Goal: Task Accomplishment & Management: Complete application form

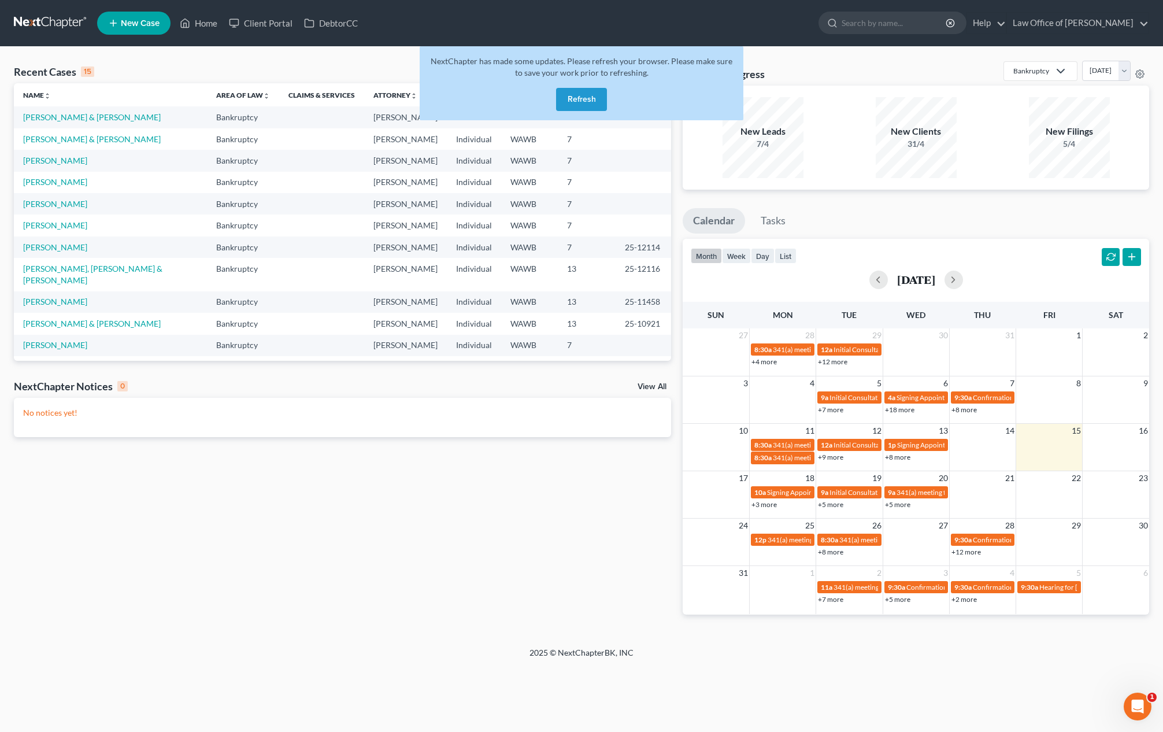
click at [588, 95] on button "Refresh" at bounding box center [581, 99] width 51 height 23
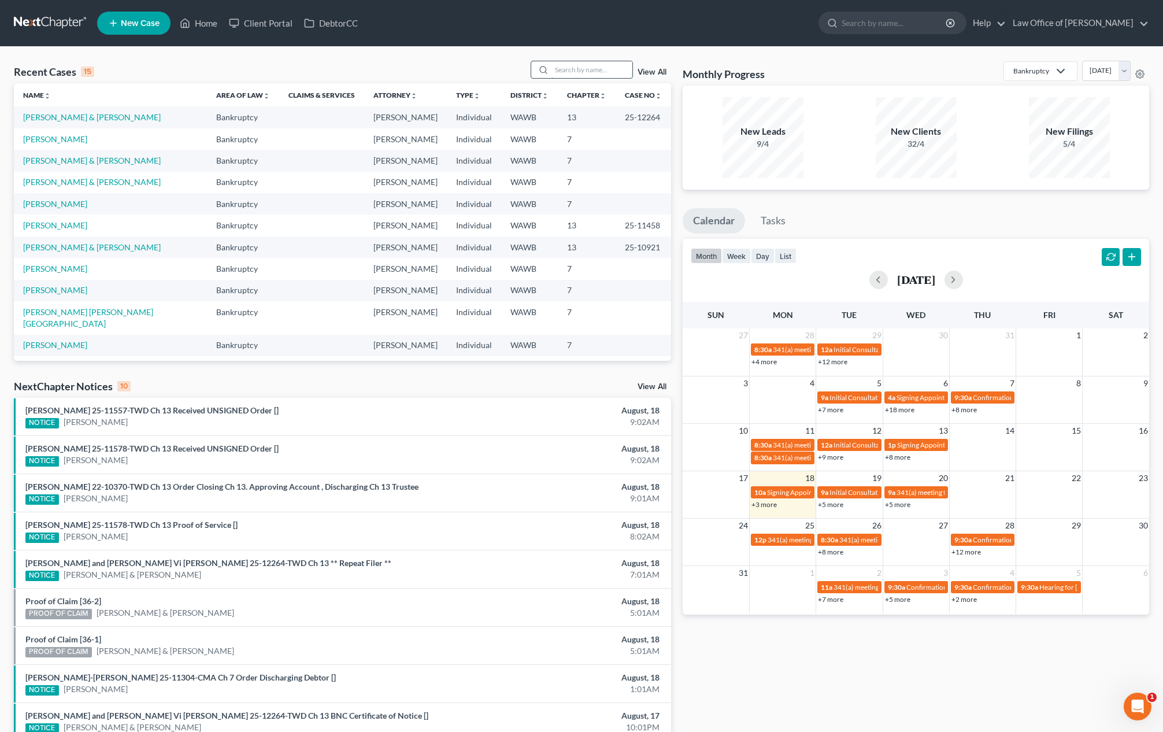
click at [581, 72] on input "search" at bounding box center [591, 69] width 81 height 17
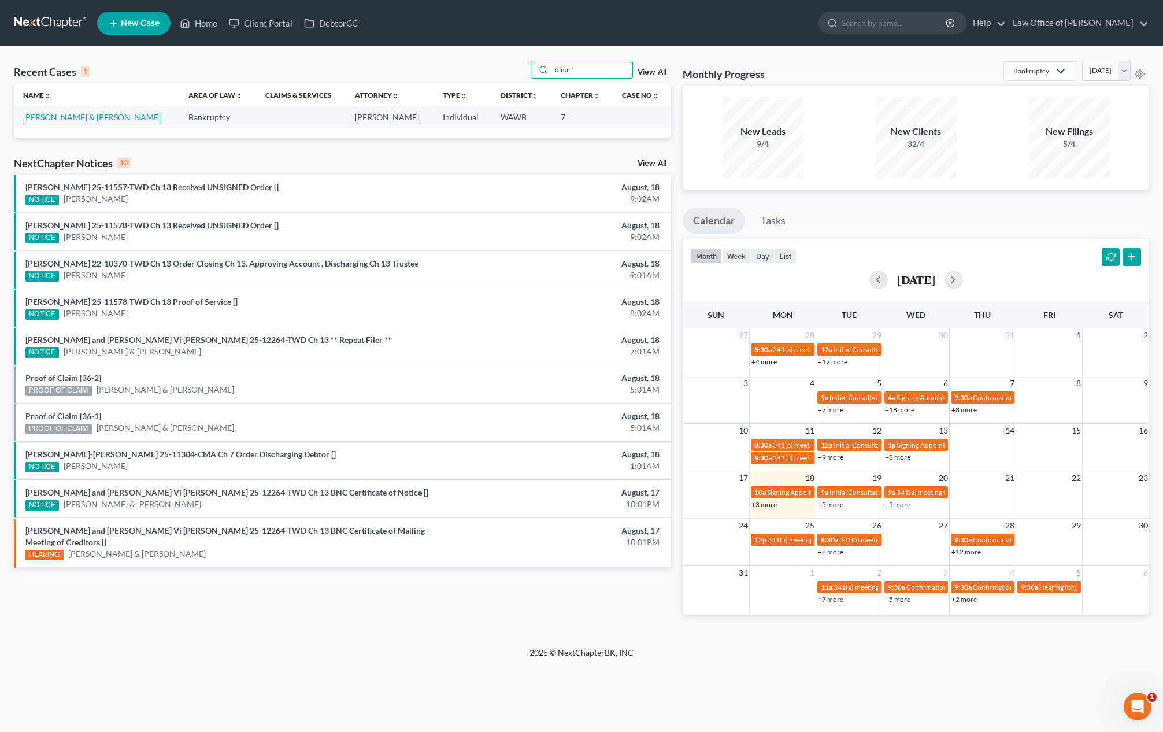
type input "dinari"
click at [77, 114] on link "[PERSON_NAME] & [PERSON_NAME]" at bounding box center [92, 117] width 138 height 10
select select "6"
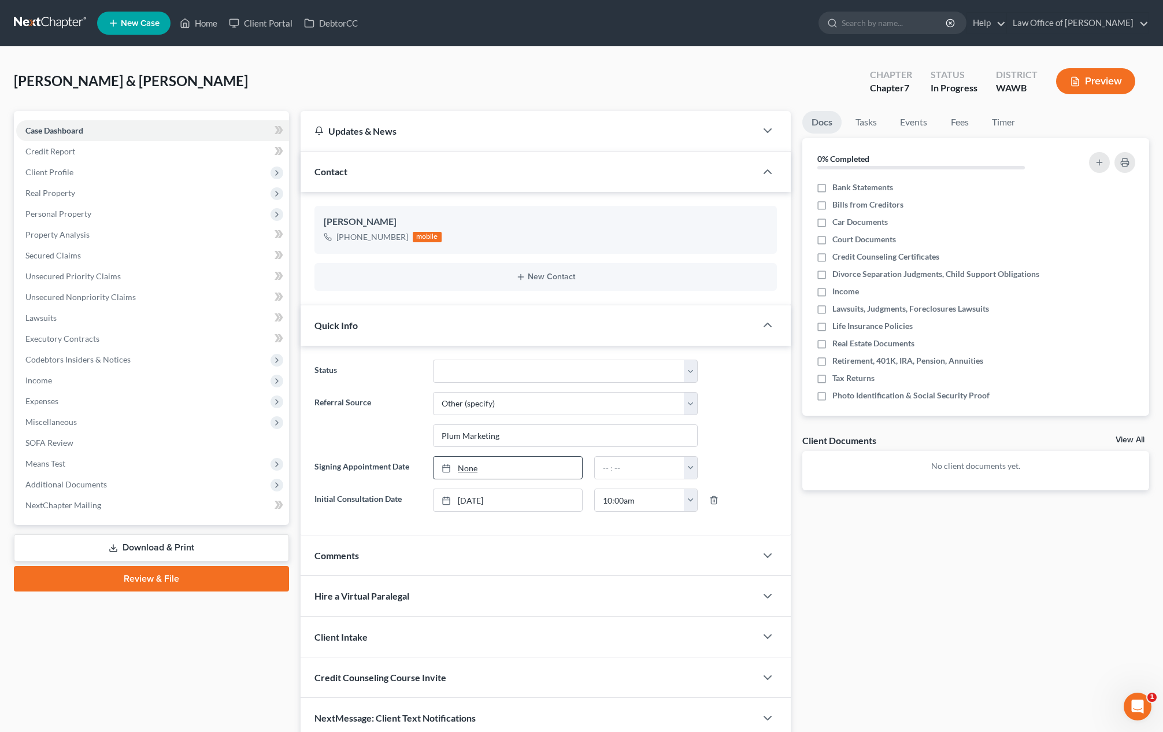
type input "8/18/2025"
click at [497, 475] on link "None" at bounding box center [508, 468] width 149 height 22
click at [608, 473] on input "text" at bounding box center [640, 468] width 90 height 22
type input "10:00 am"
click at [832, 188] on label "Bank Statements" at bounding box center [862, 188] width 61 height 12
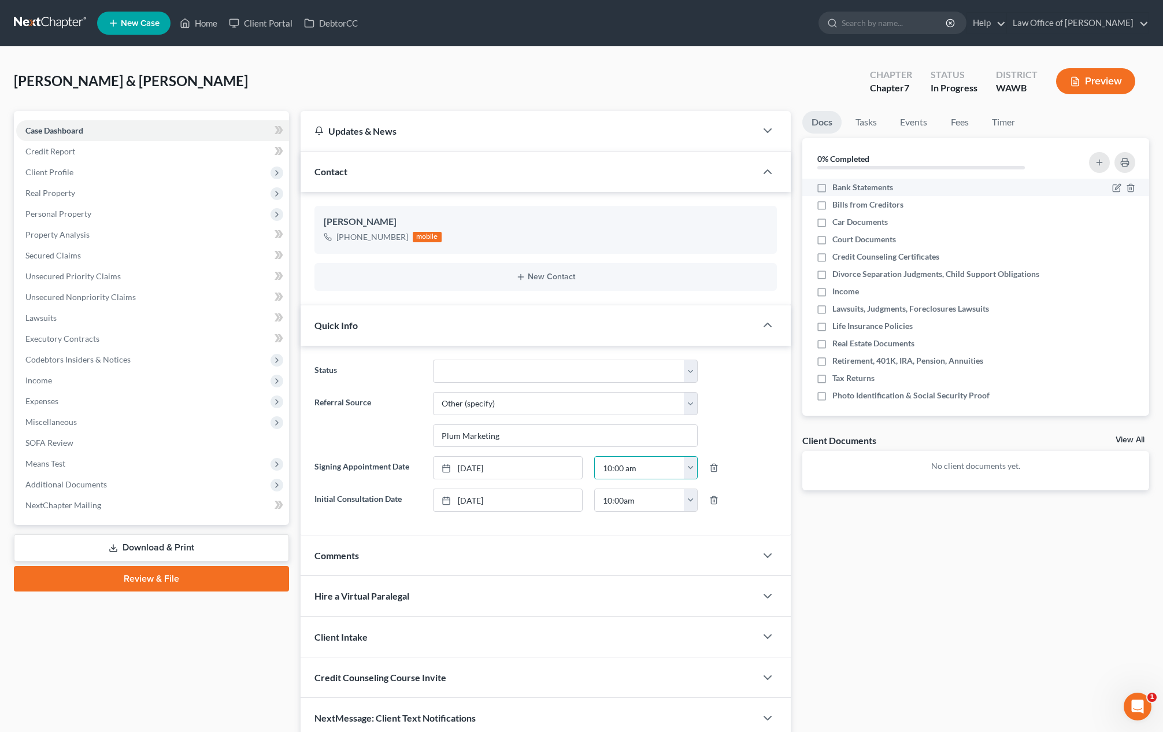
click at [837, 188] on input "Bank Statements" at bounding box center [841, 186] width 8 height 8
checkbox input "true"
click at [832, 216] on label "Car Documents" at bounding box center [859, 222] width 55 height 12
click at [837, 216] on input "Car Documents" at bounding box center [841, 220] width 8 height 8
checkbox input "true"
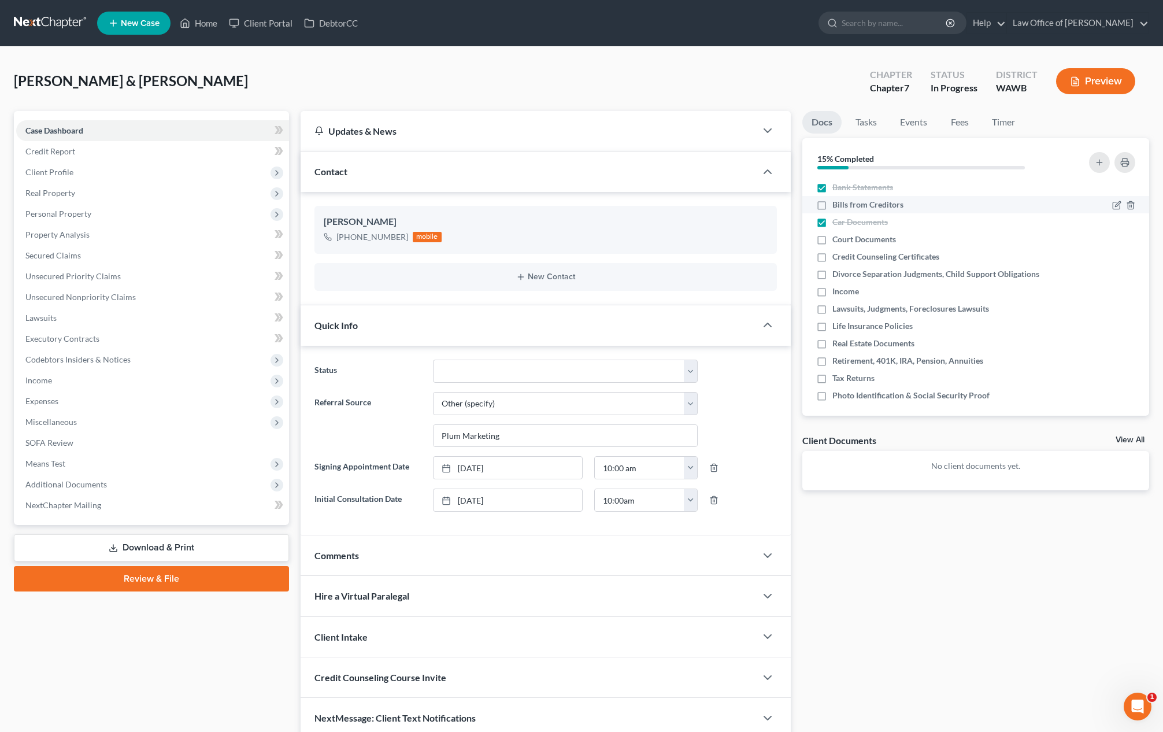
click at [832, 204] on label "Bills from Creditors" at bounding box center [867, 205] width 71 height 12
click at [837, 204] on input "Bills from Creditors" at bounding box center [841, 203] width 8 height 8
checkbox input "true"
click at [832, 240] on label "Court Documents" at bounding box center [864, 240] width 64 height 12
click at [837, 240] on input "Court Documents" at bounding box center [841, 238] width 8 height 8
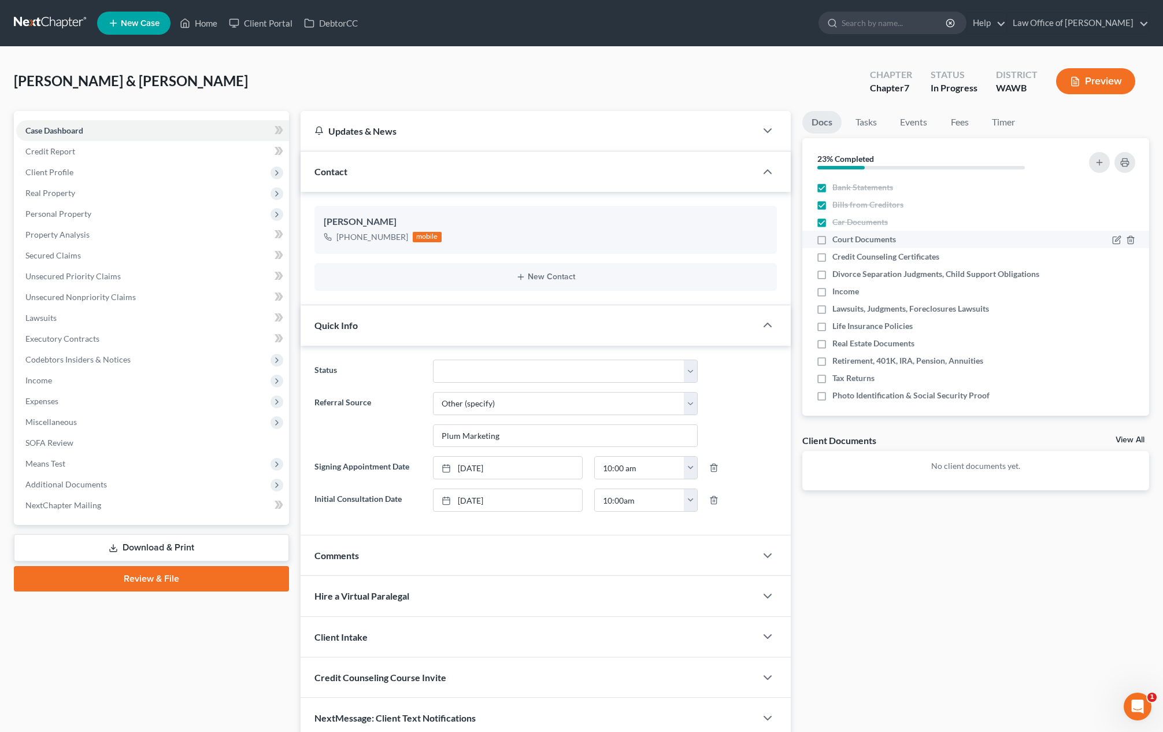
checkbox input "true"
click at [832, 262] on label "Credit Counseling Certificates" at bounding box center [885, 257] width 107 height 12
click at [837, 258] on input "Credit Counseling Certificates" at bounding box center [841, 255] width 8 height 8
checkbox input "true"
click at [832, 276] on label "Divorce Separation Judgments, Child Support Obligations" at bounding box center [935, 274] width 207 height 12
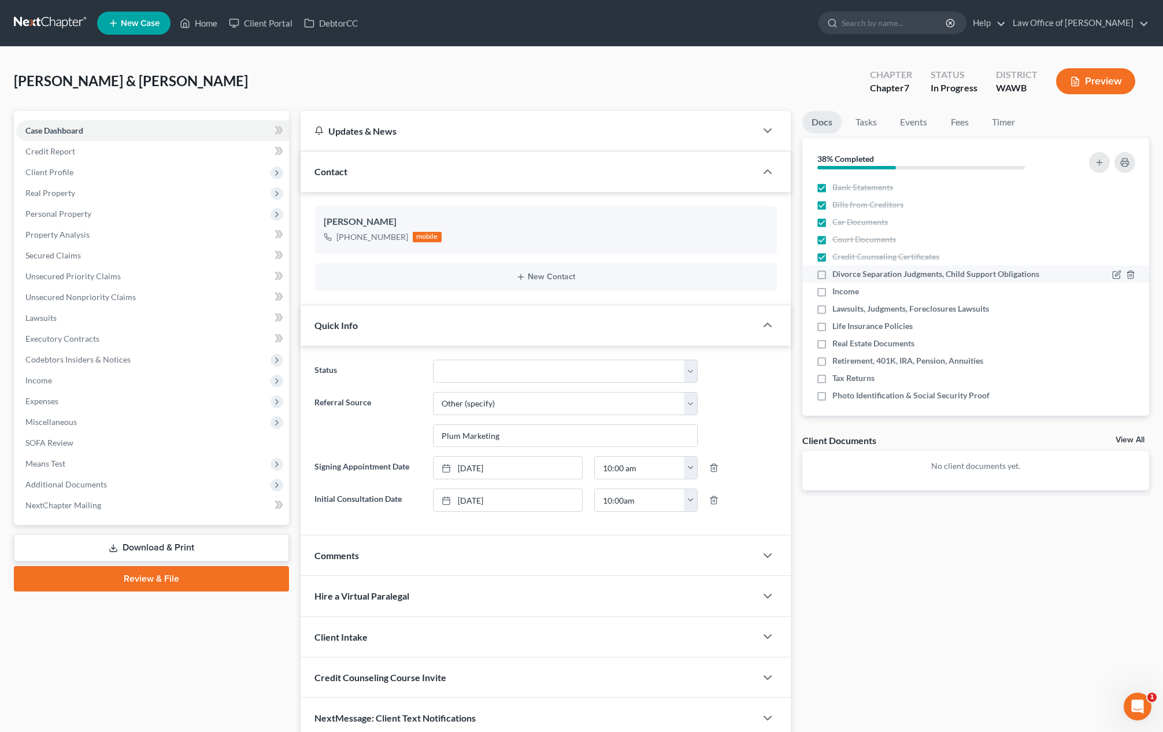
click at [837, 276] on input "Divorce Separation Judgments, Child Support Obligations" at bounding box center [841, 272] width 8 height 8
checkbox input "true"
click at [832, 294] on label "Income" at bounding box center [845, 292] width 27 height 12
click at [837, 293] on input "Income" at bounding box center [841, 290] width 8 height 8
checkbox input "true"
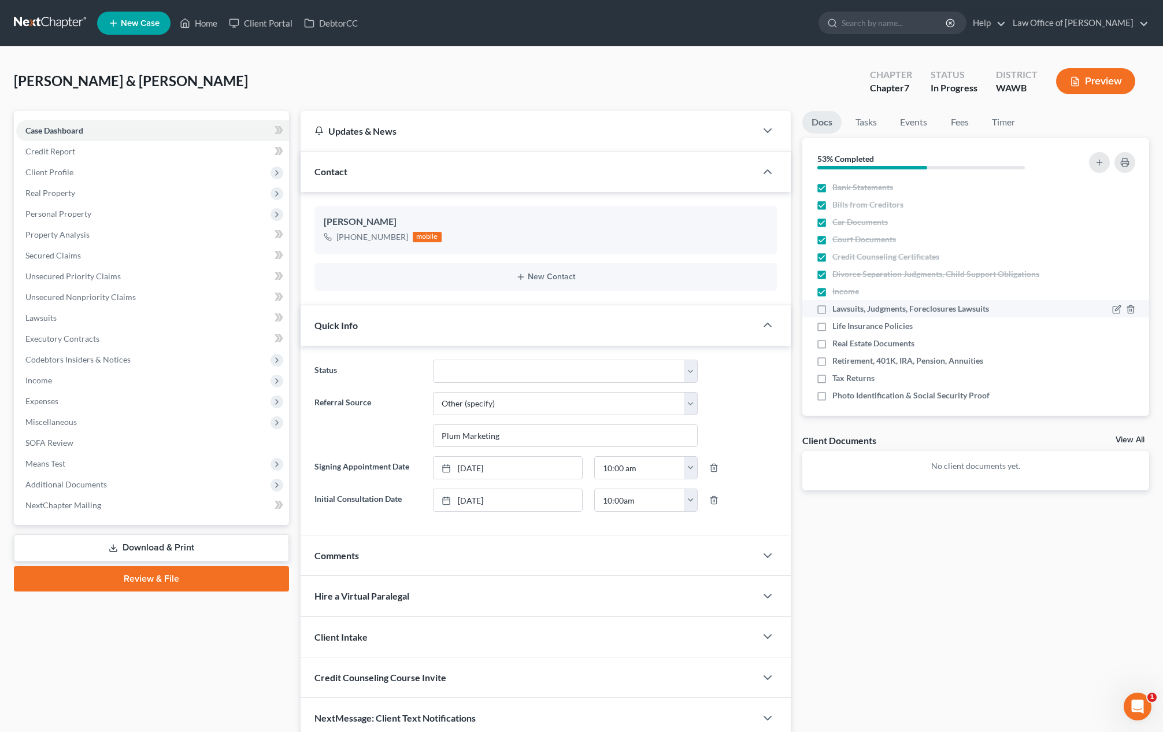
click at [832, 307] on label "Lawsuits, Judgments, Foreclosures Lawsuits" at bounding box center [910, 309] width 157 height 12
click at [837, 307] on input "Lawsuits, Judgments, Foreclosures Lawsuits" at bounding box center [841, 307] width 8 height 8
checkbox input "true"
click at [832, 326] on label "Life Insurance Policies" at bounding box center [872, 326] width 80 height 12
click at [837, 326] on input "Life Insurance Policies" at bounding box center [841, 324] width 8 height 8
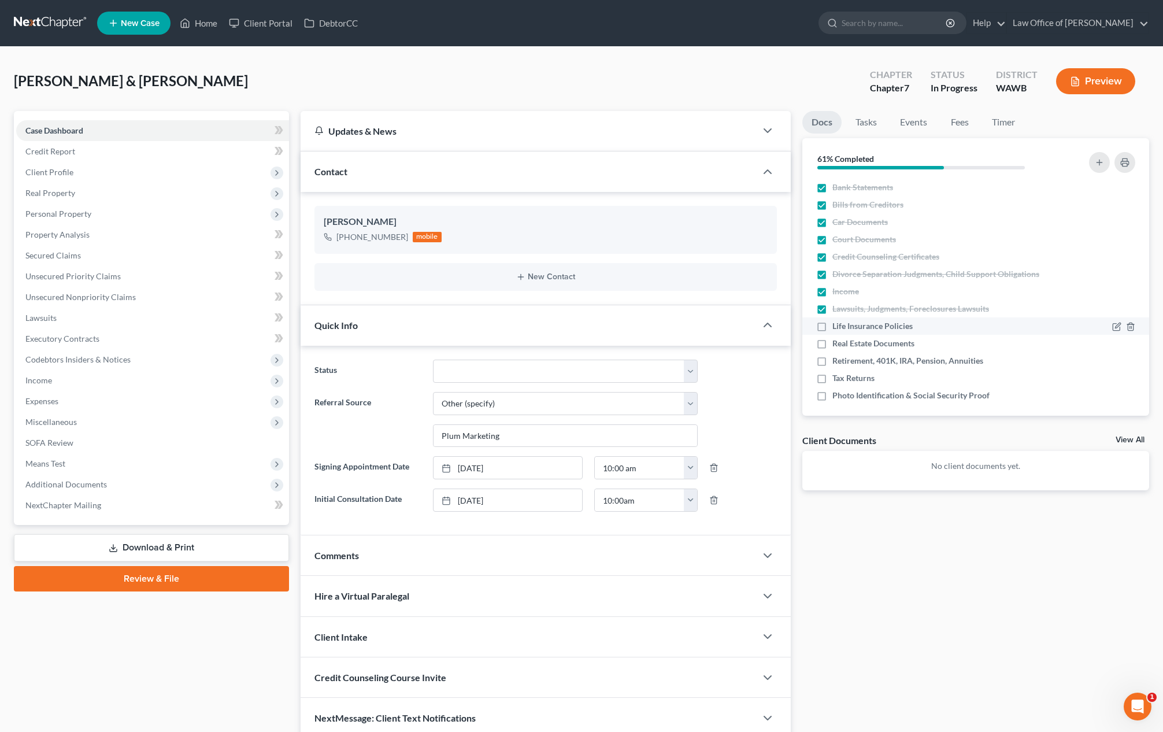
checkbox input "true"
click at [832, 343] on label "Real Estate Documents" at bounding box center [873, 344] width 82 height 12
click at [837, 343] on input "Real Estate Documents" at bounding box center [841, 342] width 8 height 8
checkbox input "true"
click at [832, 362] on label "Retirement, 401K, IRA, Pension, Annuities" at bounding box center [907, 361] width 151 height 12
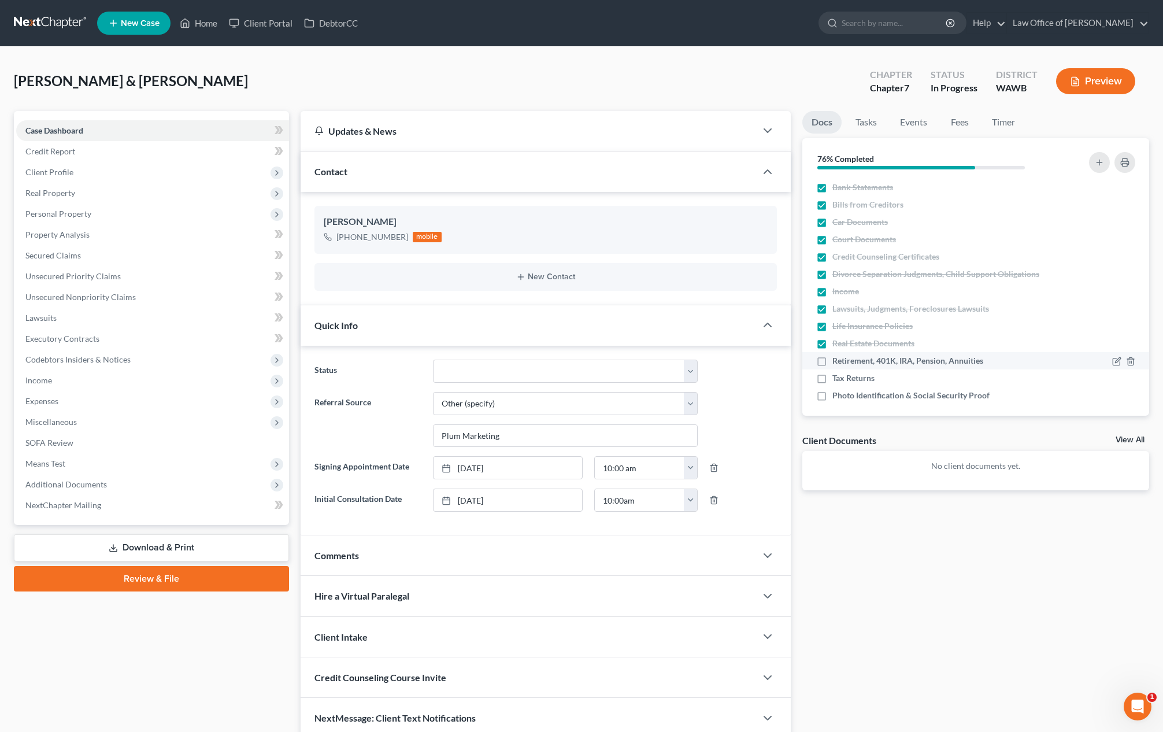
click at [837, 362] on input "Retirement, 401K, IRA, Pension, Annuities" at bounding box center [841, 359] width 8 height 8
checkbox input "true"
click at [832, 383] on label "Tax Returns" at bounding box center [853, 378] width 42 height 12
click at [837, 380] on input "Tax Returns" at bounding box center [841, 376] width 8 height 8
checkbox input "true"
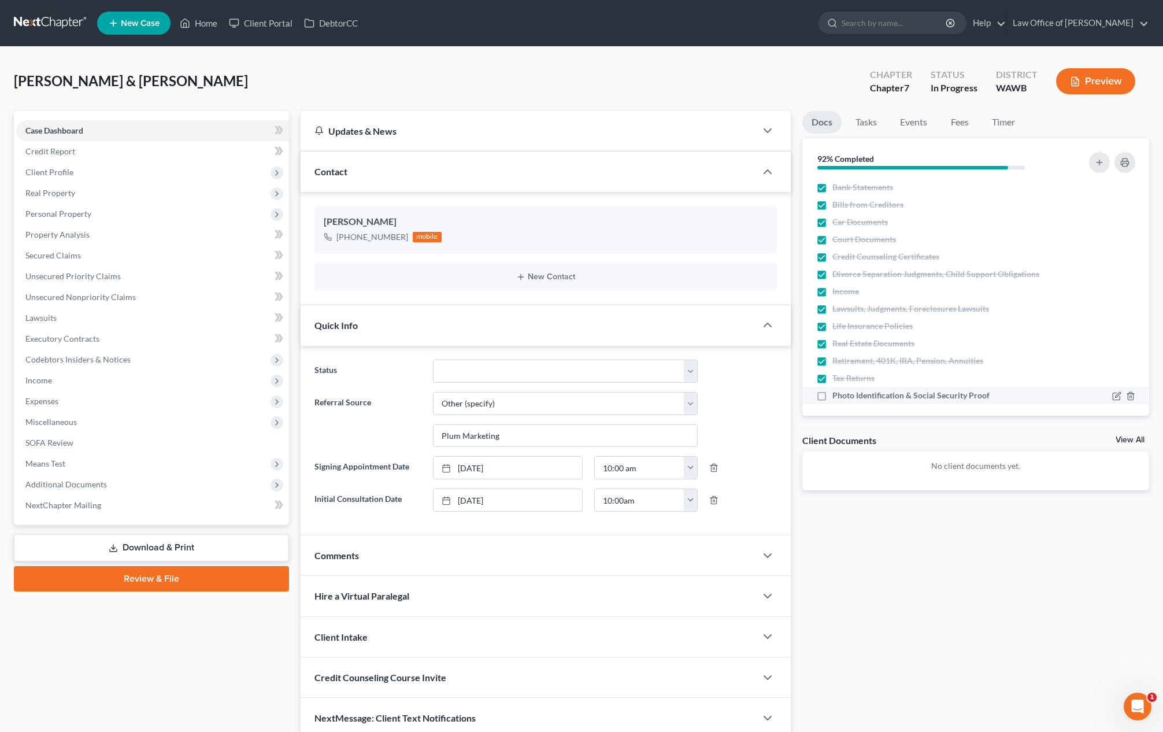
click at [832, 398] on label "Photo Identification & Social Security Proof" at bounding box center [910, 396] width 157 height 12
click at [837, 397] on input "Photo Identification & Social Security Proof" at bounding box center [841, 394] width 8 height 8
checkbox input "true"
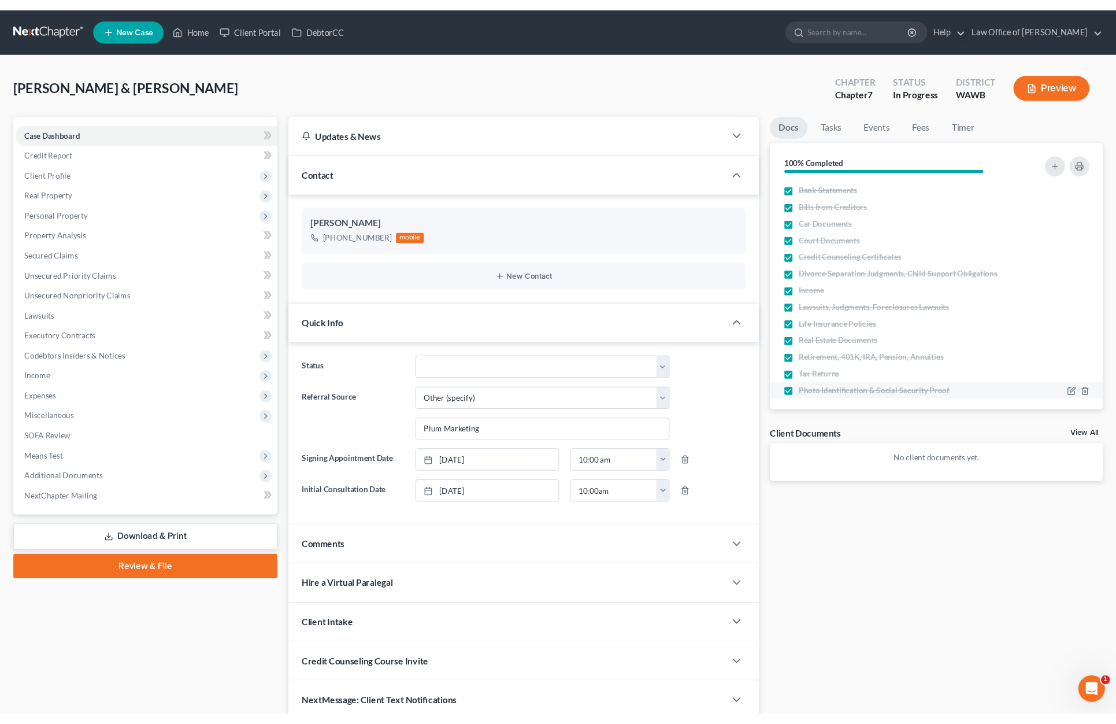
scroll to position [7, 0]
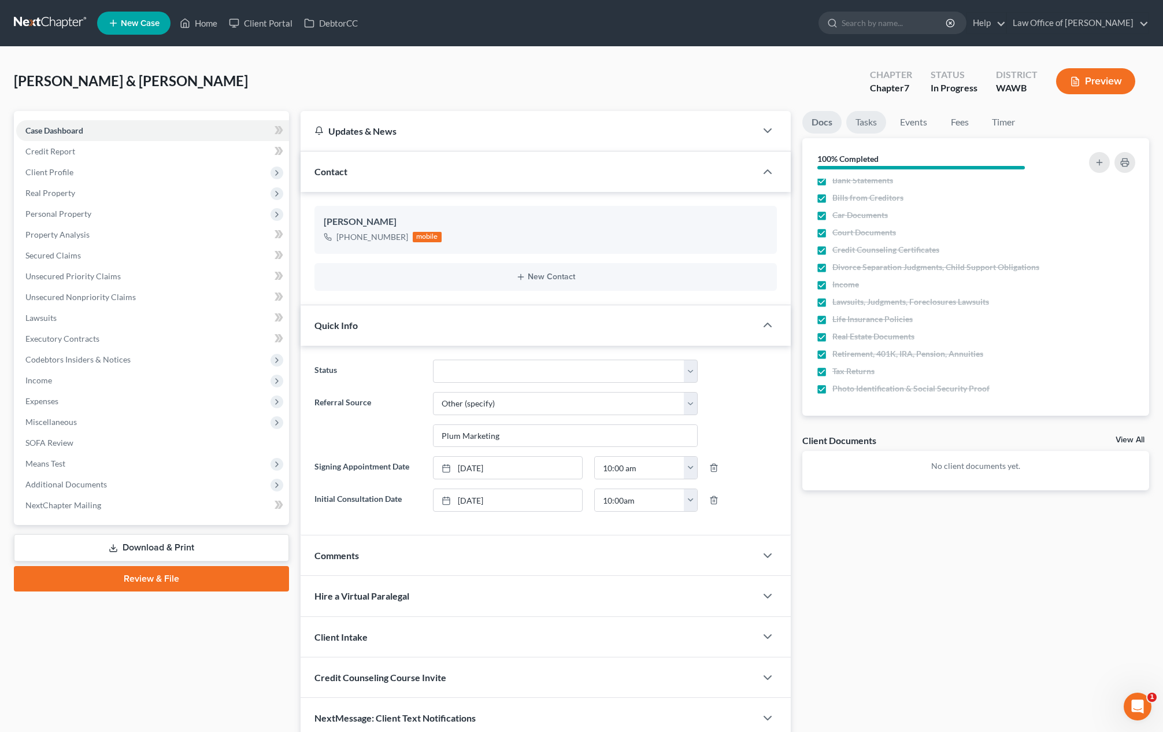
click at [872, 125] on link "Tasks" at bounding box center [866, 122] width 40 height 23
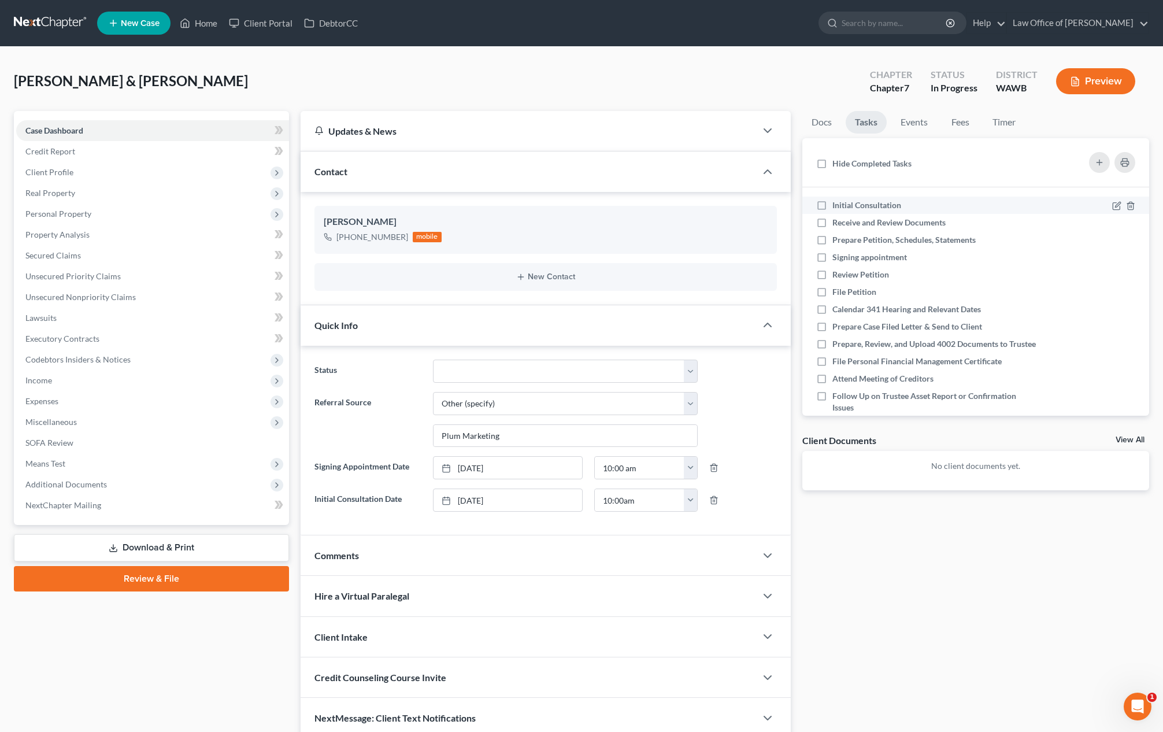
click at [832, 204] on label "Initial Consultation" at bounding box center [871, 205] width 78 height 12
click at [837, 204] on input "Initial Consultation" at bounding box center [841, 203] width 8 height 8
checkbox input "true"
click at [832, 223] on label "Receive and Review Documents" at bounding box center [893, 223] width 123 height 12
click at [837, 223] on input "Receive and Review Documents" at bounding box center [841, 221] width 8 height 8
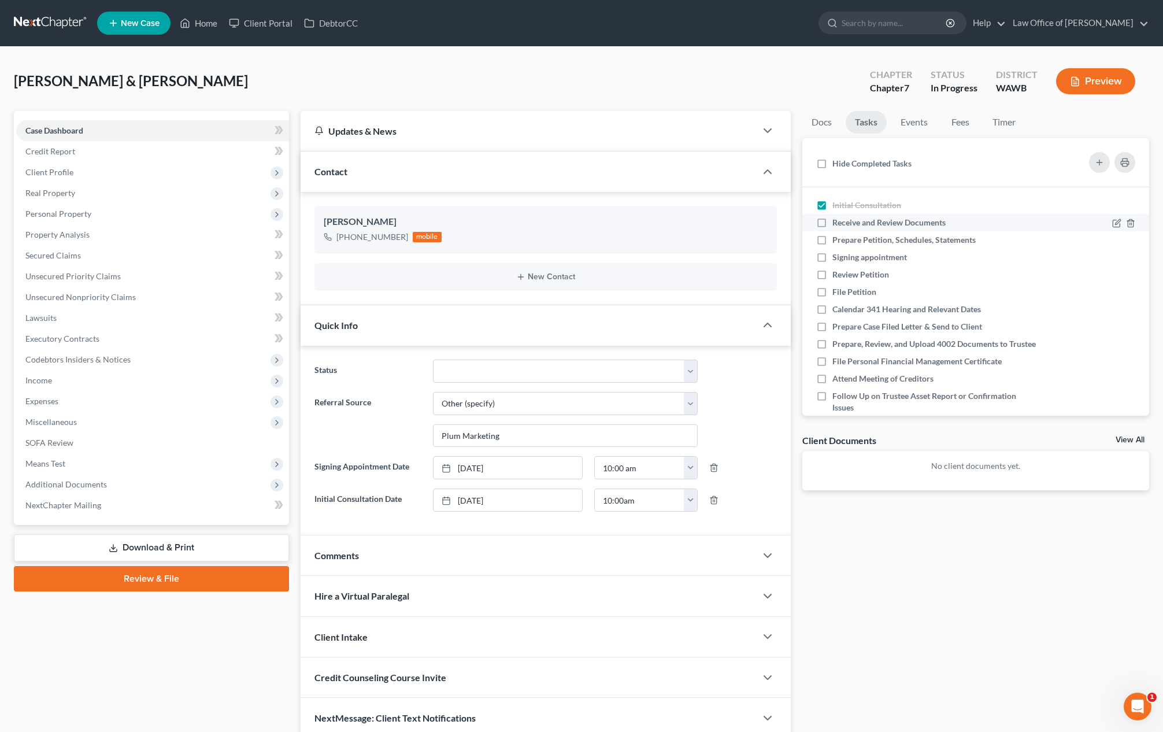
checkbox input "true"
click at [832, 239] on label "Prepare Petition, Schedules, Statements" at bounding box center [908, 240] width 153 height 12
click at [837, 239] on input "Prepare Petition, Schedules, Statements" at bounding box center [841, 238] width 8 height 8
checkbox input "true"
click at [914, 120] on link "Events" at bounding box center [914, 122] width 46 height 23
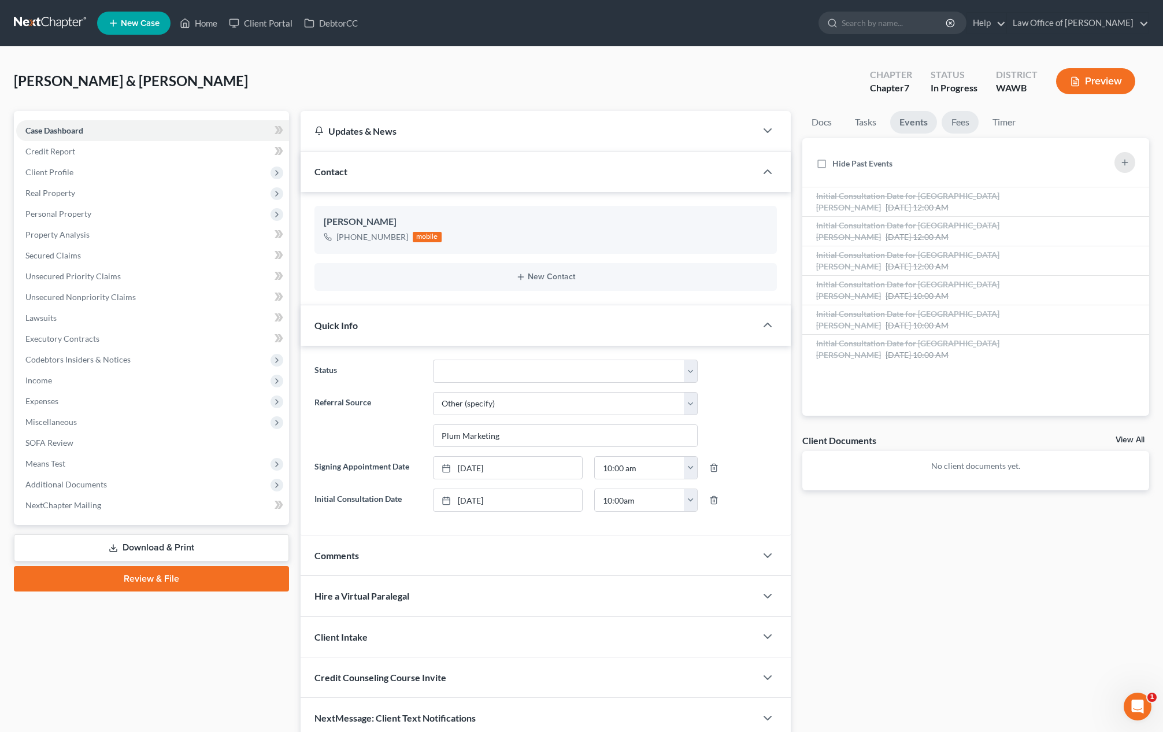
click at [963, 116] on link "Fees" at bounding box center [960, 122] width 37 height 23
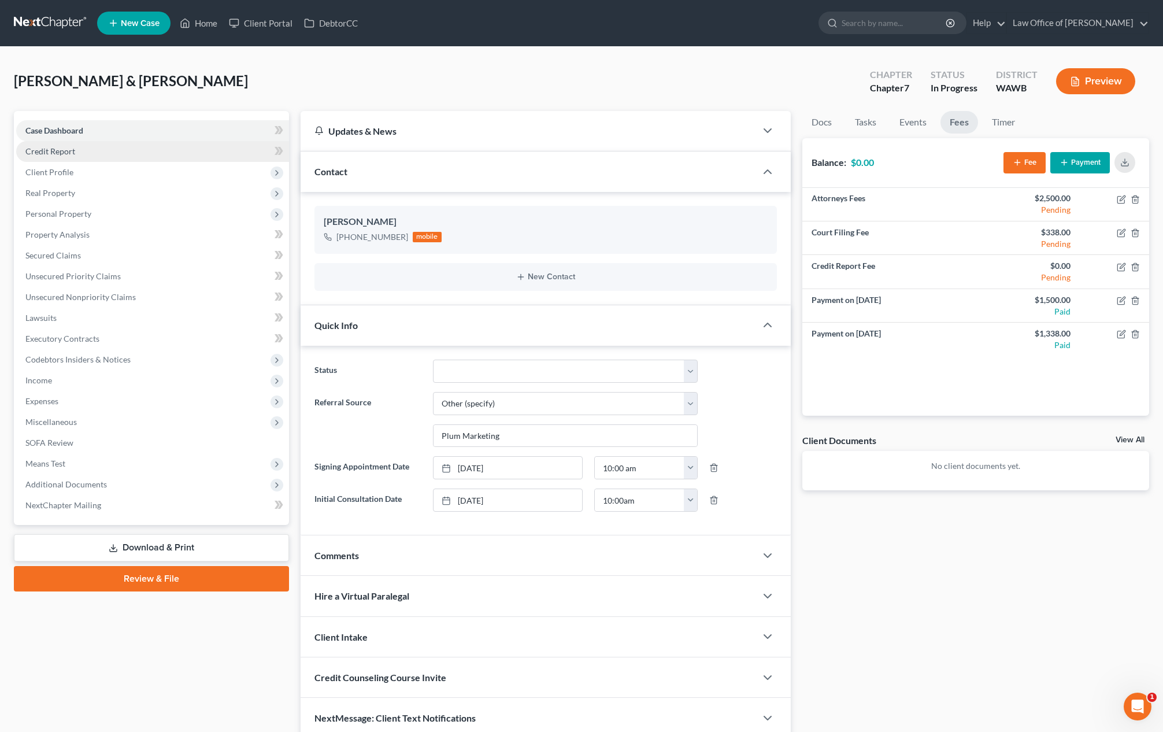
click at [170, 151] on link "Credit Report" at bounding box center [152, 151] width 273 height 21
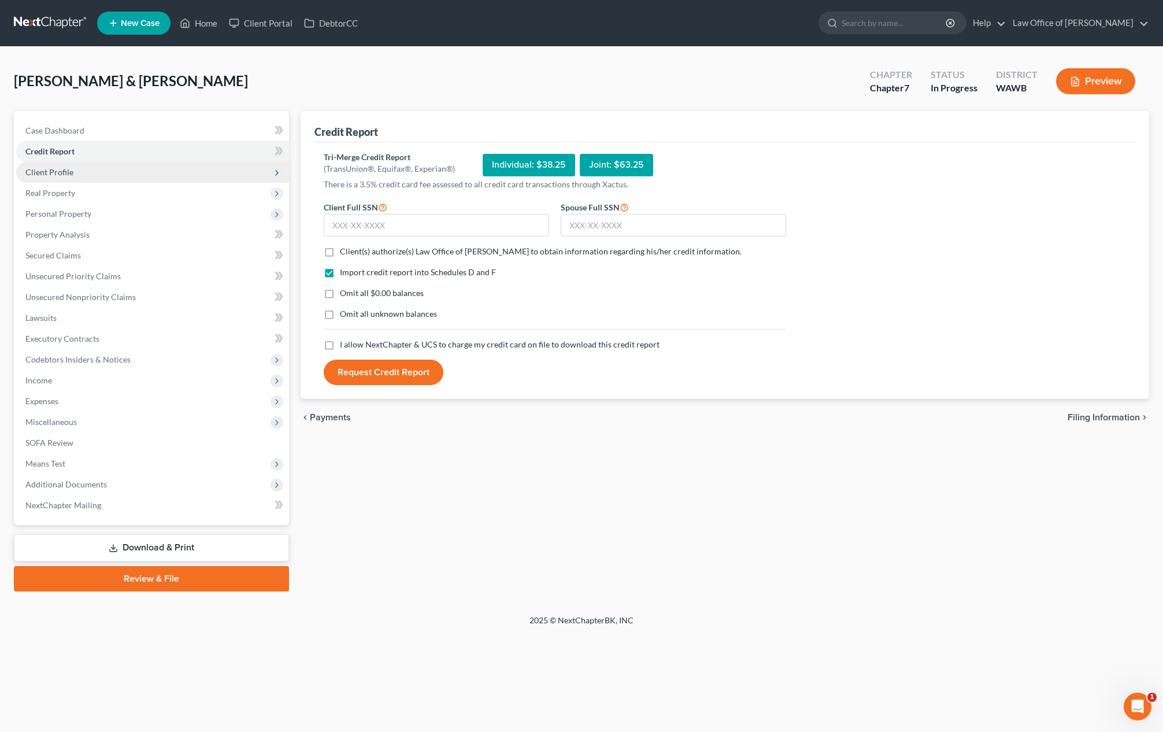
click at [141, 171] on span "Client Profile" at bounding box center [152, 172] width 273 height 21
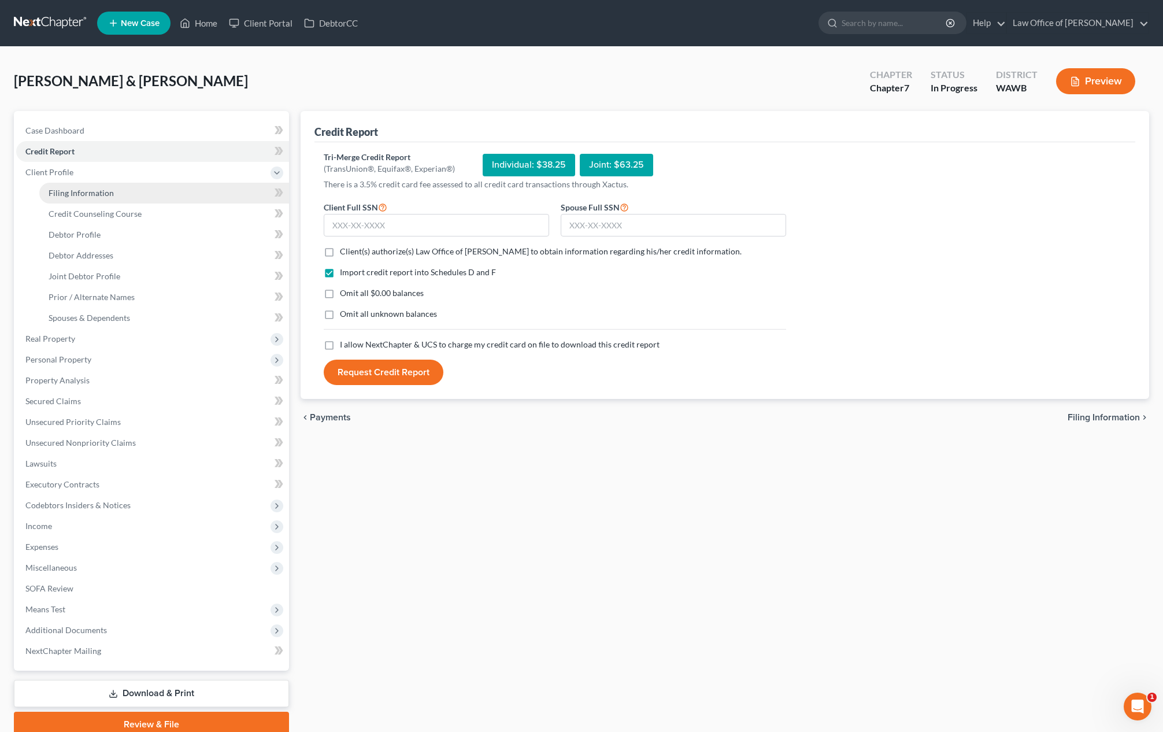
click at [170, 198] on link "Filing Information" at bounding box center [164, 193] width 250 height 21
select select "1"
select select "0"
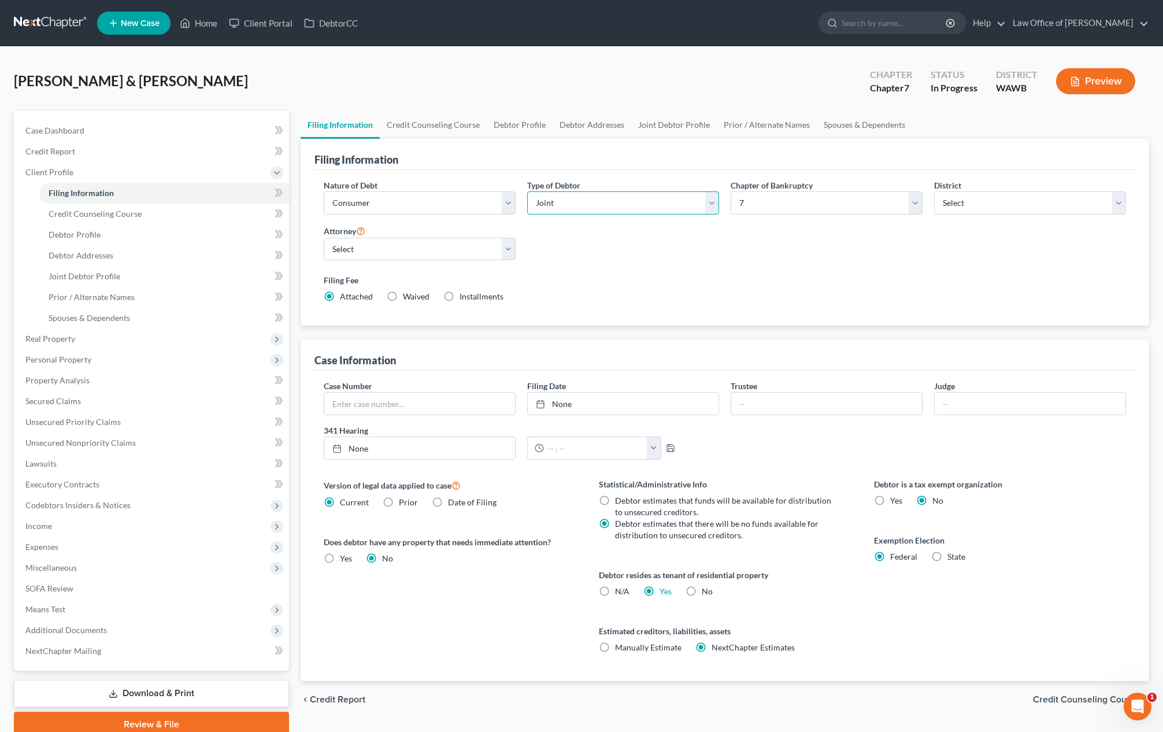
click at [534, 201] on select "Select Individual Joint" at bounding box center [623, 202] width 192 height 23
select select "0"
click at [527, 191] on select "Select Individual Joint" at bounding box center [623, 202] width 192 height 23
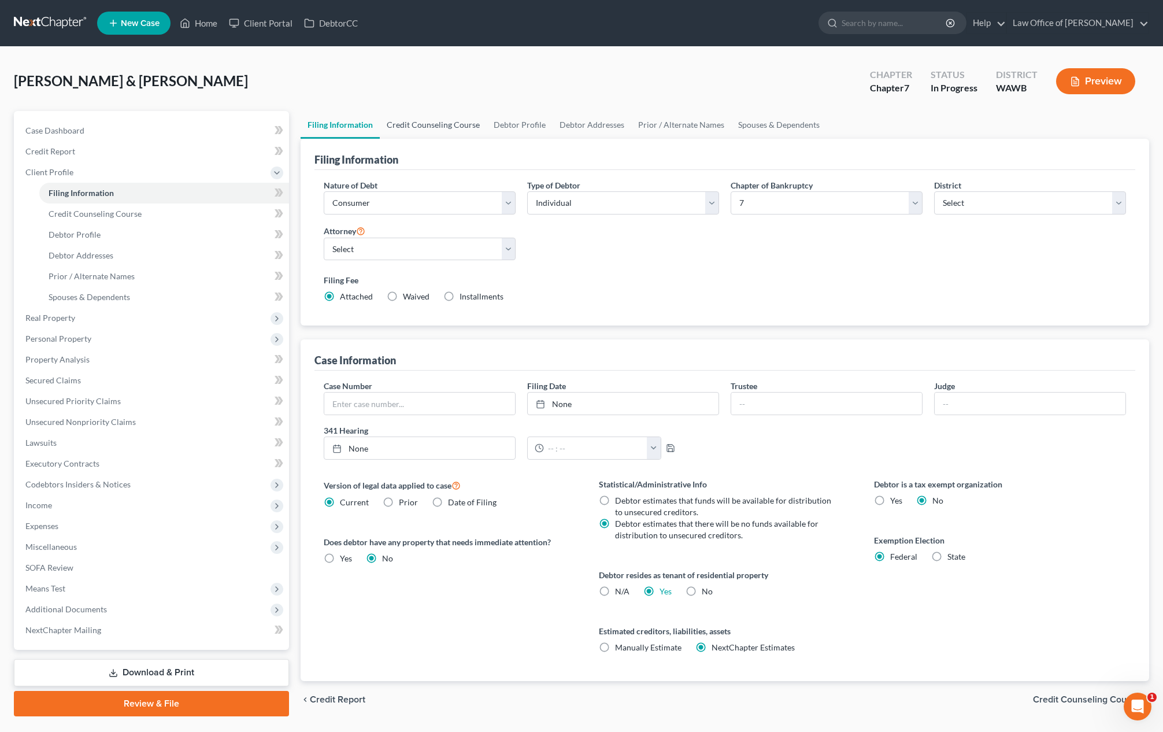
click at [446, 128] on link "Credit Counseling Course" at bounding box center [433, 125] width 107 height 28
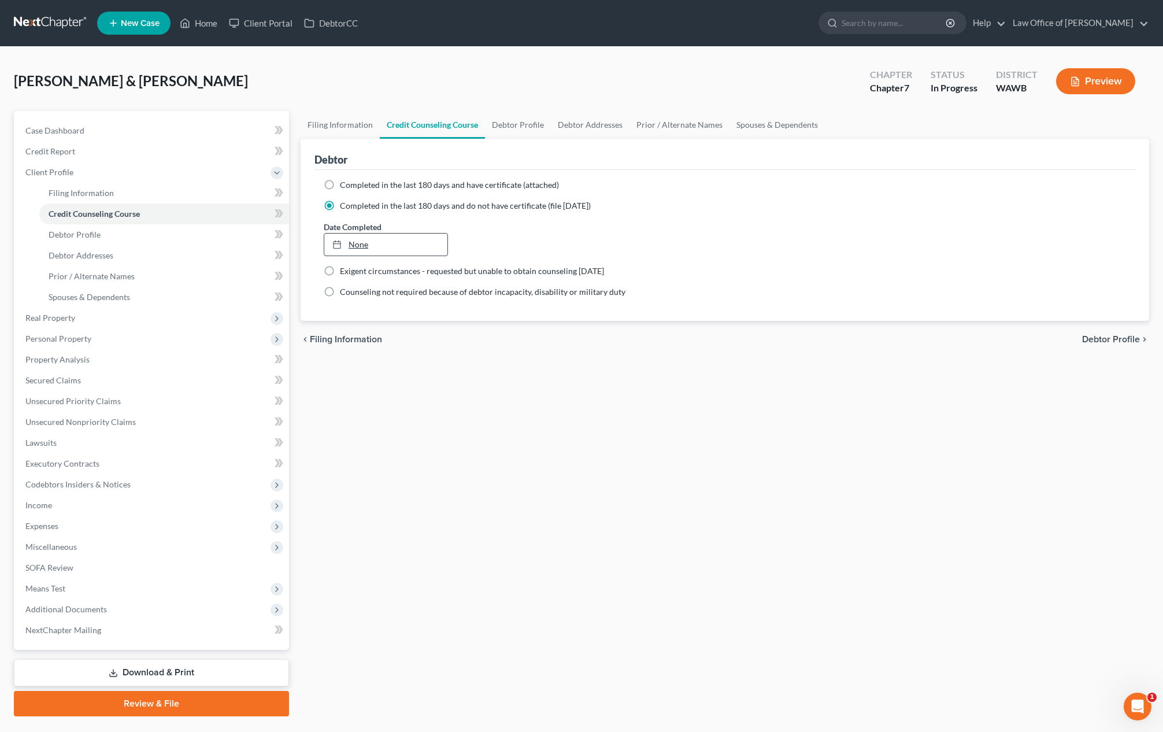
click at [421, 243] on link "None" at bounding box center [385, 245] width 123 height 22
click at [519, 126] on link "Debtor Profile" at bounding box center [518, 125] width 66 height 28
select select "1"
select select "0"
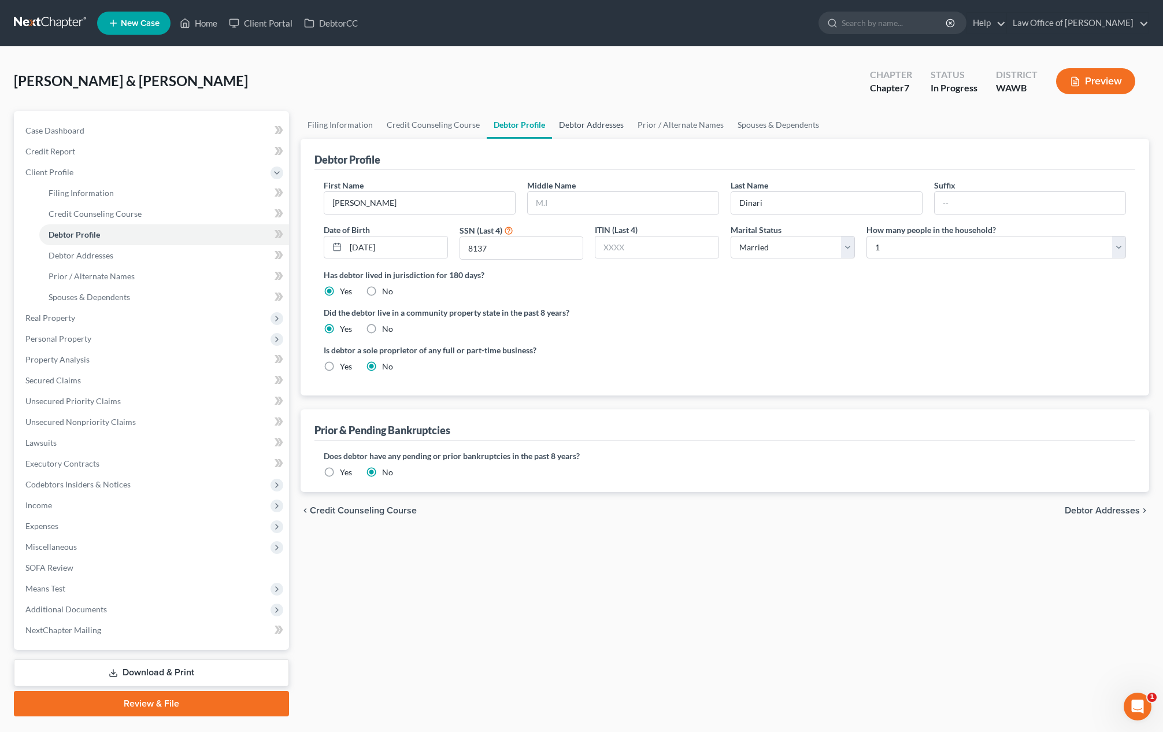
click at [580, 129] on link "Debtor Addresses" at bounding box center [591, 125] width 79 height 28
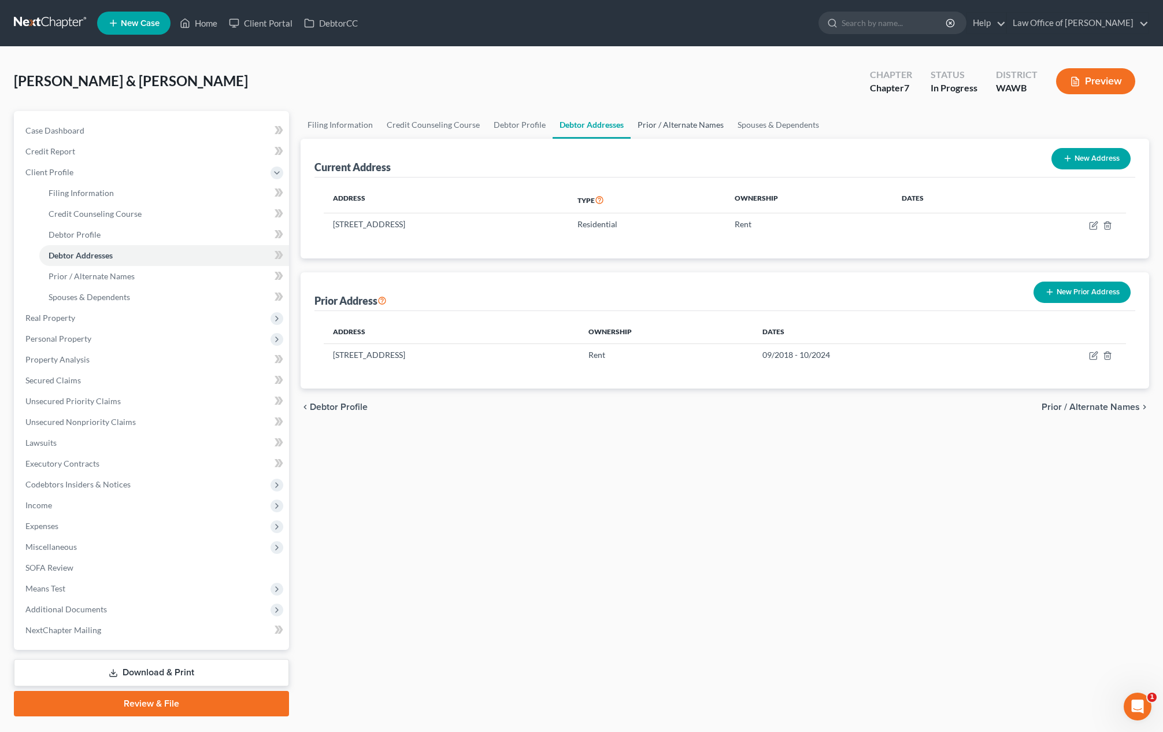
click at [671, 121] on link "Prior / Alternate Names" at bounding box center [681, 125] width 100 height 28
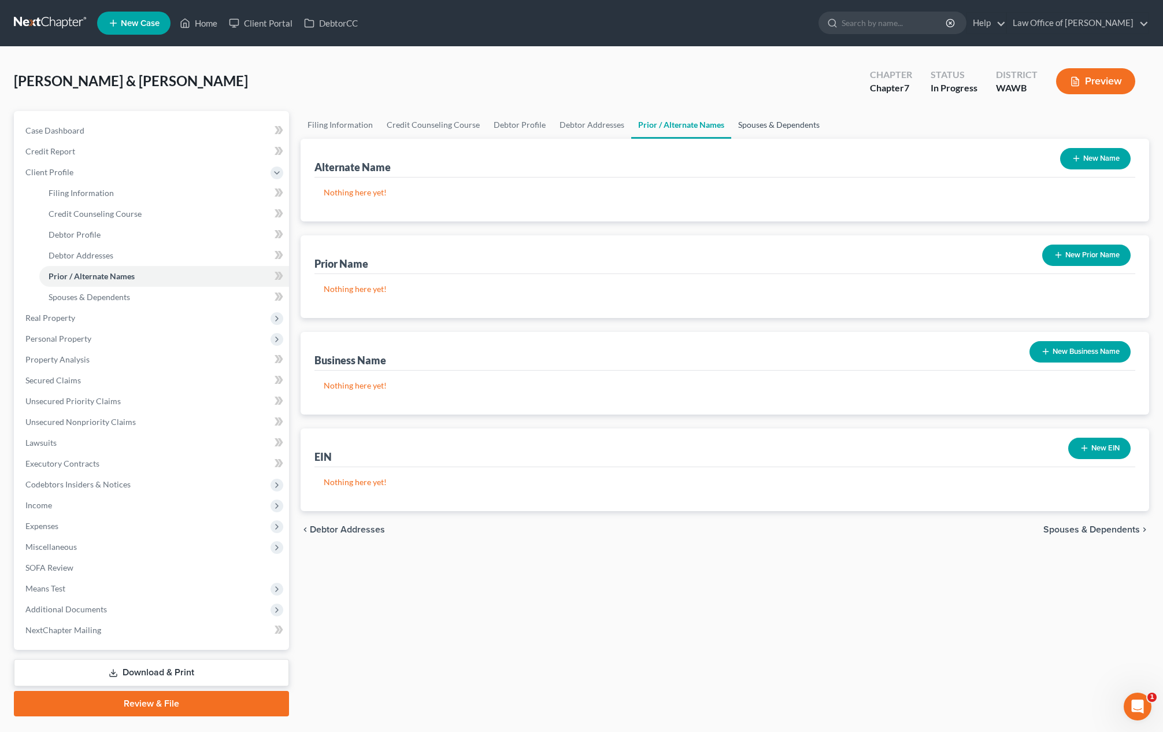
click at [777, 121] on link "Spouses & Dependents" at bounding box center [778, 125] width 95 height 28
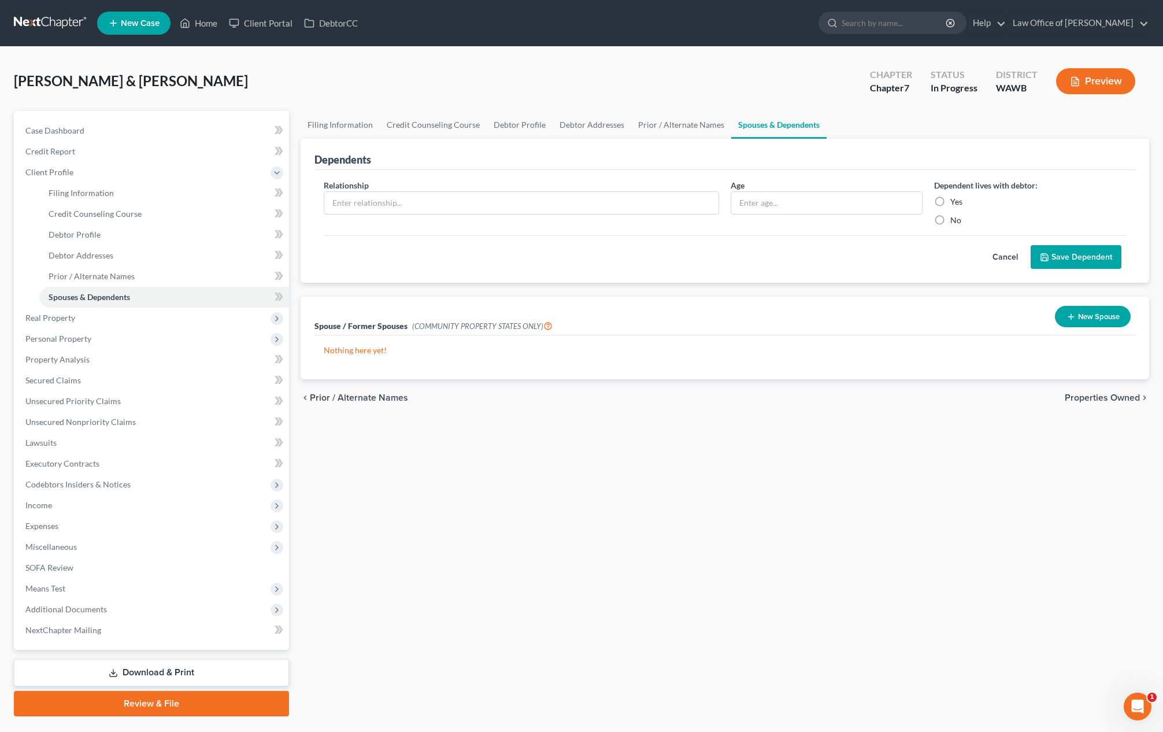
click at [1088, 320] on button "New Spouse" at bounding box center [1093, 316] width 76 height 21
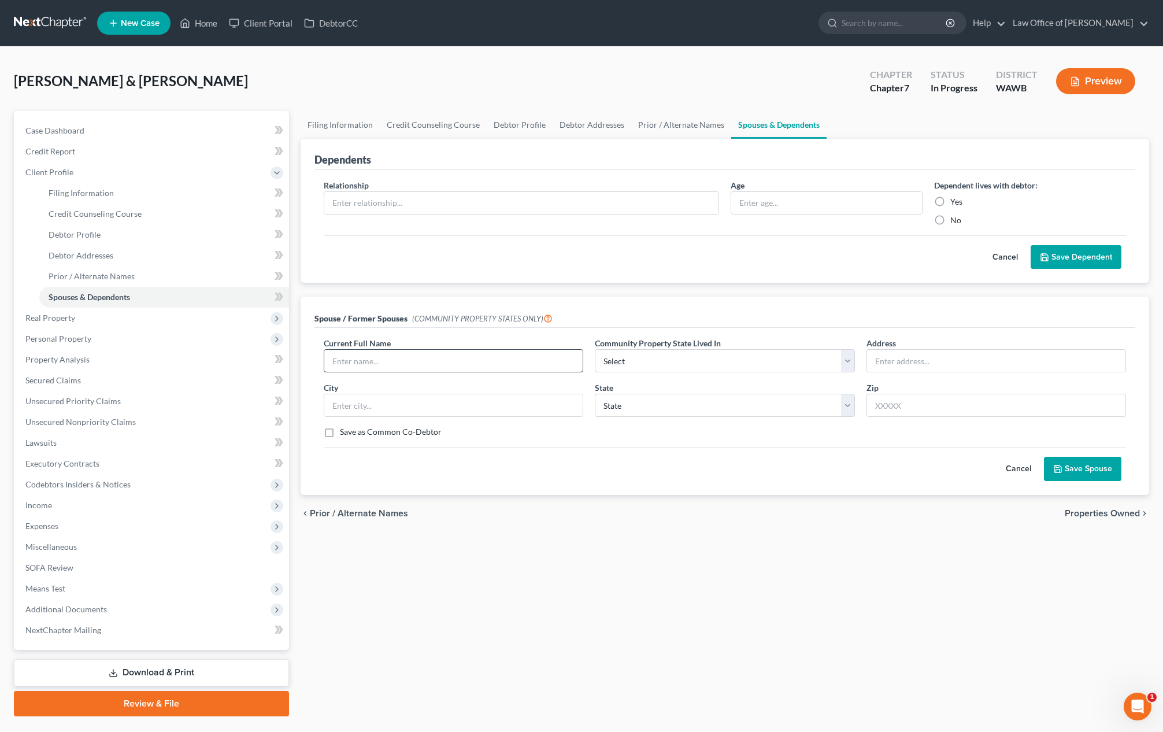
click at [446, 370] on input "text" at bounding box center [453, 361] width 258 height 22
click at [445, 370] on input "text" at bounding box center [453, 361] width 258 height 22
type input "Zohre Ford (Current Spouse)"
select select "9"
click at [365, 360] on input "Zohre Ford (Current Spouse)" at bounding box center [453, 361] width 258 height 22
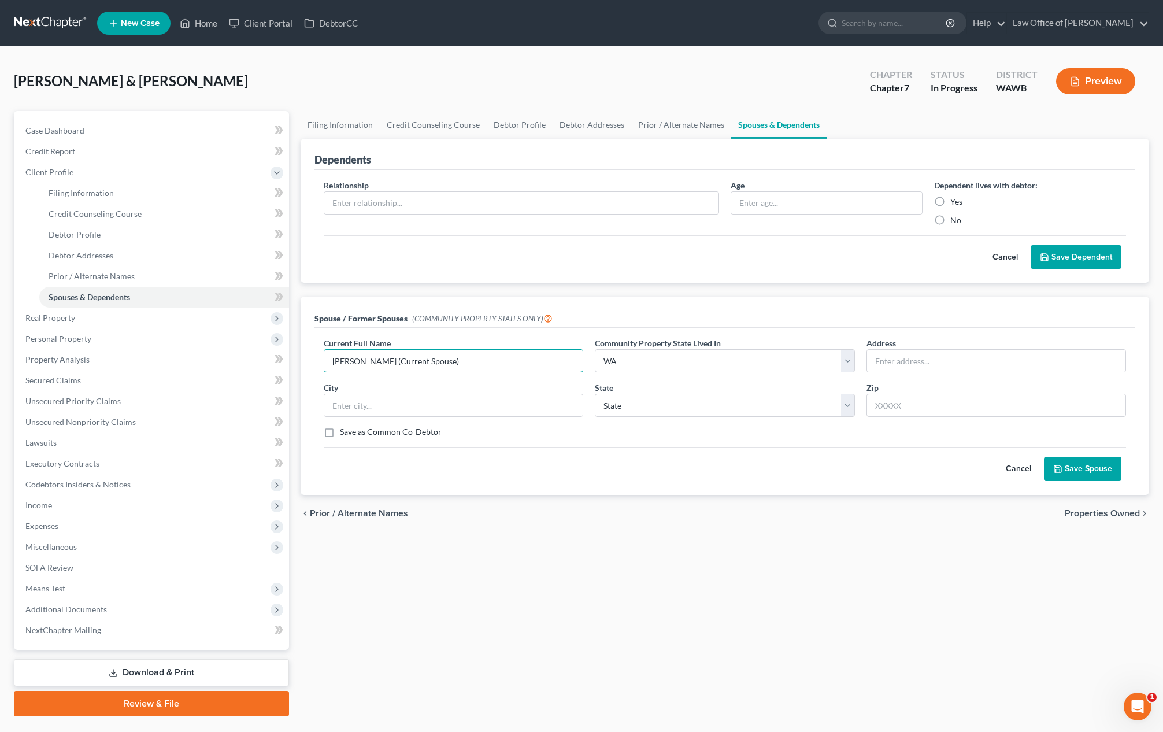
type input "Zohre Fard (Current Spouse)"
click at [1073, 477] on button "Save Spouse" at bounding box center [1082, 469] width 77 height 24
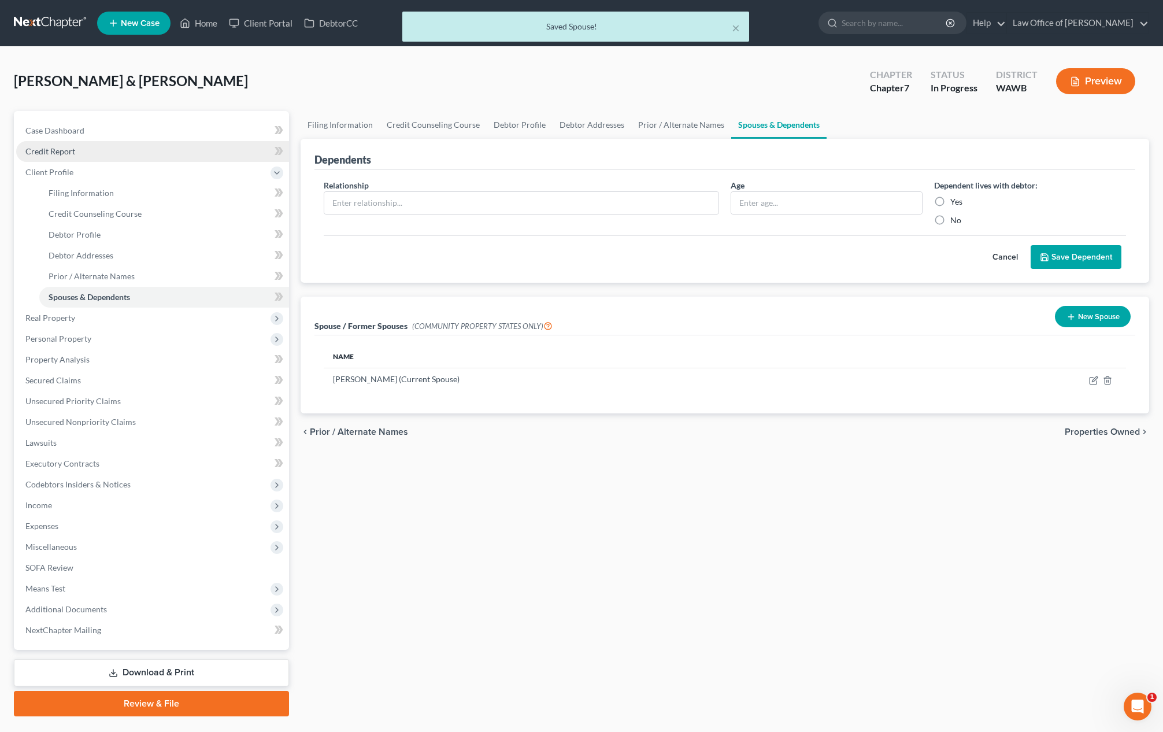
click at [156, 148] on link "Credit Report" at bounding box center [152, 151] width 273 height 21
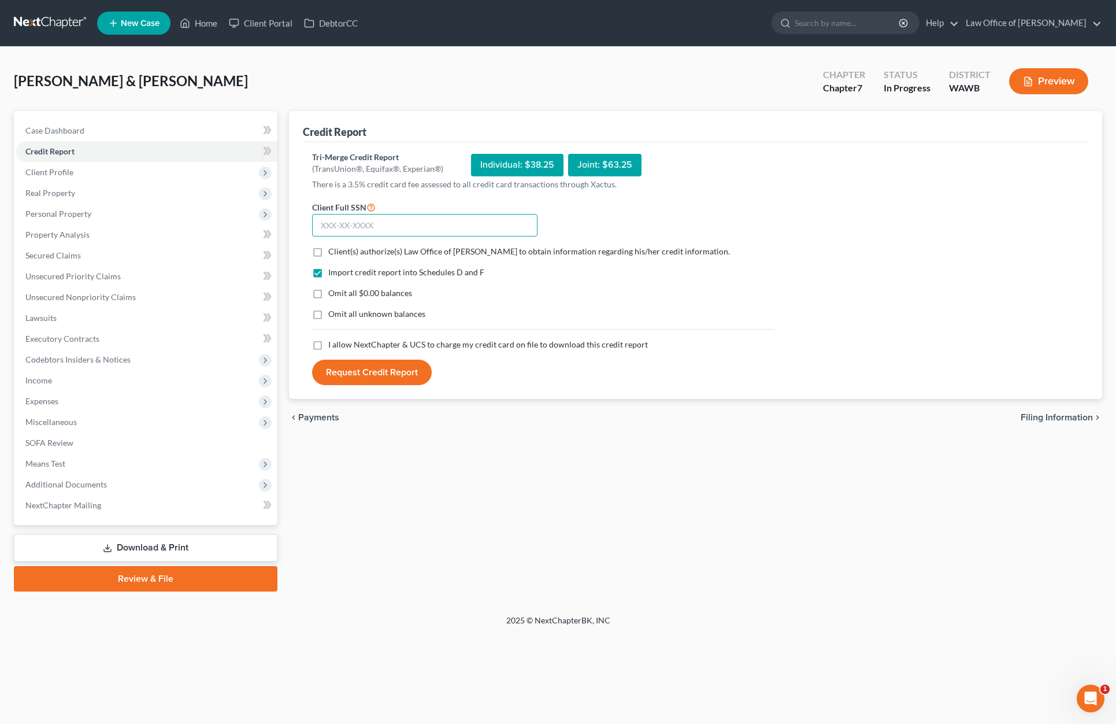
click at [366, 225] on input "text" at bounding box center [424, 225] width 225 height 23
type input "760-07-8137"
click at [328, 251] on label "Client(s) authorize(s) Law Office of Lisa S. Tse to obtain information regardin…" at bounding box center [529, 252] width 402 height 12
click at [333, 251] on input "Client(s) authorize(s) Law Office of Lisa S. Tse to obtain information regardin…" at bounding box center [337, 250] width 8 height 8
checkbox input "true"
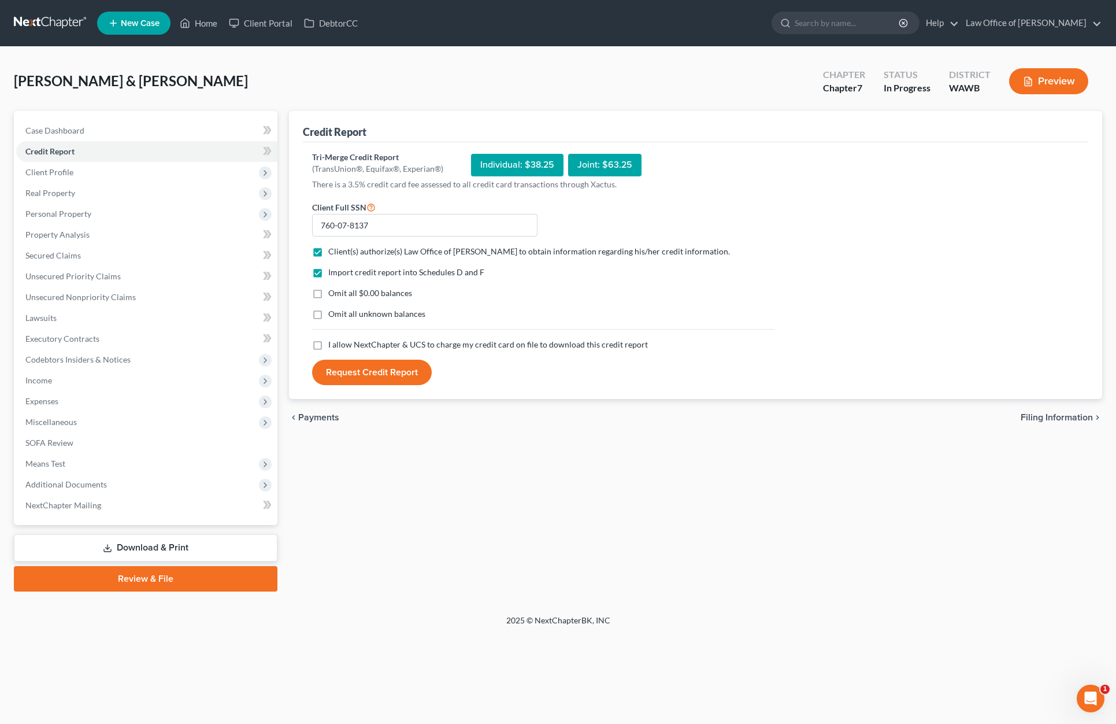
click at [328, 345] on label "I allow NextChapter & UCS to charge my credit card on file to download this cre…" at bounding box center [488, 345] width 320 height 12
click at [333, 345] on input "I allow NextChapter & UCS to charge my credit card on file to download this cre…" at bounding box center [337, 343] width 8 height 8
checkbox input "true"
click at [355, 366] on button "Request Credit Report" at bounding box center [372, 372] width 120 height 25
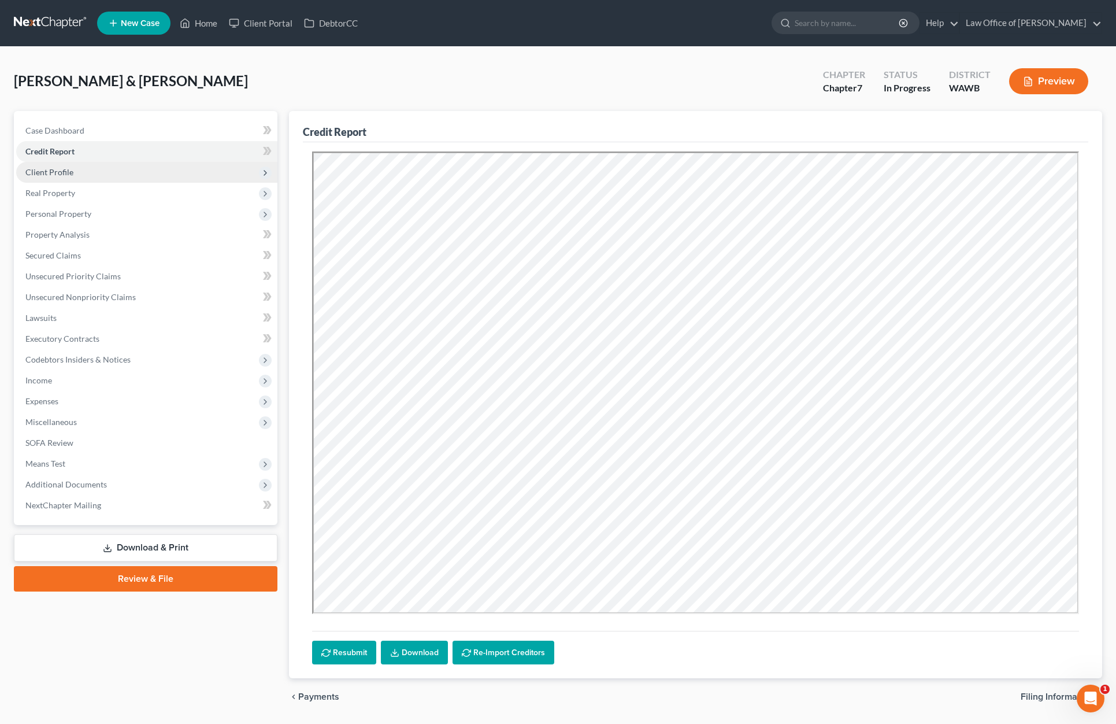
click at [171, 179] on span "Client Profile" at bounding box center [146, 172] width 261 height 21
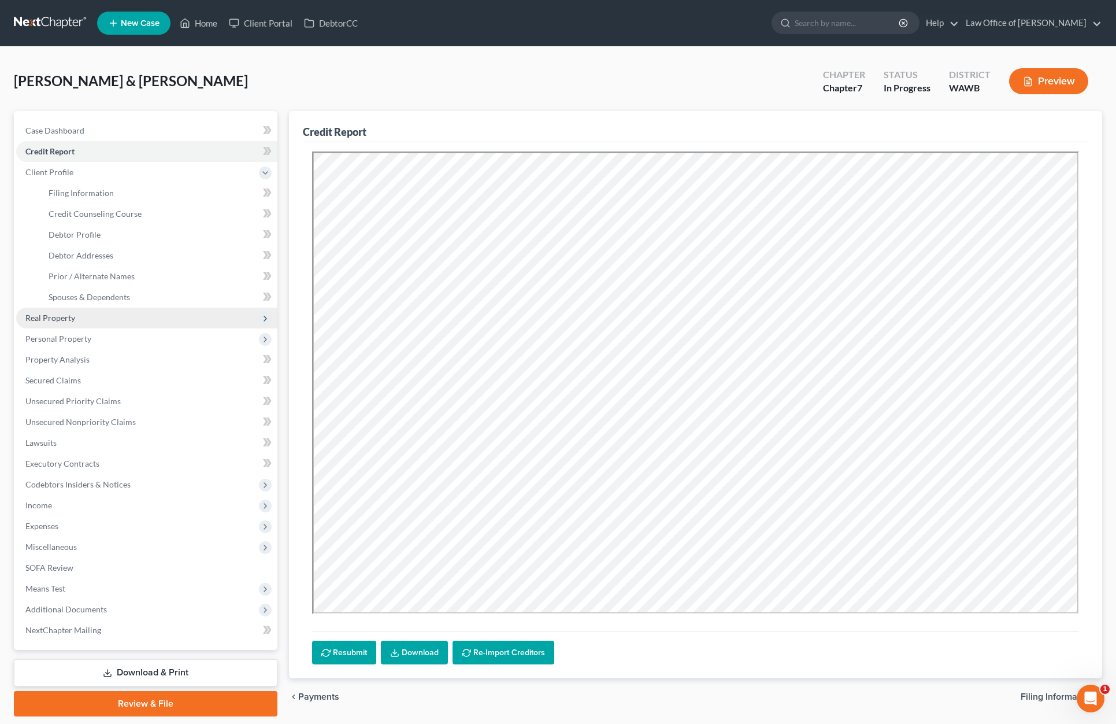
click at [139, 318] on span "Real Property" at bounding box center [146, 318] width 261 height 21
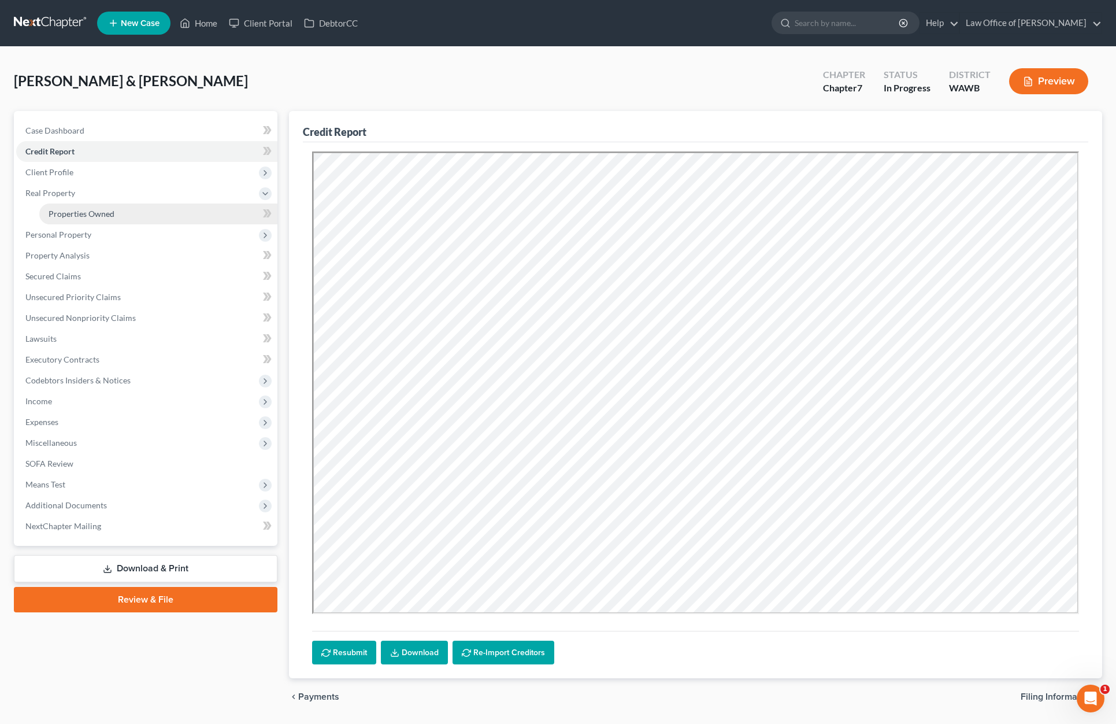
click at [131, 216] on link "Properties Owned" at bounding box center [158, 213] width 238 height 21
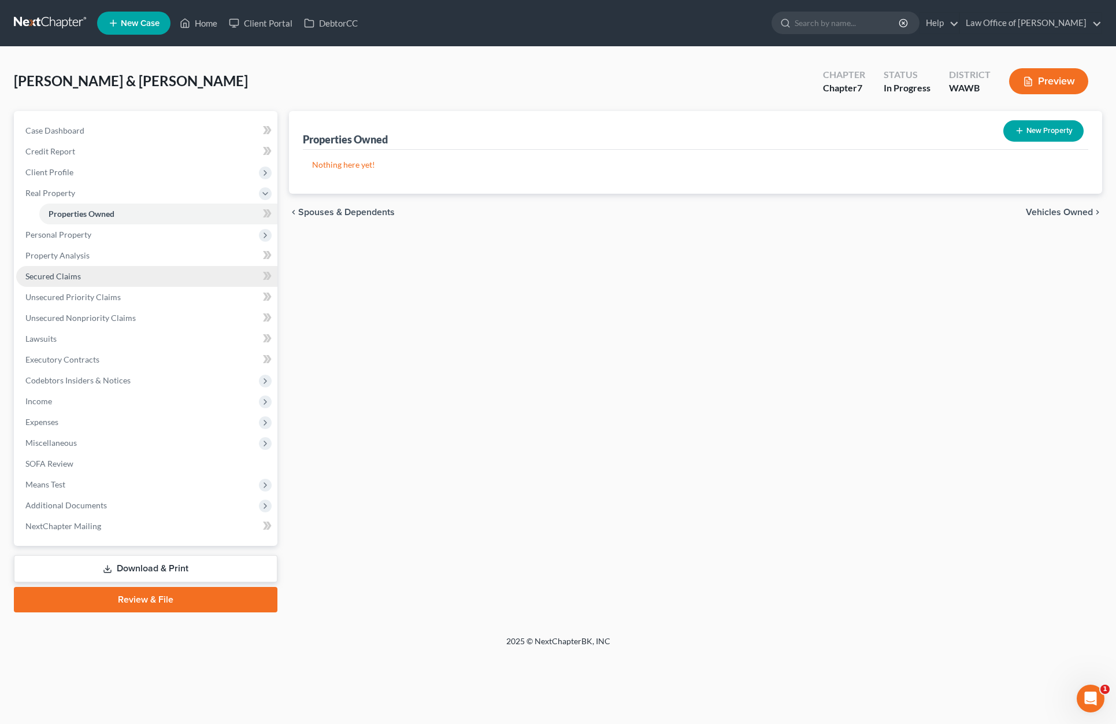
click at [97, 281] on link "Secured Claims" at bounding box center [146, 276] width 261 height 21
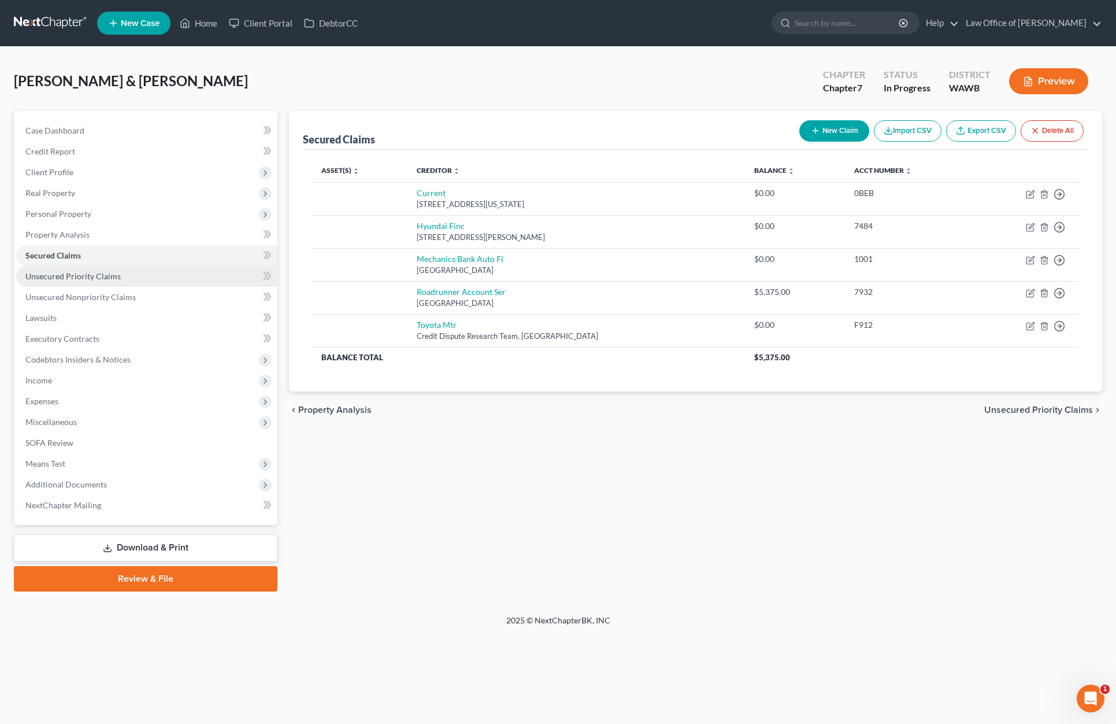
click at [183, 275] on link "Unsecured Priority Claims" at bounding box center [146, 276] width 261 height 21
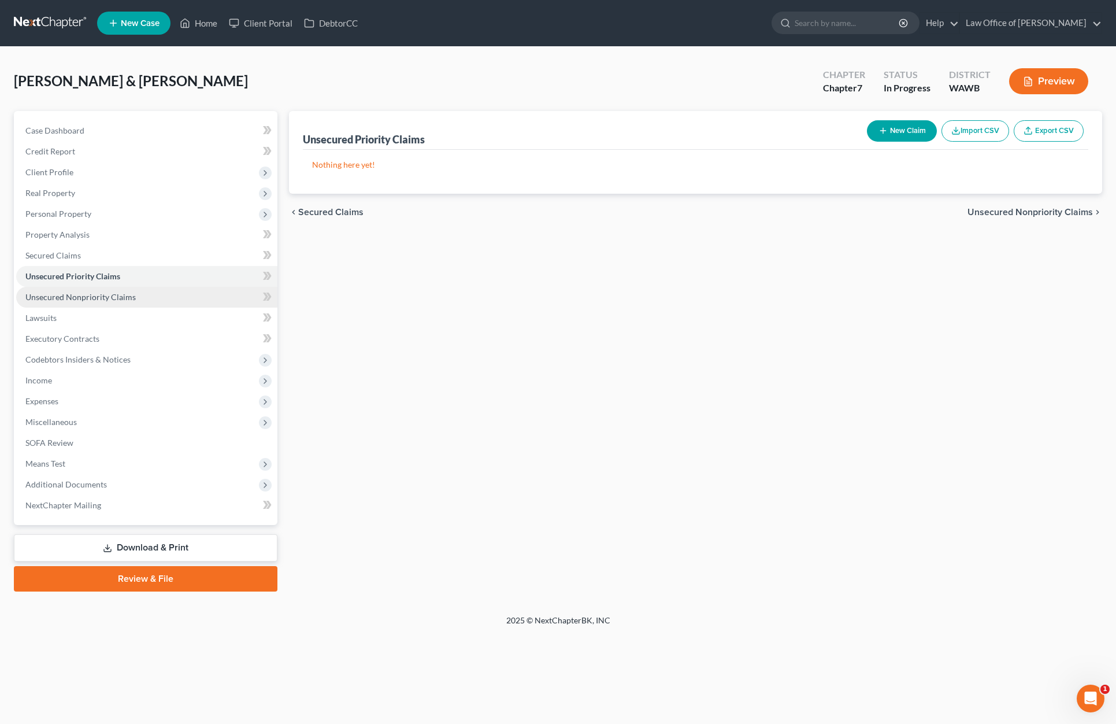
click at [170, 294] on link "Unsecured Nonpriority Claims" at bounding box center [146, 297] width 261 height 21
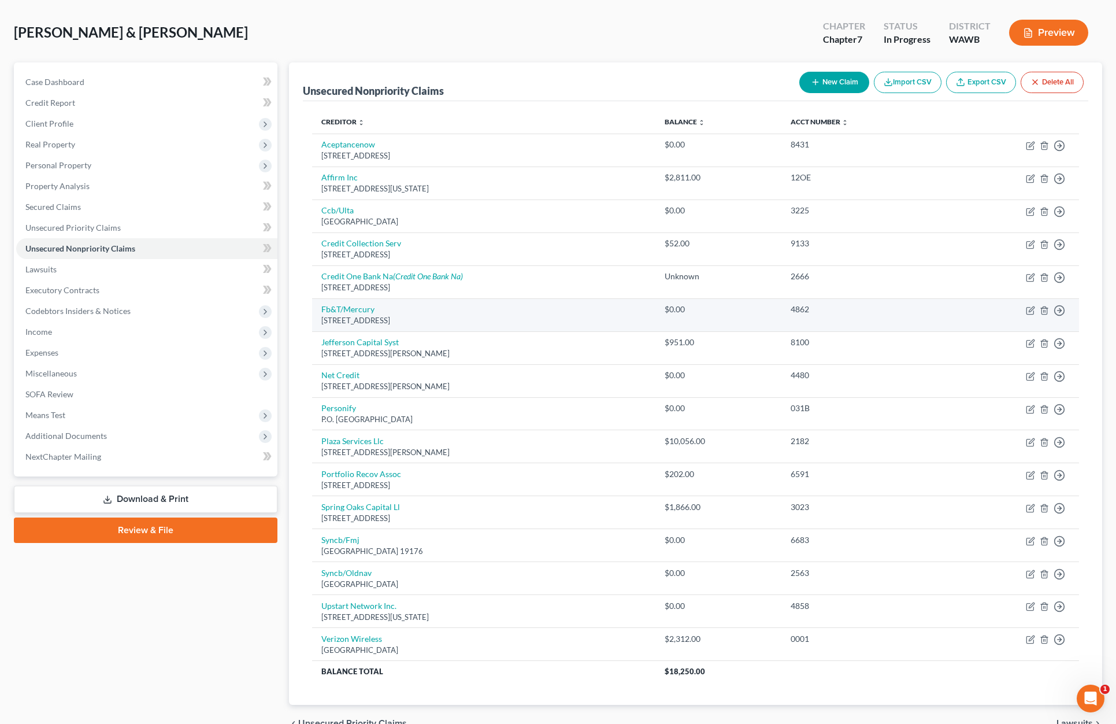
scroll to position [110, 0]
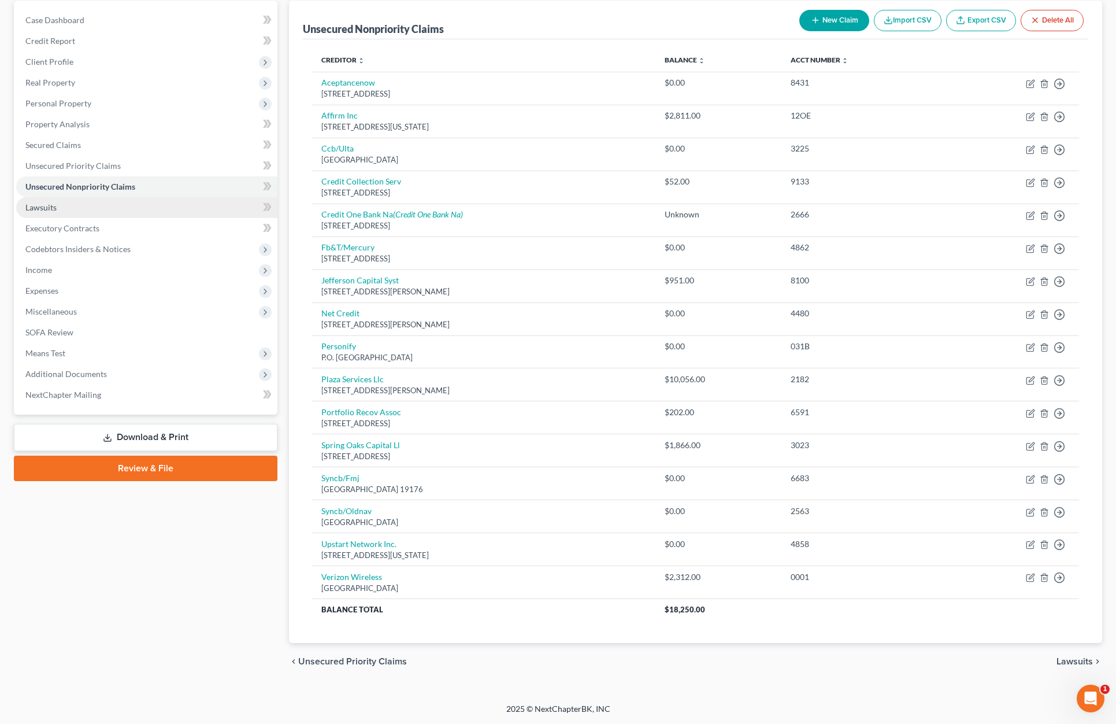
click at [97, 206] on link "Lawsuits" at bounding box center [146, 207] width 261 height 21
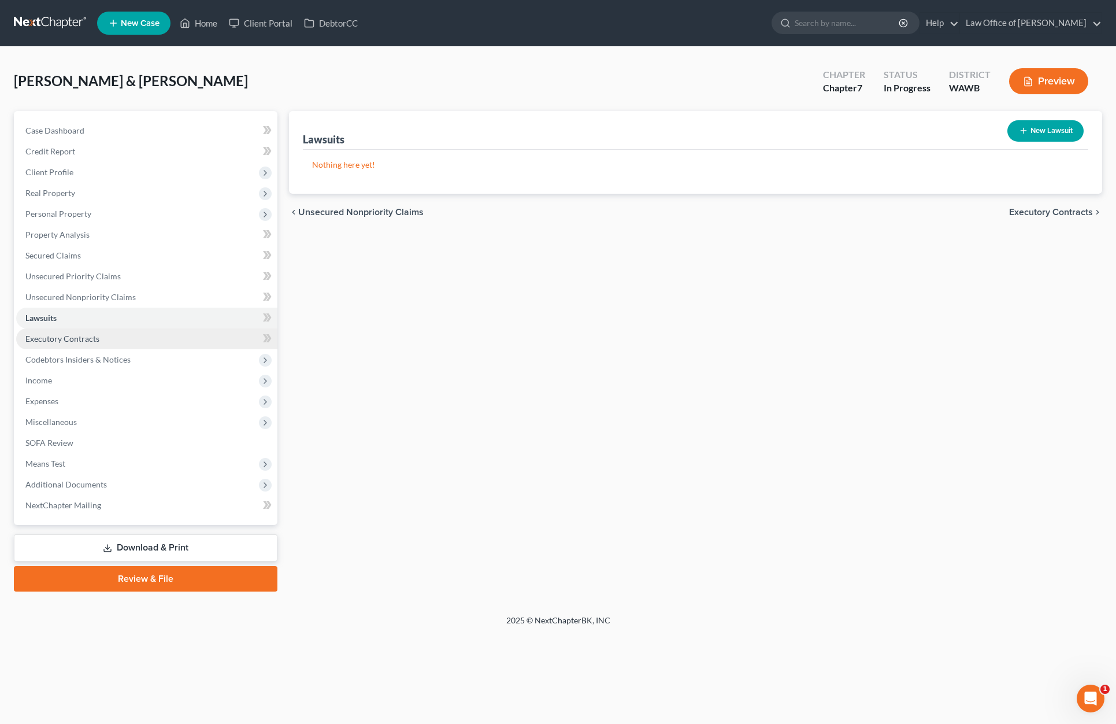
click at [106, 343] on link "Executory Contracts" at bounding box center [146, 338] width 261 height 21
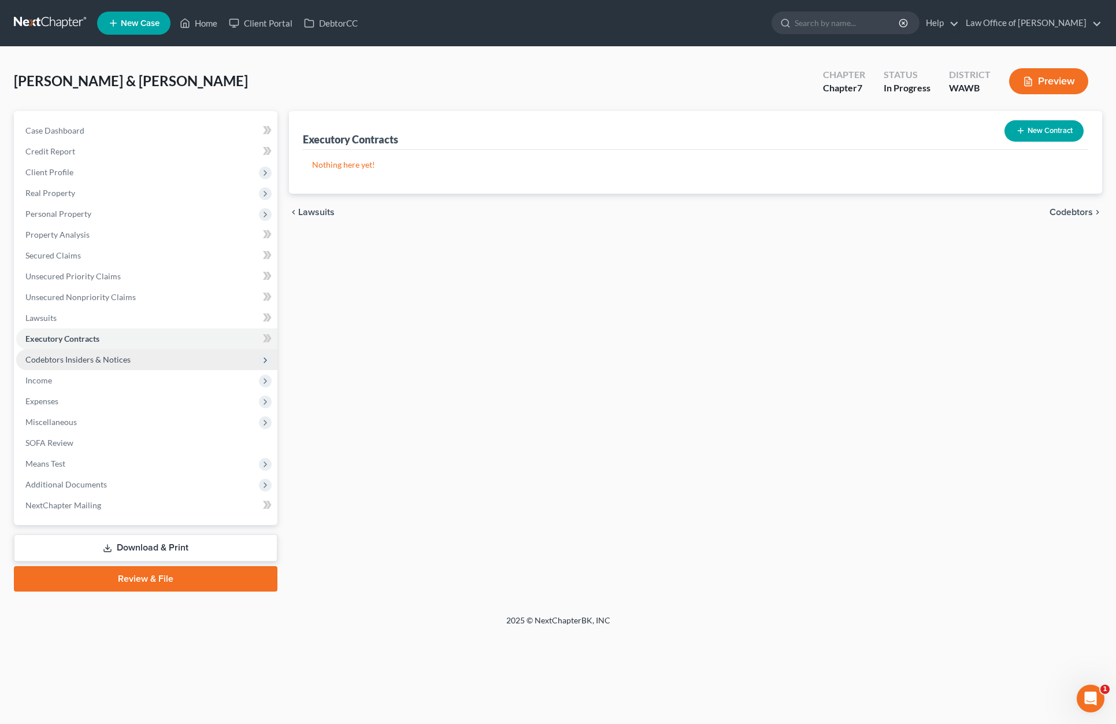
click at [106, 355] on span "Codebtors Insiders & Notices" at bounding box center [77, 359] width 105 height 10
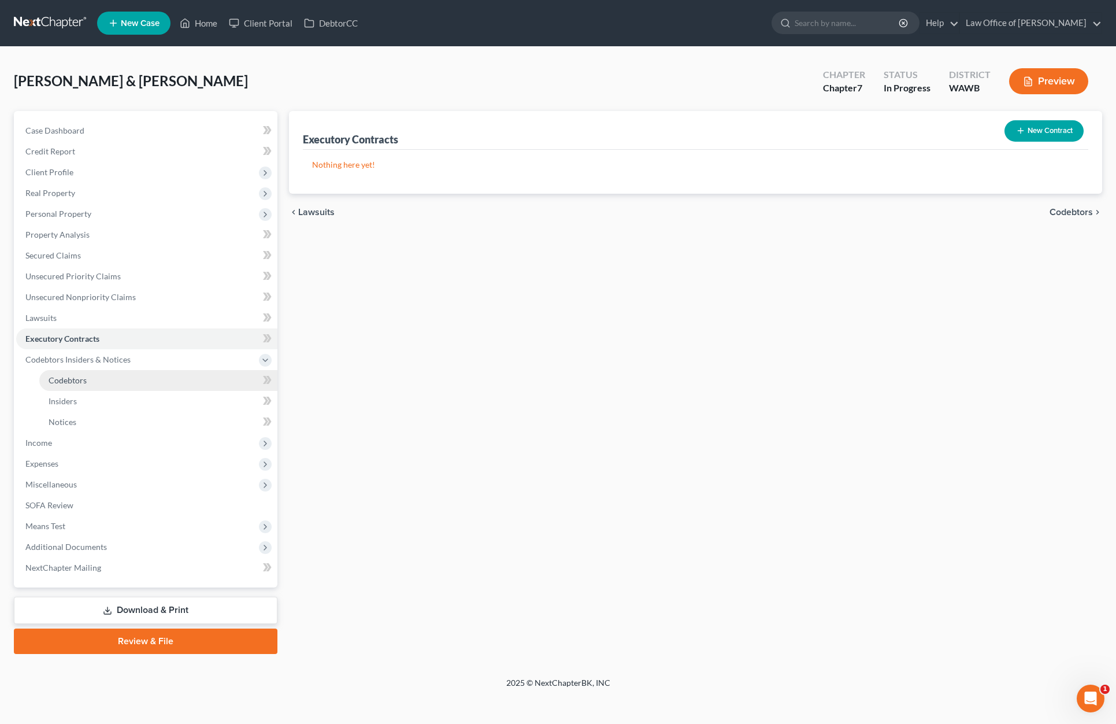
click at [106, 379] on link "Codebtors" at bounding box center [158, 380] width 238 height 21
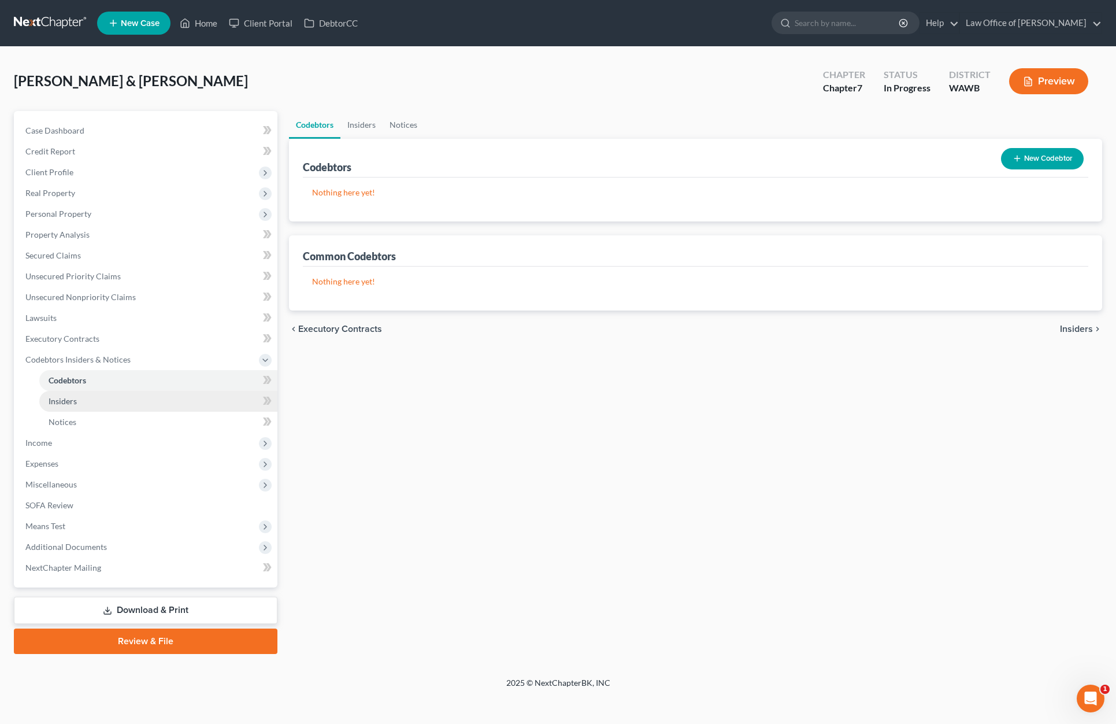
click at [104, 394] on link "Insiders" at bounding box center [158, 401] width 238 height 21
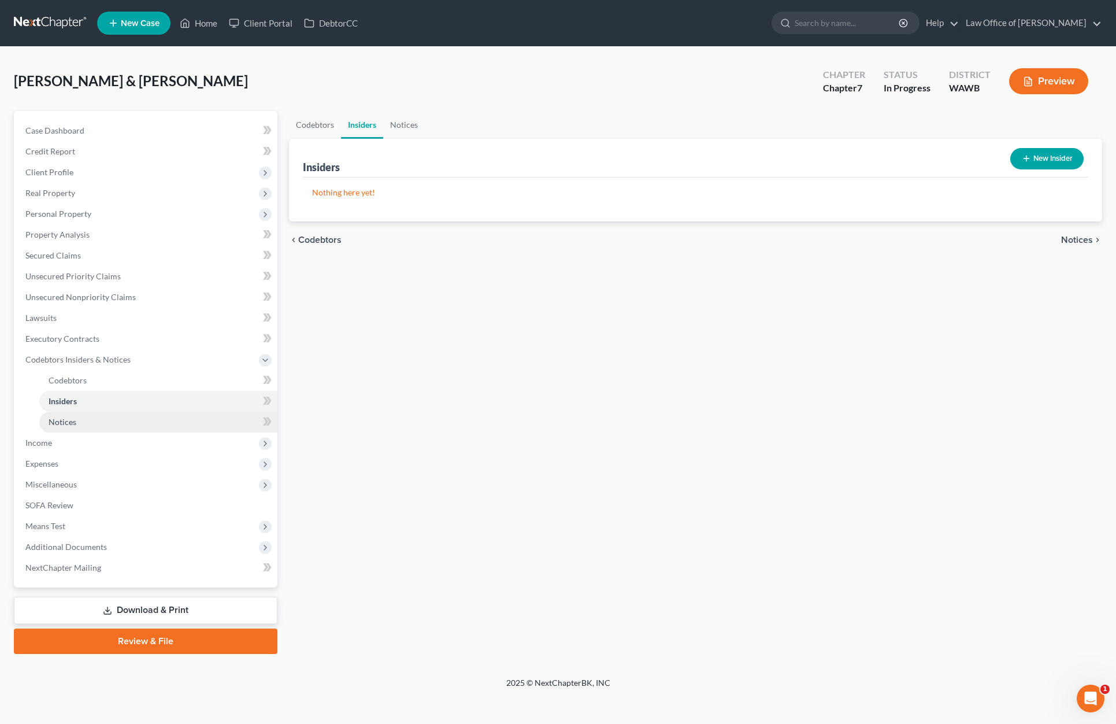
click at [102, 424] on link "Notices" at bounding box center [158, 422] width 238 height 21
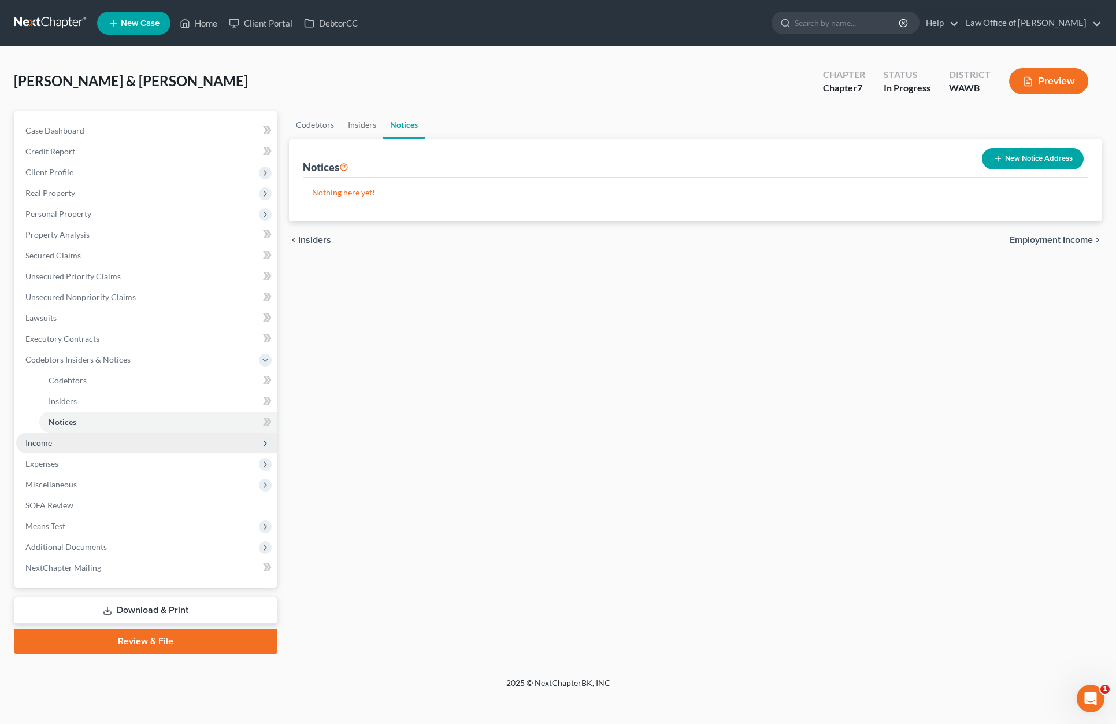
click at [99, 444] on span "Income" at bounding box center [146, 442] width 261 height 21
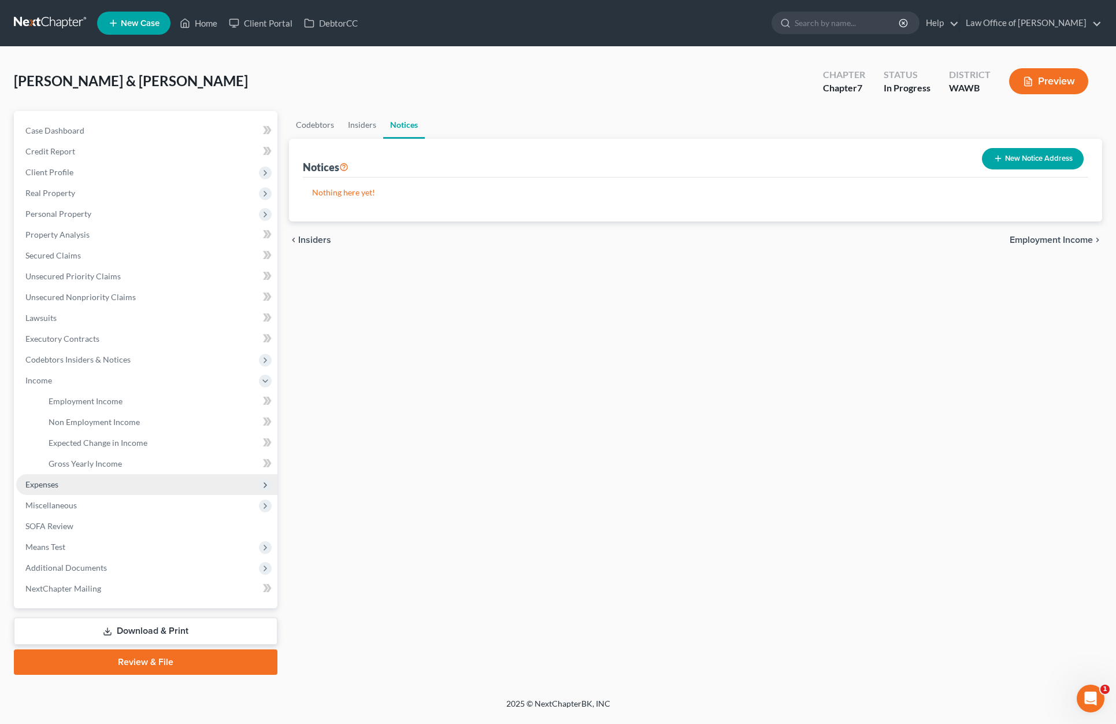
click at [90, 482] on span "Expenses" at bounding box center [146, 484] width 261 height 21
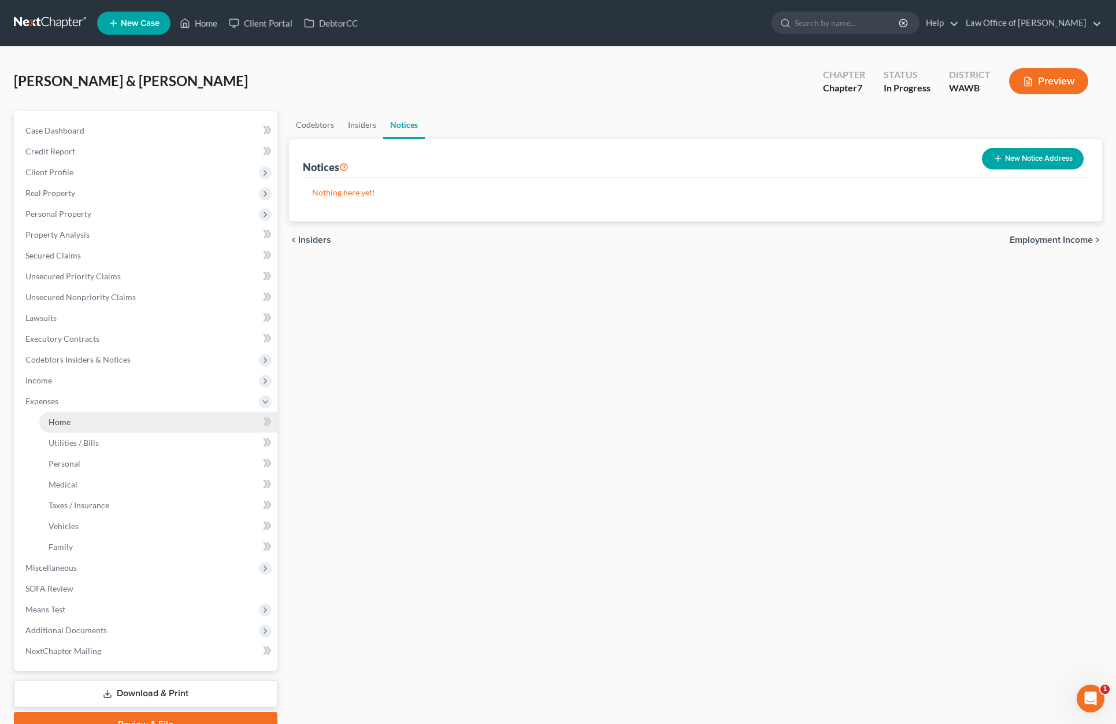
click at [98, 424] on link "Home" at bounding box center [158, 422] width 238 height 21
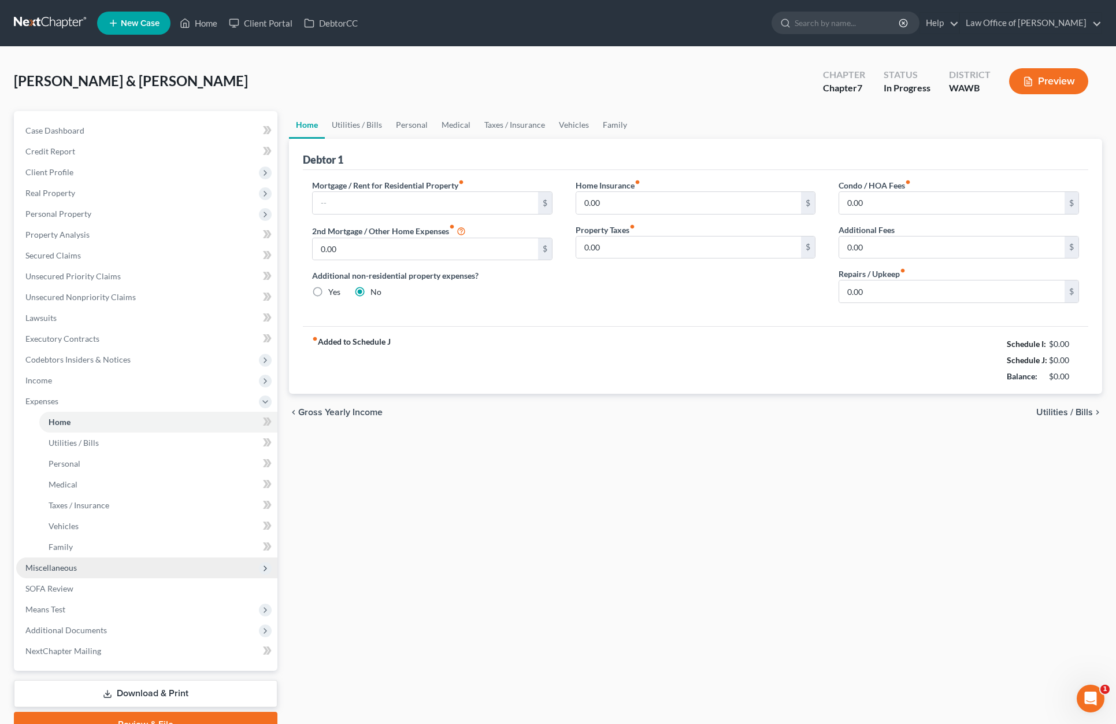
click at [125, 564] on span "Miscellaneous" at bounding box center [146, 567] width 261 height 21
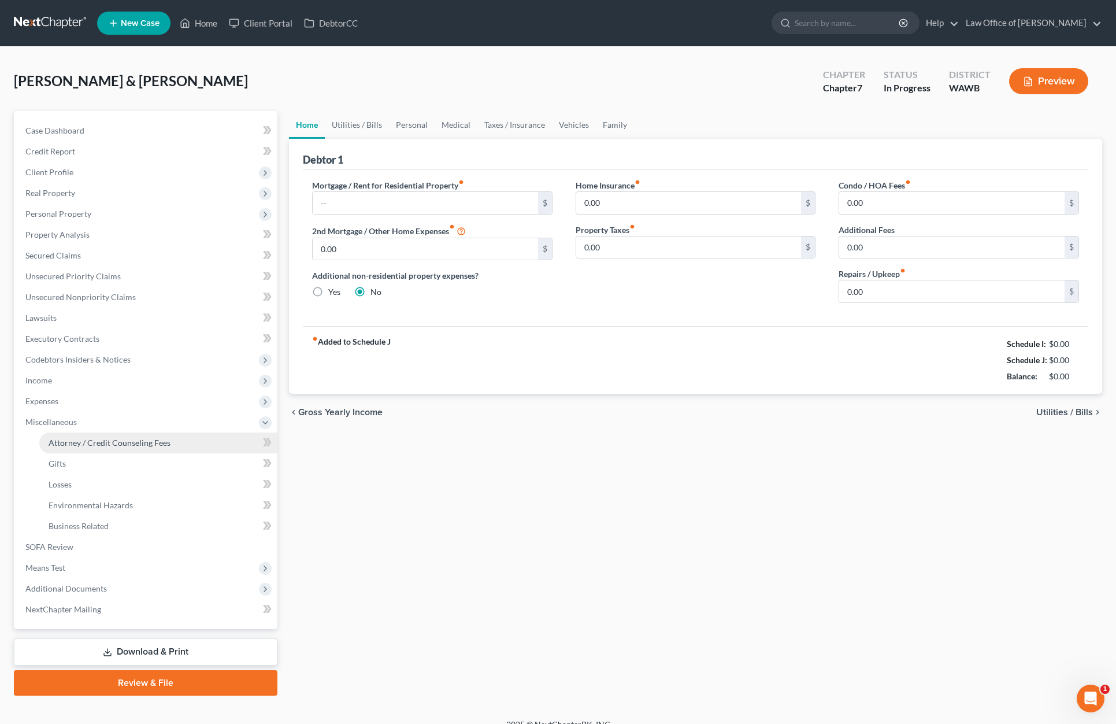
click at [121, 446] on span "Attorney / Credit Counseling Fees" at bounding box center [110, 443] width 122 height 10
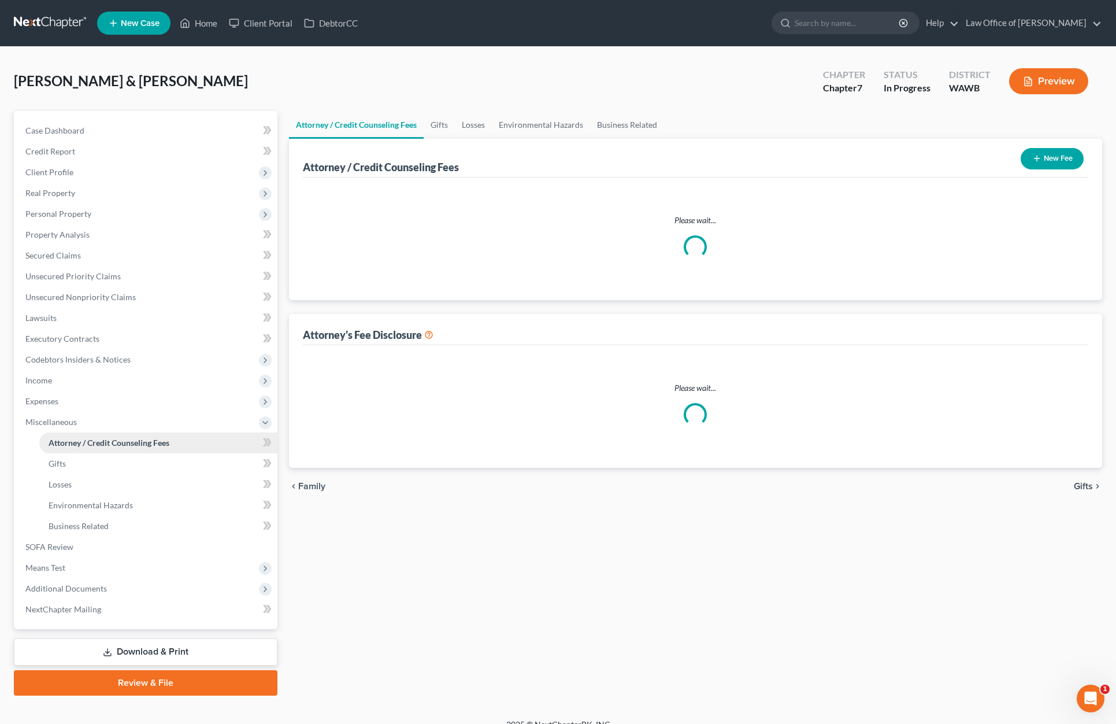
select select "0"
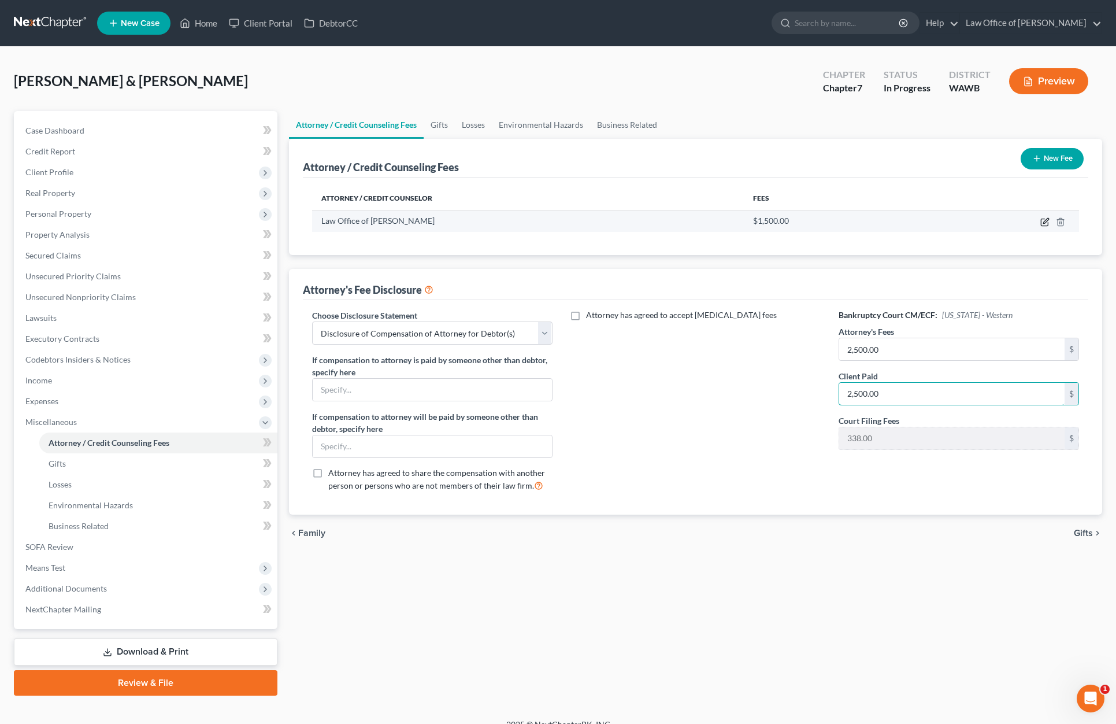
type input "2,500.00"
click at [1046, 221] on icon "button" at bounding box center [1044, 221] width 9 height 9
select select "50"
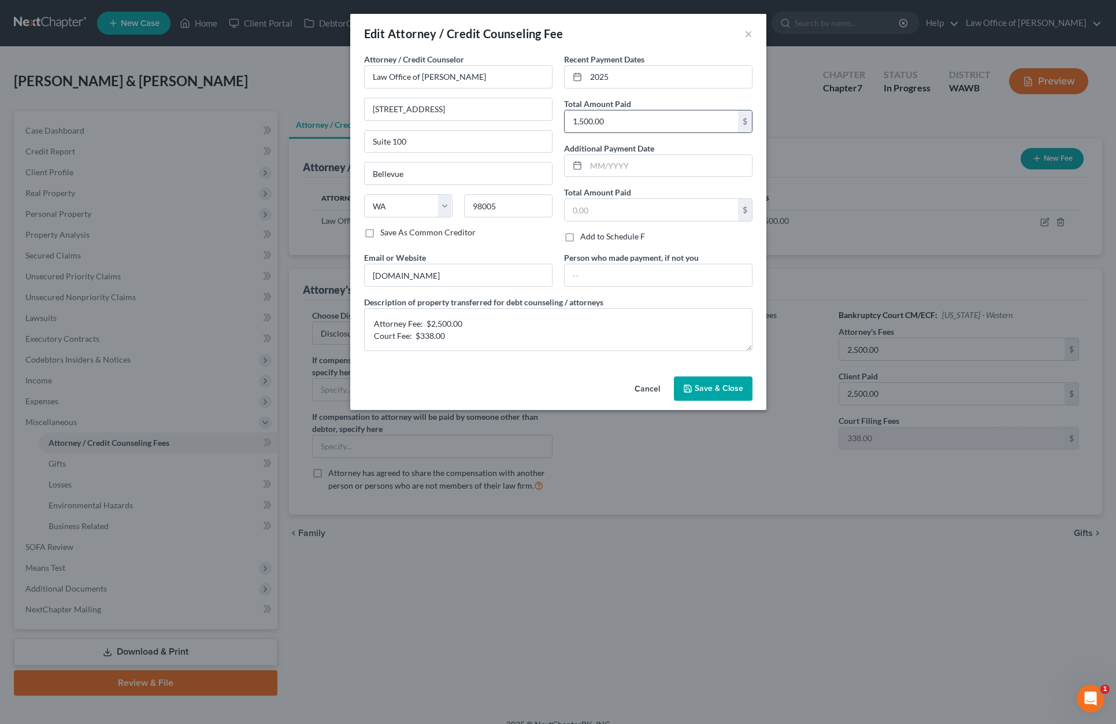
click at [626, 114] on input "1,500.00" at bounding box center [651, 121] width 173 height 22
drag, startPoint x: 624, startPoint y: 123, endPoint x: 335, endPoint y: 123, distance: 288.4
click at [335, 123] on div "Edit Attorney / Credit Counseling Fee × Attorney / Credit Counselor * Law Offic…" at bounding box center [558, 362] width 1116 height 724
type input "2,500"
click at [436, 81] on input "Law Office of Lisa Tse" at bounding box center [458, 76] width 188 height 23
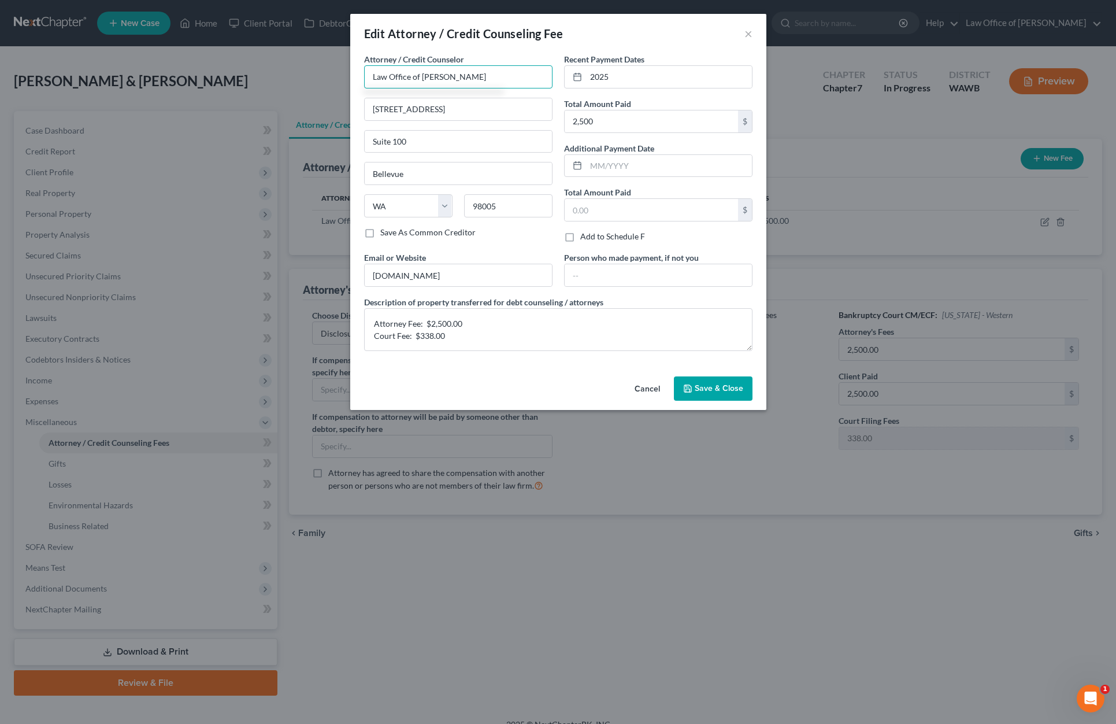
type input "Law Office of [PERSON_NAME]"
click at [718, 390] on span "Save & Close" at bounding box center [719, 388] width 49 height 10
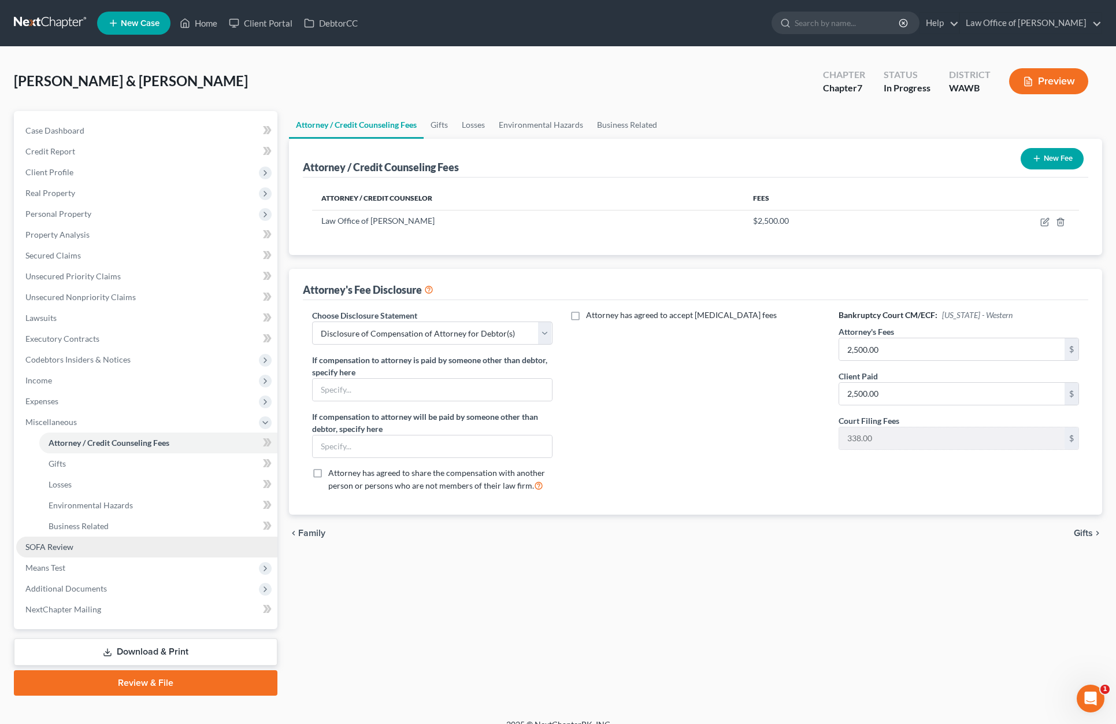
click at [83, 549] on link "SOFA Review" at bounding box center [146, 546] width 261 height 21
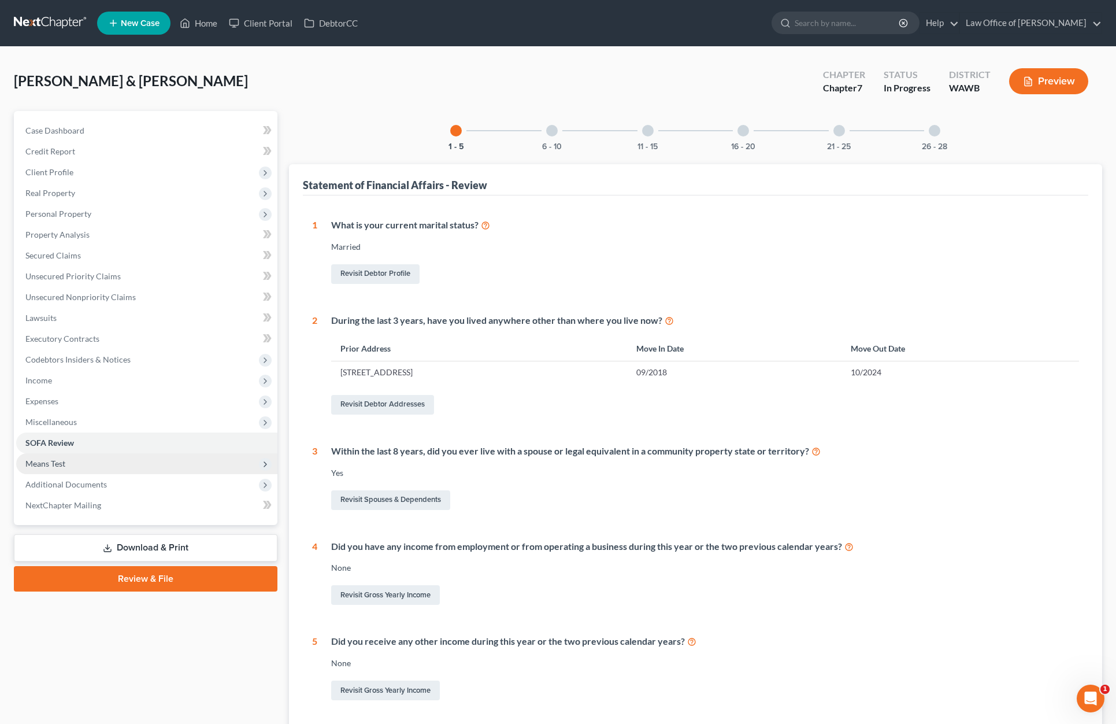
click at [120, 469] on span "Means Test" at bounding box center [146, 463] width 261 height 21
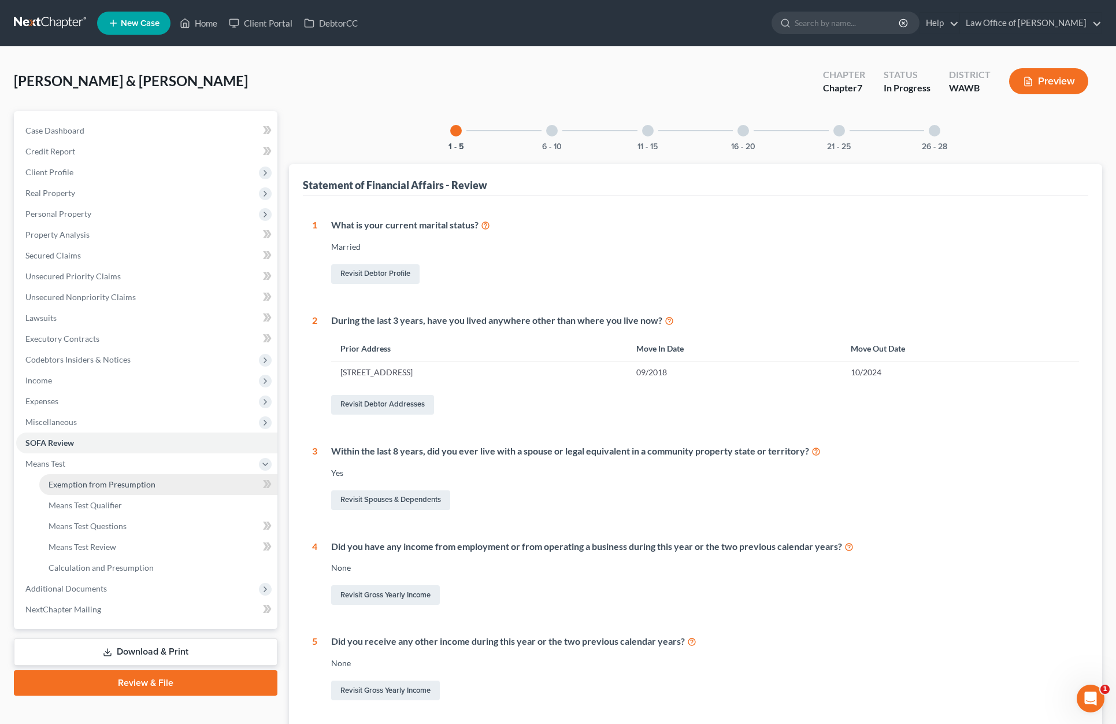
click at [115, 487] on span "Exemption from Presumption" at bounding box center [102, 484] width 107 height 10
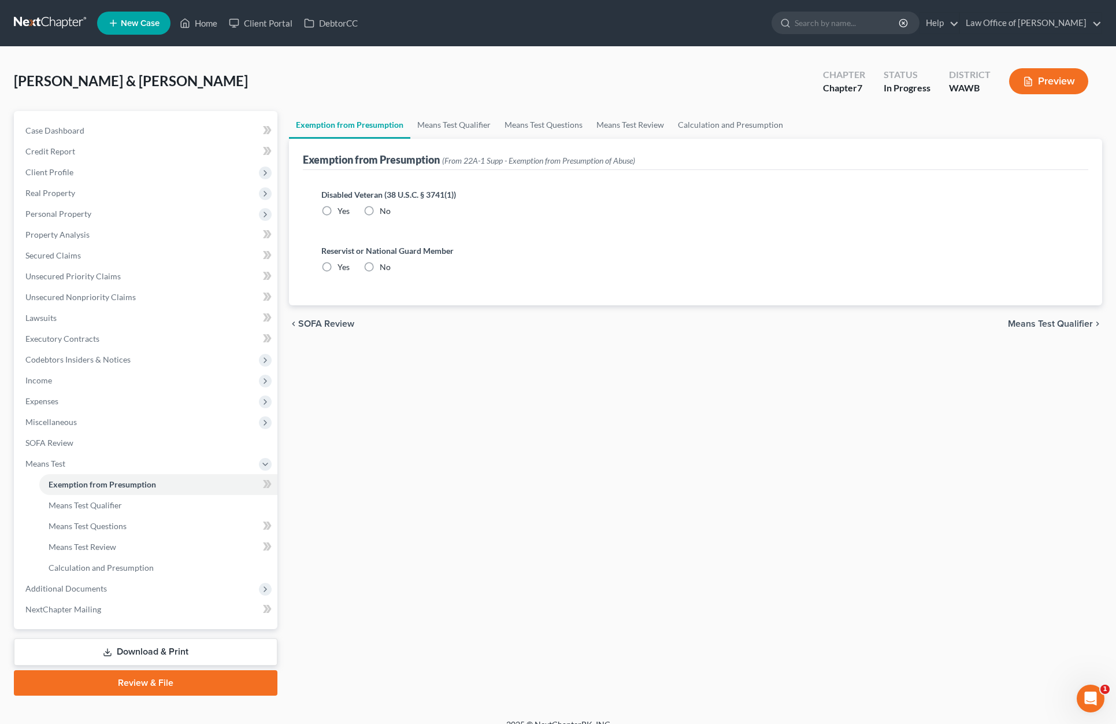
click at [380, 211] on label "No" at bounding box center [385, 211] width 11 height 12
click at [384, 211] on input "No" at bounding box center [388, 209] width 8 height 8
radio input "true"
click at [380, 268] on label "No" at bounding box center [385, 267] width 11 height 12
click at [384, 268] on input "No" at bounding box center [388, 265] width 8 height 8
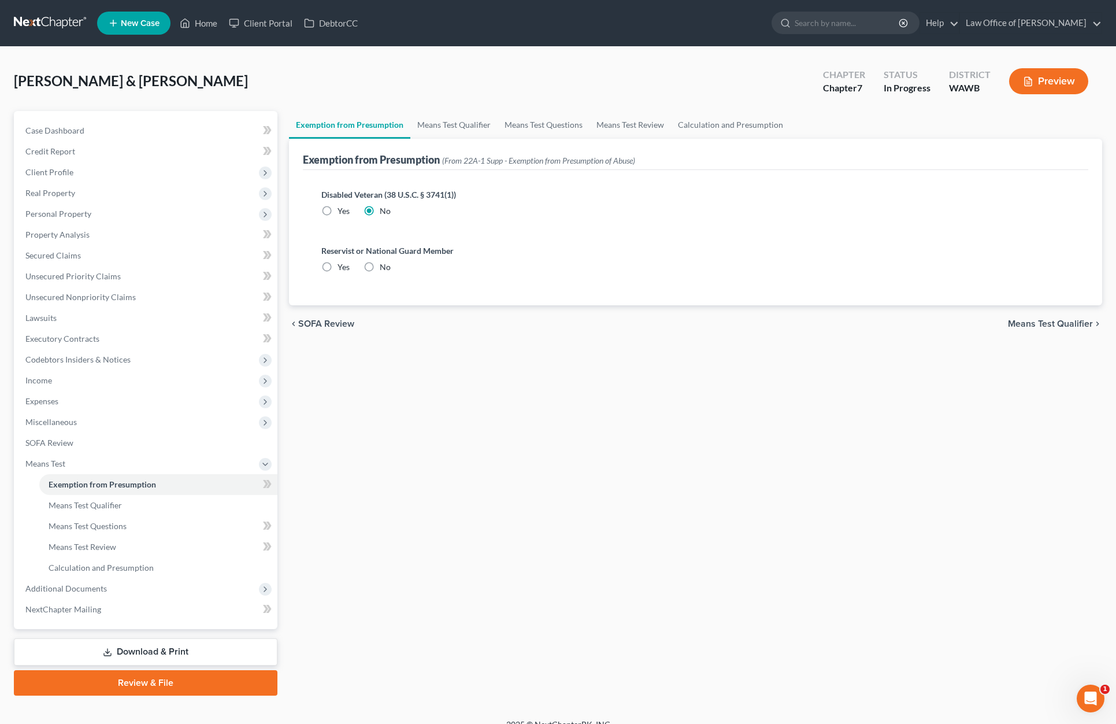
radio input "true"
click at [159, 591] on span "Additional Documents" at bounding box center [146, 588] width 261 height 21
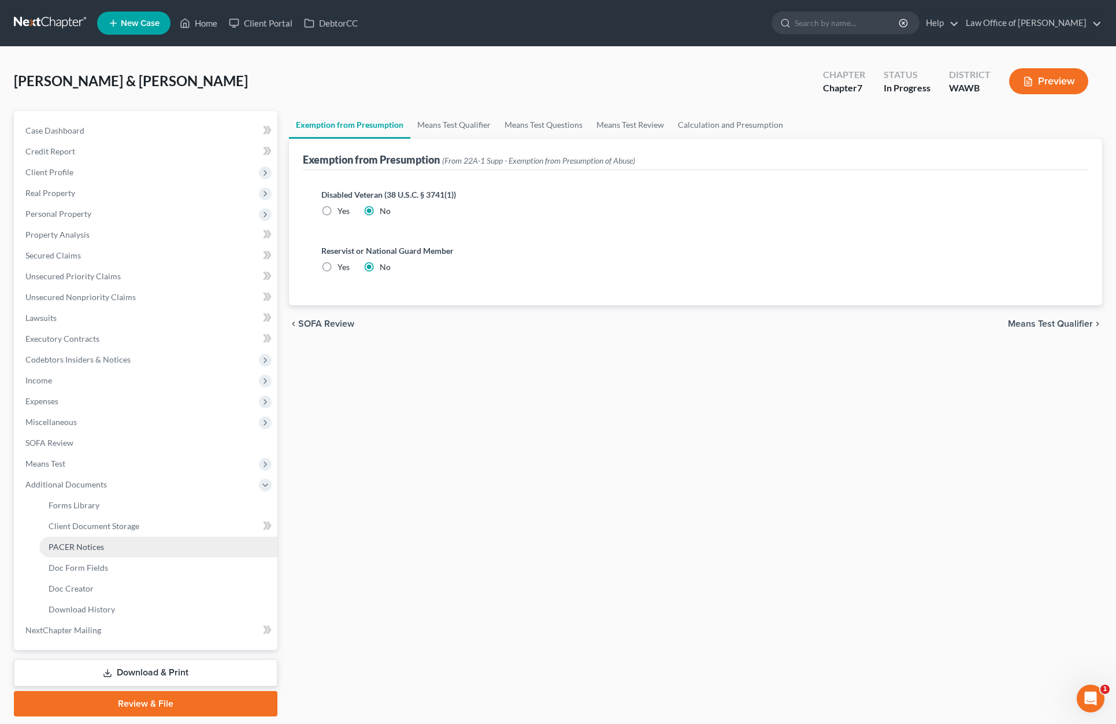
click at [144, 544] on link "PACER Notices" at bounding box center [158, 546] width 238 height 21
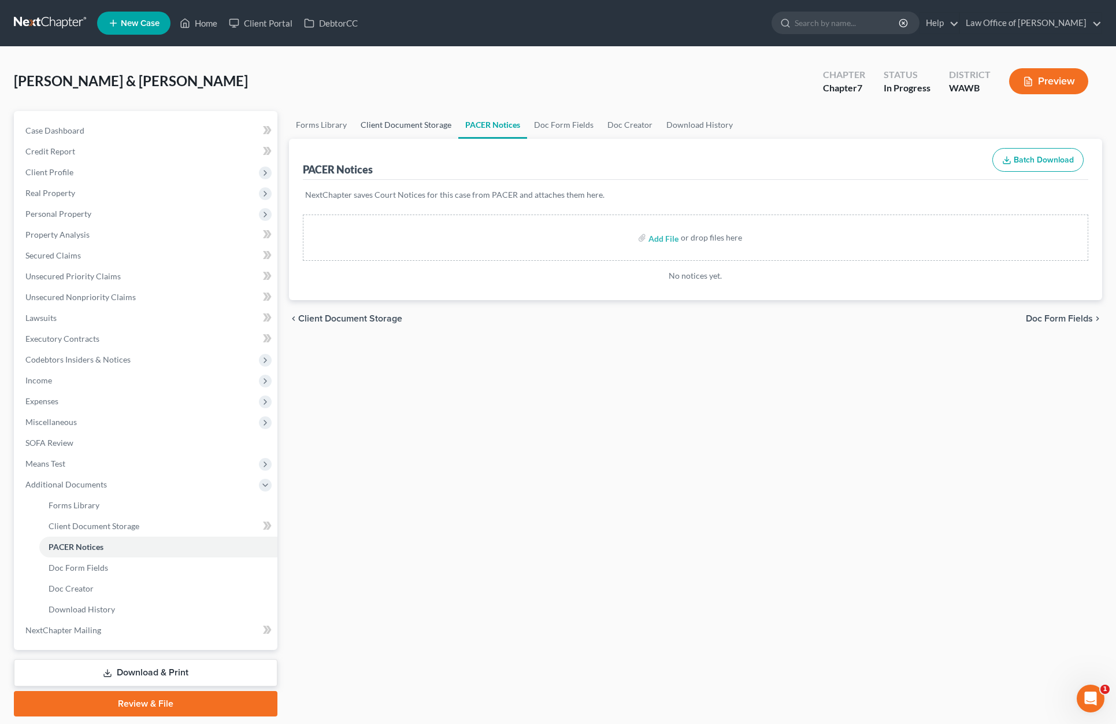
click at [431, 118] on link "Client Document Storage" at bounding box center [406, 125] width 105 height 28
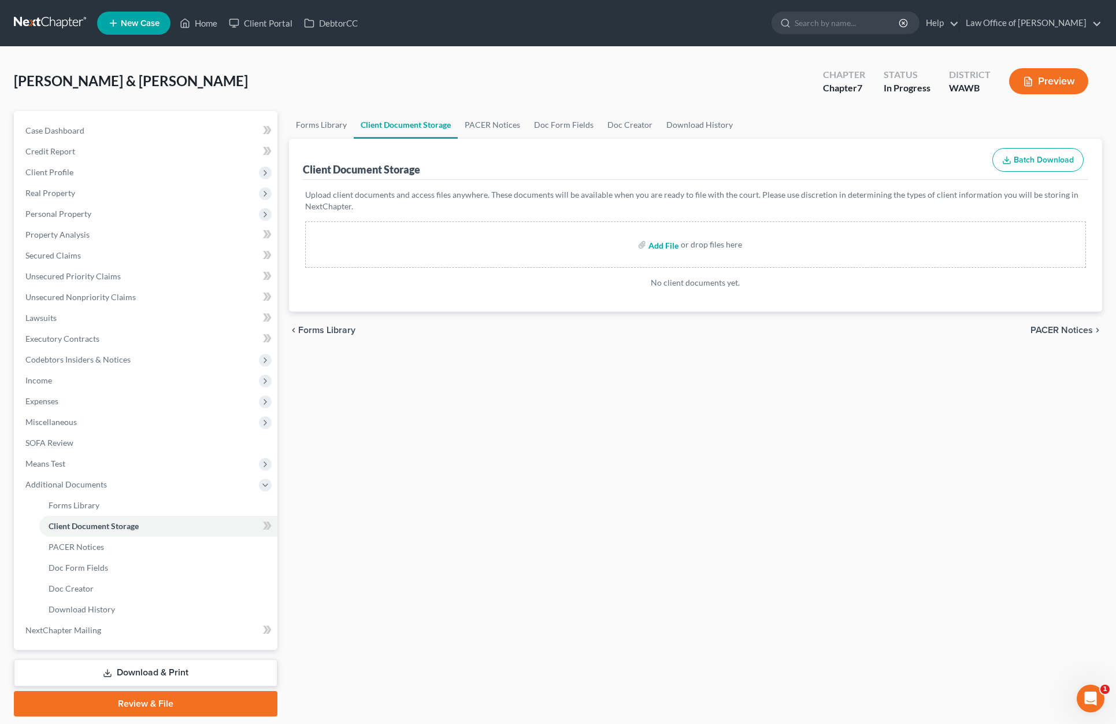
click at [671, 247] on input "file" at bounding box center [663, 244] width 28 height 21
type input "C:\fakepath\13858-WAW-CC-039984595.pdf"
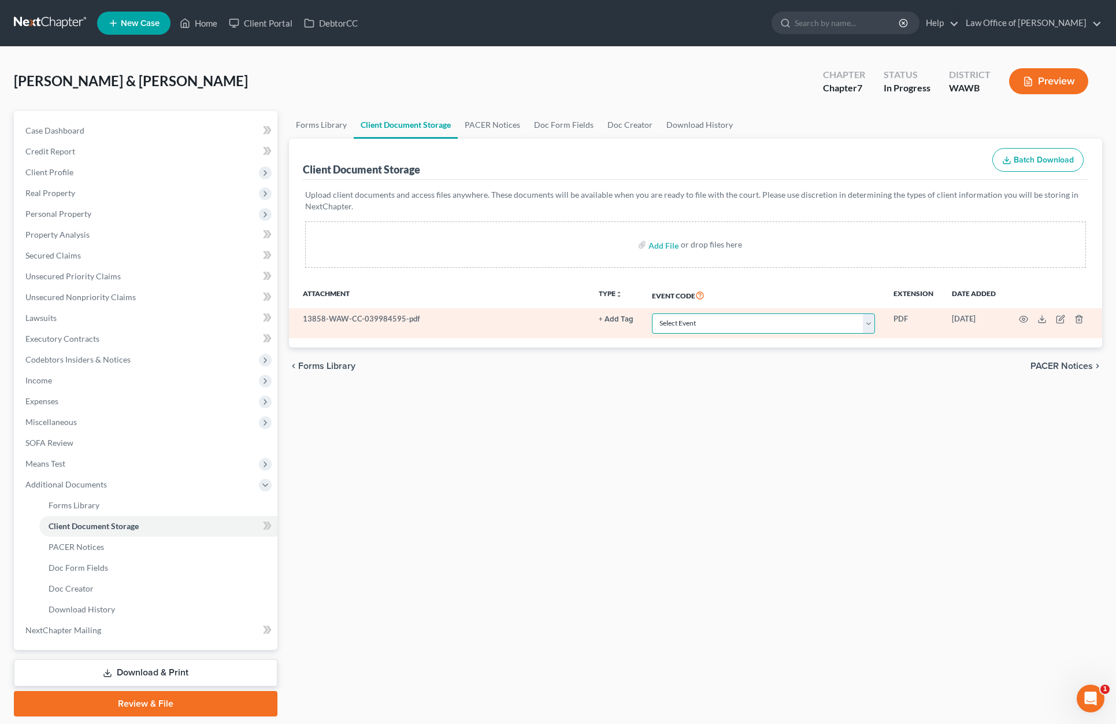
click at [771, 323] on select "Select Event Certificate of Credit Counseling for Debtor Certificate of Credit …" at bounding box center [763, 323] width 223 height 20
select select "0"
click at [652, 313] on select "Select Event Certificate of Credit Counseling for Debtor Certificate of Credit …" at bounding box center [763, 323] width 223 height 20
click at [1019, 318] on icon "button" at bounding box center [1023, 318] width 9 height 9
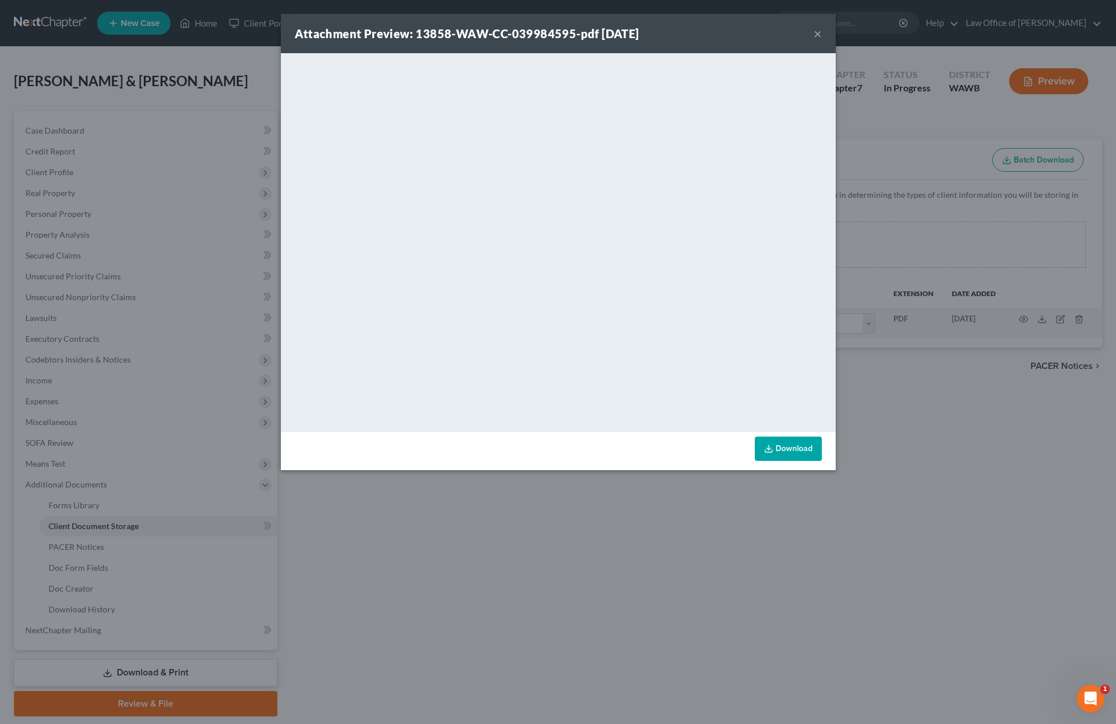
click at [953, 420] on div "Attachment Preview: 13858-WAW-CC-039984595-pdf 08/18/2025 × <object ng-attr-dat…" at bounding box center [558, 362] width 1116 height 724
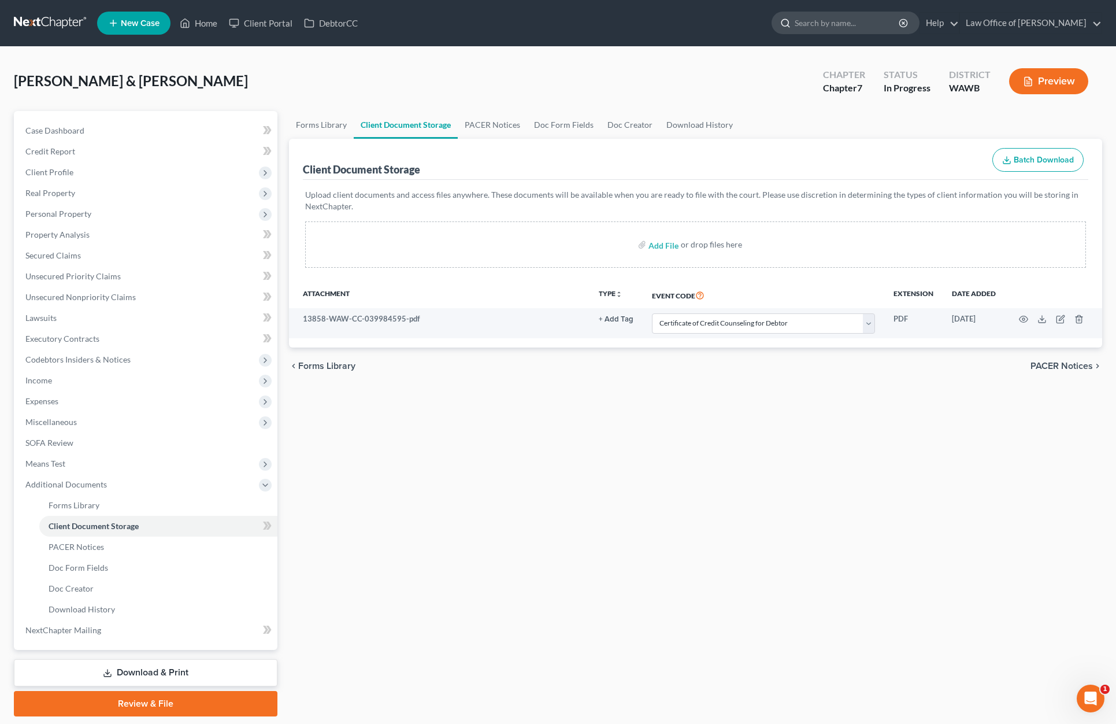
click at [860, 21] on input "search" at bounding box center [848, 22] width 106 height 21
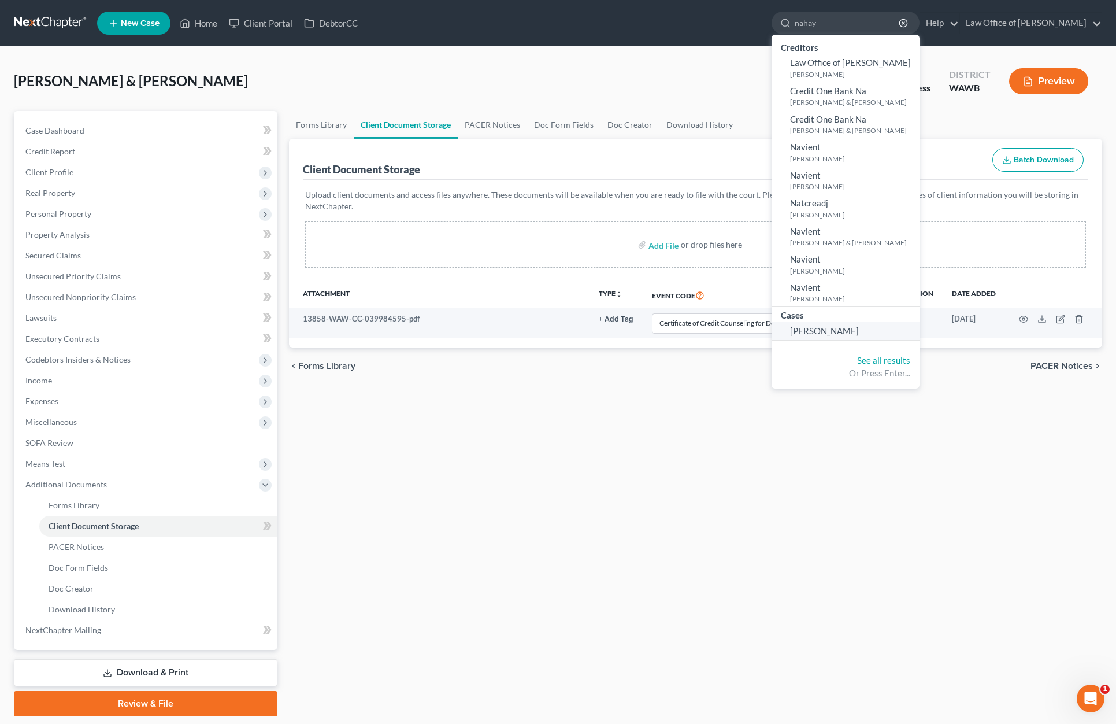
type input "nahay"
click at [840, 331] on span "Nahay, Vickie" at bounding box center [824, 330] width 69 height 10
select select "6"
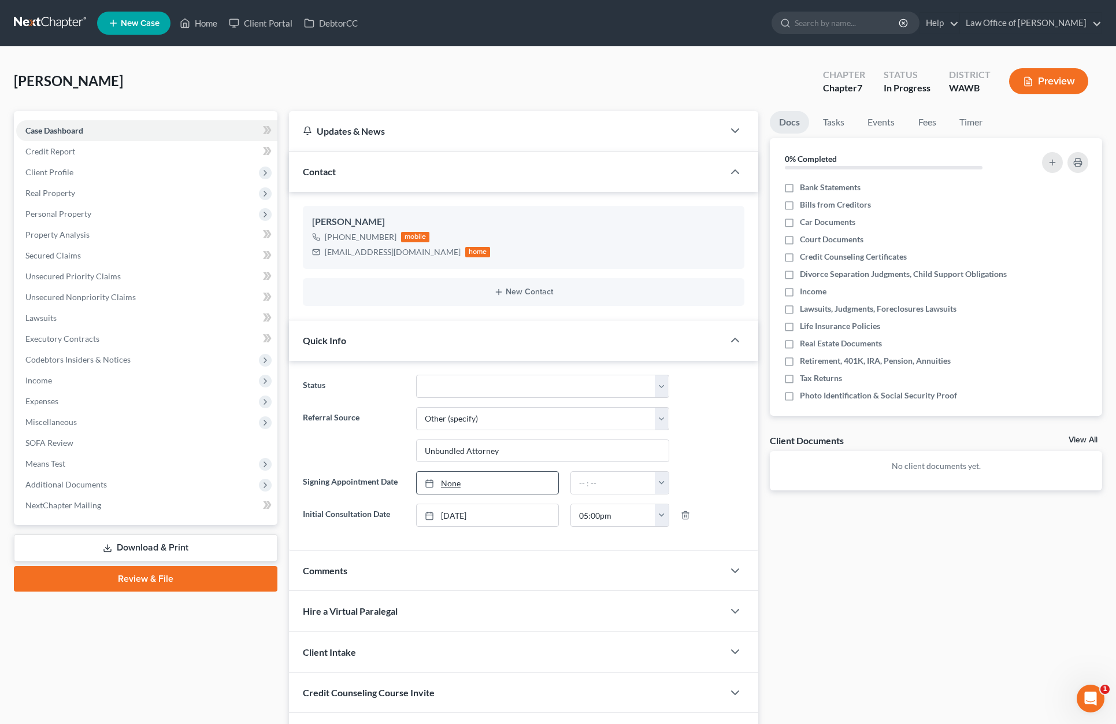
click at [465, 477] on link "None" at bounding box center [488, 483] width 142 height 22
click at [586, 480] on input "text" at bounding box center [613, 483] width 85 height 22
type input "11:00 am"
click at [925, 121] on link "Fees" at bounding box center [927, 122] width 37 height 23
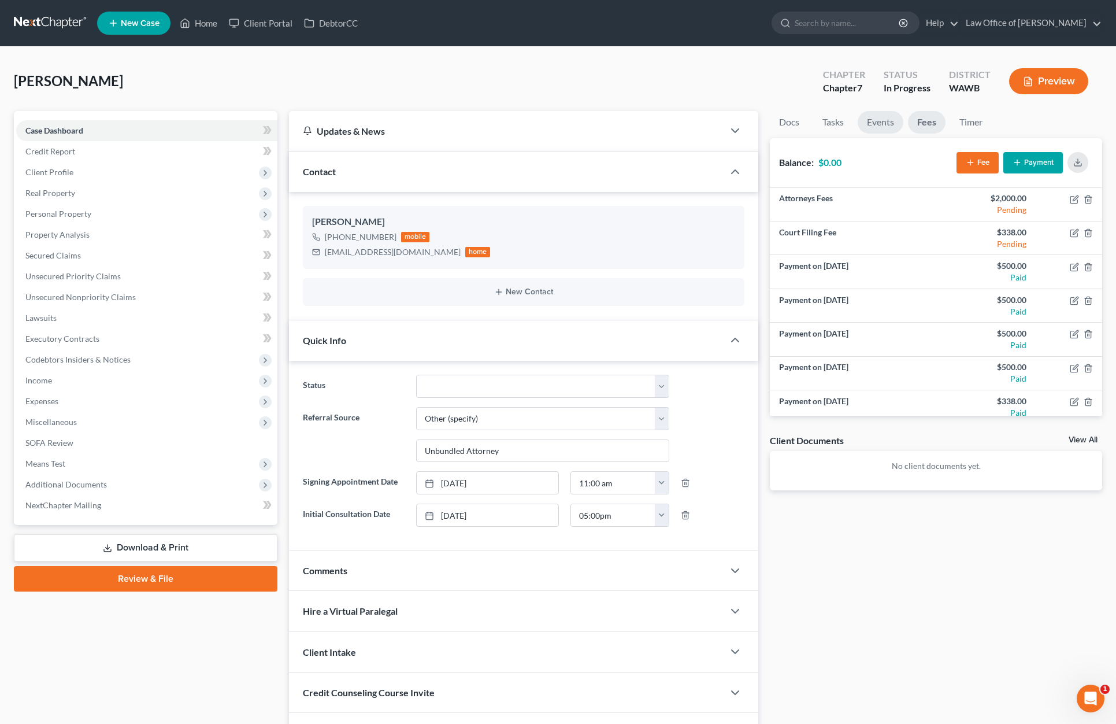
click at [889, 122] on link "Events" at bounding box center [881, 122] width 46 height 23
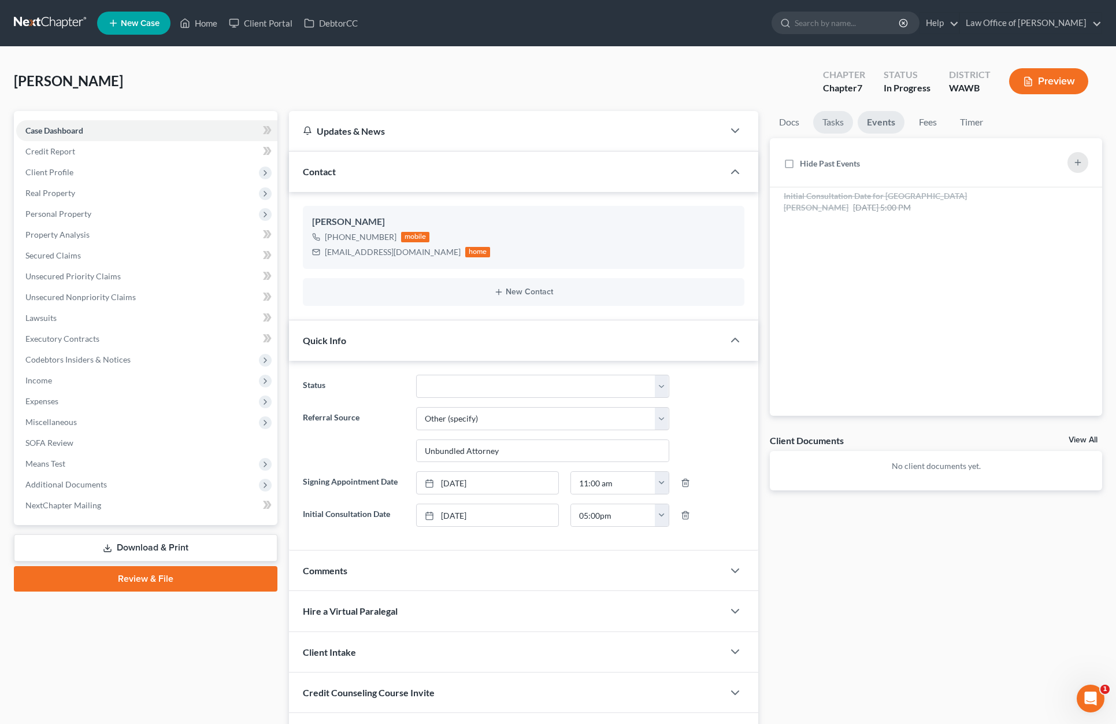
click at [840, 125] on link "Tasks" at bounding box center [833, 122] width 40 height 23
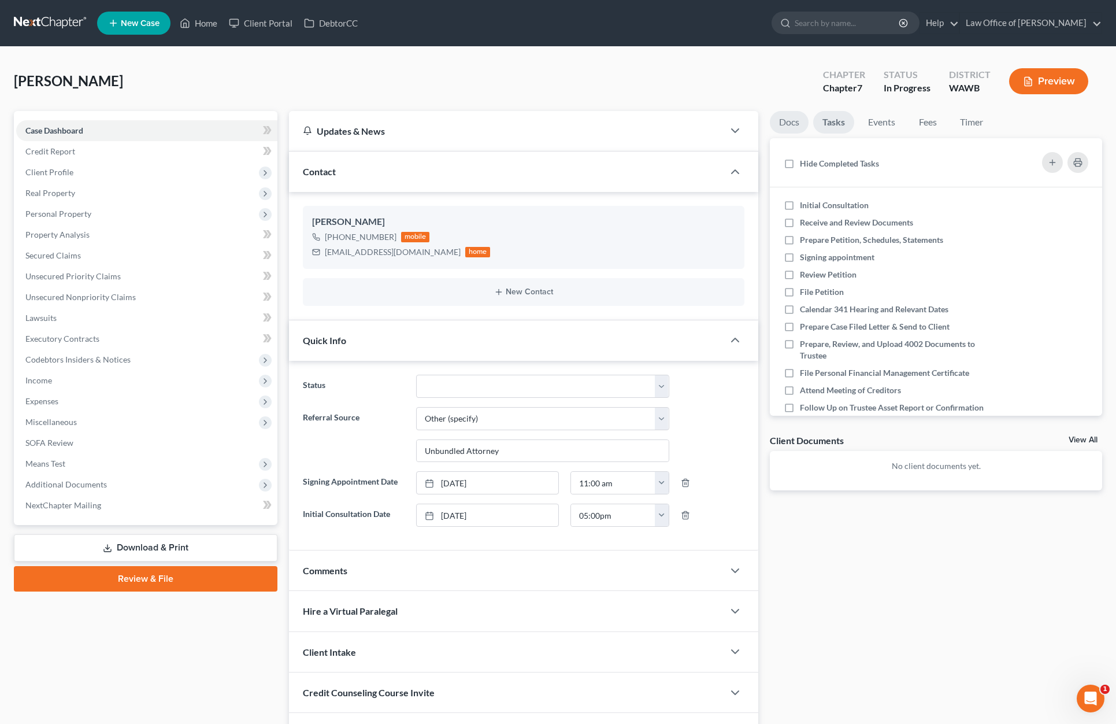
click at [790, 121] on link "Docs" at bounding box center [789, 122] width 39 height 23
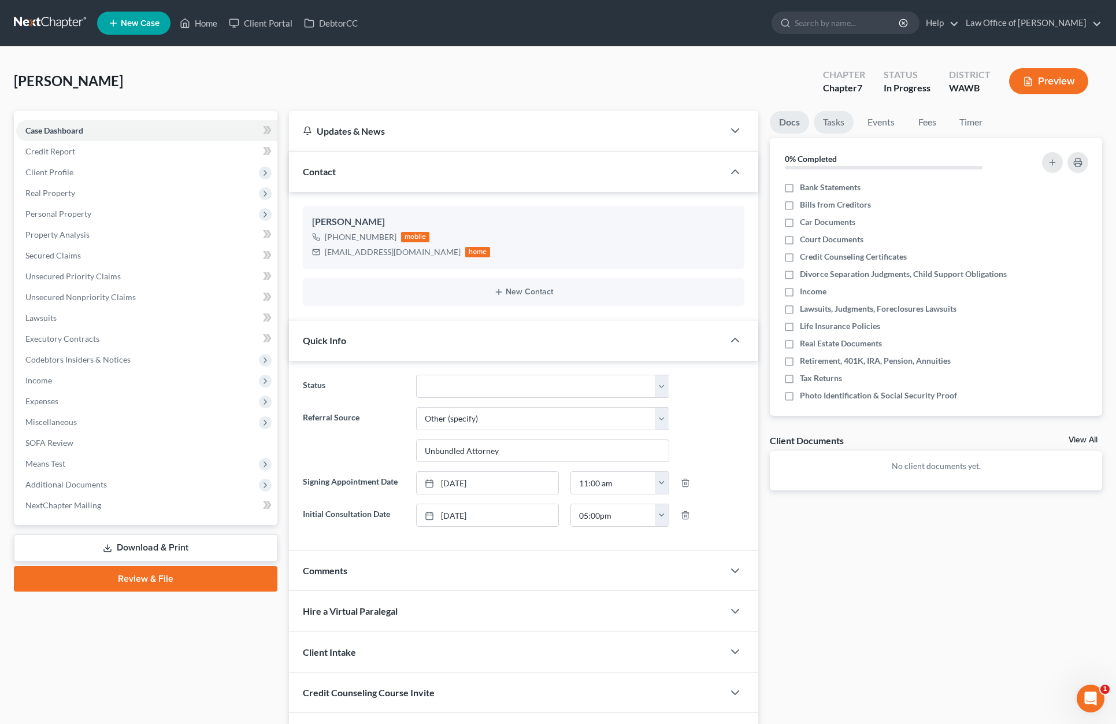
click at [829, 126] on link "Tasks" at bounding box center [834, 122] width 40 height 23
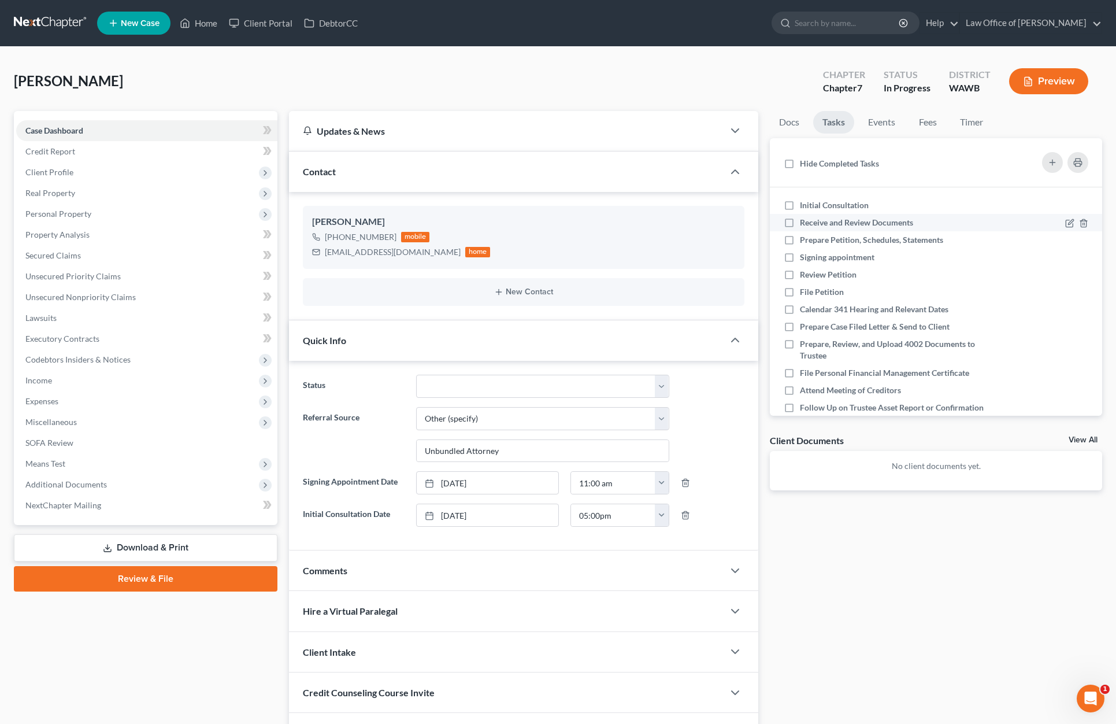
click at [800, 205] on label "Initial Consultation" at bounding box center [839, 205] width 78 height 12
click at [805, 205] on input "Initial Consultation" at bounding box center [809, 203] width 8 height 8
checkbox input "true"
click at [800, 224] on label "Receive and Review Documents" at bounding box center [861, 223] width 123 height 12
click at [805, 224] on input "Receive and Review Documents" at bounding box center [809, 221] width 8 height 8
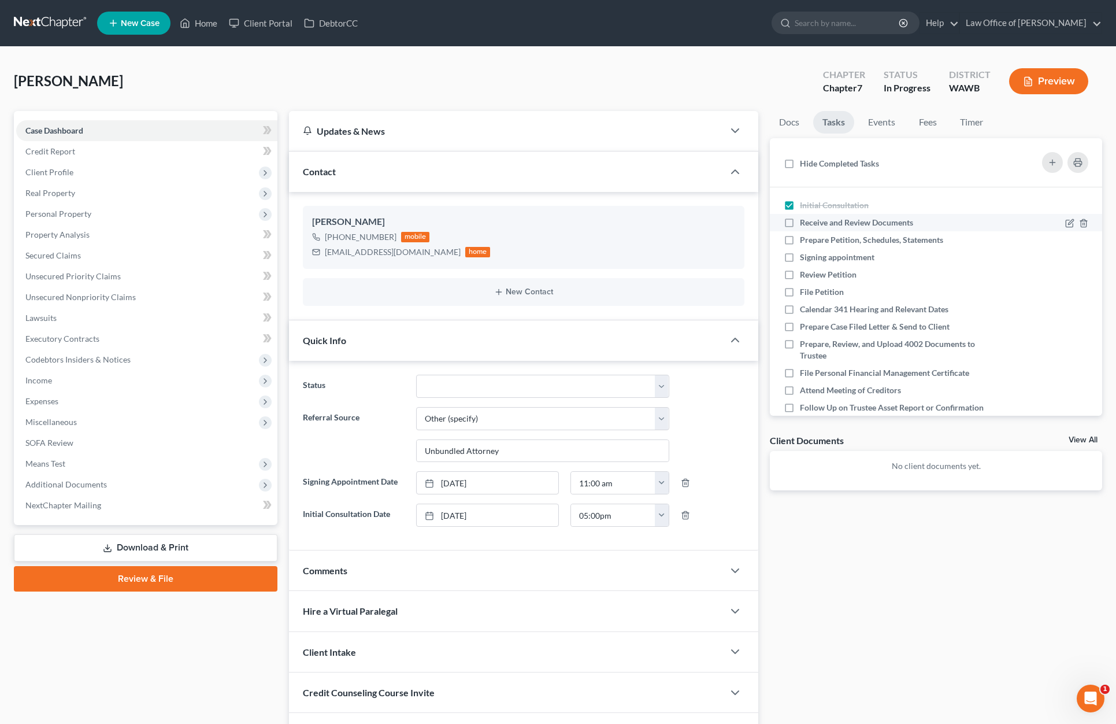
checkbox input "true"
click at [800, 239] on label "Prepare Petition, Schedules, Statements" at bounding box center [876, 240] width 153 height 12
click at [805, 239] on input "Prepare Petition, Schedules, Statements" at bounding box center [809, 238] width 8 height 8
checkbox input "true"
click at [783, 122] on link "Docs" at bounding box center [789, 122] width 39 height 23
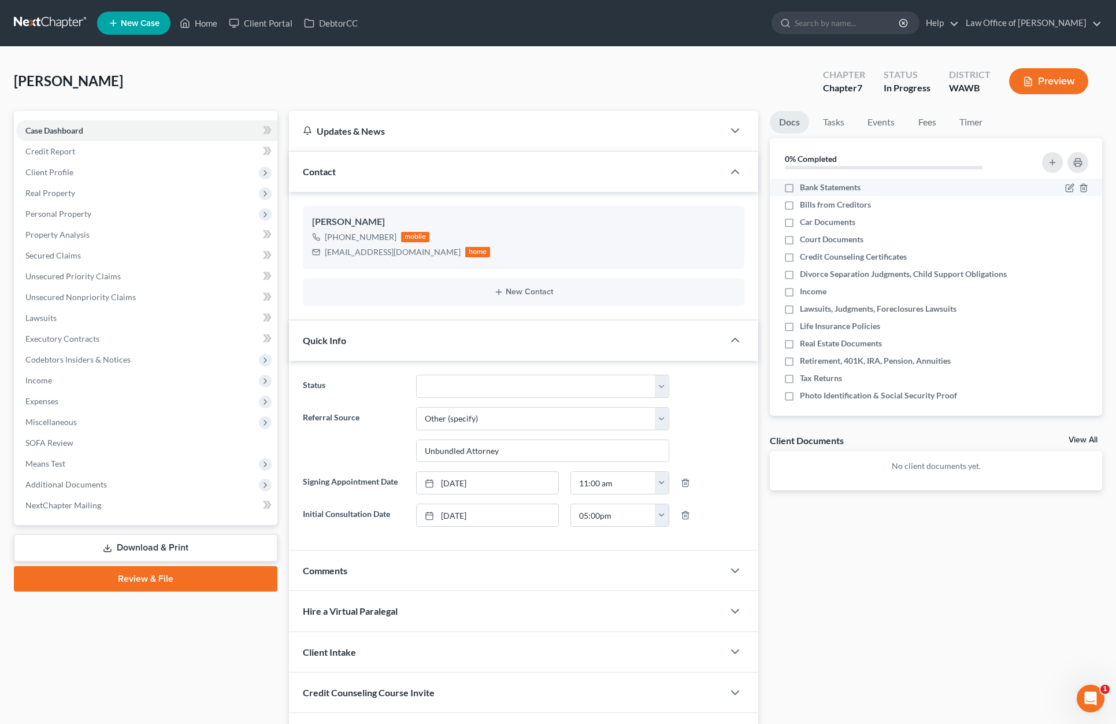
click at [800, 190] on label "Bank Statements" at bounding box center [830, 188] width 61 height 12
click at [805, 189] on input "Bank Statements" at bounding box center [809, 186] width 8 height 8
checkbox input "true"
click at [800, 210] on label "Bills from Creditors" at bounding box center [835, 205] width 71 height 12
click at [805, 206] on input "Bills from Creditors" at bounding box center [809, 203] width 8 height 8
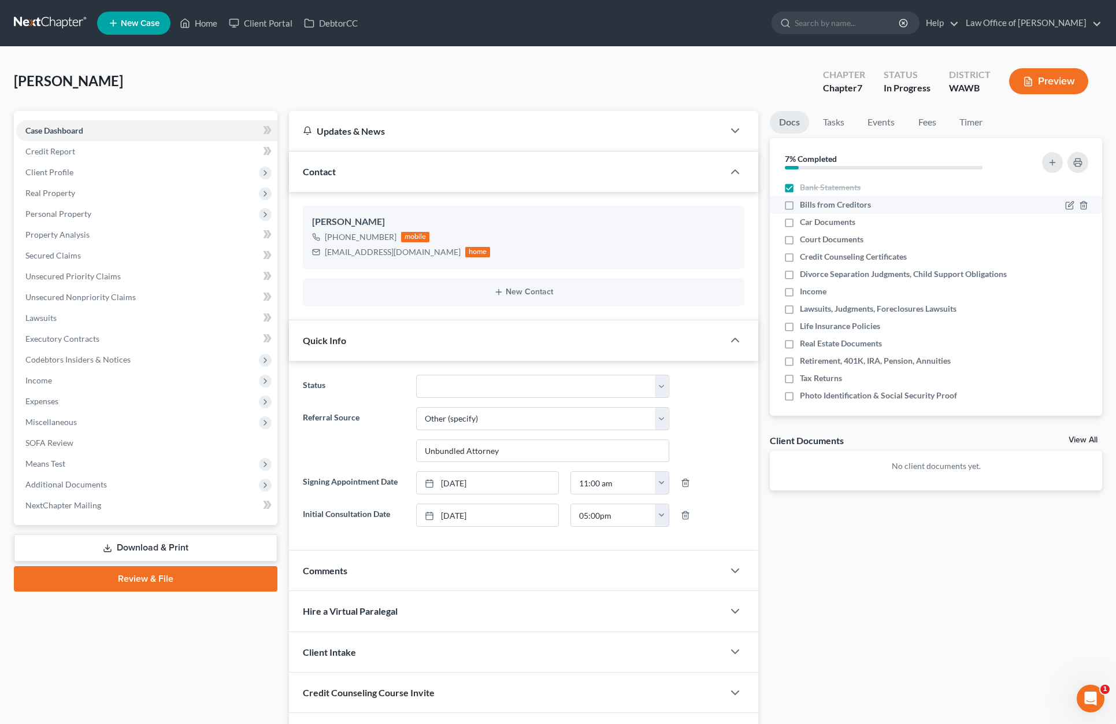
checkbox input "true"
click at [800, 223] on label "Car Documents" at bounding box center [827, 222] width 55 height 12
click at [805, 223] on input "Car Documents" at bounding box center [809, 220] width 8 height 8
checkbox input "true"
click at [800, 241] on label "Court Documents" at bounding box center [832, 240] width 64 height 12
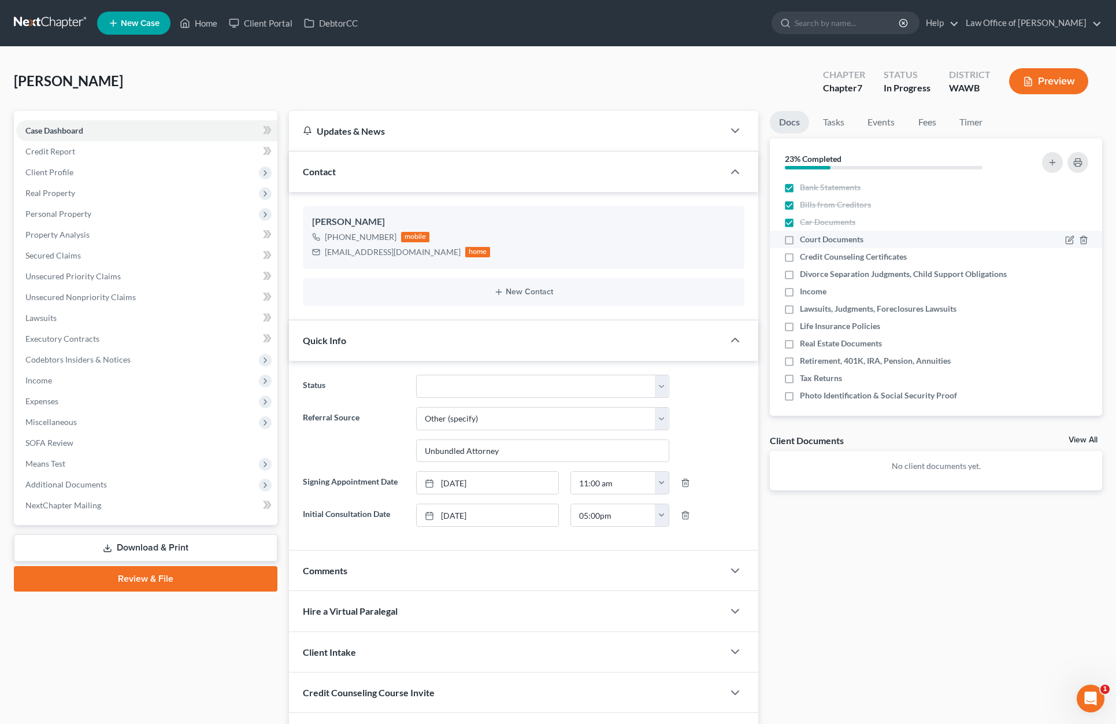
click at [805, 241] on input "Court Documents" at bounding box center [809, 238] width 8 height 8
checkbox input "true"
click at [800, 256] on label "Credit Counseling Certificates" at bounding box center [853, 257] width 107 height 12
click at [805, 256] on input "Credit Counseling Certificates" at bounding box center [809, 255] width 8 height 8
checkbox input "true"
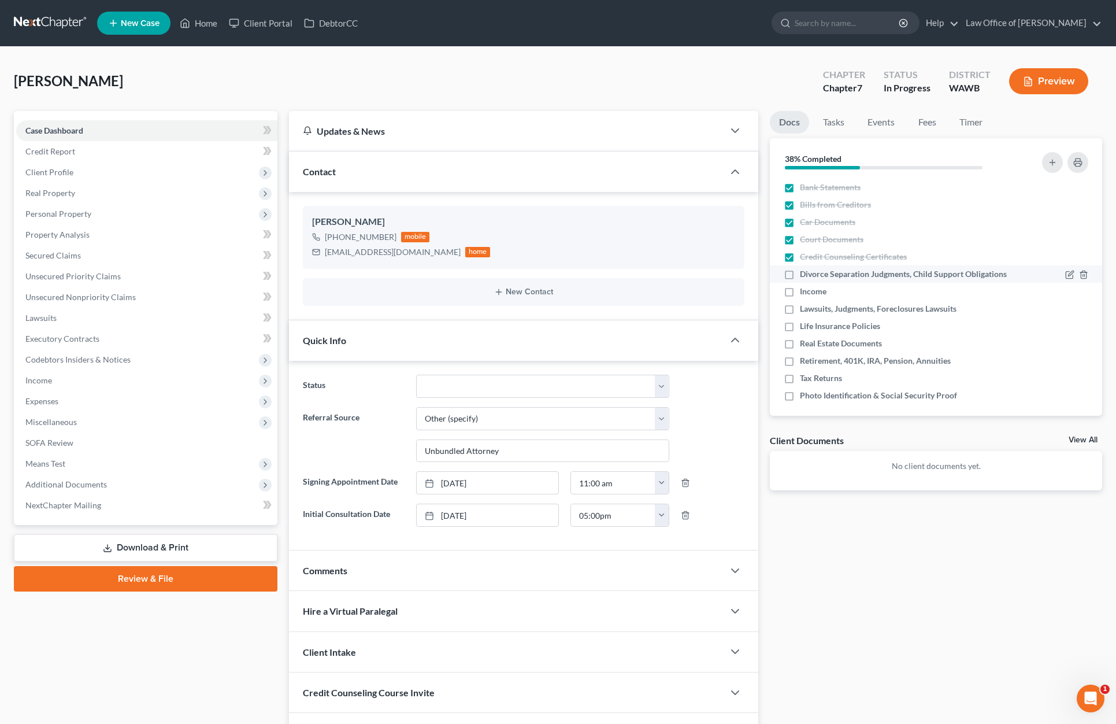
click at [800, 275] on label "Divorce Separation Judgments, Child Support Obligations" at bounding box center [903, 274] width 207 height 12
click at [805, 275] on input "Divorce Separation Judgments, Child Support Obligations" at bounding box center [809, 272] width 8 height 8
checkbox input "true"
click at [800, 292] on label "Income" at bounding box center [813, 292] width 27 height 12
click at [805, 292] on input "Income" at bounding box center [809, 290] width 8 height 8
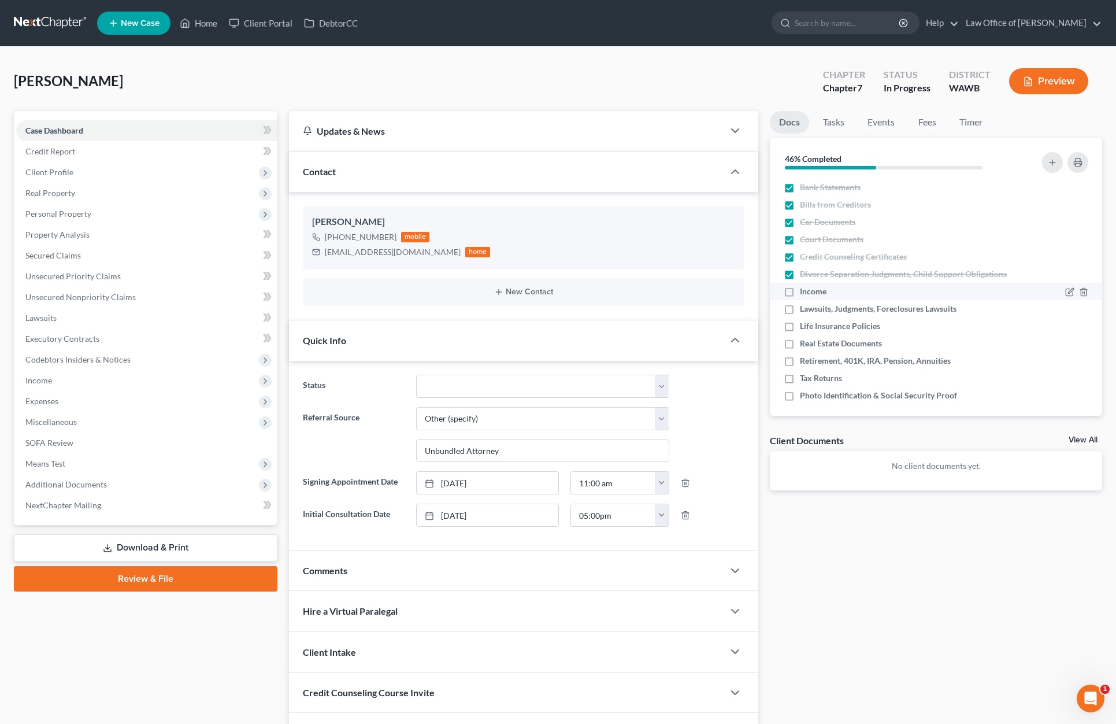
checkbox input "true"
click at [800, 308] on label "Lawsuits, Judgments, Foreclosures Lawsuits" at bounding box center [878, 309] width 157 height 12
click at [805, 308] on input "Lawsuits, Judgments, Foreclosures Lawsuits" at bounding box center [809, 307] width 8 height 8
checkbox input "true"
click at [800, 328] on label "Life Insurance Policies" at bounding box center [840, 326] width 80 height 12
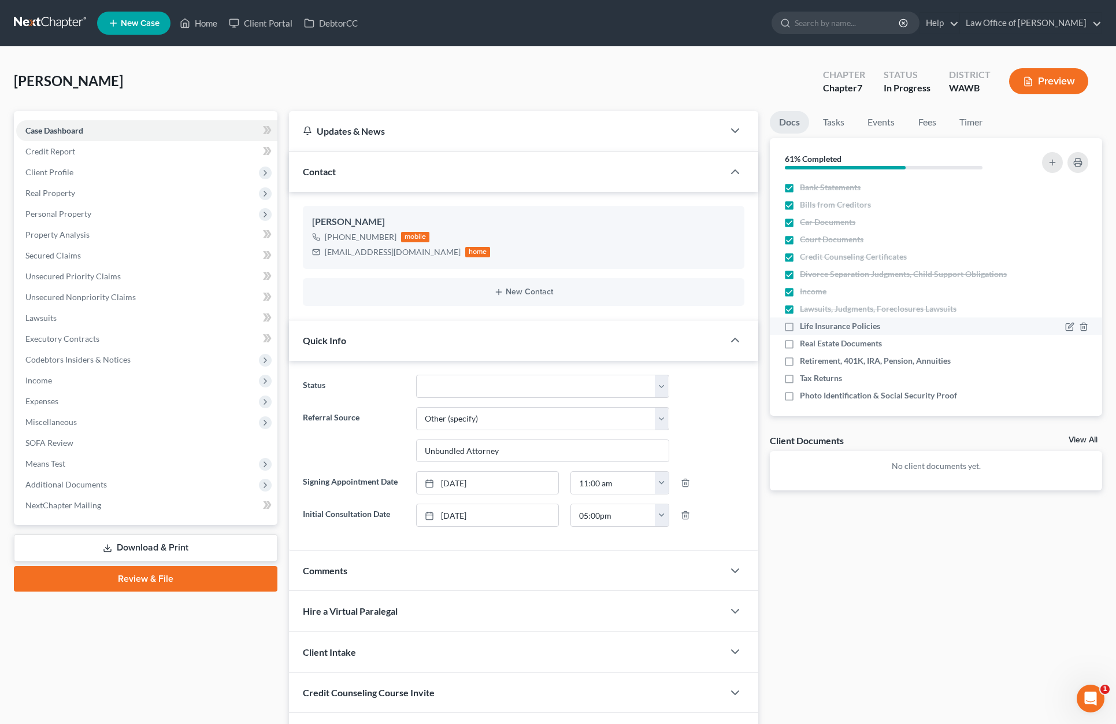
click at [805, 328] on input "Life Insurance Policies" at bounding box center [809, 324] width 8 height 8
checkbox input "true"
drag, startPoint x: 790, startPoint y: 344, endPoint x: 790, endPoint y: 358, distance: 13.9
click at [800, 344] on label "Real Estate Documents" at bounding box center [841, 344] width 82 height 12
click at [805, 344] on input "Real Estate Documents" at bounding box center [809, 342] width 8 height 8
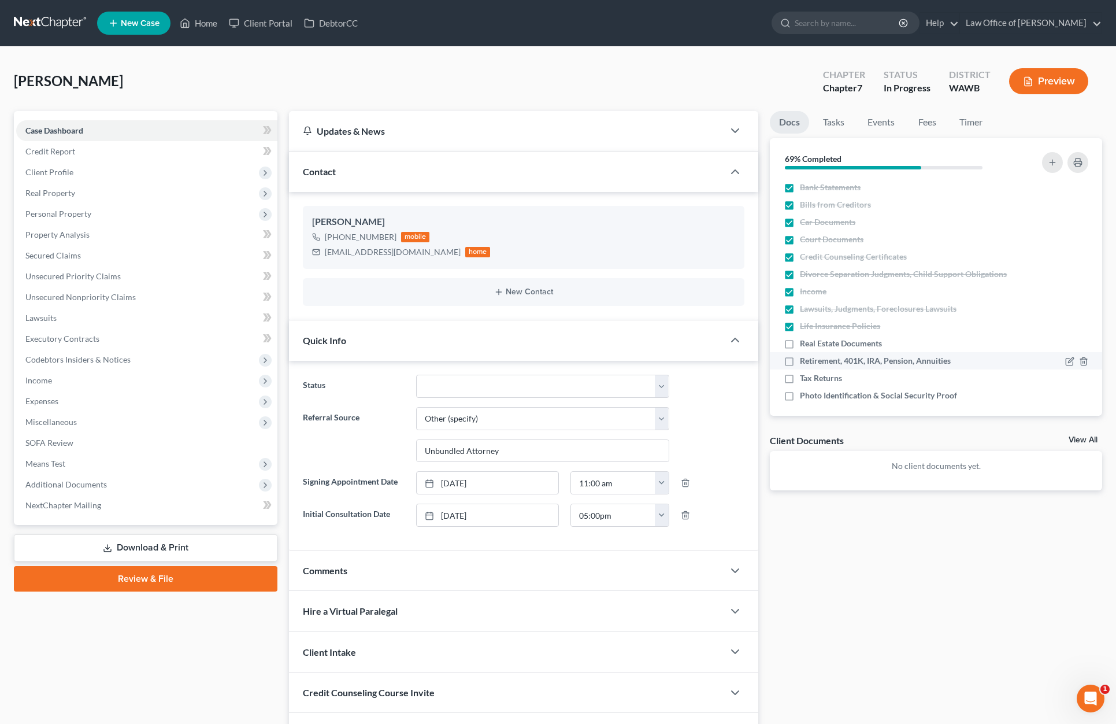
checkbox input "true"
click at [800, 366] on label "Retirement, 401K, IRA, Pension, Annuities" at bounding box center [875, 361] width 151 height 12
click at [805, 362] on input "Retirement, 401K, IRA, Pension, Annuities" at bounding box center [809, 359] width 8 height 8
checkbox input "true"
click at [800, 383] on label "Tax Returns" at bounding box center [821, 378] width 42 height 12
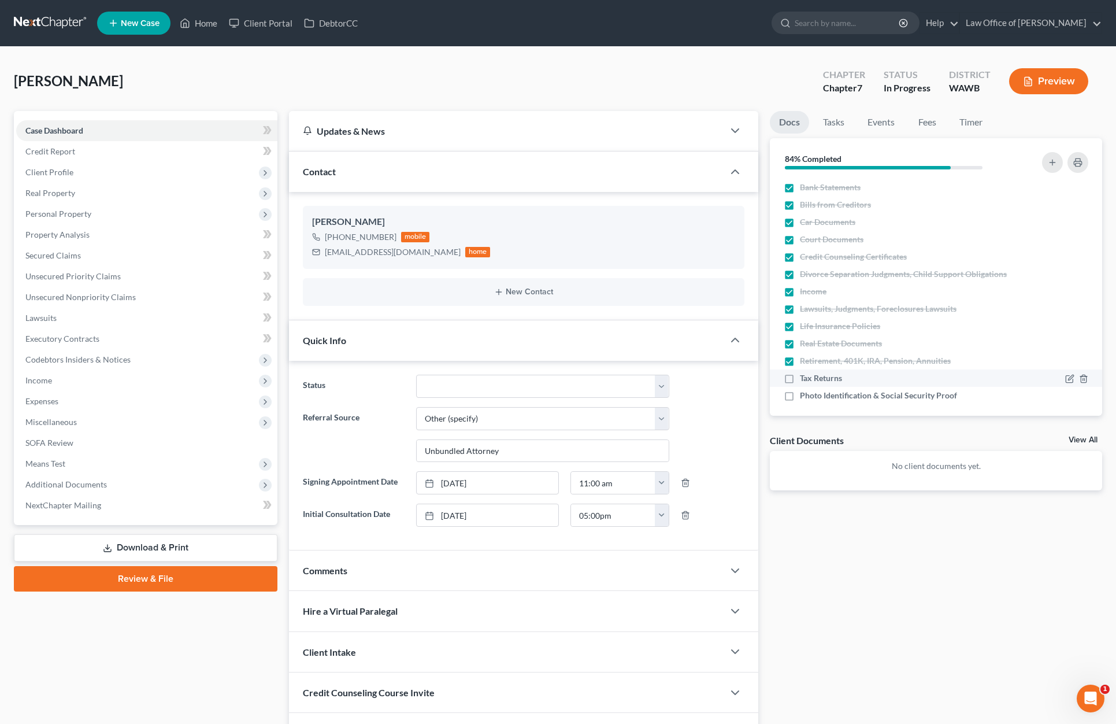
click at [805, 380] on input "Tax Returns" at bounding box center [809, 376] width 8 height 8
checkbox input "true"
click at [800, 394] on label "Photo Identification & Social Security Proof" at bounding box center [878, 396] width 157 height 12
click at [805, 394] on input "Photo Identification & Social Security Proof" at bounding box center [809, 394] width 8 height 8
checkbox input "true"
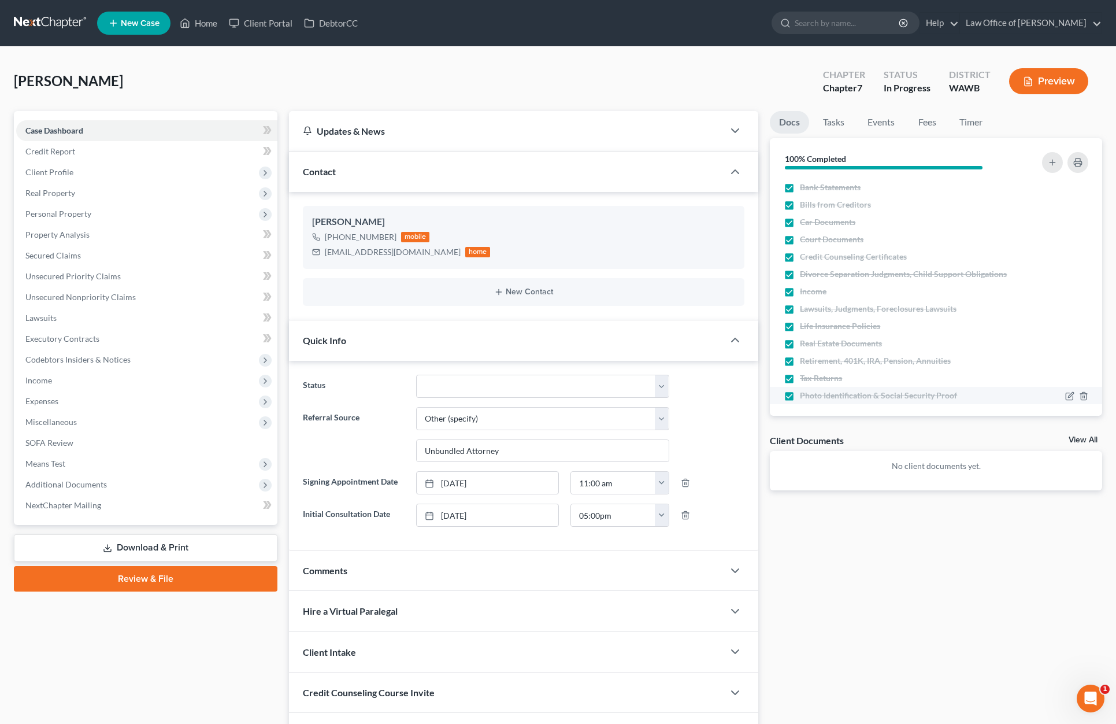
scroll to position [7, 0]
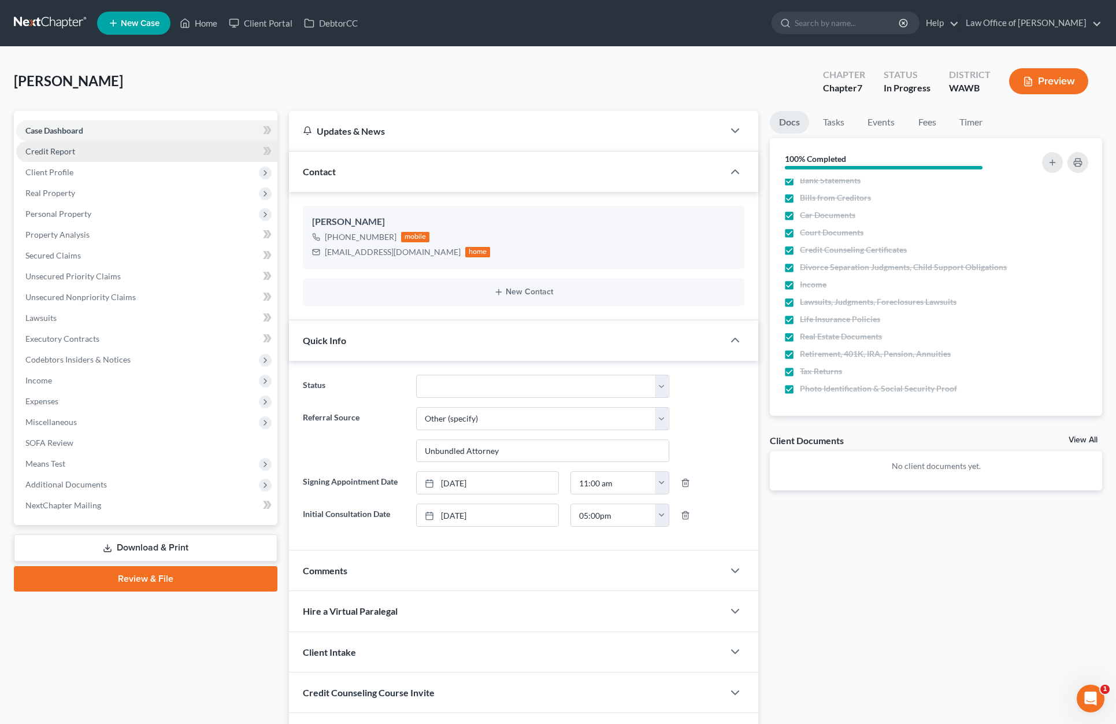
click at [138, 156] on link "Credit Report" at bounding box center [146, 151] width 261 height 21
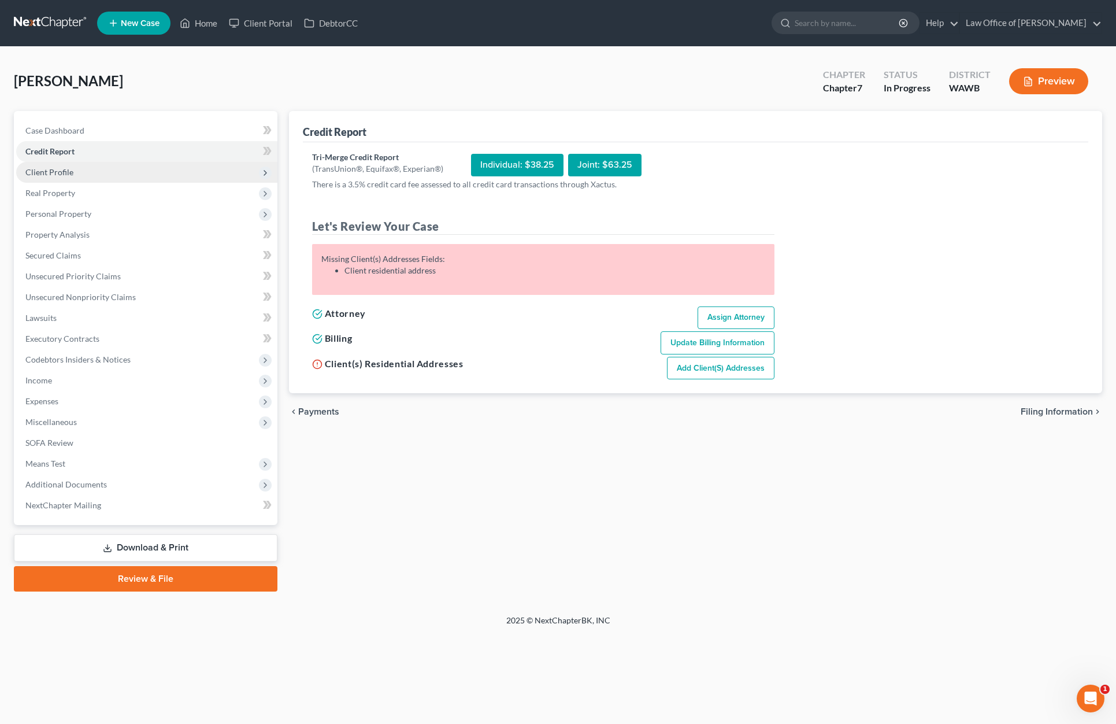
click at [145, 177] on span "Client Profile" at bounding box center [146, 172] width 261 height 21
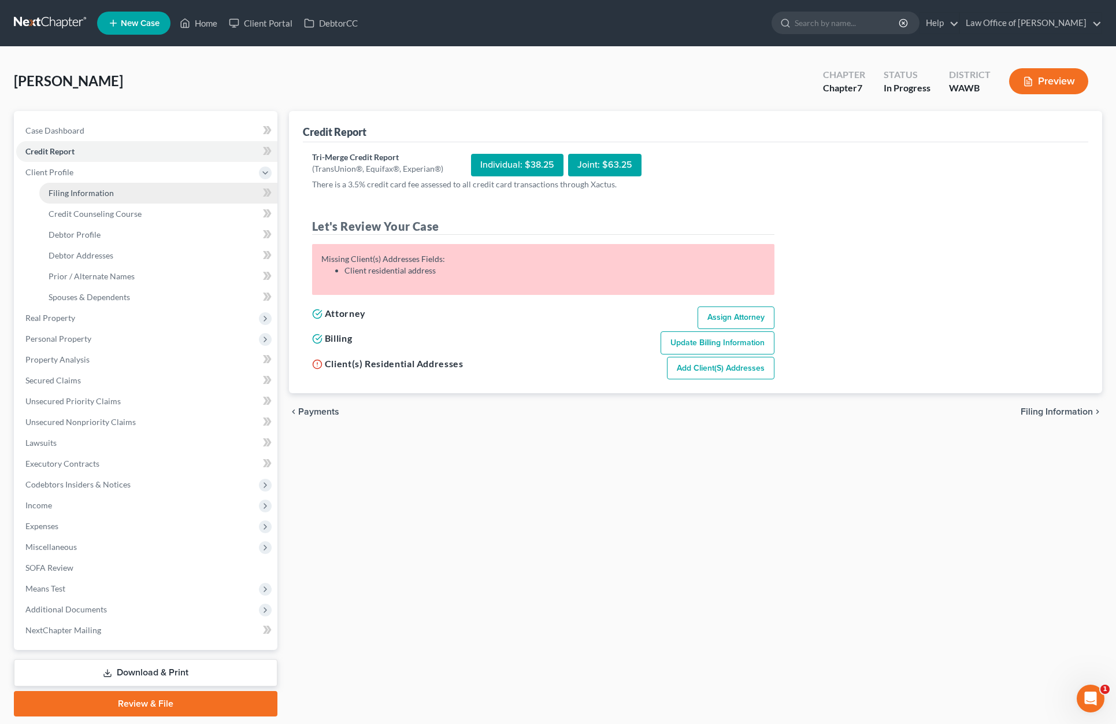
click at [185, 198] on link "Filing Information" at bounding box center [158, 193] width 238 height 21
select select "1"
select select "0"
select select "87"
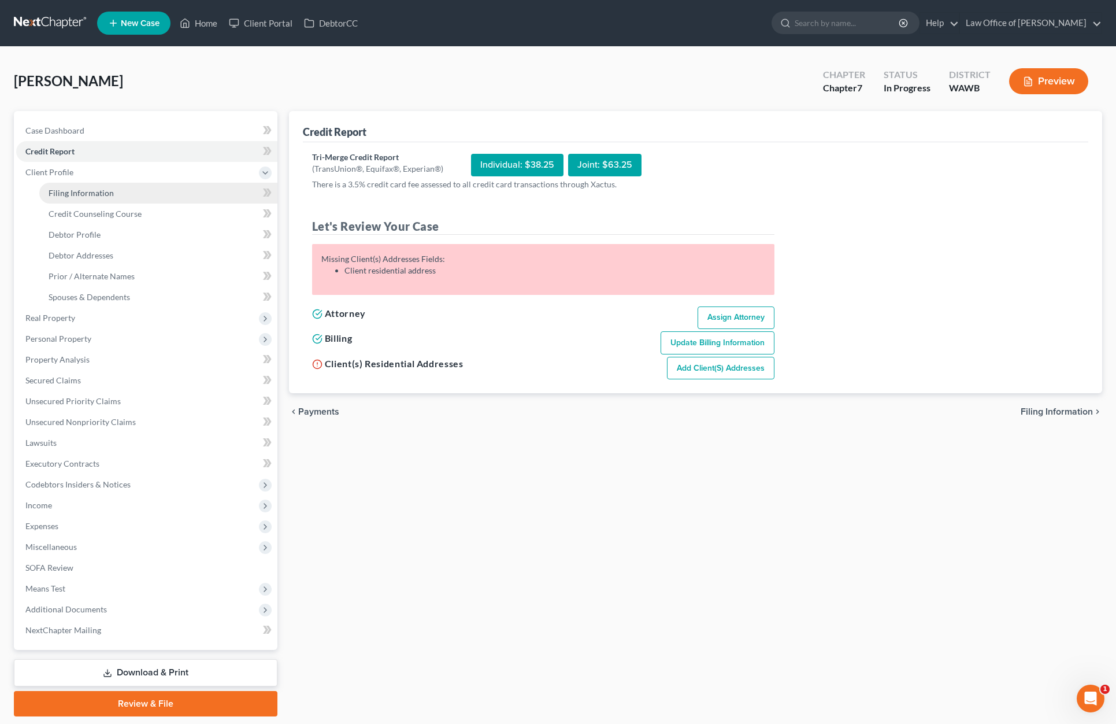
select select "0"
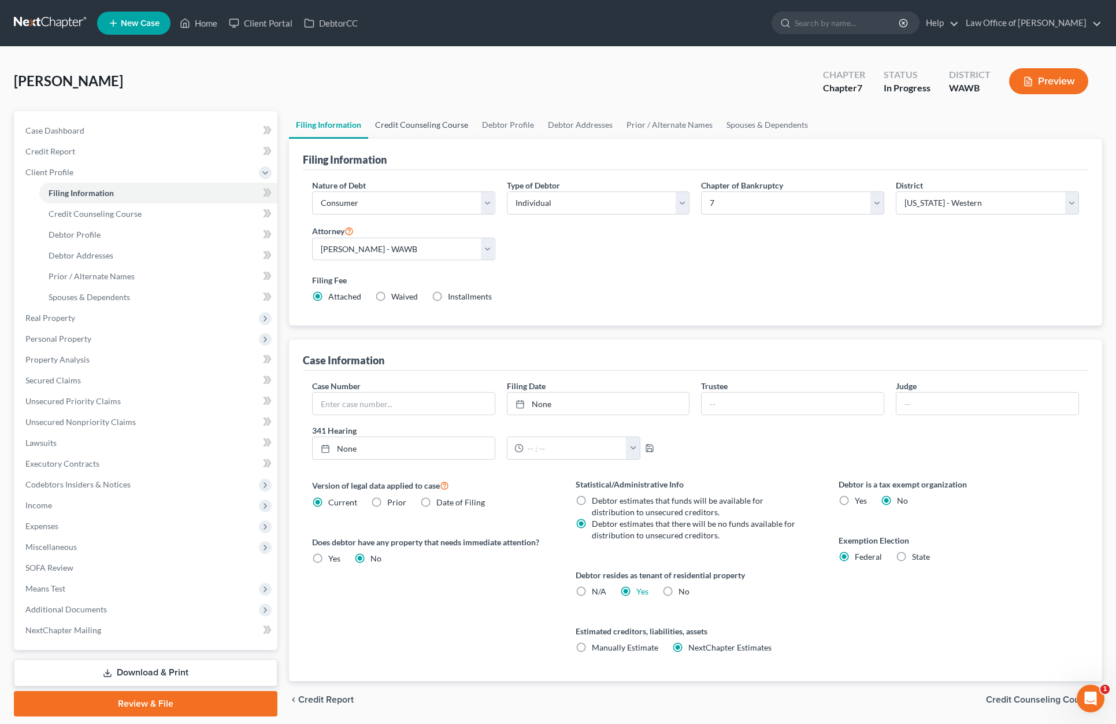
click at [423, 118] on link "Credit Counseling Course" at bounding box center [421, 125] width 107 height 28
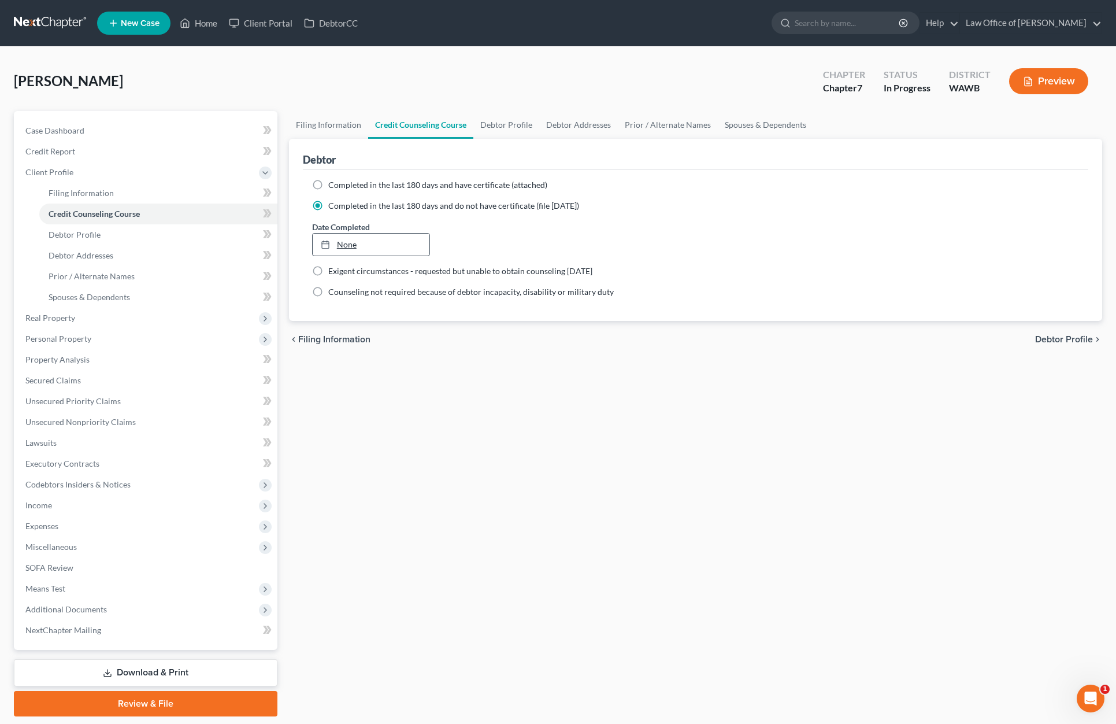
type input "8/18/2025"
click at [350, 250] on link "None" at bounding box center [371, 245] width 117 height 22
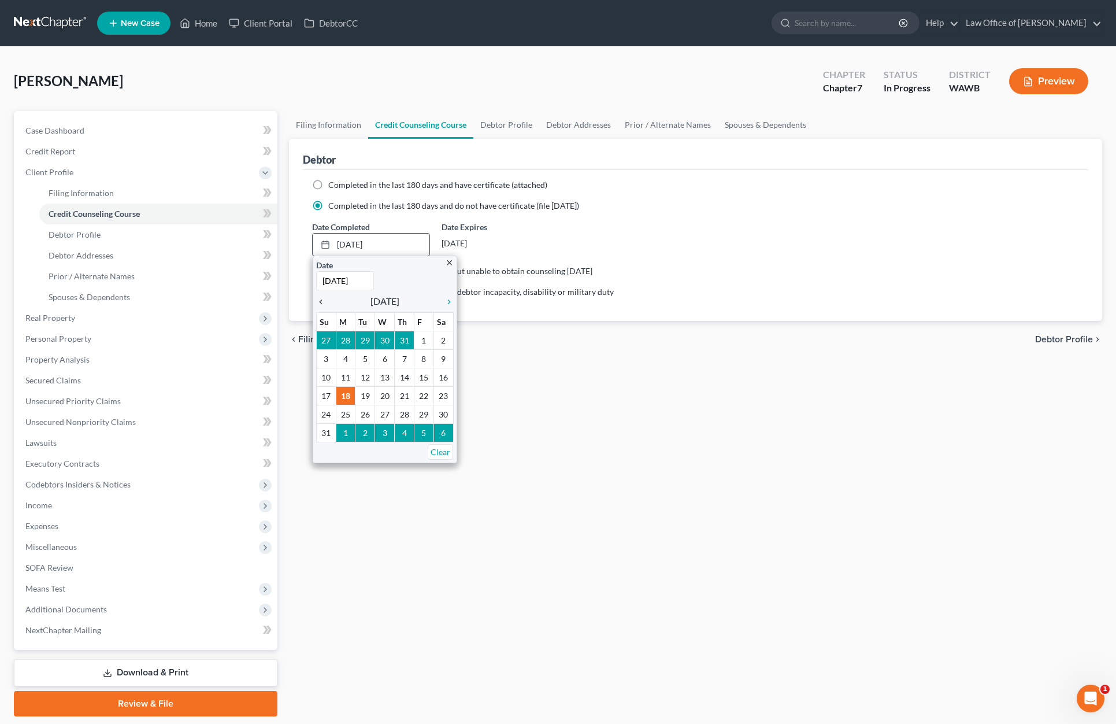
click at [321, 298] on icon "chevron_left" at bounding box center [323, 301] width 15 height 9
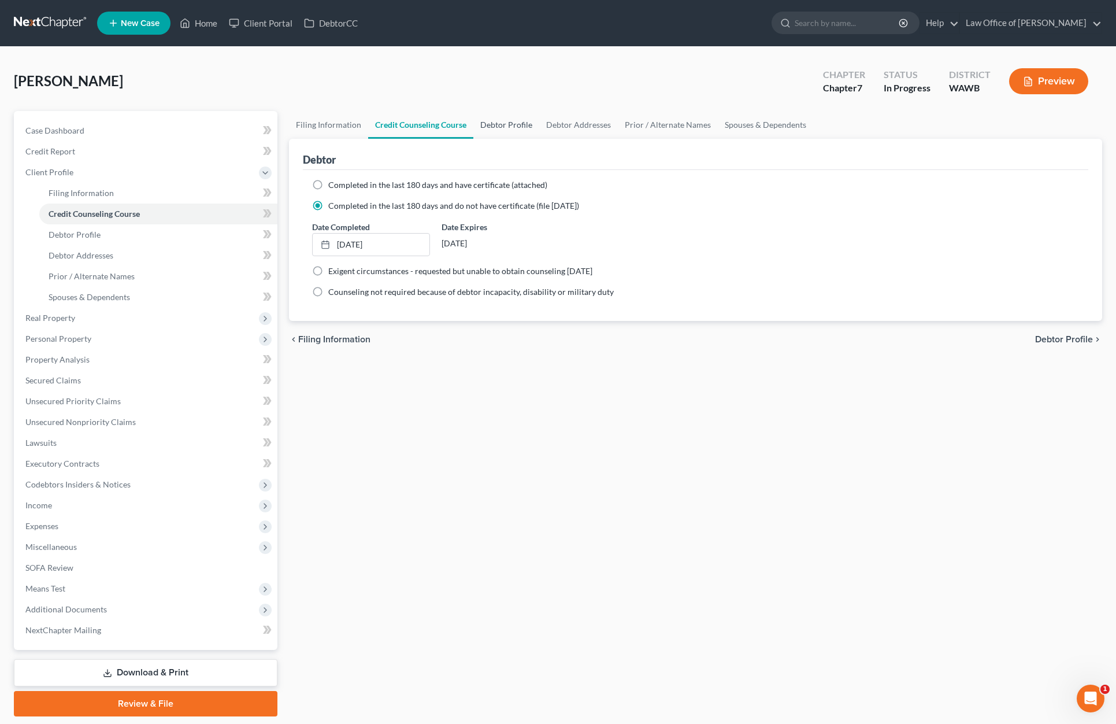
click at [515, 135] on link "Debtor Profile" at bounding box center [506, 125] width 66 height 28
select select "4"
select select "1"
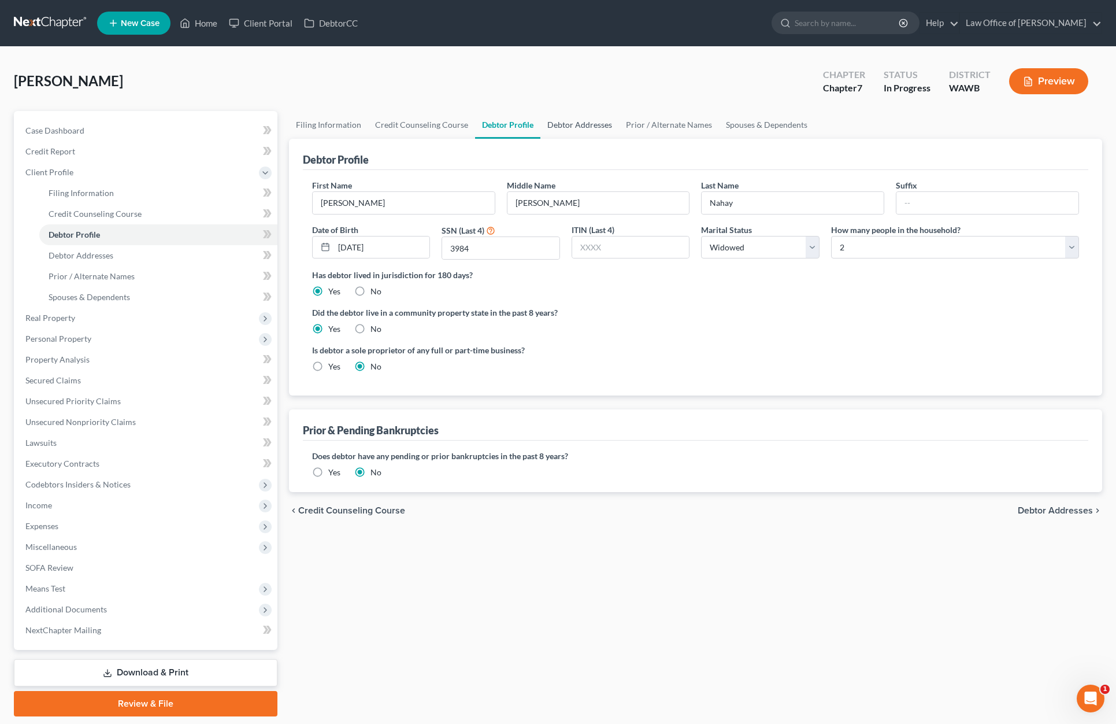
click at [579, 124] on link "Debtor Addresses" at bounding box center [579, 125] width 79 height 28
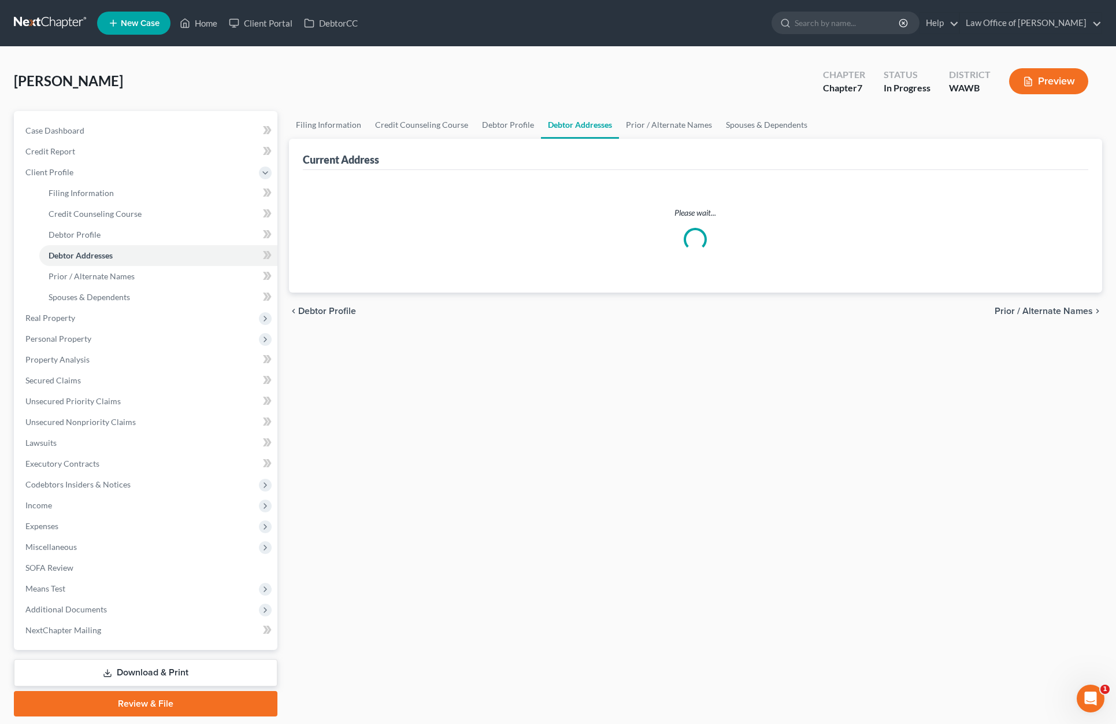
select select "0"
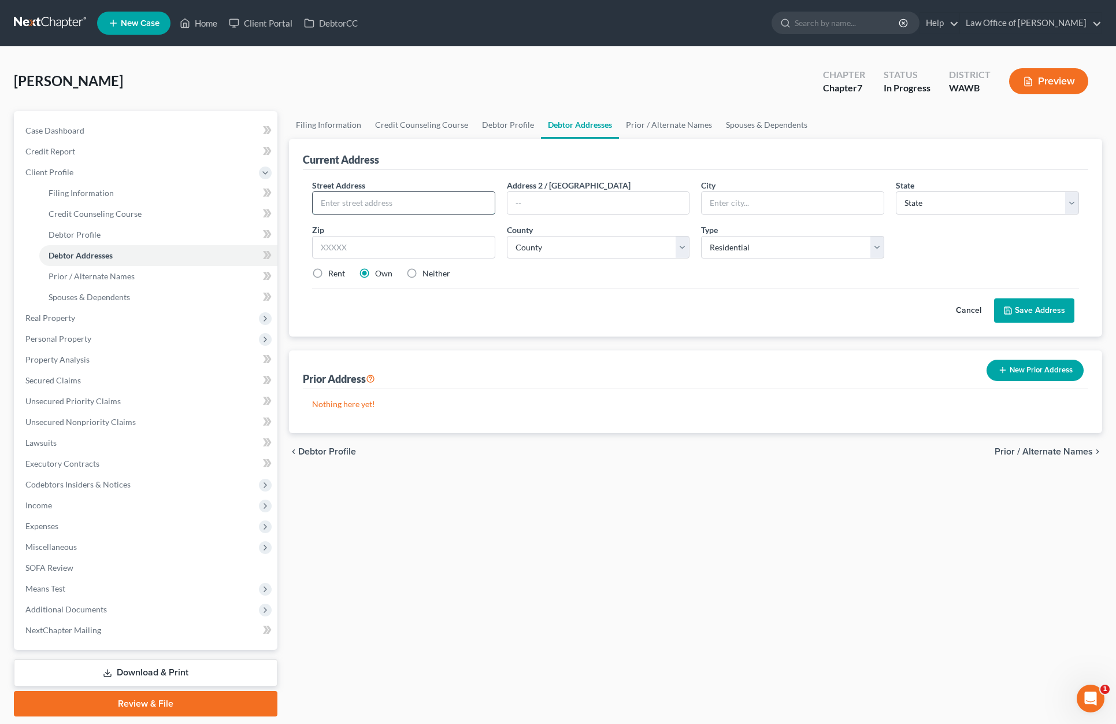
click at [408, 208] on input "text" at bounding box center [404, 203] width 182 height 22
type input "11807 101st Place NE #55"
type input "Kirkland"
select select "50"
type input "980"
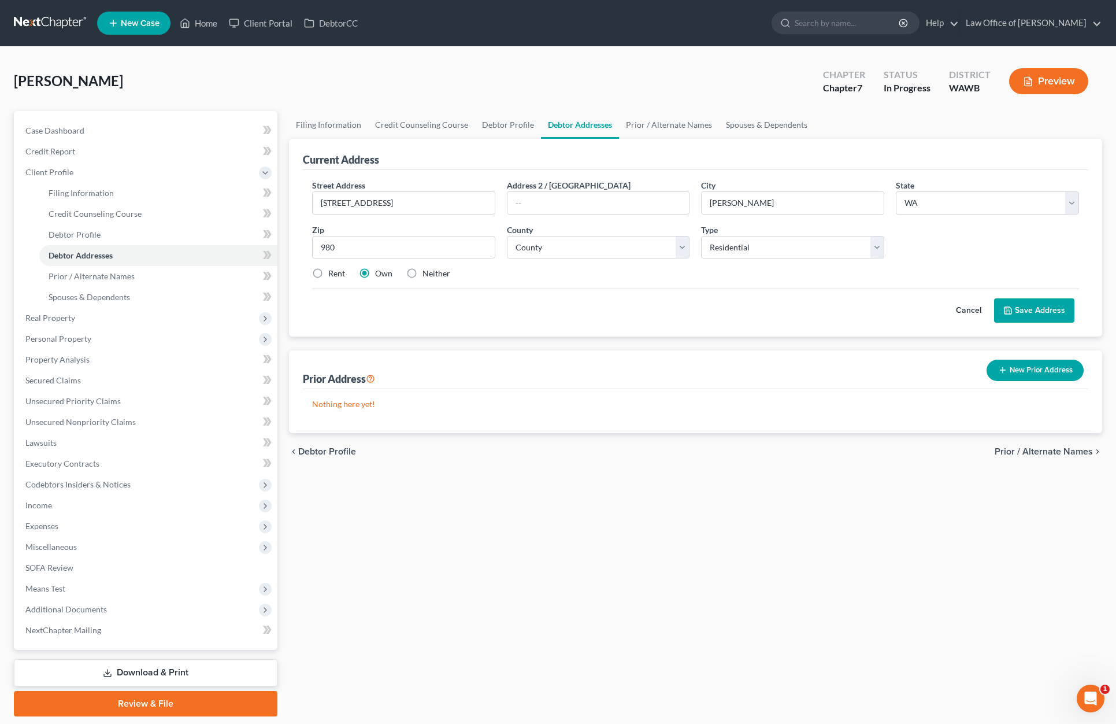
type input "NC"
select select "28"
type input "98034"
click at [613, 246] on select "County Alamance County Alexander County Alleghany County Anson County Ashe Coun…" at bounding box center [598, 247] width 183 height 23
type input "Kirkland"
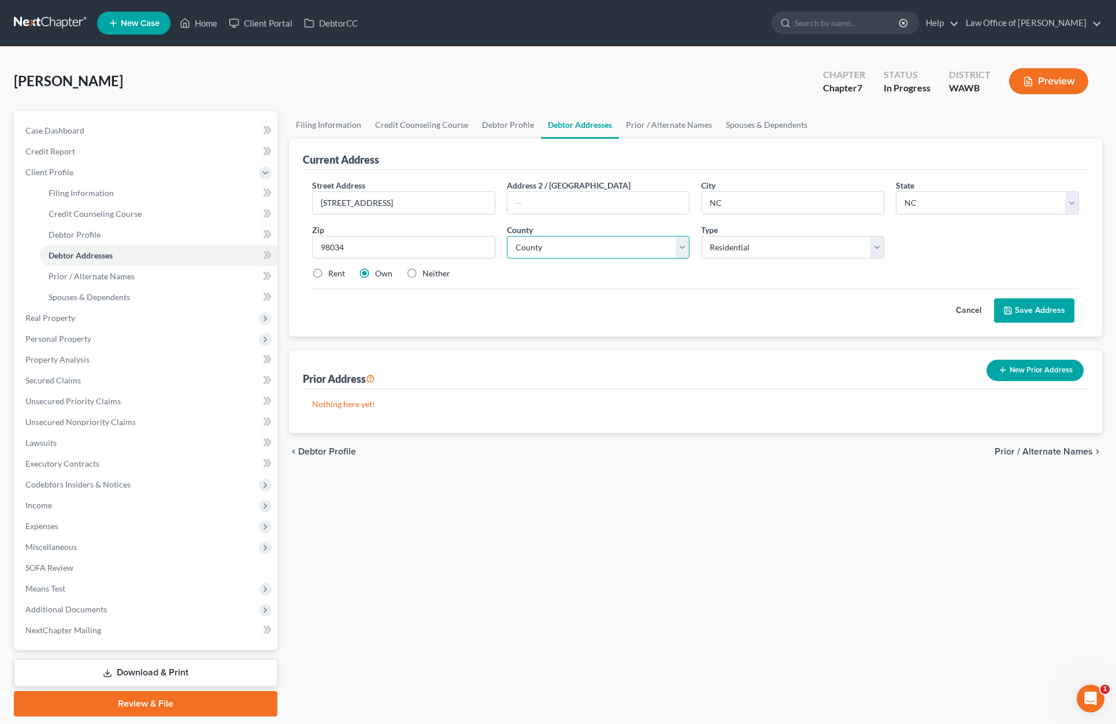
select select "50"
select select "16"
click at [507, 236] on select "County Adams County Asotin County Benton County Chelan County Clallam County Cl…" at bounding box center [598, 247] width 183 height 23
click at [328, 271] on label "Rent" at bounding box center [336, 274] width 17 height 12
click at [333, 271] on input "Rent" at bounding box center [337, 272] width 8 height 8
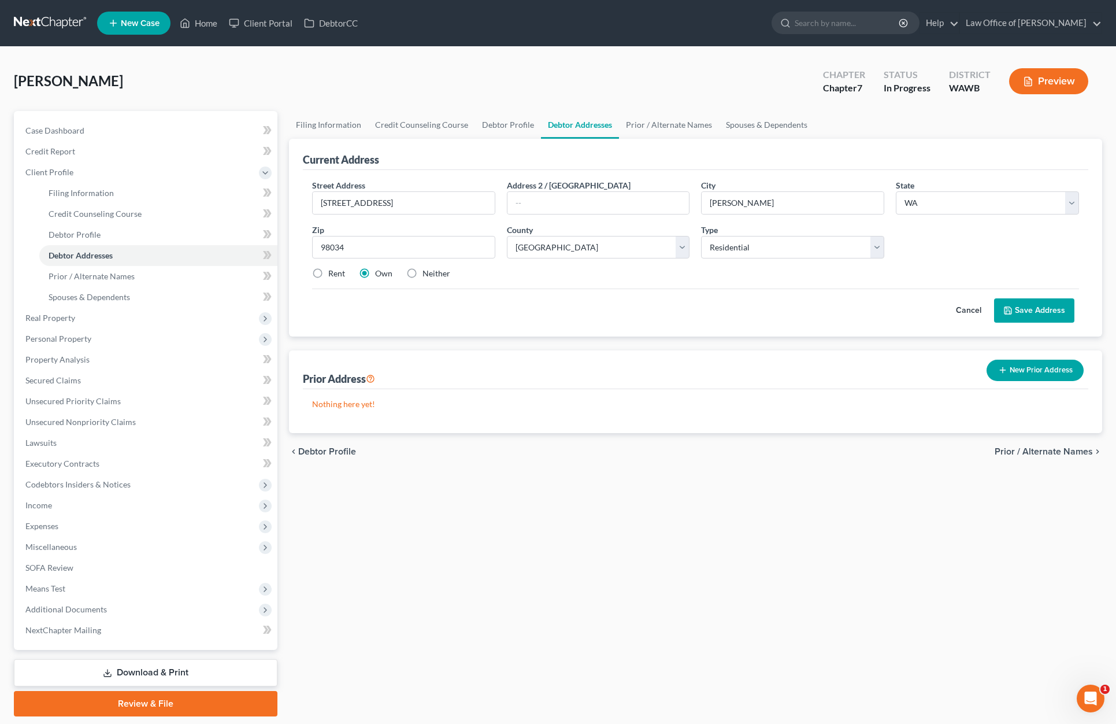
radio input "true"
click at [1034, 309] on button "Save Address" at bounding box center [1034, 310] width 80 height 24
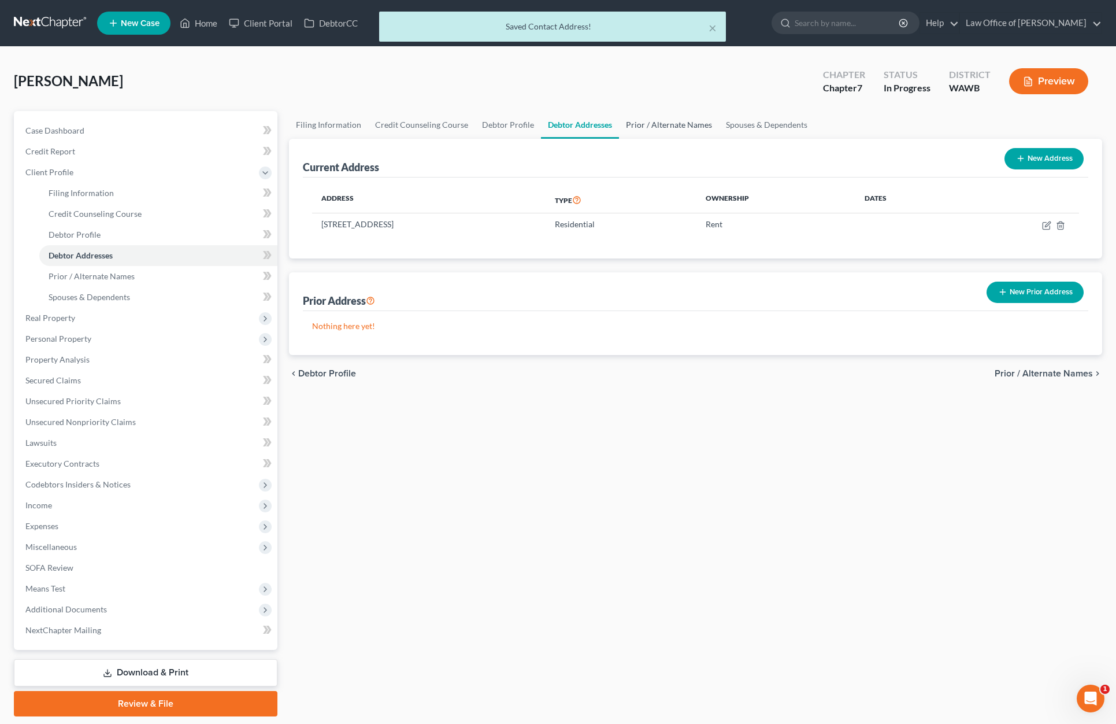
click at [664, 125] on link "Prior / Alternate Names" at bounding box center [669, 125] width 100 height 28
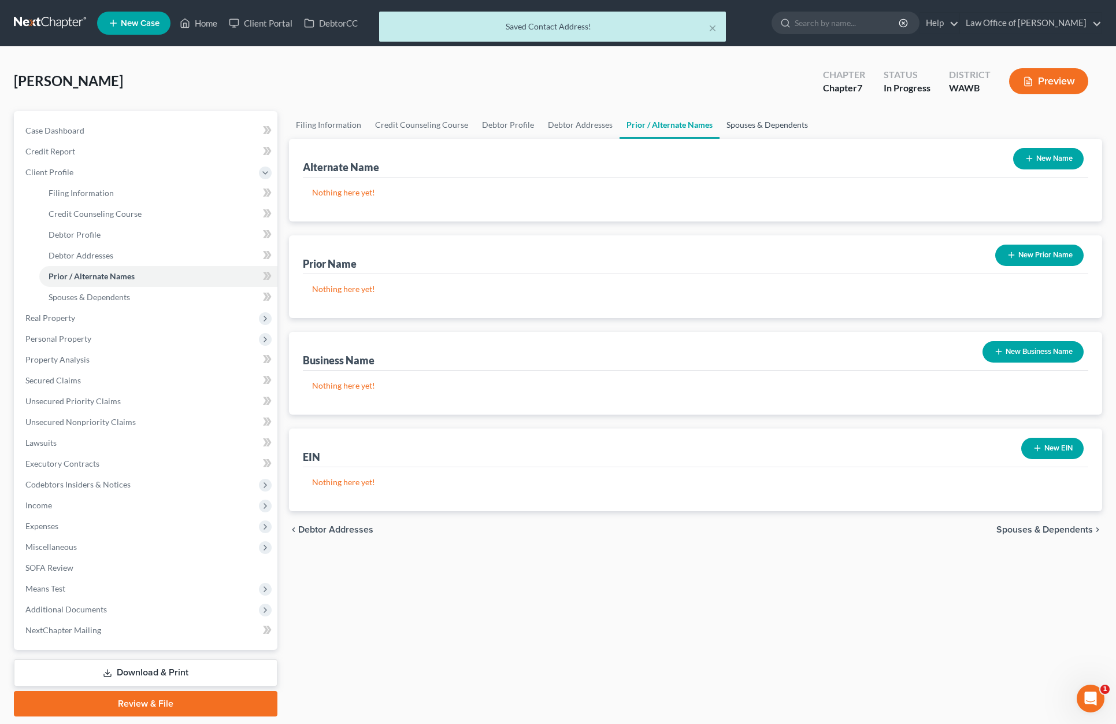
click at [747, 123] on link "Spouses & Dependents" at bounding box center [767, 125] width 95 height 28
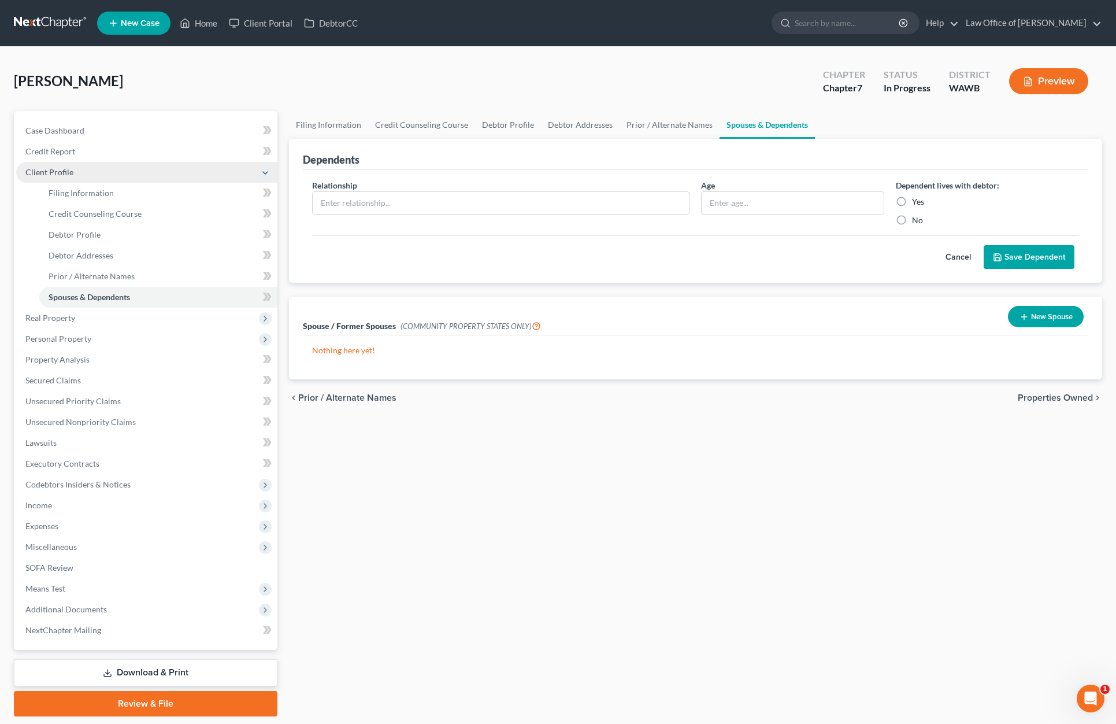
click at [164, 170] on span "Client Profile" at bounding box center [146, 172] width 261 height 21
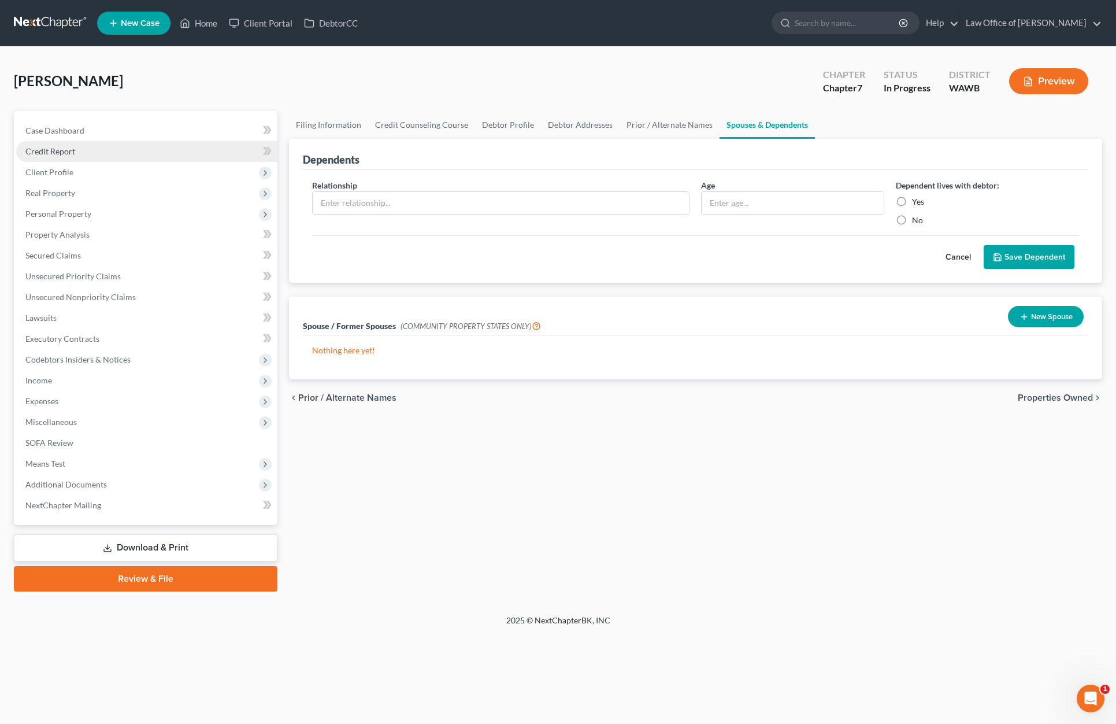
click at [157, 149] on link "Credit Report" at bounding box center [146, 151] width 261 height 21
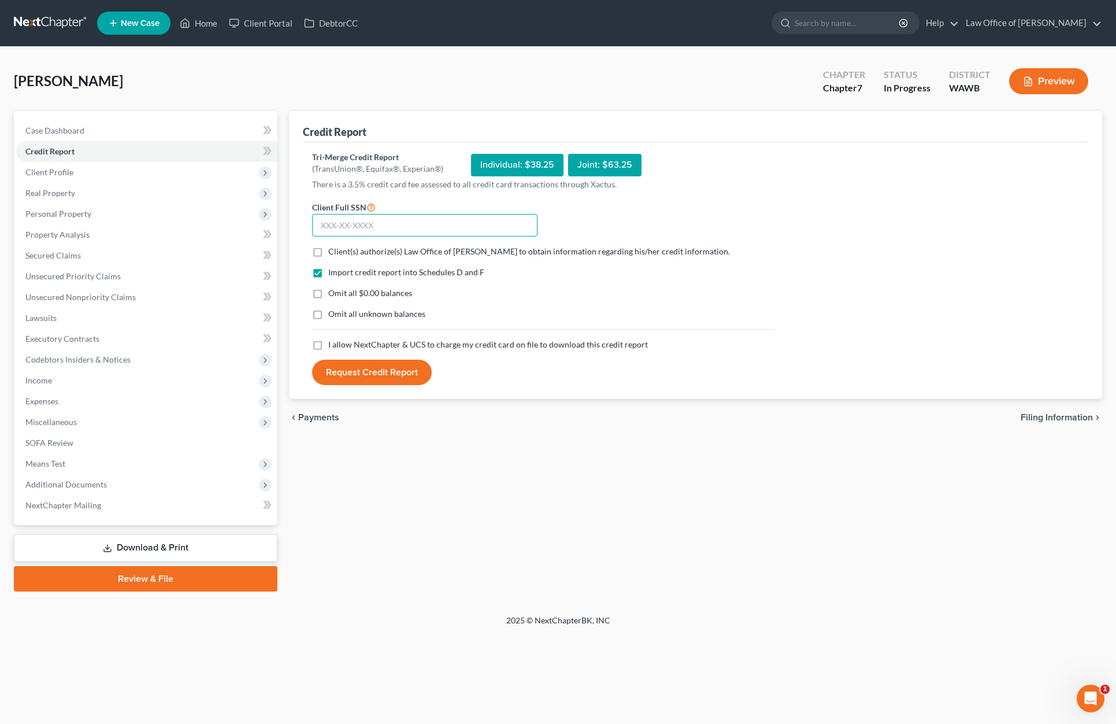
click at [413, 225] on input "text" at bounding box center [424, 225] width 225 height 23
type input "504-70-3984"
click at [328, 254] on label "Client(s) authorize(s) Law Office of Lisa S. Tse to obtain information regardin…" at bounding box center [529, 252] width 402 height 12
click at [333, 253] on input "Client(s) authorize(s) Law Office of Lisa S. Tse to obtain information regardin…" at bounding box center [337, 250] width 8 height 8
checkbox input "true"
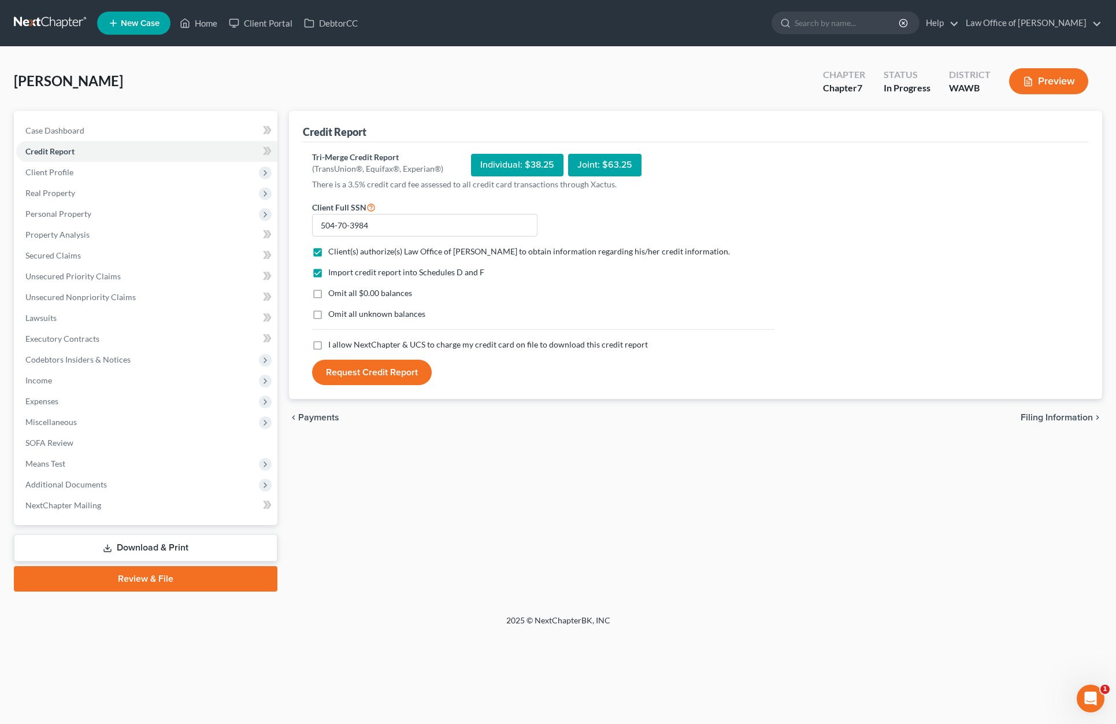
click at [328, 343] on label "I allow NextChapter & UCS to charge my credit card on file to download this cre…" at bounding box center [488, 345] width 320 height 12
click at [333, 343] on input "I allow NextChapter & UCS to charge my credit card on file to download this cre…" at bounding box center [337, 343] width 8 height 8
checkbox input "true"
click at [354, 377] on button "Request Credit Report" at bounding box center [372, 372] width 120 height 25
click at [173, 186] on span "Real Property" at bounding box center [146, 193] width 261 height 21
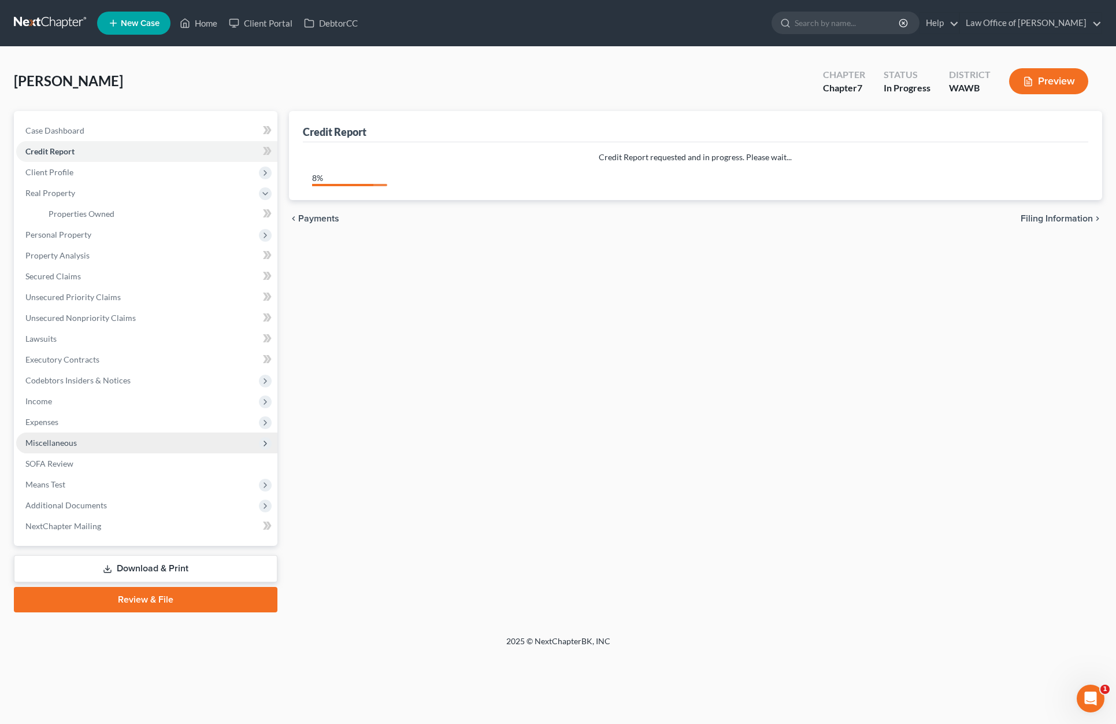
click at [160, 435] on span "Miscellaneous" at bounding box center [146, 442] width 261 height 21
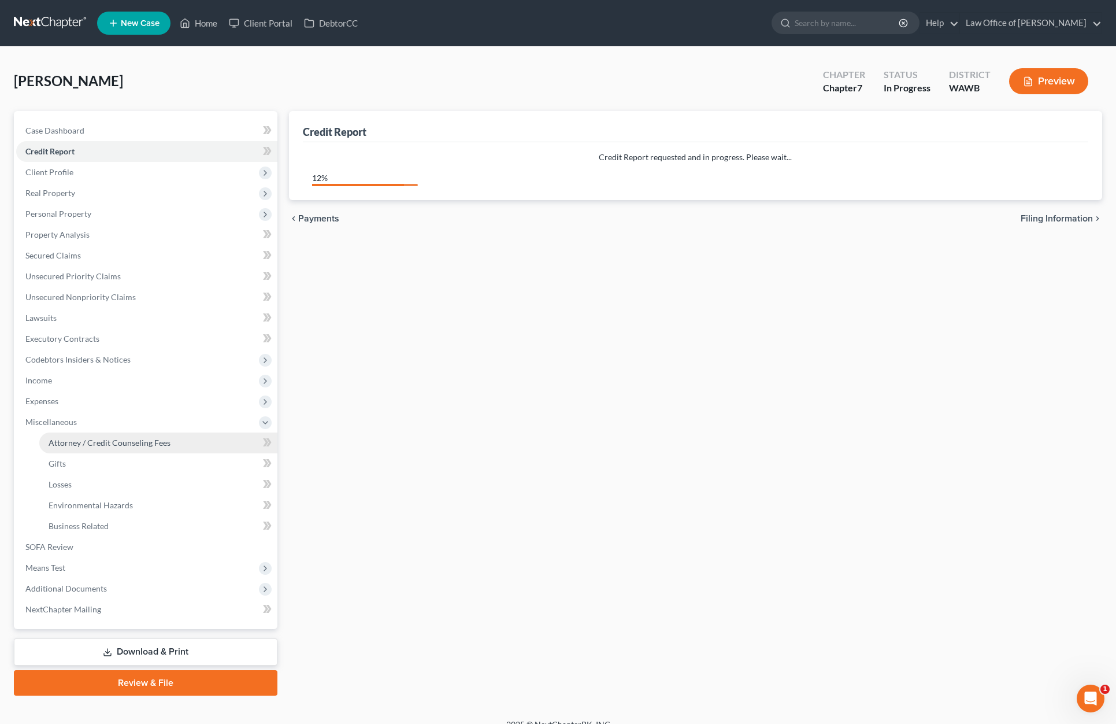
click at [144, 445] on span "Attorney / Credit Counseling Fees" at bounding box center [110, 443] width 122 height 10
select select "0"
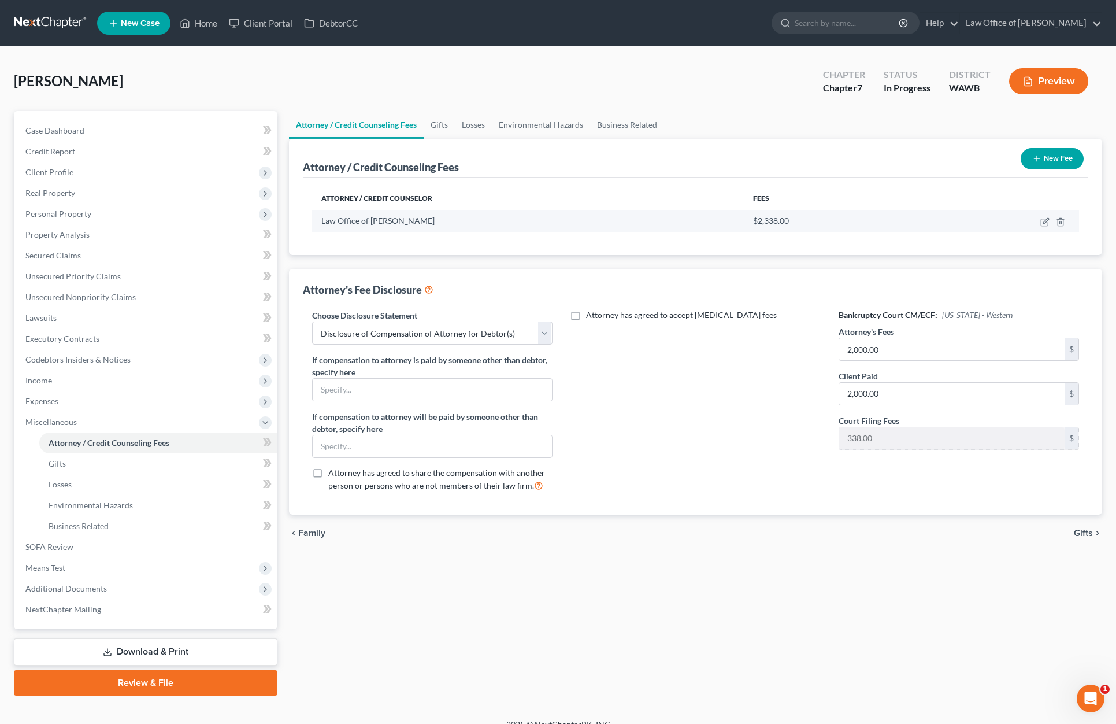
click at [1047, 216] on td at bounding box center [1000, 221] width 157 height 22
click at [1047, 222] on icon "button" at bounding box center [1044, 221] width 9 height 9
select select "50"
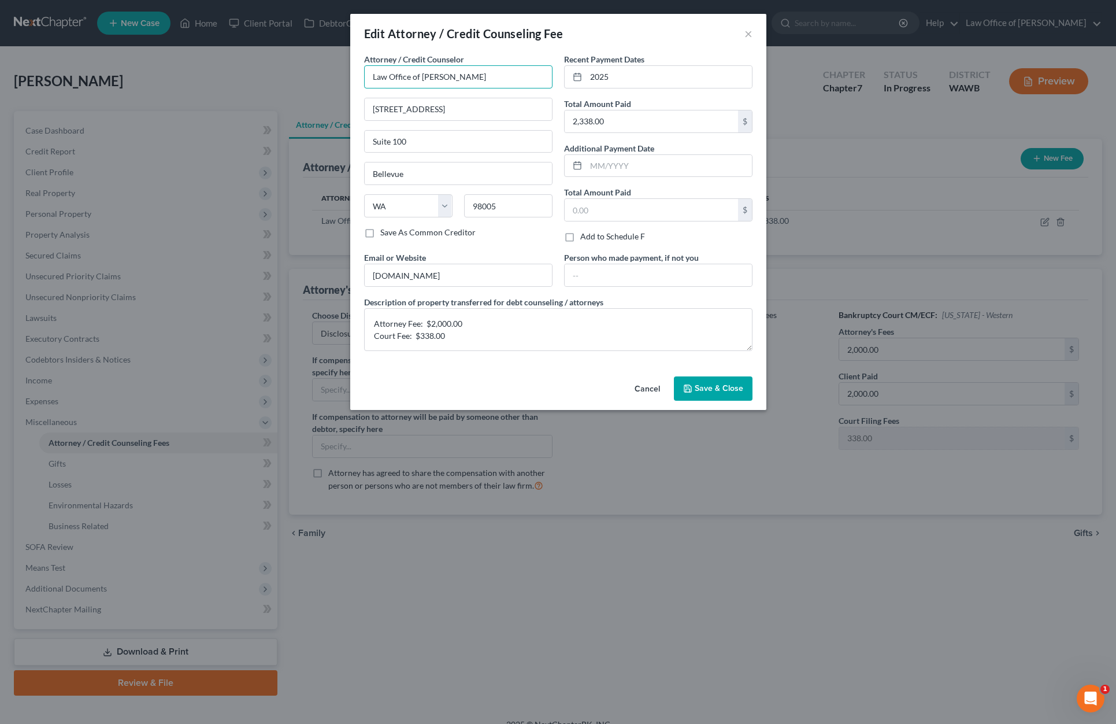
click at [437, 76] on input "Law Office of Lisa Tse" at bounding box center [458, 76] width 188 height 23
type input "Law Office of [PERSON_NAME]"
click at [729, 392] on span "Save & Close" at bounding box center [719, 388] width 49 height 10
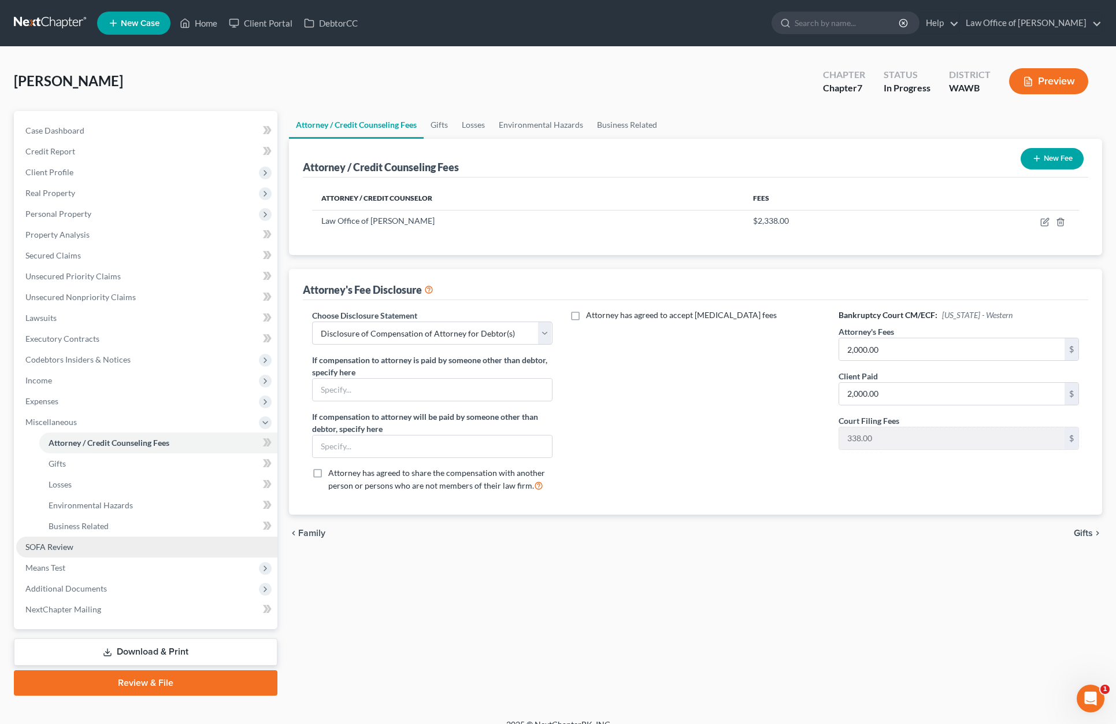
click at [182, 554] on link "SOFA Review" at bounding box center [146, 546] width 261 height 21
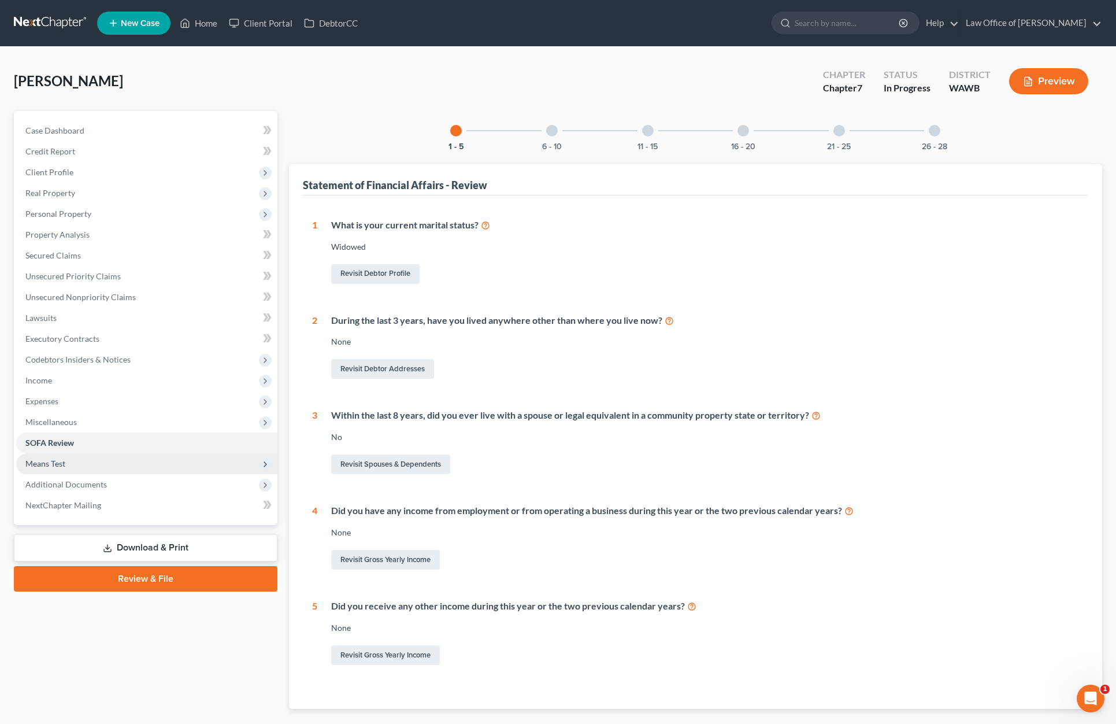
click at [119, 468] on span "Means Test" at bounding box center [146, 463] width 261 height 21
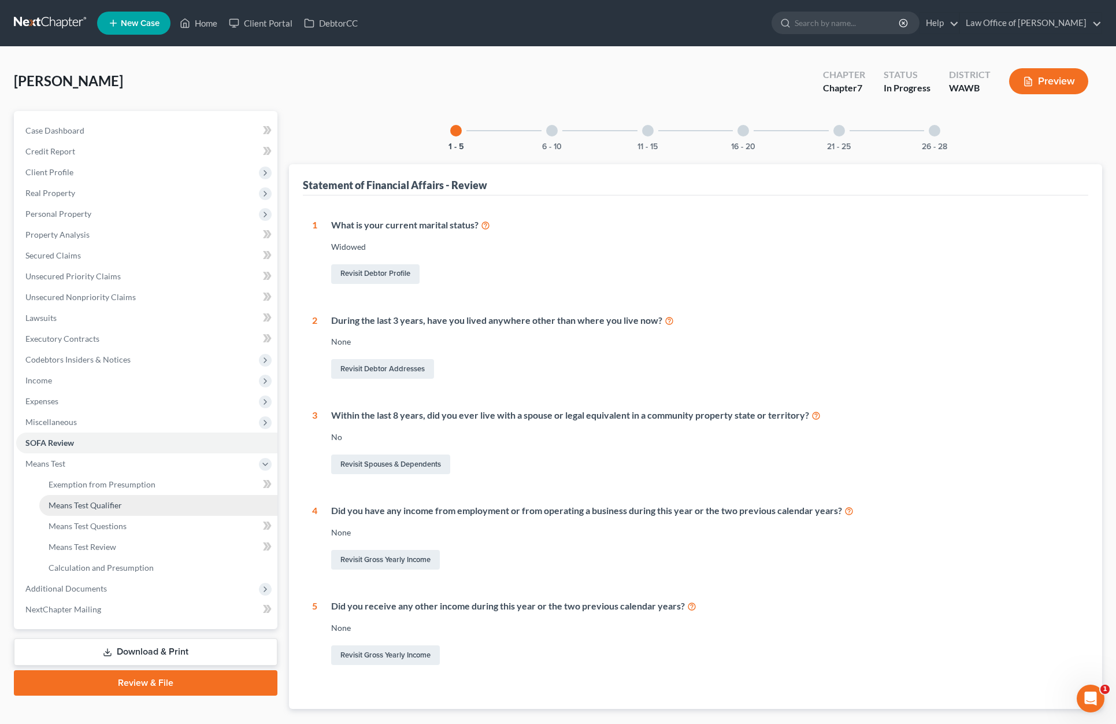
click at [123, 498] on link "Means Test Qualifier" at bounding box center [158, 505] width 238 height 21
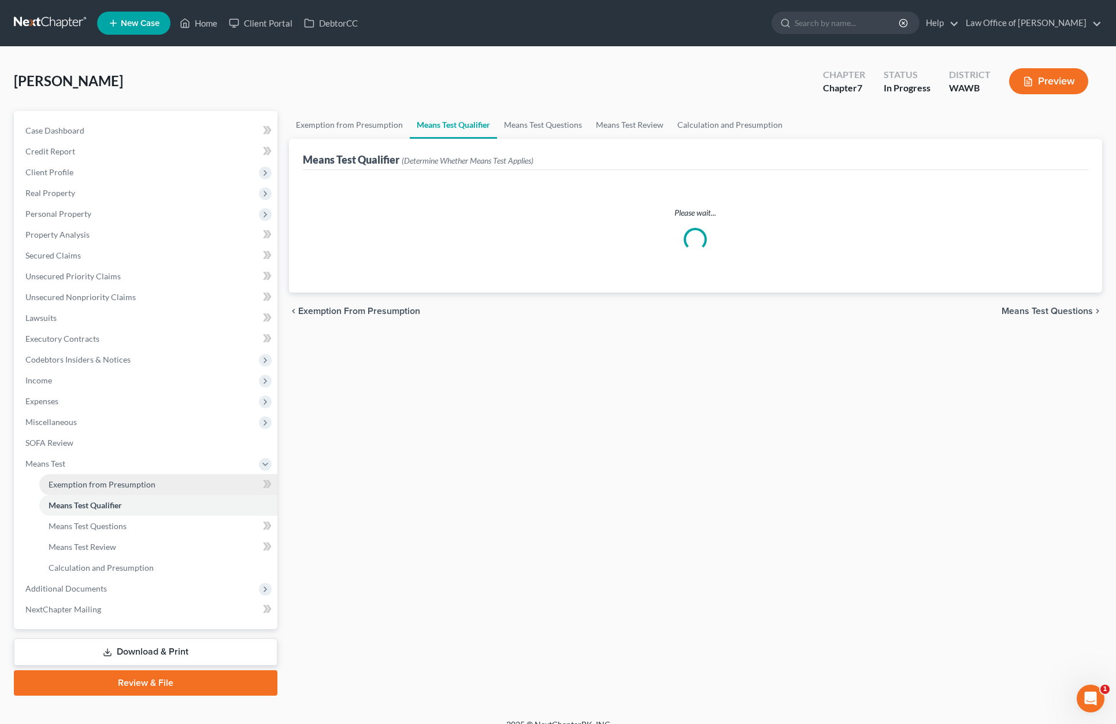
click at [120, 485] on span "Exemption from Presumption" at bounding box center [102, 484] width 107 height 10
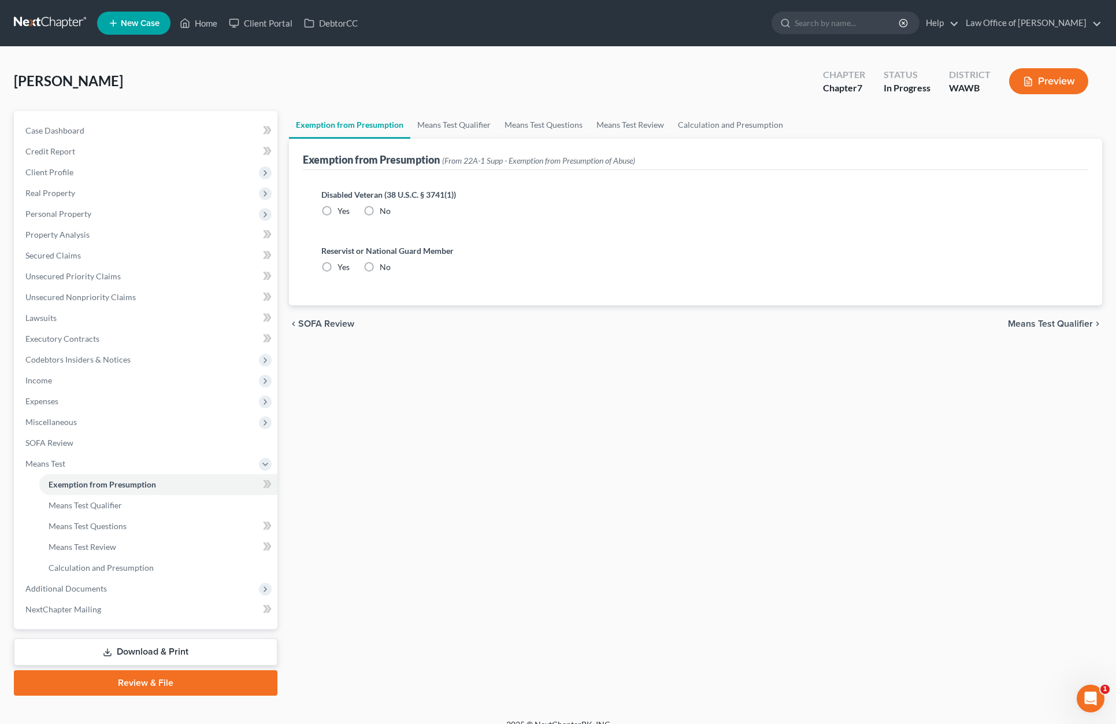
click at [380, 205] on label "No" at bounding box center [385, 211] width 11 height 12
click at [384, 205] on input "No" at bounding box center [388, 209] width 8 height 8
radio input "true"
click at [380, 266] on label "No" at bounding box center [385, 267] width 11 height 12
click at [384, 266] on input "No" at bounding box center [388, 265] width 8 height 8
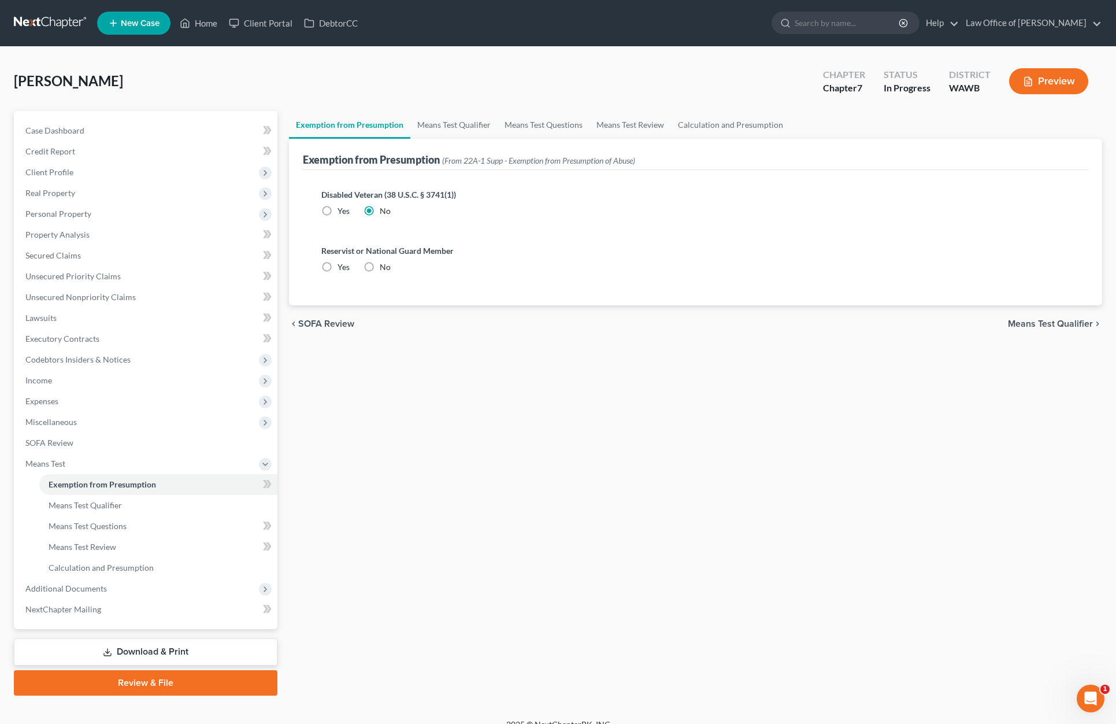
radio input "true"
click at [153, 399] on span "Expenses" at bounding box center [146, 401] width 261 height 21
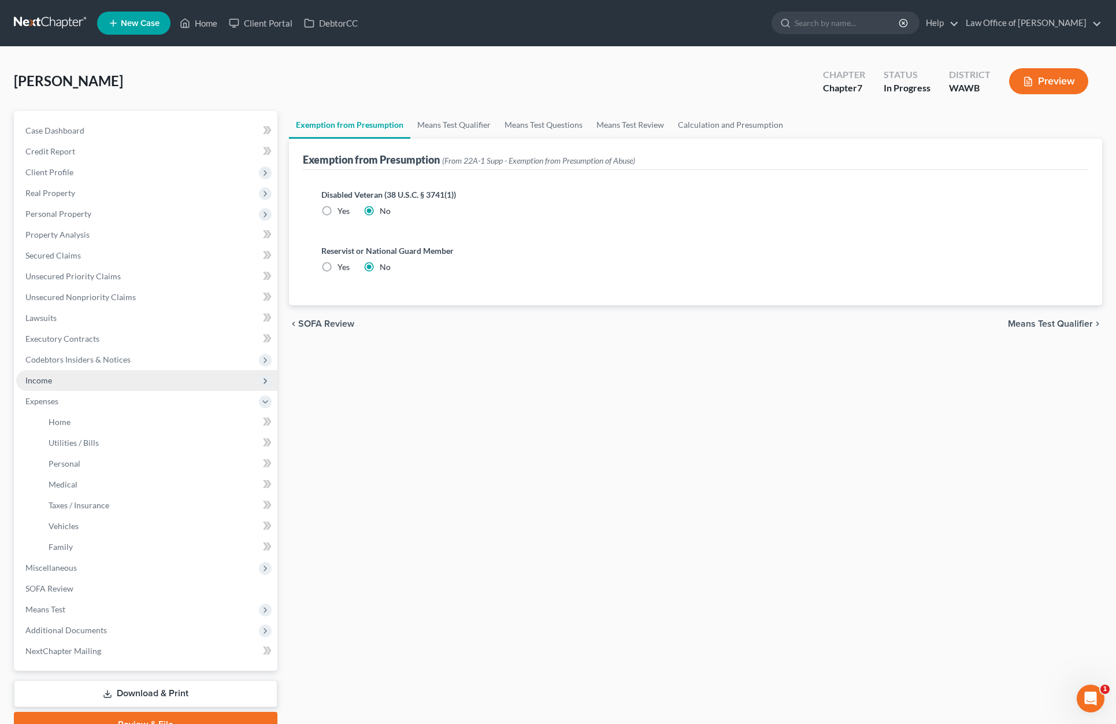
click at [147, 380] on span "Income" at bounding box center [146, 380] width 261 height 21
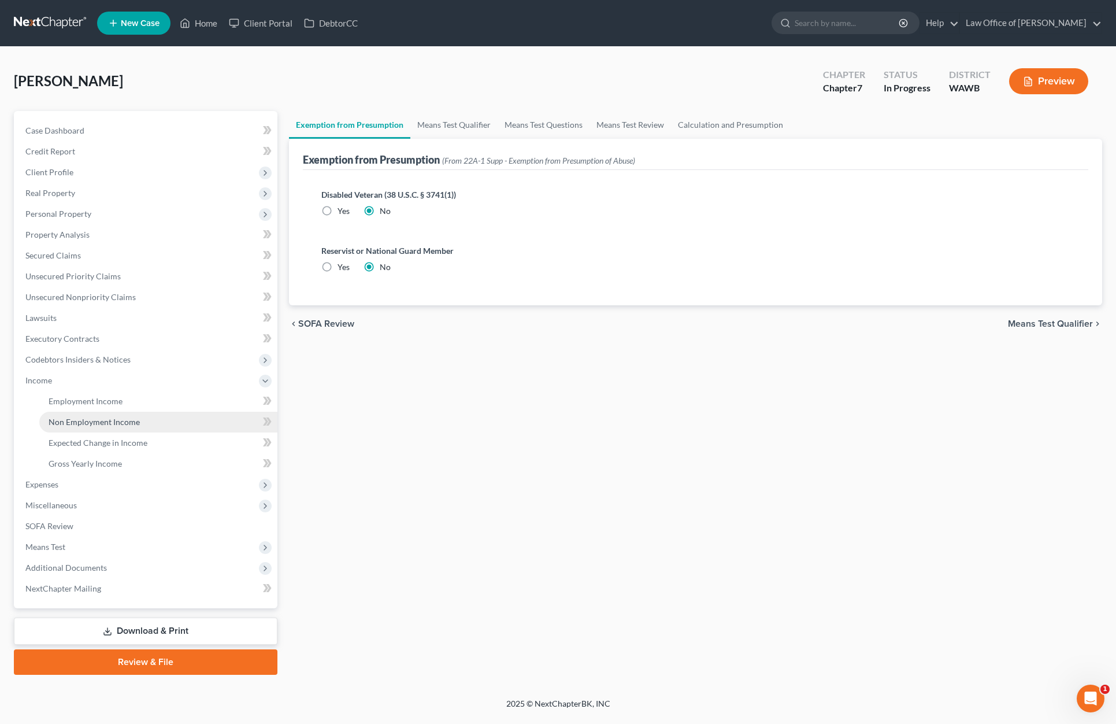
click at [146, 418] on link "Non Employment Income" at bounding box center [158, 422] width 238 height 21
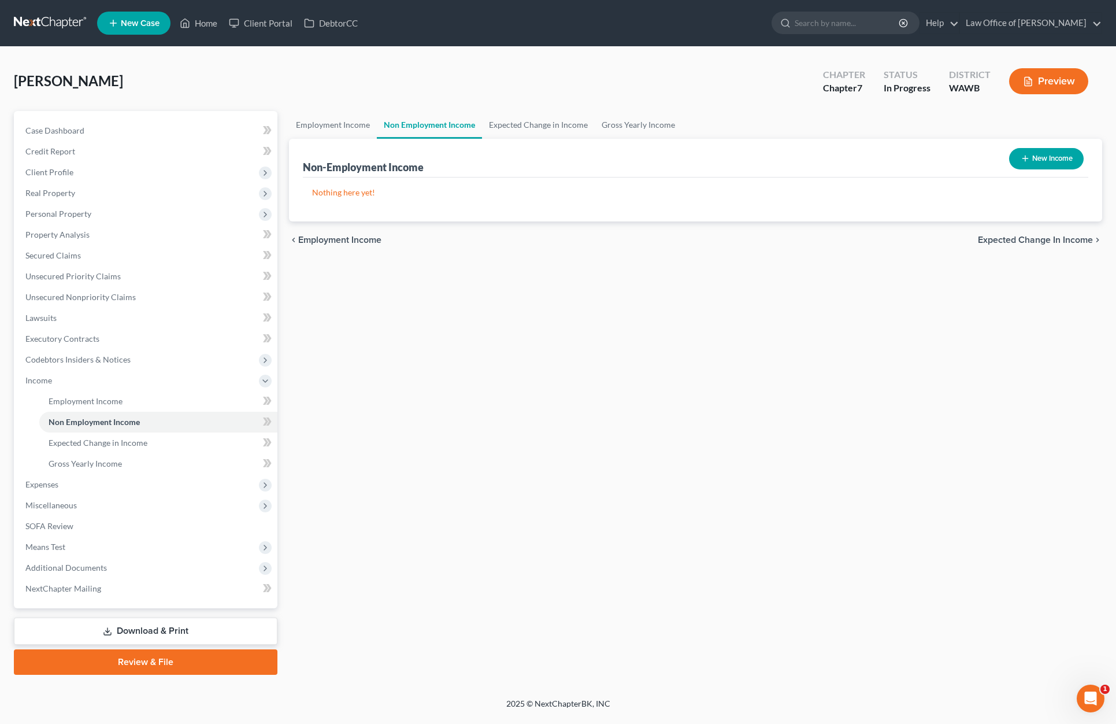
click at [1061, 158] on button "New Income" at bounding box center [1046, 158] width 75 height 21
select select "0"
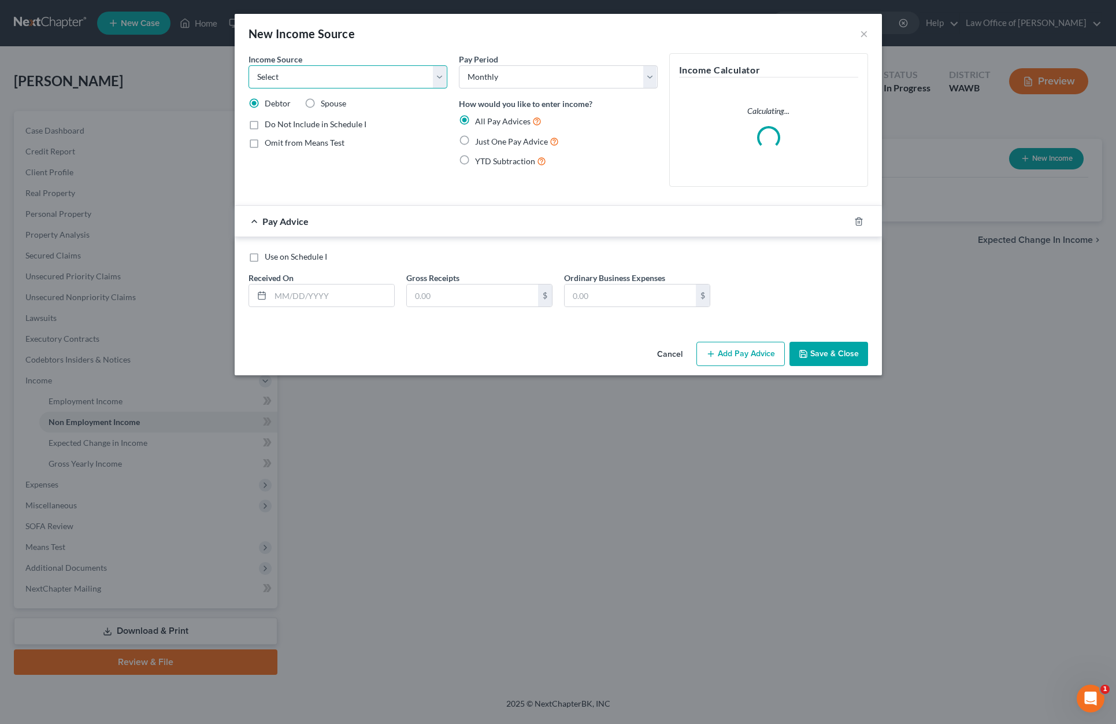
click at [355, 75] on select "Select Unemployment Disability (from employer) Pension Retirement Social Securi…" at bounding box center [348, 76] width 199 height 23
select select "4"
click at [249, 65] on select "Select Unemployment Disability (from employer) Pension Retirement Social Securi…" at bounding box center [348, 76] width 199 height 23
click at [475, 142] on label "Just One Pay Advice" at bounding box center [517, 141] width 84 height 13
click at [480, 142] on input "Just One Pay Advice" at bounding box center [484, 139] width 8 height 8
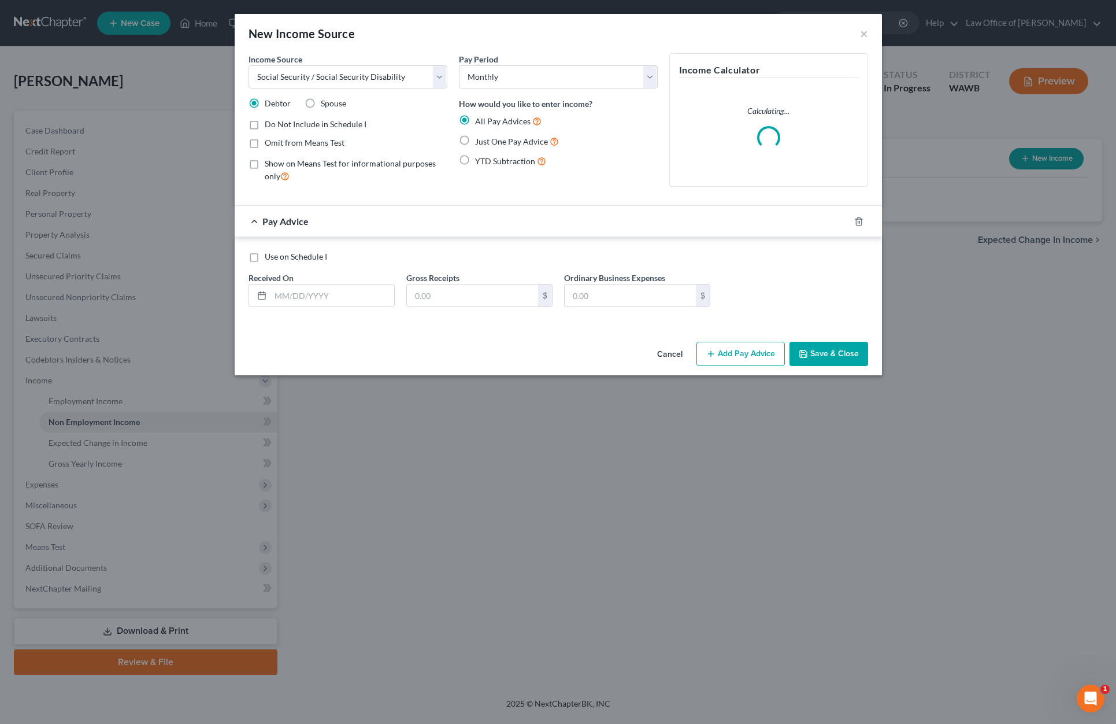
radio input "true"
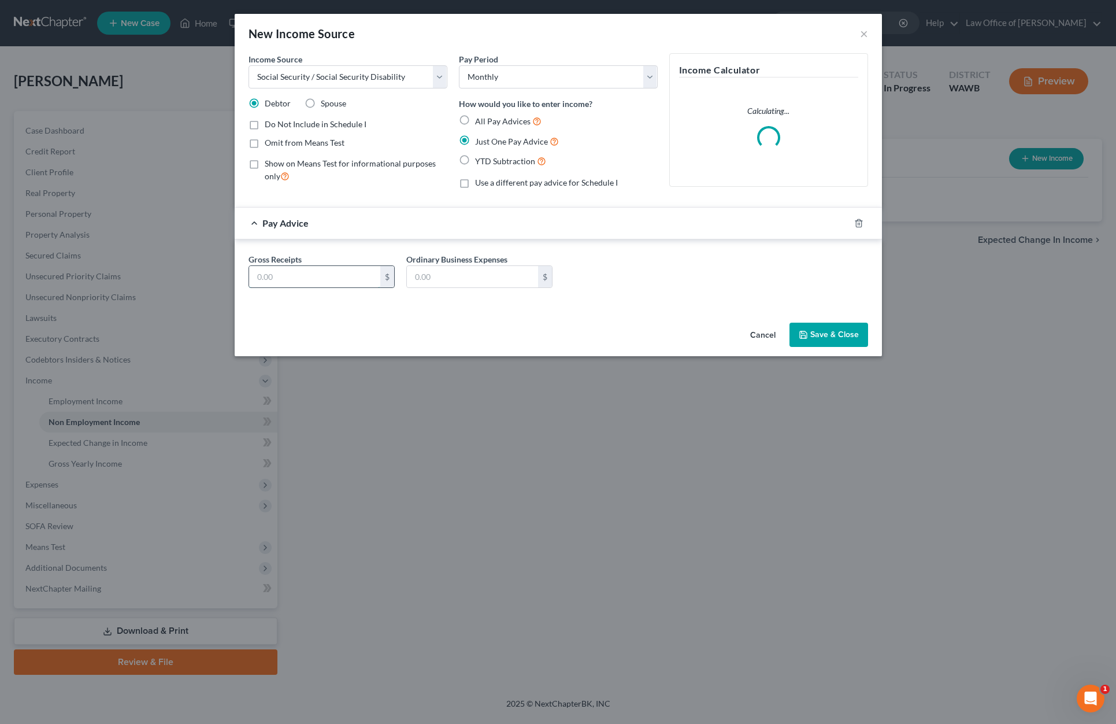
click at [309, 280] on input "text" at bounding box center [314, 277] width 131 height 22
type input "2,502"
click at [836, 324] on button "Save & Close" at bounding box center [829, 335] width 79 height 24
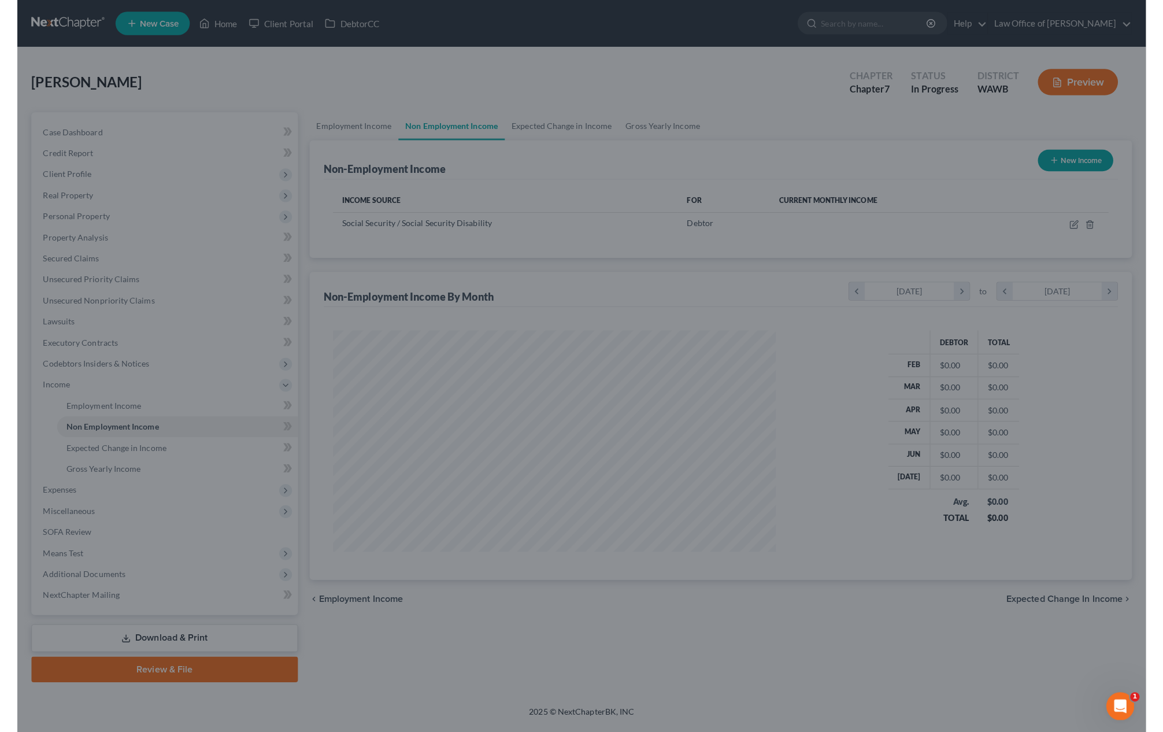
scroll to position [219, 461]
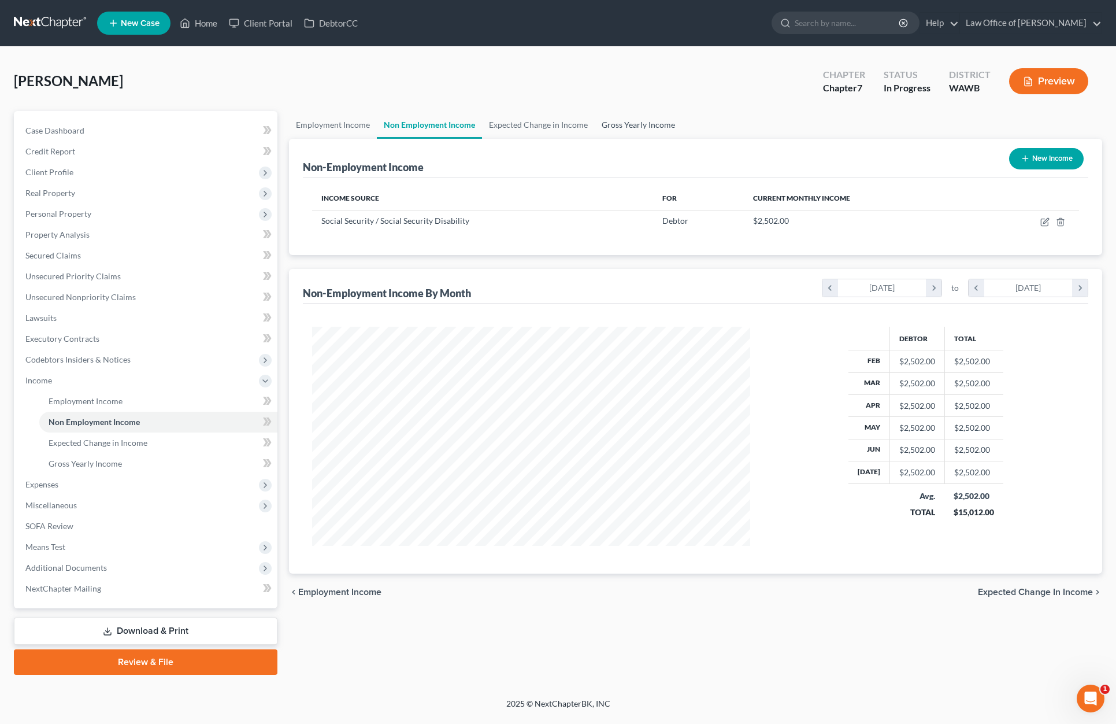
click at [640, 125] on link "Gross Yearly Income" at bounding box center [638, 125] width 87 height 28
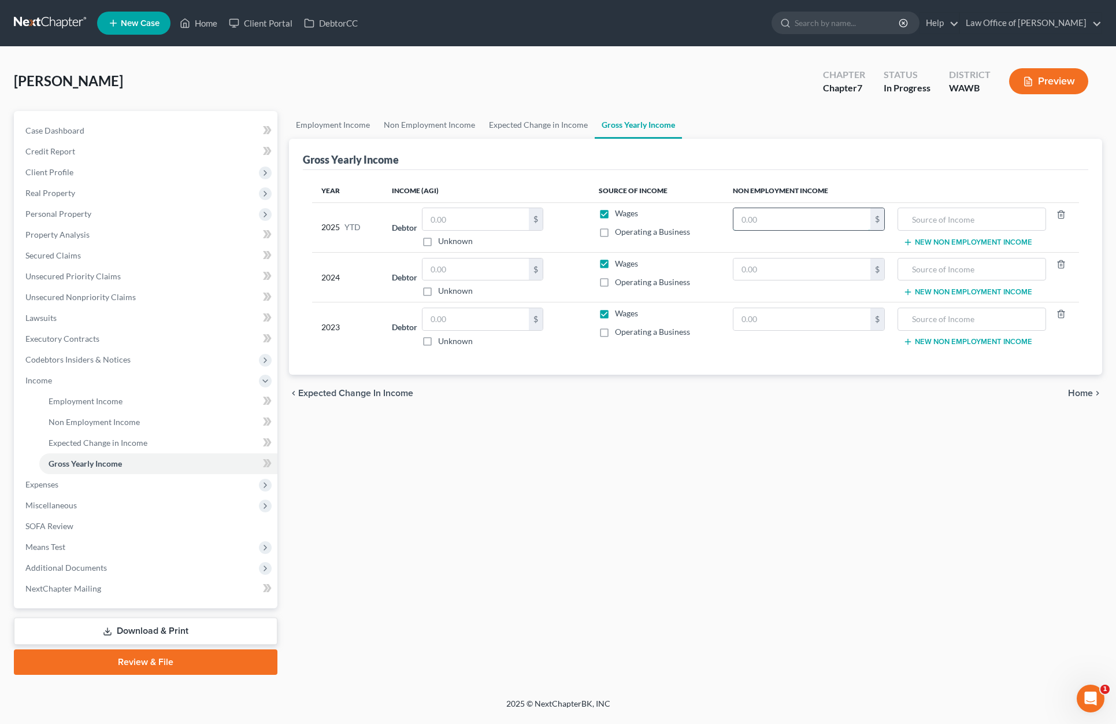
click at [804, 217] on input "text" at bounding box center [802, 219] width 137 height 22
type input "20,016.00"
type input "Social Security Income"
click at [473, 221] on input "text" at bounding box center [476, 219] width 106 height 22
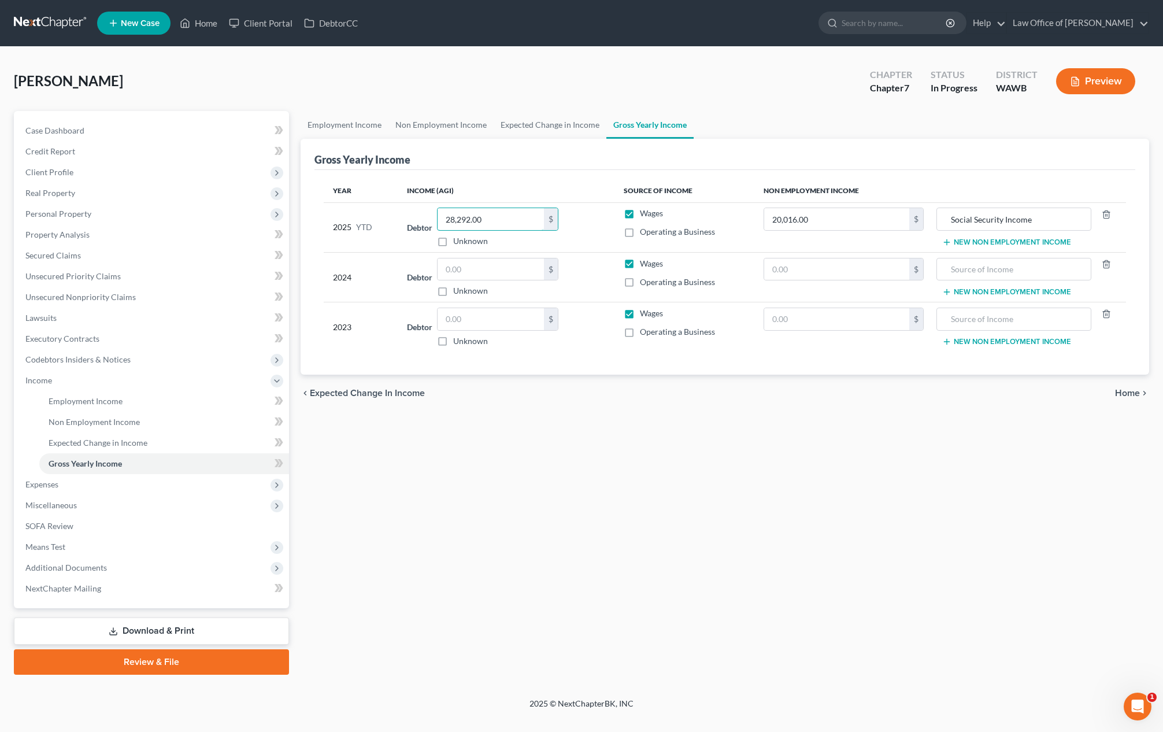
type input "28,292.00"
click at [362, 129] on link "Employment Income" at bounding box center [345, 125] width 88 height 28
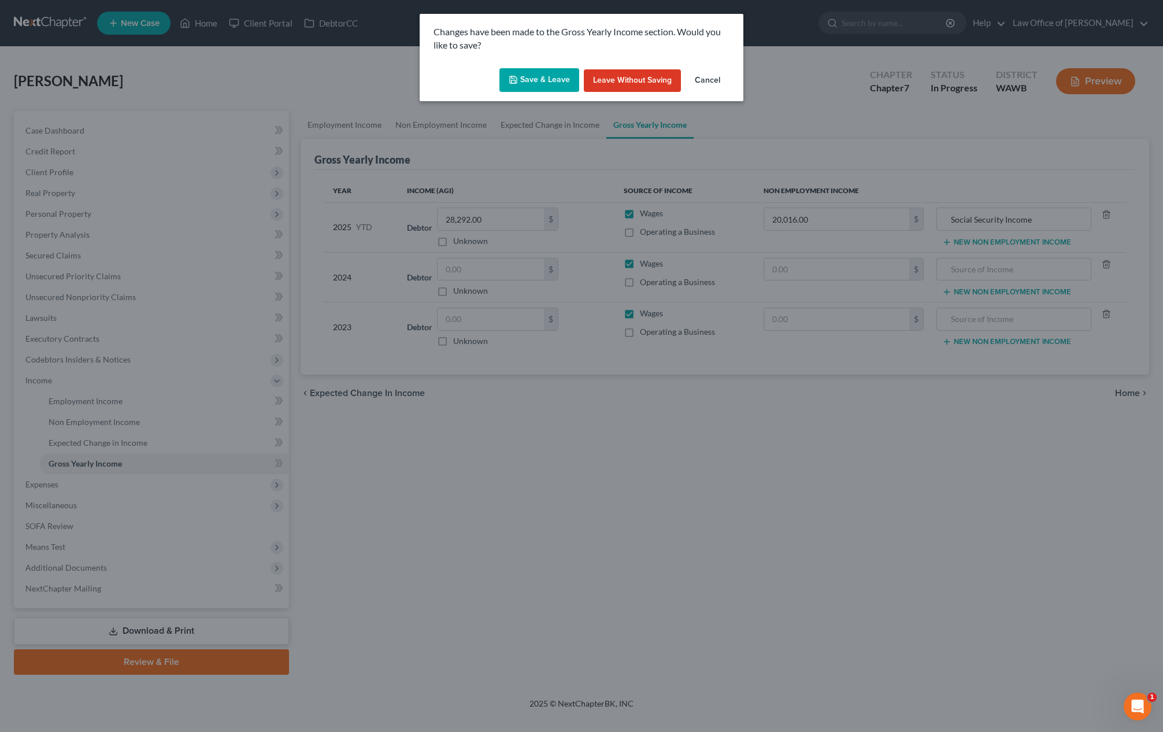
click at [539, 84] on button "Save & Leave" at bounding box center [539, 80] width 80 height 24
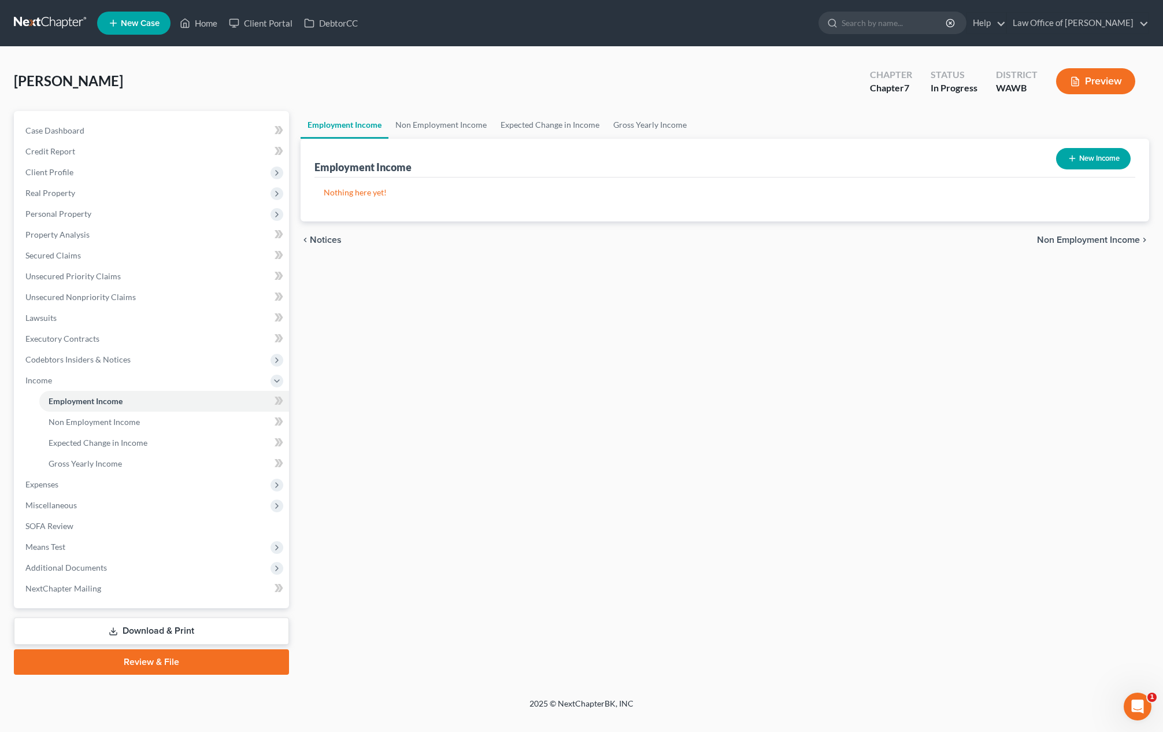
click at [1070, 154] on icon "button" at bounding box center [1072, 158] width 9 height 9
select select "0"
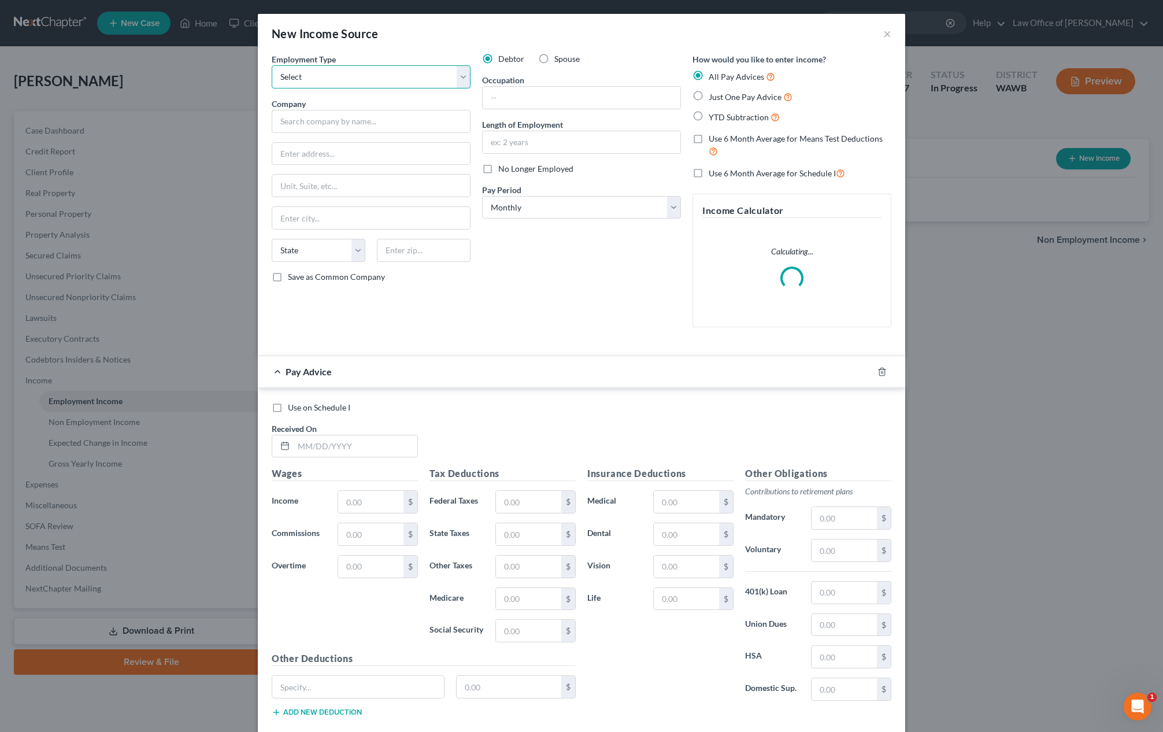
click at [372, 81] on select "Select Full or Part Time Employment Self Employment" at bounding box center [371, 76] width 199 height 23
select select "0"
click at [272, 65] on select "Select Full or Part Time Employment Self Employment" at bounding box center [371, 76] width 199 height 23
click at [358, 122] on input "text" at bounding box center [371, 121] width 199 height 23
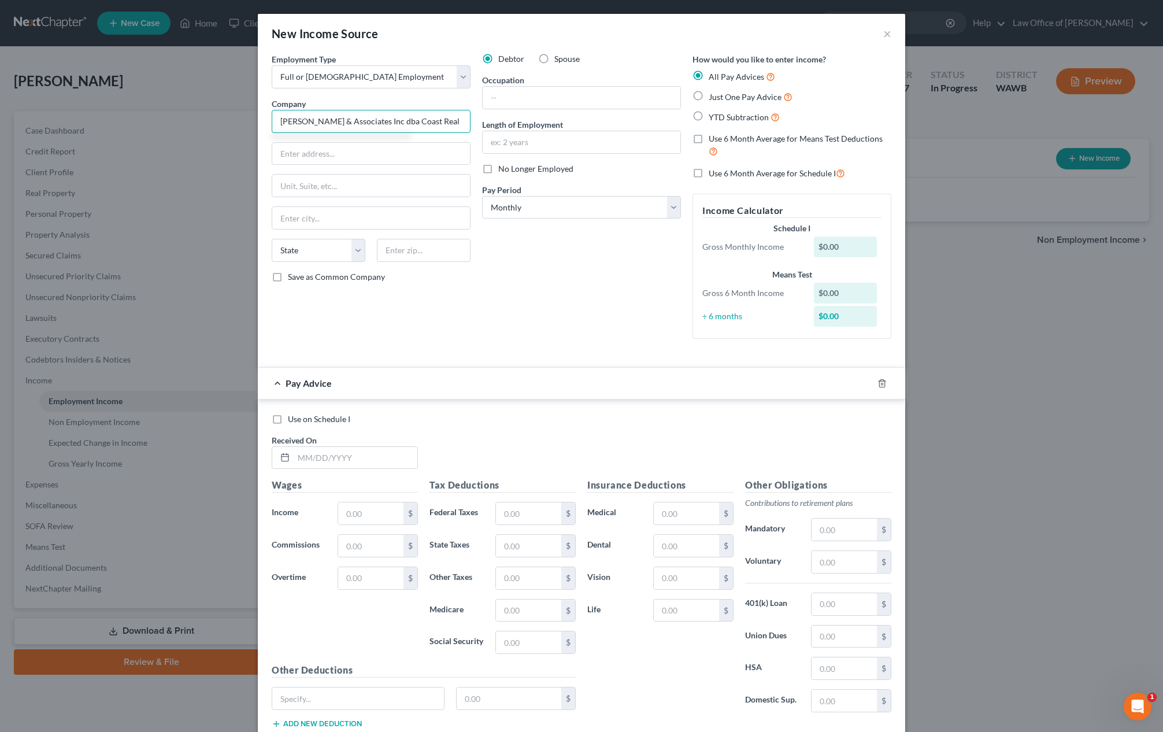
scroll to position [0, 10]
type input "Hoban & Associates Inc dba Coast Real Estate Services"
type input "2829 Rucker Avenue Suite 100"
click at [409, 250] on input "text" at bounding box center [424, 250] width 94 height 23
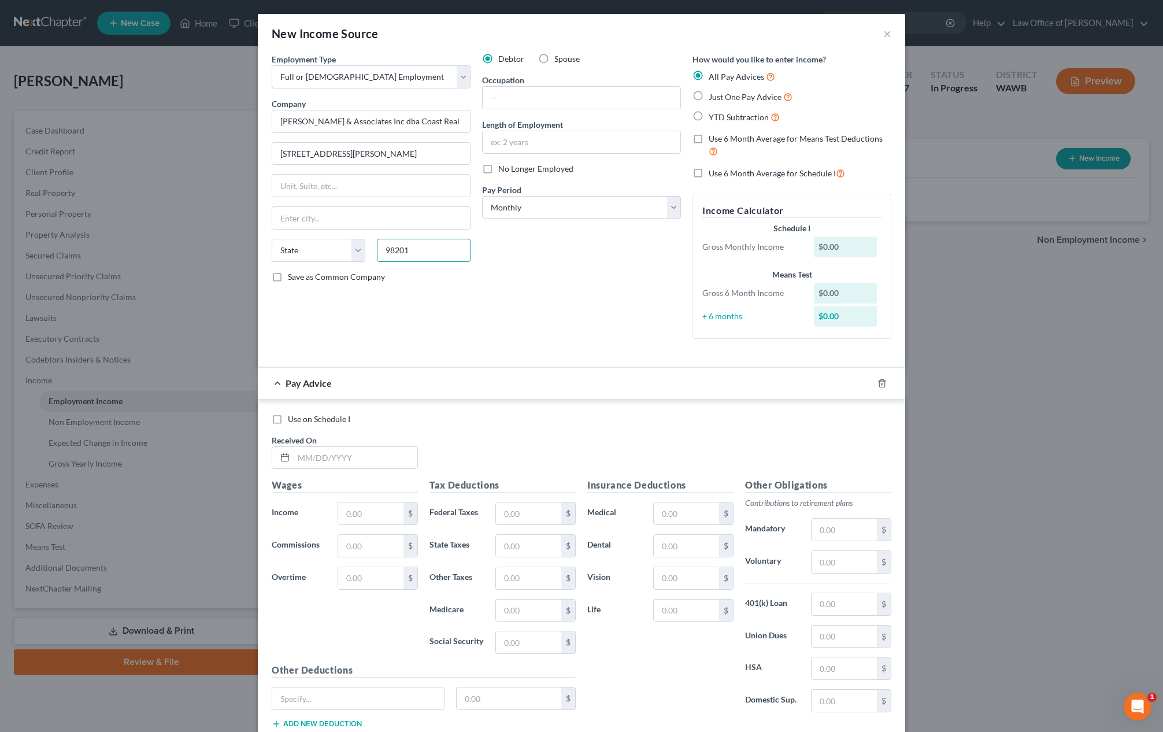
type input "98201"
type input "Everett"
select select "50"
click at [581, 92] on input "text" at bounding box center [582, 98] width 198 height 22
type input "Community Manager"
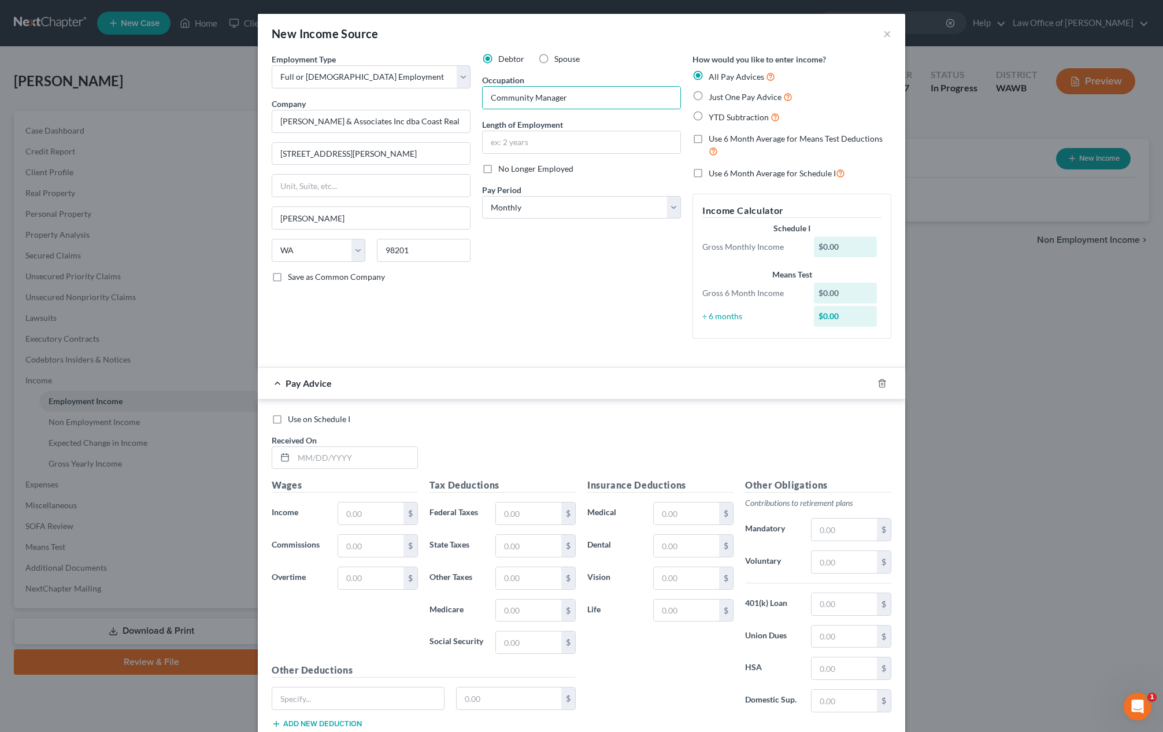
click at [722, 98] on span "Just One Pay Advice" at bounding box center [745, 97] width 73 height 10
click at [721, 98] on input "Just One Pay Advice" at bounding box center [717, 94] width 8 height 8
radio input "true"
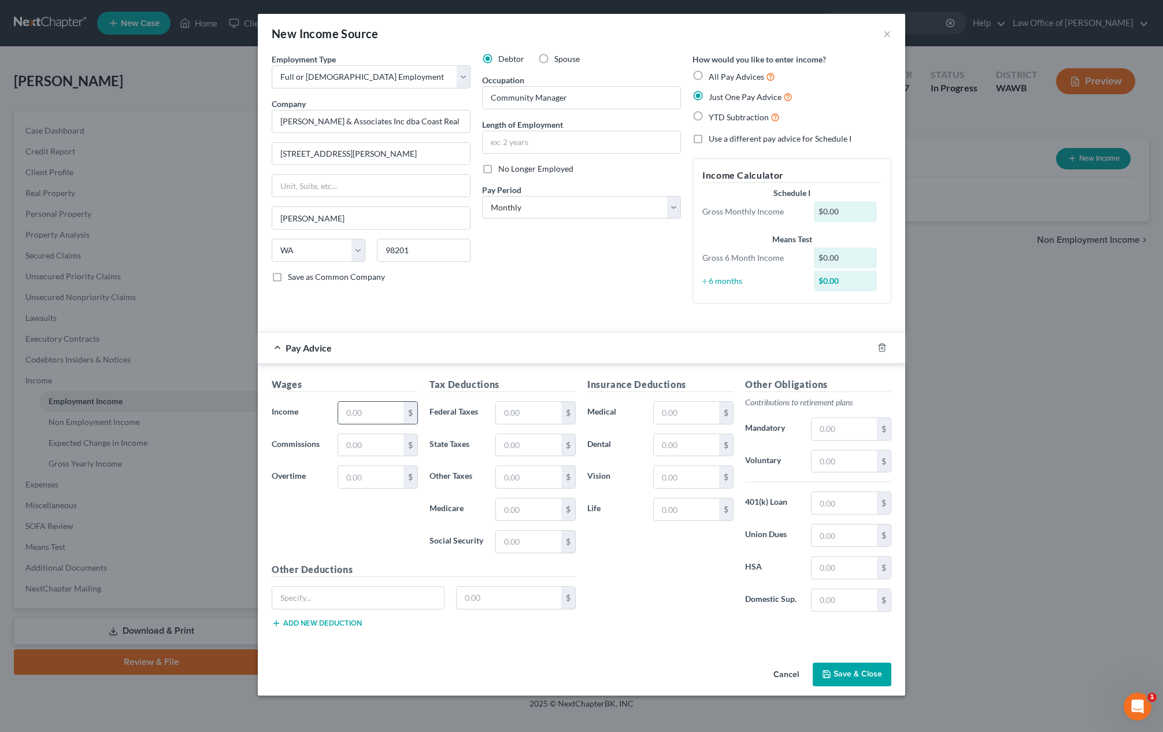
click at [379, 419] on input "text" at bounding box center [370, 413] width 65 height 22
type input "1"
click at [572, 142] on input "text" at bounding box center [582, 142] width 198 height 22
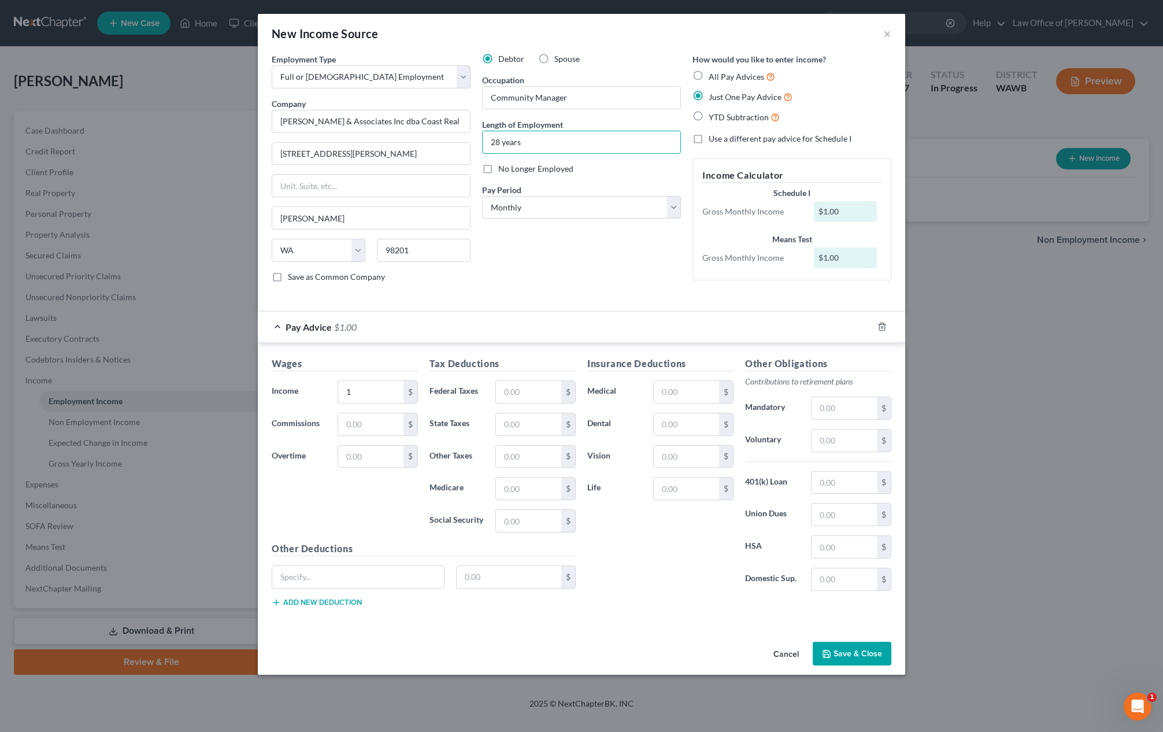
type input "28 years"
click at [855, 658] on button "Save & Close" at bounding box center [852, 654] width 79 height 24
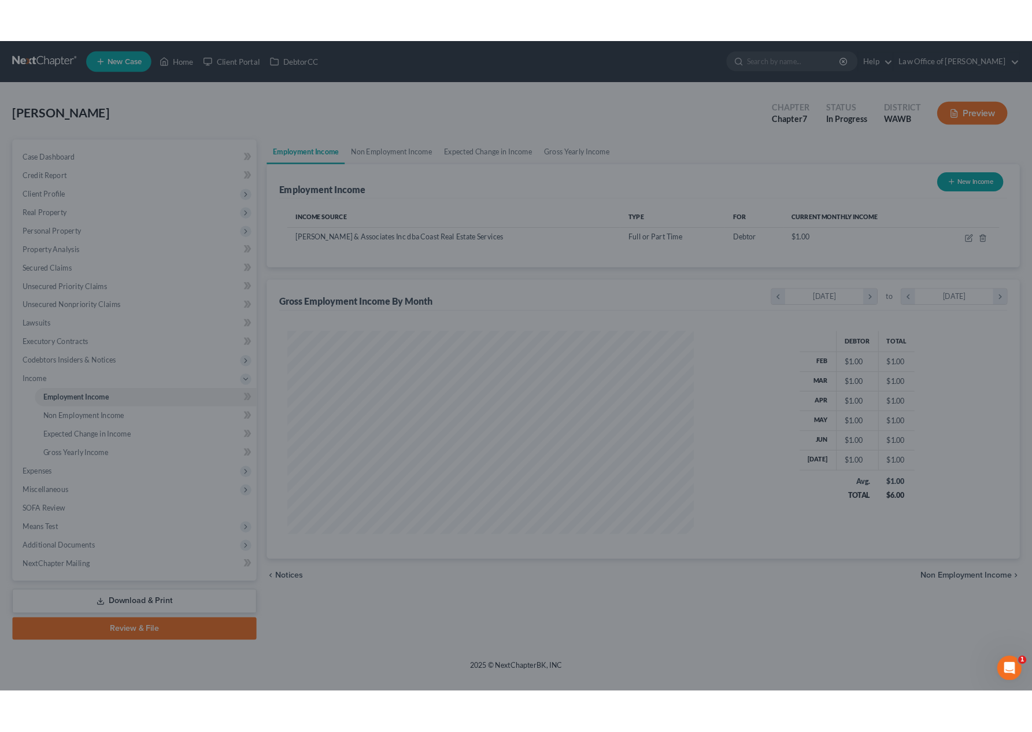
scroll to position [229, 482]
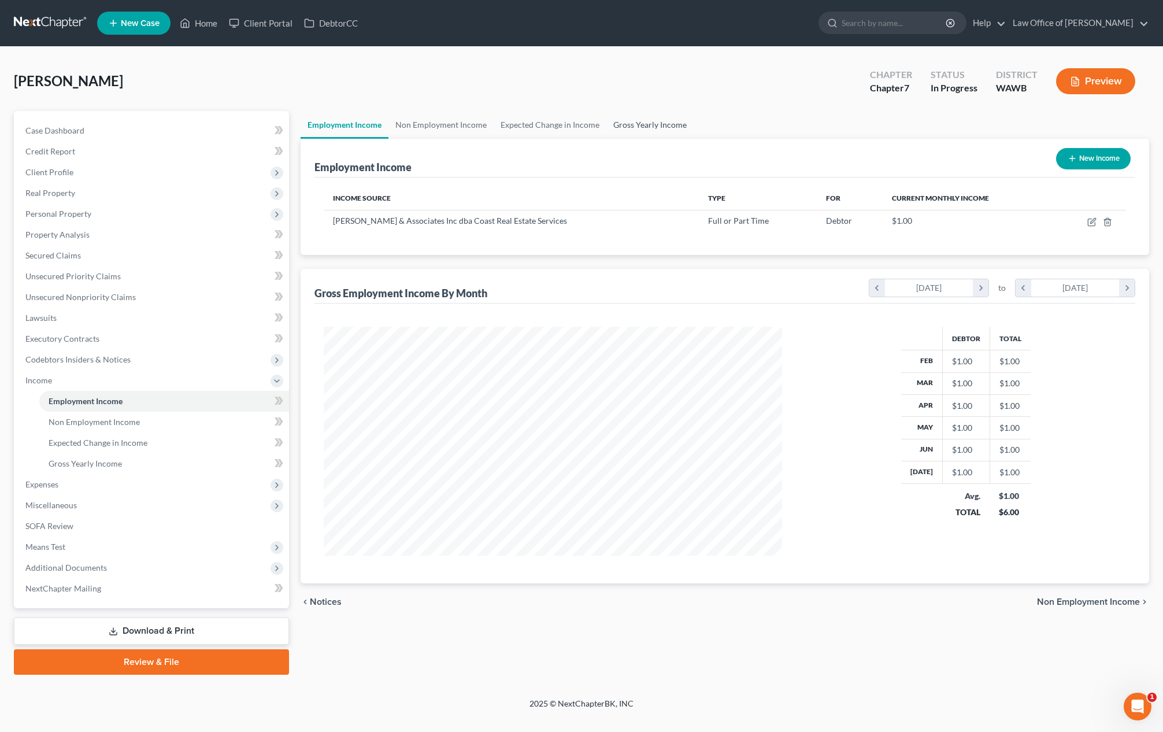
click at [638, 128] on link "Gross Yearly Income" at bounding box center [649, 125] width 87 height 28
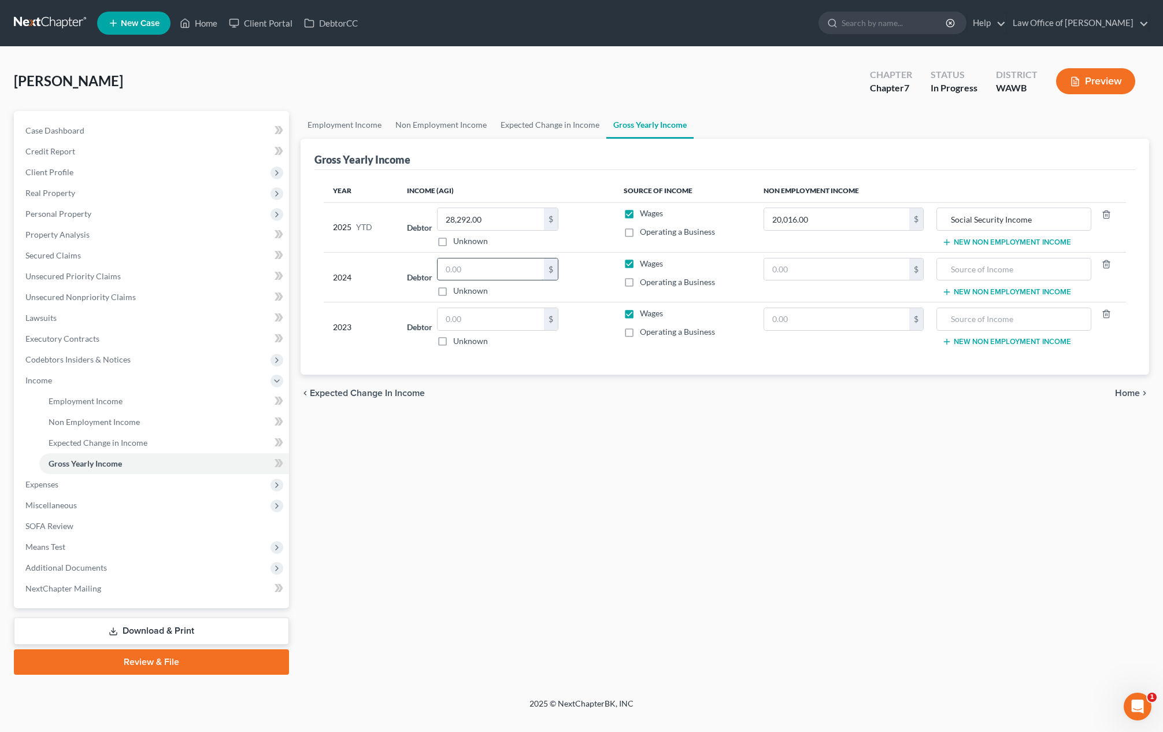
click at [490, 269] on input "text" at bounding box center [491, 269] width 106 height 22
click at [461, 273] on input "text" at bounding box center [491, 269] width 106 height 22
type input "56,905.00"
click at [794, 269] on input "text" at bounding box center [836, 269] width 145 height 22
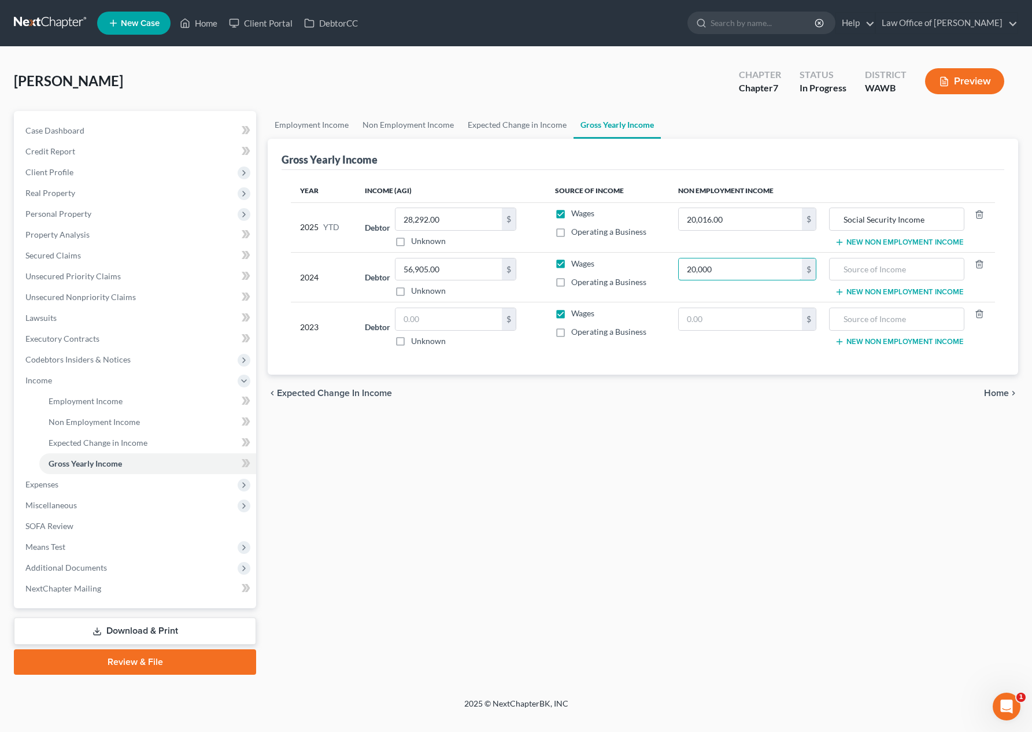
type input "20,000"
click at [858, 291] on button "New Non Employment Income" at bounding box center [899, 291] width 129 height 9
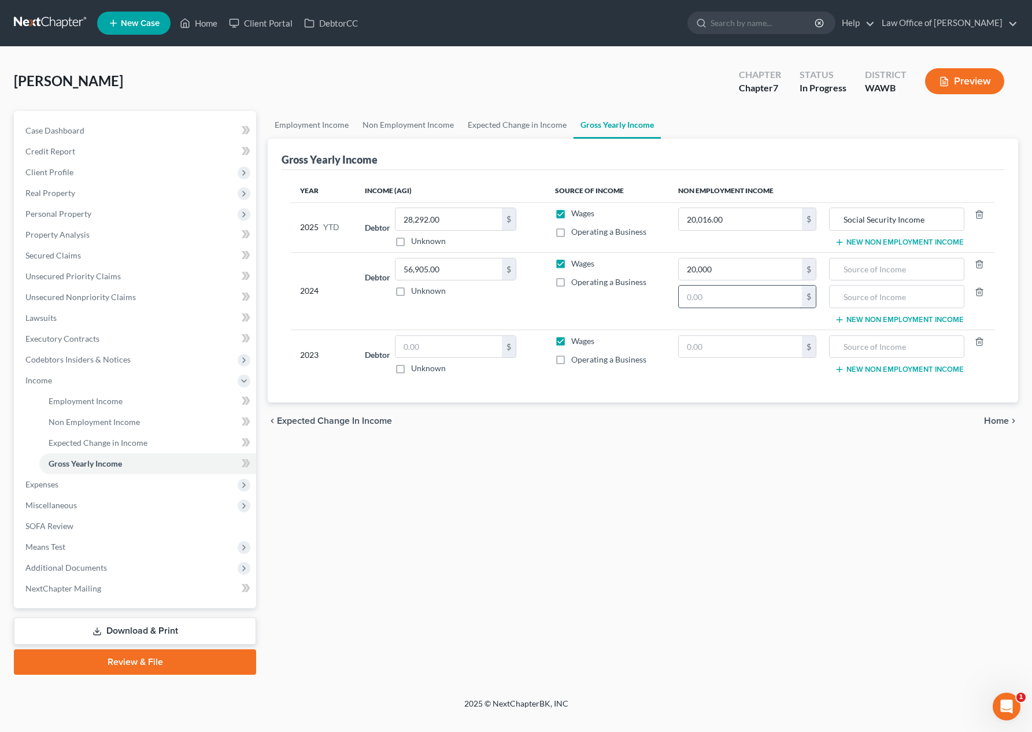
click at [738, 300] on input "text" at bounding box center [740, 297] width 123 height 22
drag, startPoint x: 735, startPoint y: 303, endPoint x: 636, endPoint y: 302, distance: 98.3
click at [636, 302] on tr "2024 Debtor 56,905.00 $ Unknown Balance Undetermined 56,905.00 $ Unknown Wages …" at bounding box center [643, 290] width 704 height 77
type input "40,413,651,365"
click at [899, 272] on input "text" at bounding box center [896, 269] width 123 height 22
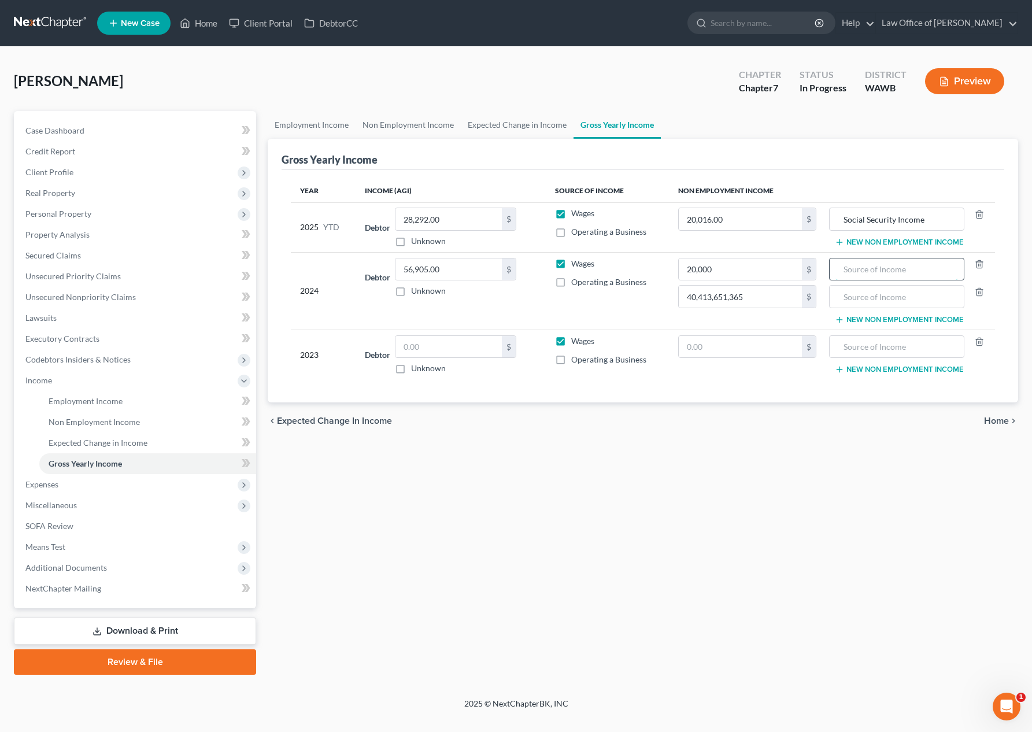
type input "R"
type input "P"
type input "Pension Income"
type input "41,365"
type input "Social Security Income"
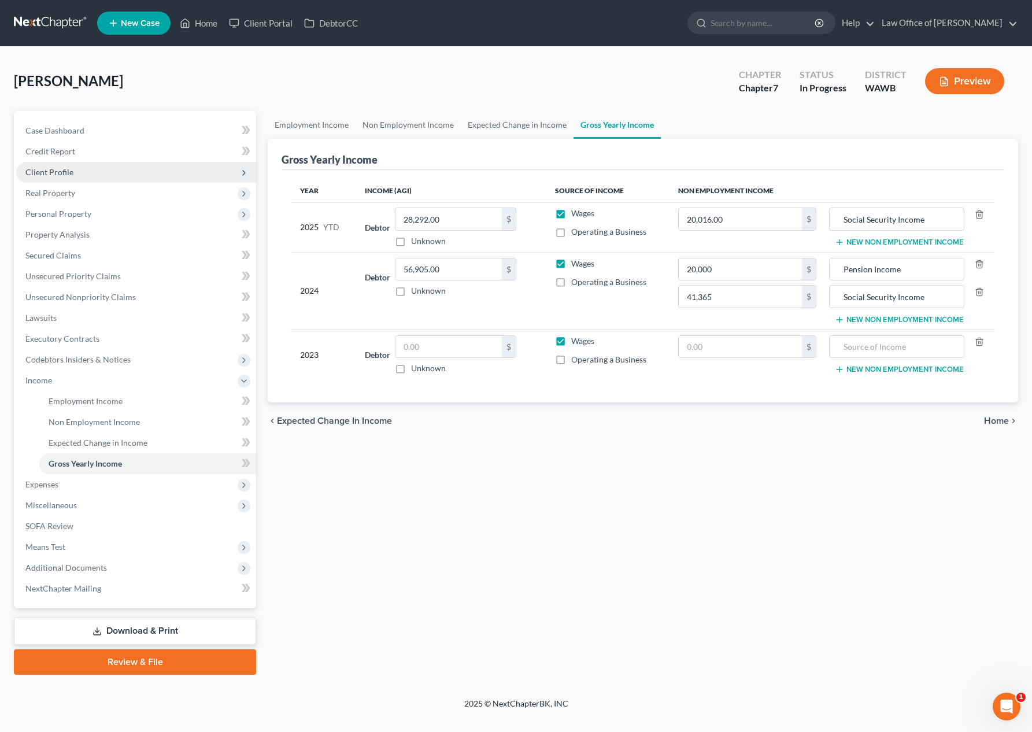
click at [109, 175] on span "Client Profile" at bounding box center [136, 172] width 240 height 21
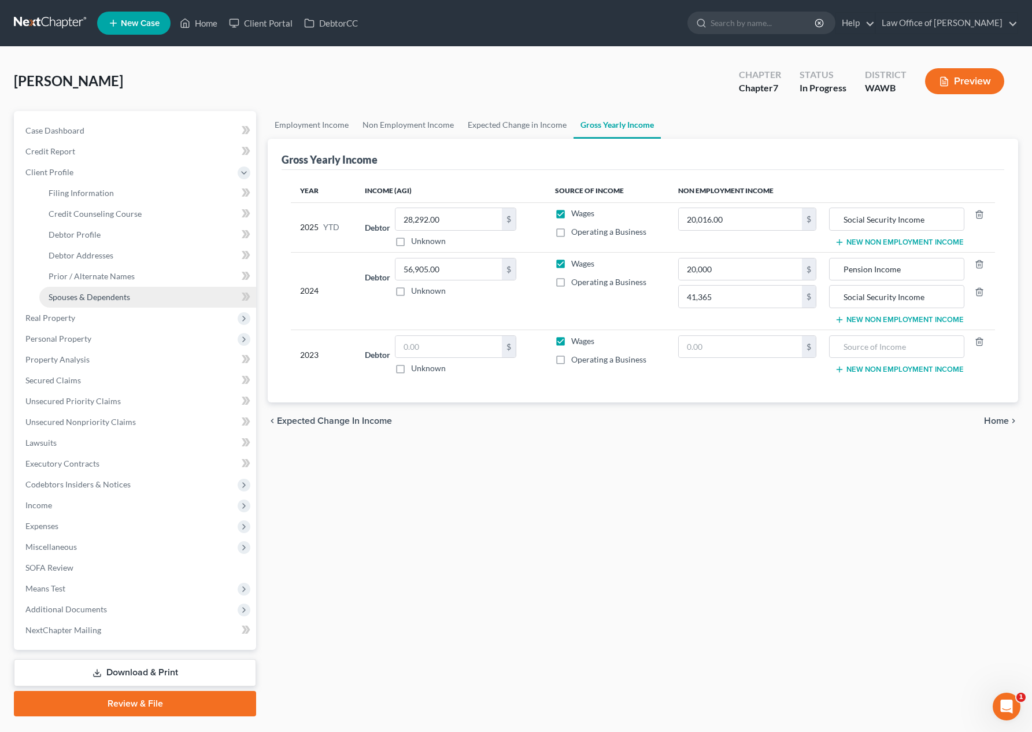
click at [98, 299] on span "Spouses & Dependents" at bounding box center [90, 297] width 82 height 10
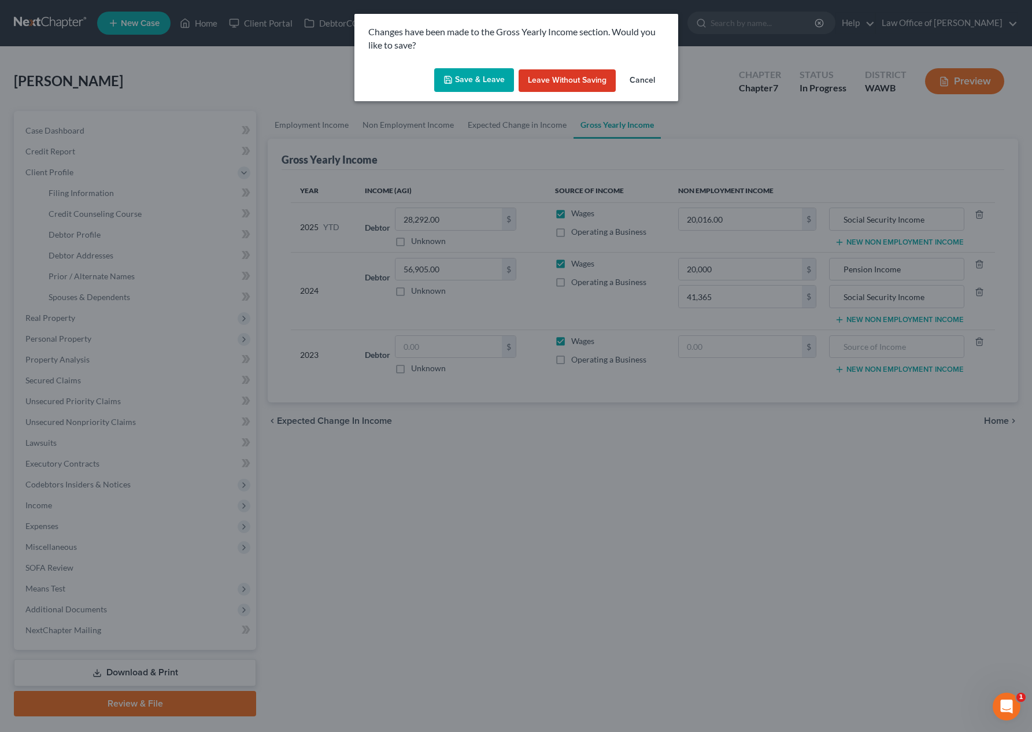
click at [473, 81] on button "Save & Leave" at bounding box center [474, 80] width 80 height 24
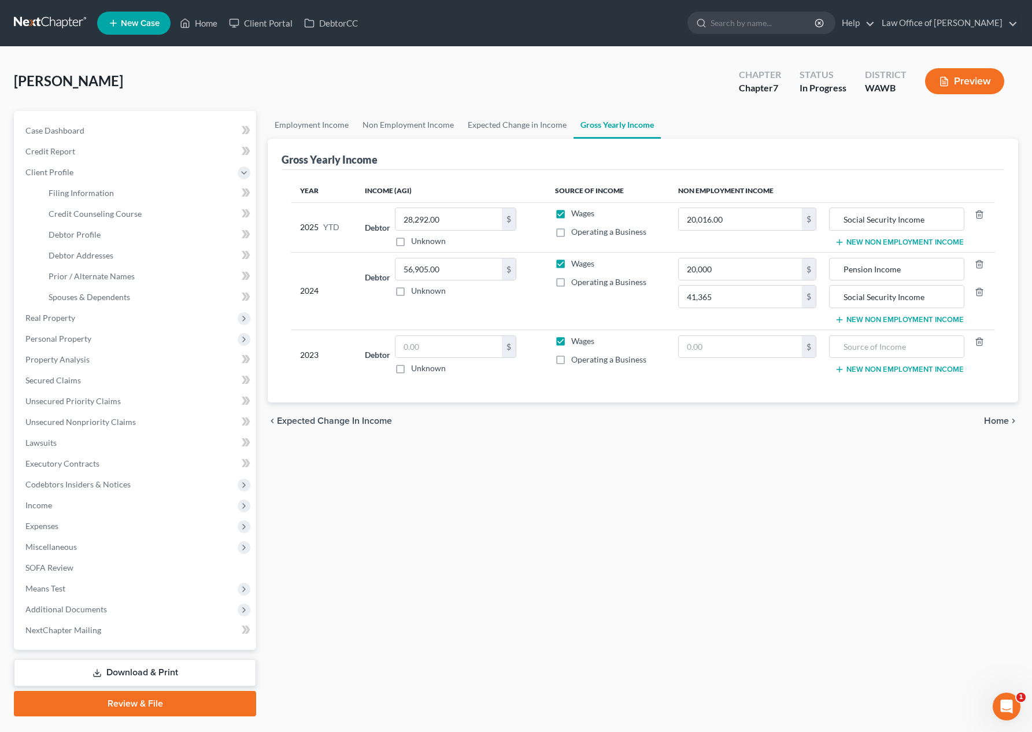
type input "41,365.00"
type input "Social Security Income"
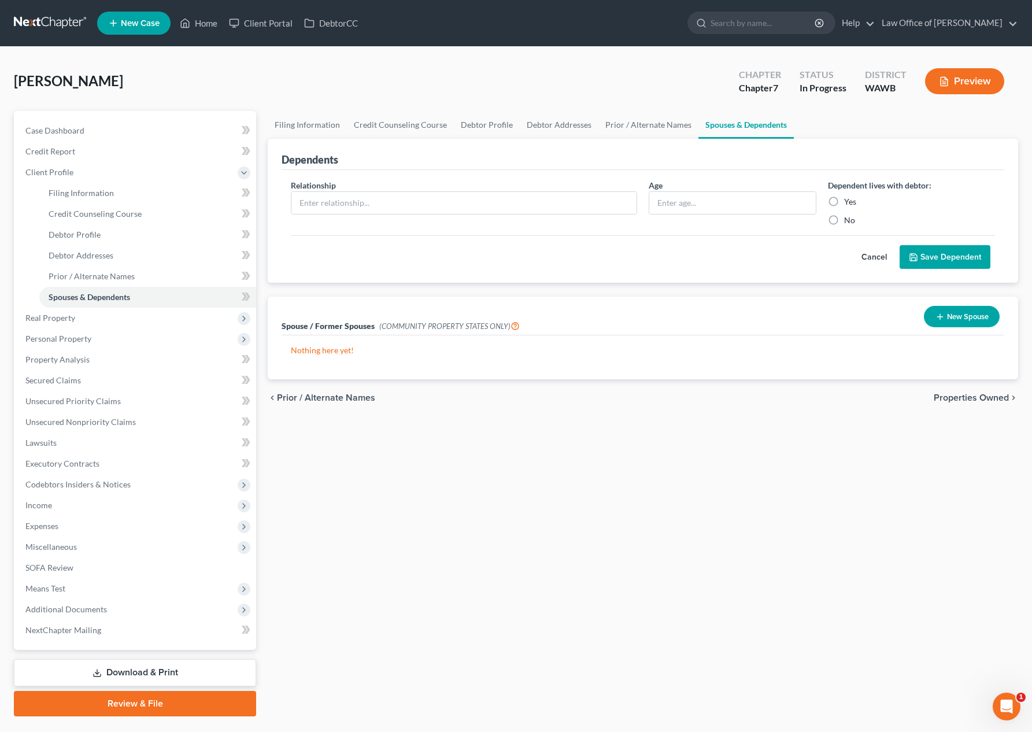
click at [948, 315] on button "New Spouse" at bounding box center [962, 316] width 76 height 21
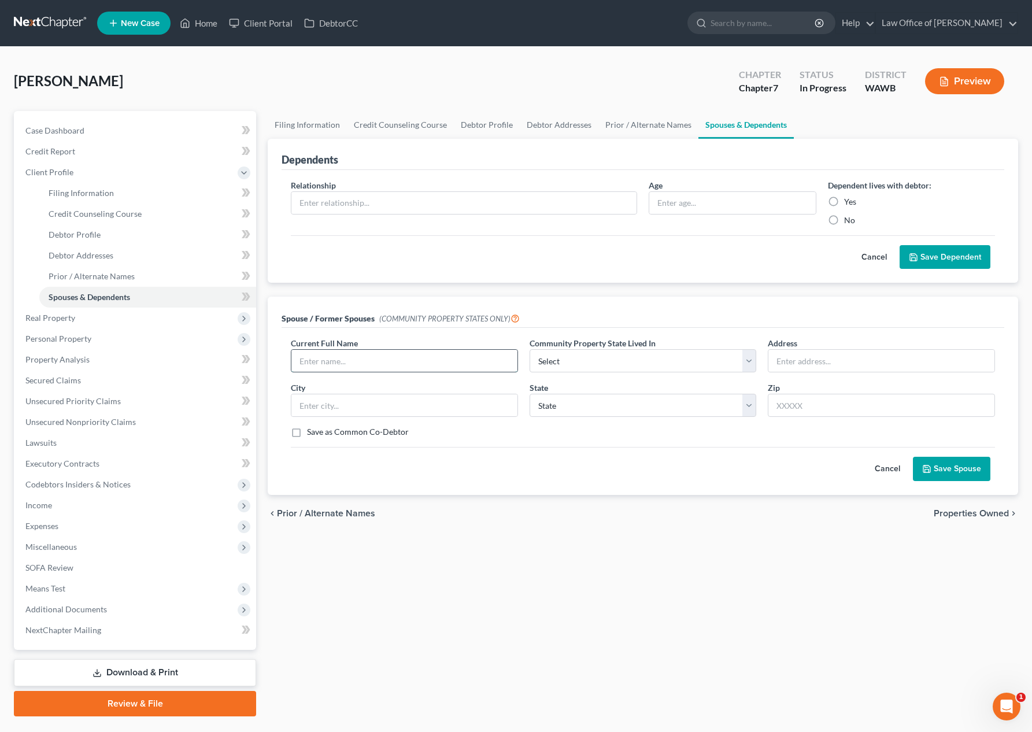
click at [358, 362] on input "text" at bounding box center [404, 361] width 226 height 22
type input "z"
type input "w"
type input "Walter Nahay (Deceased)"
select select "9"
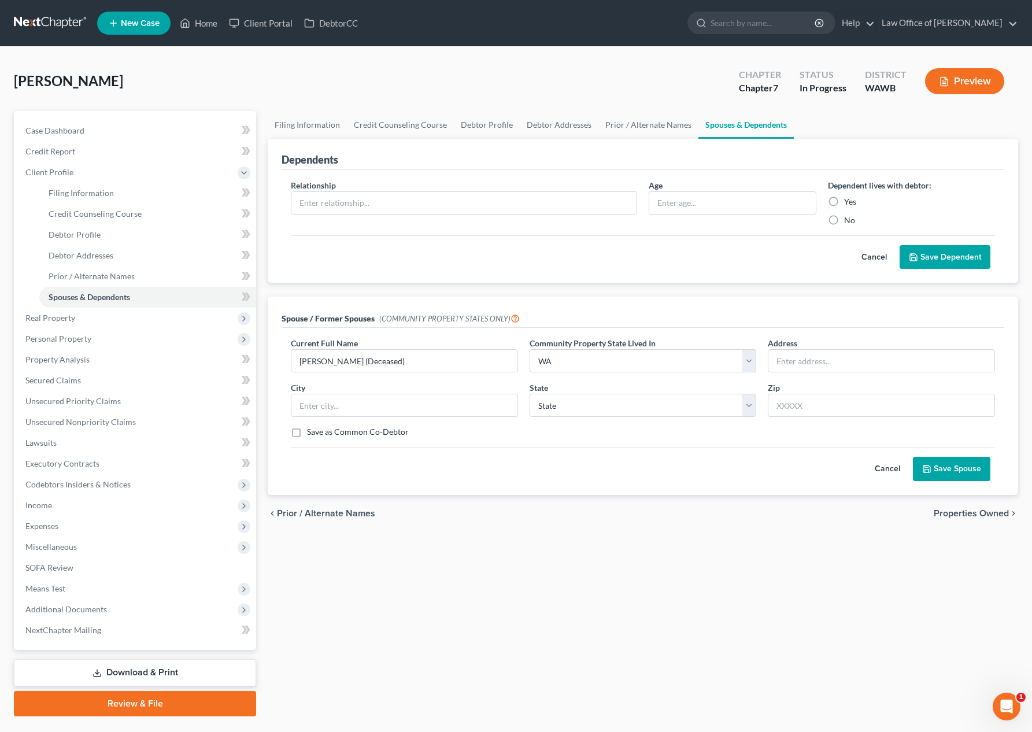
click at [938, 466] on button "Save Spouse" at bounding box center [951, 469] width 77 height 24
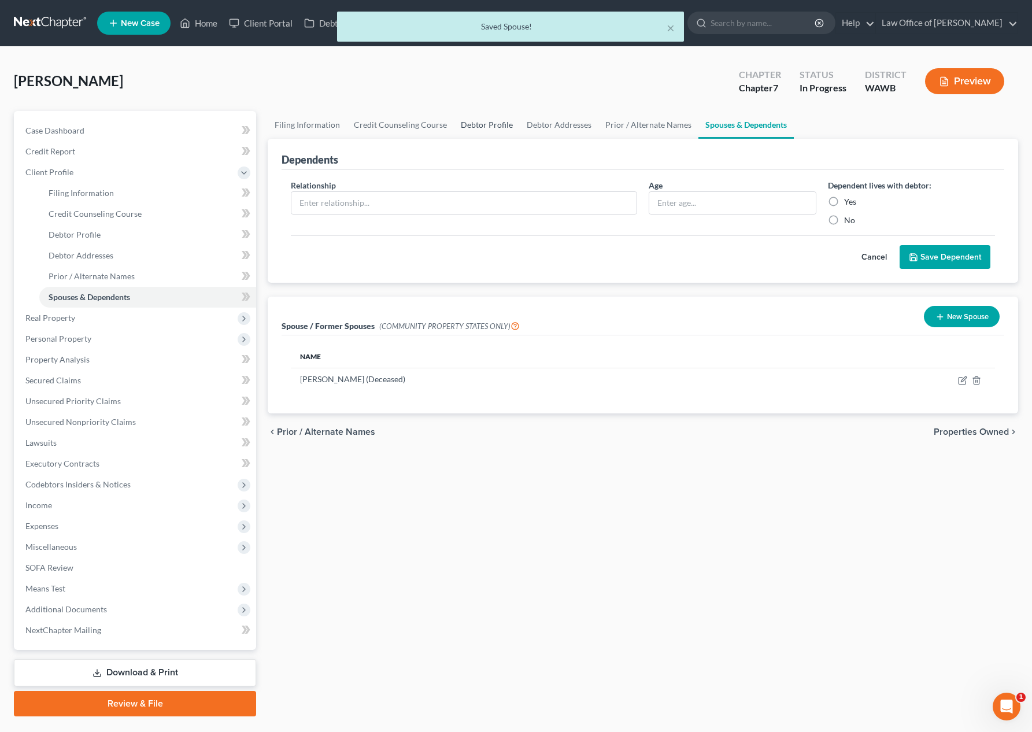
click at [485, 124] on link "Debtor Profile" at bounding box center [487, 125] width 66 height 28
select select "4"
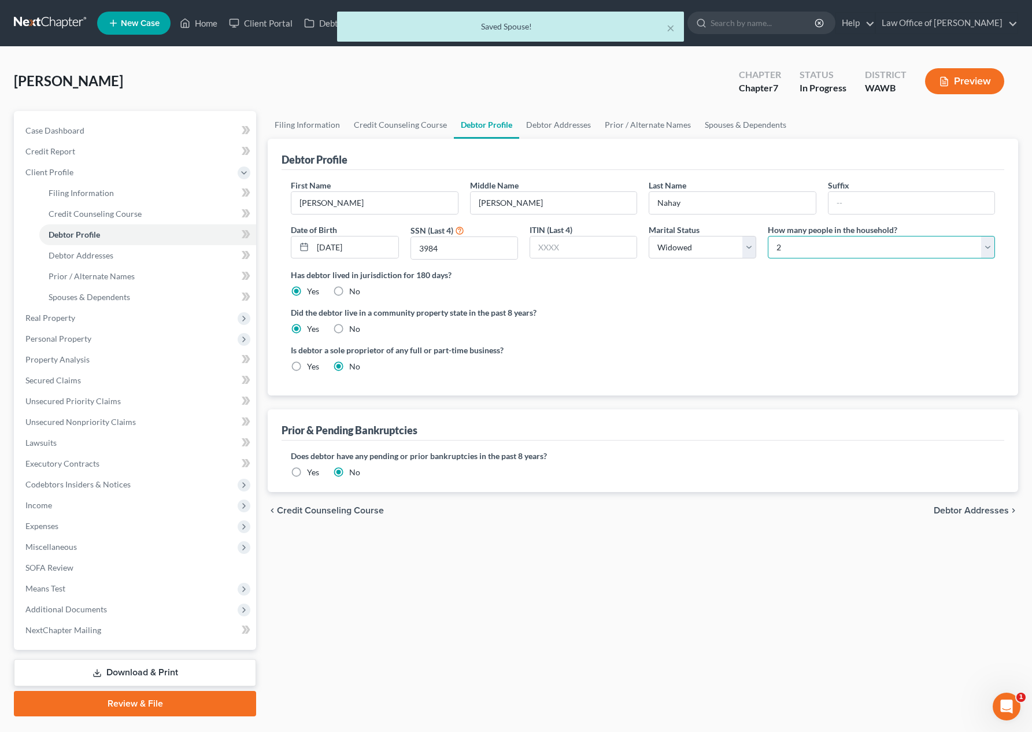
click at [818, 247] on select "Select 1 2 3 4 5 6 7 8 9 10 11 12 13 14 15 16 17 18 19 20" at bounding box center [881, 247] width 227 height 23
select select "0"
click at [768, 236] on select "Select 1 2 3 4 5 6 7 8 9 10 11 12 13 14 15 16 17 18 19 20" at bounding box center [881, 247] width 227 height 23
click at [764, 120] on link "Spouses & Dependents" at bounding box center [745, 125] width 95 height 28
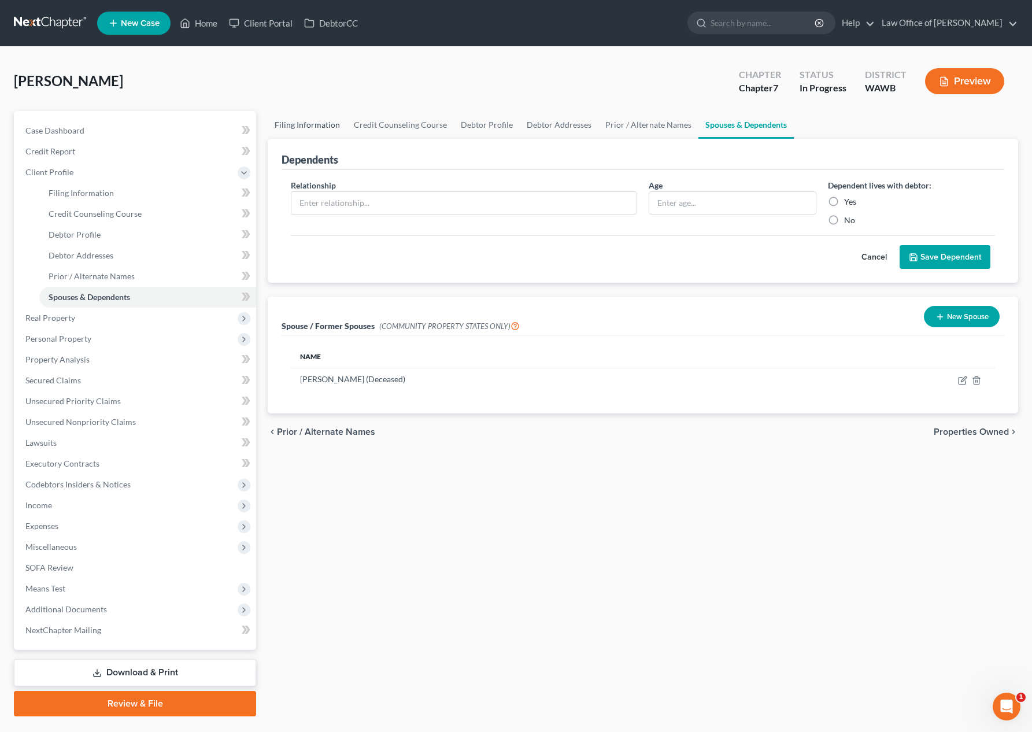
click at [323, 117] on link "Filing Information" at bounding box center [307, 125] width 79 height 28
select select "1"
select select "0"
select select "87"
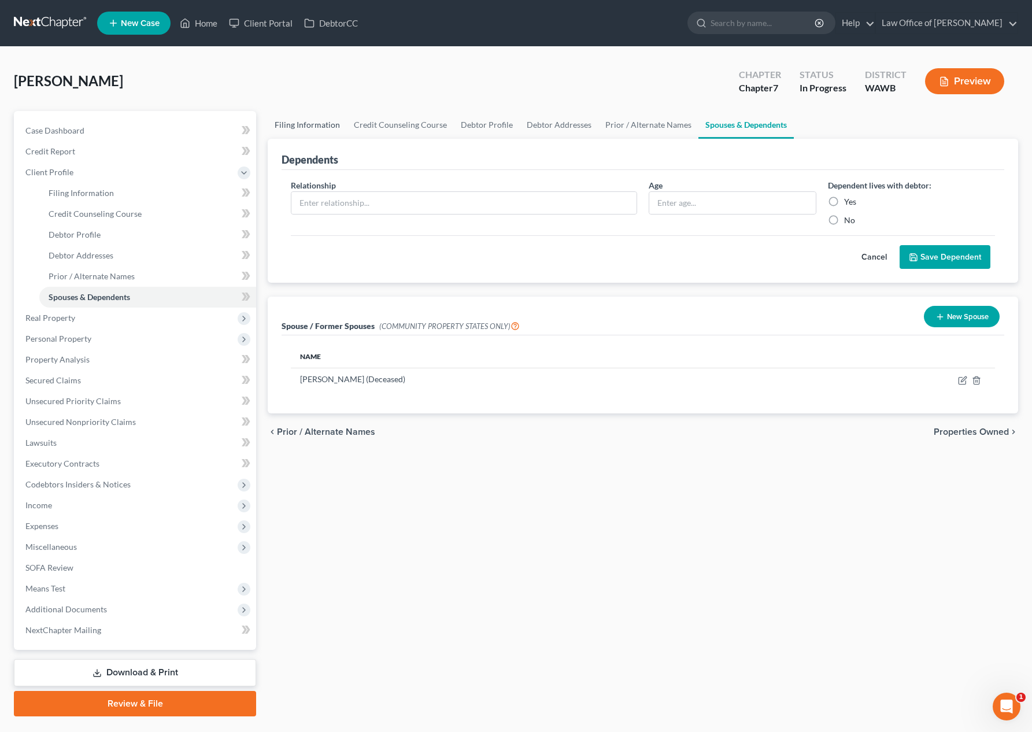
select select "0"
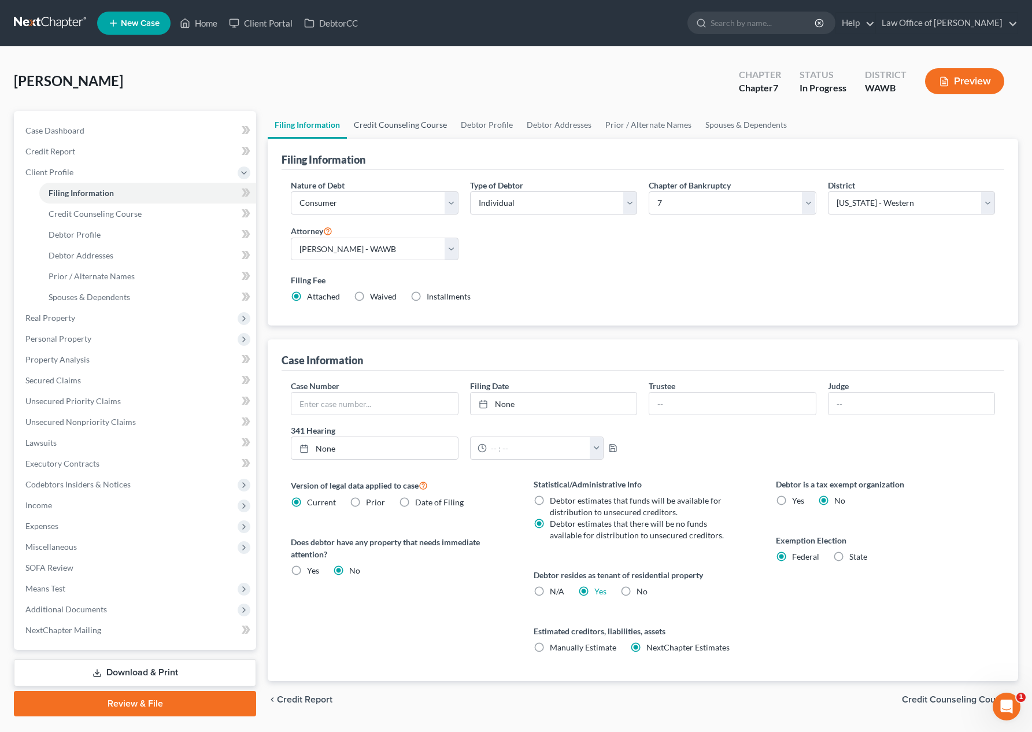
click at [390, 125] on link "Credit Counseling Course" at bounding box center [400, 125] width 107 height 28
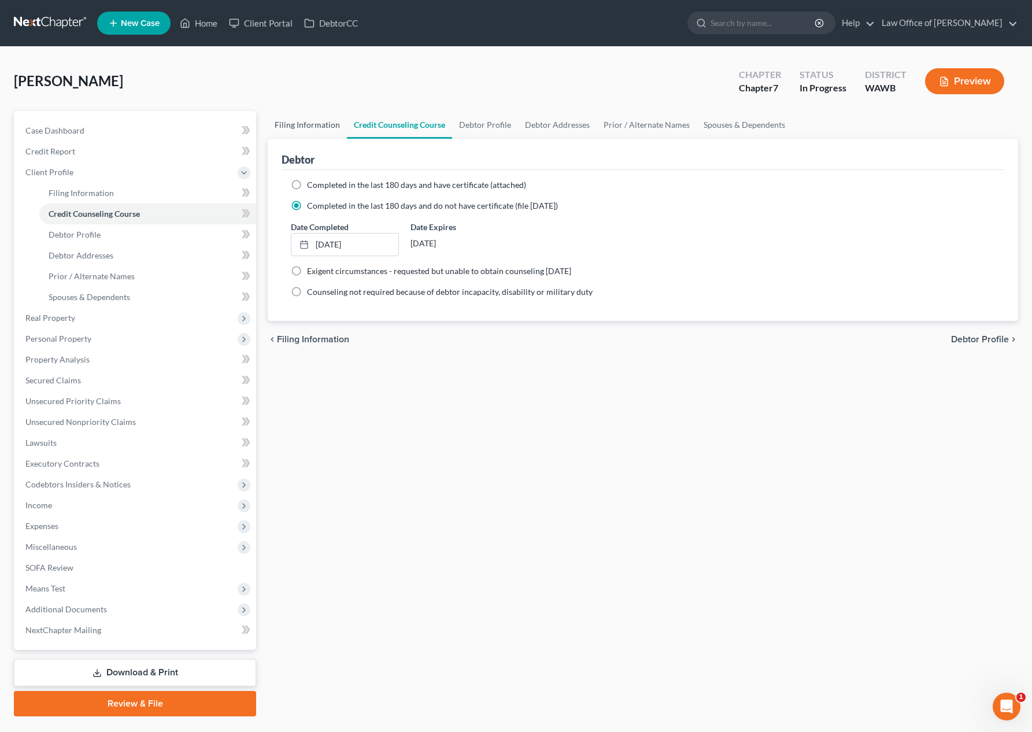
click at [283, 124] on link "Filing Information" at bounding box center [307, 125] width 79 height 28
select select "1"
select select "0"
select select "87"
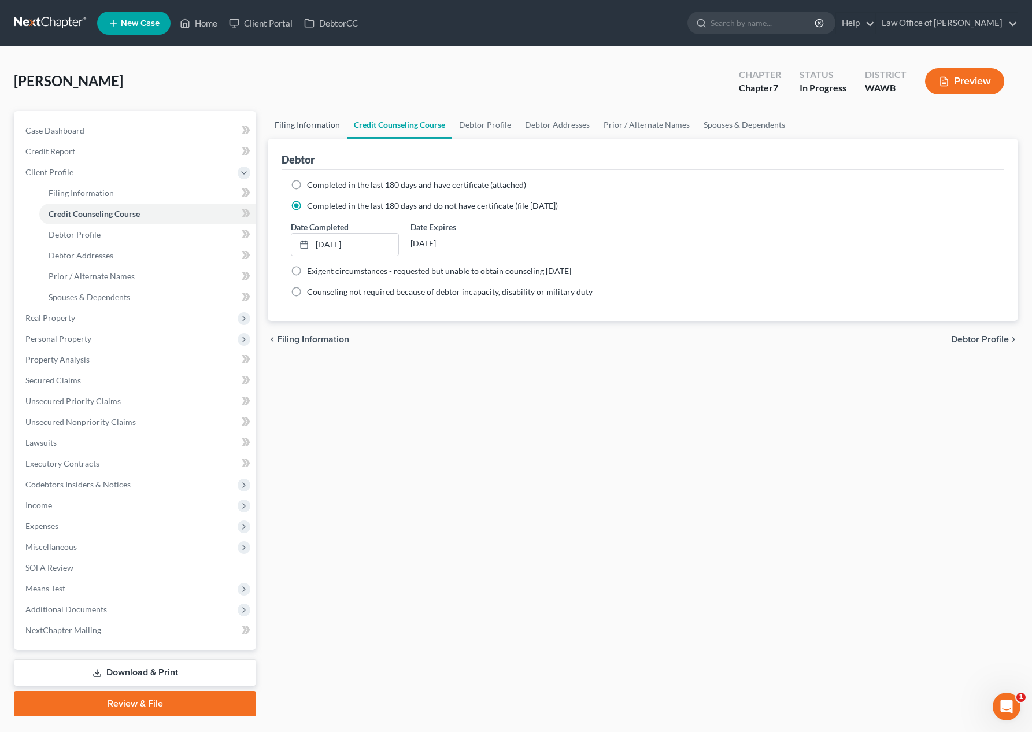
select select "0"
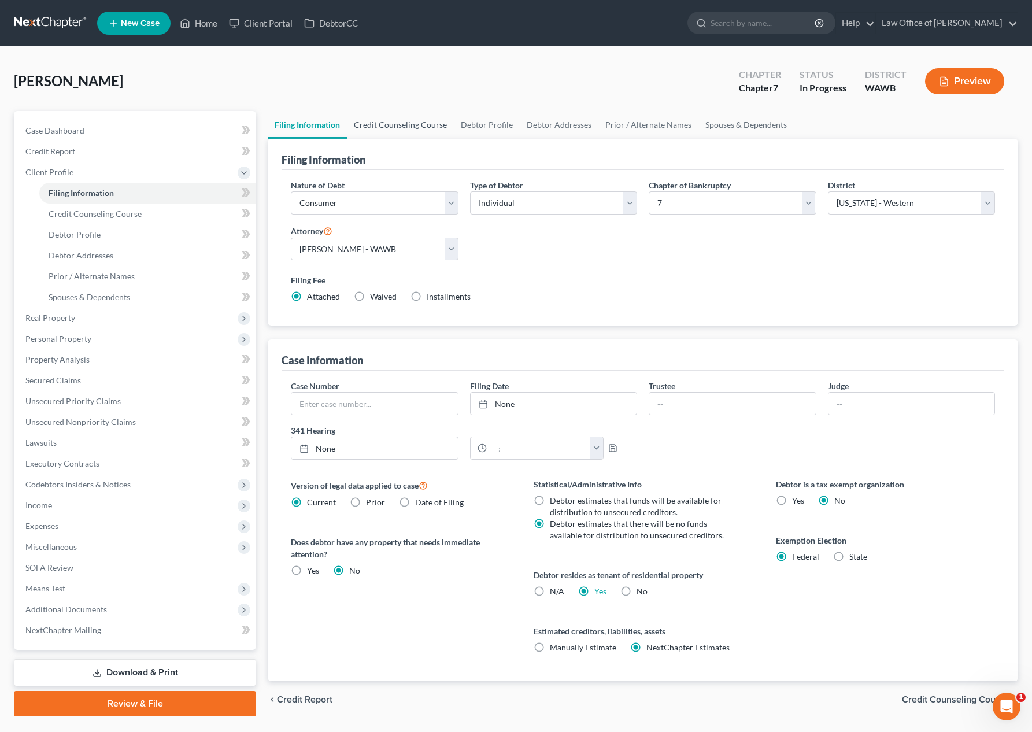
click at [421, 125] on link "Credit Counseling Course" at bounding box center [400, 125] width 107 height 28
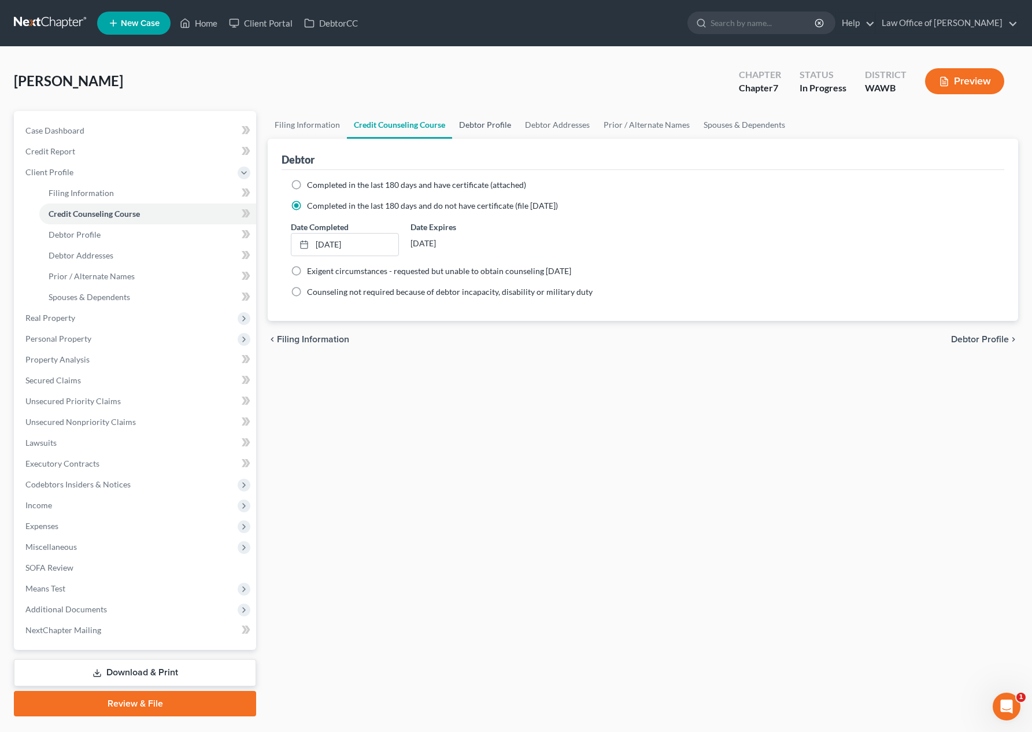
click at [486, 122] on link "Debtor Profile" at bounding box center [485, 125] width 66 height 28
select select "4"
select select "0"
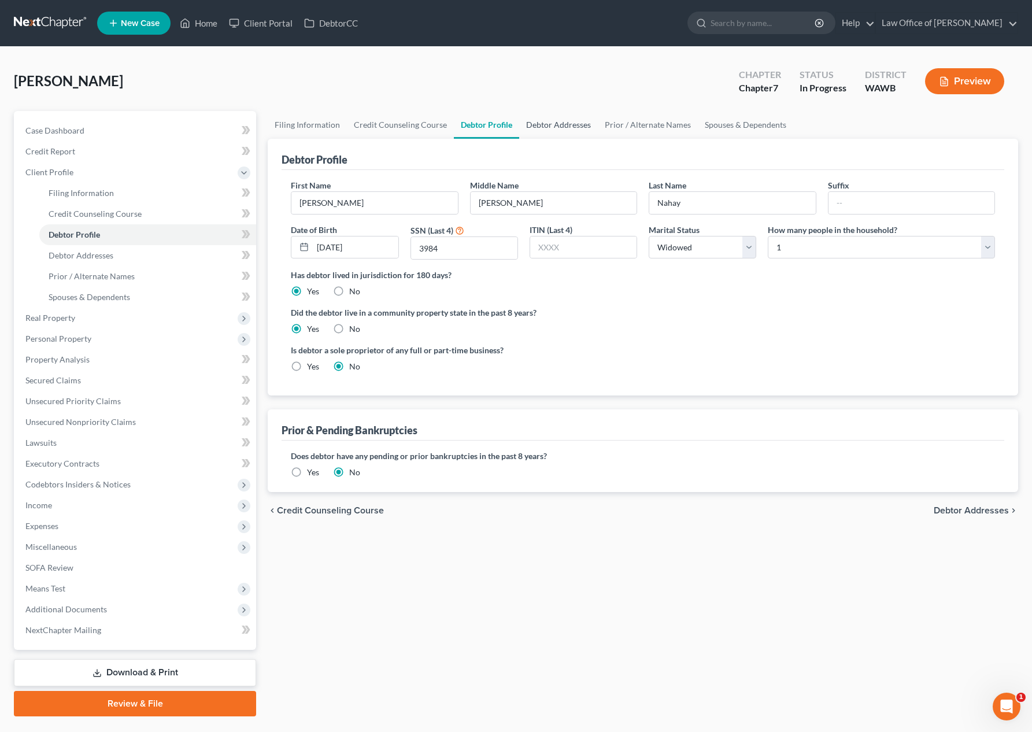
click at [534, 125] on link "Debtor Addresses" at bounding box center [558, 125] width 79 height 28
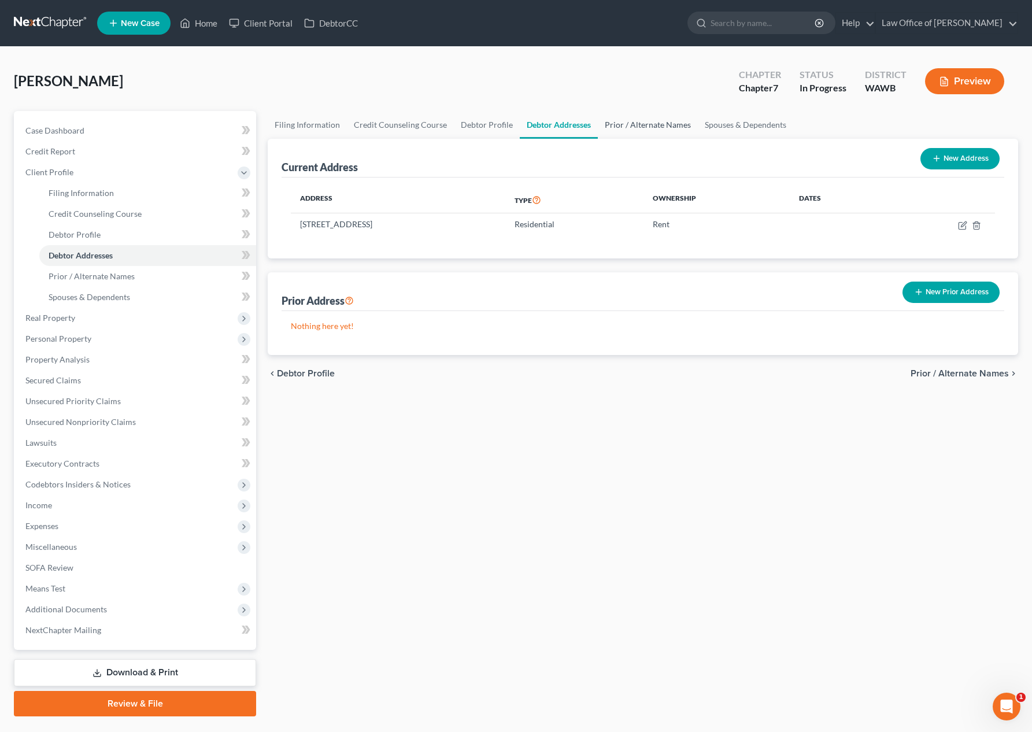
click at [636, 123] on link "Prior / Alternate Names" at bounding box center [648, 125] width 100 height 28
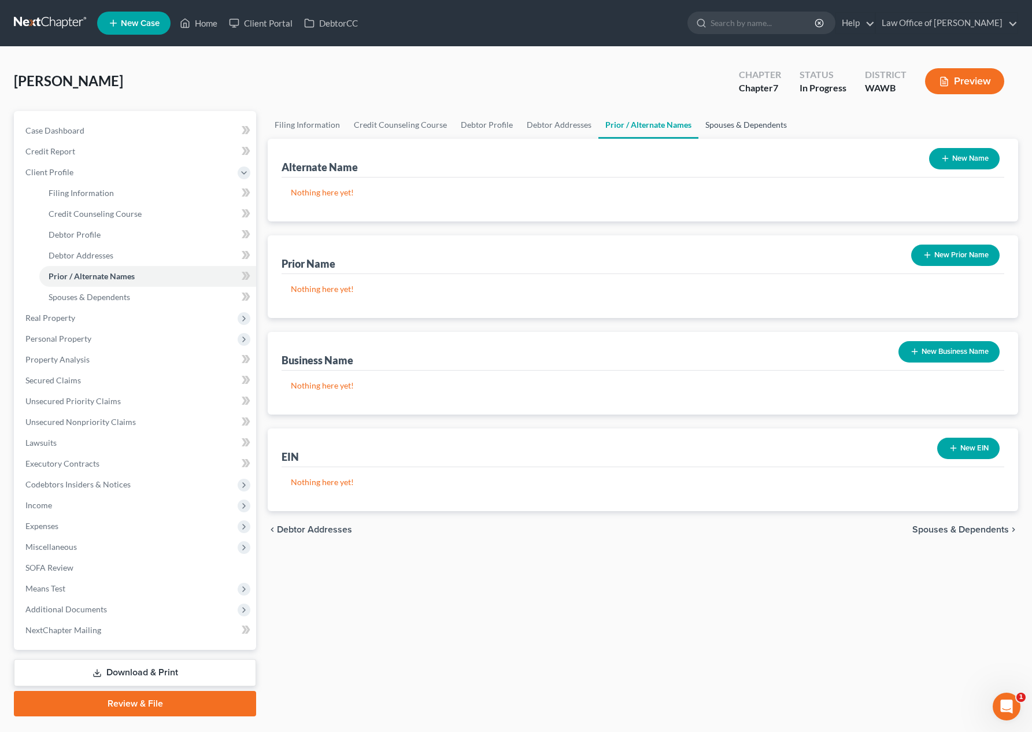
click at [714, 124] on link "Spouses & Dependents" at bounding box center [745, 125] width 95 height 28
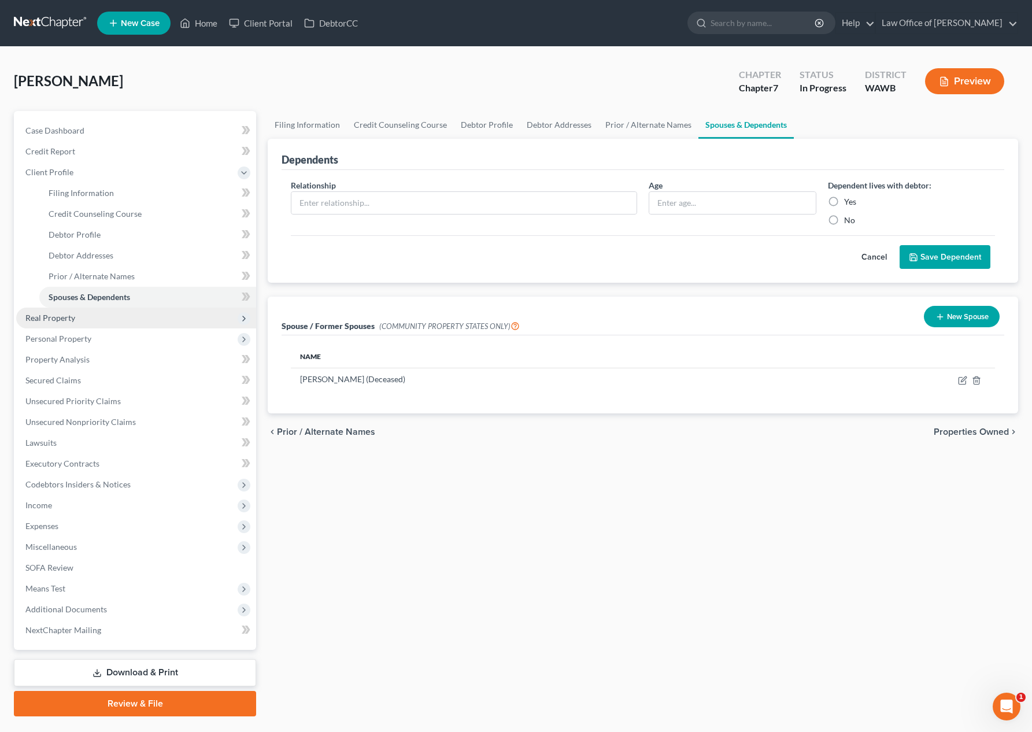
click at [161, 310] on span "Real Property" at bounding box center [136, 318] width 240 height 21
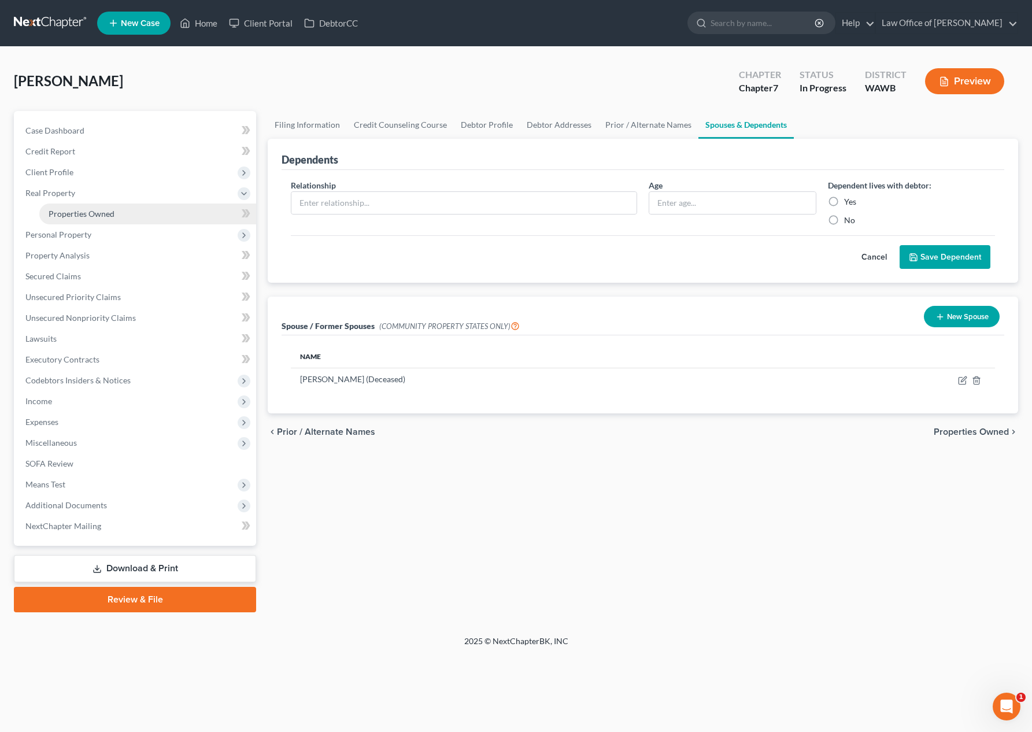
click at [169, 220] on link "Properties Owned" at bounding box center [147, 213] width 217 height 21
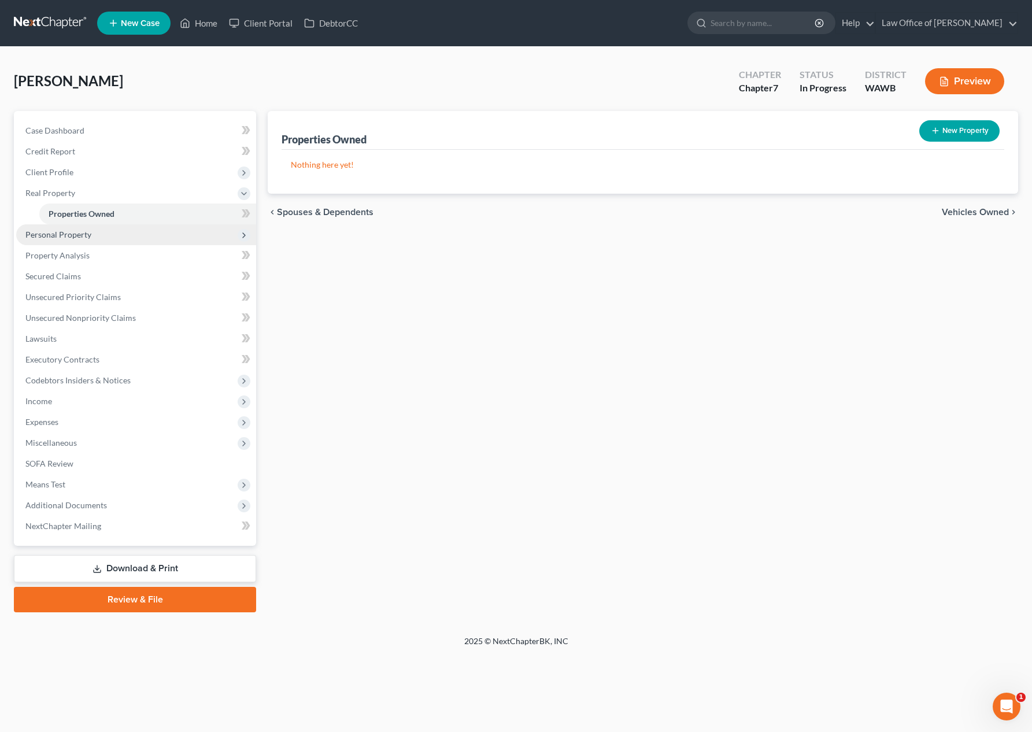
click at [164, 228] on span "Personal Property" at bounding box center [136, 234] width 240 height 21
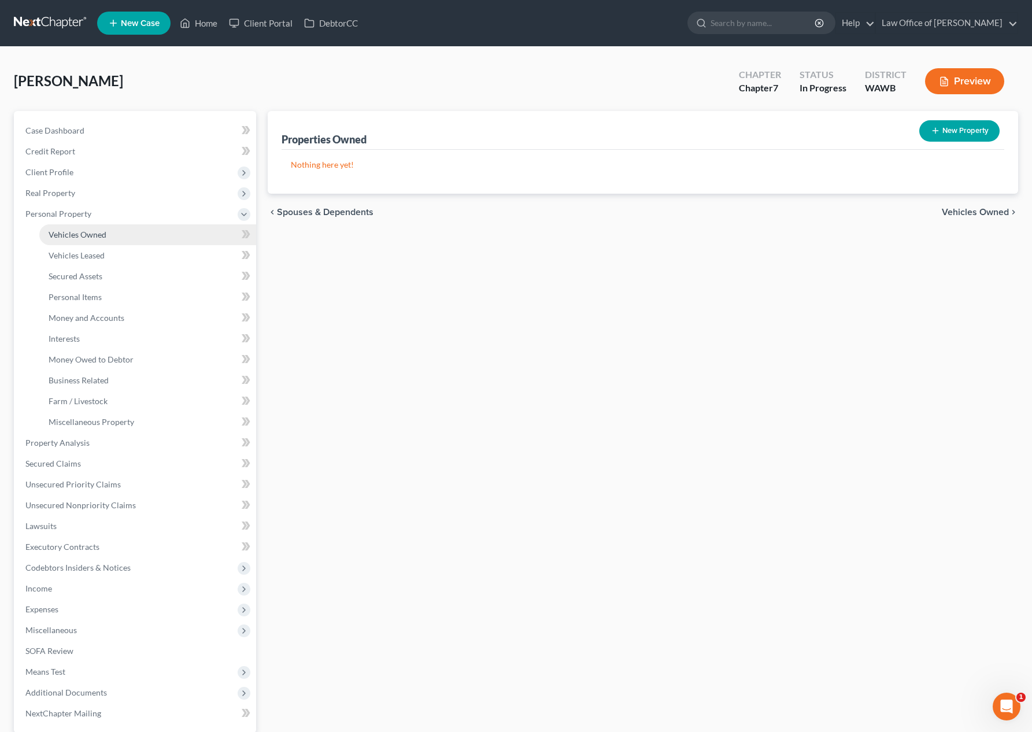
click at [159, 240] on link "Vehicles Owned" at bounding box center [147, 234] width 217 height 21
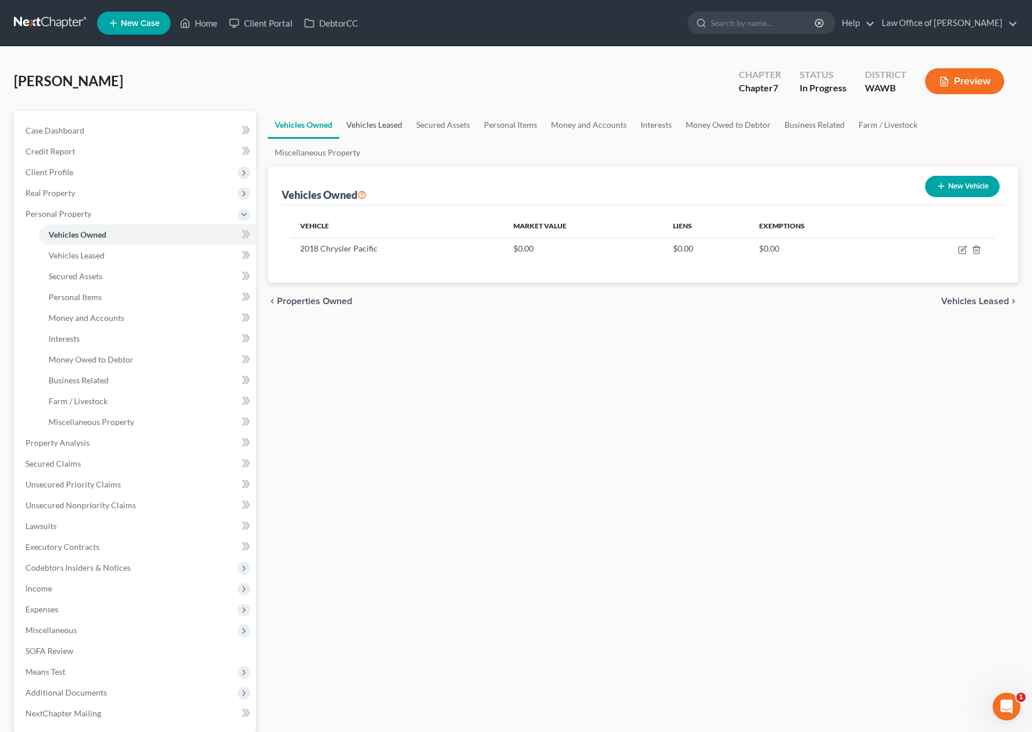
click at [364, 125] on link "Vehicles Leased" at bounding box center [374, 125] width 70 height 28
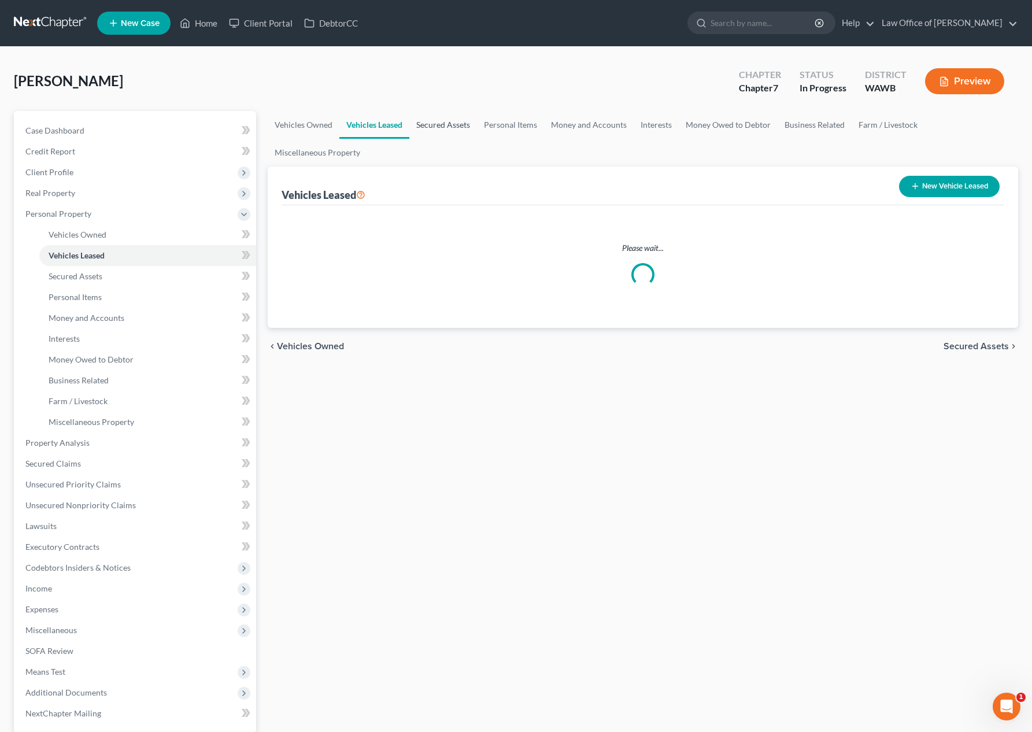
click at [421, 125] on link "Secured Assets" at bounding box center [443, 125] width 68 height 28
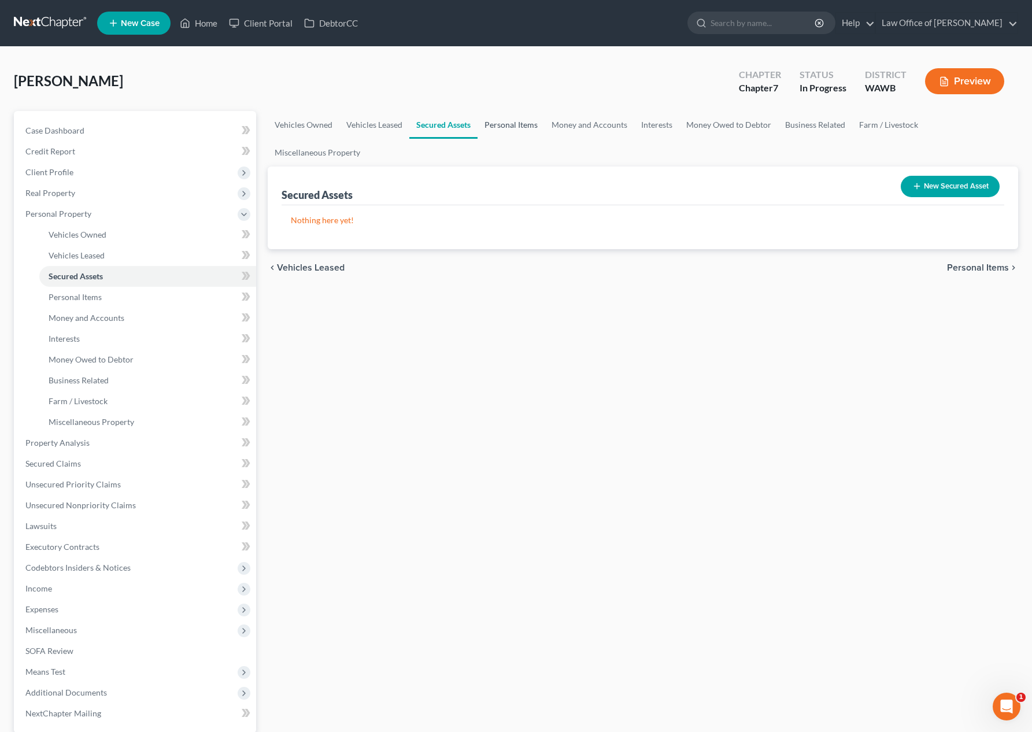
click at [479, 130] on link "Personal Items" at bounding box center [510, 125] width 67 height 28
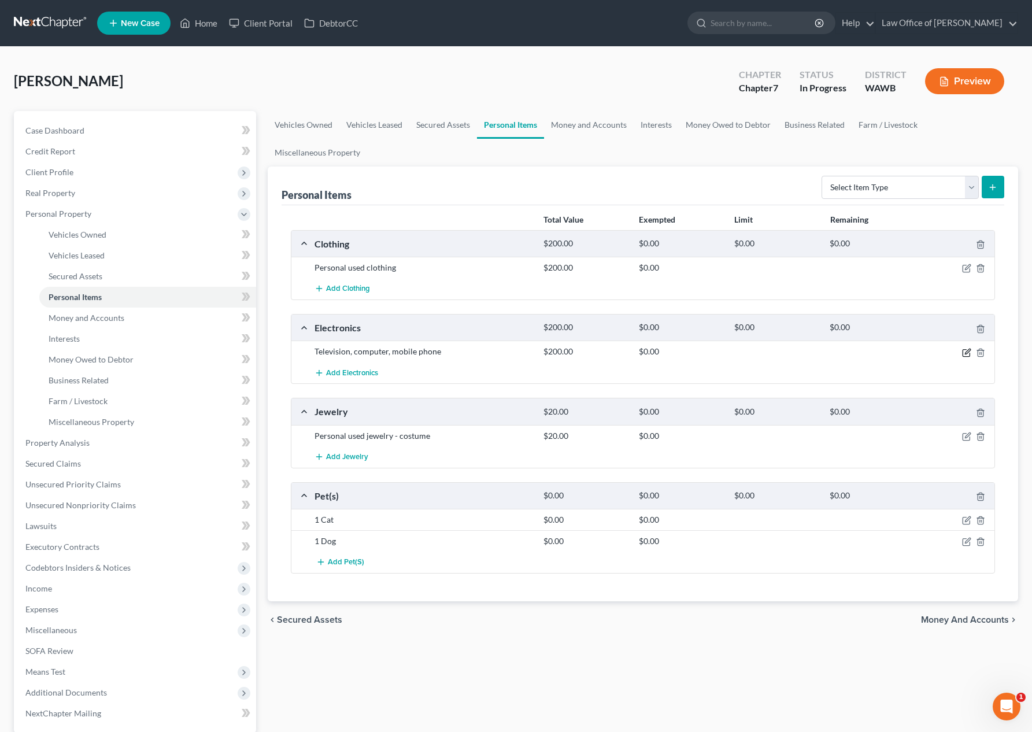
click at [968, 354] on icon "button" at bounding box center [966, 352] width 9 height 9
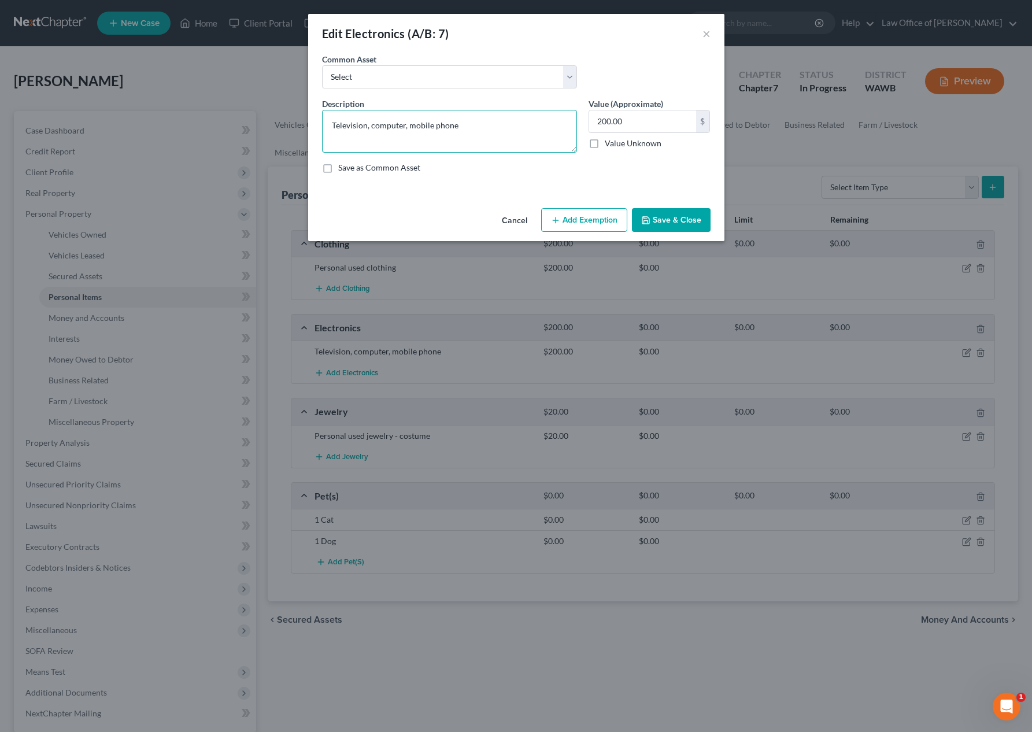
drag, startPoint x: 311, startPoint y: 125, endPoint x: 182, endPoint y: 125, distance: 129.5
click at [182, 125] on div "Edit Electronics (A/B: 7) × An exemption set must first be selected from the Fi…" at bounding box center [516, 366] width 1032 height 732
paste textarea "V (2), phone"
type textarea "TV (2), phone"
click at [665, 221] on button "Save & Close" at bounding box center [671, 220] width 79 height 24
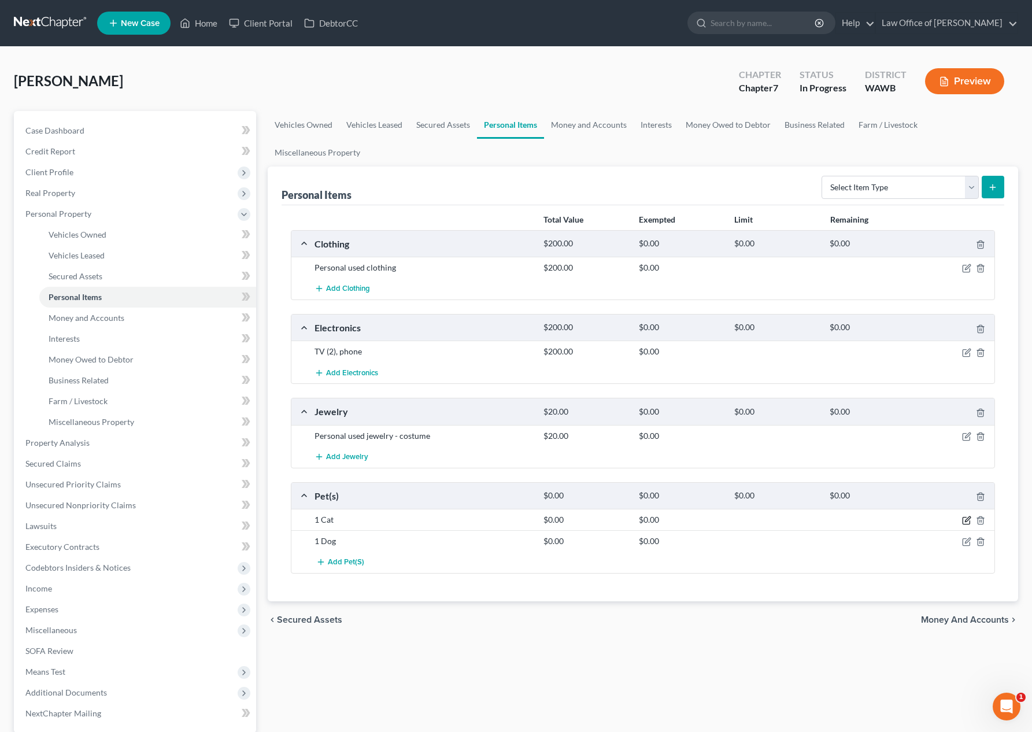
click at [967, 520] on icon "button" at bounding box center [966, 520] width 9 height 9
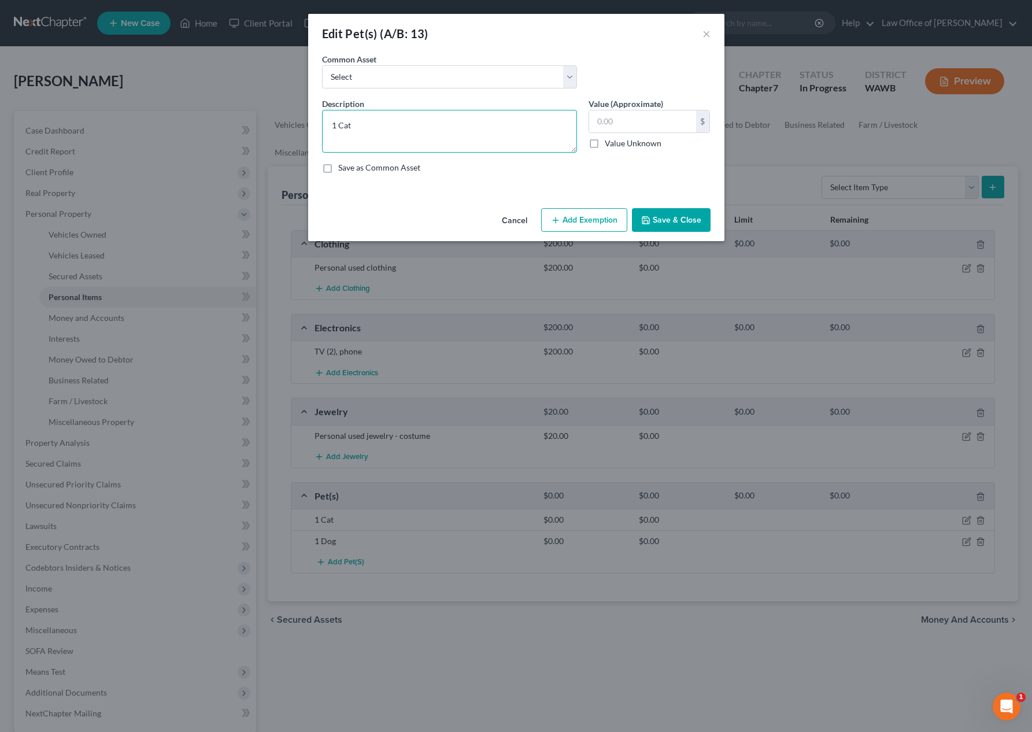
click at [436, 140] on textarea "1 Cat" at bounding box center [449, 131] width 255 height 43
type textarea "1 Cat, 1 Dog"
click at [655, 138] on label "Value Unknown" at bounding box center [633, 144] width 57 height 12
click at [617, 138] on input "Value Unknown" at bounding box center [613, 142] width 8 height 8
checkbox input "true"
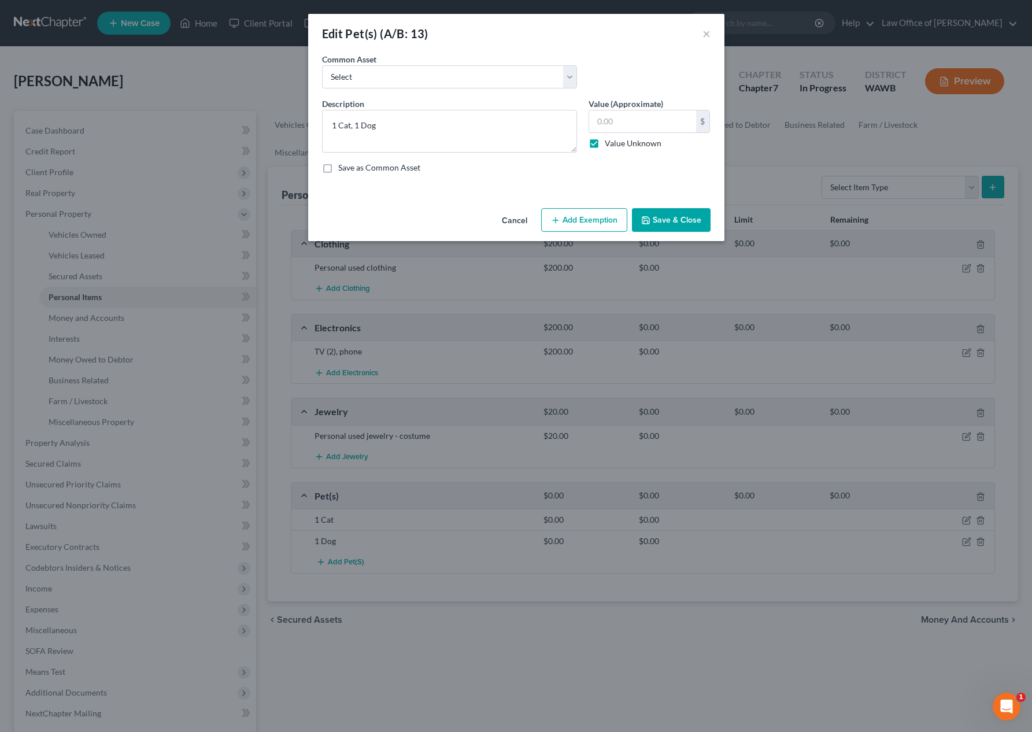
type input "0.00"
click at [605, 147] on label "Value Unknown" at bounding box center [633, 144] width 57 height 12
click at [609, 145] on input "Value Unknown" at bounding box center [613, 142] width 8 height 8
checkbox input "false"
click at [624, 128] on input "0.00" at bounding box center [642, 121] width 107 height 22
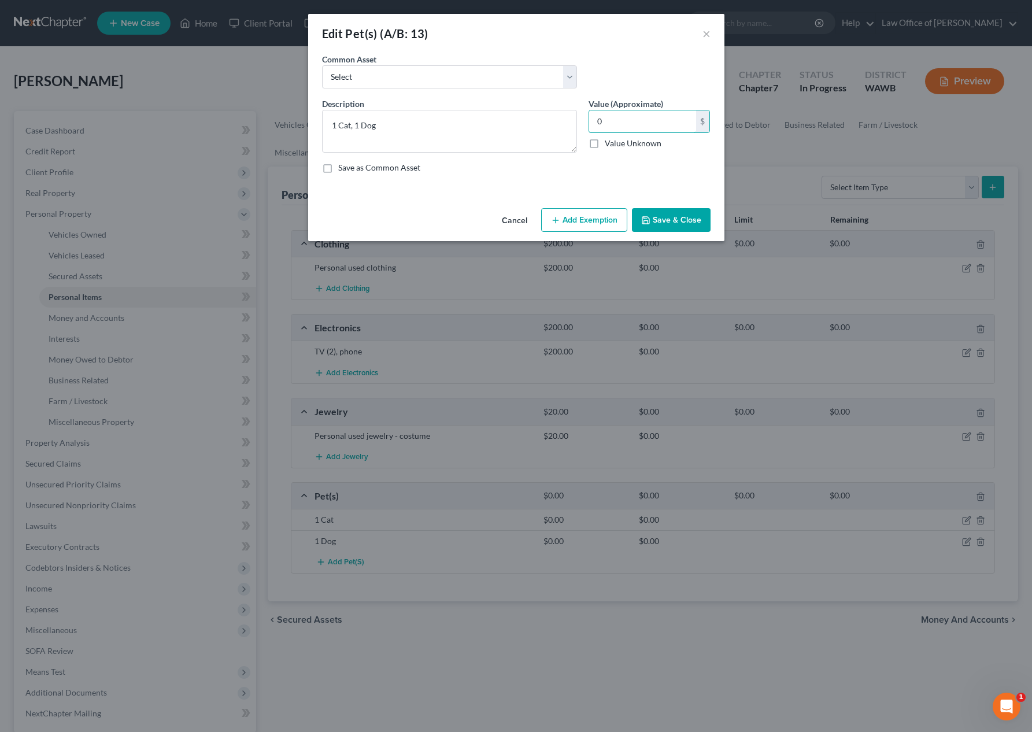
type input "0"
click at [668, 210] on button "Save & Close" at bounding box center [671, 220] width 79 height 24
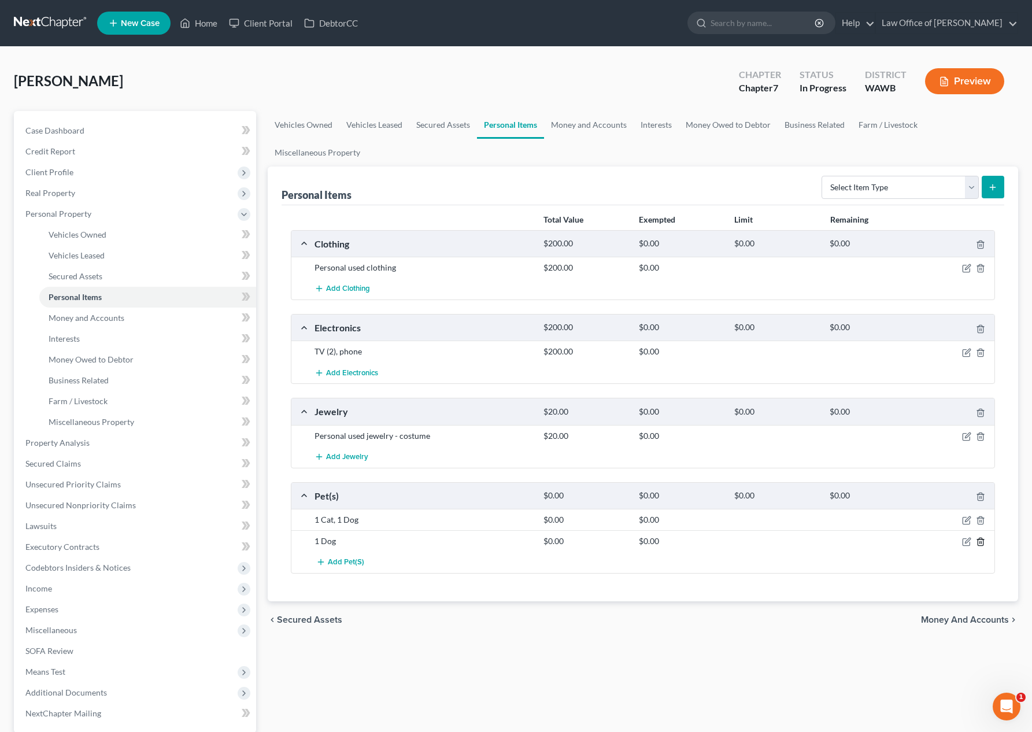
click at [983, 542] on icon "button" at bounding box center [980, 541] width 9 height 9
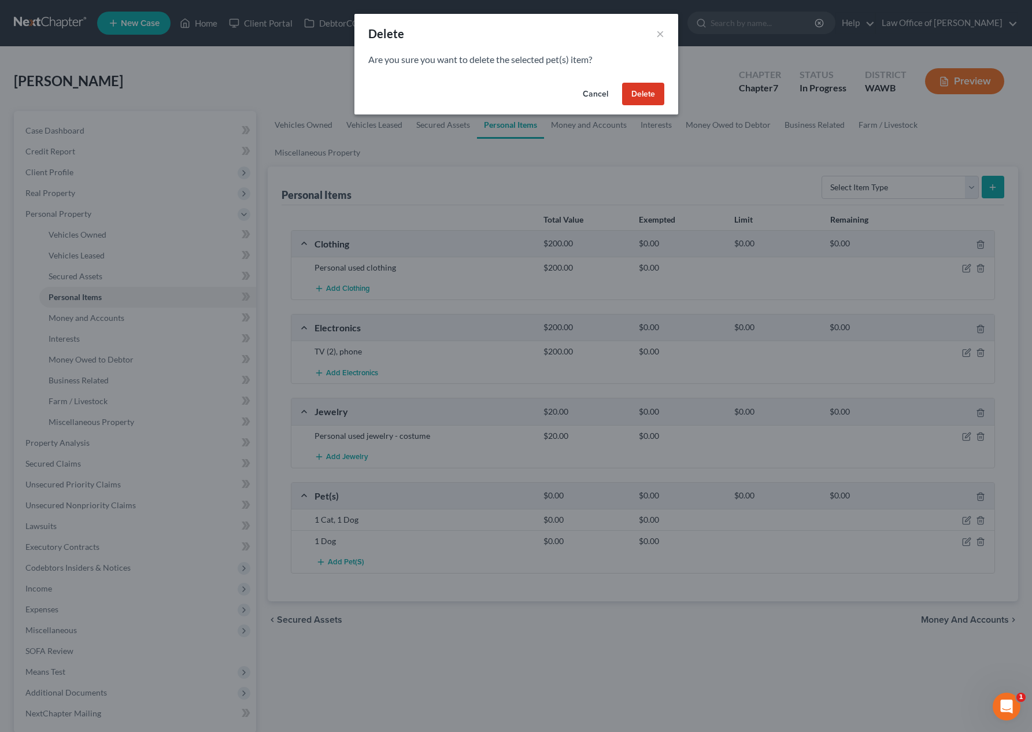
click at [644, 91] on button "Delete" at bounding box center [643, 94] width 42 height 23
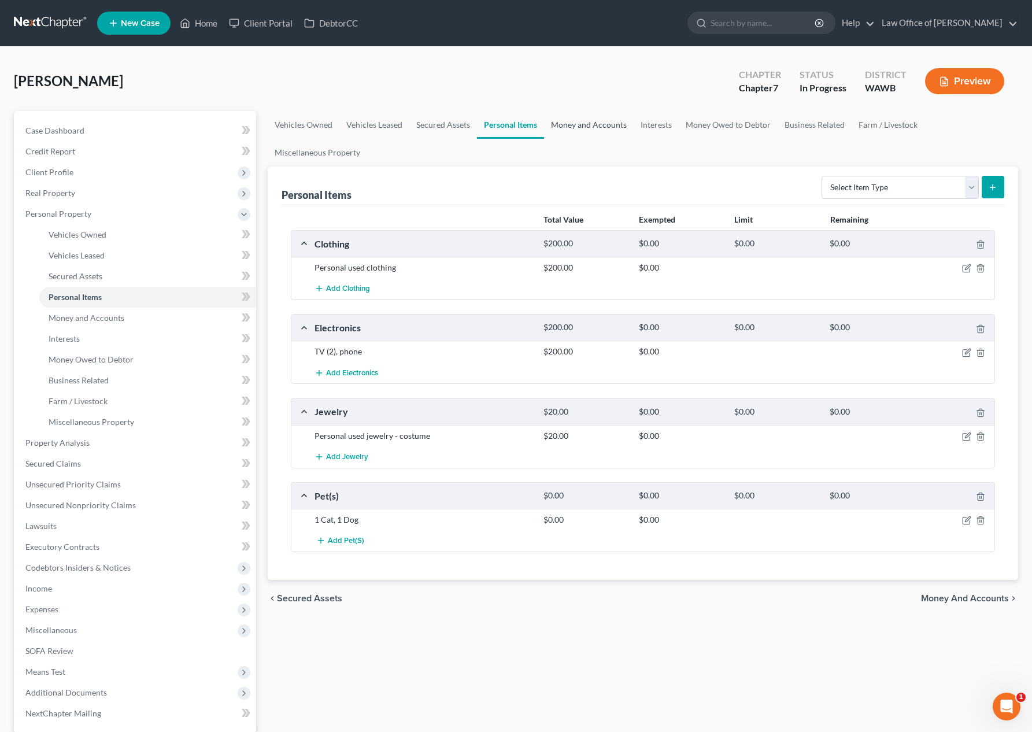
click at [581, 128] on link "Money and Accounts" at bounding box center [589, 125] width 90 height 28
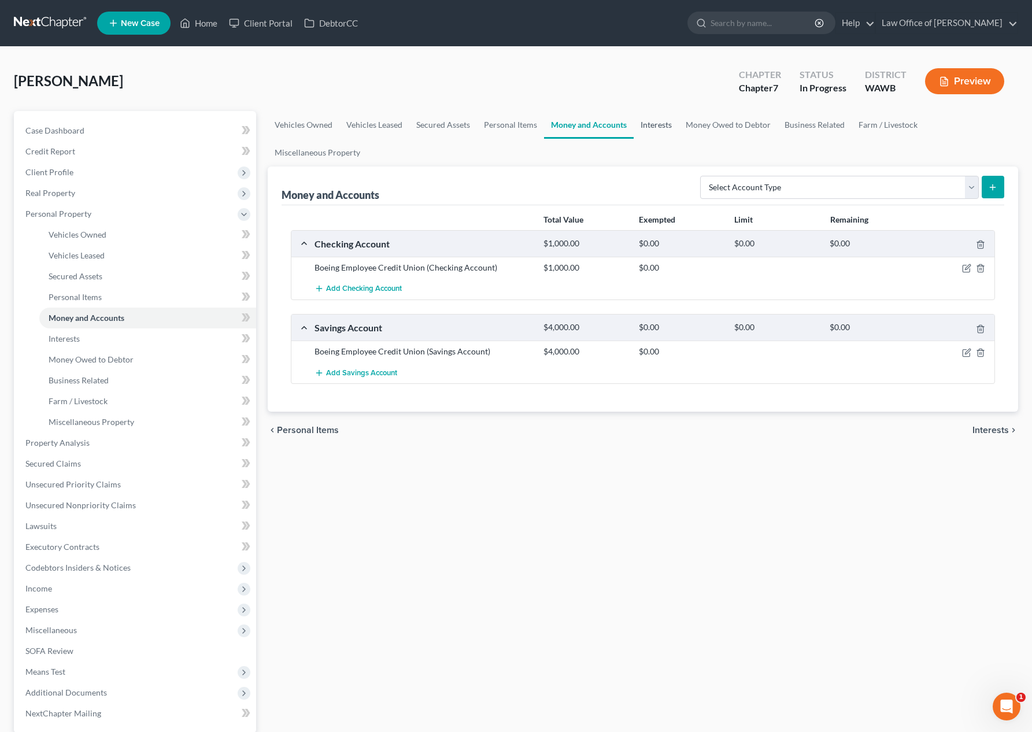
click at [654, 124] on link "Interests" at bounding box center [656, 125] width 45 height 28
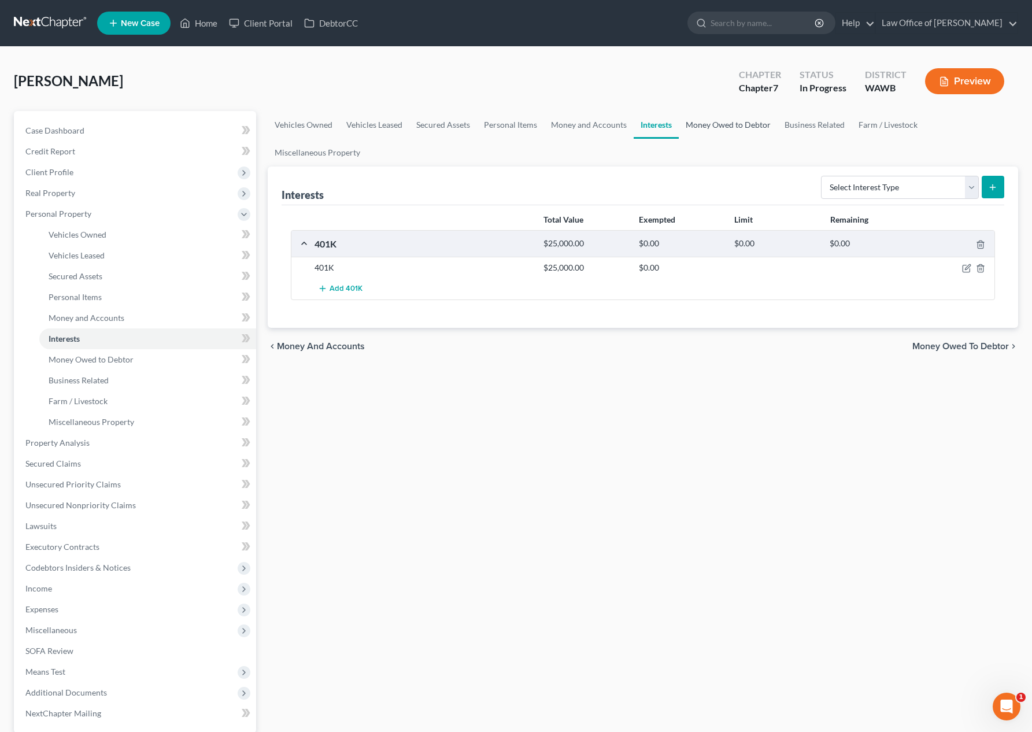
click at [694, 129] on link "Money Owed to Debtor" at bounding box center [728, 125] width 99 height 28
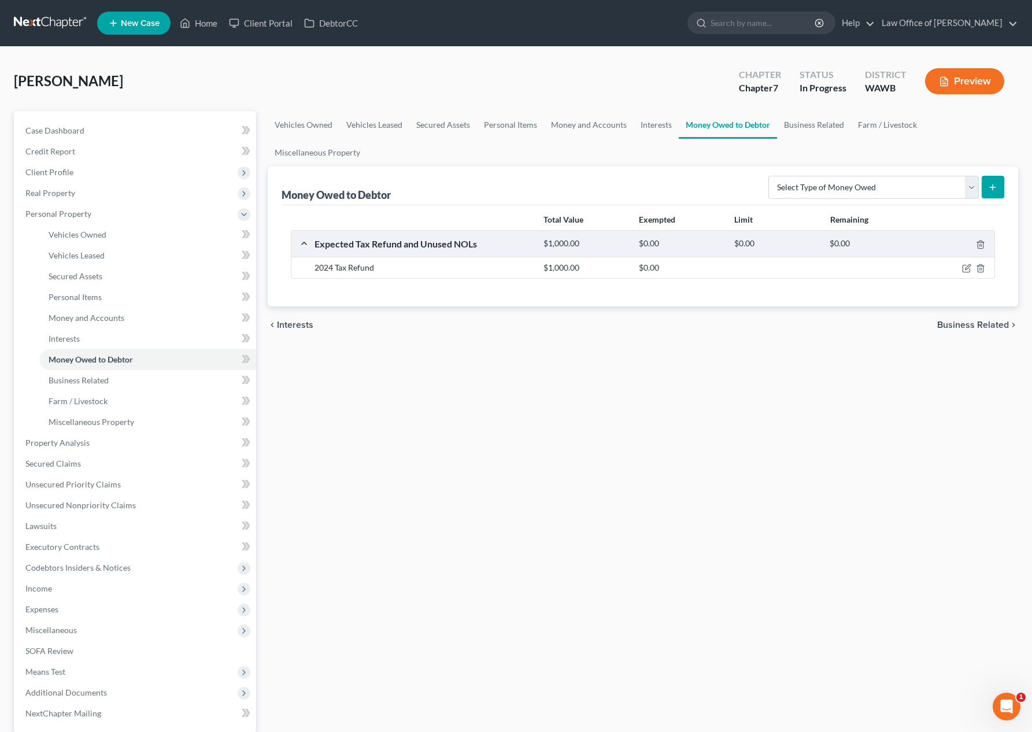
click at [769, 127] on link "Money Owed to Debtor" at bounding box center [728, 125] width 98 height 28
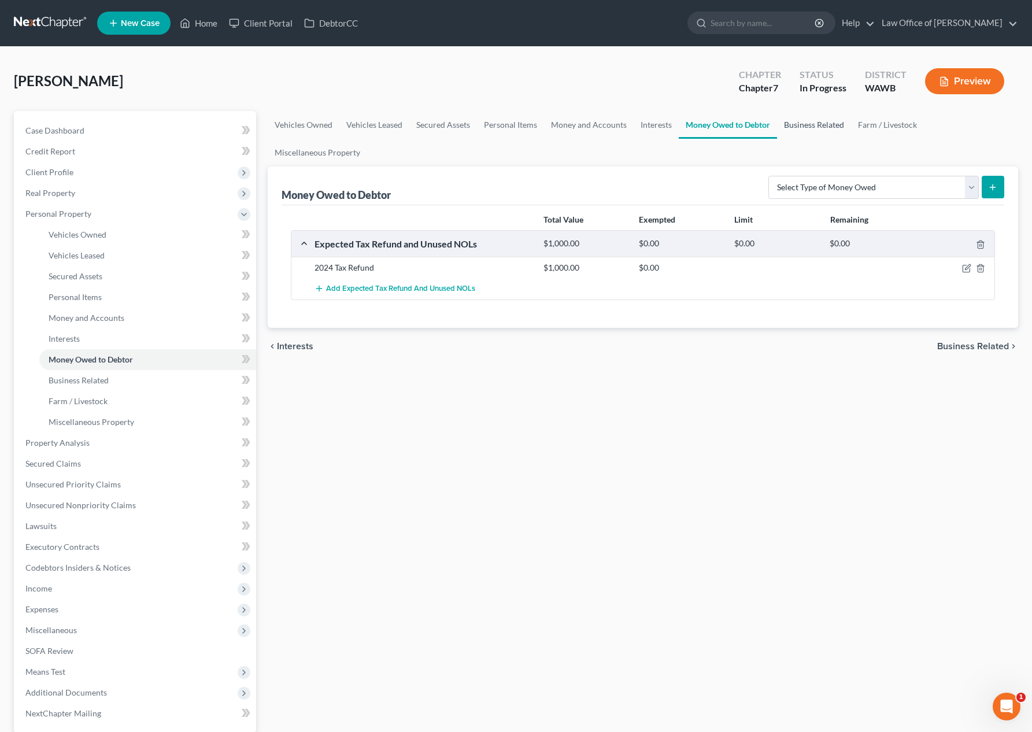
click at [825, 129] on link "Business Related" at bounding box center [814, 125] width 74 height 28
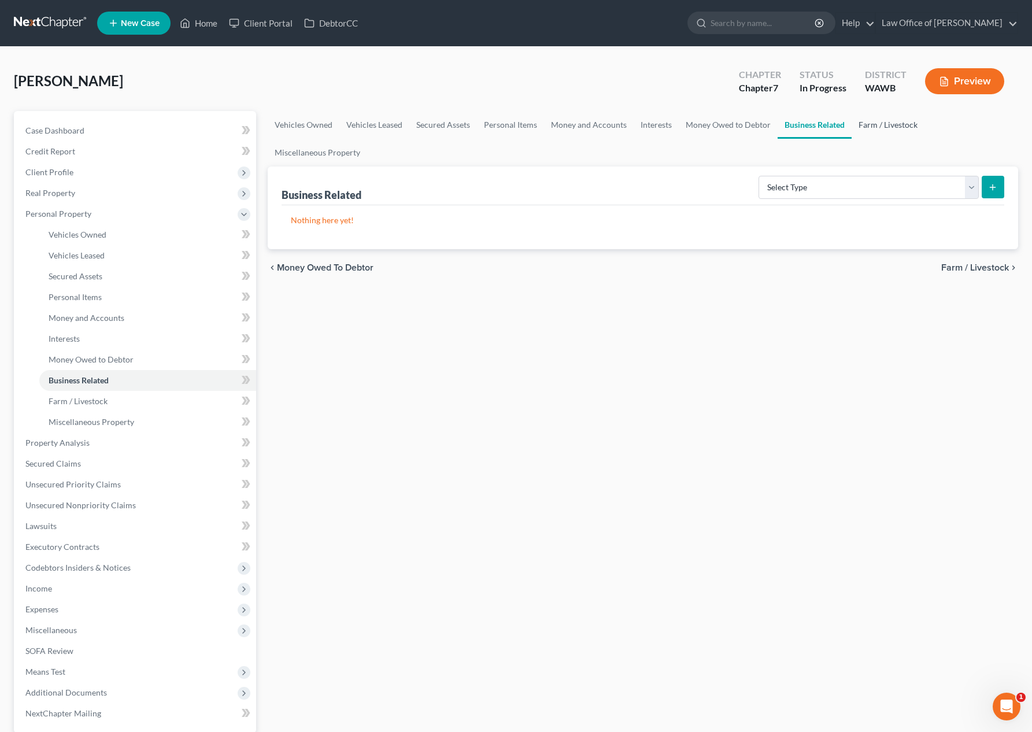
click at [888, 119] on link "Farm / Livestock" at bounding box center [887, 125] width 73 height 28
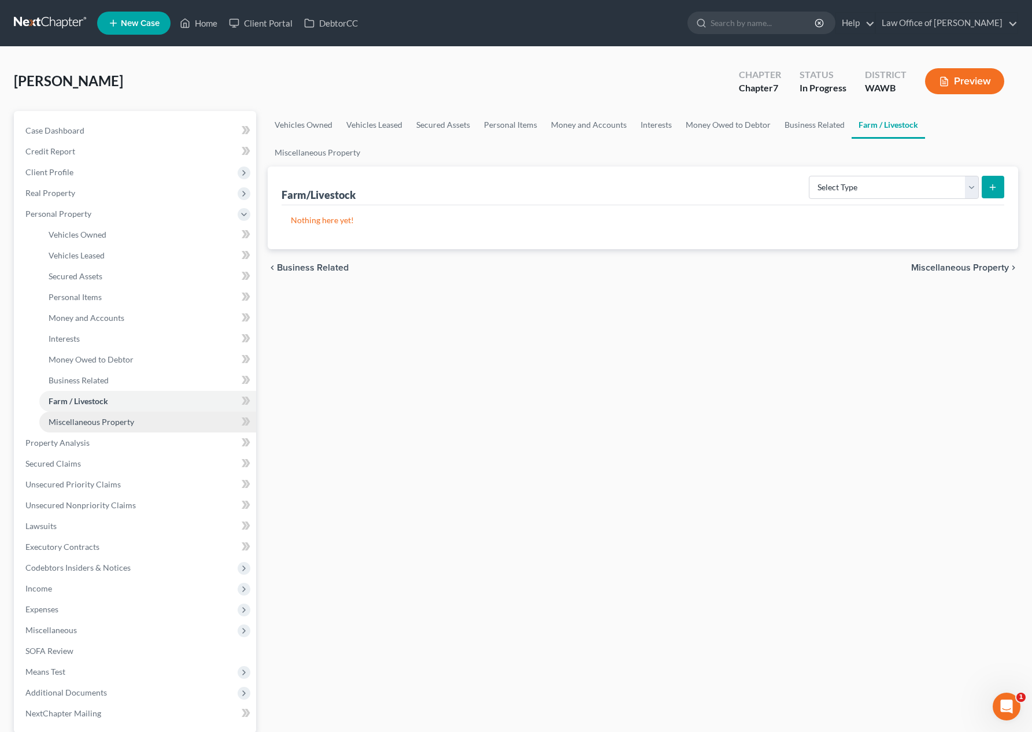
click at [129, 428] on link "Miscellaneous Property" at bounding box center [147, 422] width 217 height 21
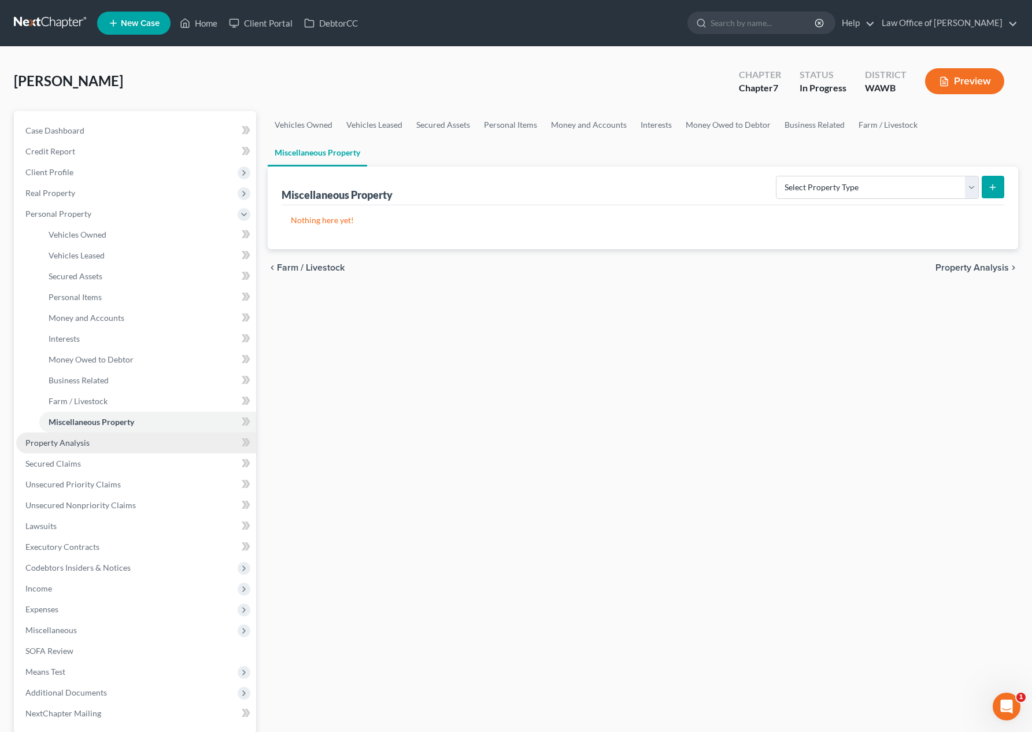
click at [122, 447] on link "Property Analysis" at bounding box center [136, 442] width 240 height 21
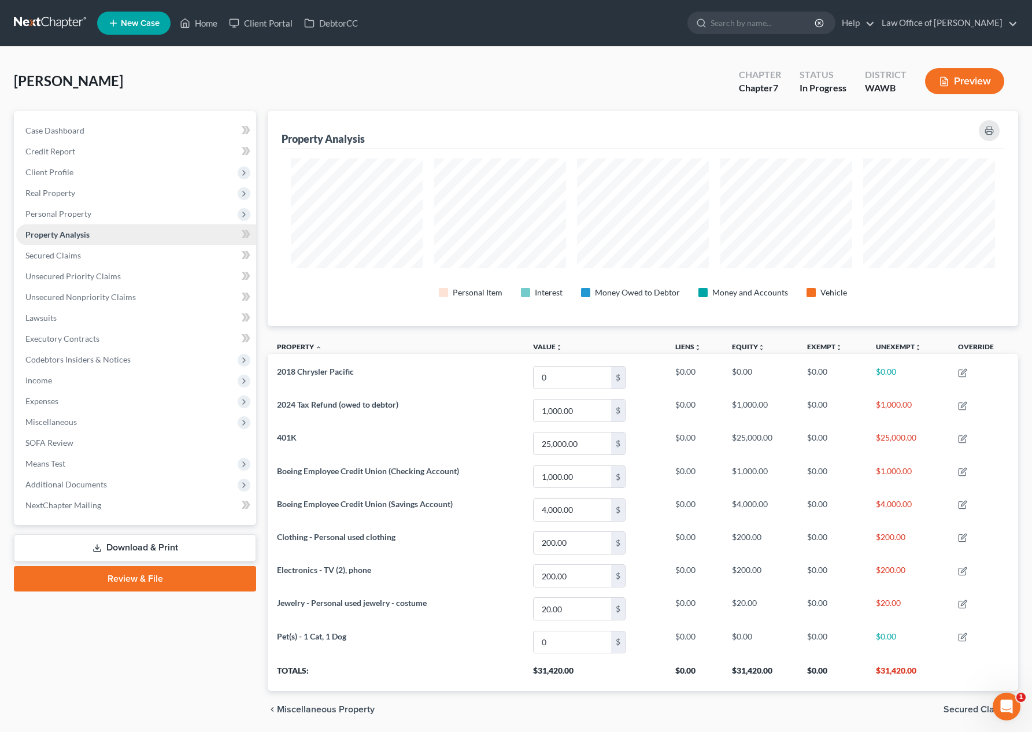
scroll to position [215, 750]
click at [147, 255] on link "Secured Claims" at bounding box center [136, 255] width 240 height 21
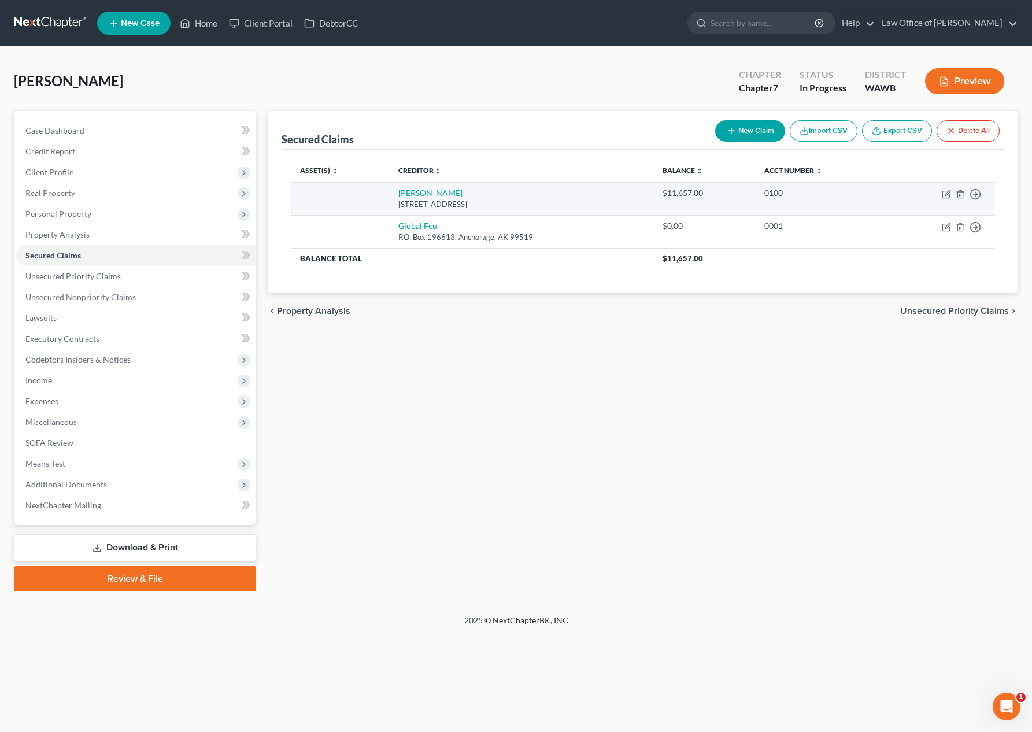
click at [436, 190] on link "Andrews Fcu" at bounding box center [430, 193] width 64 height 10
select select "21"
select select "0"
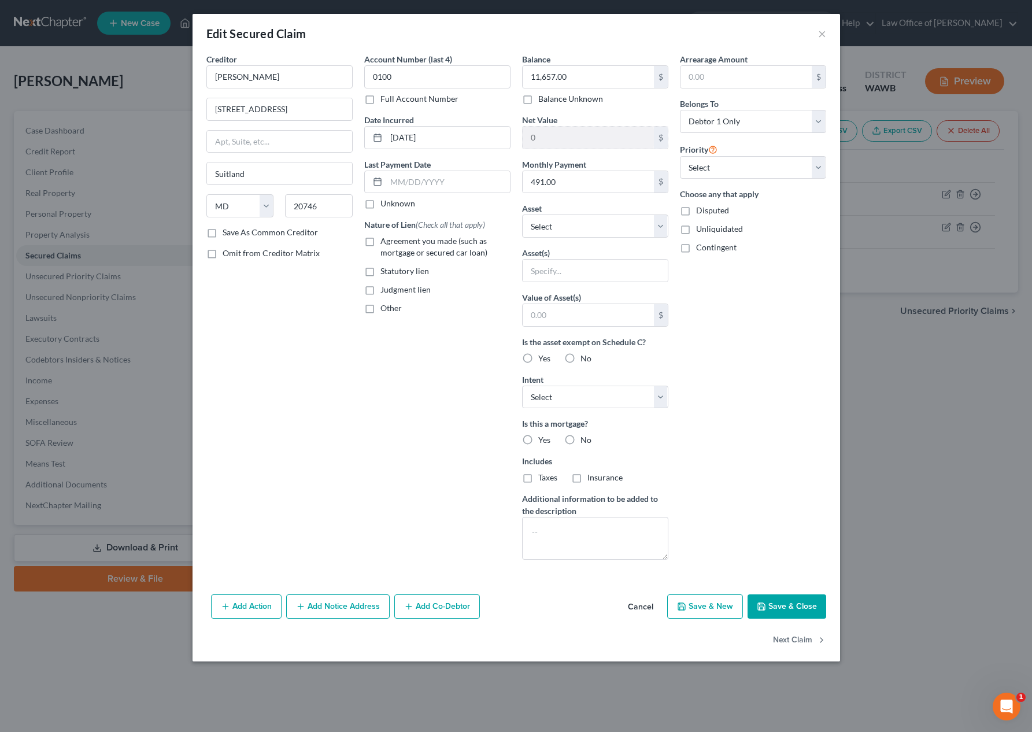
click at [387, 242] on span "Agreement you made (such as mortgage or secured car loan)" at bounding box center [433, 246] width 107 height 21
click at [387, 242] on input "Agreement you made (such as mortgage or secured car loan)" at bounding box center [389, 239] width 8 height 8
checkbox input "true"
click at [325, 79] on input "Andrews Fcu" at bounding box center [279, 76] width 146 height 23
type input "Andrews Federal Credit Union"
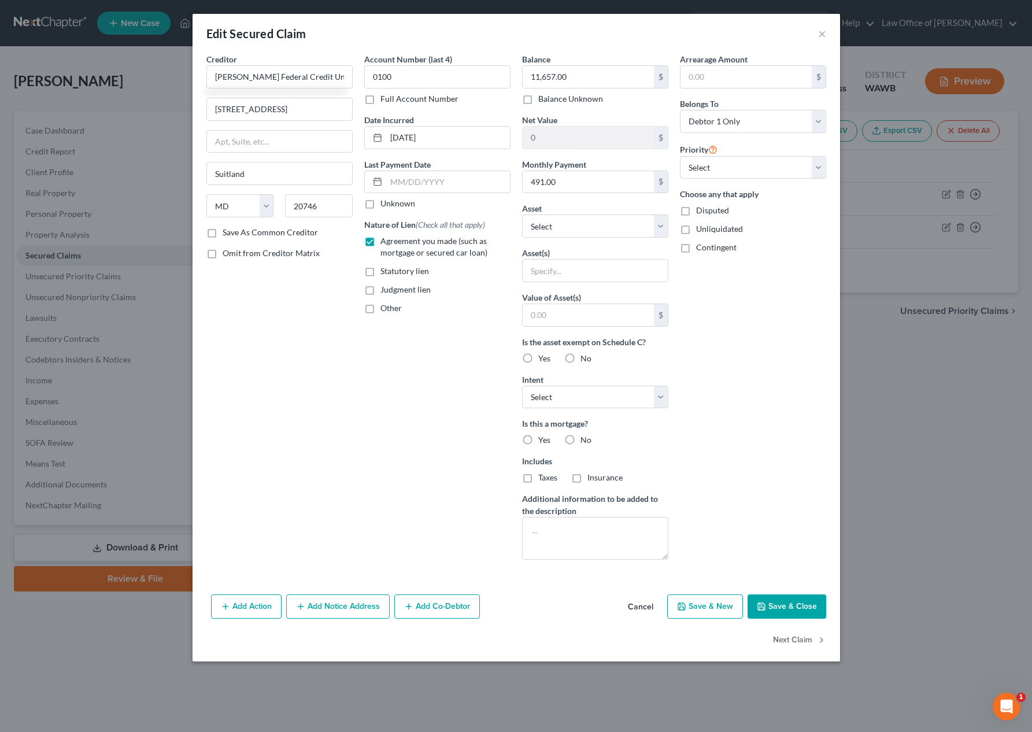
click at [788, 605] on button "Save & Close" at bounding box center [786, 606] width 79 height 24
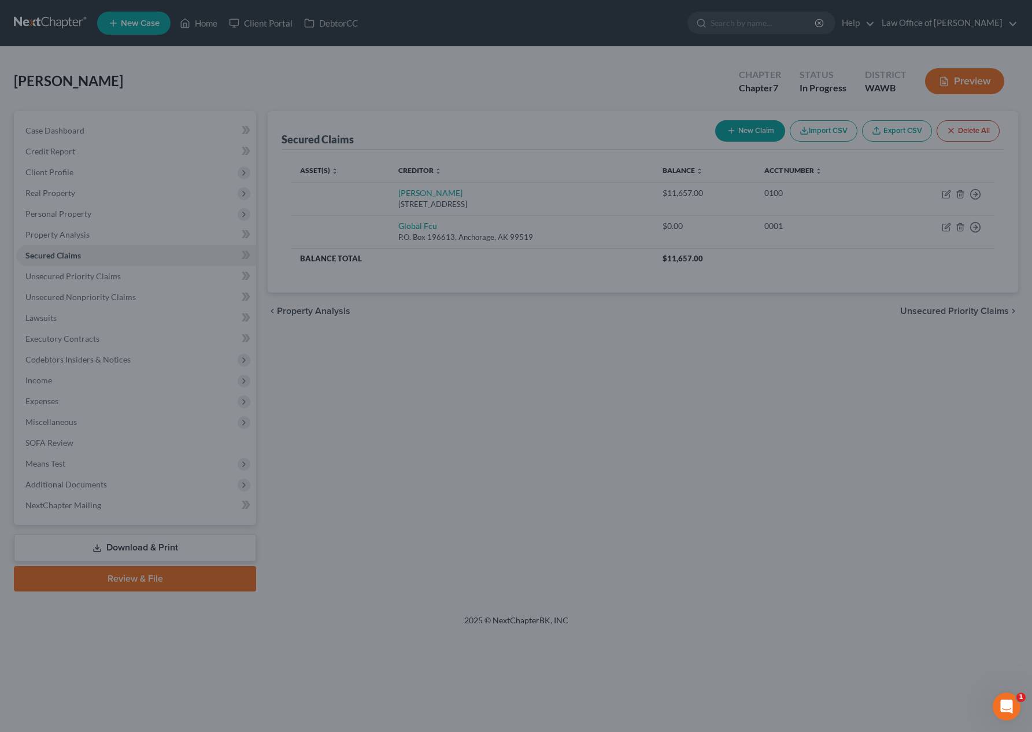
type input "0"
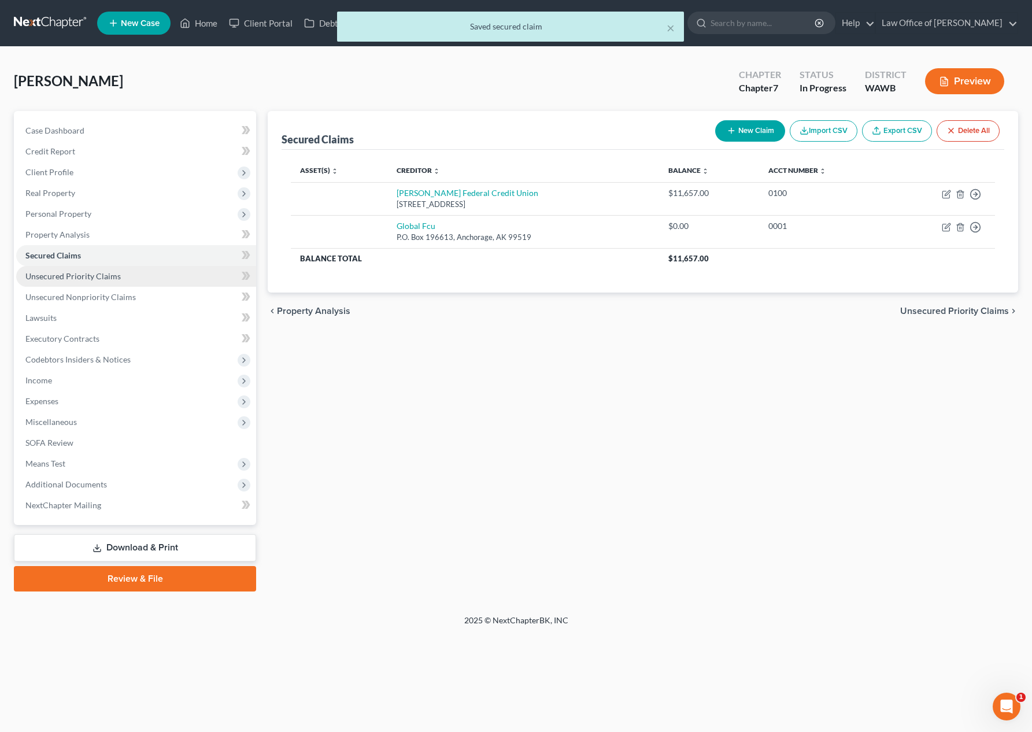
click at [136, 266] on link "Unsecured Priority Claims" at bounding box center [136, 276] width 240 height 21
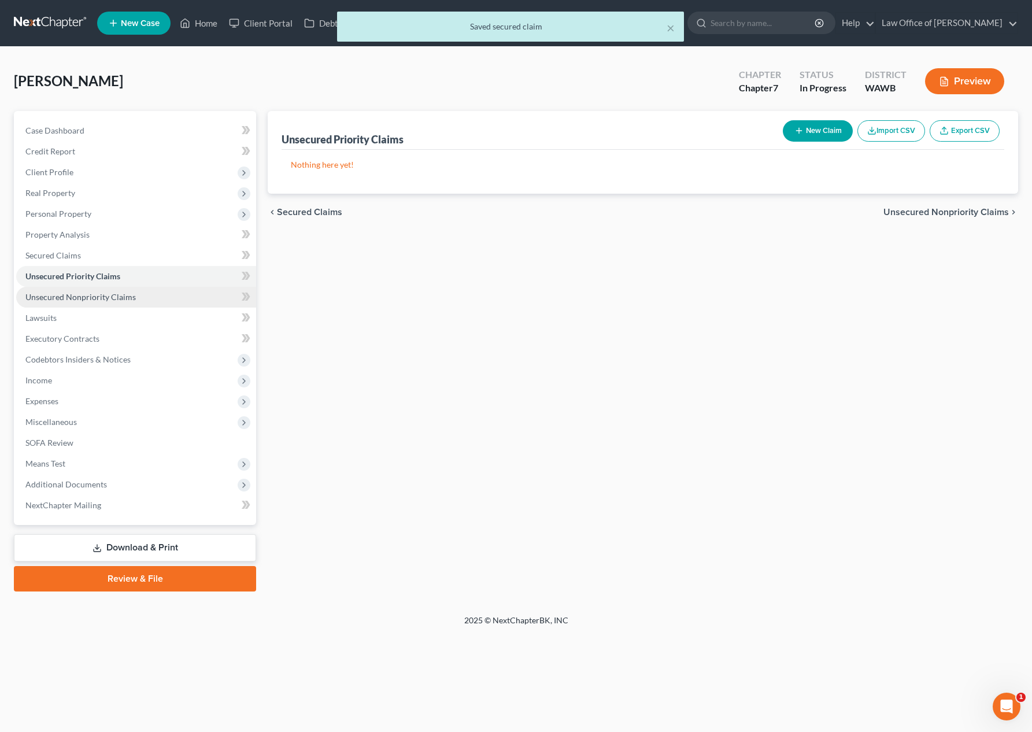
click at [127, 297] on span "Unsecured Nonpriority Claims" at bounding box center [80, 297] width 110 height 10
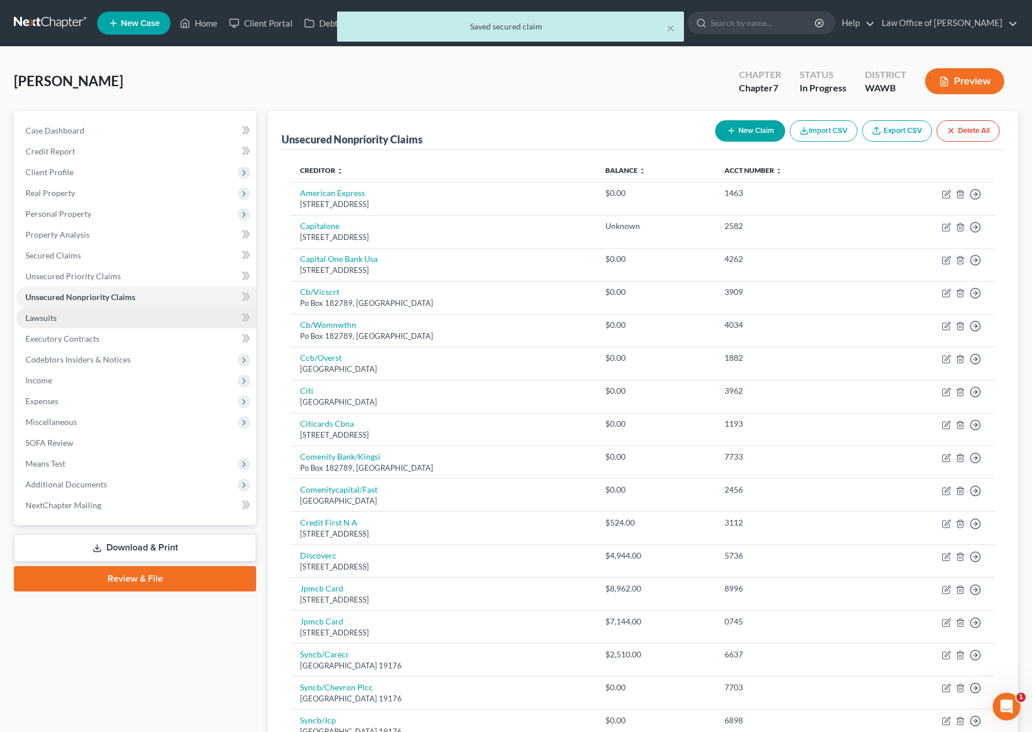
click at [123, 314] on link "Lawsuits" at bounding box center [136, 318] width 240 height 21
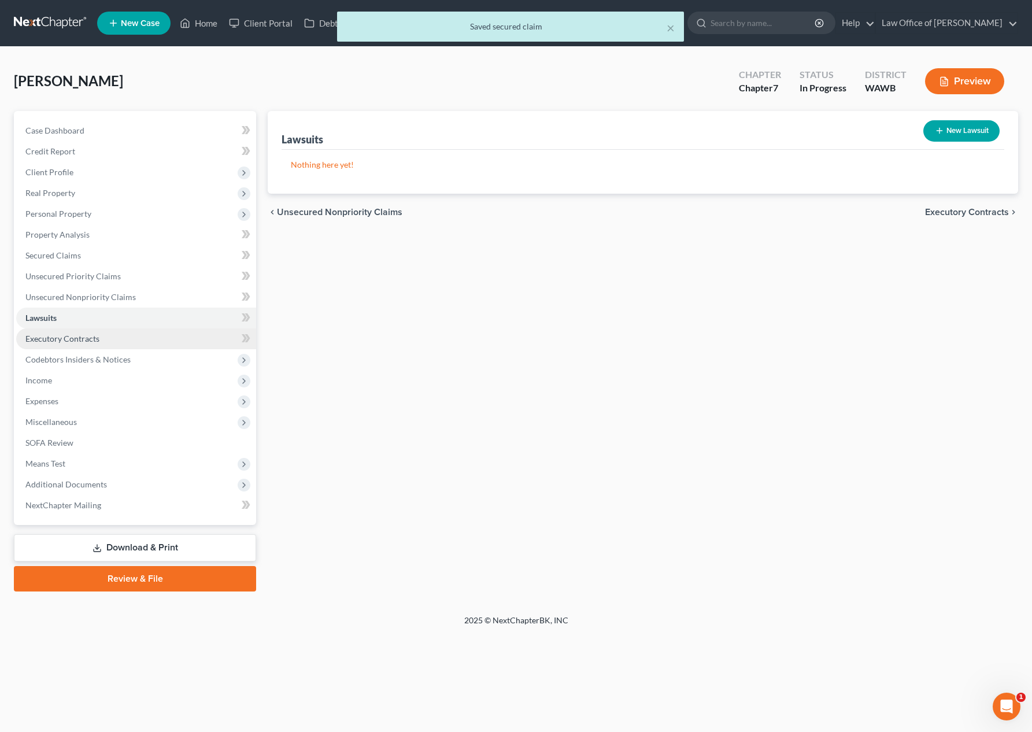
click at [123, 334] on link "Executory Contracts" at bounding box center [136, 338] width 240 height 21
click at [122, 360] on span "Codebtors Insiders & Notices" at bounding box center [77, 359] width 105 height 10
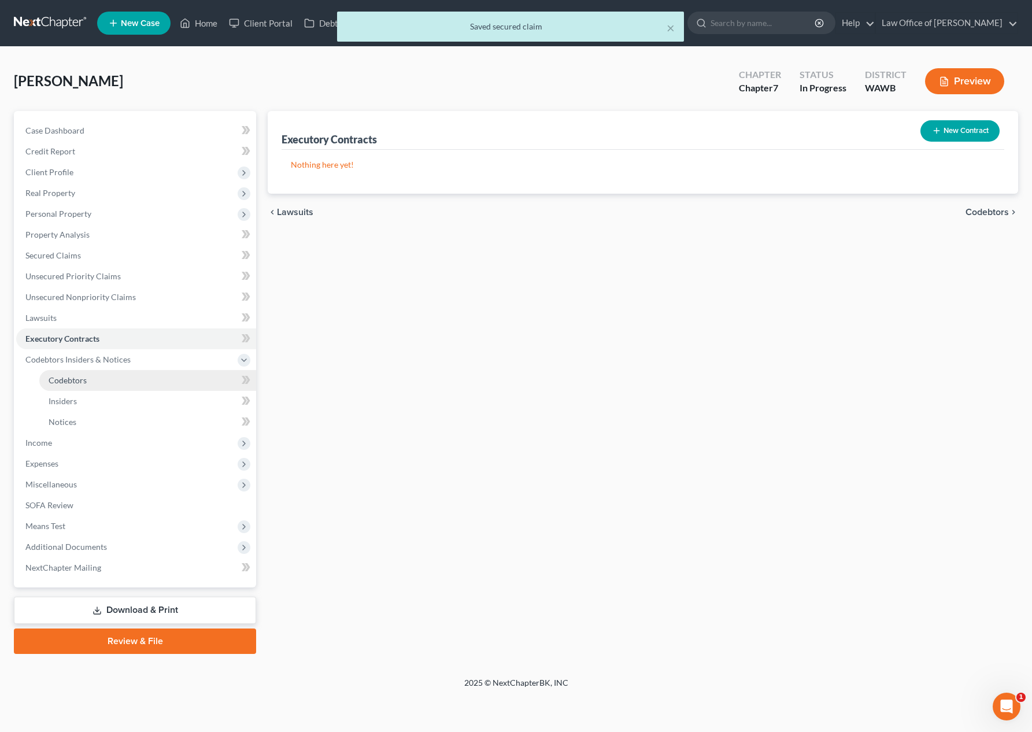
click at [119, 385] on link "Codebtors" at bounding box center [147, 380] width 217 height 21
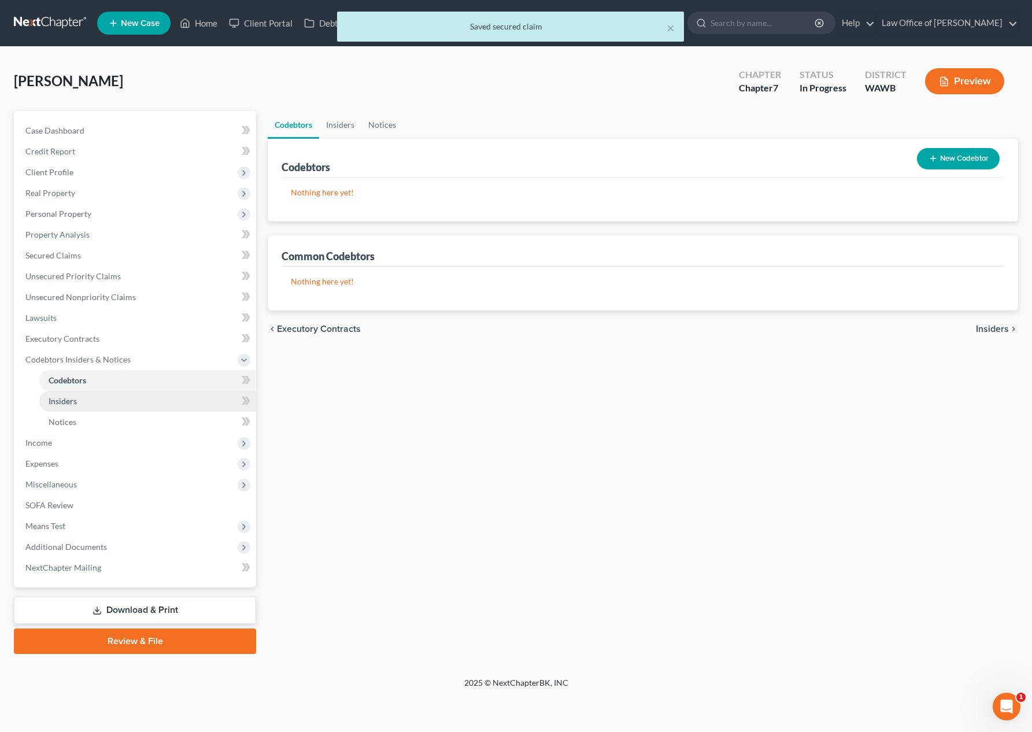
click at [117, 406] on link "Insiders" at bounding box center [147, 401] width 217 height 21
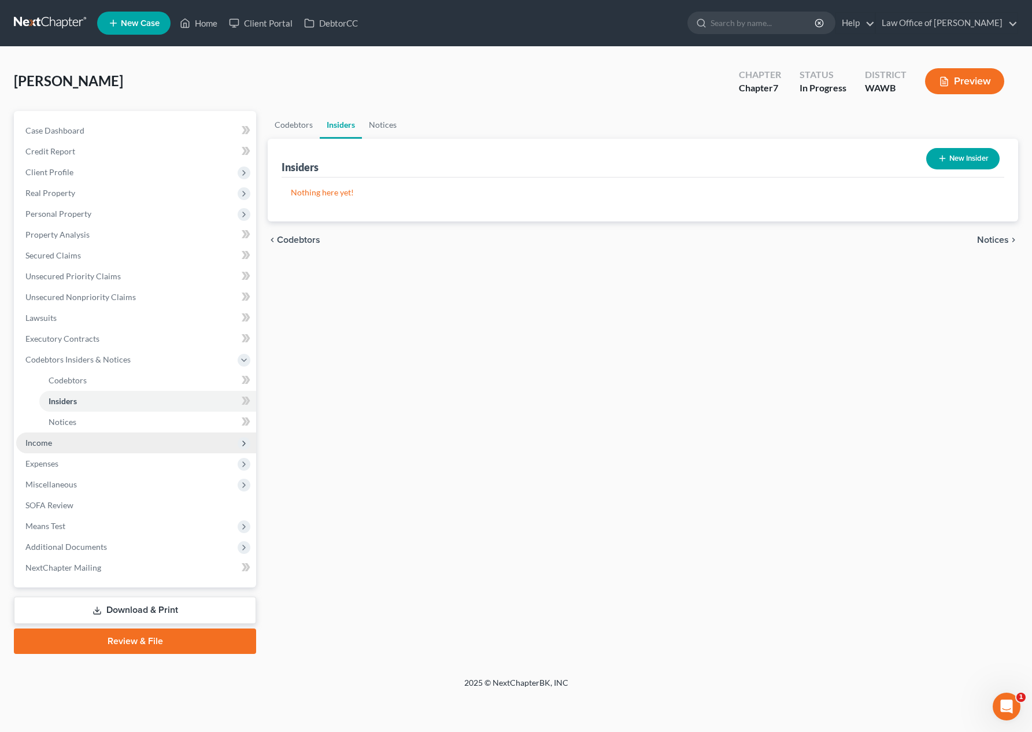
click at [118, 432] on span "Income" at bounding box center [136, 442] width 240 height 21
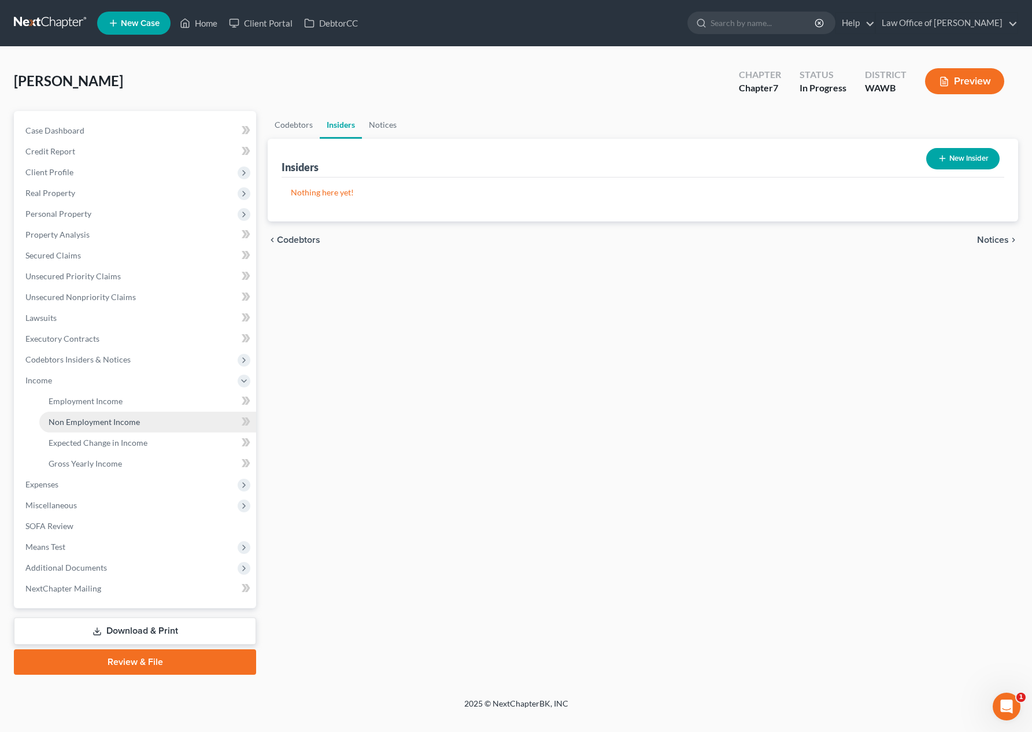
click at [113, 413] on link "Non Employment Income" at bounding box center [147, 422] width 217 height 21
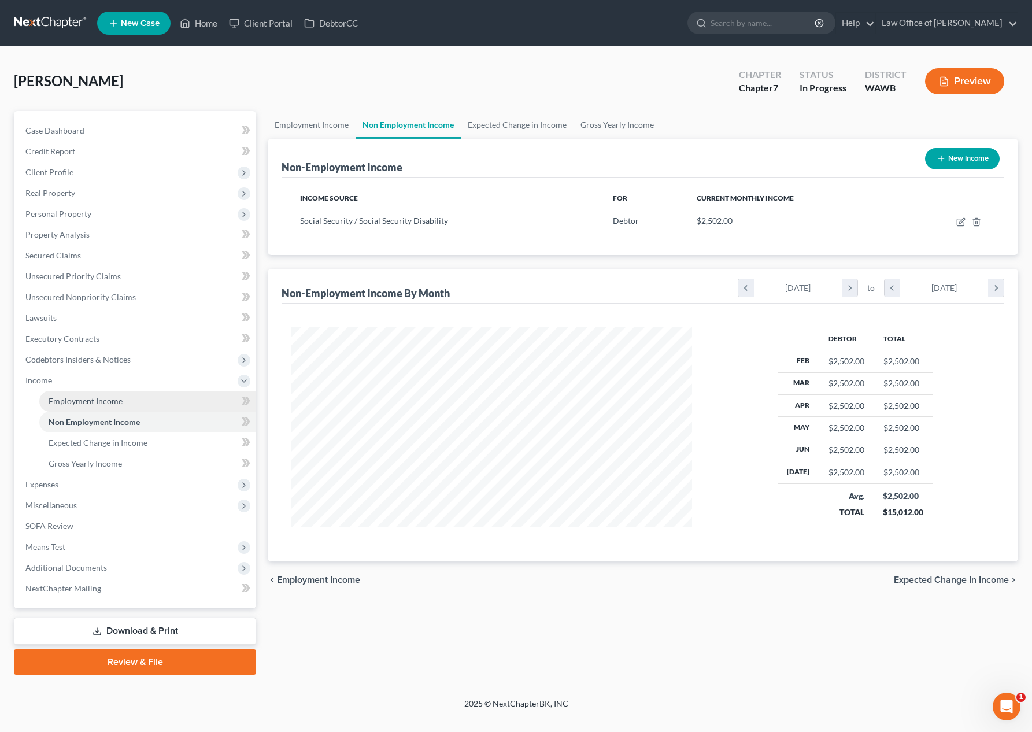
click at [113, 398] on span "Employment Income" at bounding box center [86, 401] width 74 height 10
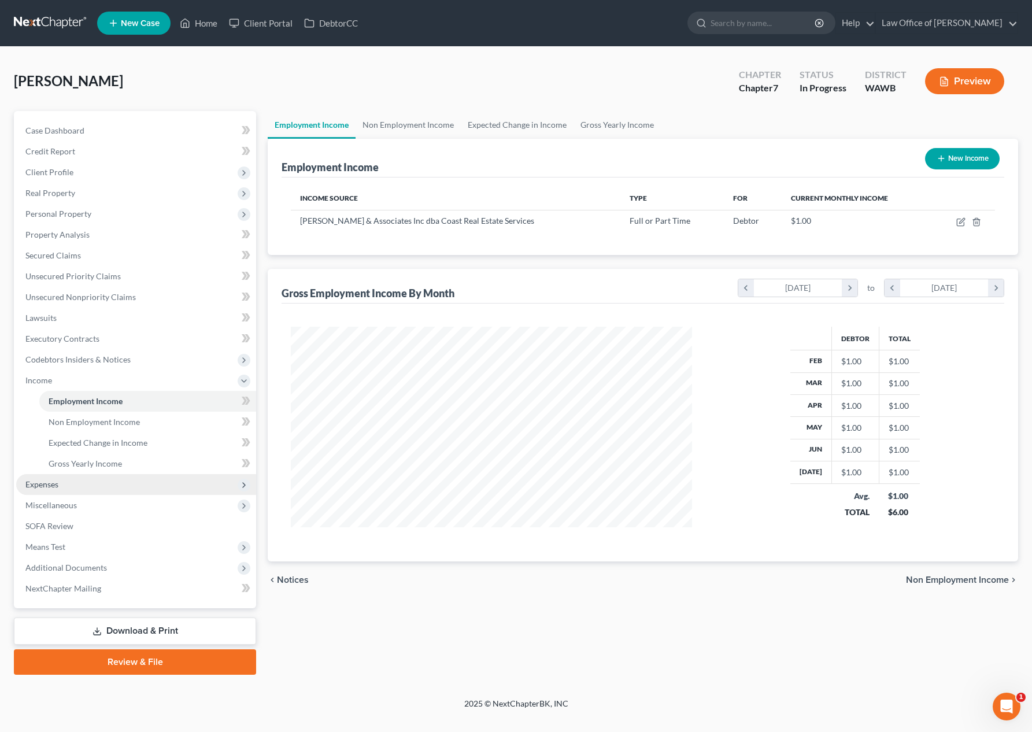
scroll to position [208, 424]
click at [85, 478] on span "Expenses" at bounding box center [136, 484] width 240 height 21
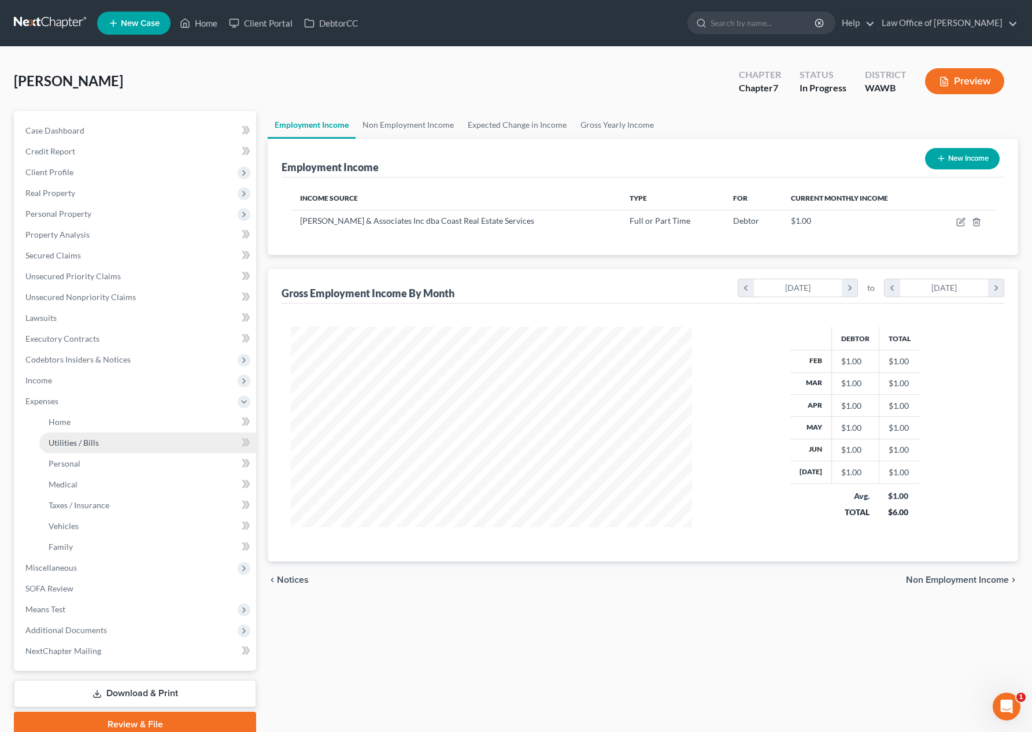
click at [85, 434] on link "Utilities / Bills" at bounding box center [147, 442] width 217 height 21
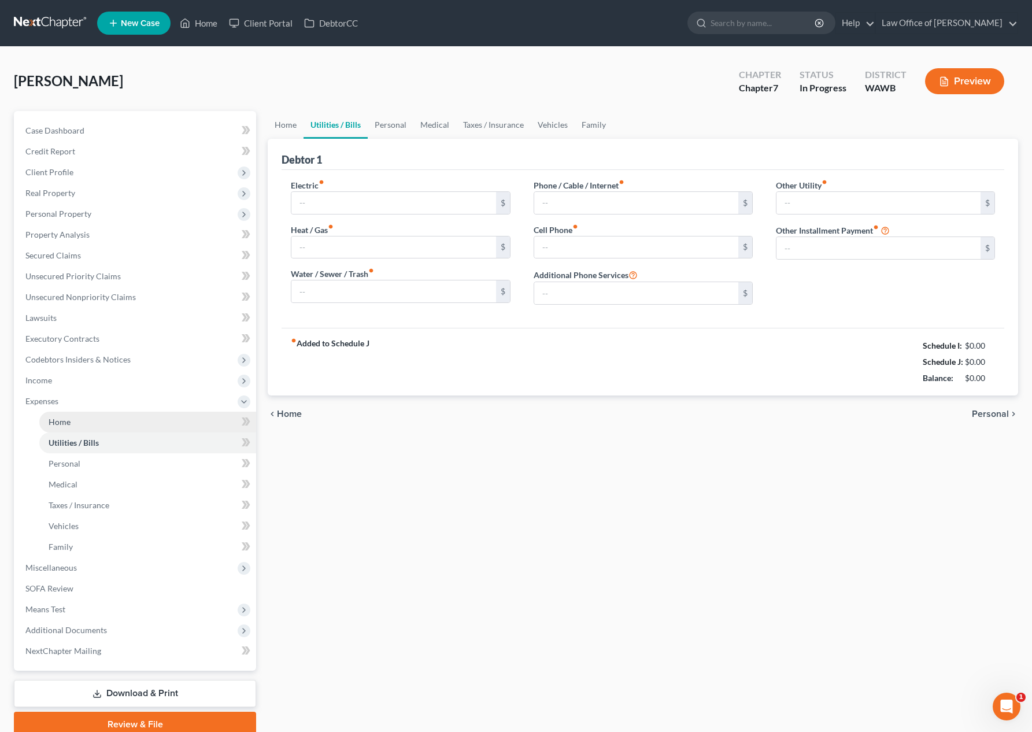
click at [89, 417] on link "Home" at bounding box center [147, 422] width 217 height 21
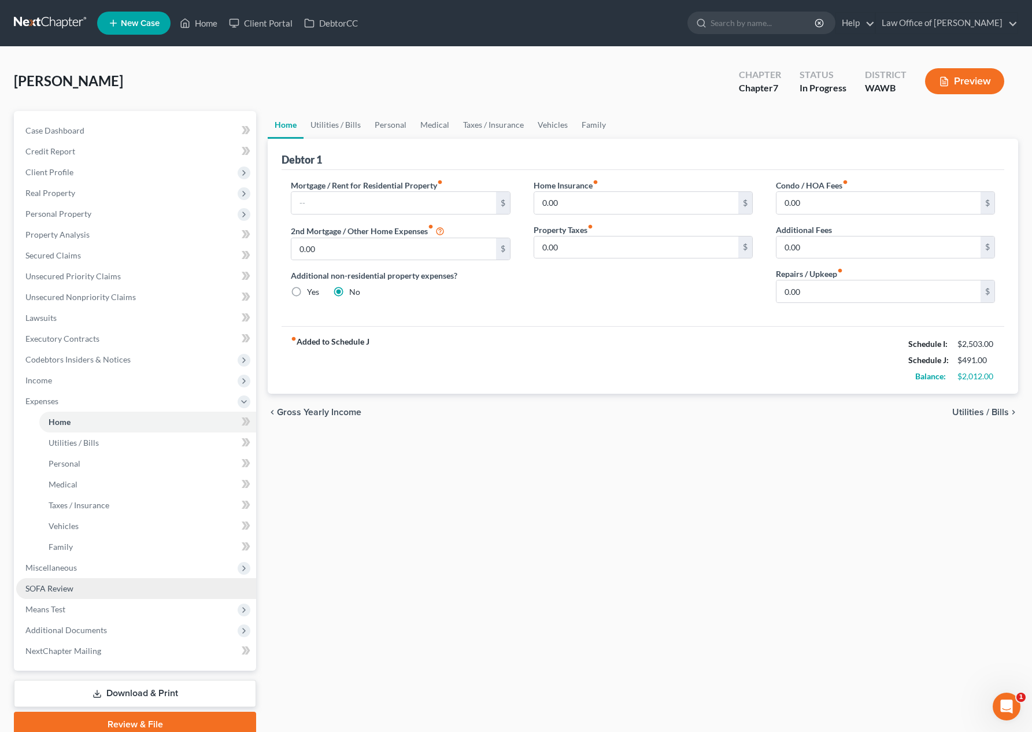
click at [87, 577] on ul "Case Dashboard Payments Invoices Payments Payments Credit Report Client Profile" at bounding box center [136, 390] width 240 height 541
click at [89, 571] on span "Miscellaneous" at bounding box center [136, 567] width 240 height 21
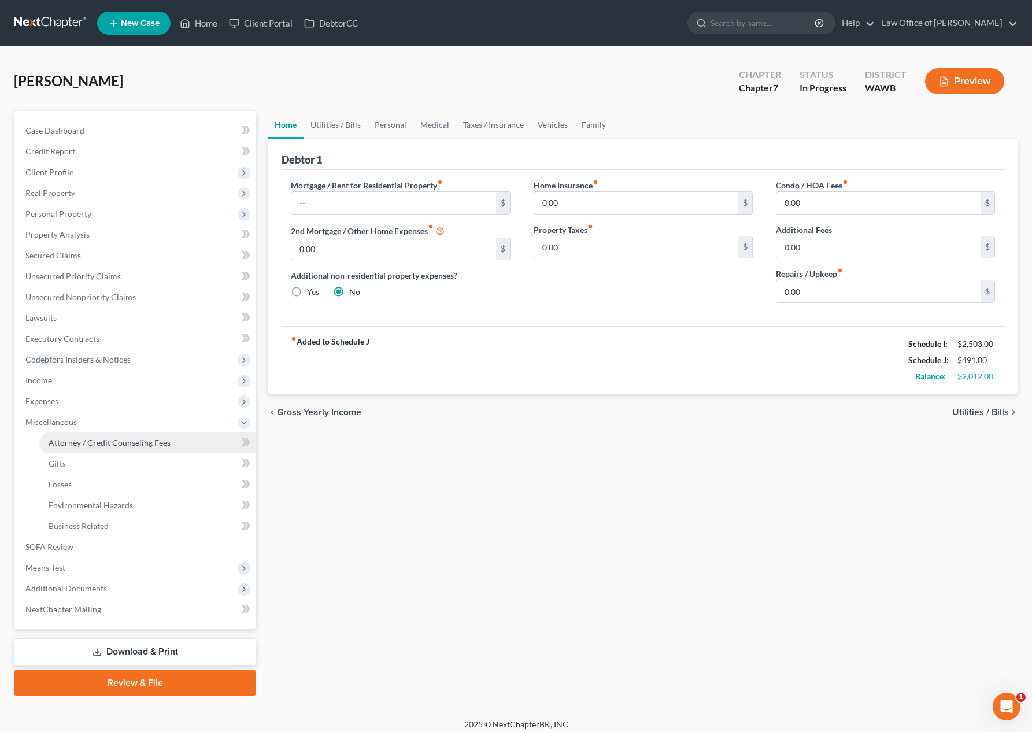
click at [87, 440] on span "Attorney / Credit Counseling Fees" at bounding box center [110, 443] width 122 height 10
select select "0"
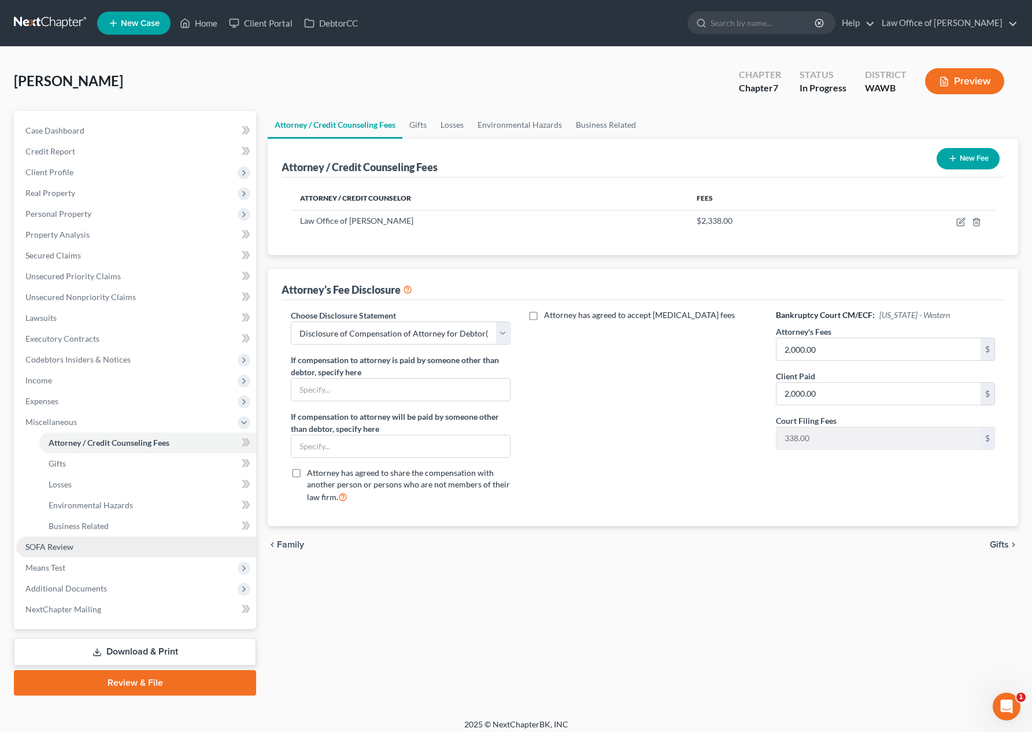
click at [83, 555] on link "SOFA Review" at bounding box center [136, 546] width 240 height 21
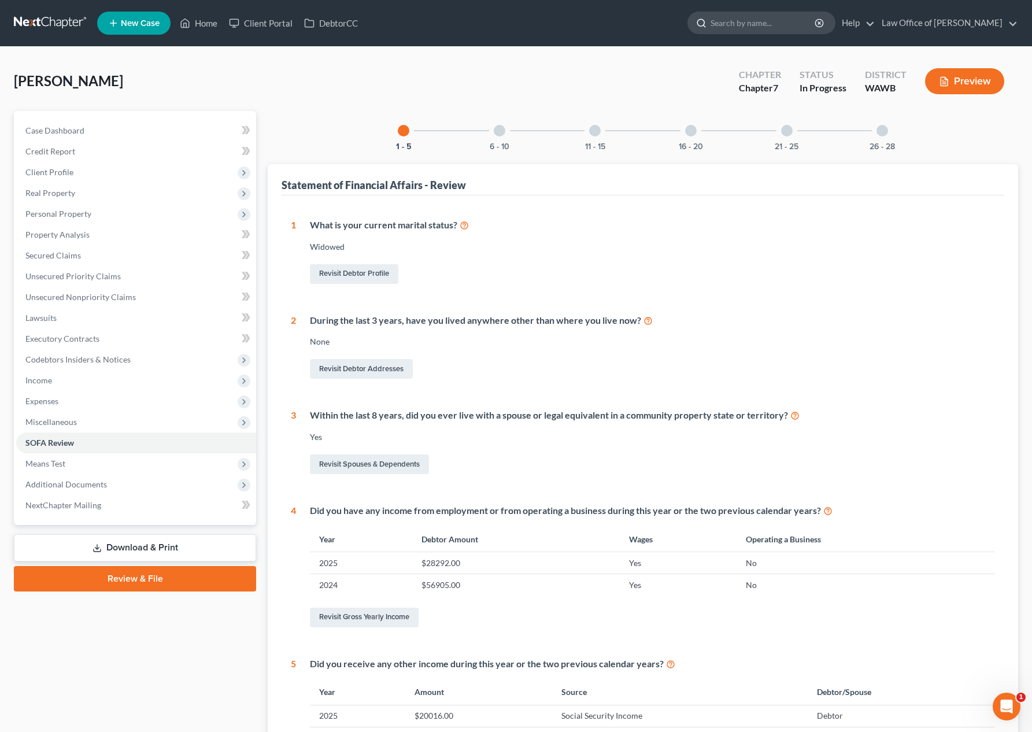
click at [753, 23] on input "search" at bounding box center [763, 22] width 106 height 21
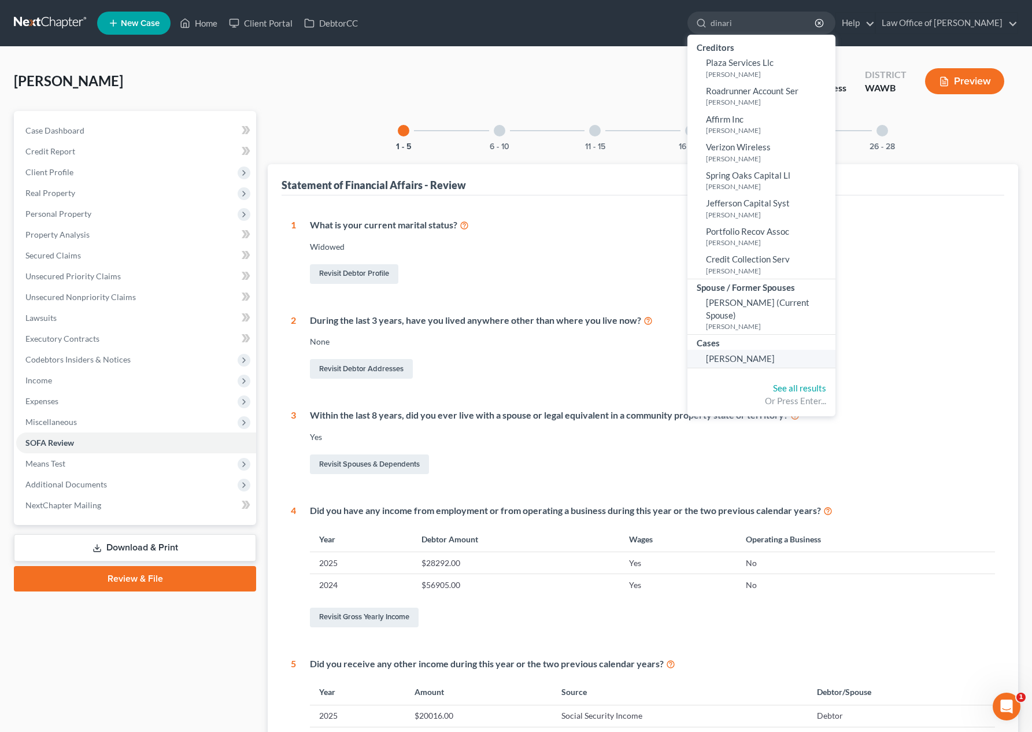
type input "dinari"
click at [799, 350] on link "Dinari, Kamal" at bounding box center [761, 359] width 148 height 18
select select "6"
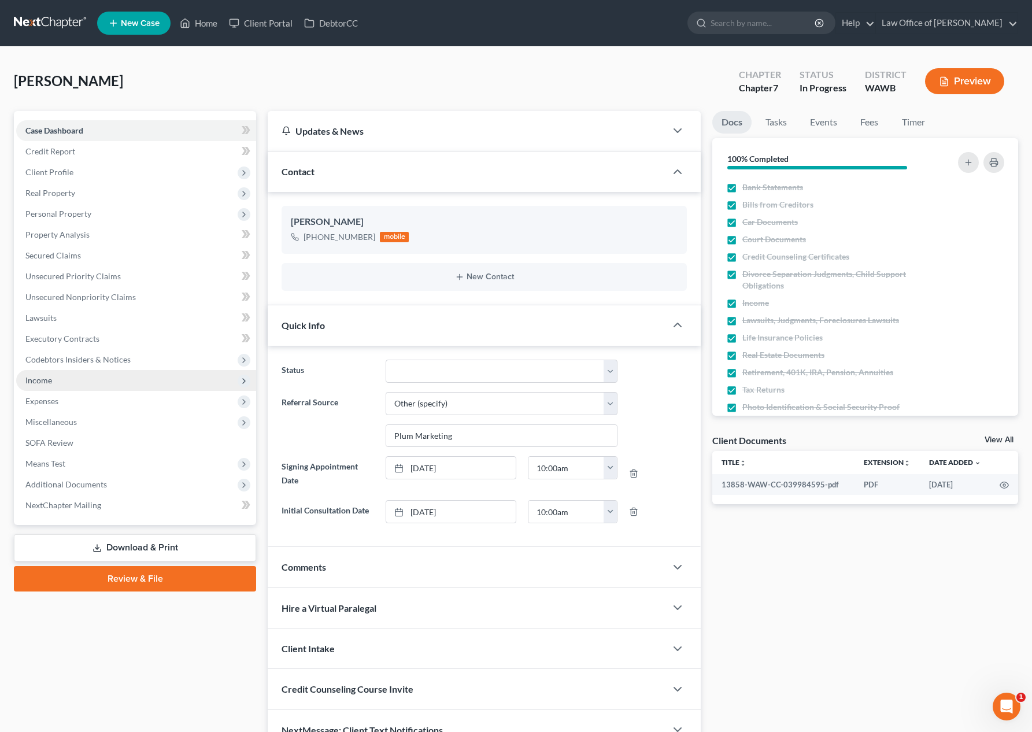
click at [186, 390] on span "Income" at bounding box center [136, 380] width 240 height 21
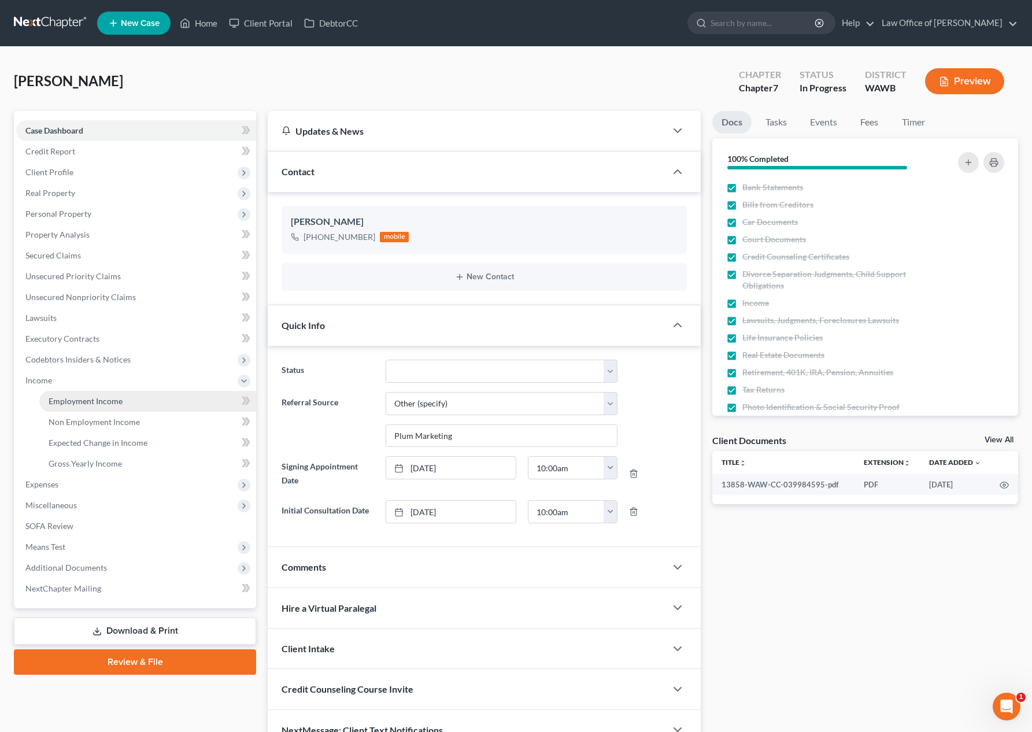
click at [188, 394] on link "Employment Income" at bounding box center [147, 401] width 217 height 21
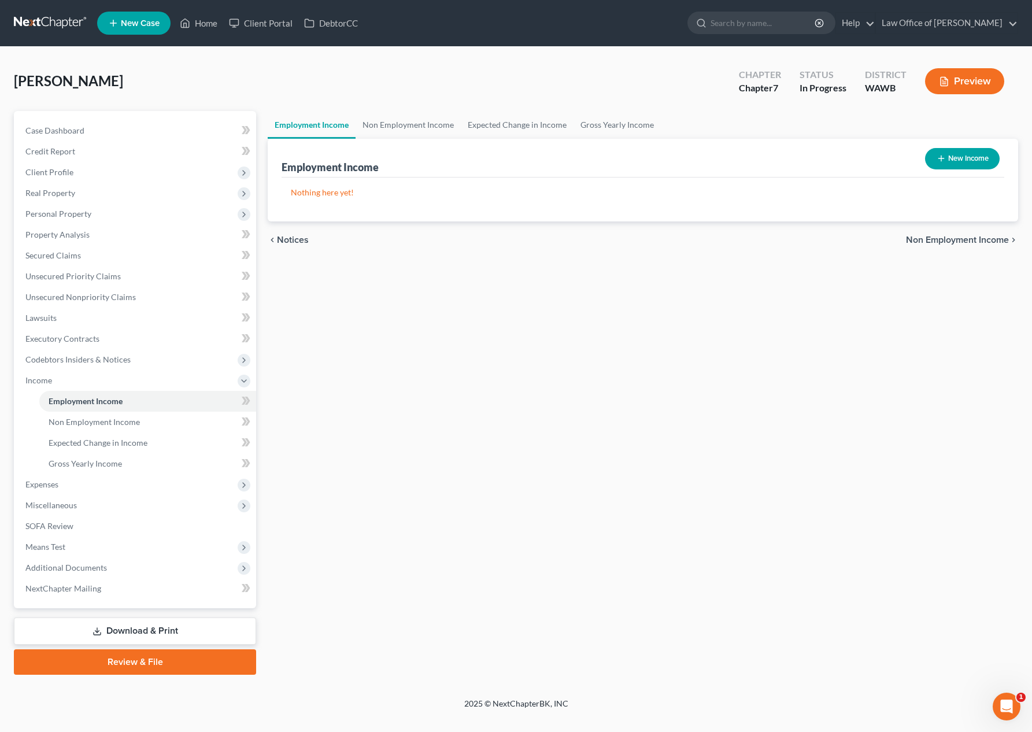
click at [948, 160] on button "New Income" at bounding box center [962, 158] width 75 height 21
select select "0"
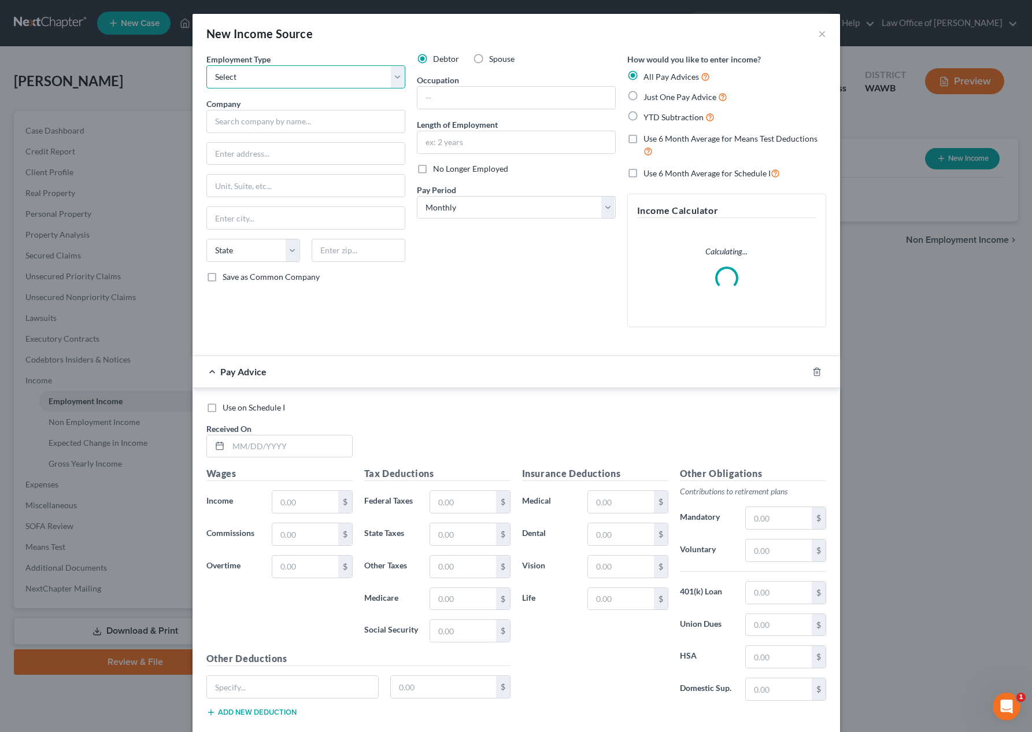
click at [329, 76] on select "Select Full or Part Time Employment Self Employment" at bounding box center [305, 76] width 199 height 23
select select "0"
click at [206, 65] on select "Select Full or Part Time Employment Self Employment" at bounding box center [305, 76] width 199 height 23
click at [457, 106] on input "text" at bounding box center [516, 98] width 198 height 22
type input "Commercial Truck Driver"
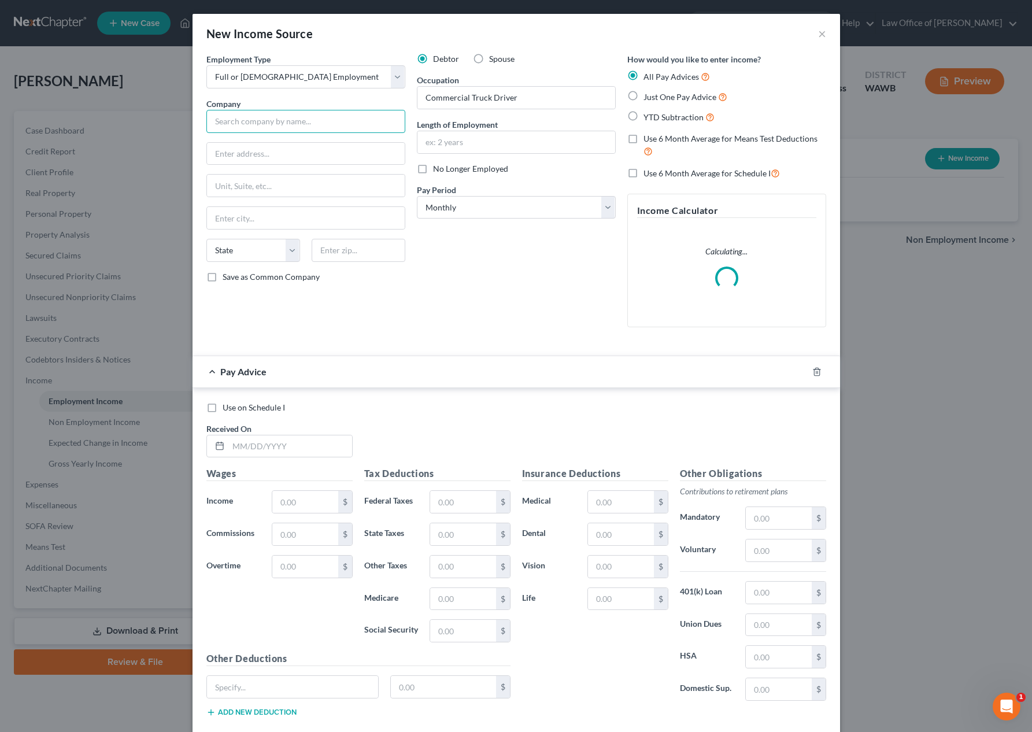
click at [373, 128] on input "text" at bounding box center [305, 121] width 199 height 23
click at [372, 117] on input "text" at bounding box center [305, 121] width 199 height 23
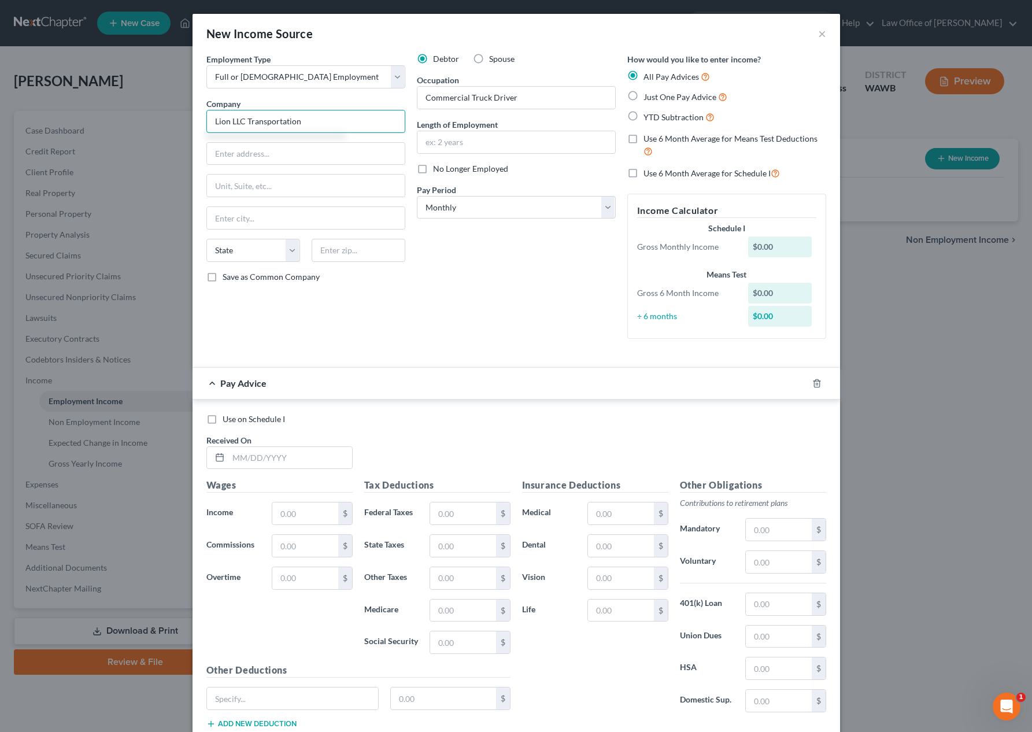
type input "Lion LLC Transportation"
type input "1920 SW 342nd Place"
click at [351, 256] on input "text" at bounding box center [359, 250] width 94 height 23
type input "98023"
type input "Federal Way"
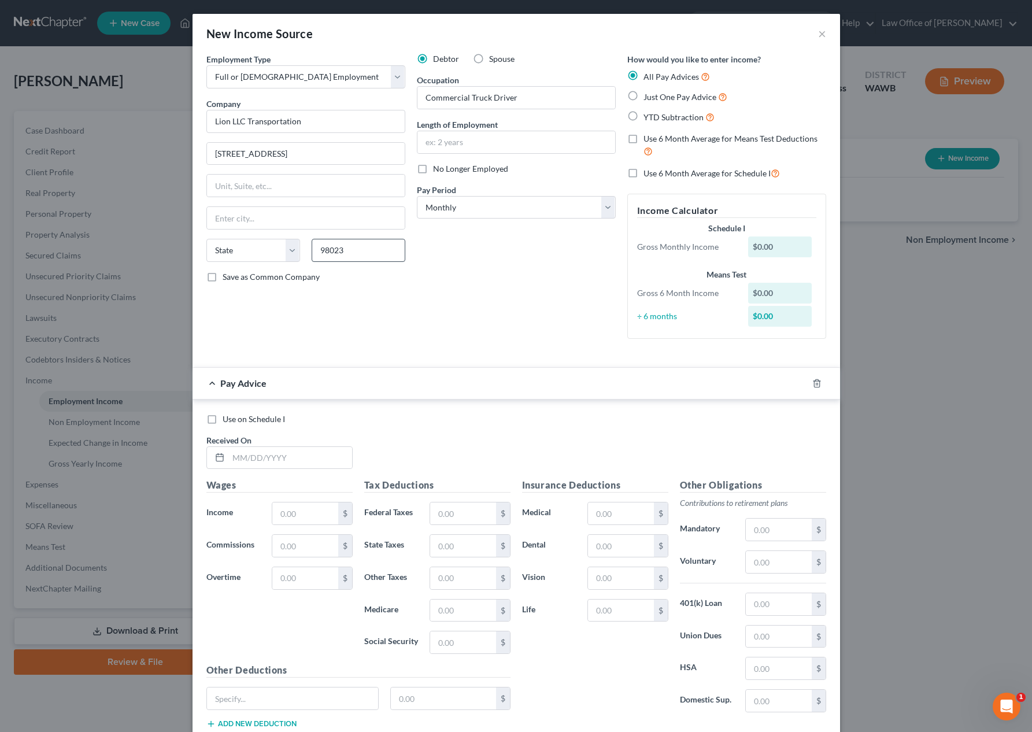
select select "50"
click at [643, 97] on label "Just One Pay Advice" at bounding box center [685, 96] width 84 height 13
click at [648, 97] on input "Just One Pay Advice" at bounding box center [652, 94] width 8 height 8
radio input "true"
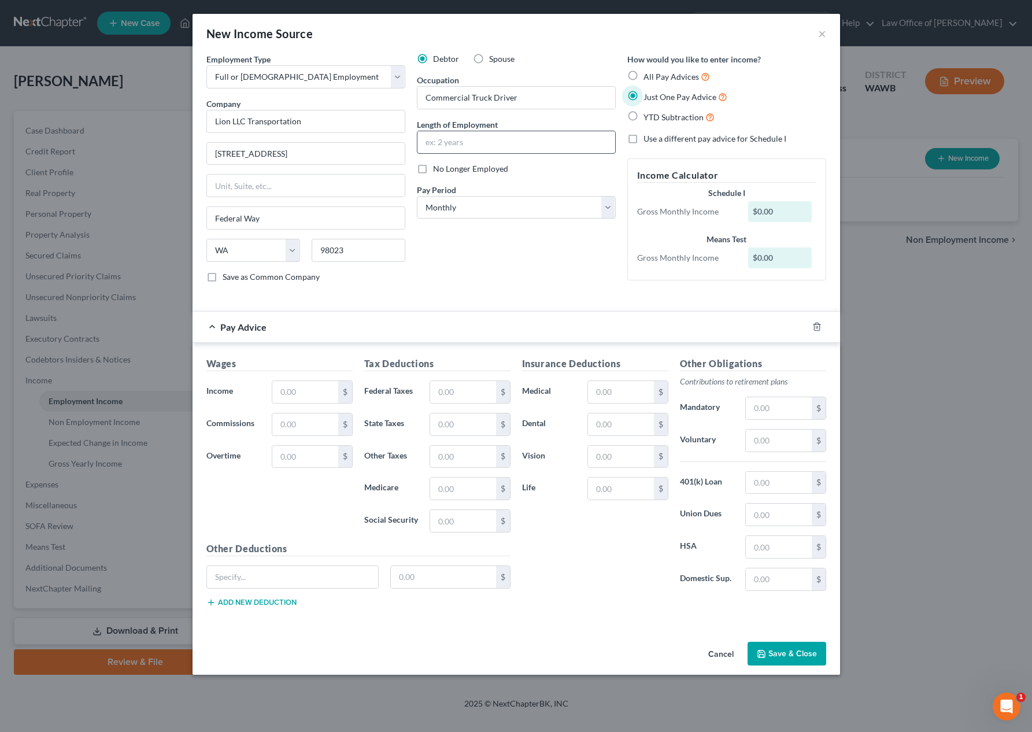
click at [480, 144] on input "text" at bounding box center [516, 142] width 198 height 22
type input "9 months"
click at [313, 397] on input "text" at bounding box center [304, 392] width 65 height 22
type input "6"
type input "6,606.40"
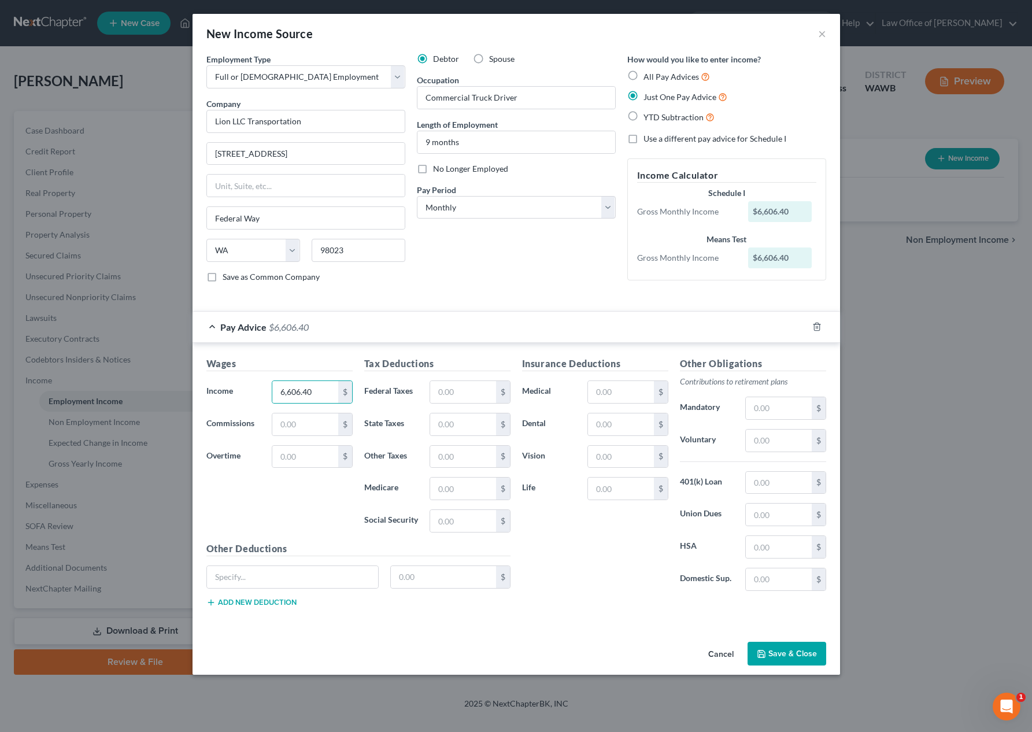
click at [788, 650] on button "Save & Close" at bounding box center [786, 654] width 79 height 24
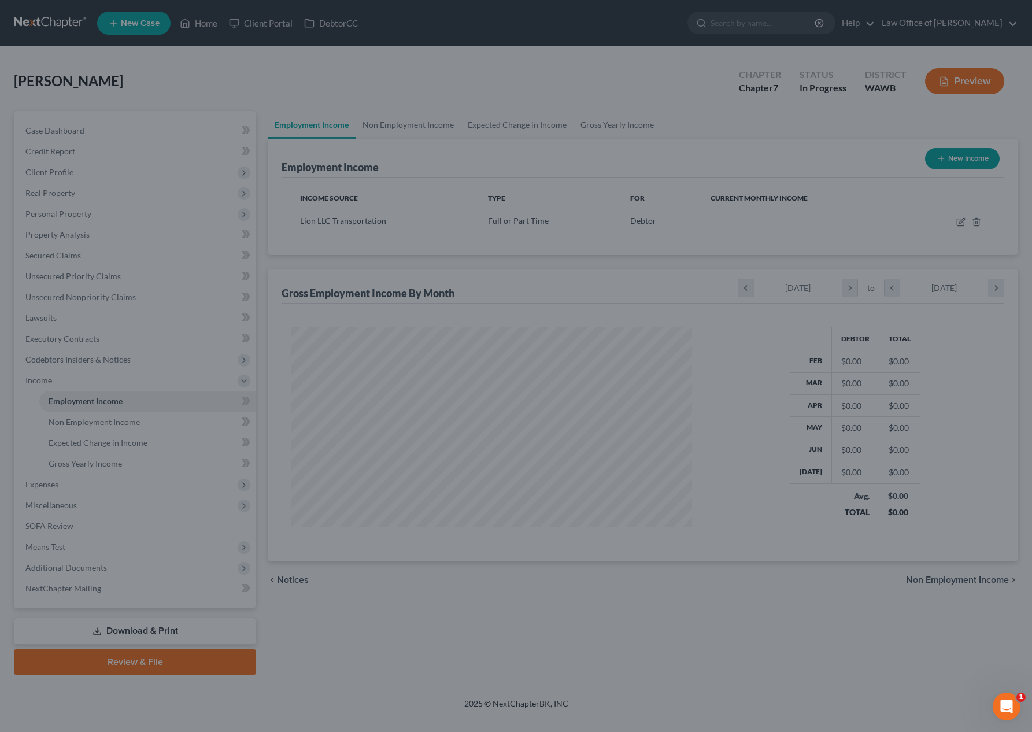
scroll to position [208, 424]
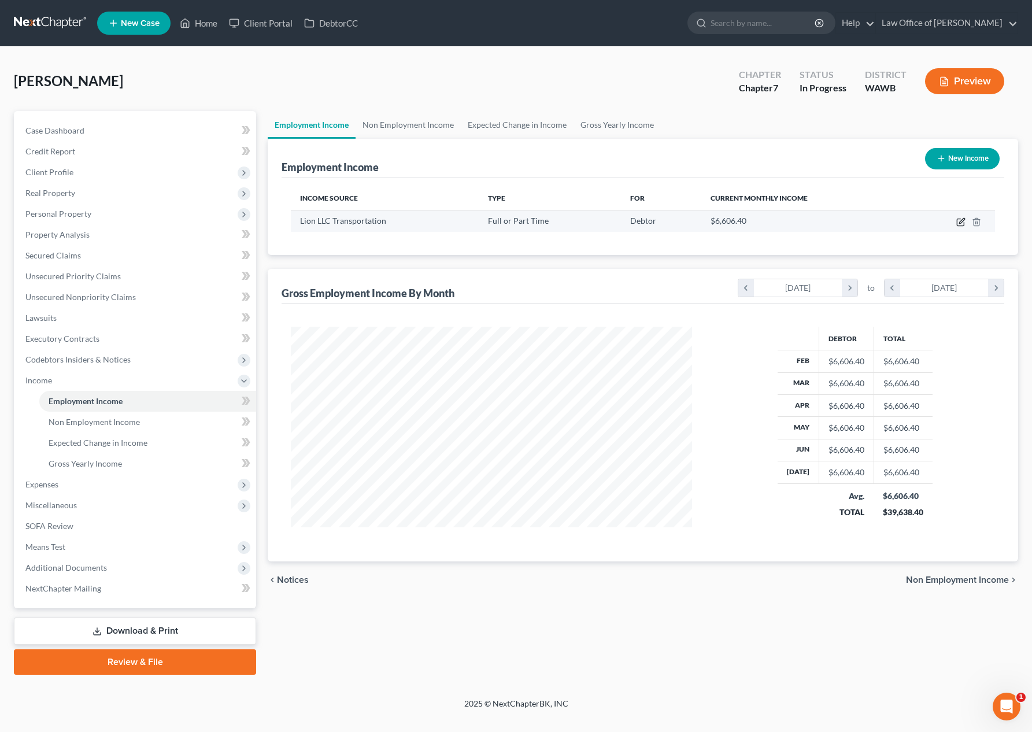
click at [961, 223] on icon "button" at bounding box center [961, 220] width 5 height 5
select select "0"
select select "50"
select select "0"
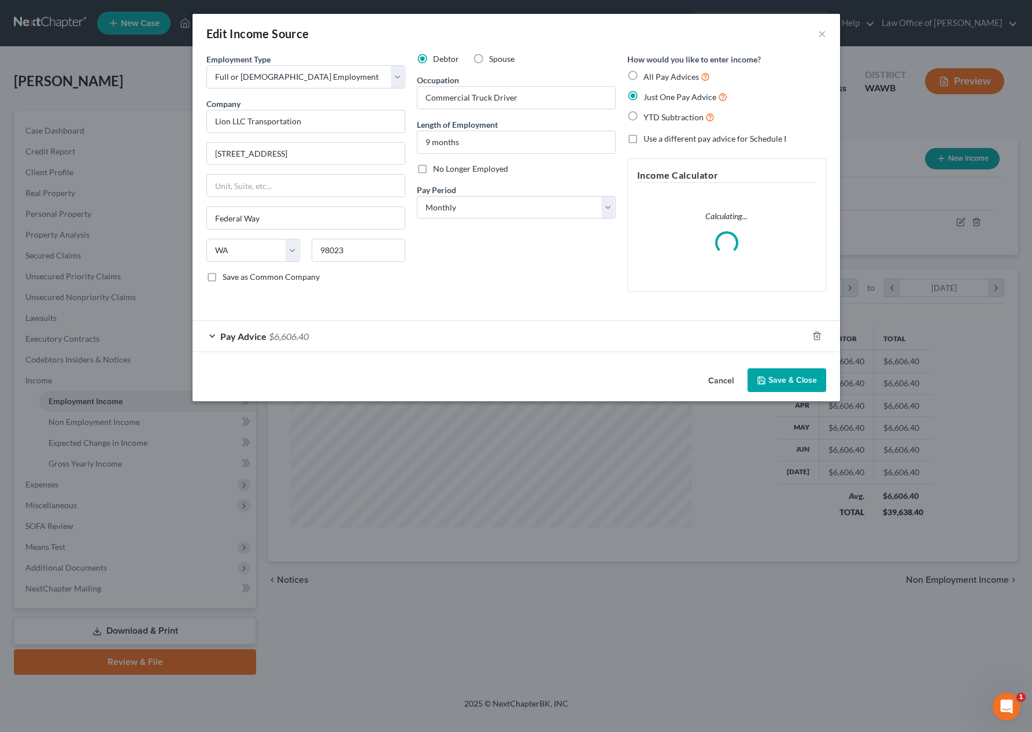
click at [368, 332] on div "Pay Advice $6,606.40" at bounding box center [499, 336] width 615 height 31
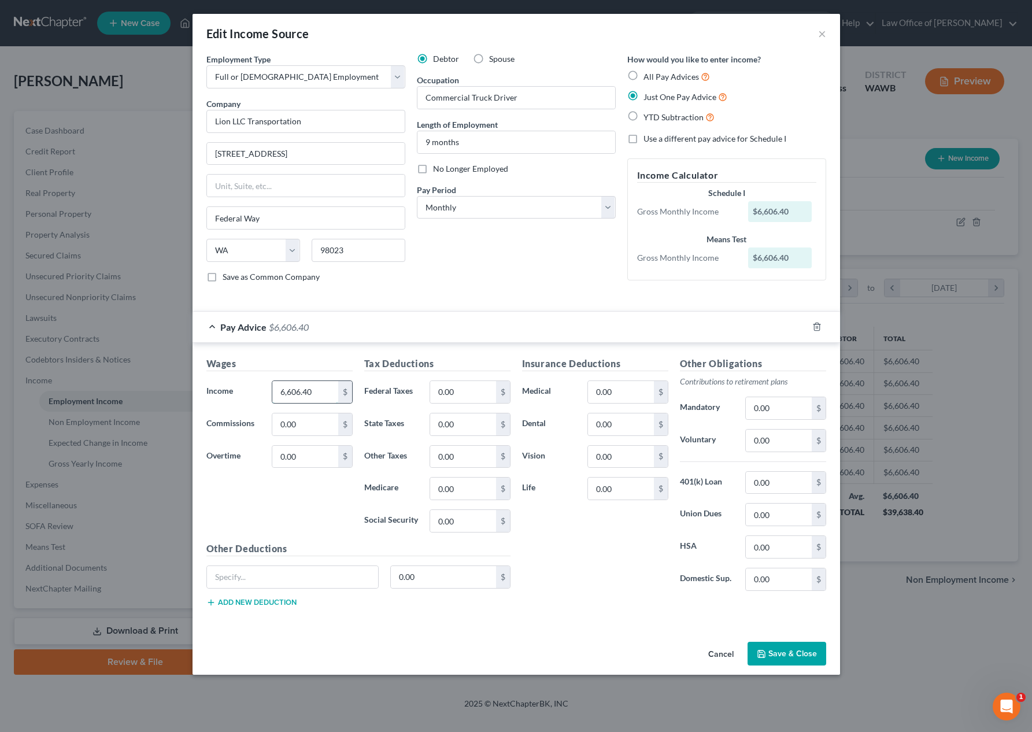
click at [323, 394] on input "6,606.40" at bounding box center [304, 392] width 65 height 22
type input "4,944"
click at [787, 653] on button "Save & Close" at bounding box center [786, 654] width 79 height 24
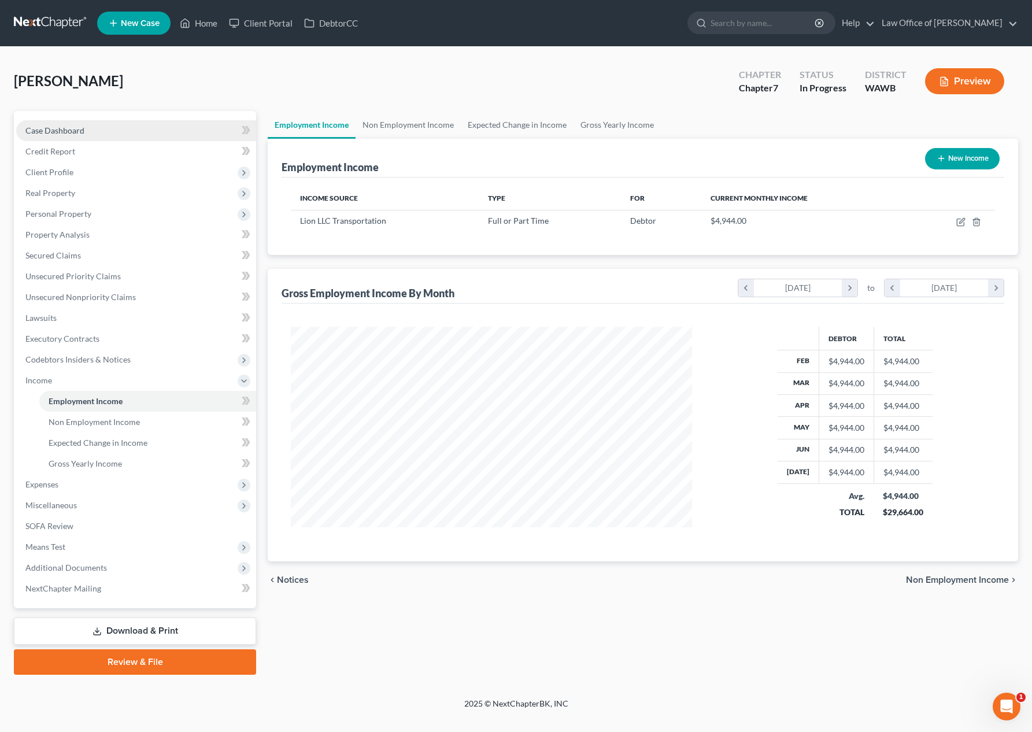
click at [179, 120] on link "Case Dashboard" at bounding box center [136, 130] width 240 height 21
select select "6"
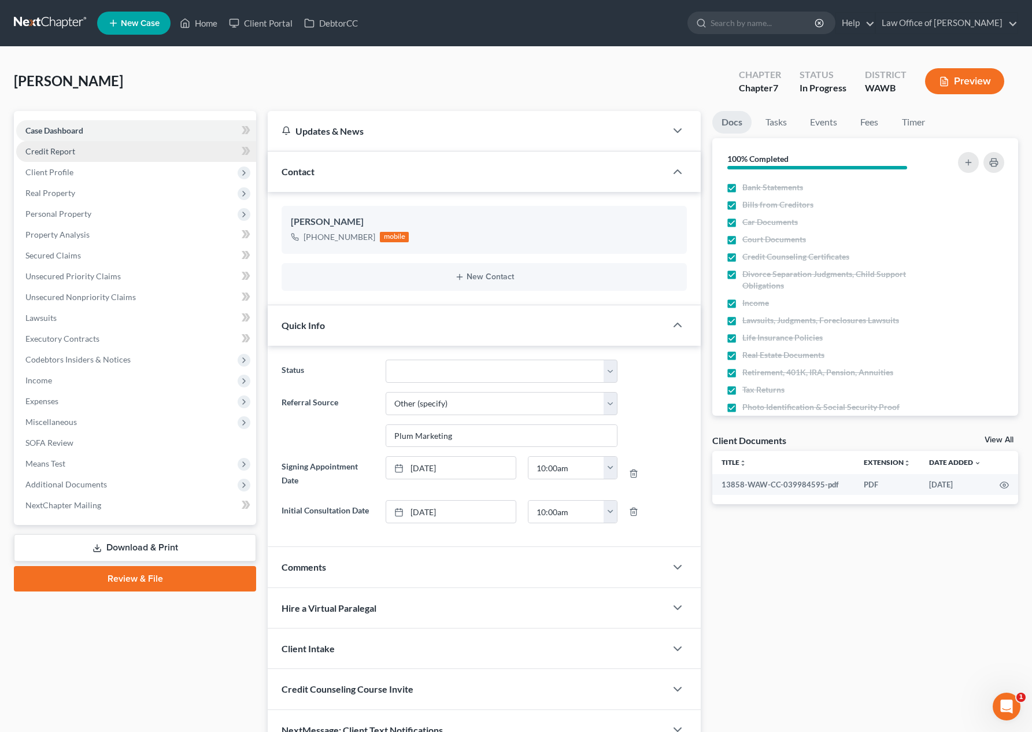
click at [128, 147] on link "Credit Report" at bounding box center [136, 151] width 240 height 21
click at [114, 174] on span "Client Profile" at bounding box center [136, 172] width 240 height 21
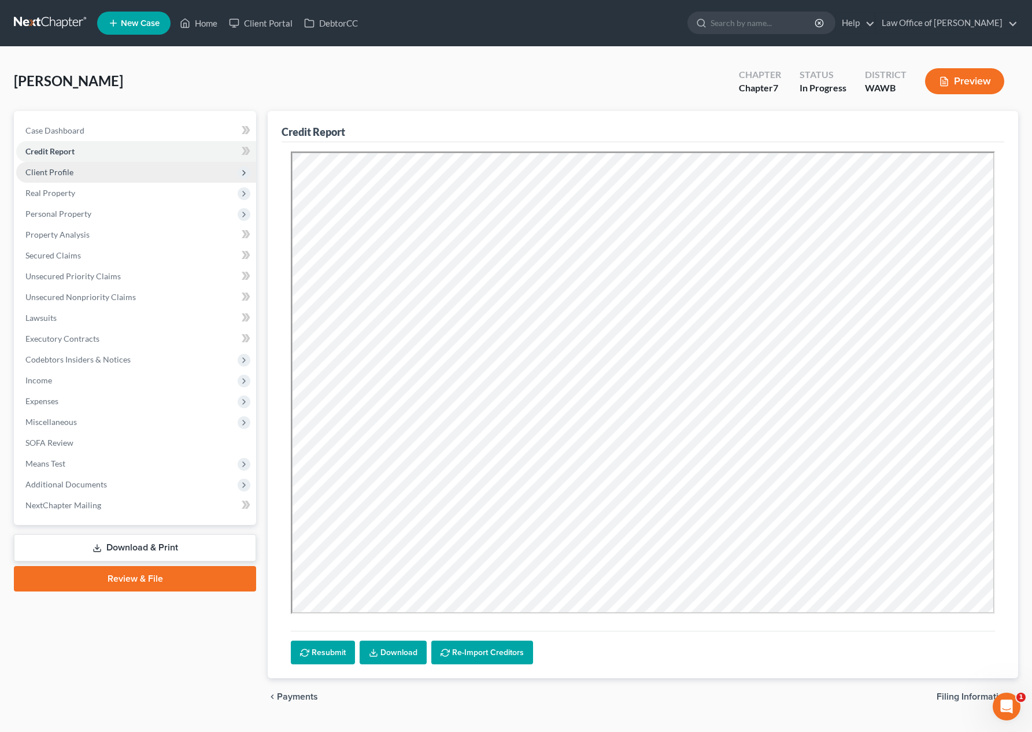
click at [169, 174] on span "Client Profile" at bounding box center [136, 172] width 240 height 21
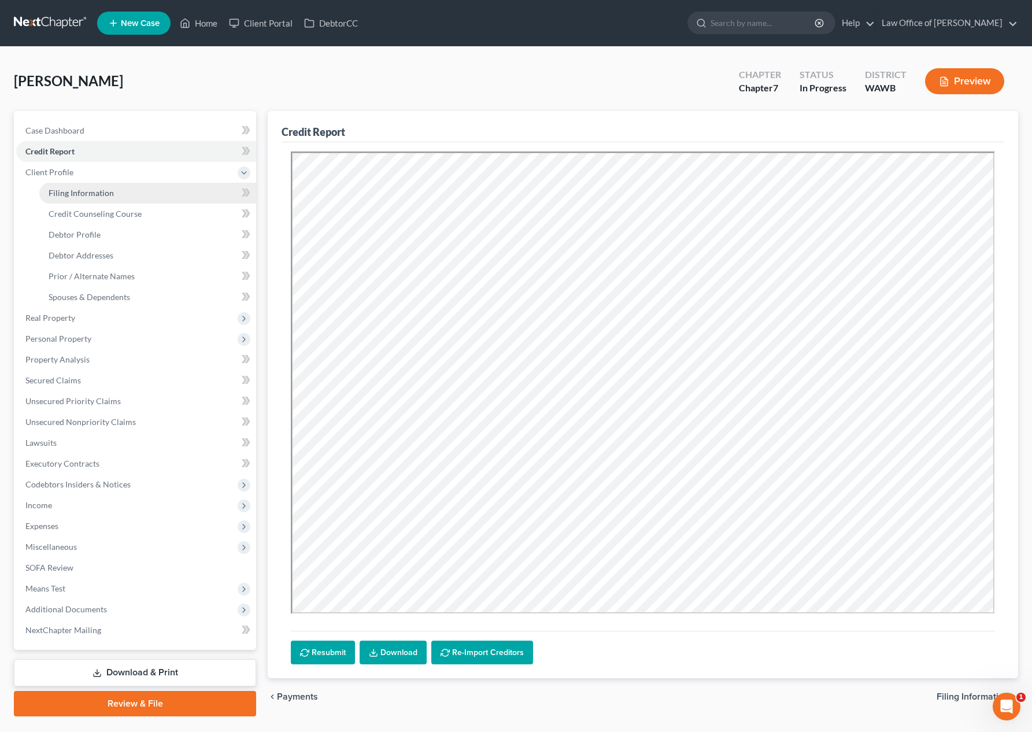
click at [147, 194] on link "Filing Information" at bounding box center [147, 193] width 217 height 21
select select "1"
select select "0"
select select "87"
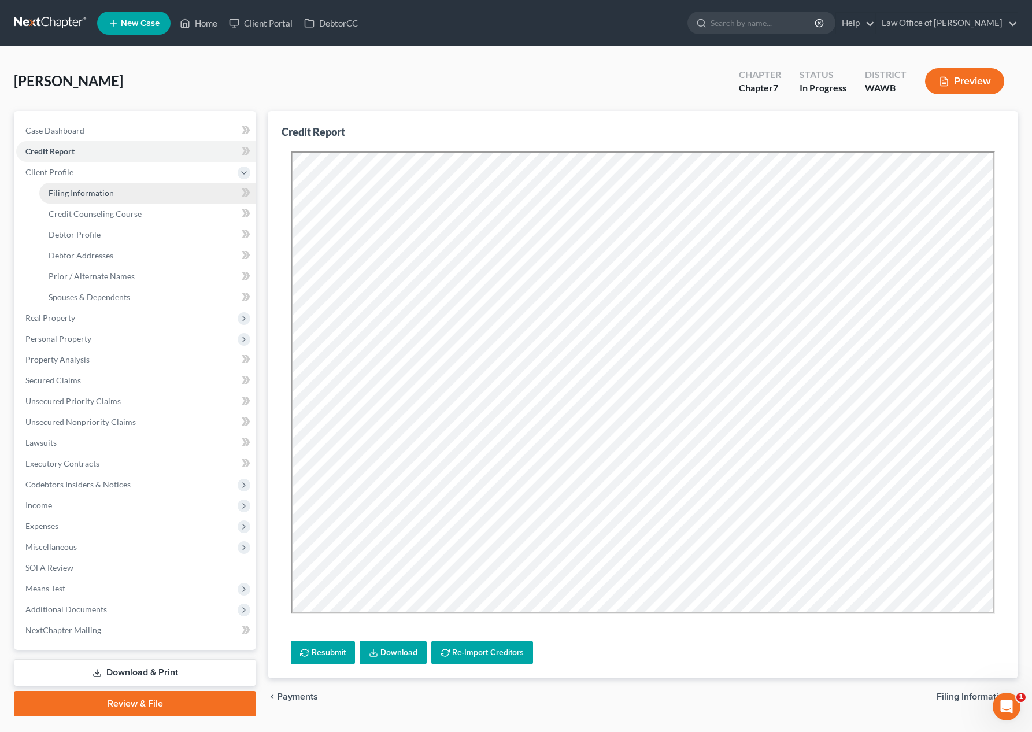
select select "0"
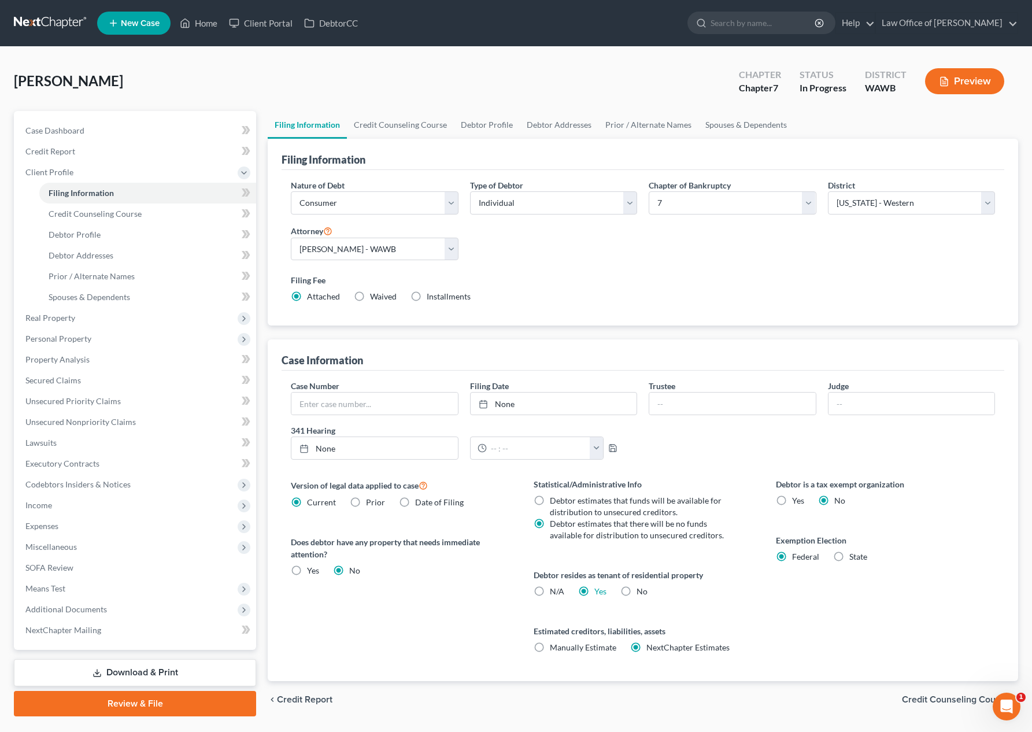
click at [316, 128] on link "Filing Information" at bounding box center [307, 125] width 79 height 28
click at [386, 121] on link "Credit Counseling Course" at bounding box center [400, 125] width 107 height 28
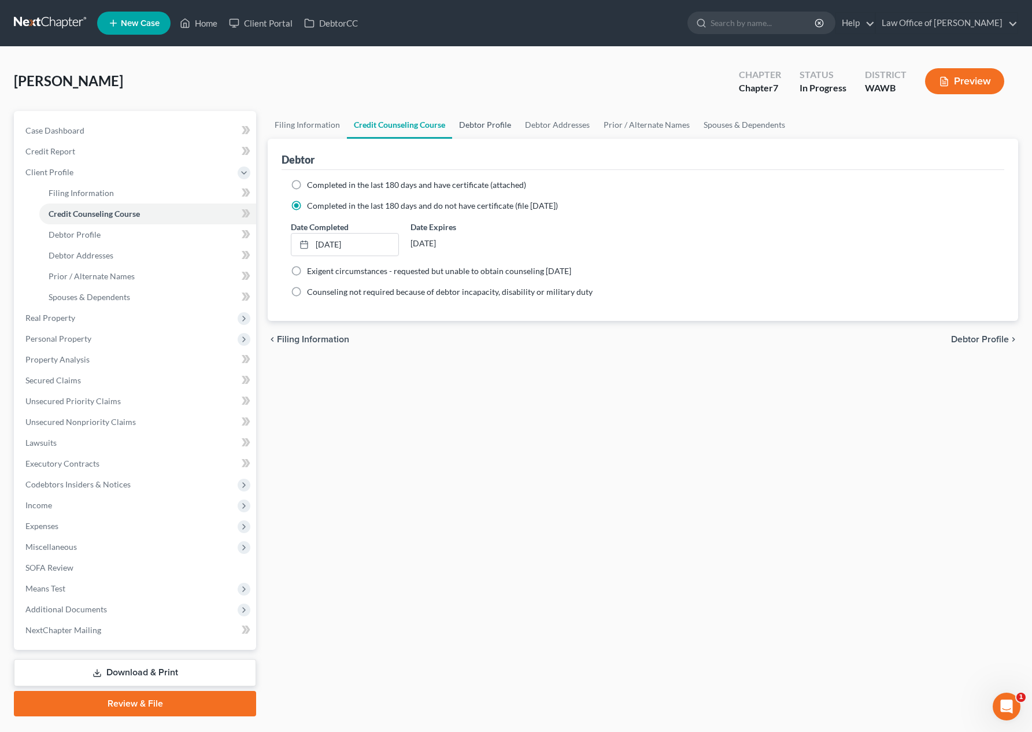
click at [474, 129] on link "Debtor Profile" at bounding box center [485, 125] width 66 height 28
select select "1"
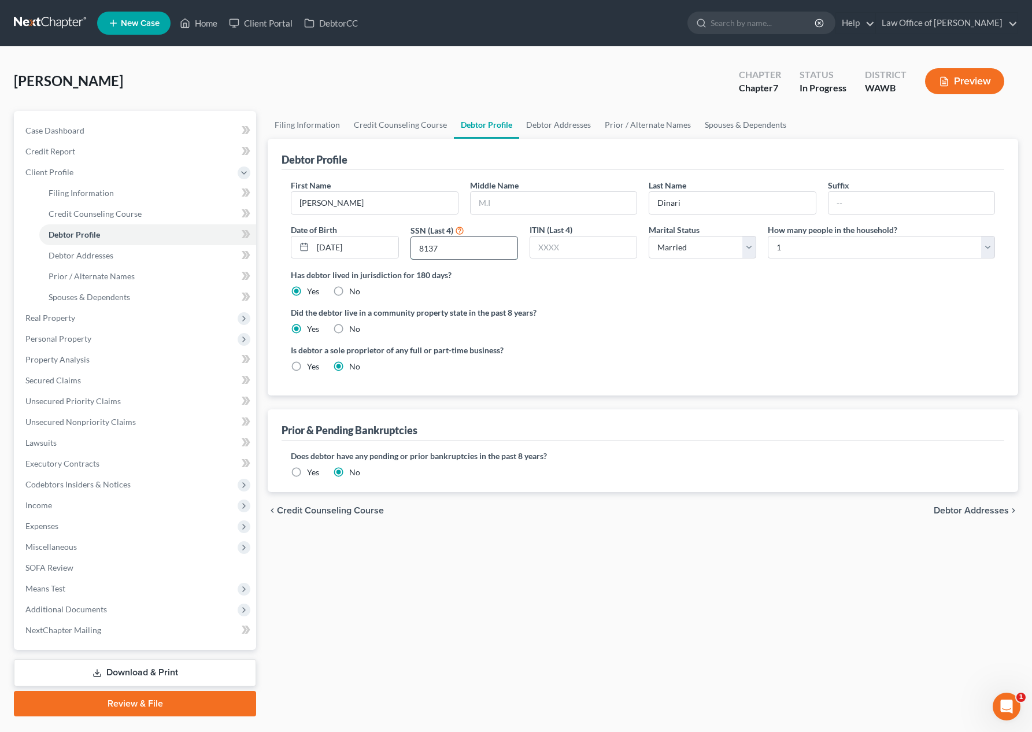
click at [471, 253] on input "8137" at bounding box center [464, 248] width 106 height 22
click at [803, 246] on select "Select 1 2 3 4 5 6 7 8 9 10 11 12 13 14 15 16 17 18 19 20" at bounding box center [881, 247] width 227 height 23
select select "1"
click at [768, 236] on select "Select 1 2 3 4 5 6 7 8 9 10 11 12 13 14 15 16 17 18 19 20" at bounding box center [881, 247] width 227 height 23
click at [561, 120] on link "Debtor Addresses" at bounding box center [558, 125] width 79 height 28
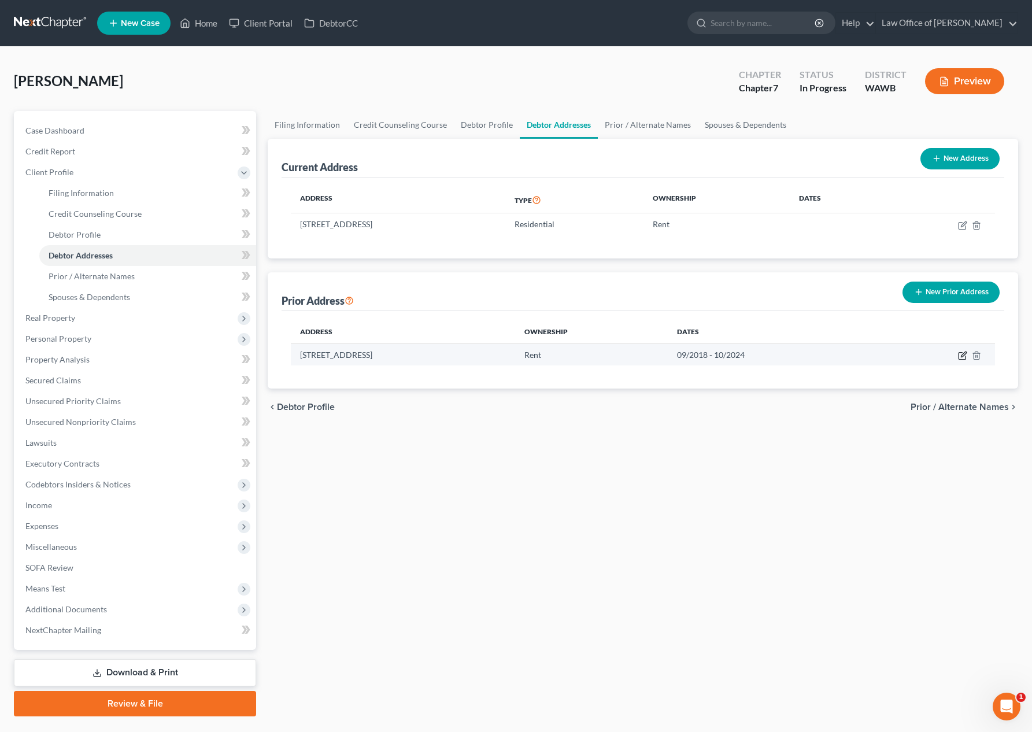
click at [960, 357] on icon "button" at bounding box center [962, 355] width 9 height 9
select select "50"
select select "16"
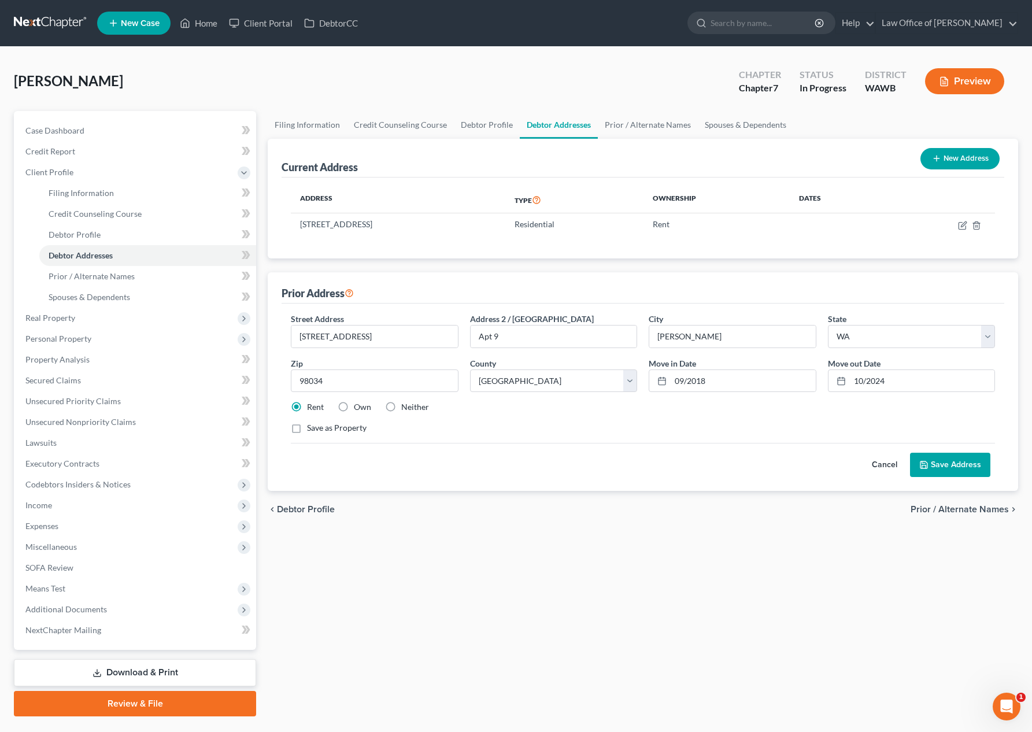
click at [943, 471] on button "Save Address" at bounding box center [950, 465] width 80 height 24
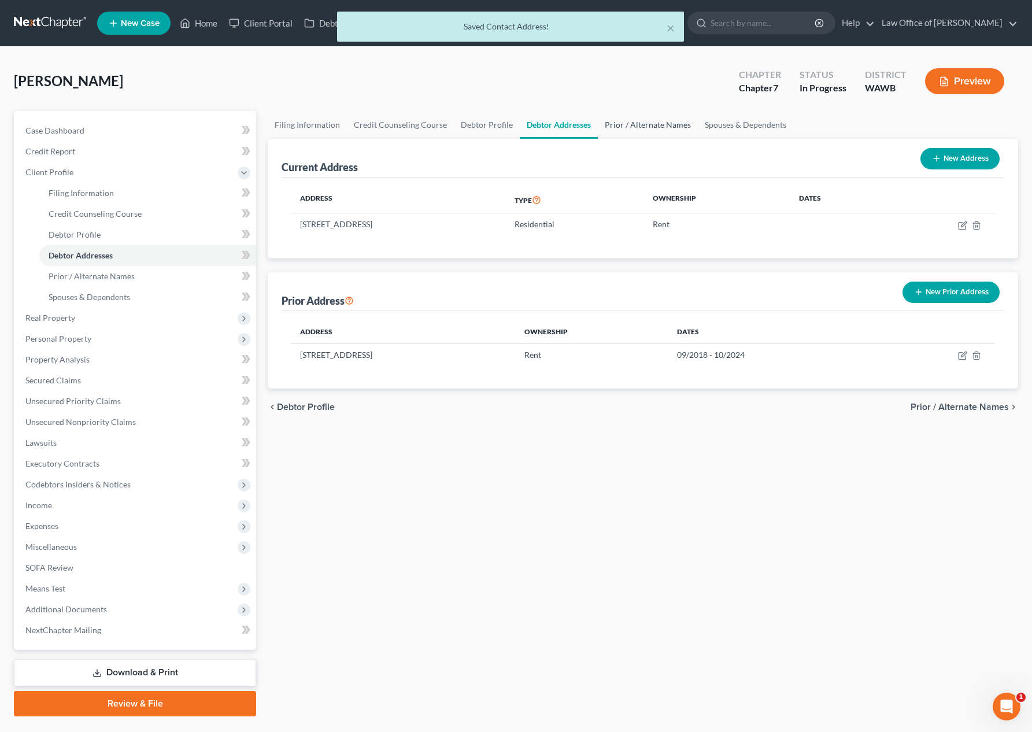
click at [636, 132] on link "Prior / Alternate Names" at bounding box center [648, 125] width 100 height 28
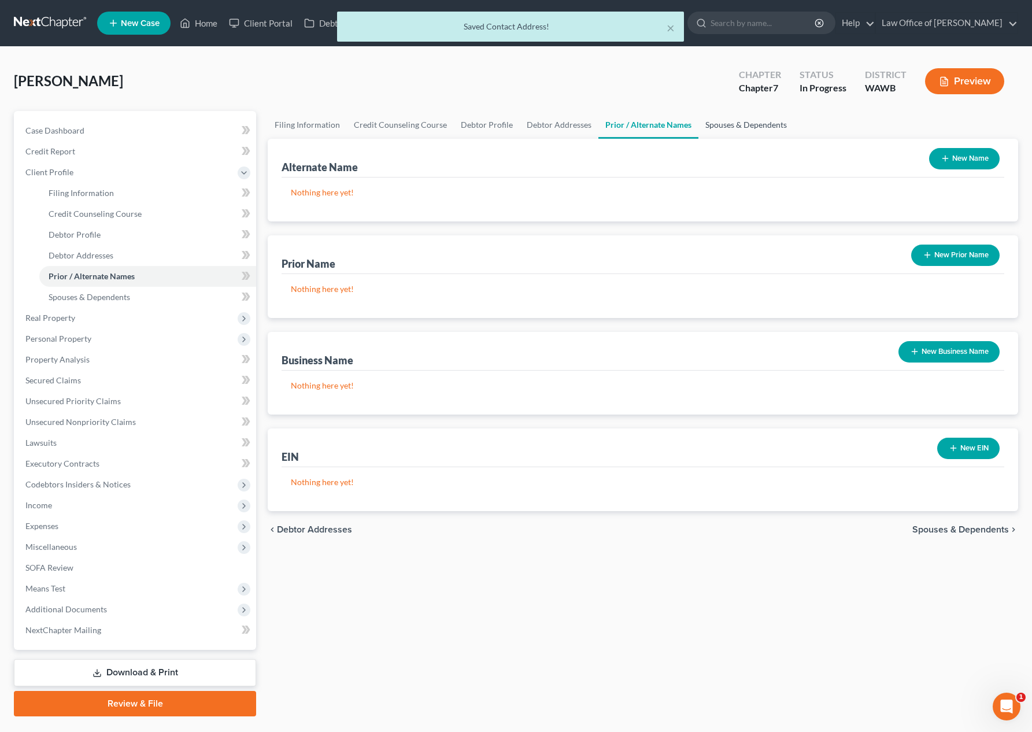
click at [759, 125] on link "Spouses & Dependents" at bounding box center [745, 125] width 95 height 28
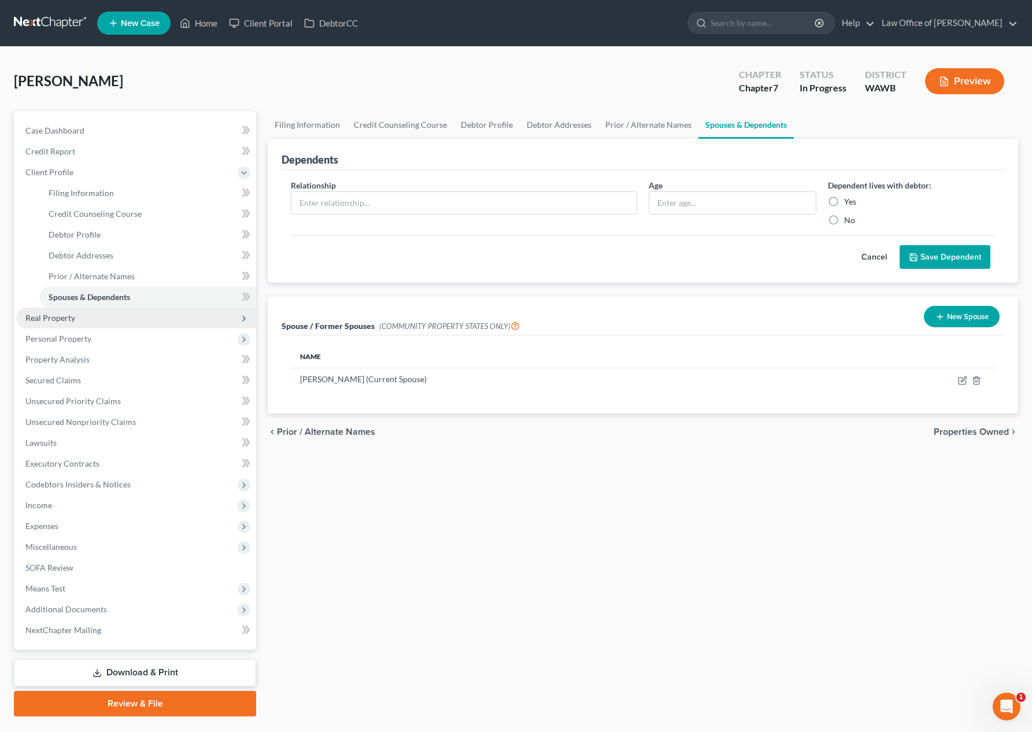
click at [199, 317] on span "Real Property" at bounding box center [136, 318] width 240 height 21
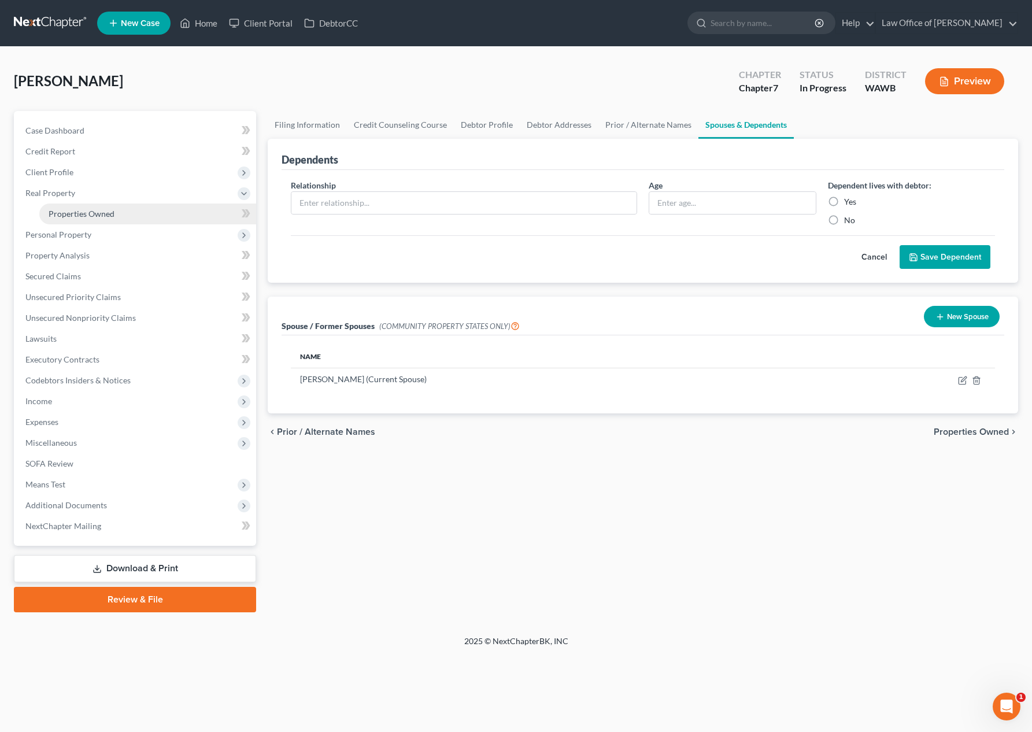
click at [171, 214] on link "Properties Owned" at bounding box center [147, 213] width 217 height 21
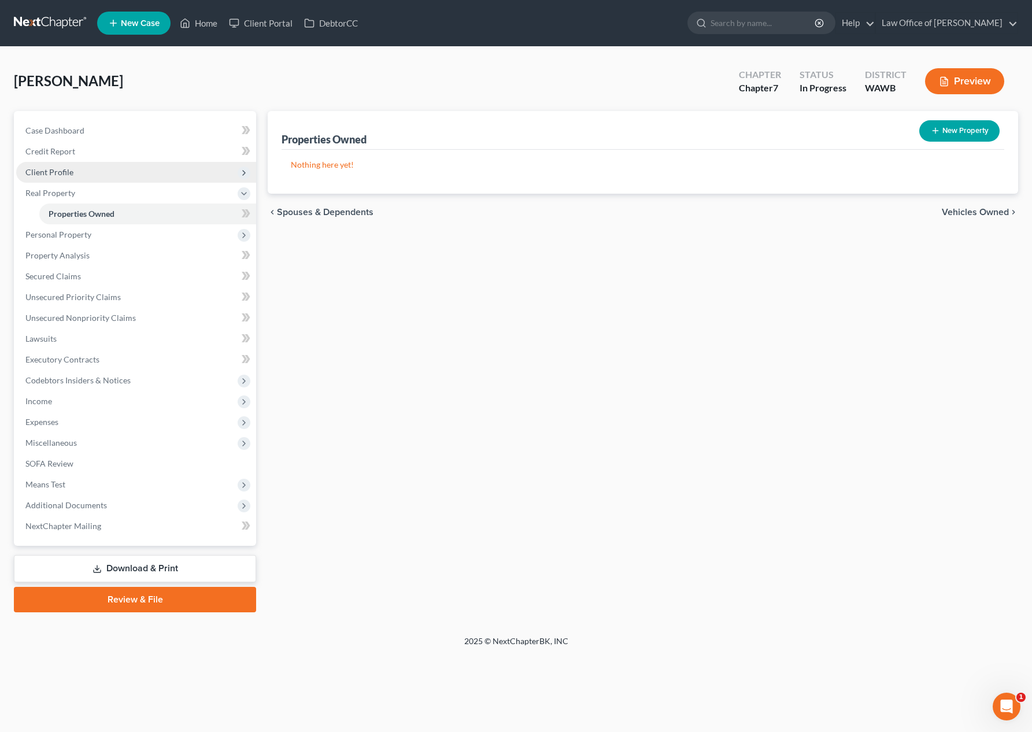
click at [156, 177] on span "Client Profile" at bounding box center [136, 172] width 240 height 21
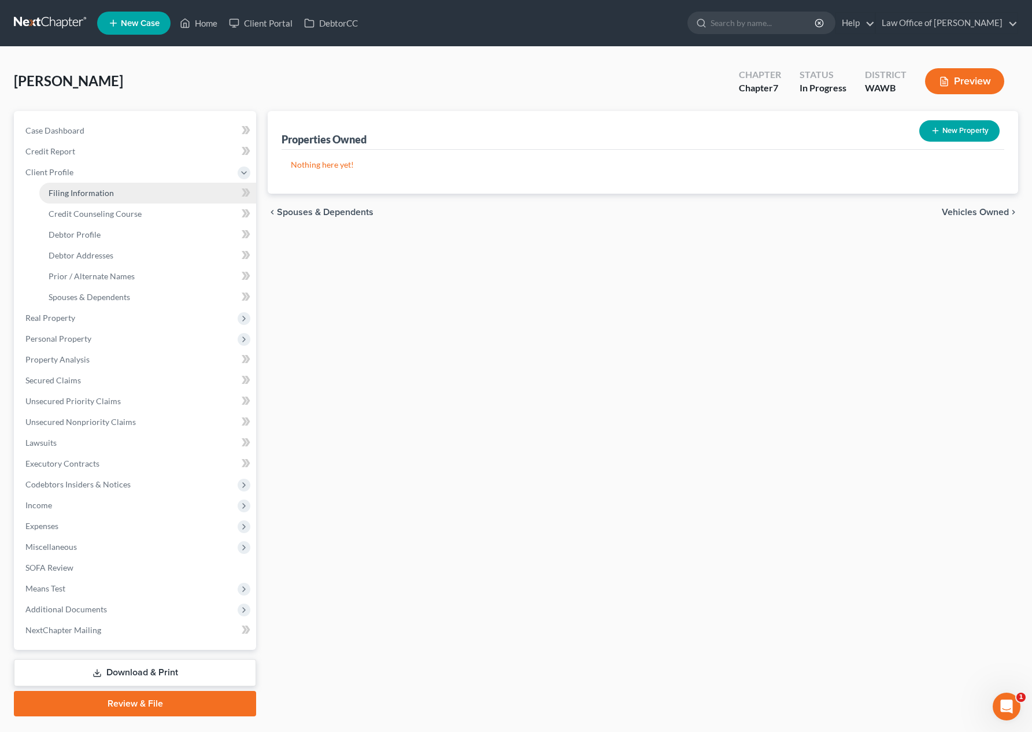
click at [178, 189] on link "Filing Information" at bounding box center [147, 193] width 217 height 21
select select "1"
select select "0"
select select "87"
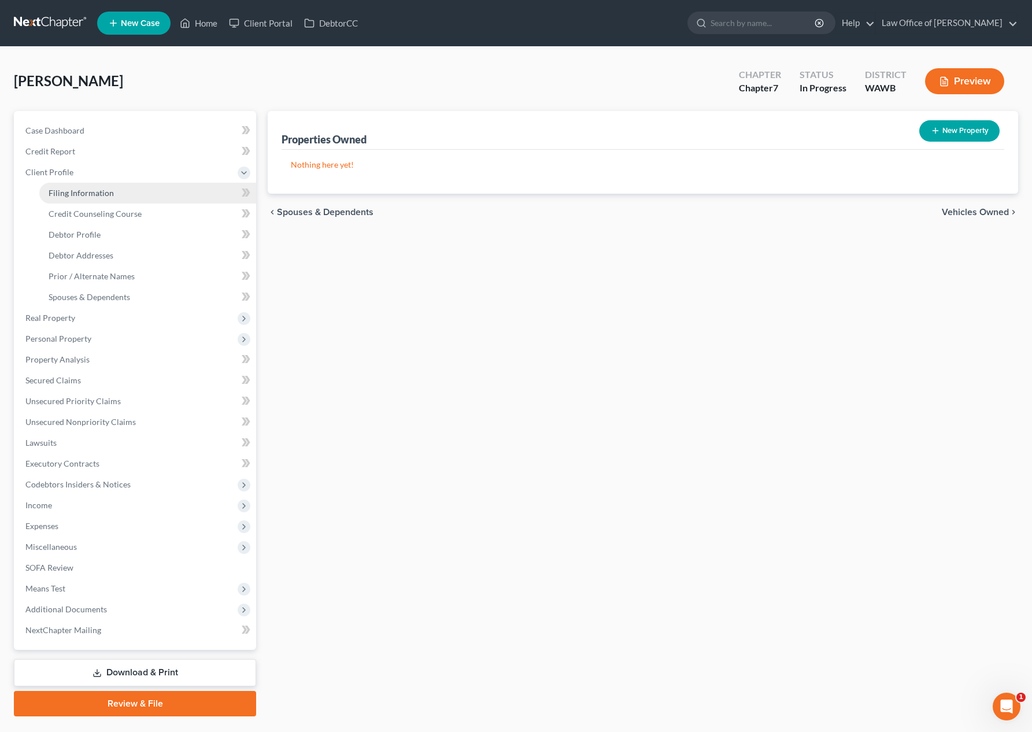
select select "0"
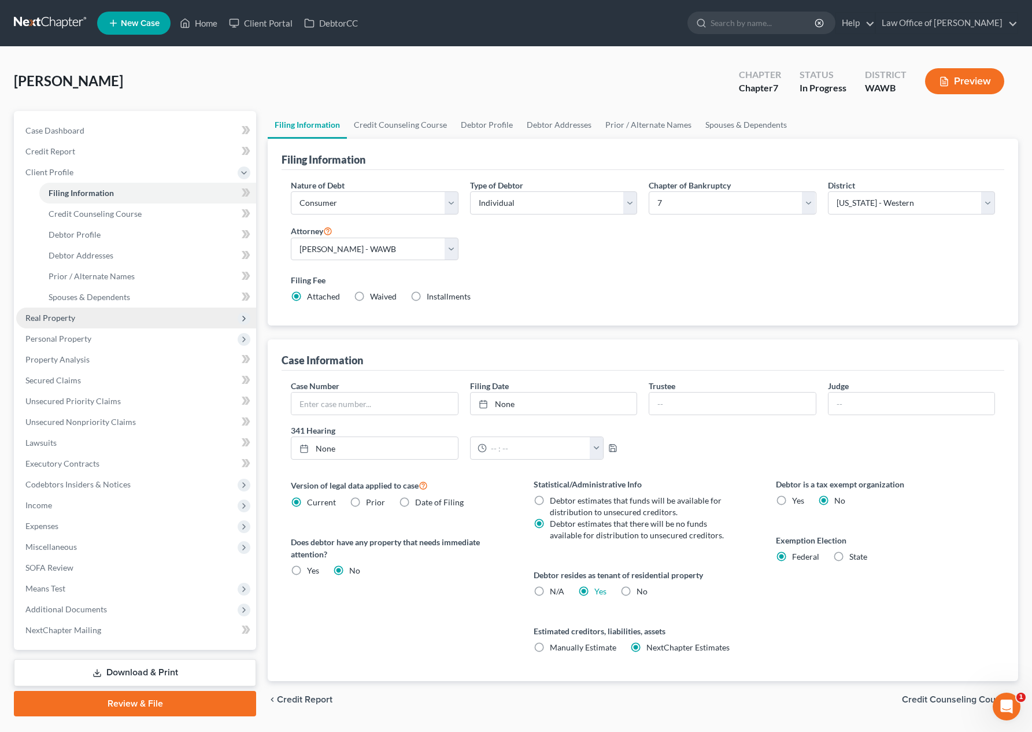
click at [135, 323] on span "Real Property" at bounding box center [136, 318] width 240 height 21
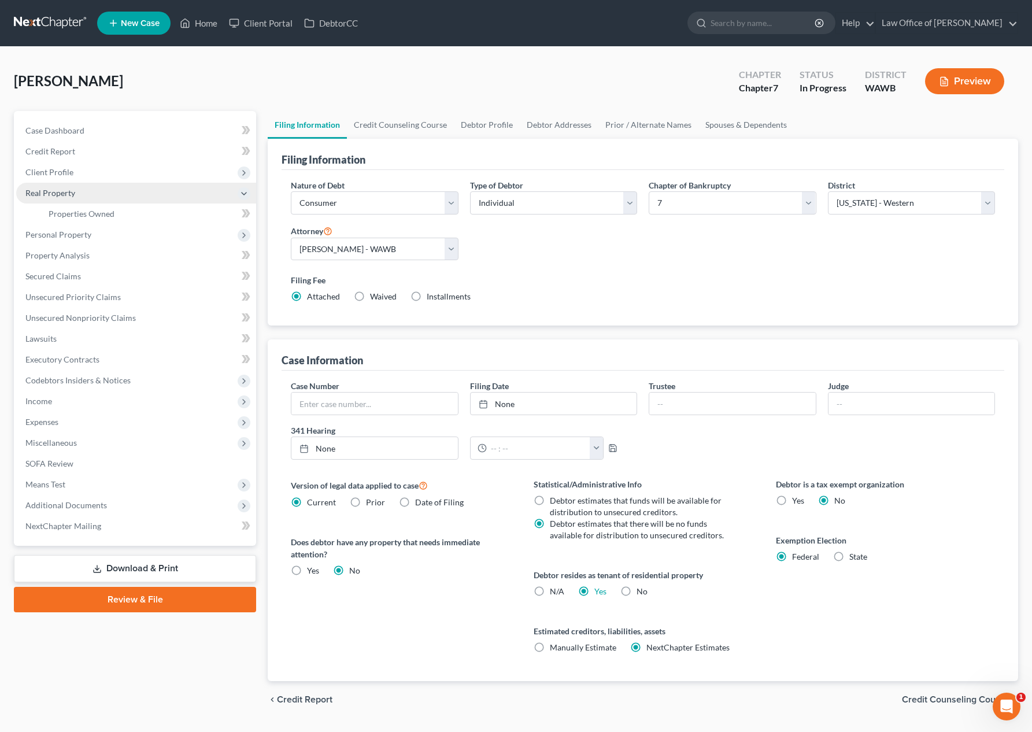
click at [134, 183] on span "Real Property" at bounding box center [136, 193] width 240 height 21
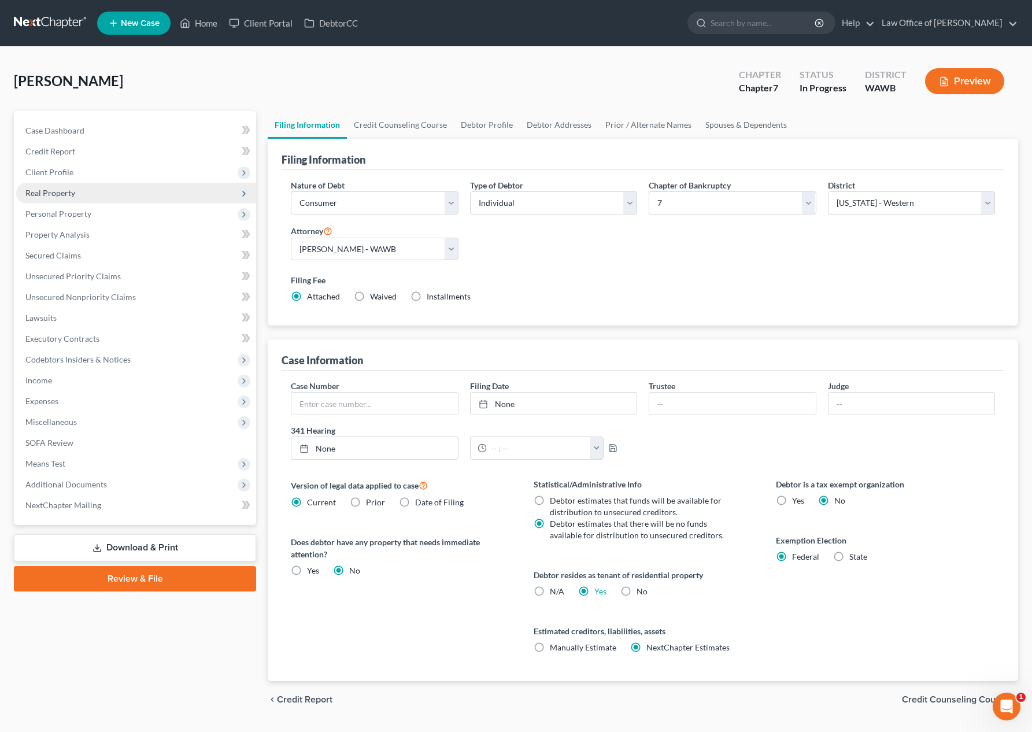
click at [126, 192] on span "Real Property" at bounding box center [136, 193] width 240 height 21
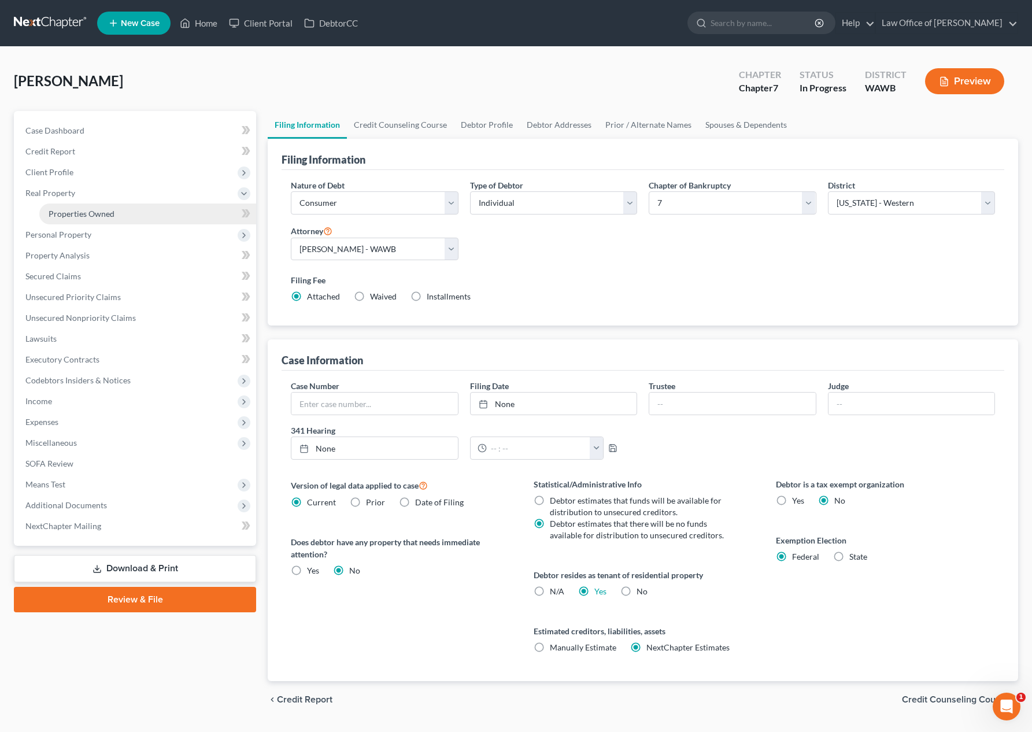
click at [123, 215] on link "Properties Owned" at bounding box center [147, 213] width 217 height 21
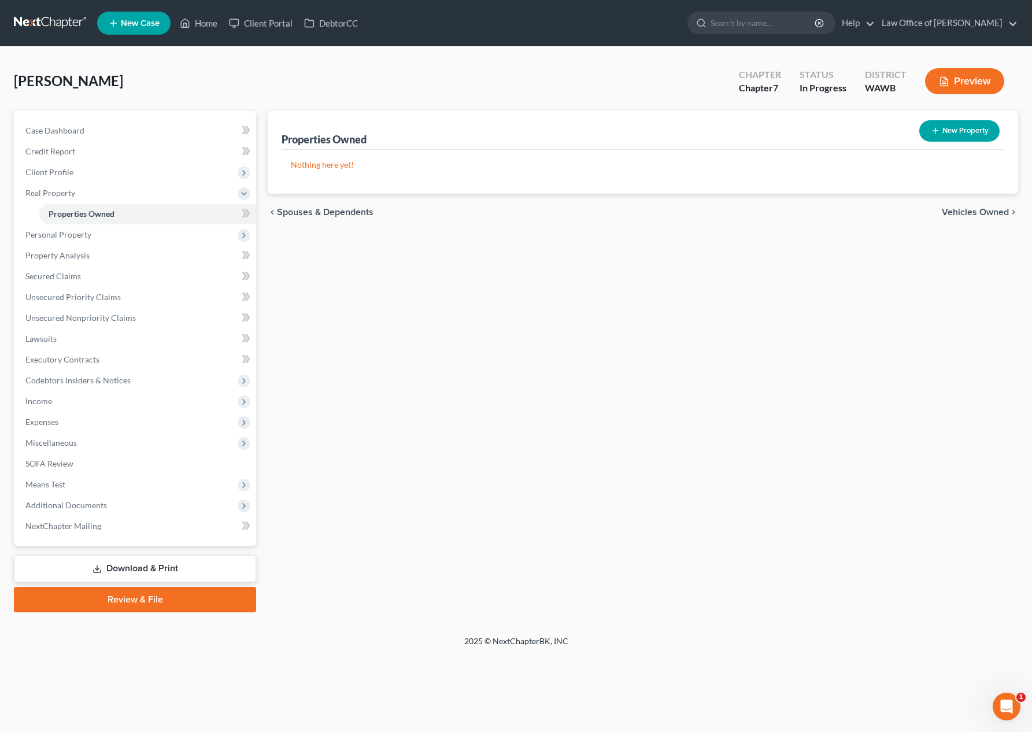
click at [968, 213] on span "Vehicles Owned" at bounding box center [975, 212] width 67 height 9
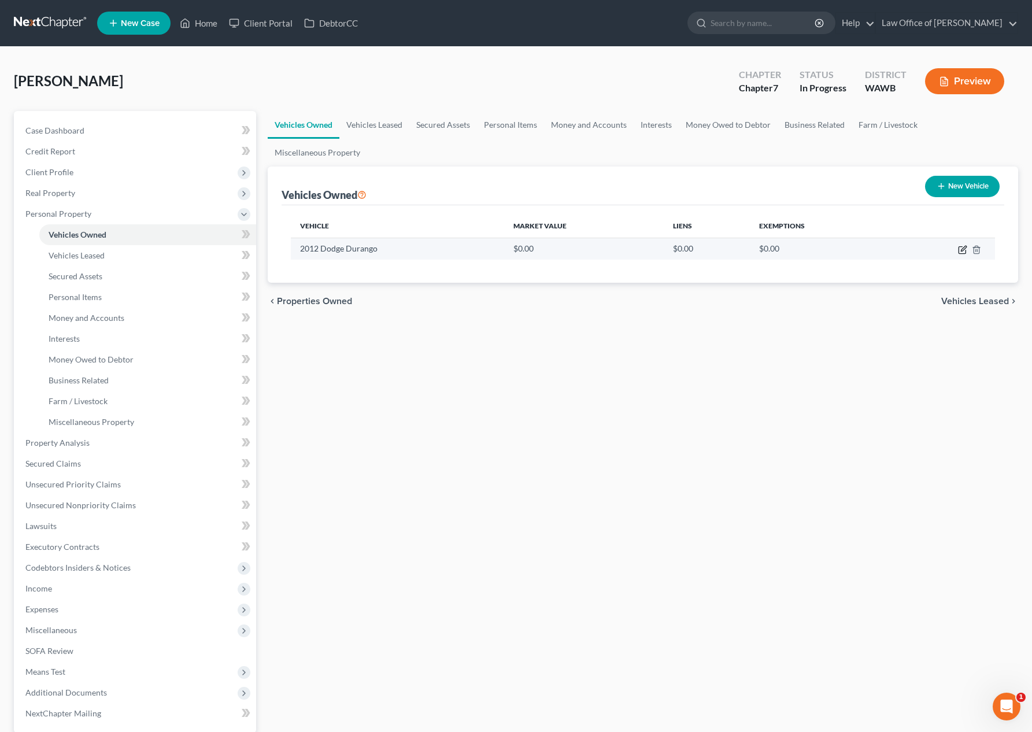
click at [962, 249] on icon "button" at bounding box center [963, 248] width 5 height 5
select select "0"
select select "14"
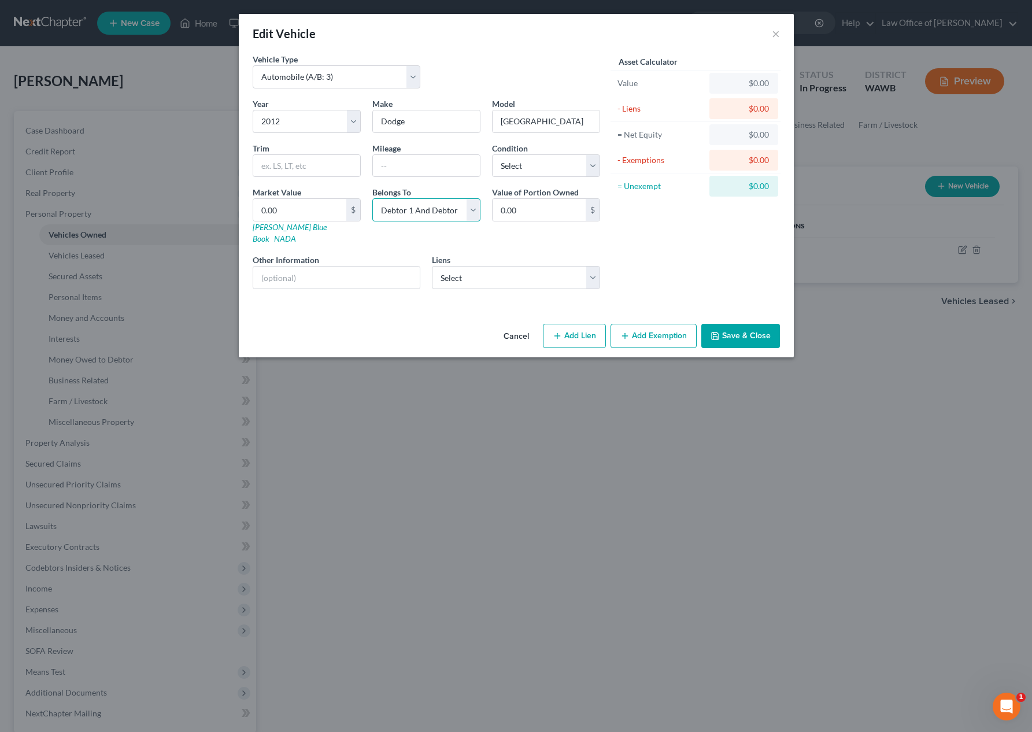
click at [440, 206] on select "Select Debtor 1 Only Debtor 2 Only Debtor 1 And Debtor 2 Only At Least One Of T…" at bounding box center [426, 209] width 108 height 23
select select "0"
click at [372, 198] on select "Select Debtor 1 Only Debtor 2 Only Debtor 1 And Debtor 2 Only At Least One Of T…" at bounding box center [426, 209] width 108 height 23
click at [534, 164] on select "Select Excellent Very Good Good Fair Poor" at bounding box center [546, 165] width 108 height 23
select select "2"
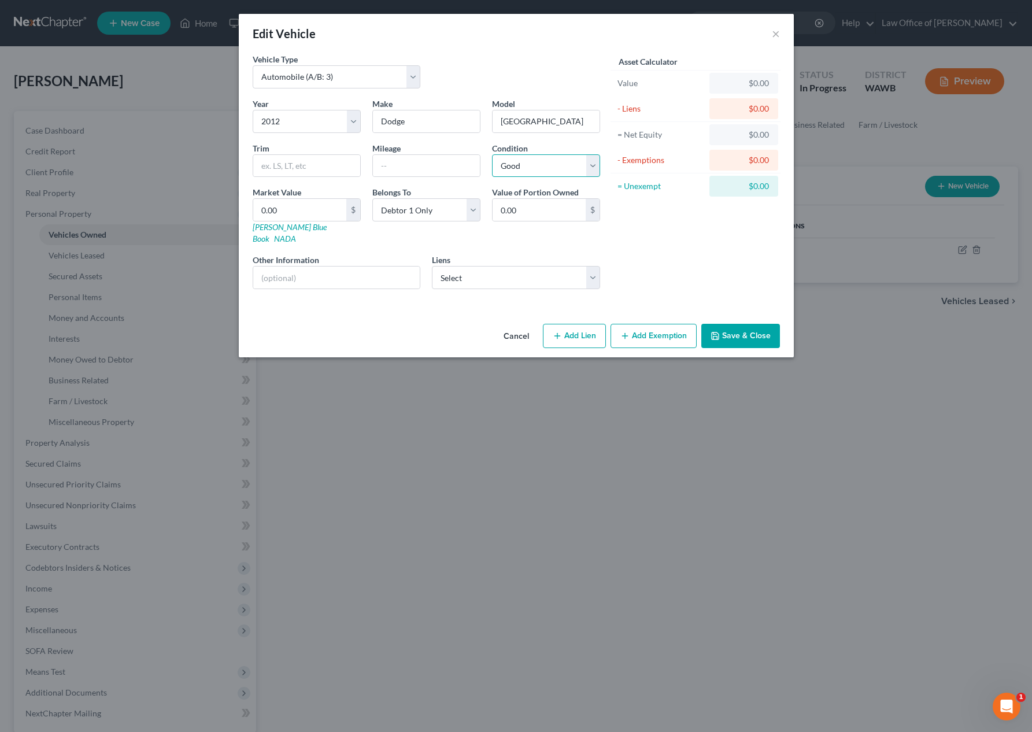
click at [492, 154] on select "Select Excellent Very Good Good Fair Poor" at bounding box center [546, 165] width 108 height 23
click at [379, 268] on input "text" at bounding box center [336, 277] width 167 height 22
type input "Paid in Full."
click at [434, 166] on input "text" at bounding box center [426, 166] width 107 height 22
type input "159,000"
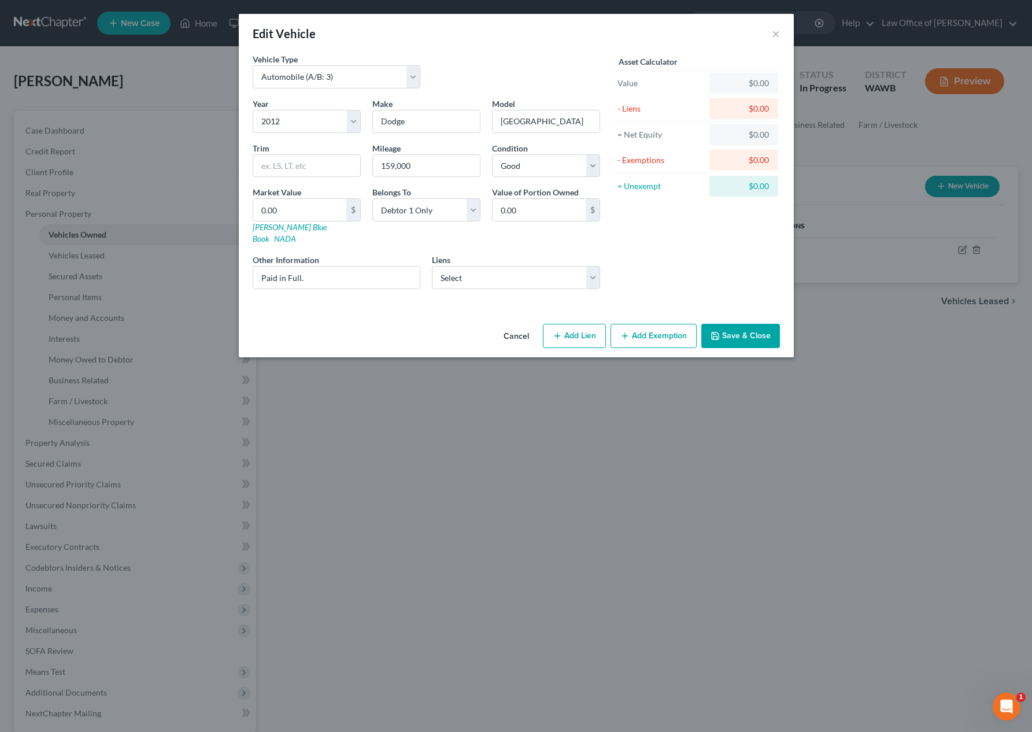
click at [740, 325] on button "Save & Close" at bounding box center [740, 336] width 79 height 24
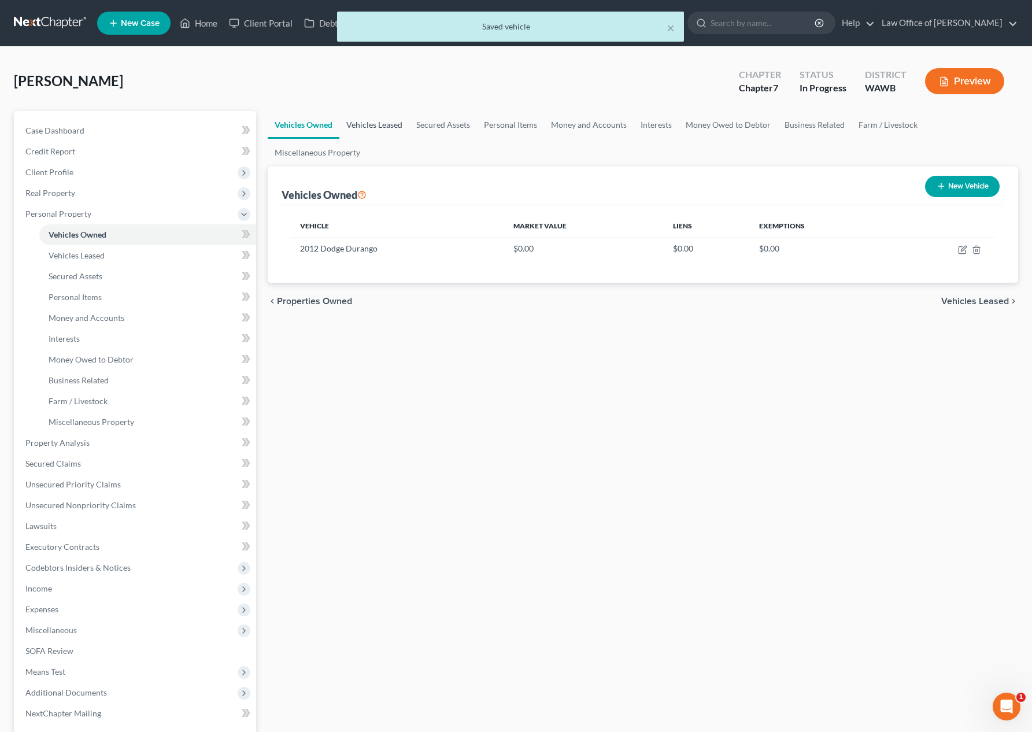
click at [389, 129] on link "Vehicles Leased" at bounding box center [374, 125] width 70 height 28
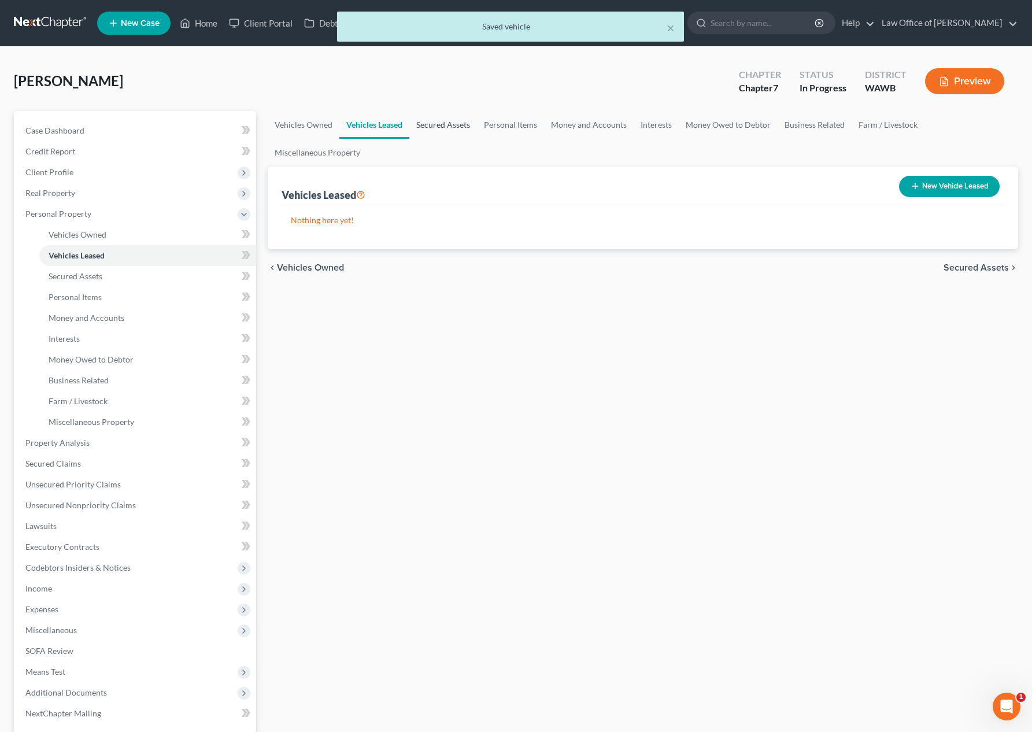
click at [435, 125] on link "Secured Assets" at bounding box center [443, 125] width 68 height 28
click at [517, 131] on link "Personal Items" at bounding box center [510, 125] width 67 height 28
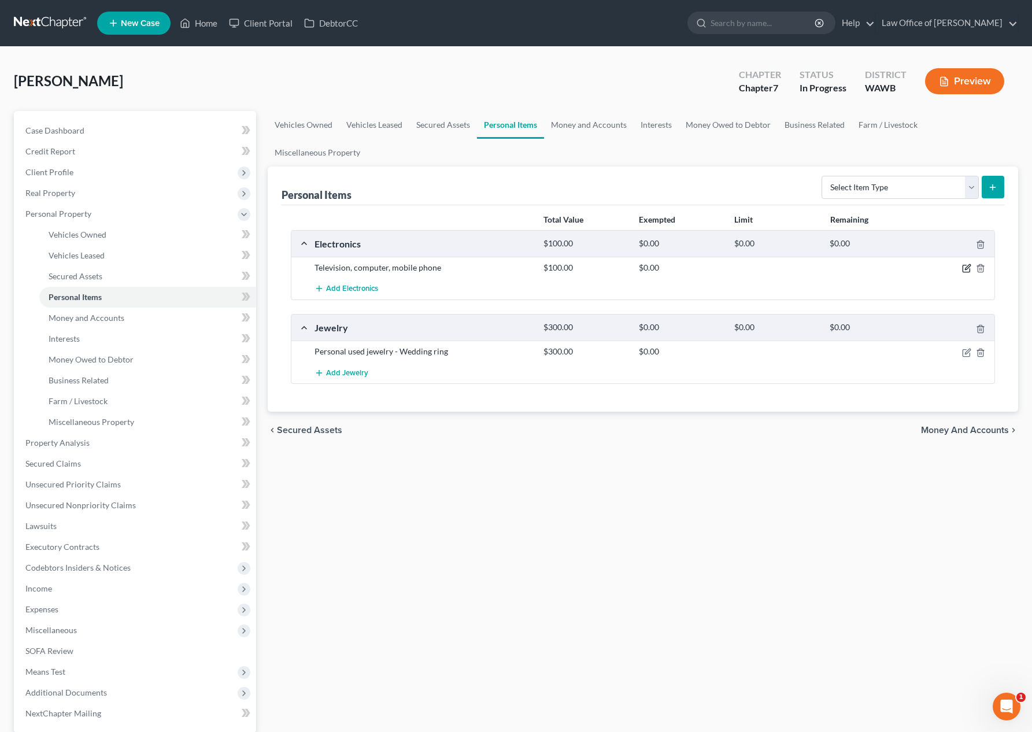
click at [965, 265] on icon "button" at bounding box center [965, 268] width 7 height 7
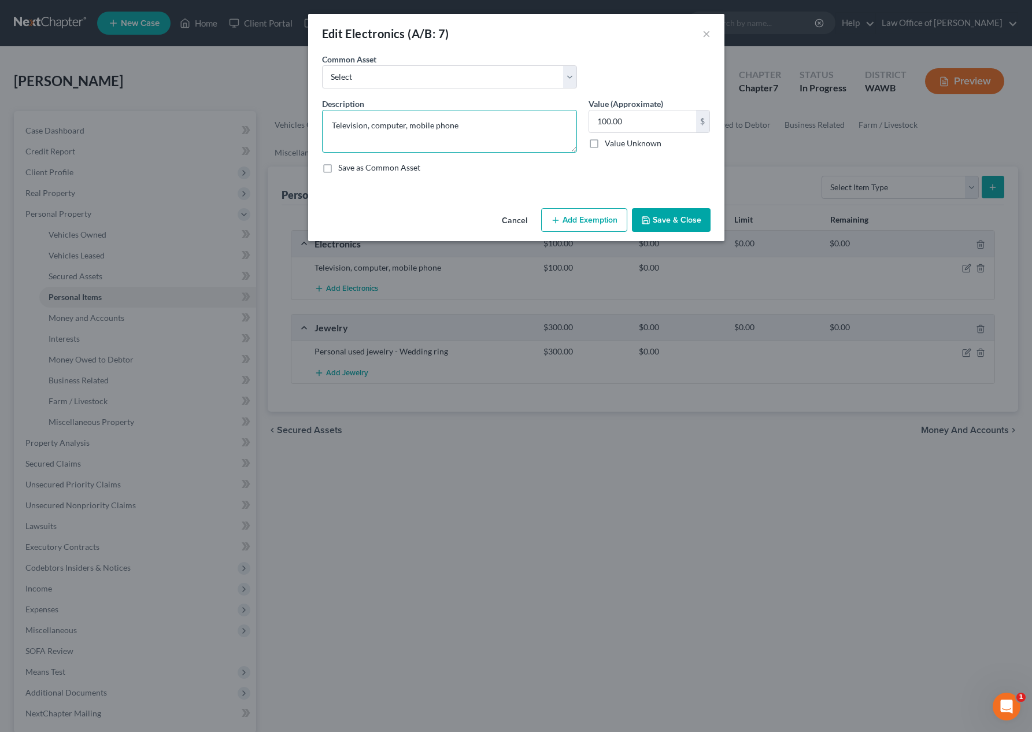
drag, startPoint x: 482, startPoint y: 133, endPoint x: 227, endPoint y: 110, distance: 256.0
click at [231, 113] on div "Edit Electronics (A/B: 7) × An exemption set must first be selected from the Fi…" at bounding box center [516, 366] width 1032 height 732
type textarea "Phone"
click at [671, 224] on button "Save & Close" at bounding box center [671, 220] width 79 height 24
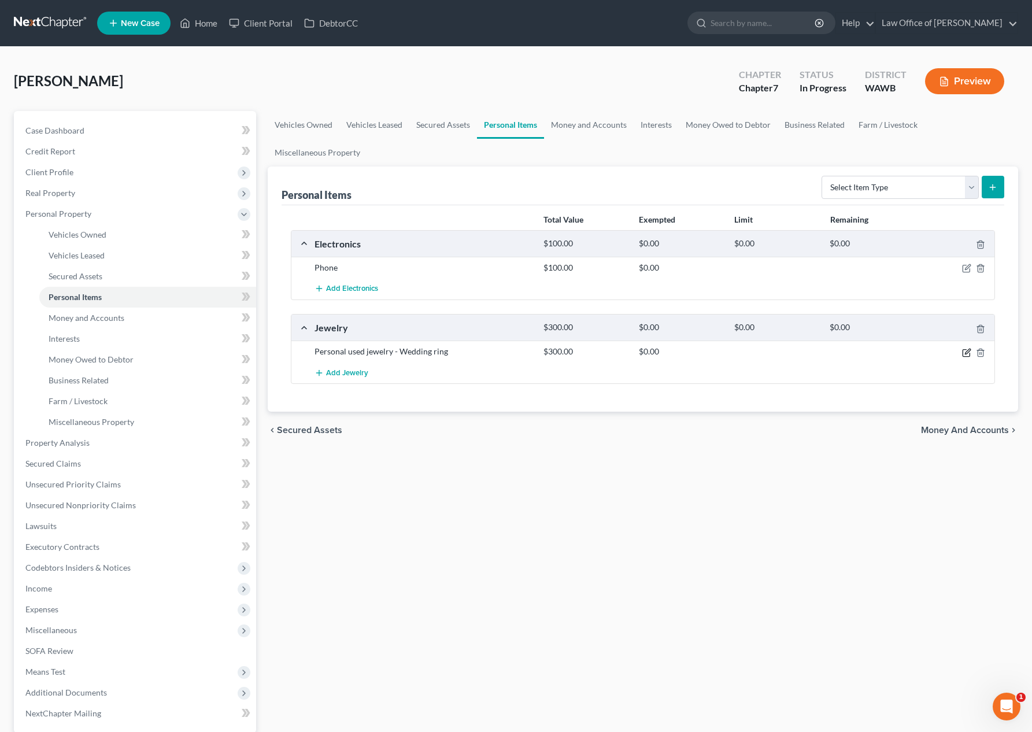
click at [968, 353] on icon "button" at bounding box center [966, 352] width 9 height 9
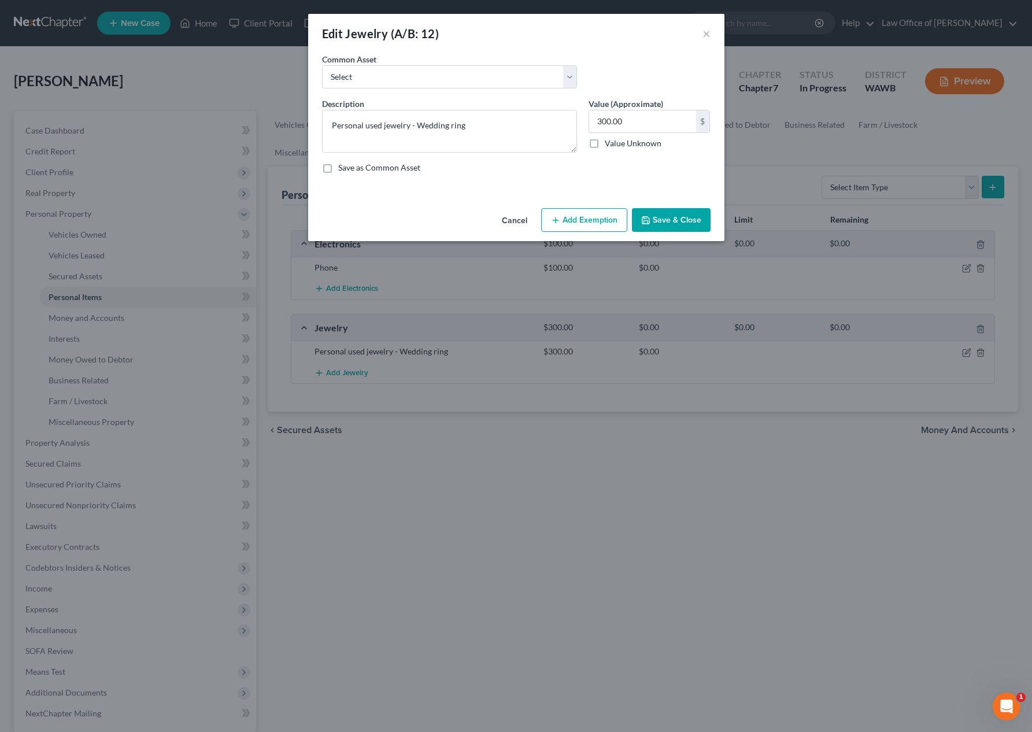
click at [667, 223] on button "Save & Close" at bounding box center [671, 220] width 79 height 24
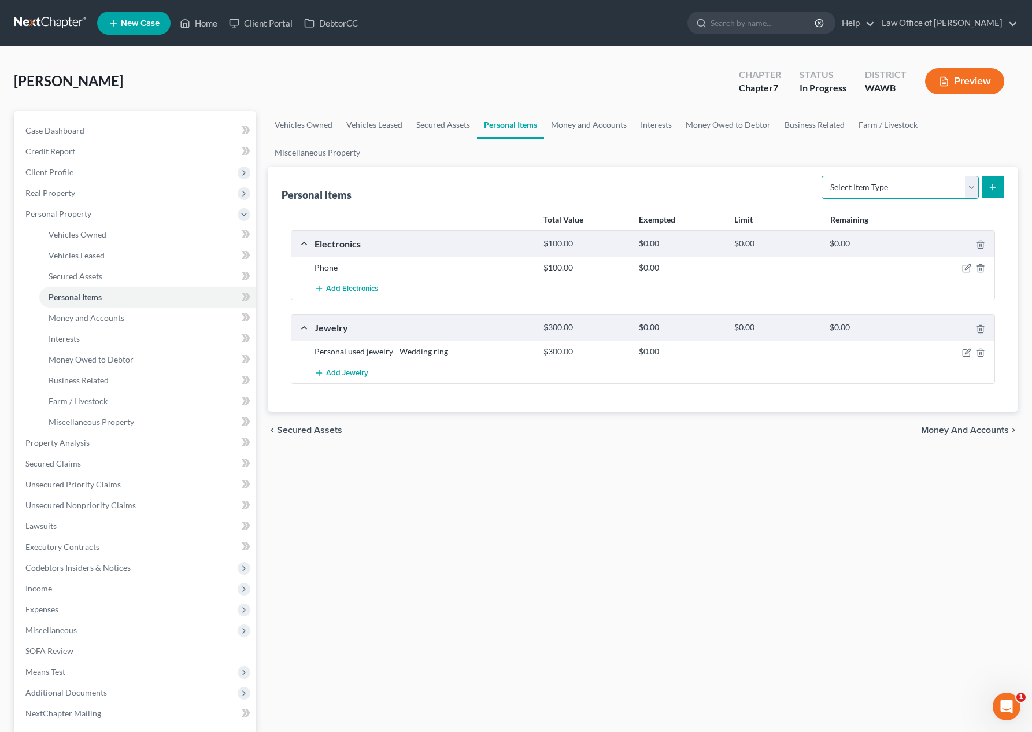
click at [923, 188] on select "Select Item Type Clothing (A/B: 11) Collectibles Of Value (A/B: 8) Electronics …" at bounding box center [899, 187] width 157 height 23
click at [921, 191] on select "Select Item Type Clothing (A/B: 11) Collectibles Of Value (A/B: 8) Electronics …" at bounding box center [899, 187] width 157 height 23
select select "clothing"
click at [823, 176] on select "Select Item Type Clothing (A/B: 11) Collectibles Of Value (A/B: 8) Electronics …" at bounding box center [899, 187] width 157 height 23
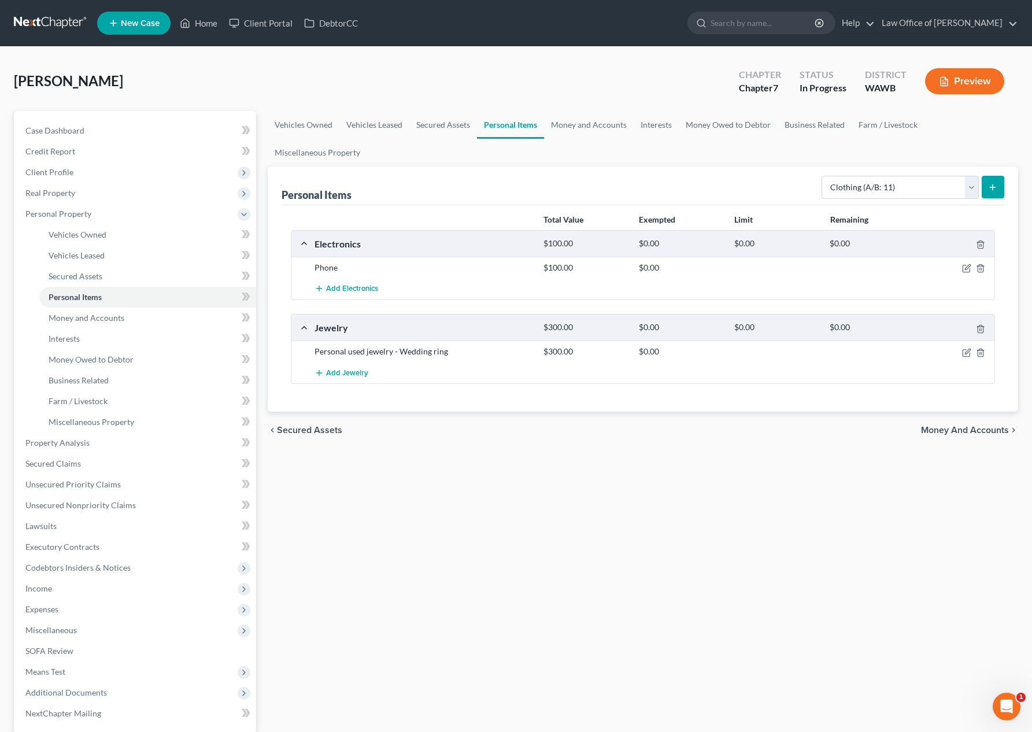
click at [998, 188] on button "submit" at bounding box center [993, 187] width 23 height 23
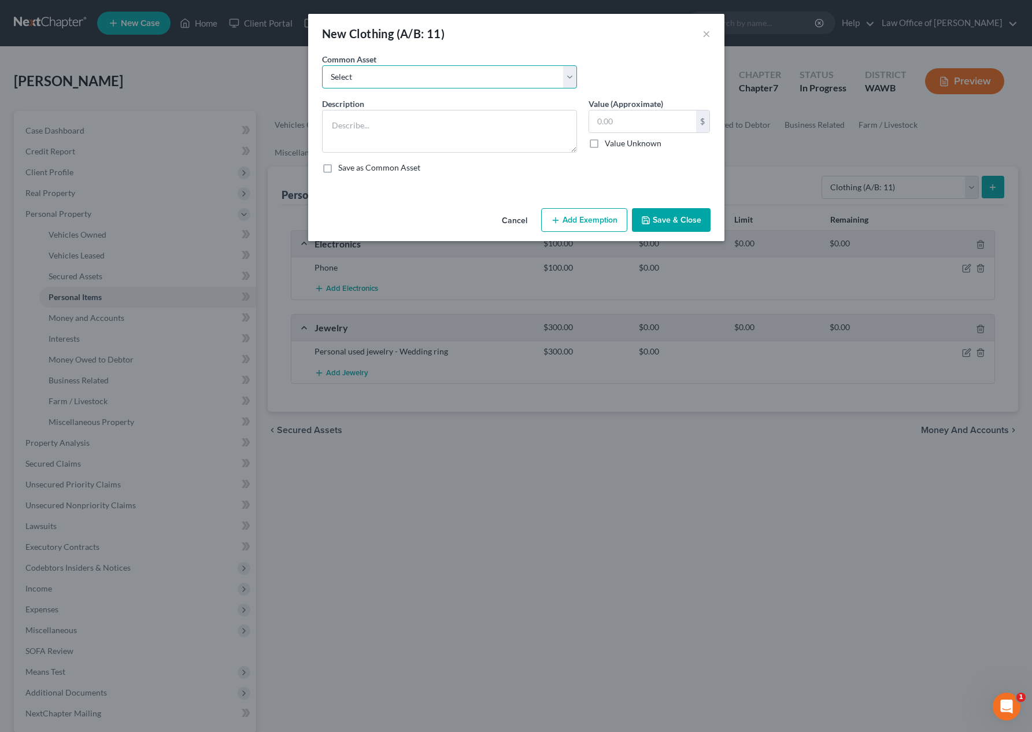
click at [493, 66] on select "Select Personal used clothing" at bounding box center [449, 76] width 255 height 23
select select "0"
click at [322, 65] on select "Select Personal used clothing" at bounding box center [449, 76] width 255 height 23
type textarea "Personal used clothing"
drag, startPoint x: 642, startPoint y: 124, endPoint x: 328, endPoint y: 112, distance: 313.5
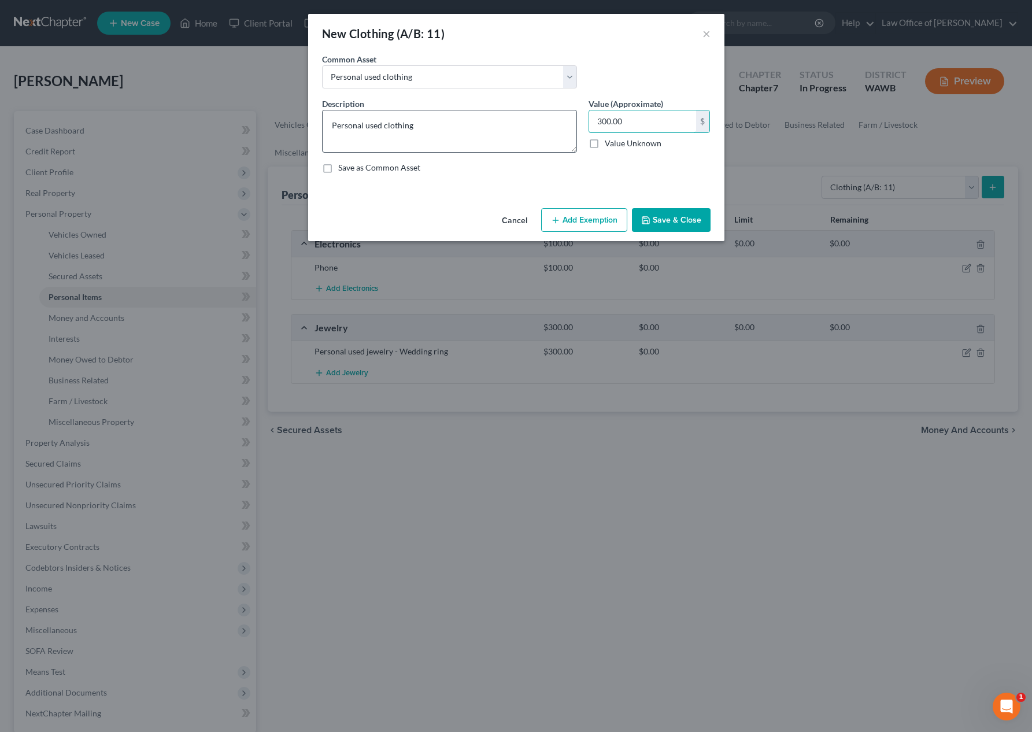
click at [328, 112] on div "Description * Personal used clothing Value (Approximate) 300.00 $ Value Unknown…" at bounding box center [516, 140] width 400 height 85
drag, startPoint x: 602, startPoint y: 119, endPoint x: 582, endPoint y: 117, distance: 20.3
click at [595, 118] on input "300.00" at bounding box center [642, 121] width 107 height 22
type input "100.00"
click at [655, 217] on button "Save & Close" at bounding box center [671, 220] width 79 height 24
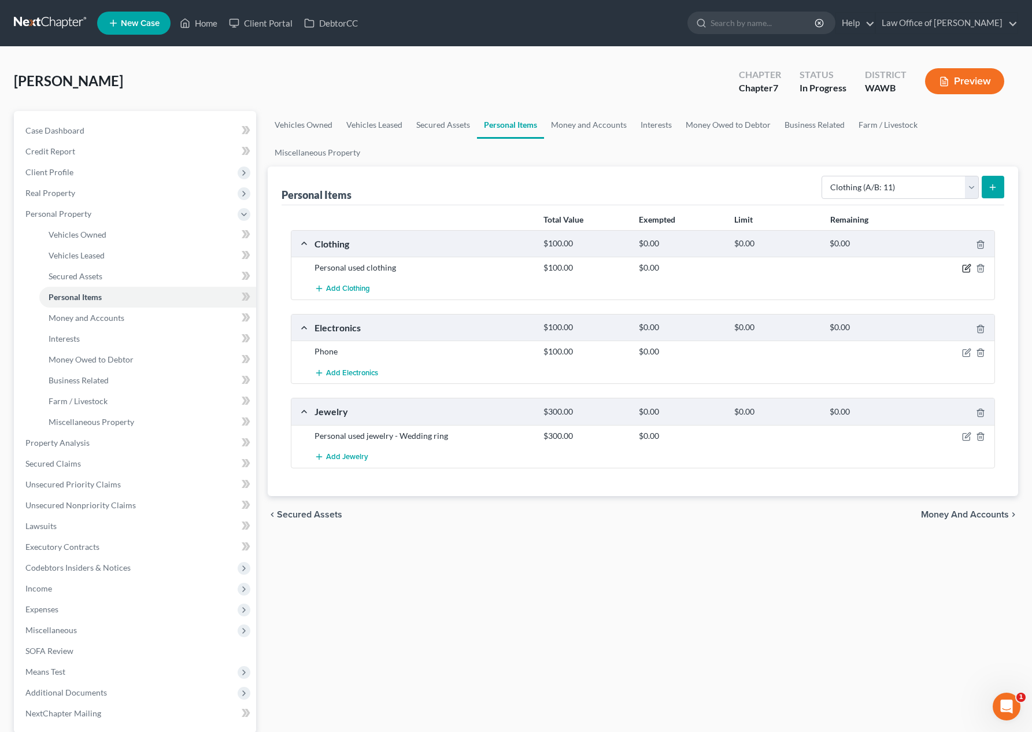
click at [964, 266] on icon "button" at bounding box center [966, 268] width 9 height 9
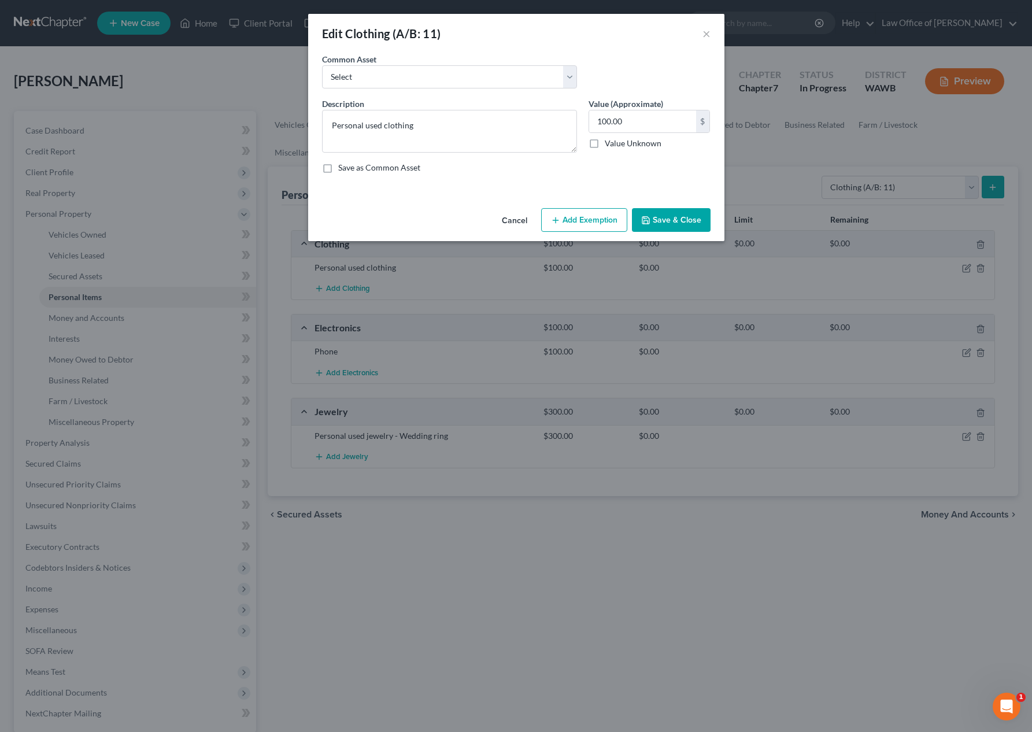
click at [562, 216] on button "Add Exemption" at bounding box center [584, 220] width 86 height 24
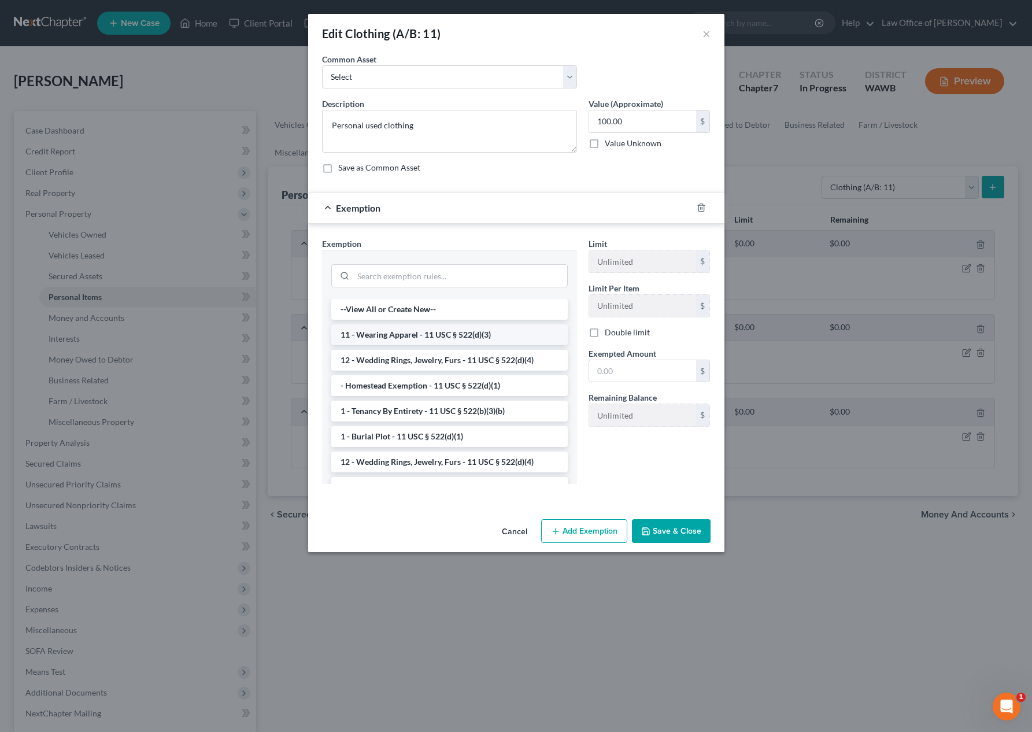
click at [440, 334] on li "11 - Wearing Apparel - 11 USC § 522(d)(3)" at bounding box center [449, 334] width 236 height 21
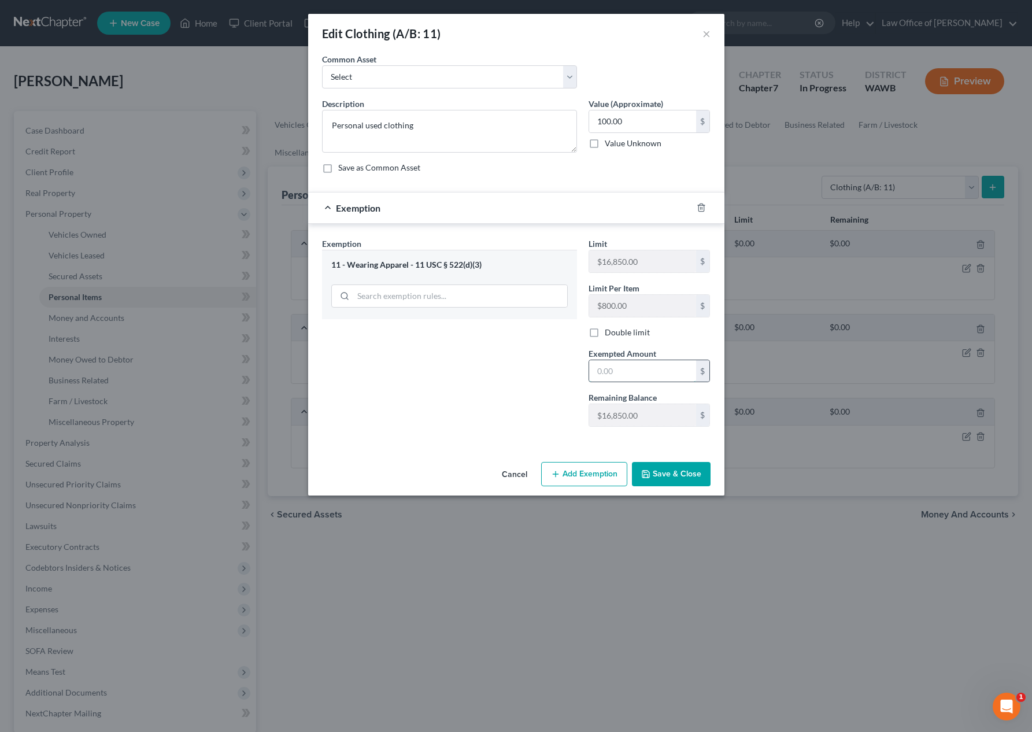
click at [620, 371] on input "text" at bounding box center [642, 371] width 107 height 22
type input "100"
click at [450, 427] on div "Exemption Set must be selected for CA. Exemption * 11 - Wearing Apparel - 11 US…" at bounding box center [449, 337] width 266 height 198
click at [688, 473] on button "Save & Close" at bounding box center [671, 474] width 79 height 24
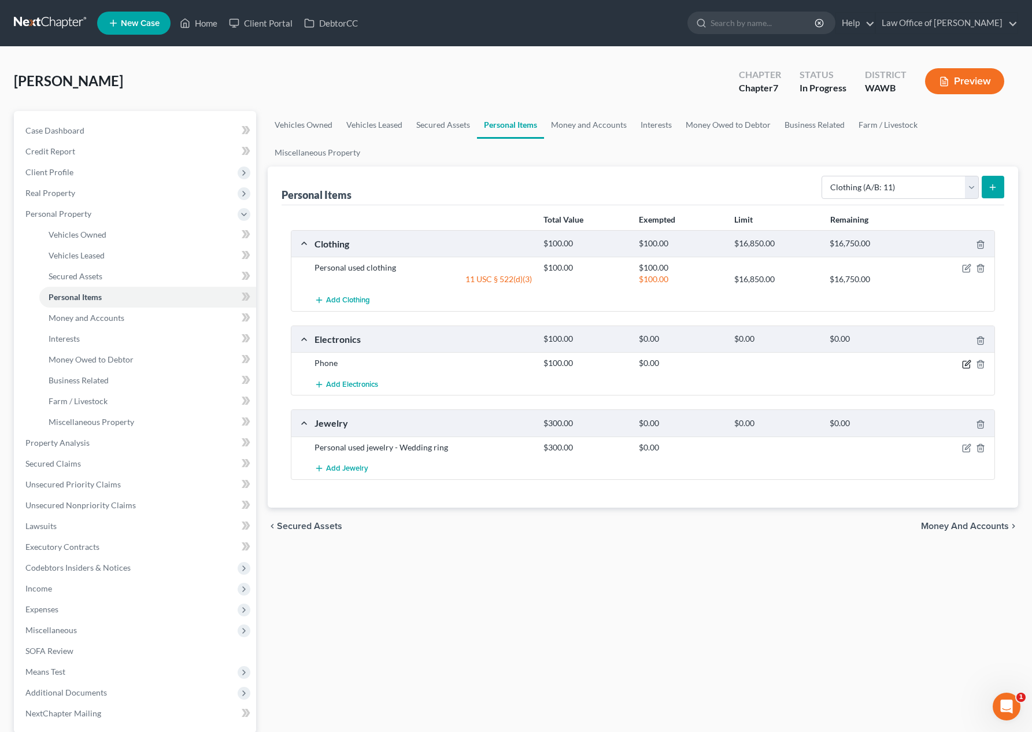
click at [966, 361] on icon "button" at bounding box center [966, 364] width 9 height 9
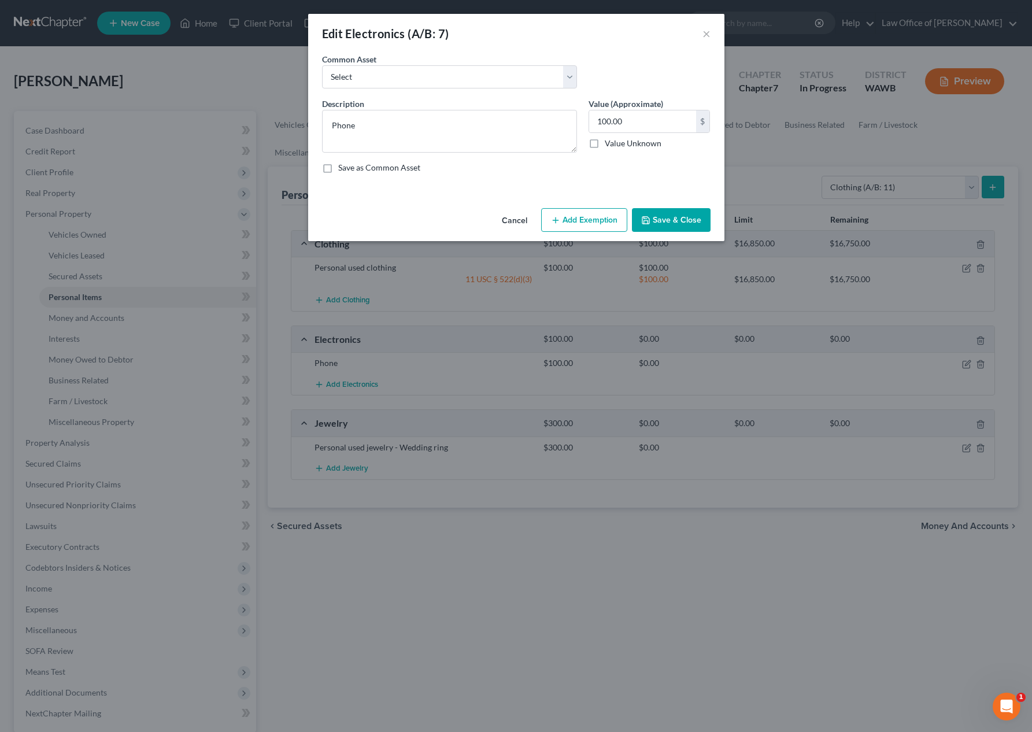
click at [605, 227] on button "Add Exemption" at bounding box center [584, 220] width 86 height 24
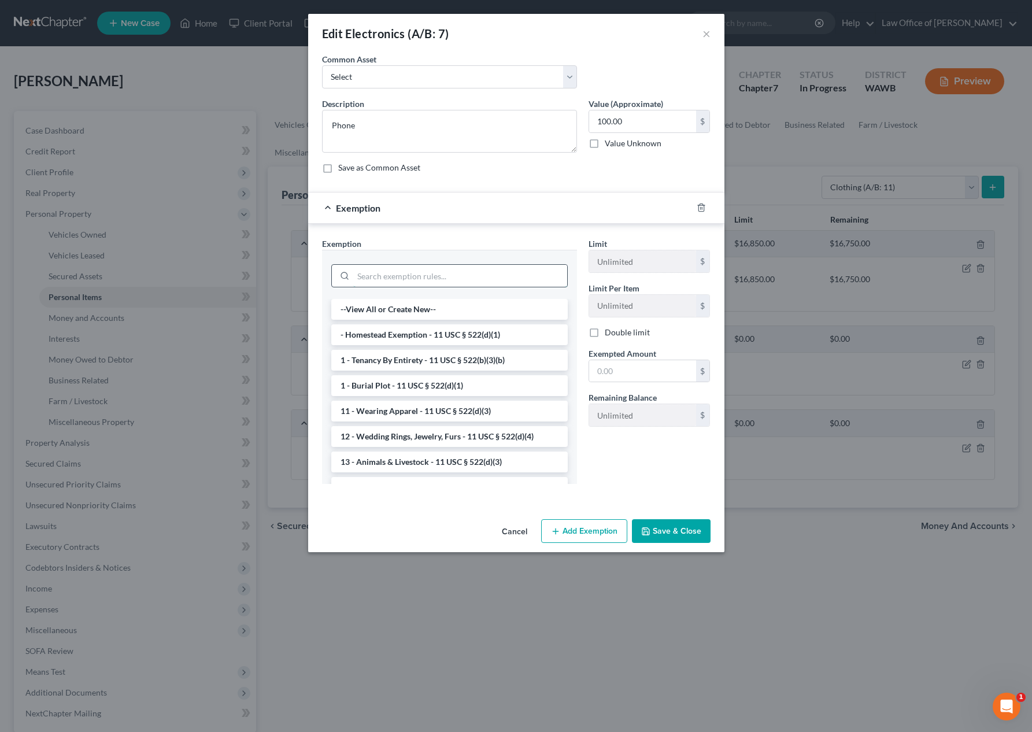
click at [459, 278] on input "search" at bounding box center [460, 276] width 214 height 22
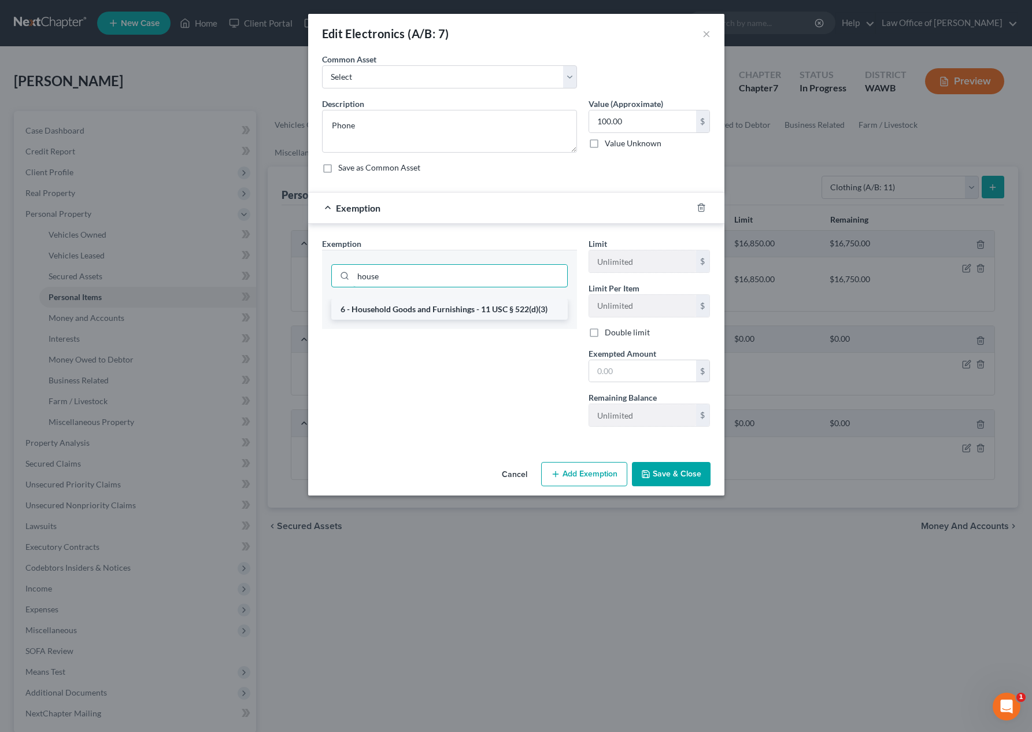
type input "house"
click at [457, 303] on li "6 - Household Goods and Furnishings - 11 USC § 522(d)(3)" at bounding box center [449, 309] width 236 height 21
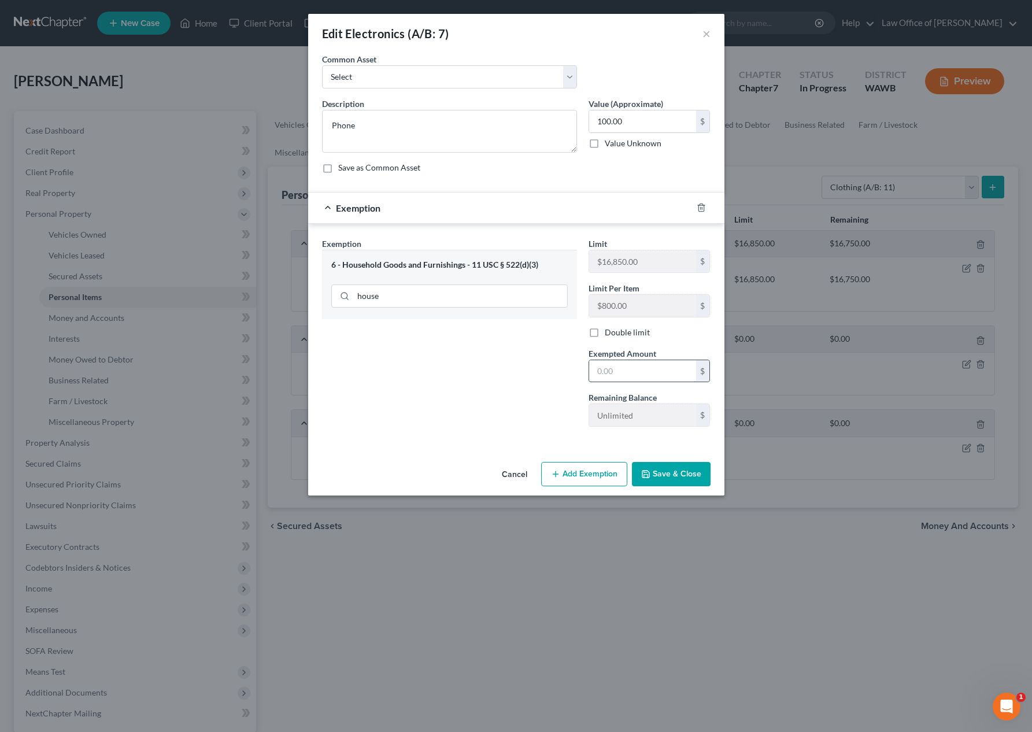
click at [658, 376] on input "text" at bounding box center [642, 371] width 107 height 22
type input "100"
click at [569, 415] on div "Exemption Set must be selected for CA. Exemption * 6 - Household Goods and Furn…" at bounding box center [449, 337] width 266 height 198
click at [689, 461] on div "Cancel Add Exemption Save & Close" at bounding box center [516, 476] width 416 height 38
click at [685, 469] on button "Save & Close" at bounding box center [671, 474] width 79 height 24
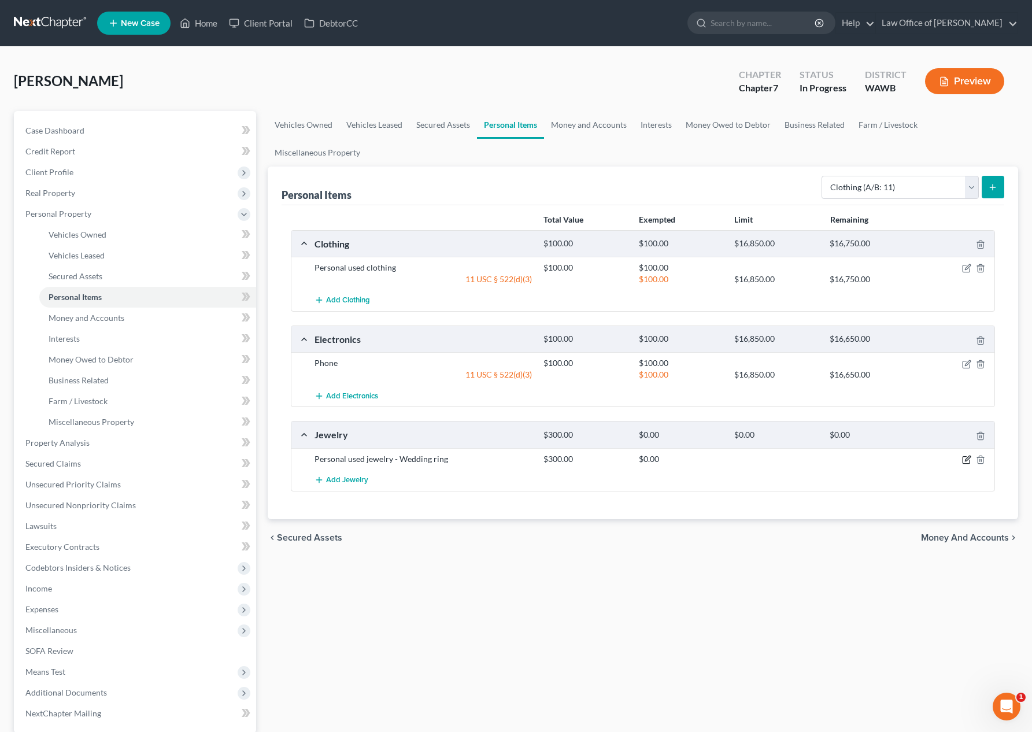
click at [968, 459] on icon "button" at bounding box center [967, 457] width 5 height 5
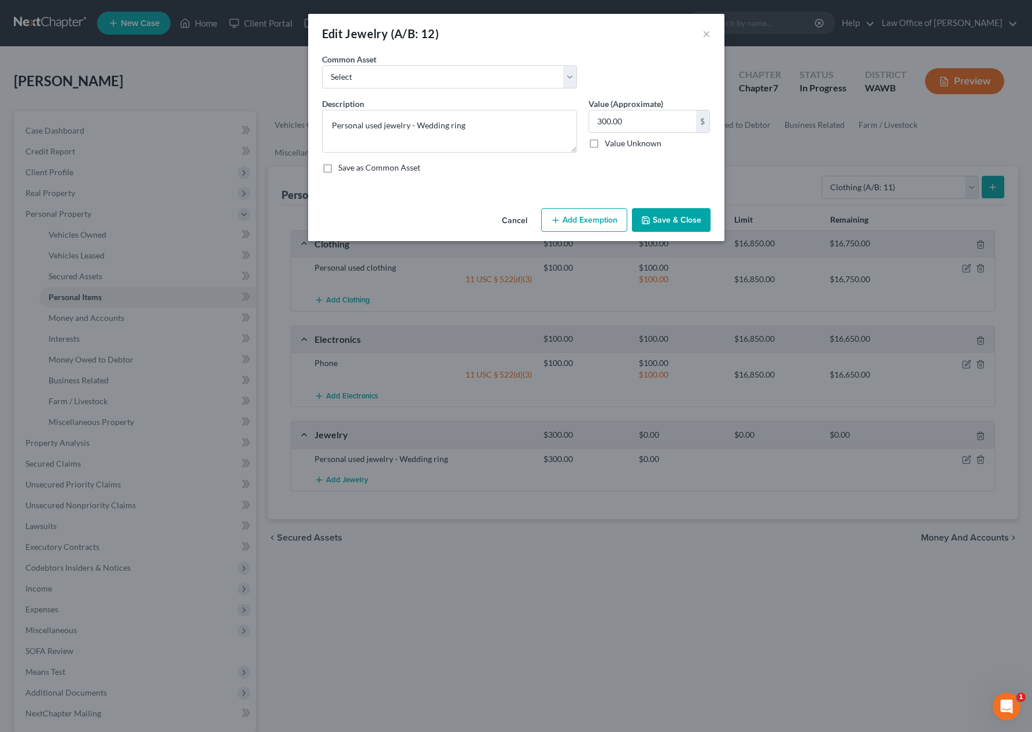
click at [599, 229] on button "Add Exemption" at bounding box center [584, 220] width 86 height 24
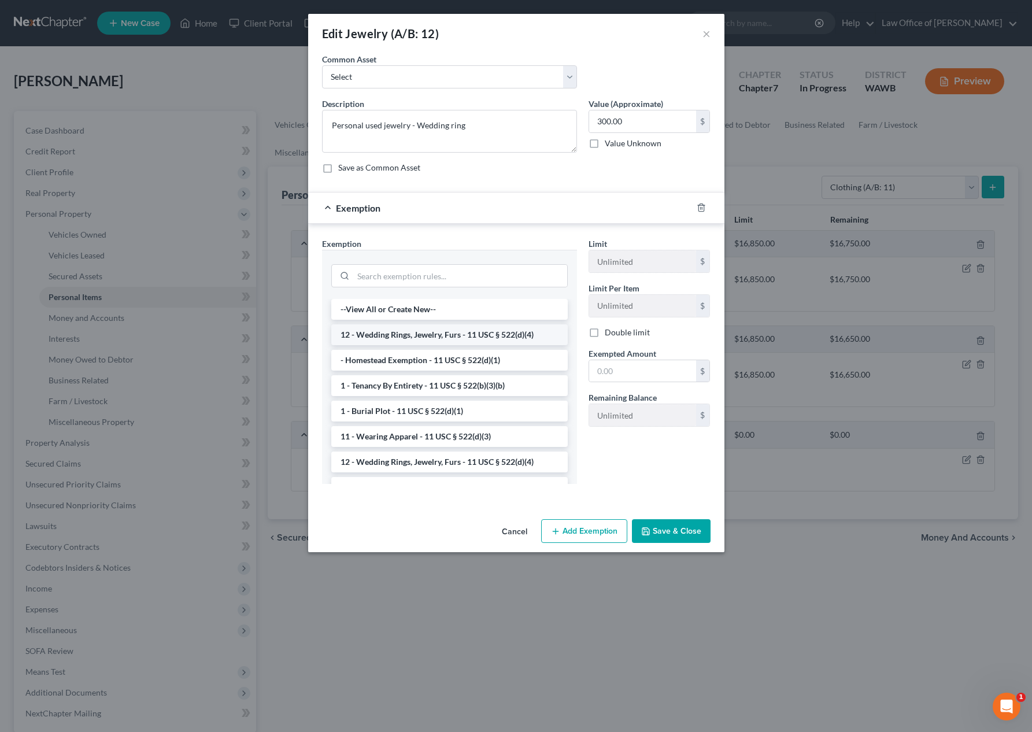
click at [464, 326] on li "12 - Wedding Rings, Jewelry, Furs - 11 USC § 522(d)(4)" at bounding box center [449, 334] width 236 height 21
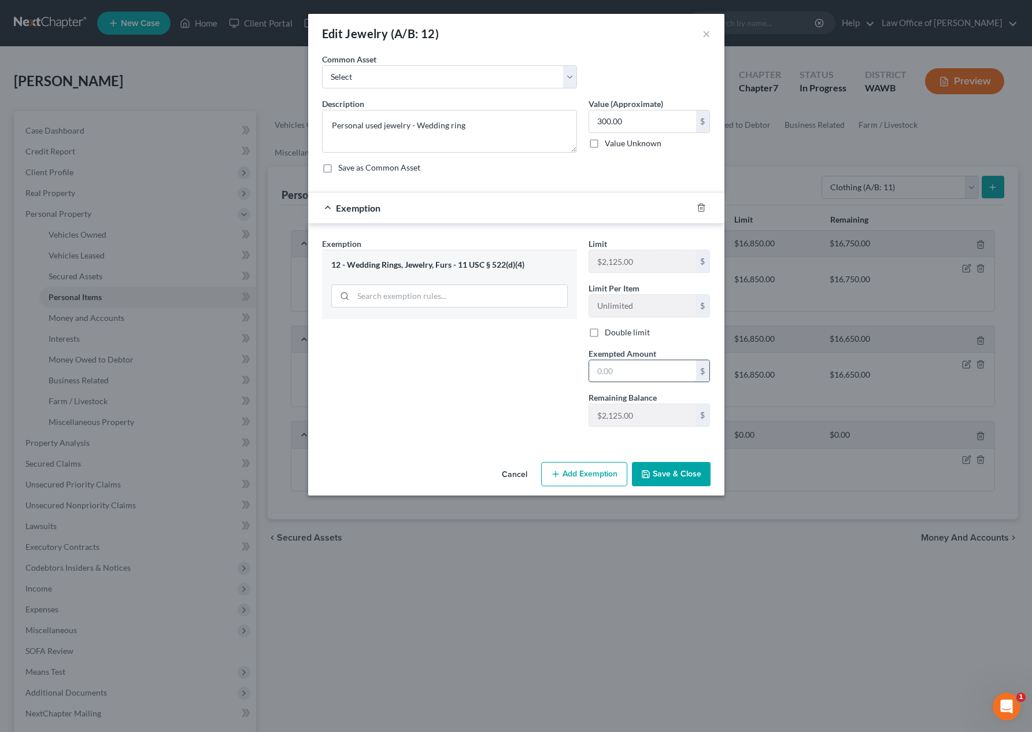
click at [612, 371] on input "text" at bounding box center [642, 371] width 107 height 22
type input "300.00"
click at [658, 471] on button "Save & Close" at bounding box center [671, 474] width 79 height 24
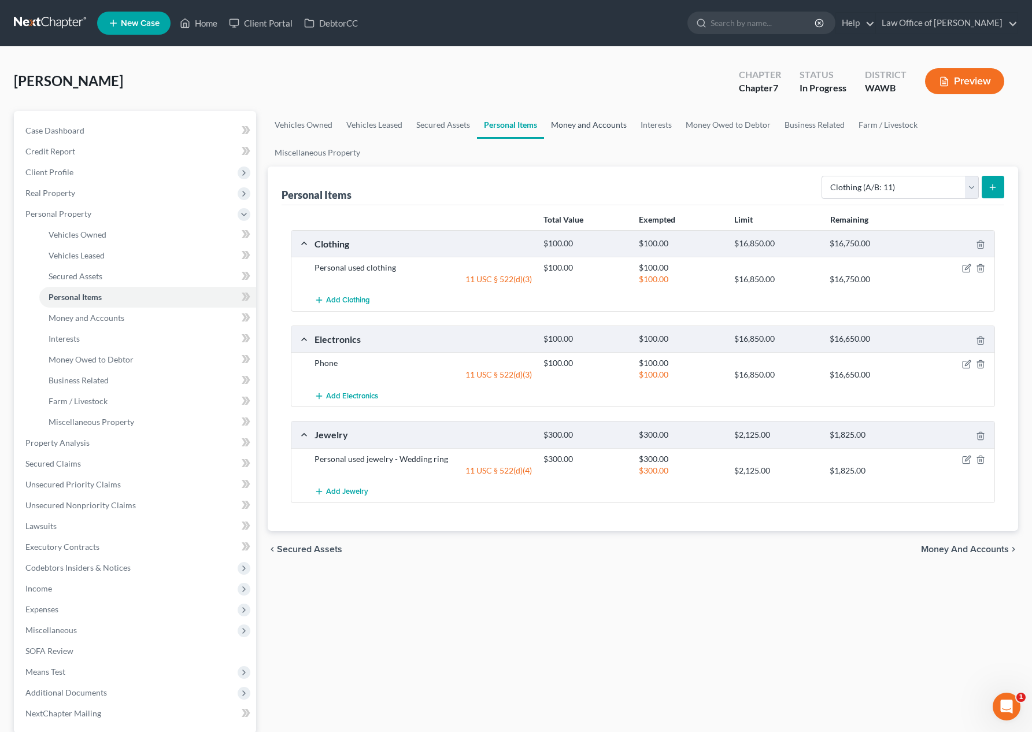
click at [572, 131] on link "Money and Accounts" at bounding box center [589, 125] width 90 height 28
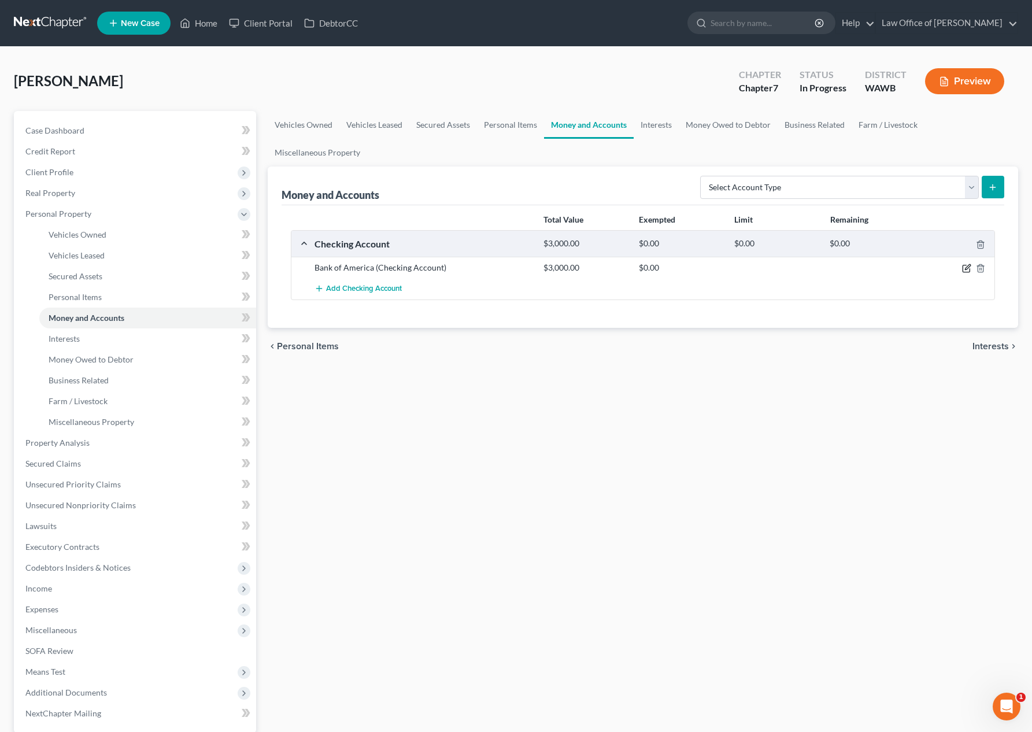
click at [965, 271] on icon "button" at bounding box center [966, 268] width 9 height 9
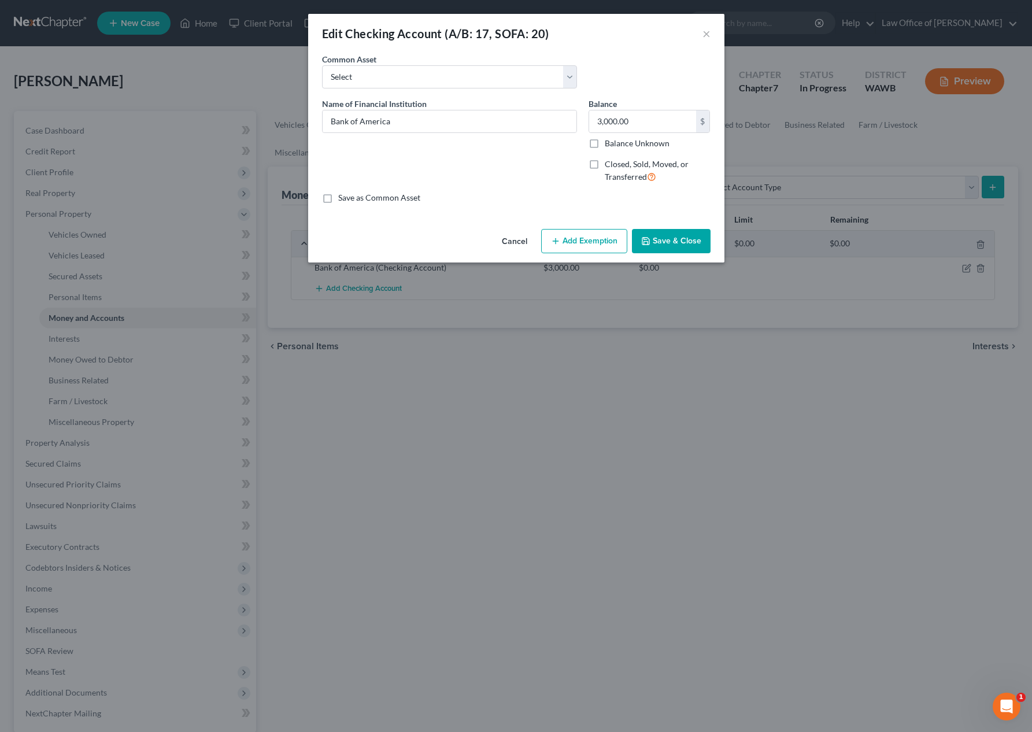
click at [736, 265] on div "Edit Checking Account (A/B: 17, SOFA: 20) × An exemption set must first be sele…" at bounding box center [516, 366] width 1032 height 732
click at [648, 123] on input "3,000.00" at bounding box center [642, 121] width 107 height 22
type input "1,500"
click at [592, 240] on button "Add Exemption" at bounding box center [584, 241] width 86 height 24
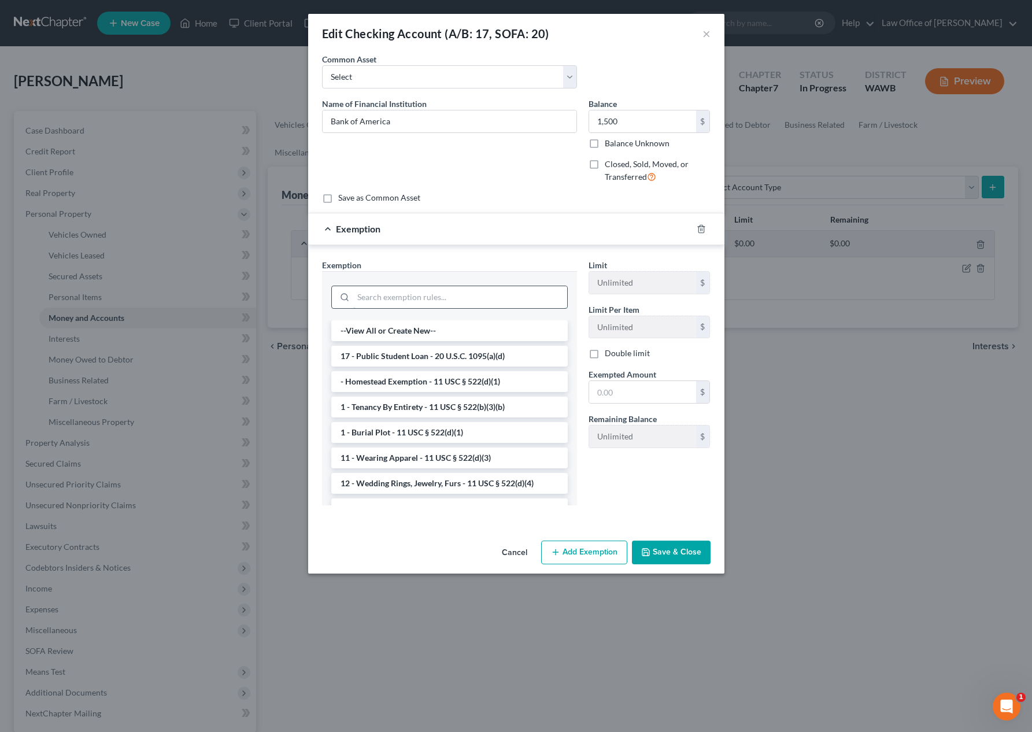
click at [479, 296] on input "search" at bounding box center [460, 297] width 214 height 22
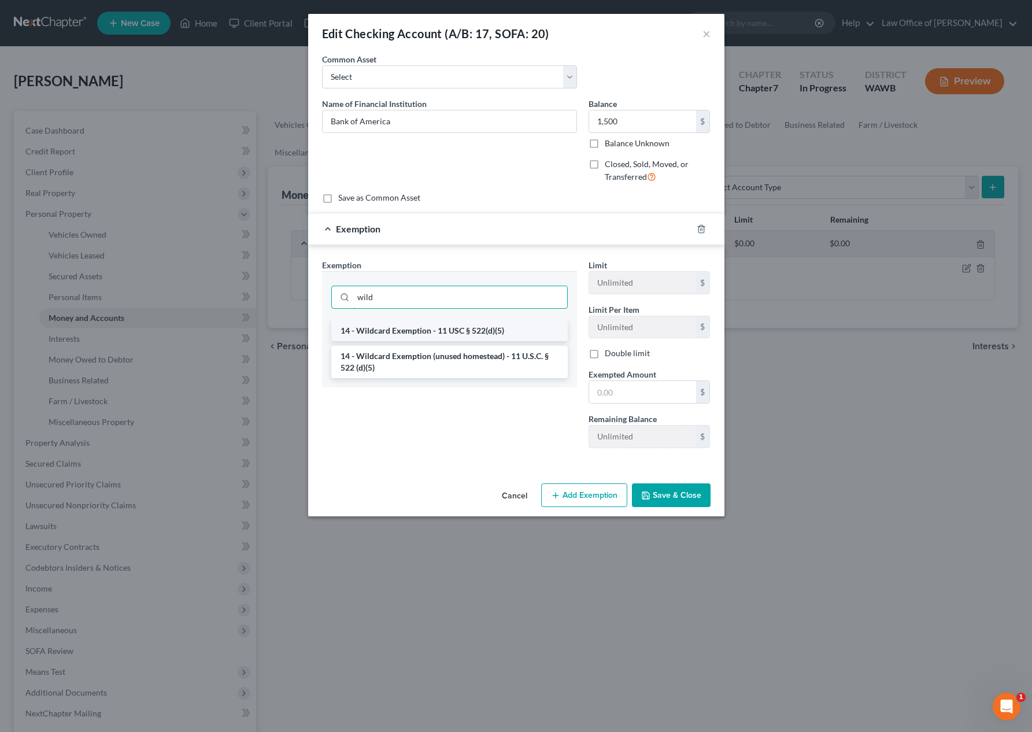
type input "wild"
click at [478, 331] on li "14 - Wildcard Exemption - 11 USC § 522(d)(5)" at bounding box center [449, 330] width 236 height 21
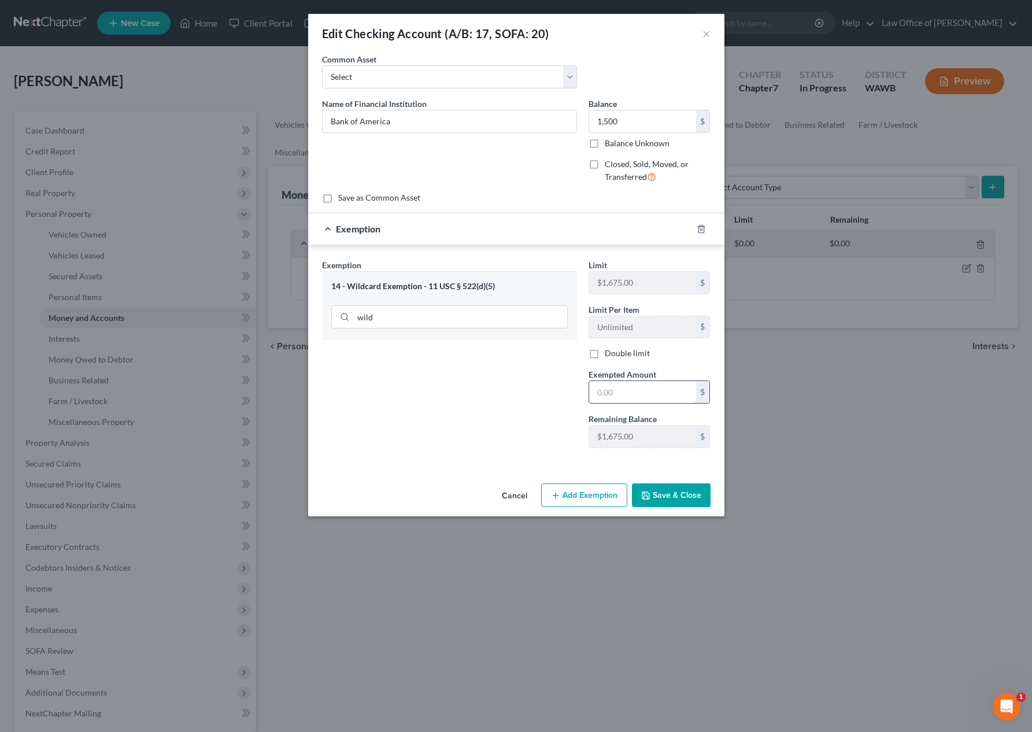
click at [665, 381] on input "text" at bounding box center [642, 392] width 107 height 22
click at [673, 493] on button "Save & Close" at bounding box center [671, 495] width 79 height 24
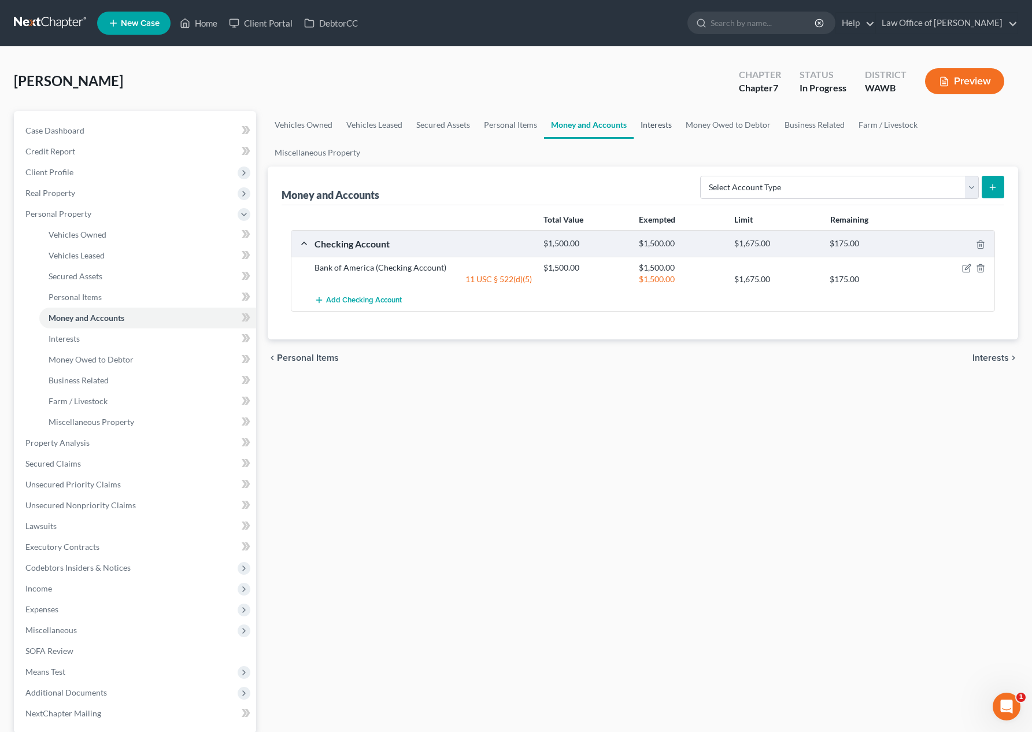
click at [652, 125] on link "Interests" at bounding box center [656, 125] width 45 height 28
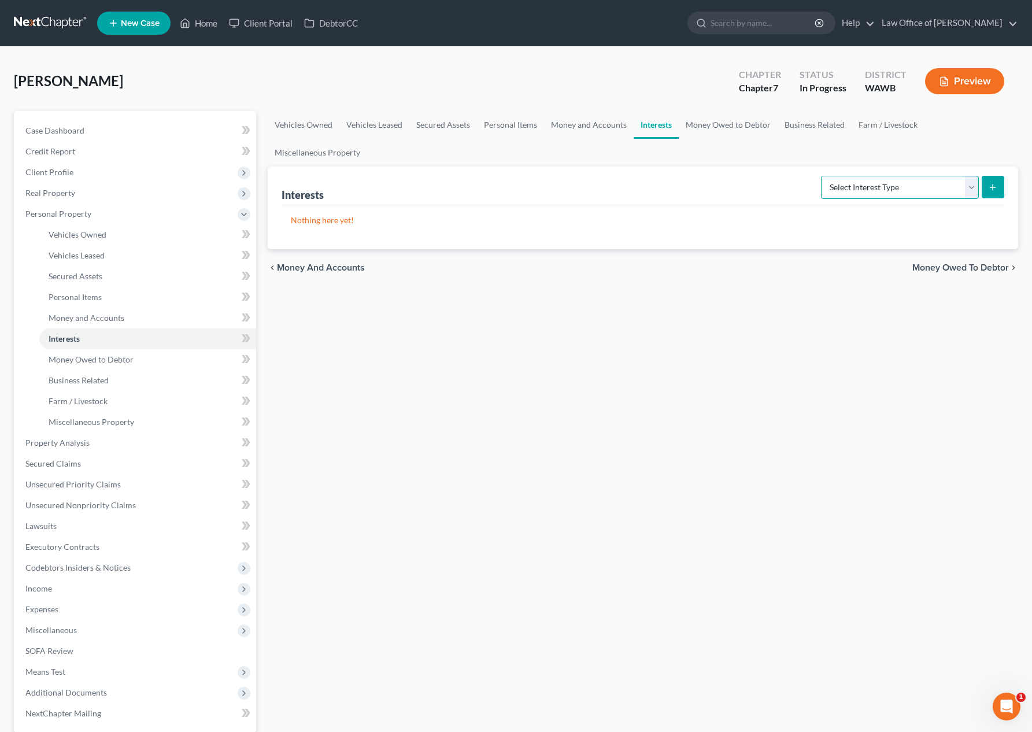
click at [854, 184] on select "Select Interest Type 401K (A/B: 21) Annuity (A/B: 23) Bond (A/B: 18) Education …" at bounding box center [900, 187] width 158 height 23
click at [725, 127] on link "Money Owed to Debtor" at bounding box center [728, 125] width 99 height 28
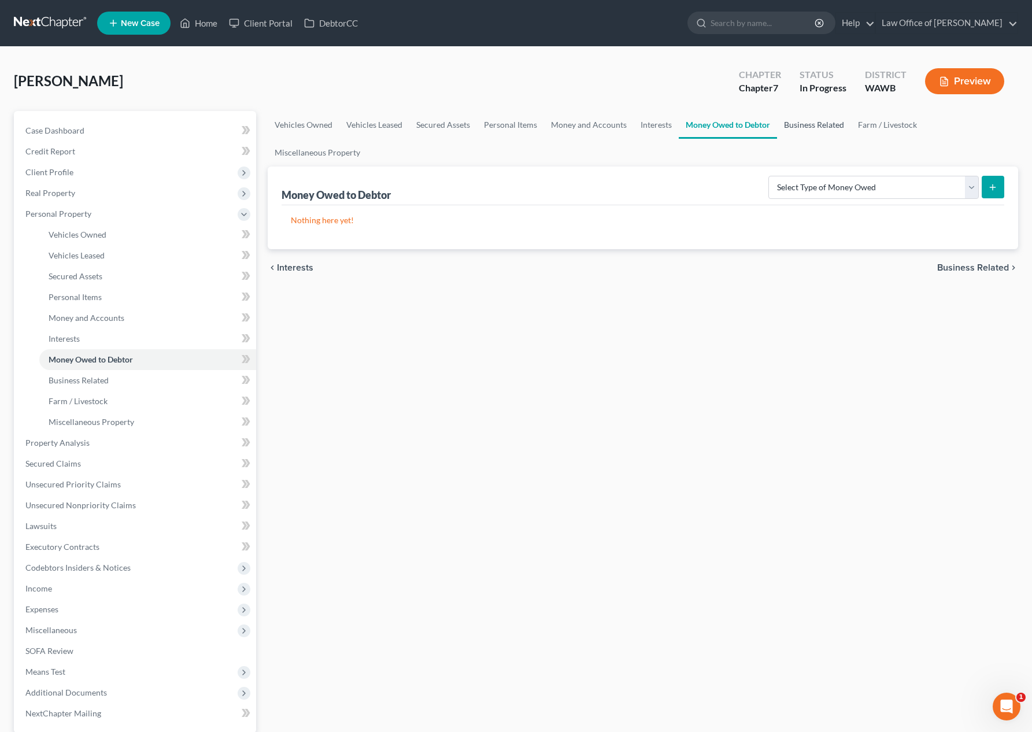
click at [807, 119] on link "Business Related" at bounding box center [814, 125] width 74 height 28
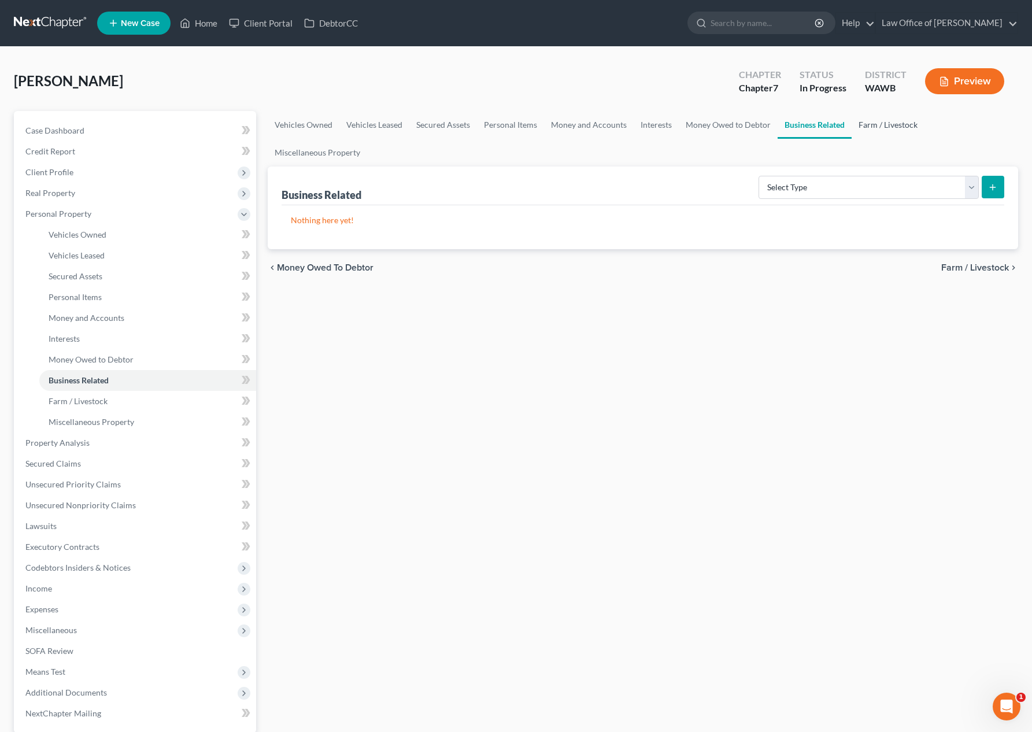
click at [883, 124] on link "Farm / Livestock" at bounding box center [887, 125] width 73 height 28
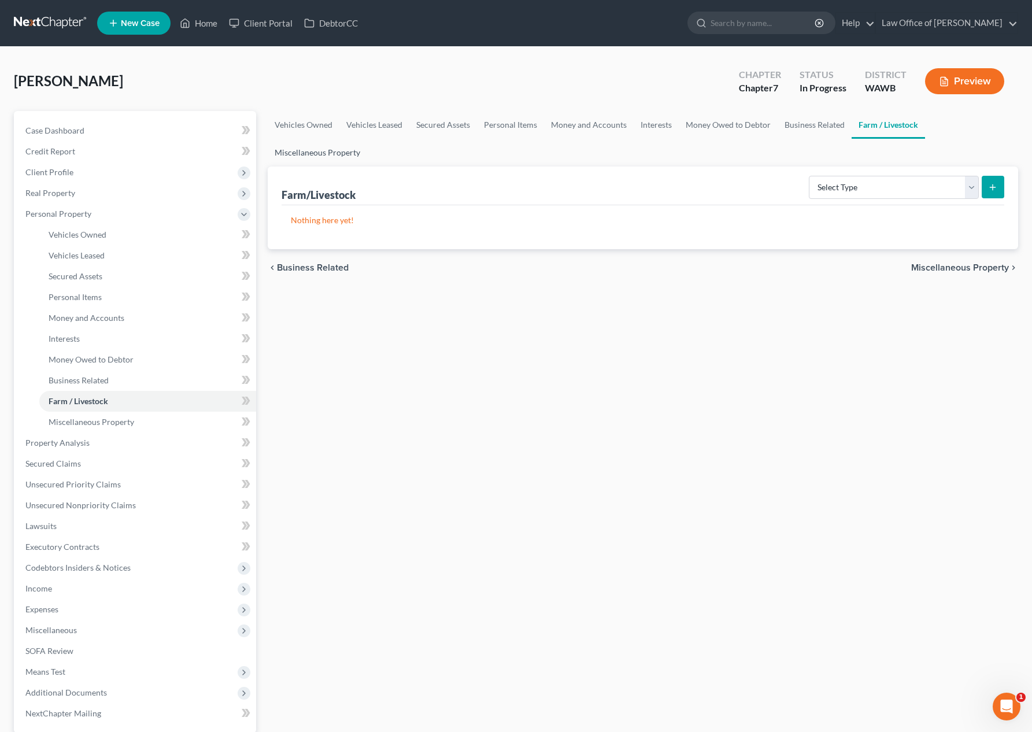
click at [318, 157] on link "Miscellaneous Property" at bounding box center [317, 153] width 99 height 28
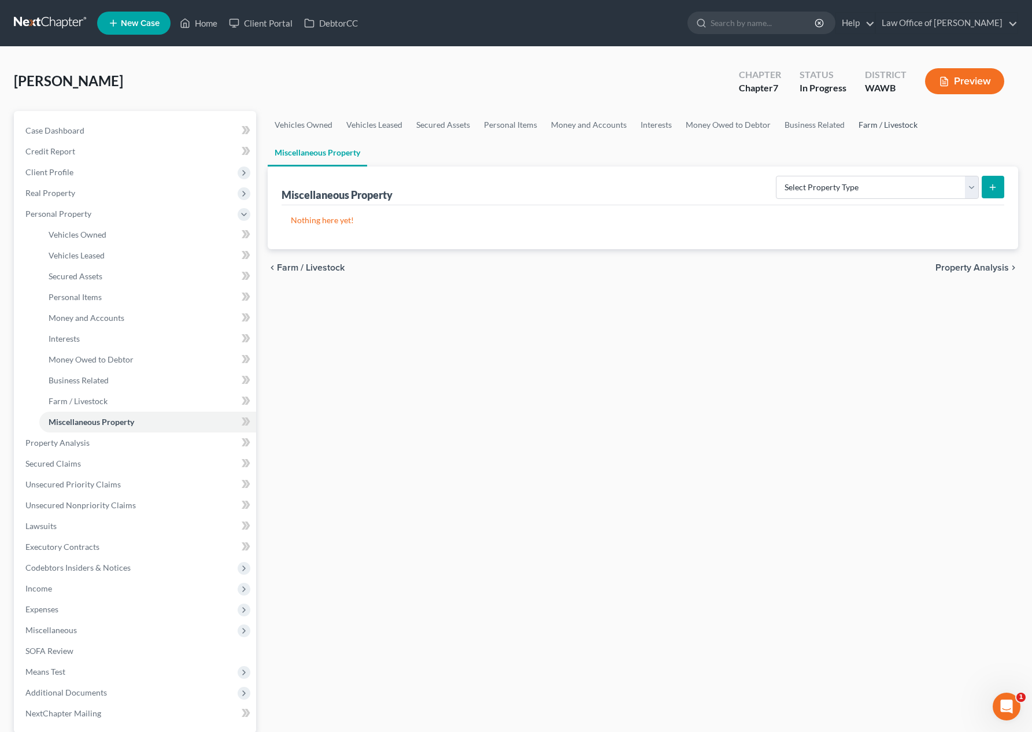
click at [888, 121] on link "Farm / Livestock" at bounding box center [887, 125] width 73 height 28
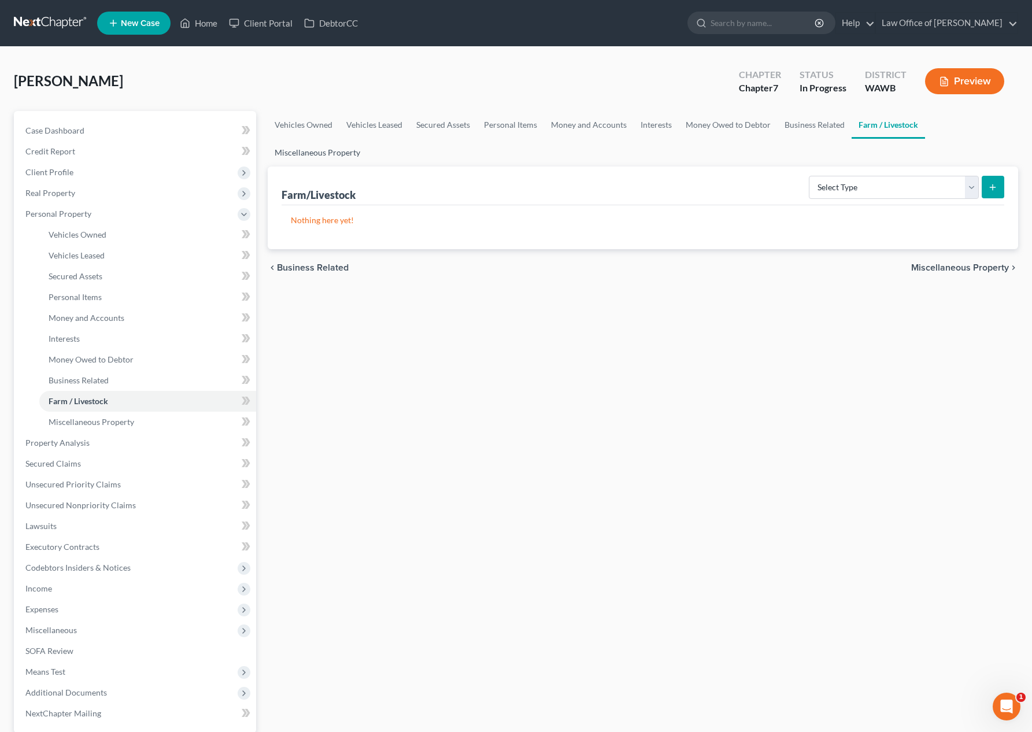
click at [324, 158] on link "Miscellaneous Property" at bounding box center [317, 153] width 99 height 28
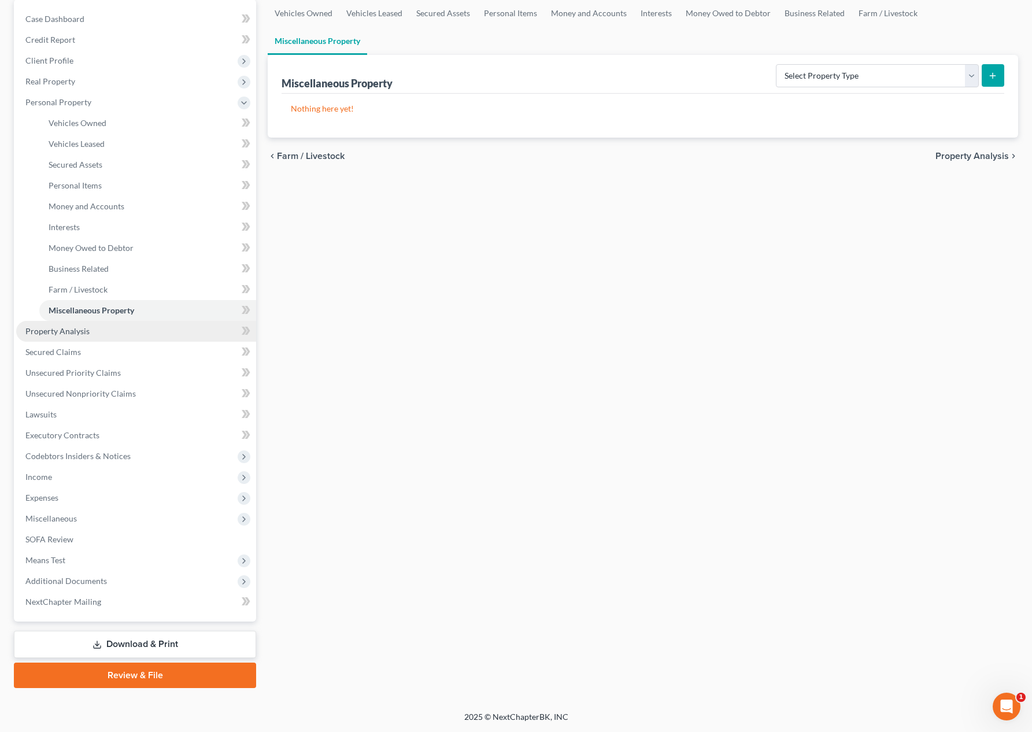
click at [171, 325] on link "Property Analysis" at bounding box center [136, 331] width 240 height 21
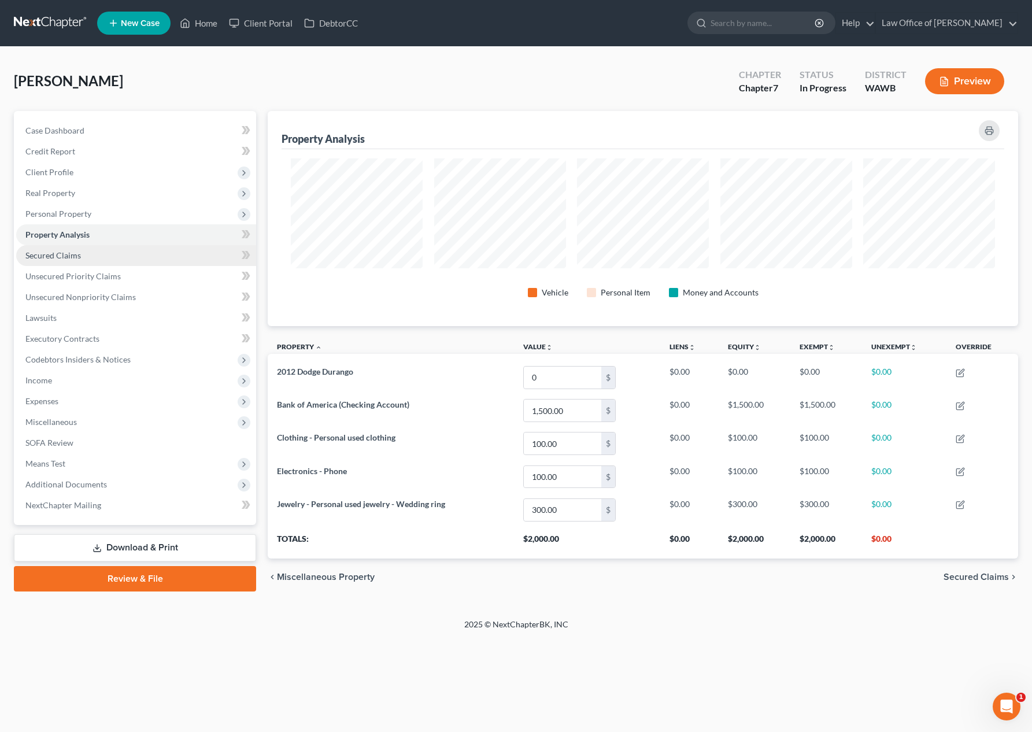
click at [108, 253] on link "Secured Claims" at bounding box center [136, 255] width 240 height 21
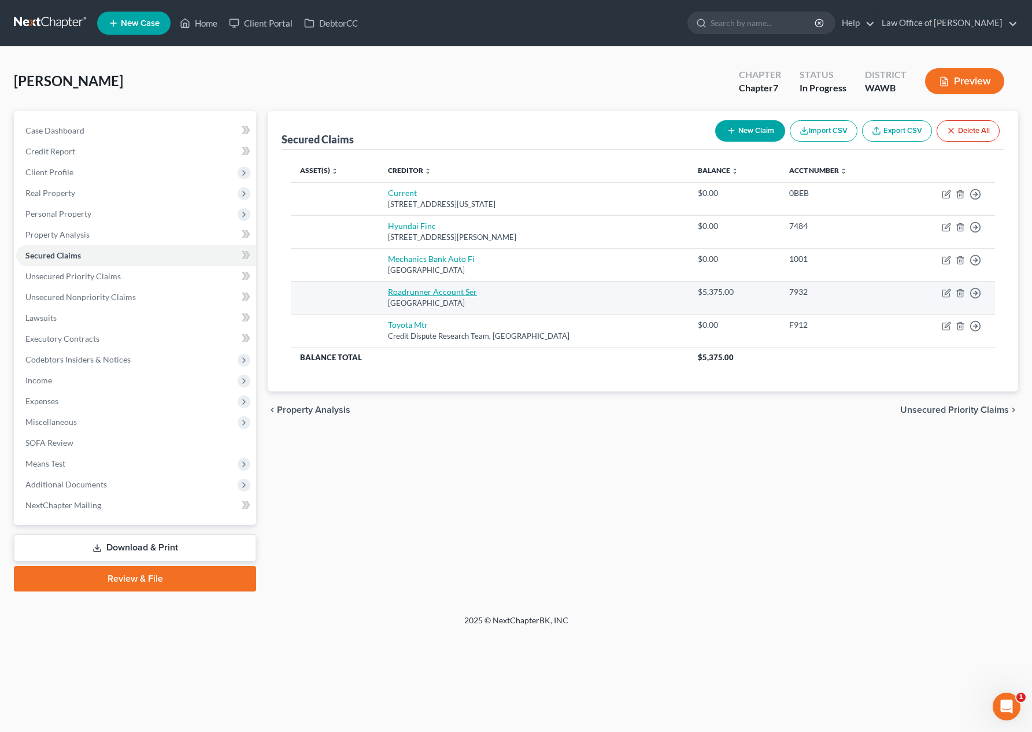
click at [464, 295] on link "Roadrunner Account Ser" at bounding box center [432, 292] width 89 height 10
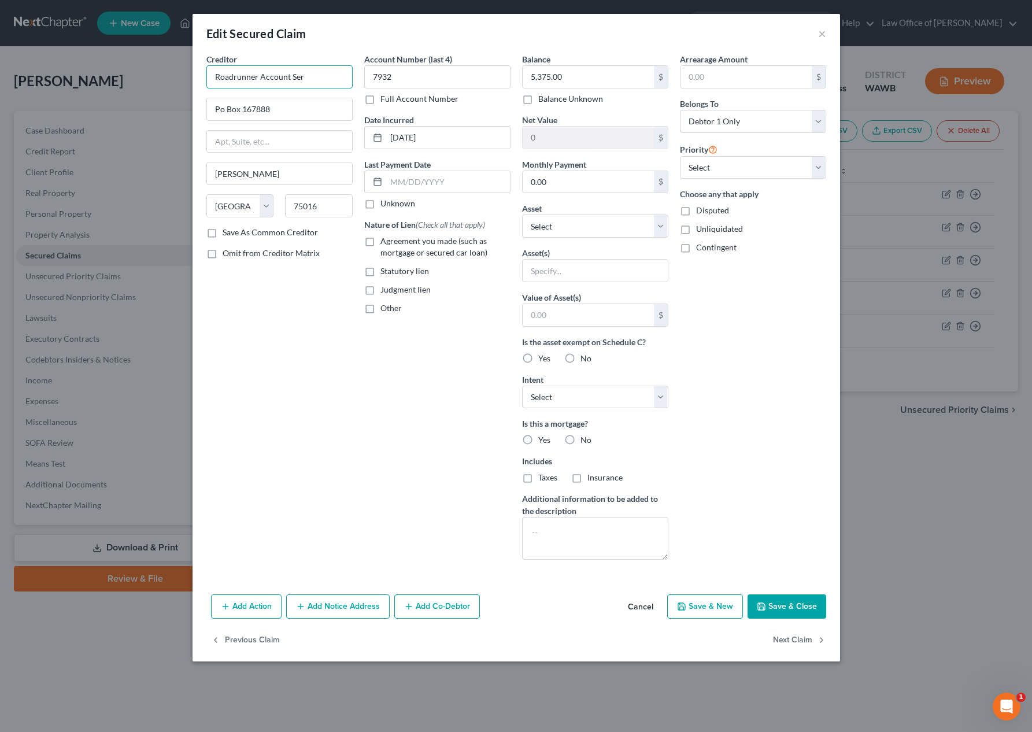
click at [317, 75] on input "Roadrunner Account Ser" at bounding box center [279, 76] width 146 height 23
click at [780, 609] on button "Save & Close" at bounding box center [786, 606] width 79 height 24
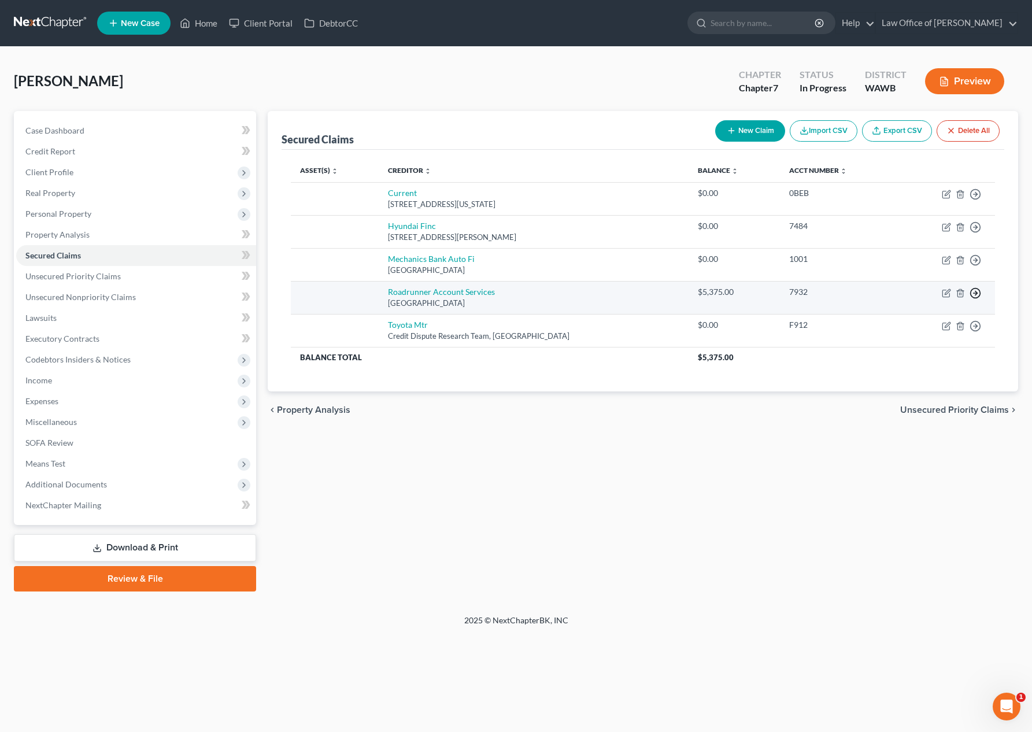
click at [979, 200] on icon "button" at bounding box center [975, 194] width 12 height 12
click at [931, 316] on link "Move to F" at bounding box center [922, 321] width 97 height 20
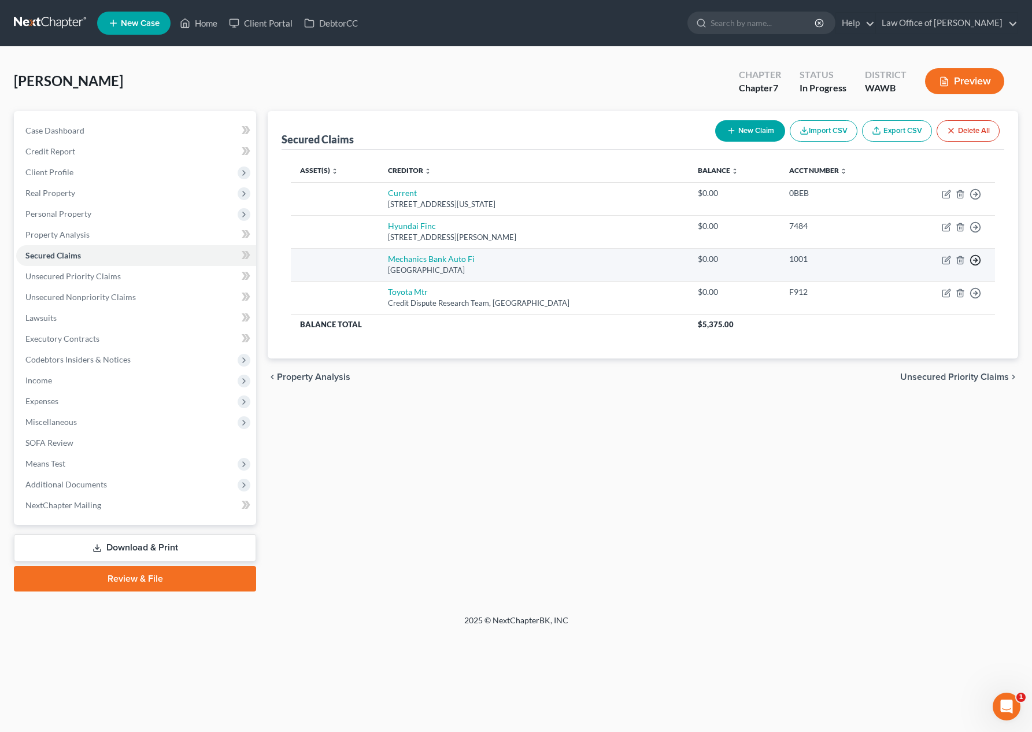
click at [974, 200] on icon "button" at bounding box center [975, 194] width 12 height 12
click at [731, 270] on td "$0.00" at bounding box center [733, 264] width 91 height 33
click at [945, 260] on icon "button" at bounding box center [946, 259] width 9 height 9
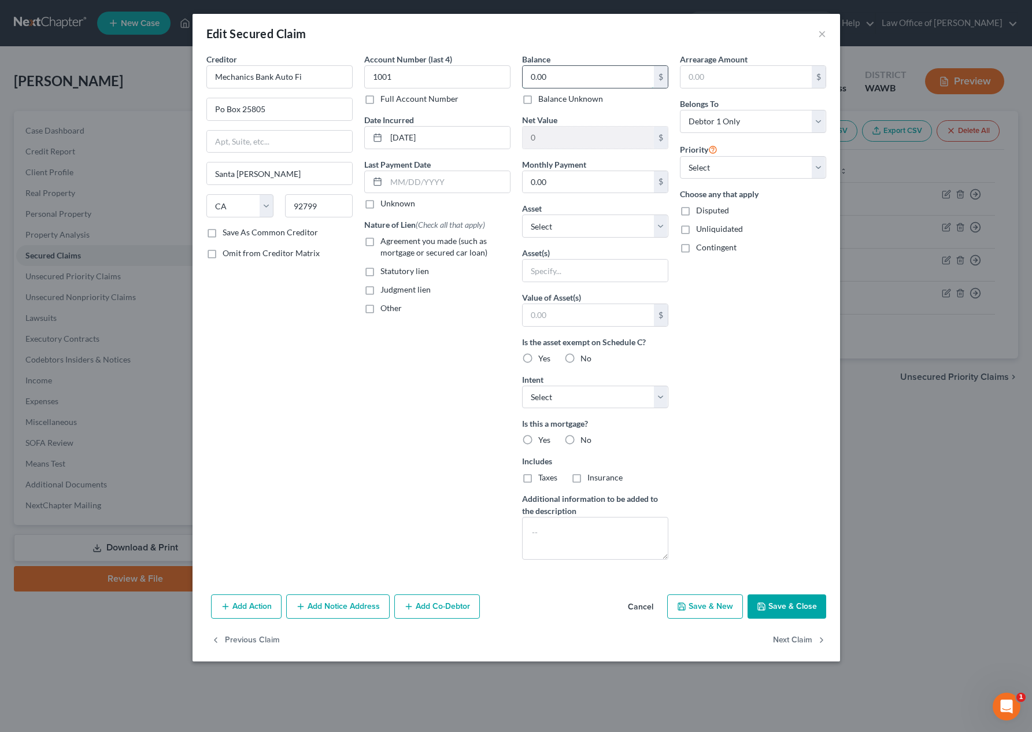
click at [556, 71] on input "0.00" at bounding box center [588, 77] width 131 height 22
drag, startPoint x: 562, startPoint y: 82, endPoint x: 362, endPoint y: 58, distance: 201.4
click at [362, 58] on div "Creditor * Mechanics Bank Auto Fi Po Box 25805 Santa Ana State AL AK AR AZ CA C…" at bounding box center [516, 311] width 631 height 516
click at [774, 605] on button "Save & Close" at bounding box center [786, 606] width 79 height 24
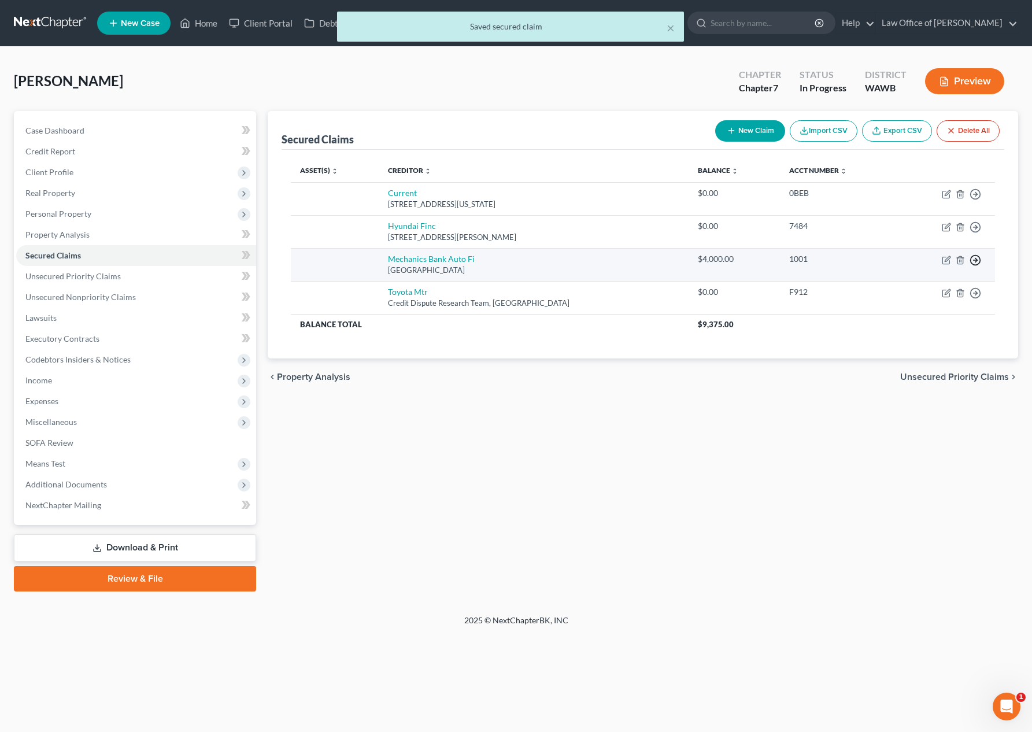
click at [978, 200] on icon "button" at bounding box center [975, 194] width 12 height 12
click at [921, 286] on link "Move to F" at bounding box center [922, 288] width 97 height 20
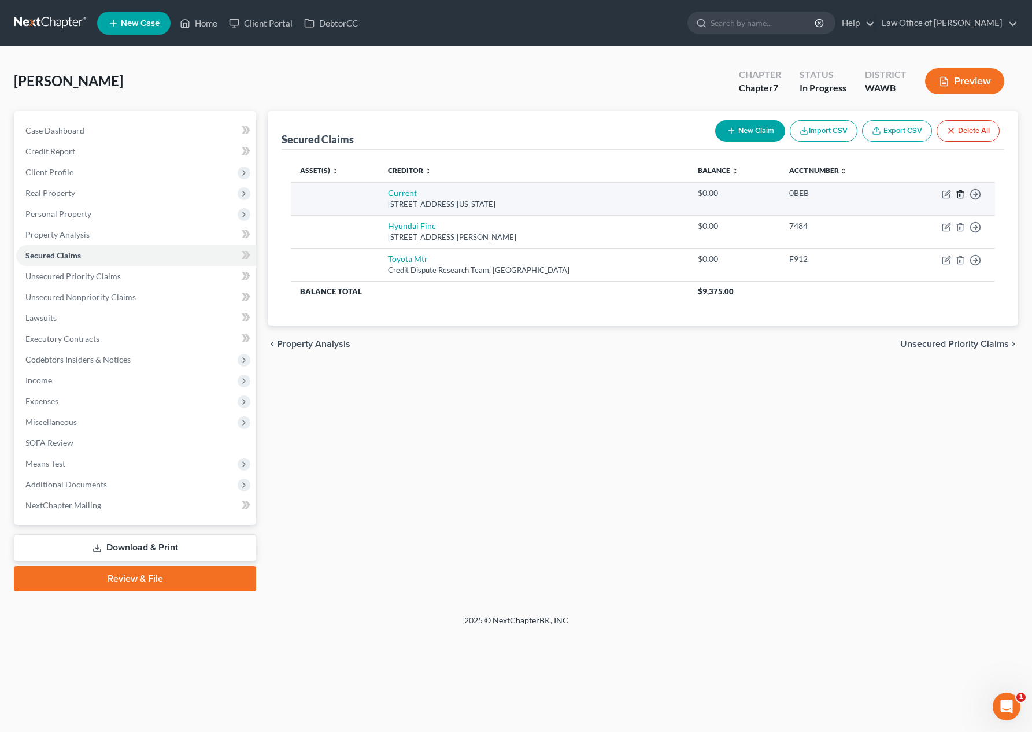
click at [961, 195] on line "button" at bounding box center [961, 195] width 0 height 2
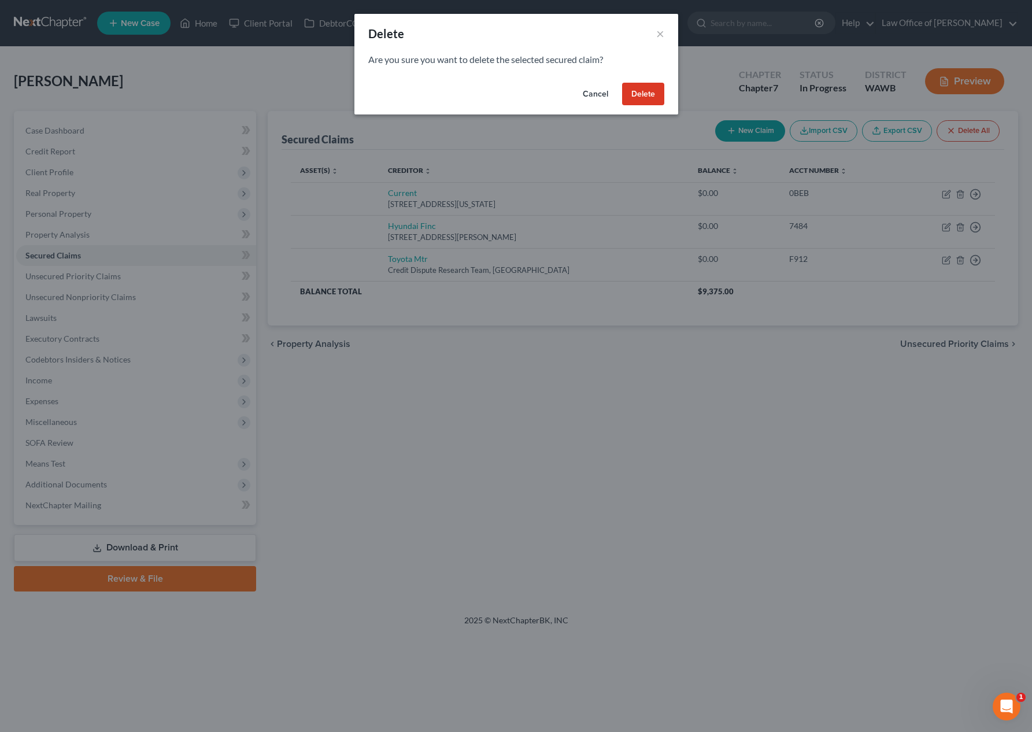
click at [631, 85] on button "Delete" at bounding box center [643, 94] width 42 height 23
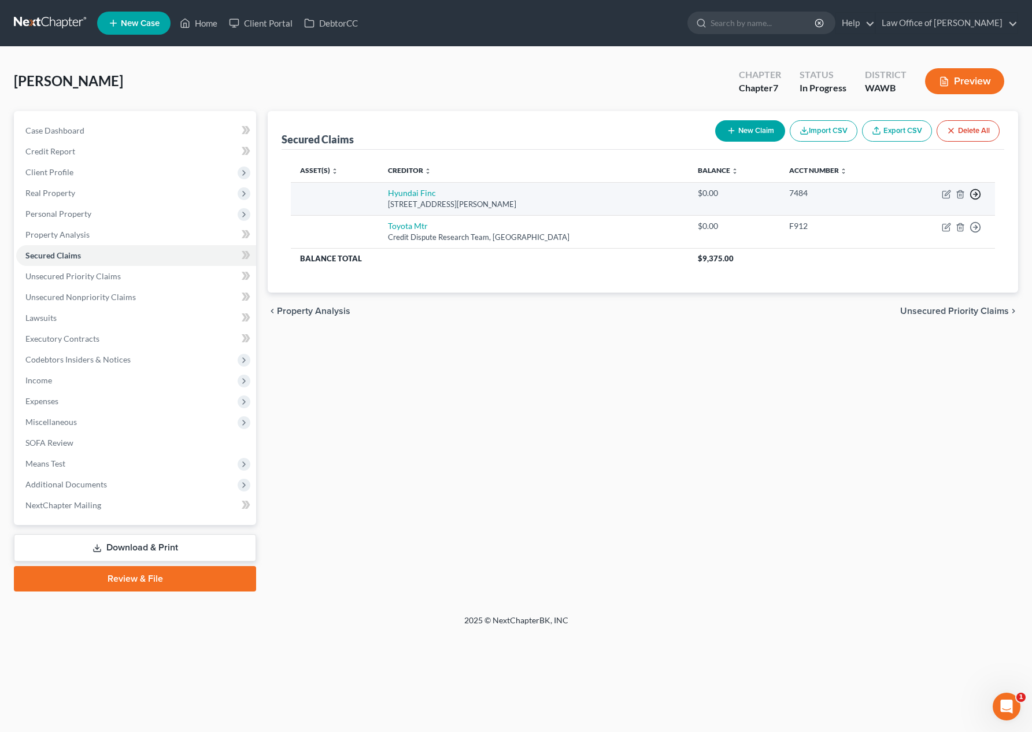
click at [976, 192] on polyline "button" at bounding box center [976, 194] width 2 height 4
click at [912, 218] on link "Move to F" at bounding box center [922, 222] width 97 height 20
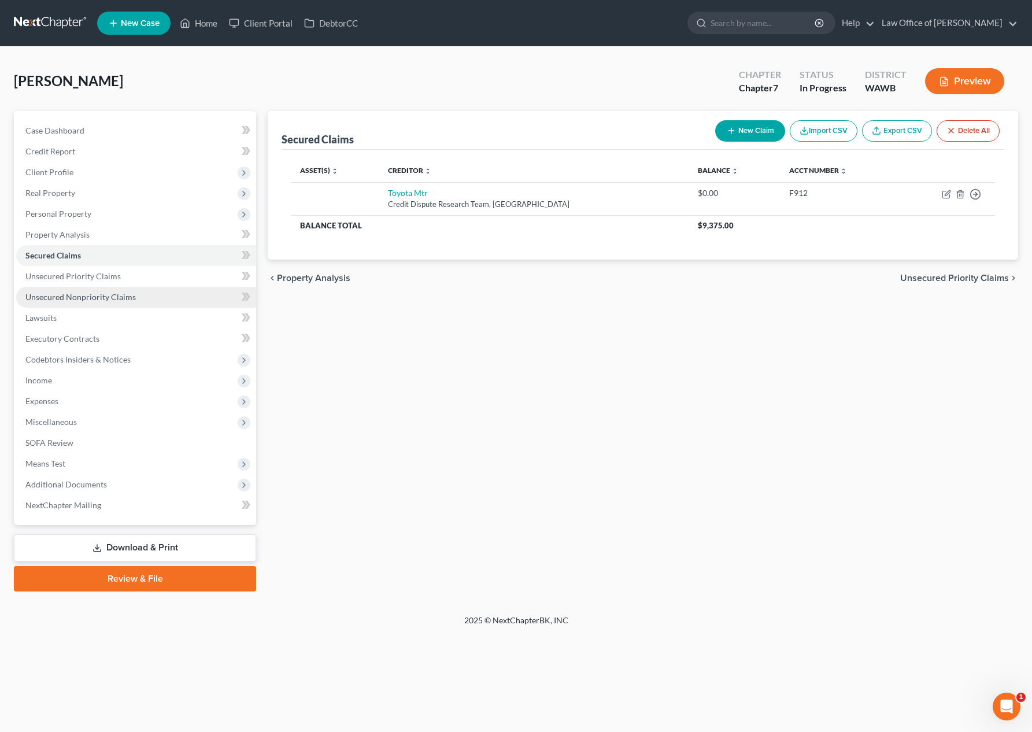
click at [170, 304] on link "Unsecured Nonpriority Claims" at bounding box center [136, 297] width 240 height 21
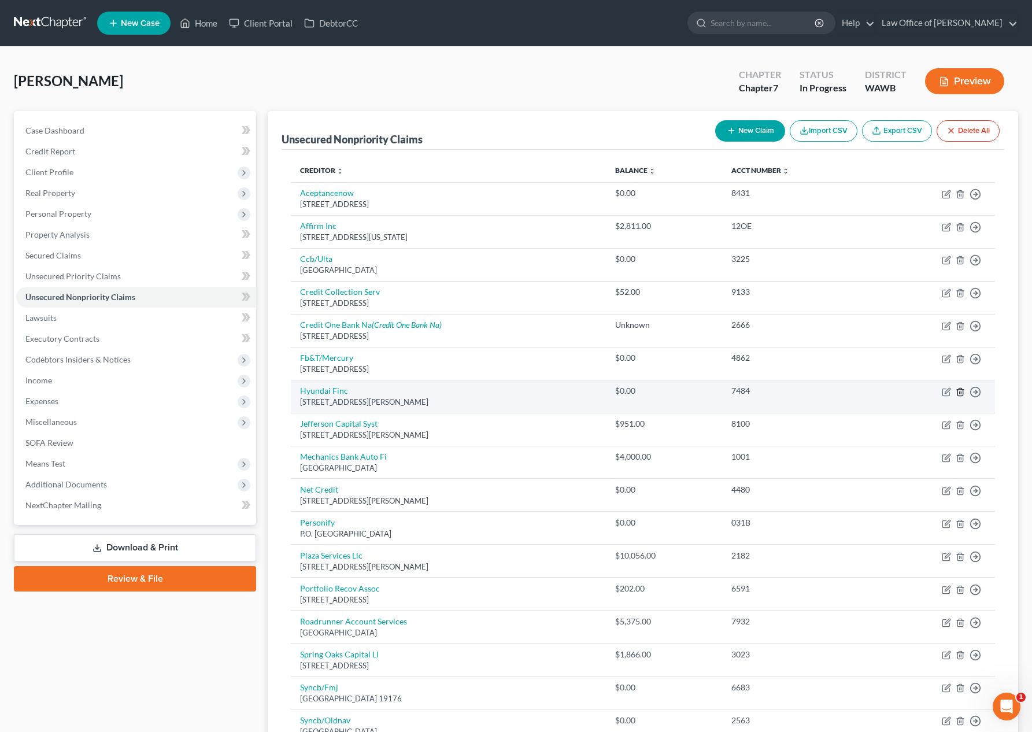
click at [960, 392] on line "button" at bounding box center [960, 392] width 0 height 2
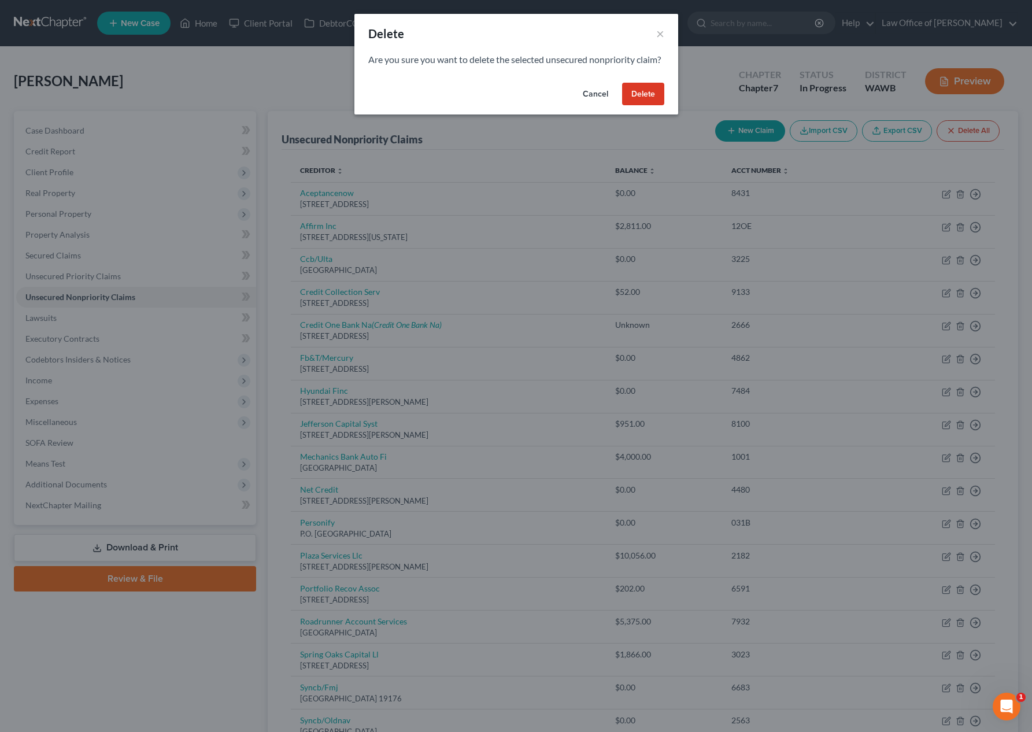
click at [643, 95] on div "Cancel Delete" at bounding box center [516, 96] width 324 height 37
click at [643, 102] on button "Delete" at bounding box center [643, 94] width 42 height 23
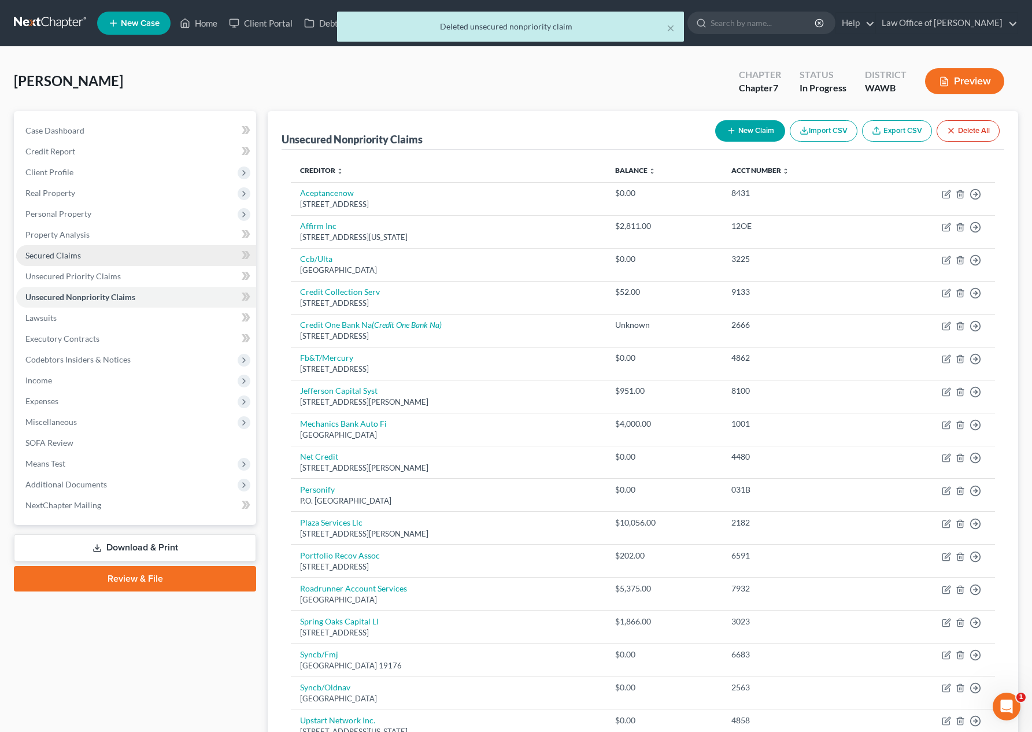
click at [121, 258] on link "Secured Claims" at bounding box center [136, 255] width 240 height 21
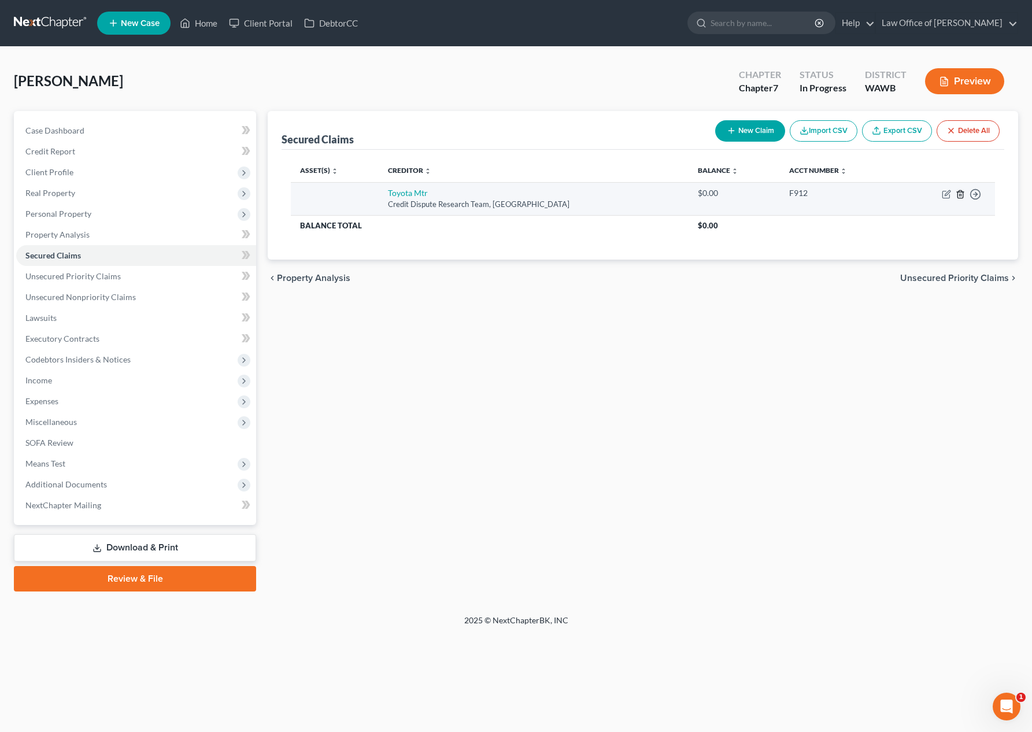
click at [961, 194] on line "button" at bounding box center [961, 195] width 0 height 2
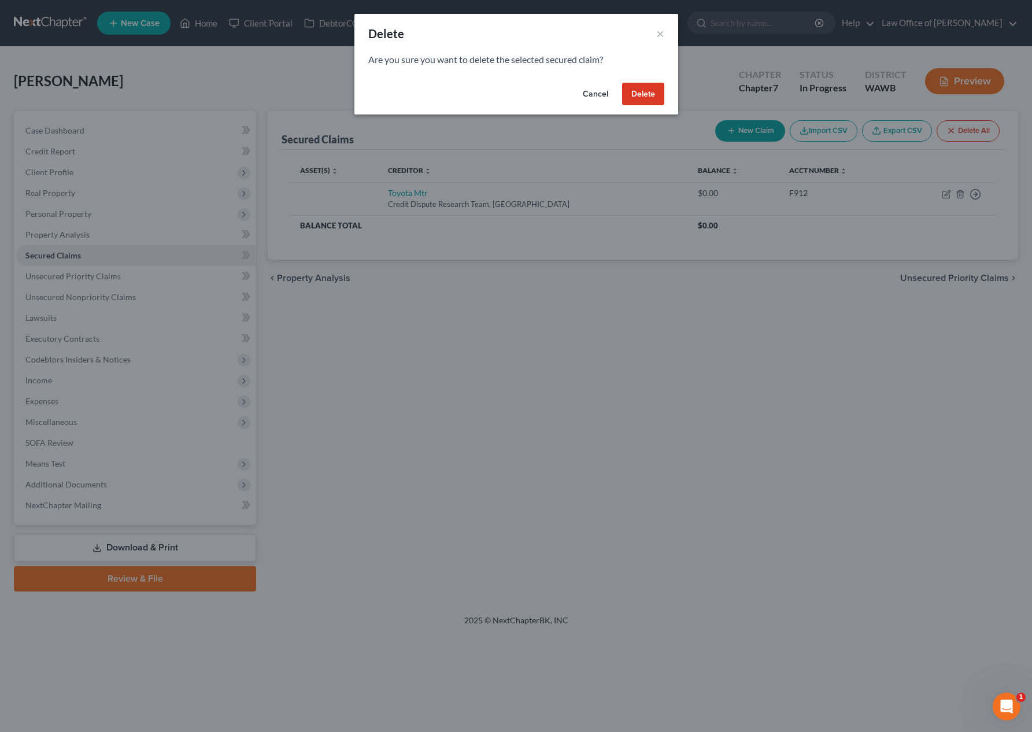
click at [640, 89] on button "Delete" at bounding box center [643, 94] width 42 height 23
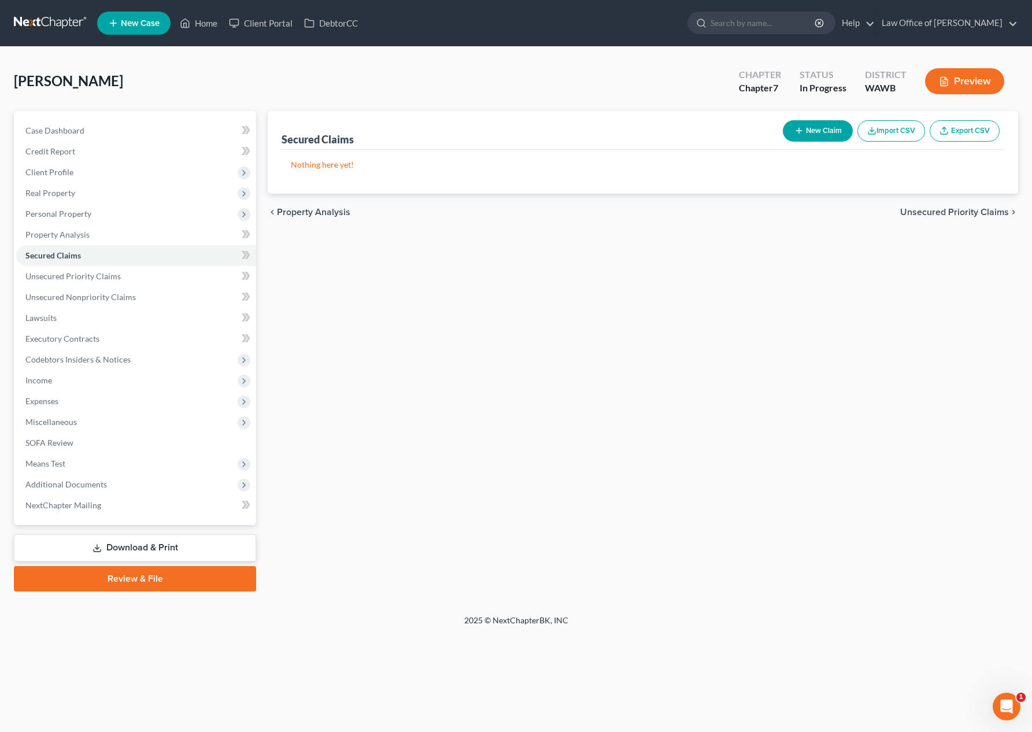
click at [960, 213] on span "Unsecured Priority Claims" at bounding box center [954, 212] width 109 height 9
click at [833, 125] on button "New Claim" at bounding box center [818, 130] width 70 height 21
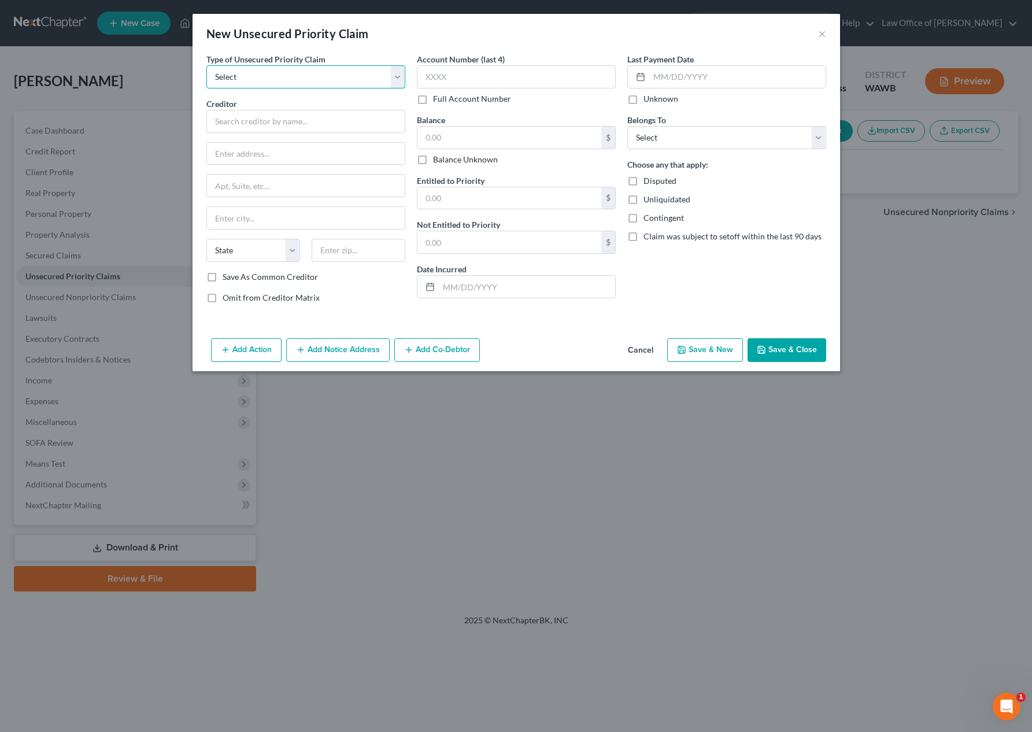
click at [368, 77] on select "Select Taxes & Other Government Units Domestic Support Obligations Extensions o…" at bounding box center [305, 76] width 199 height 23
click at [206, 65] on select "Select Taxes & Other Government Units Domestic Support Obligations Extensions o…" at bounding box center [305, 76] width 199 height 23
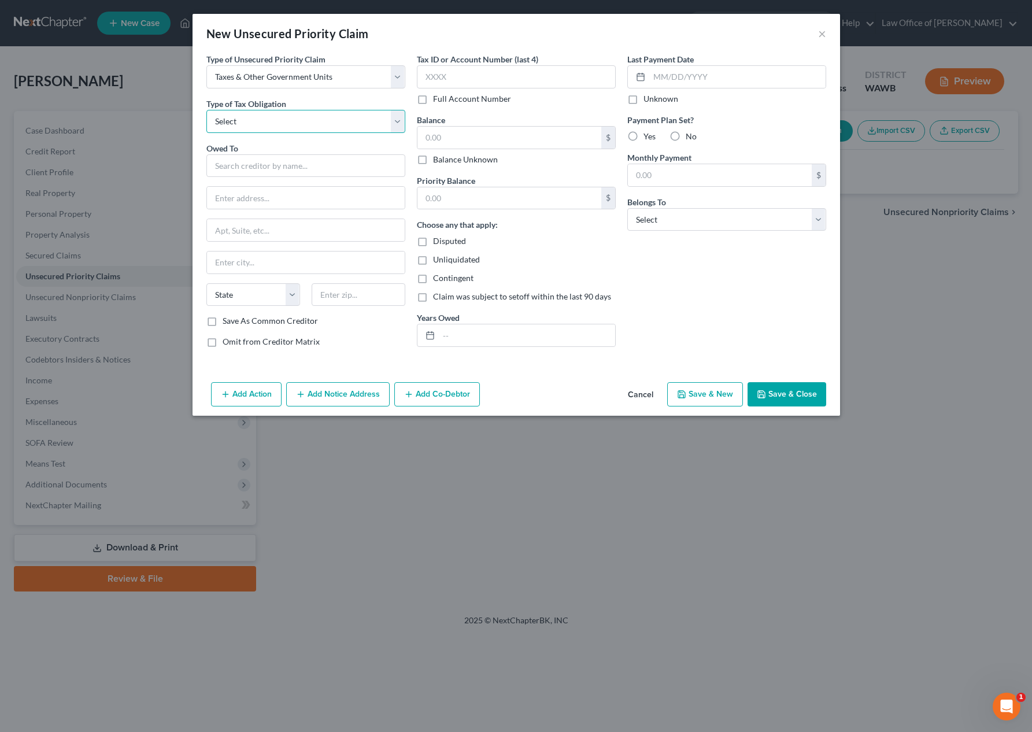
click at [327, 124] on select "Select Federal City State Franchise Tax Board Other" at bounding box center [305, 121] width 199 height 23
click at [206, 110] on select "Select Federal City State Franchise Tax Board Other" at bounding box center [305, 121] width 199 height 23
click at [313, 166] on input "text" at bounding box center [305, 165] width 199 height 23
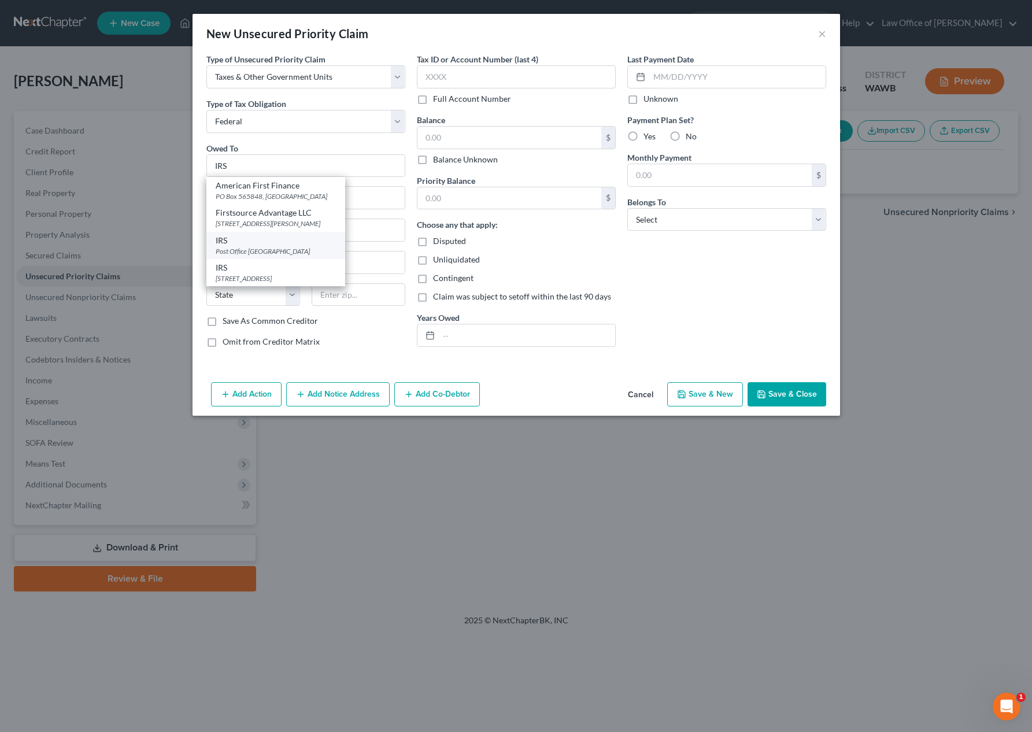
click at [297, 247] on div "Post Office Box 7346, Philadelphia, PA 19101" at bounding box center [276, 251] width 120 height 10
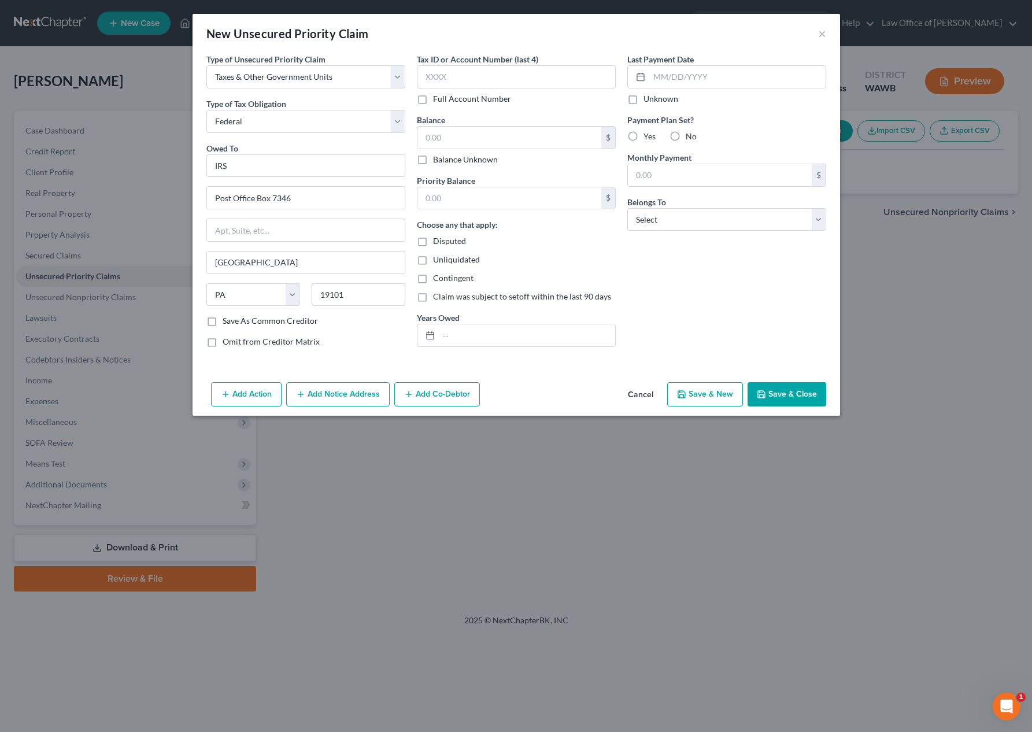
click at [331, 392] on button "Add Notice Address" at bounding box center [337, 394] width 103 height 24
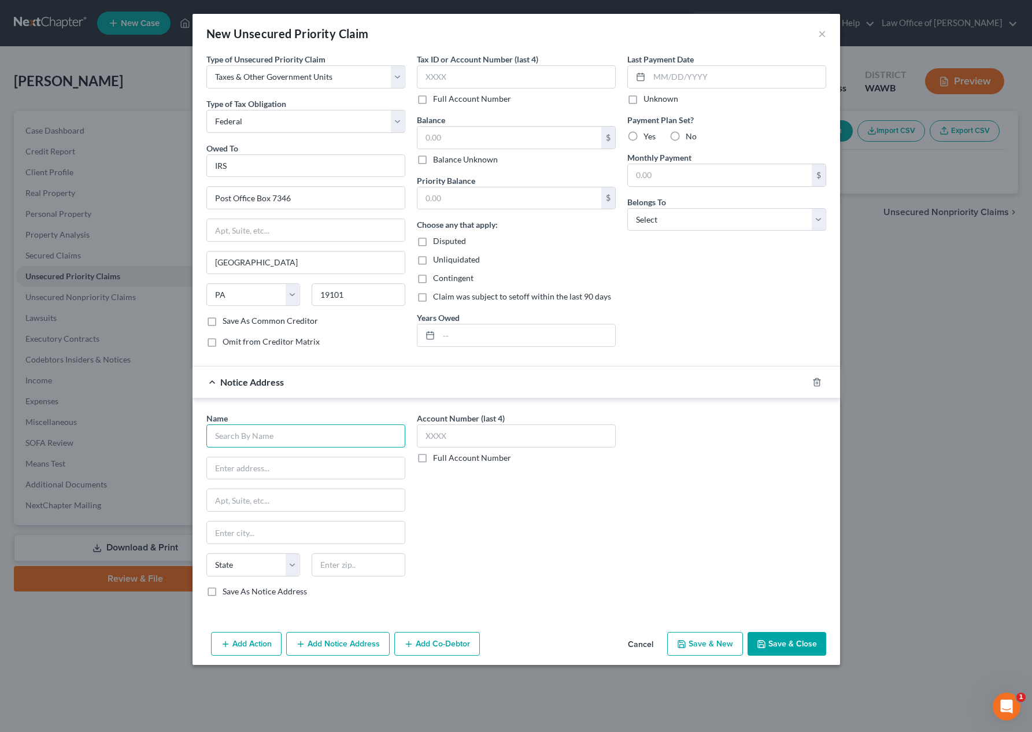
click at [294, 446] on input "text" at bounding box center [305, 435] width 199 height 23
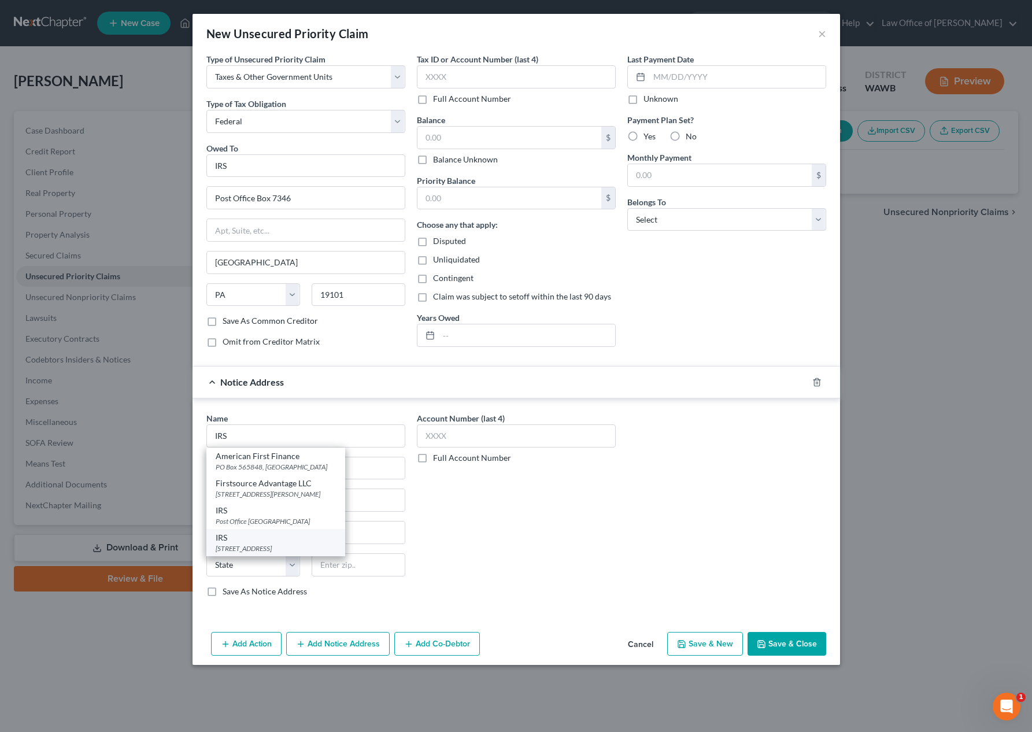
click at [262, 543] on div "IRS 915 2nd Avenue M/S W244, Seattle, WA 98174" at bounding box center [275, 542] width 139 height 27
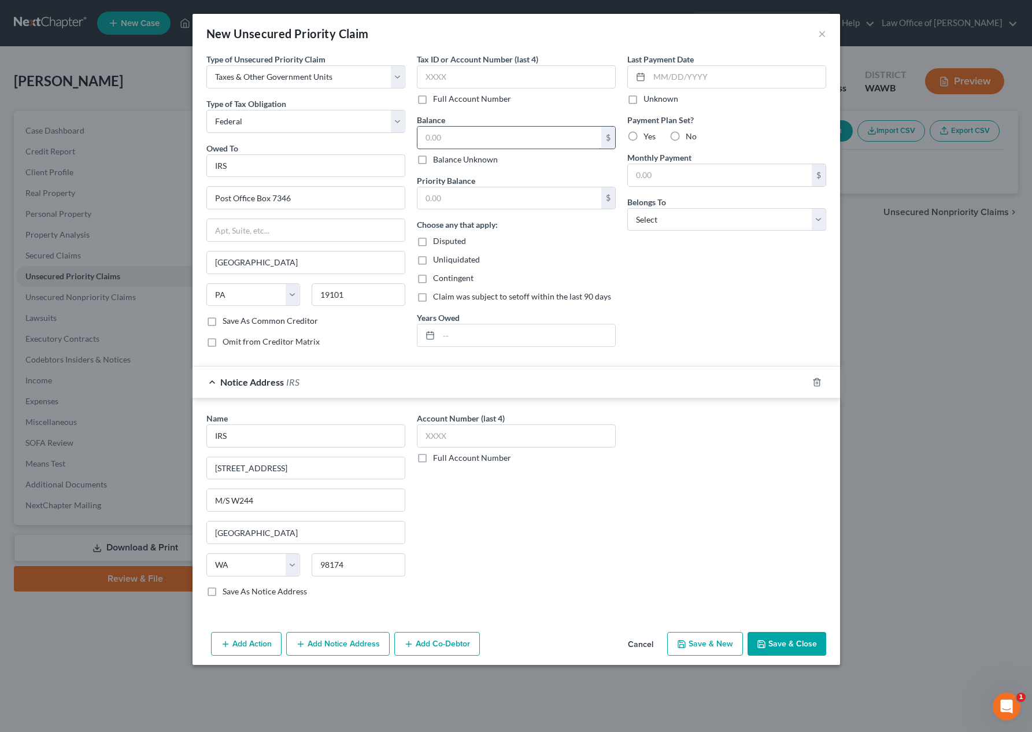
click at [449, 136] on input "text" at bounding box center [509, 138] width 184 height 22
click at [476, 182] on div "Priority Balance $" at bounding box center [516, 192] width 199 height 35
click at [476, 201] on input "text" at bounding box center [509, 198] width 184 height 22
click at [498, 330] on input "text" at bounding box center [527, 335] width 176 height 22
click at [801, 642] on button "Save & Close" at bounding box center [786, 644] width 79 height 24
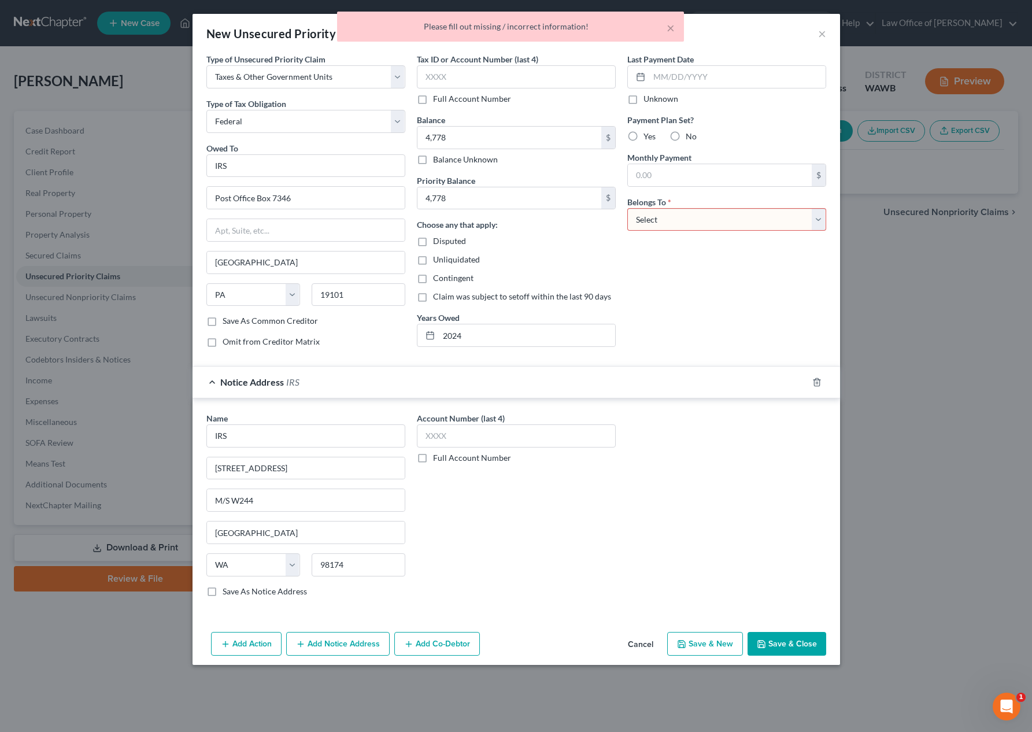
click at [718, 204] on div "Belongs To * Select Debtor 1 Only Debtor 2 Only Debtor 1 And Debtor 2 Only At L…" at bounding box center [726, 213] width 199 height 35
click at [713, 216] on select "Select Debtor 1 Only Debtor 2 Only Debtor 1 And Debtor 2 Only At Least One Of T…" at bounding box center [726, 219] width 199 height 23
click at [627, 208] on select "Select Debtor 1 Only Debtor 2 Only Debtor 1 And Debtor 2 Only At Least One Of T…" at bounding box center [726, 219] width 199 height 23
click at [779, 637] on button "Save & Close" at bounding box center [786, 644] width 79 height 24
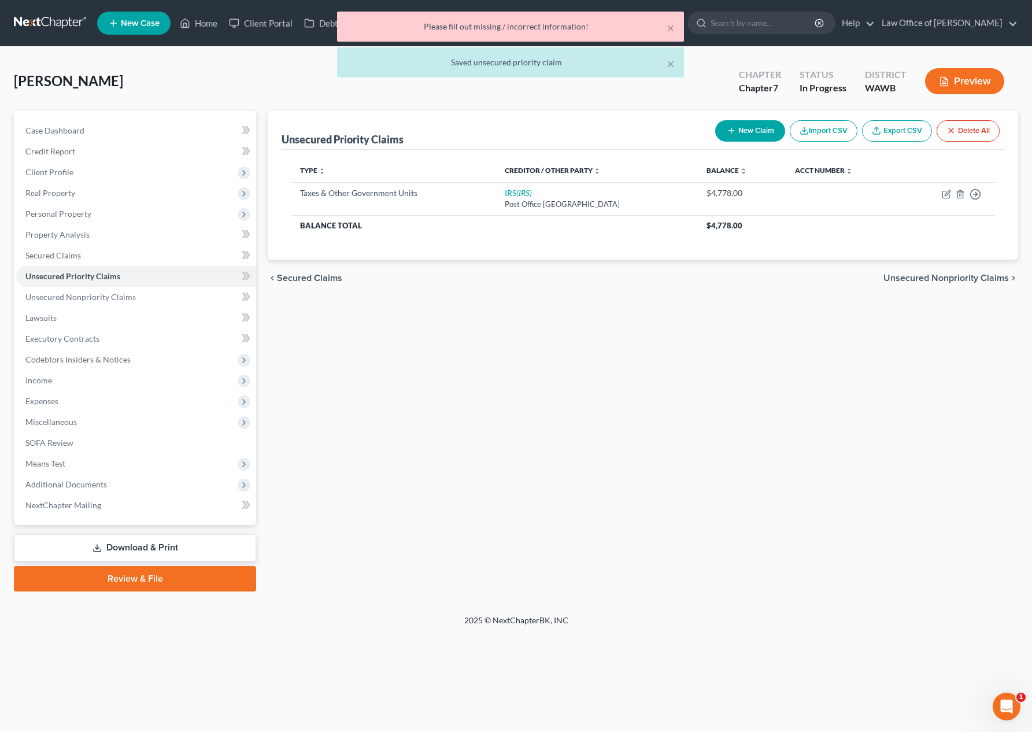
click at [940, 280] on span "Unsecured Nonpriority Claims" at bounding box center [945, 277] width 125 height 9
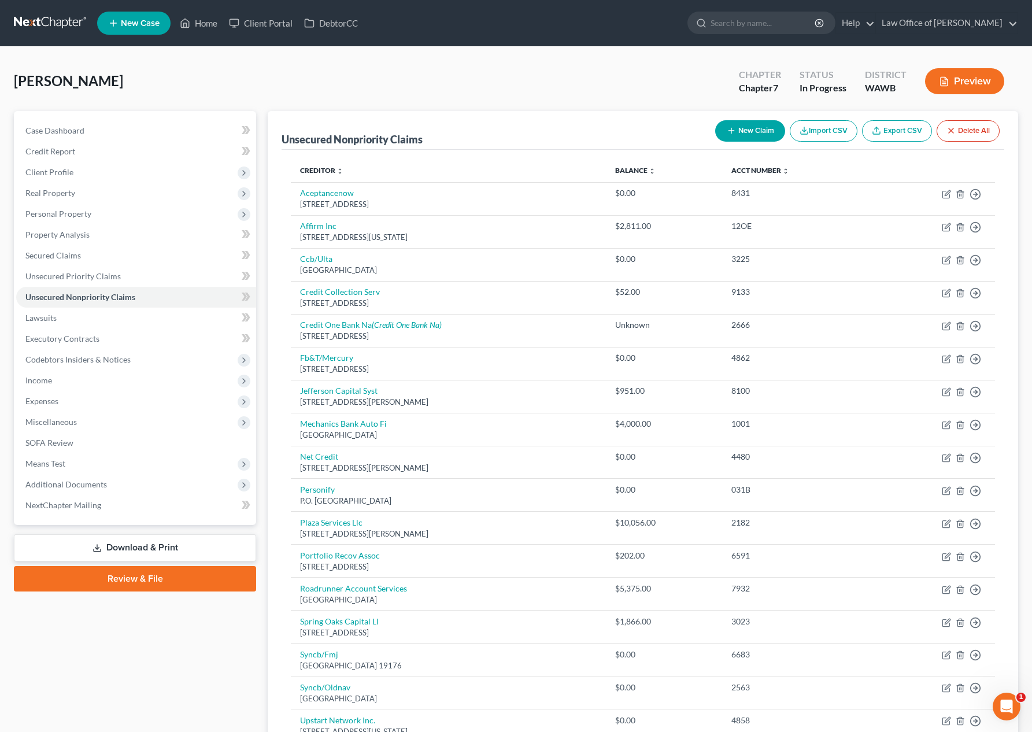
click at [734, 136] on button "New Claim" at bounding box center [750, 130] width 70 height 21
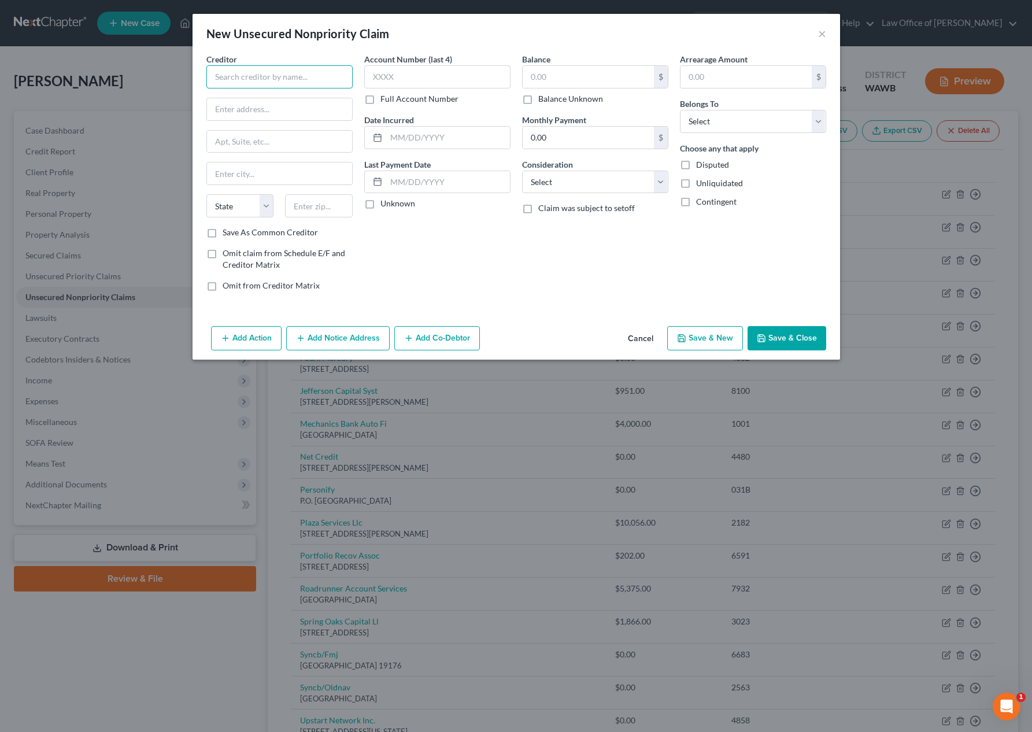
click at [272, 69] on input "text" at bounding box center [279, 76] width 146 height 23
click at [566, 75] on input "text" at bounding box center [588, 77] width 131 height 22
click at [713, 120] on select "Select Debtor 1 Only Debtor 2 Only Debtor 1 And Debtor 2 Only At Least One Of T…" at bounding box center [753, 121] width 146 height 23
click at [680, 110] on select "Select Debtor 1 Only Debtor 2 Only Debtor 1 And Debtor 2 Only At Least One Of T…" at bounding box center [753, 121] width 146 height 23
click at [301, 81] on input "text" at bounding box center [279, 76] width 146 height 23
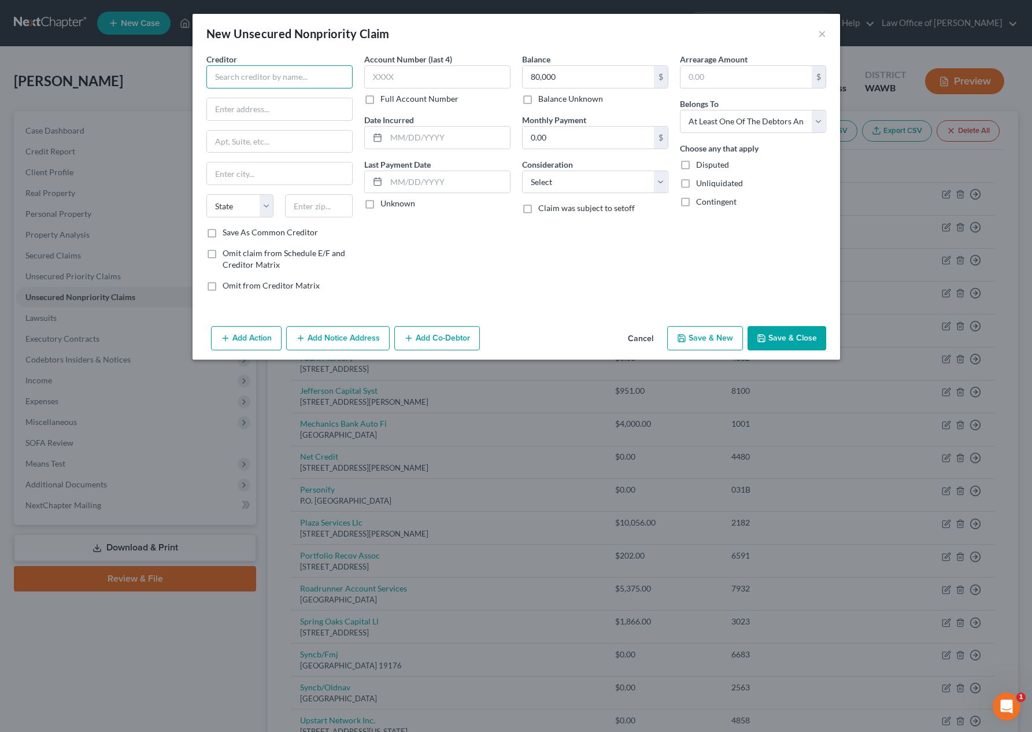
click at [279, 75] on input "text" at bounding box center [279, 76] width 146 height 23
paste input "Law Offices of Steven J. Jacobson, P.A."
click at [338, 338] on button "Add Notice Address" at bounding box center [337, 338] width 103 height 24
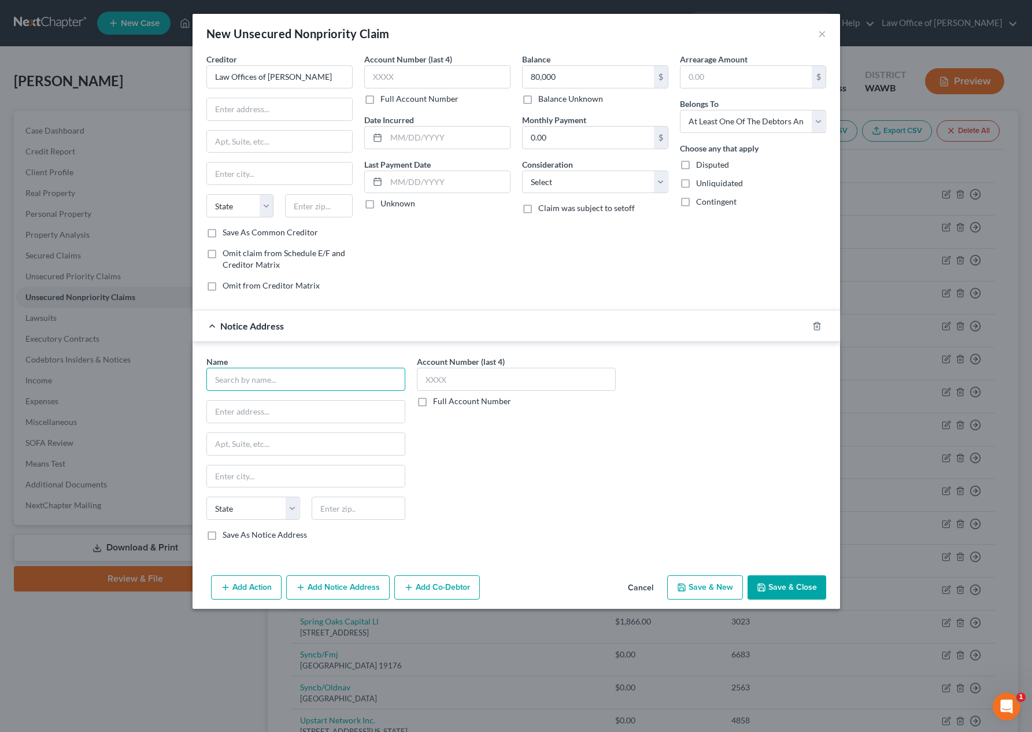
click at [283, 380] on input "text" at bounding box center [305, 379] width 199 height 23
click at [779, 587] on button "Save & Close" at bounding box center [786, 587] width 79 height 24
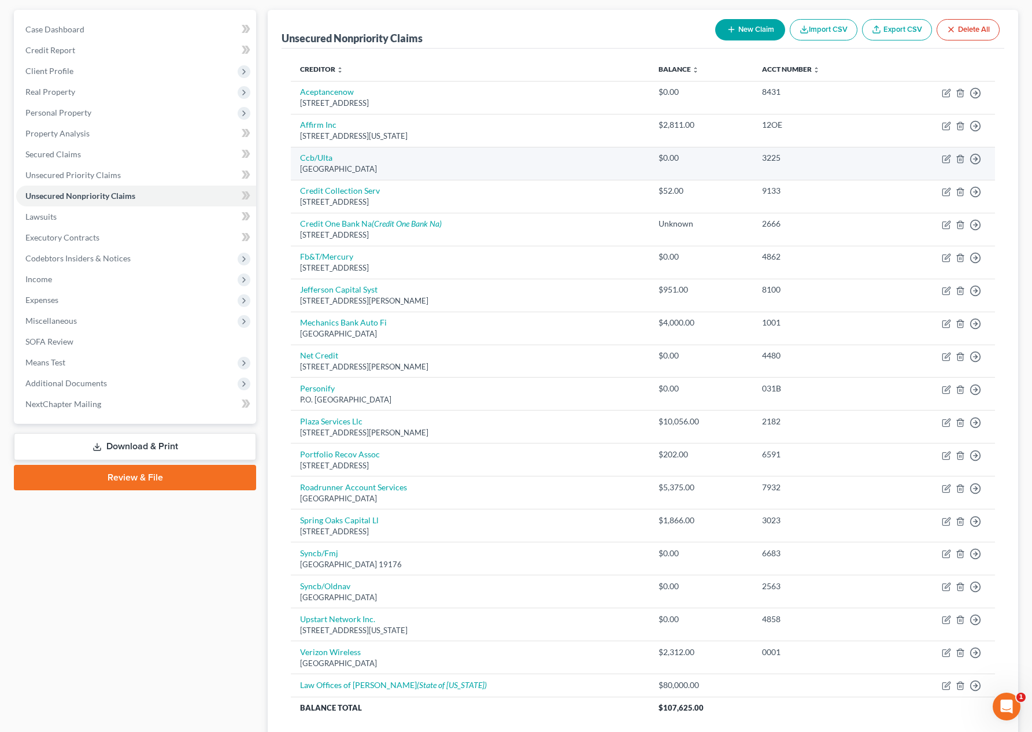
scroll to position [191, 0]
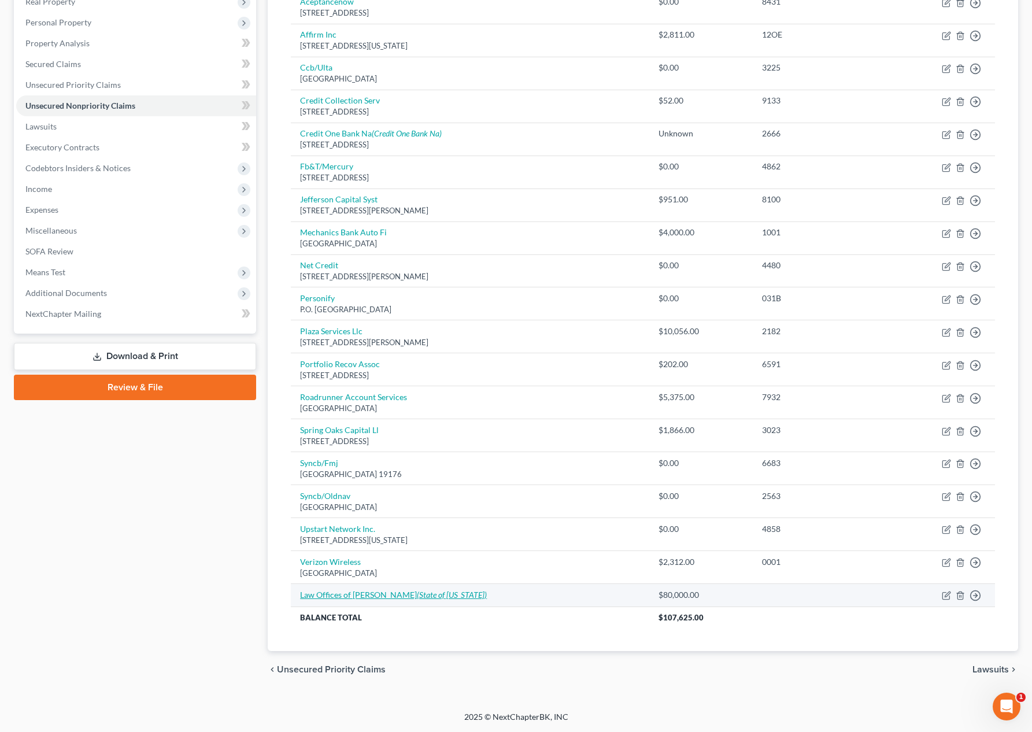
click at [323, 597] on link "Law Offices of Steven J. Jacobson, P.A. (State of Florida)" at bounding box center [393, 595] width 187 height 10
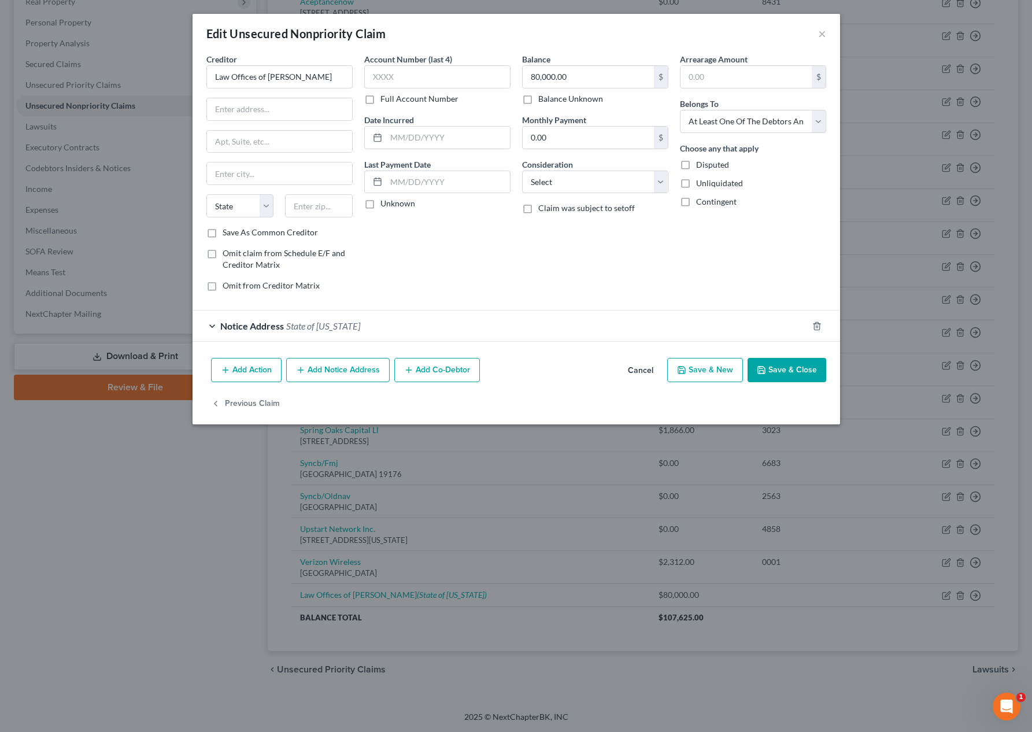
click at [320, 373] on button "Add Notice Address" at bounding box center [337, 370] width 103 height 24
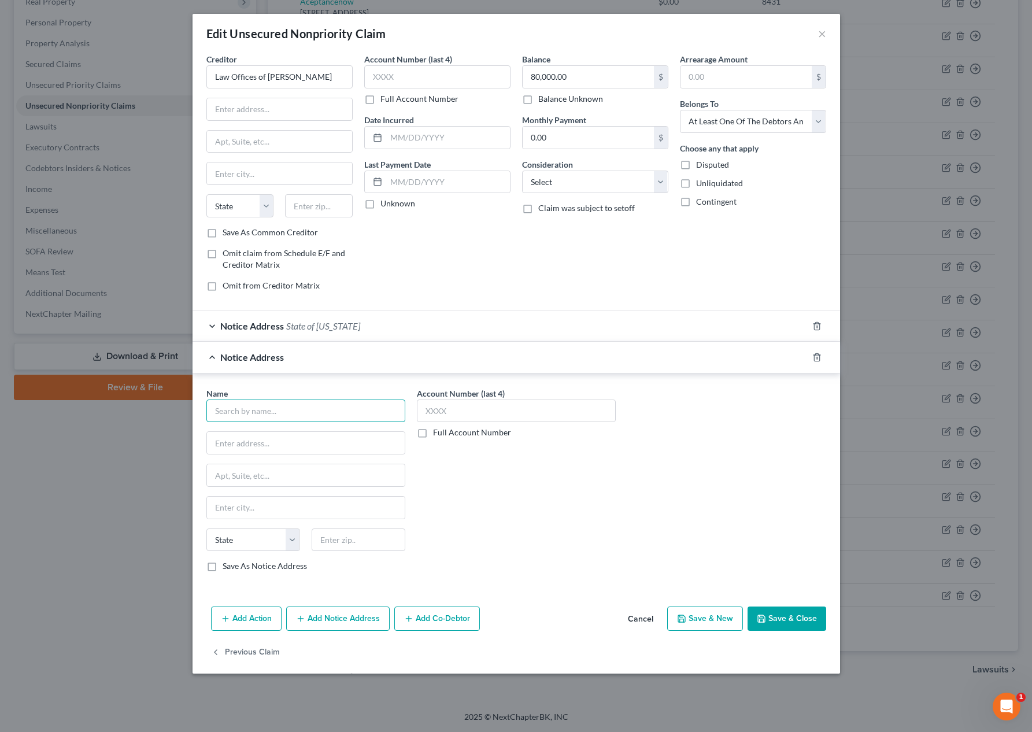
click at [293, 405] on input "text" at bounding box center [305, 410] width 199 height 23
paste input "5701 N. Pine Island Road, Suite #320"
click at [291, 112] on input "text" at bounding box center [279, 109] width 145 height 22
paste input "5701 N. Pine Island Road, Suite #320"
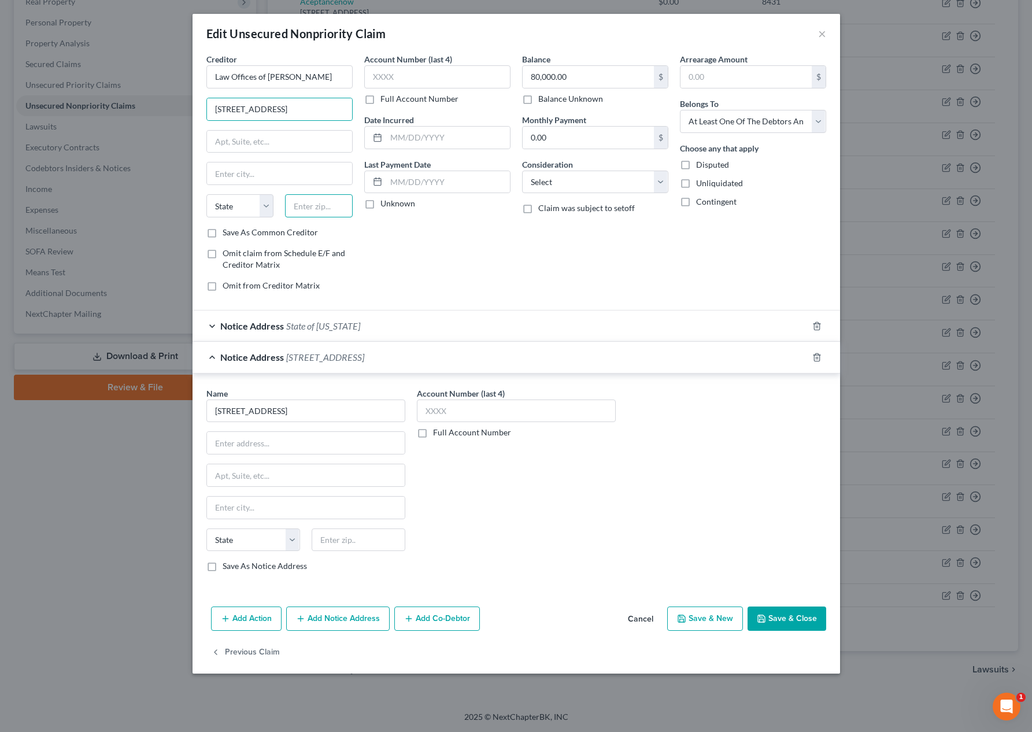
click at [312, 203] on input "text" at bounding box center [319, 205] width 68 height 23
click at [812, 358] on icon "button" at bounding box center [816, 357] width 9 height 9
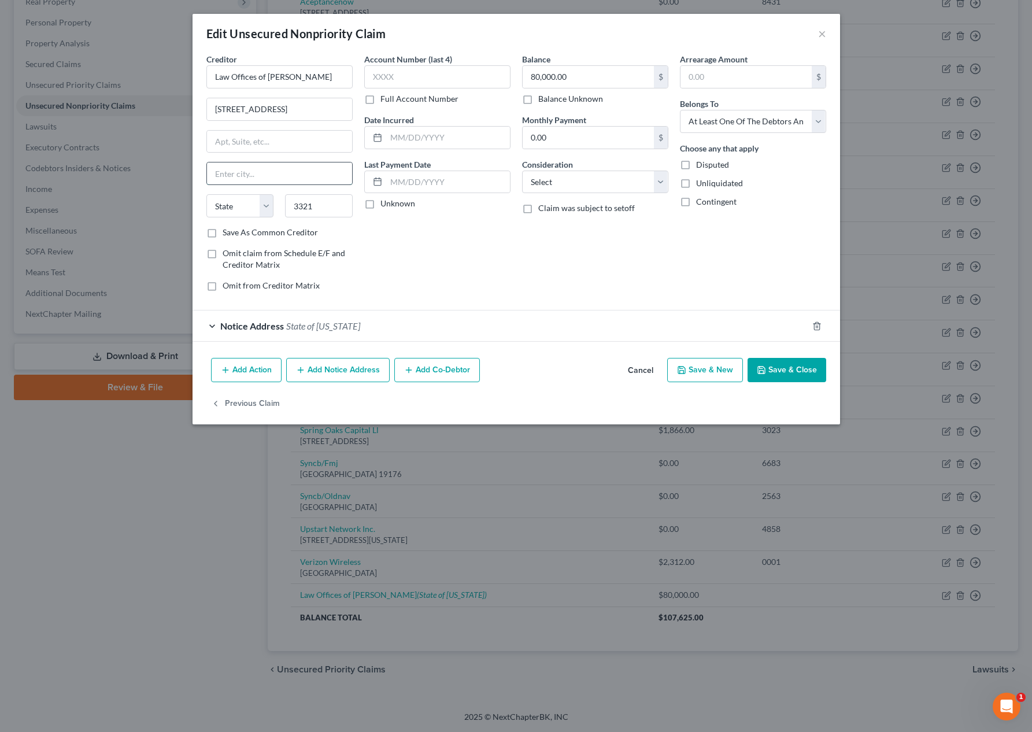
click at [251, 167] on input "text" at bounding box center [279, 173] width 145 height 22
click at [246, 179] on input "text" at bounding box center [279, 173] width 145 height 22
click at [293, 202] on input "3321" at bounding box center [319, 205] width 68 height 23
click at [782, 372] on button "Save & Close" at bounding box center [786, 370] width 79 height 24
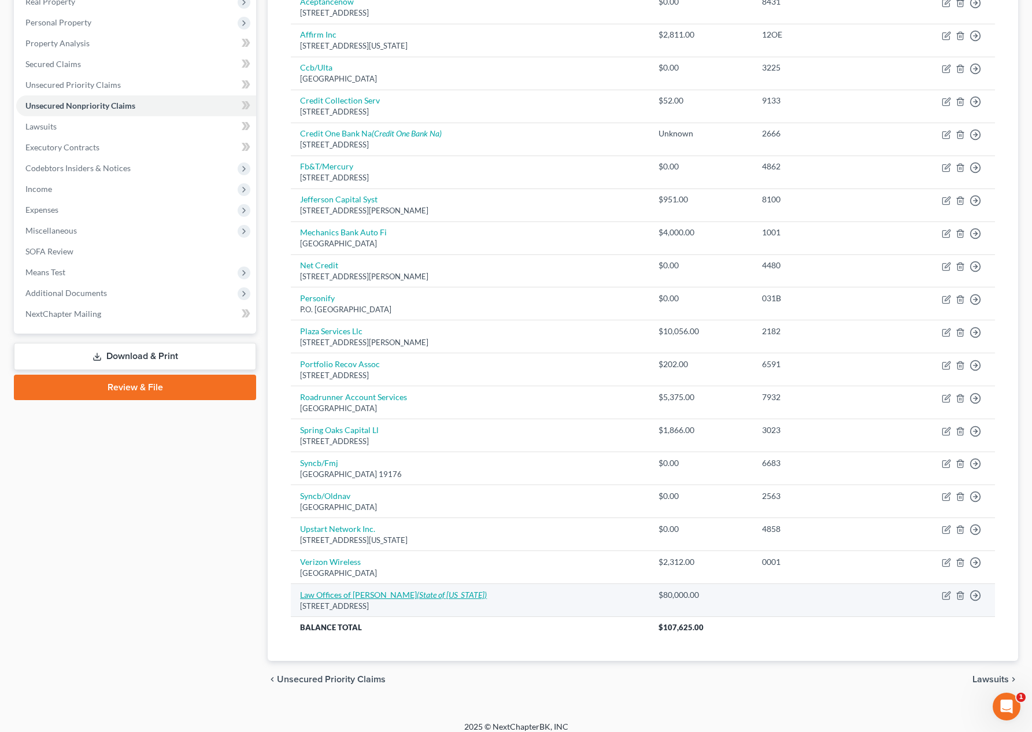
click at [402, 594] on link "Law Offices of Steven J. Jacobson, P.A. (State of Florida)" at bounding box center [393, 595] width 187 height 10
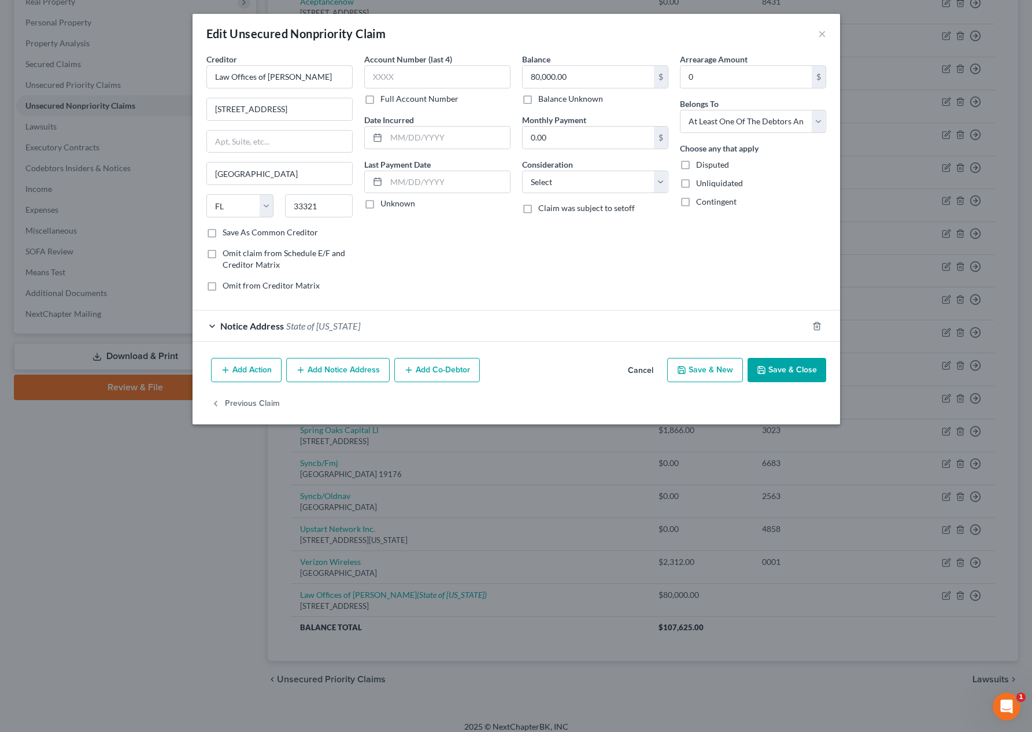
click at [376, 325] on div "Notice Address State of Florida" at bounding box center [499, 325] width 615 height 31
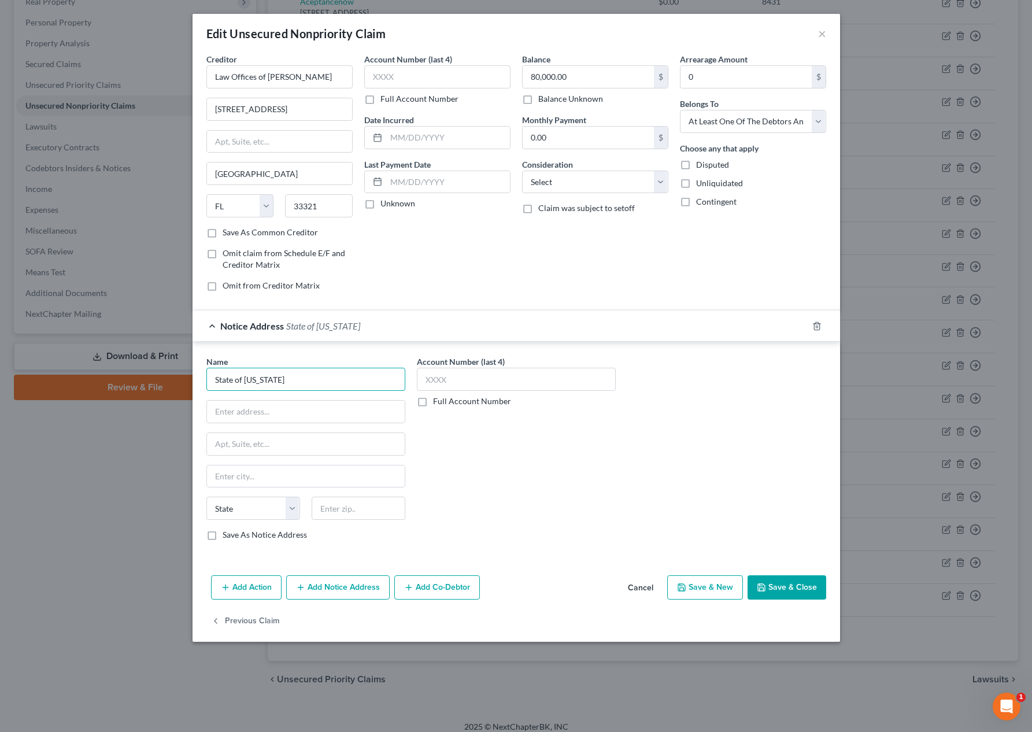
click at [365, 389] on input "State of Florida" at bounding box center [305, 379] width 199 height 23
drag, startPoint x: 313, startPoint y: 380, endPoint x: 198, endPoint y: 375, distance: 115.7
click at [169, 372] on div "Edit Unsecured Nonpriority Claim × Creditor * Law Offices of Steven J. Jacobson…" at bounding box center [516, 366] width 1032 height 732
click at [802, 591] on button "Save & Close" at bounding box center [786, 587] width 79 height 24
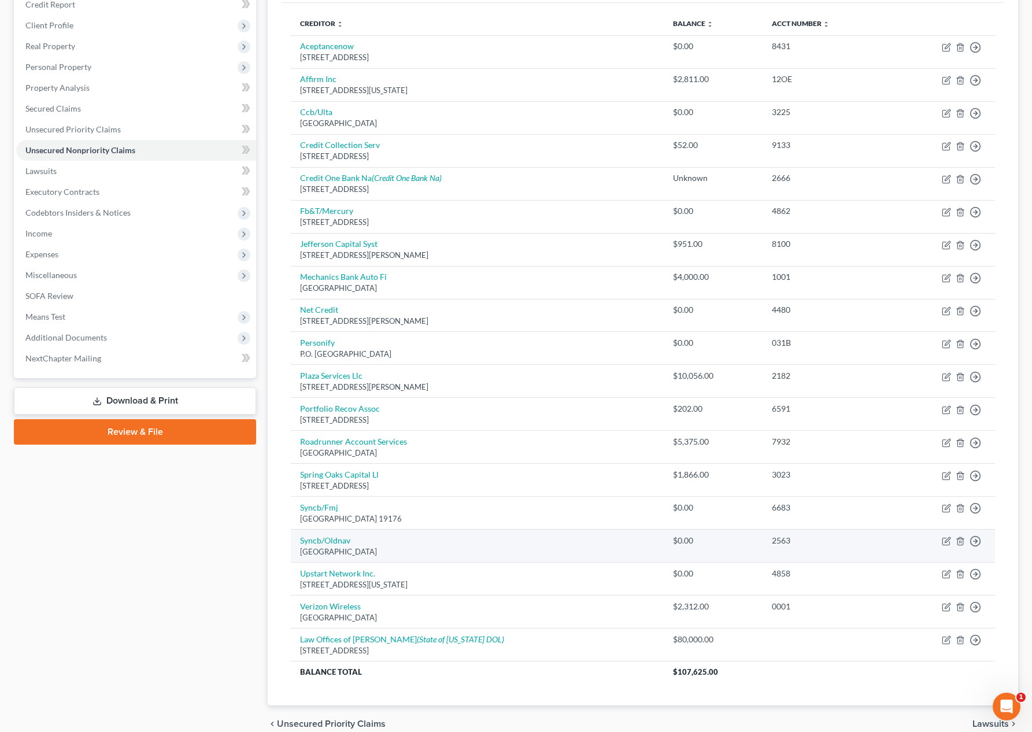
scroll to position [148, 0]
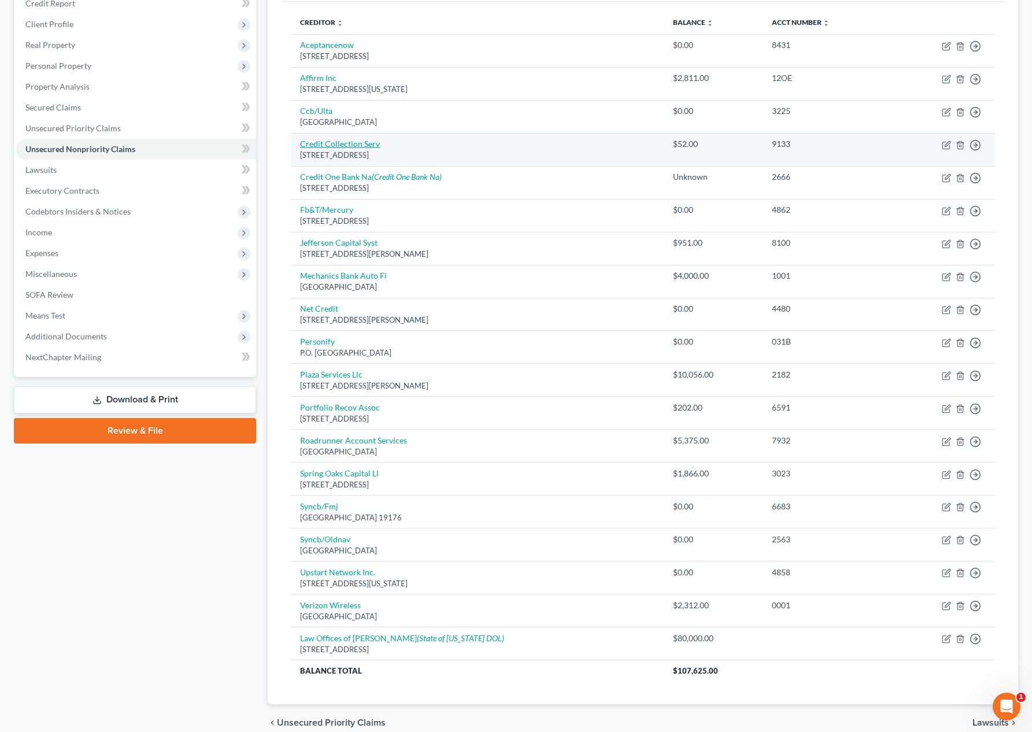
click at [369, 144] on link "Credit Collection Serv" at bounding box center [340, 144] width 80 height 10
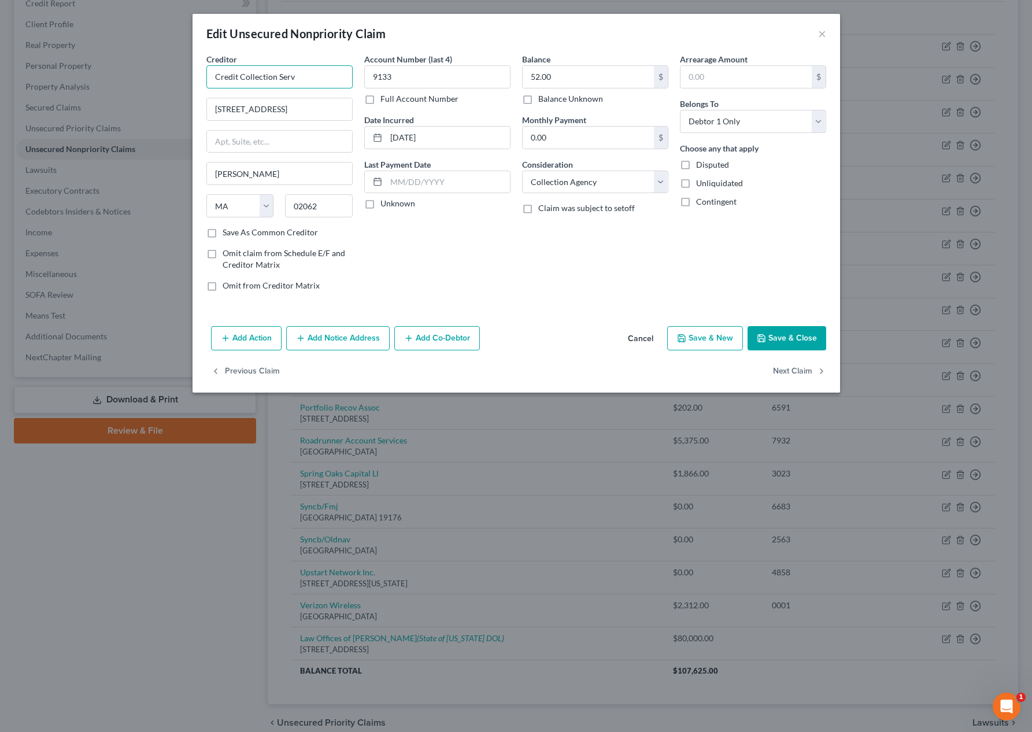
click at [313, 80] on input "Credit Collection Serv" at bounding box center [279, 76] width 146 height 23
click at [769, 343] on button "Save & Close" at bounding box center [786, 338] width 79 height 24
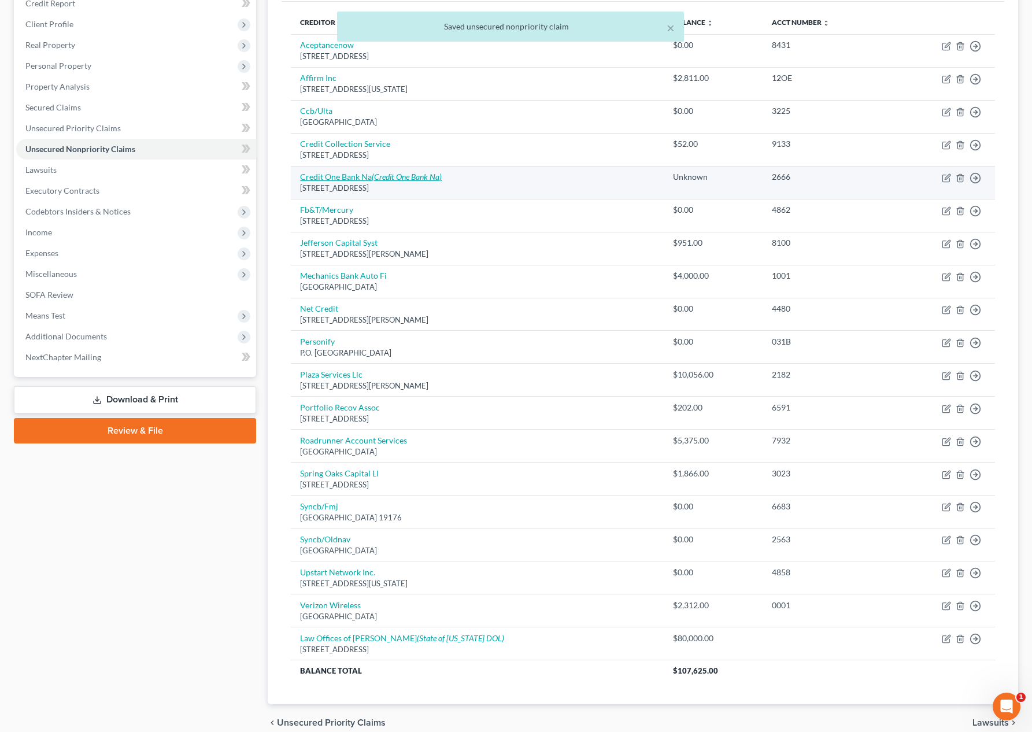
click at [374, 175] on icon "(Credit One Bank Na)" at bounding box center [407, 177] width 70 height 10
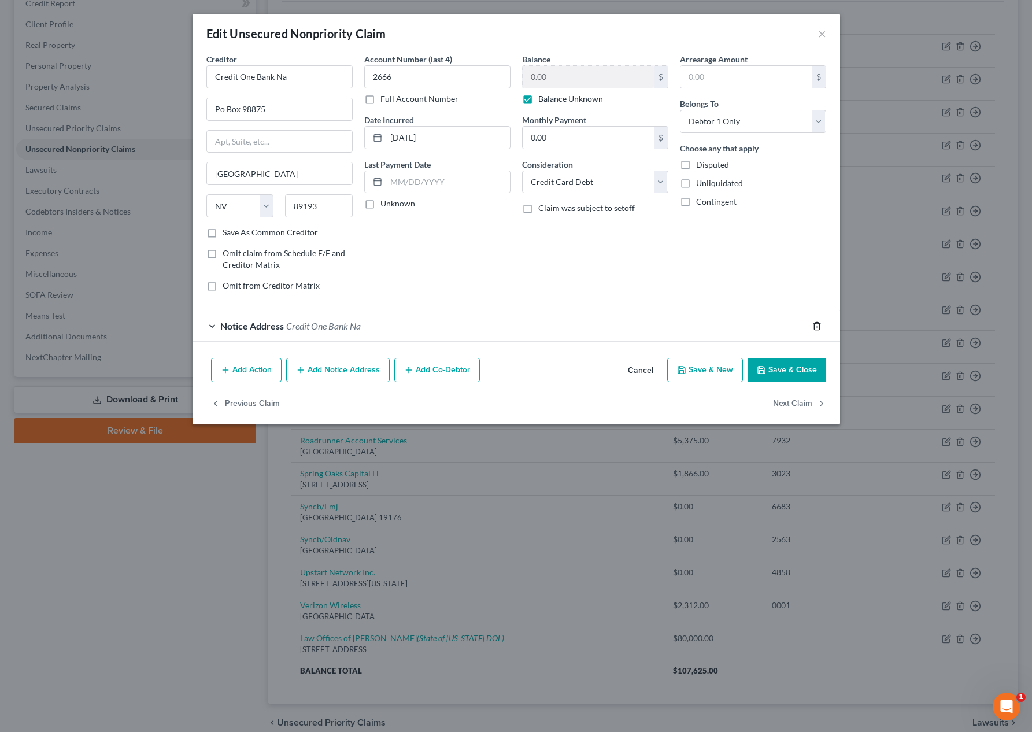
click at [818, 326] on icon "button" at bounding box center [816, 325] width 9 height 9
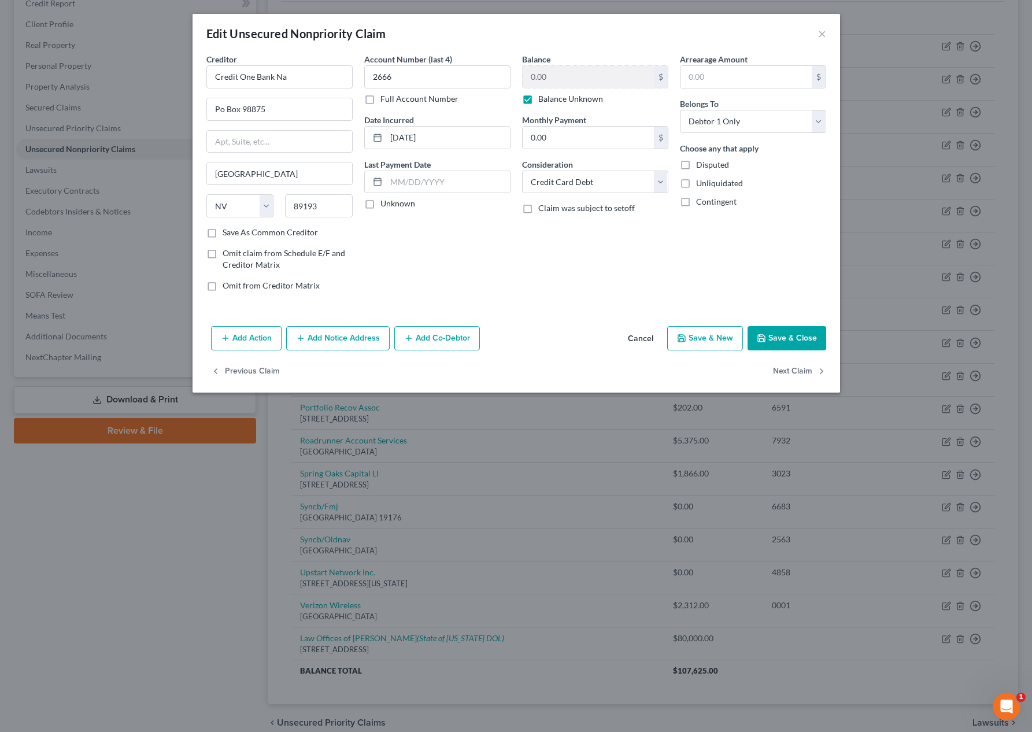
click at [776, 338] on button "Save & Close" at bounding box center [786, 338] width 79 height 24
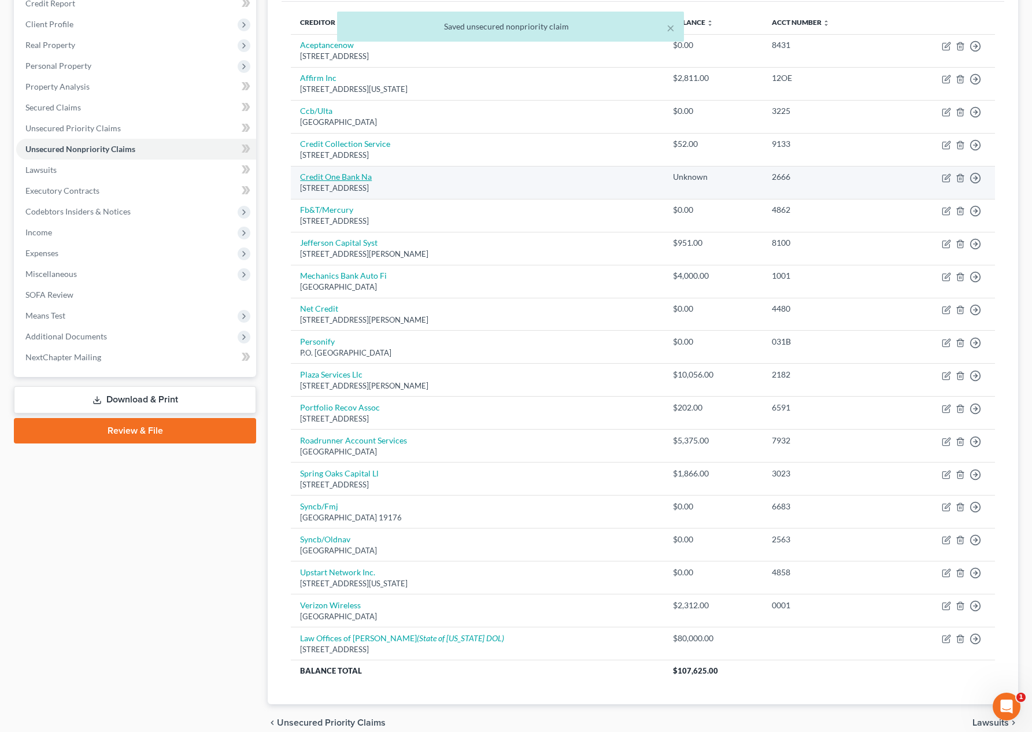
click at [363, 177] on link "Credit One Bank Na" at bounding box center [336, 177] width 72 height 10
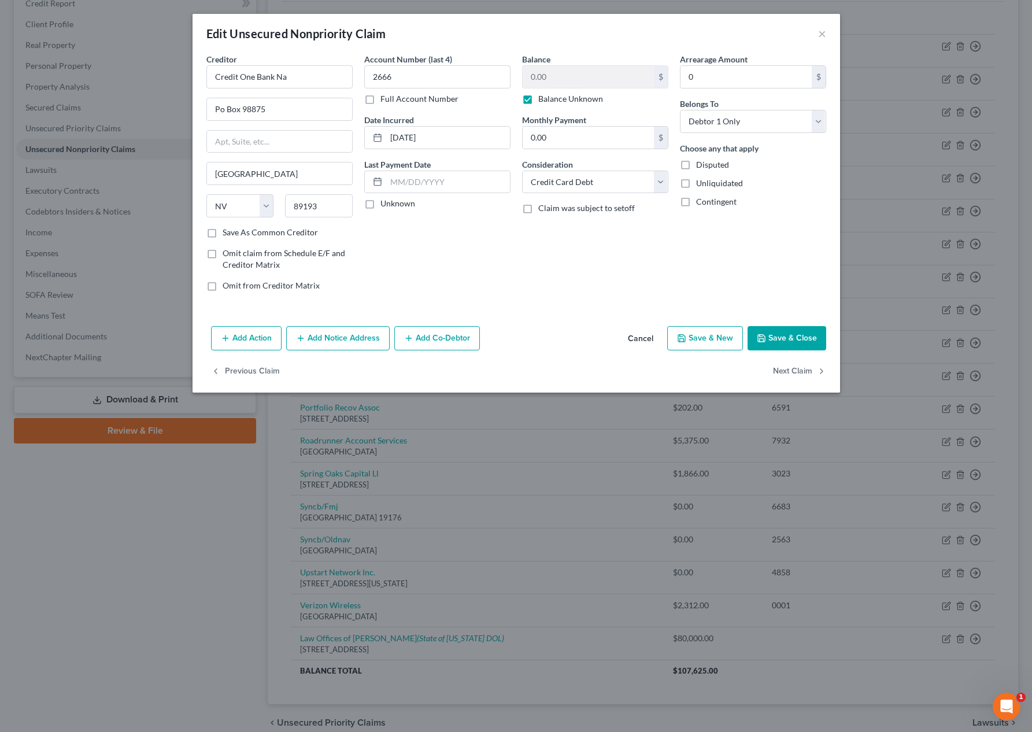
click at [796, 342] on button "Save & Close" at bounding box center [786, 338] width 79 height 24
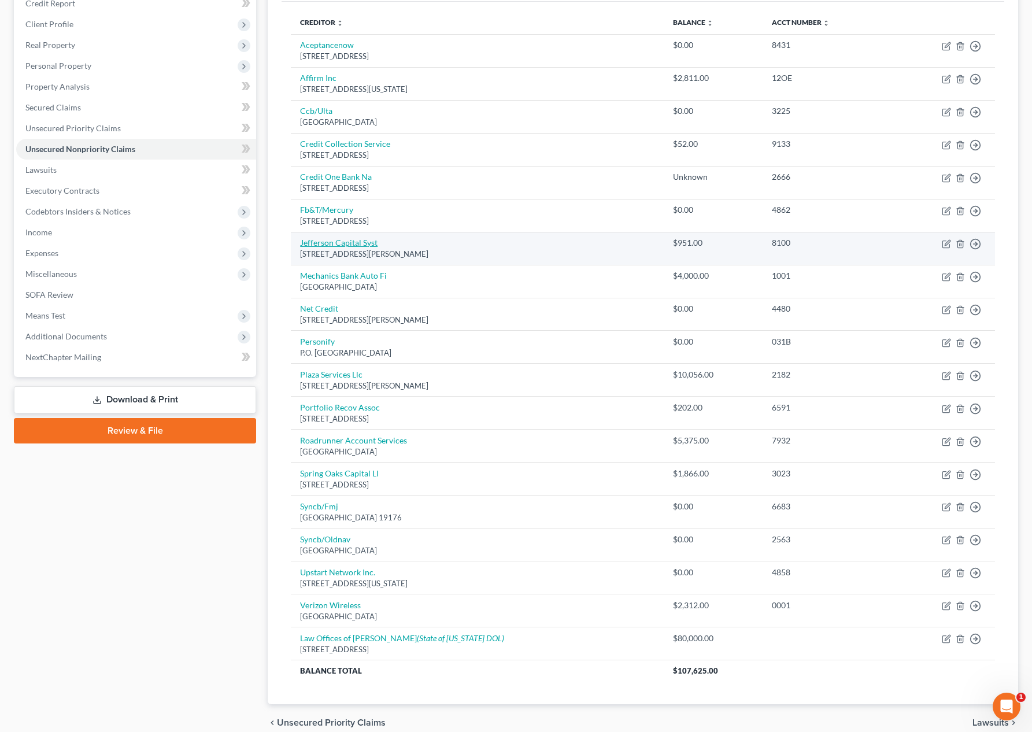
click at [364, 246] on link "Jefferson Capital Syst" at bounding box center [338, 243] width 77 height 10
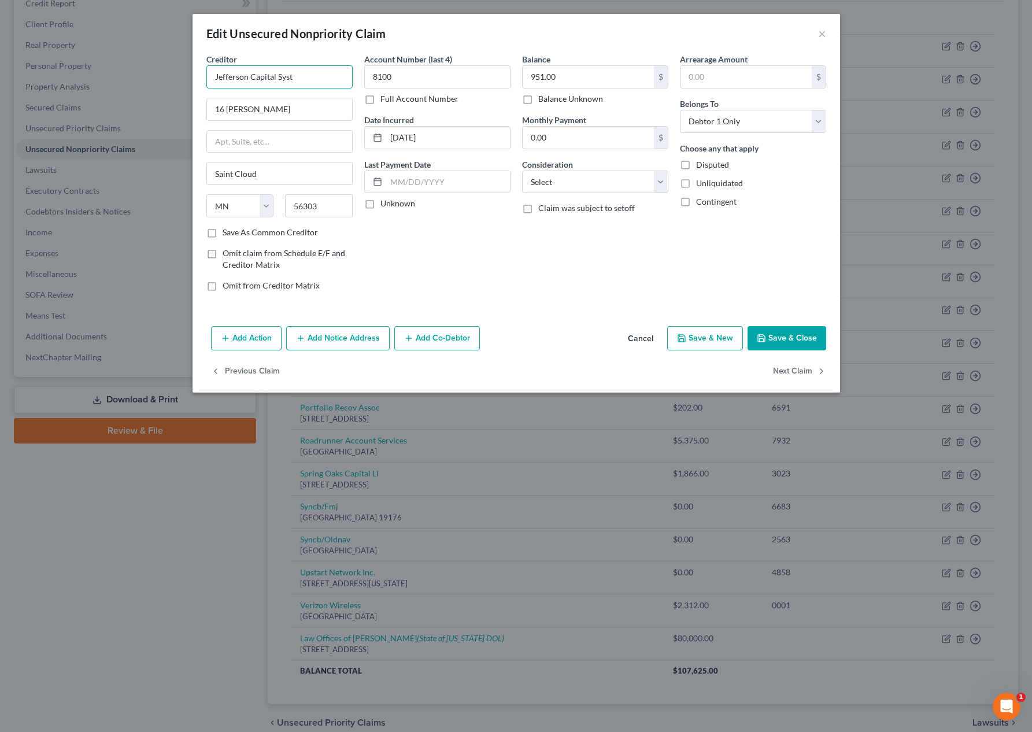
click at [331, 65] on input "Jefferson Capital Syst" at bounding box center [279, 76] width 146 height 23
click at [329, 72] on input "Jefferson Capital Syst" at bounding box center [279, 76] width 146 height 23
click at [801, 338] on button "Save & Close" at bounding box center [786, 338] width 79 height 24
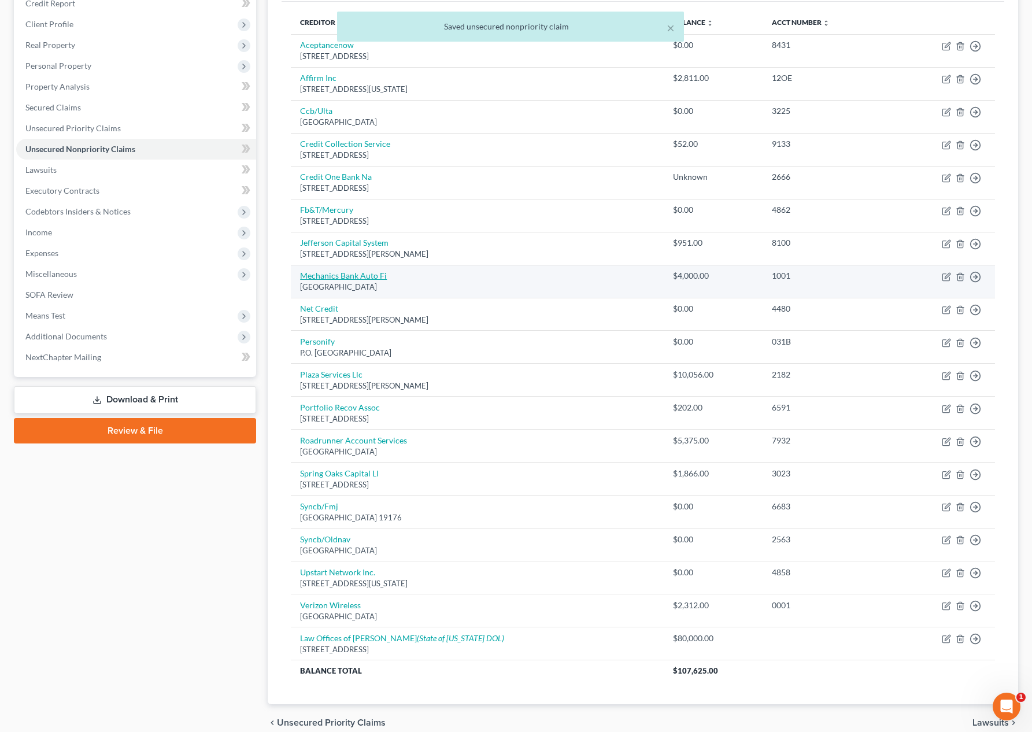
click at [368, 275] on link "Mechanics Bank Auto Fi" at bounding box center [343, 276] width 87 height 10
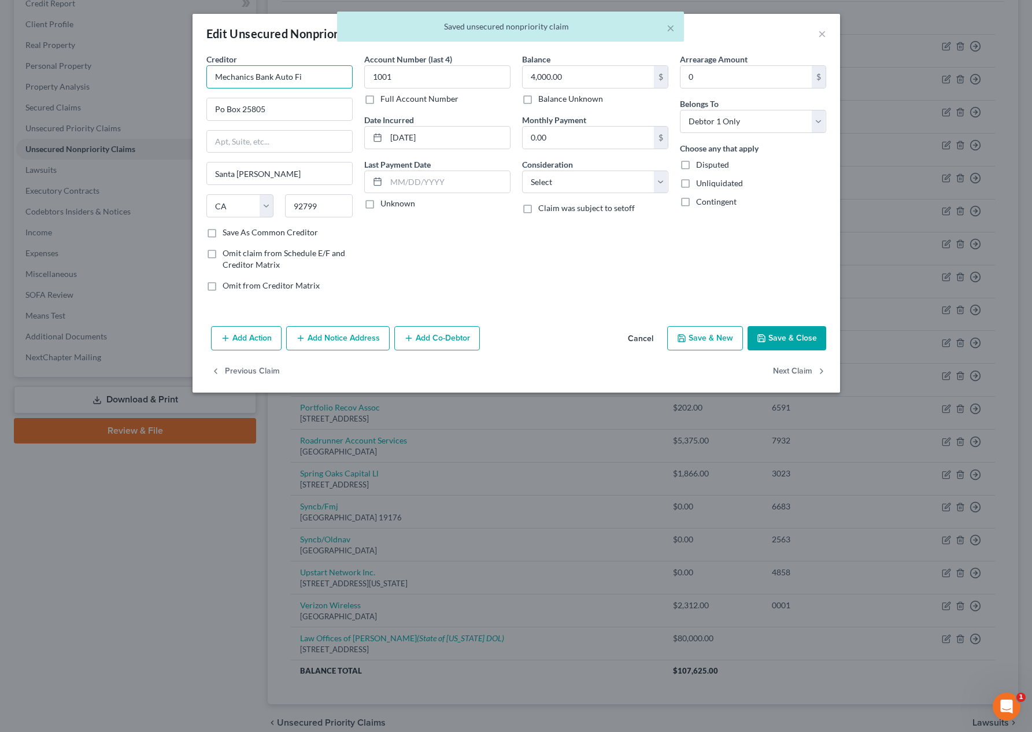
click at [323, 76] on input "Mechanics Bank Auto Fi" at bounding box center [279, 76] width 146 height 23
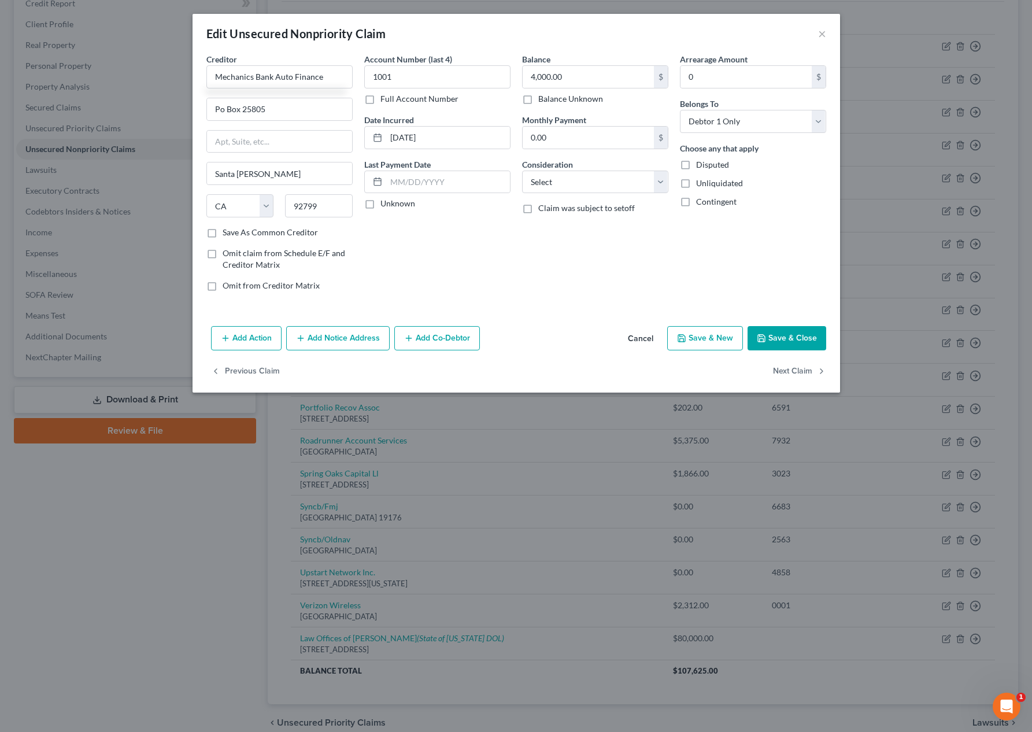
click at [793, 338] on button "Save & Close" at bounding box center [786, 338] width 79 height 24
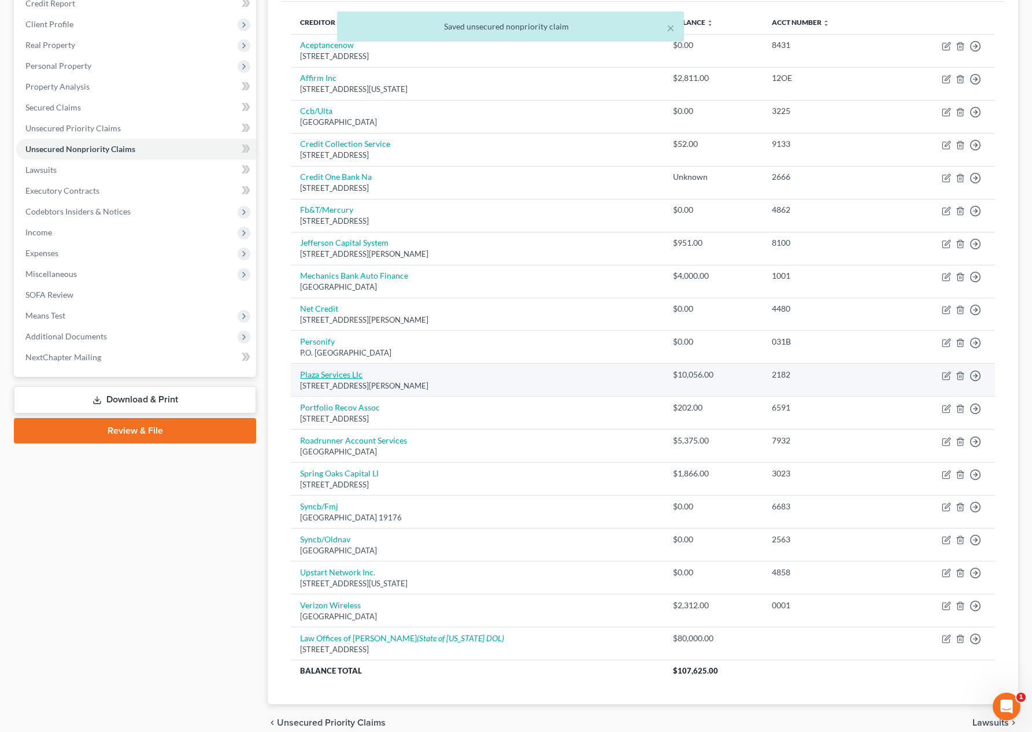
click at [326, 373] on link "Plaza Services Llc" at bounding box center [331, 374] width 62 height 10
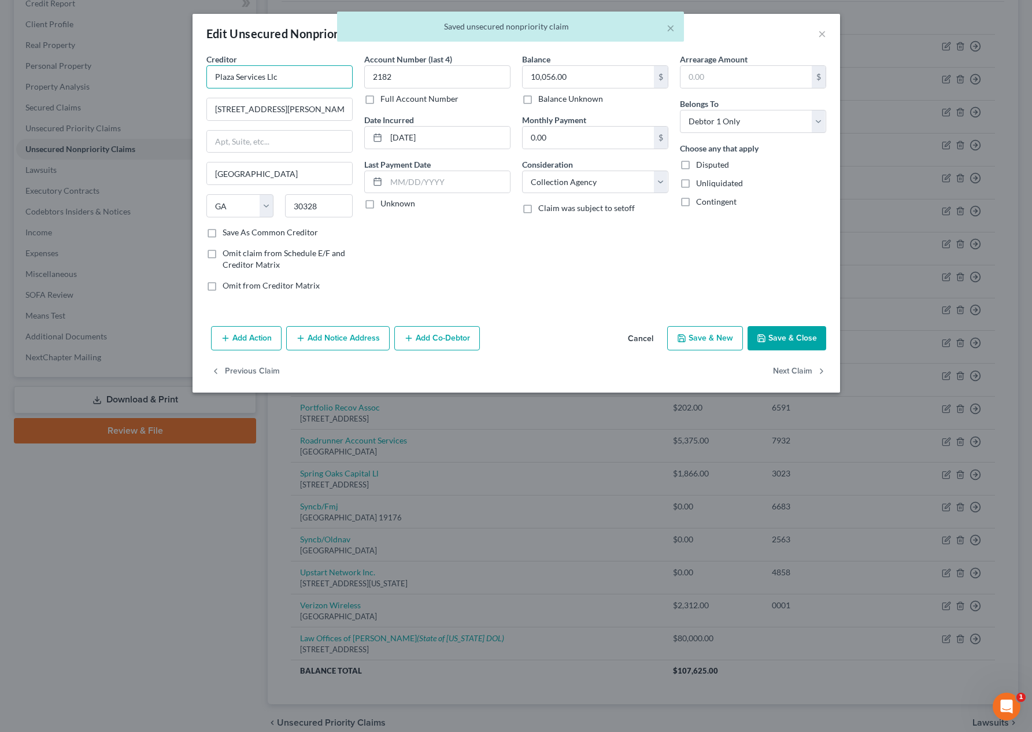
click at [327, 79] on input "Plaza Services Llc" at bounding box center [279, 76] width 146 height 23
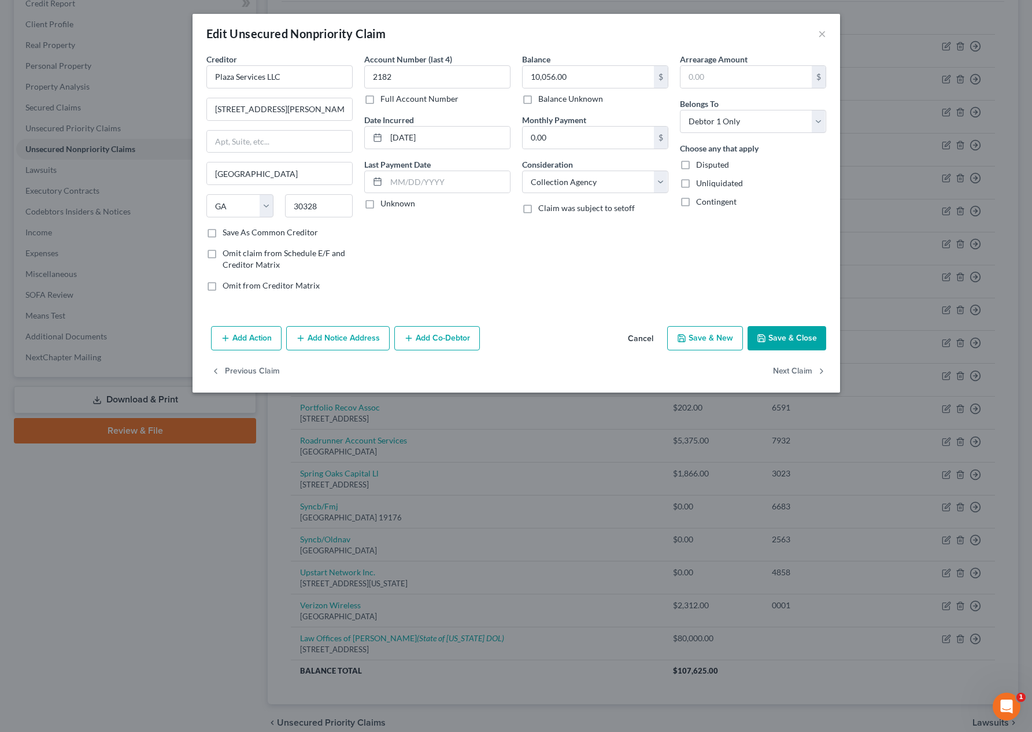
click at [790, 340] on button "Save & Close" at bounding box center [786, 338] width 79 height 24
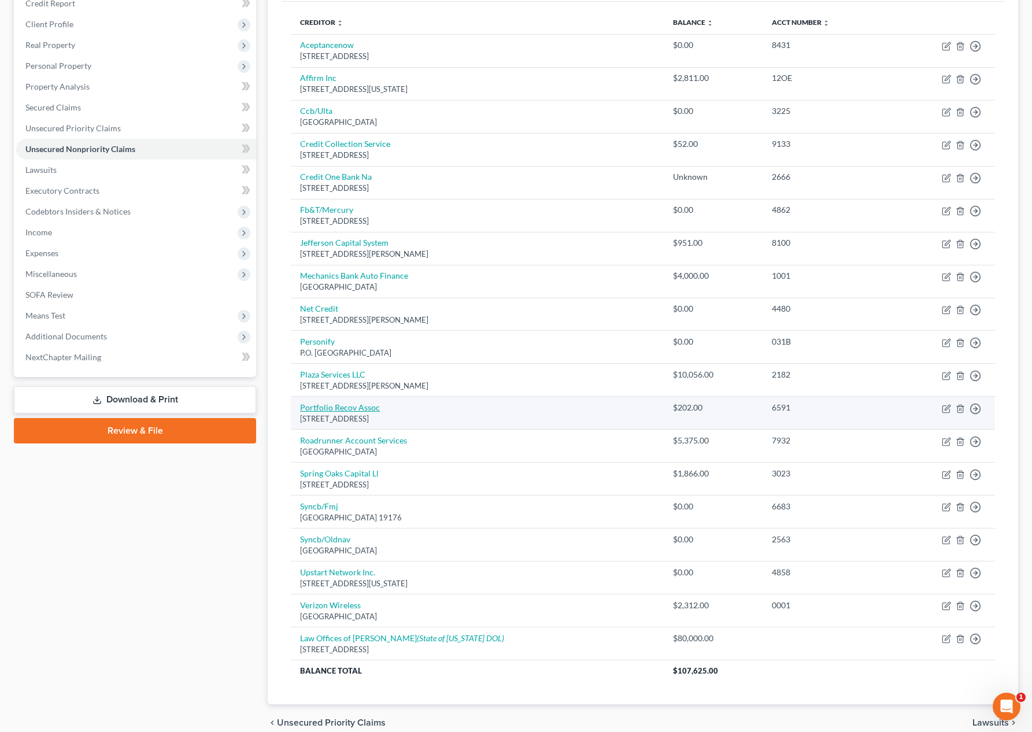
click at [368, 408] on link "Portfolio Recov Assoc" at bounding box center [340, 407] width 80 height 10
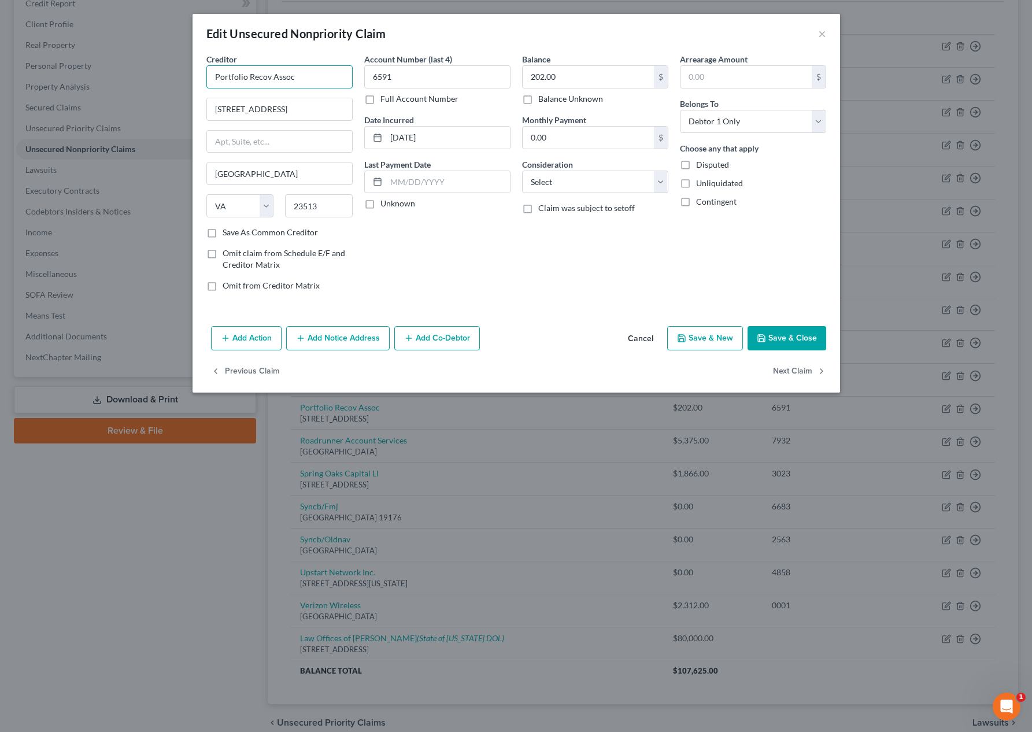
click at [267, 77] on input "Portfolio Recov Assoc" at bounding box center [279, 76] width 146 height 23
click at [312, 75] on input "Portfolio Recovery Assoc" at bounding box center [279, 76] width 146 height 23
click at [788, 338] on button "Save & Close" at bounding box center [786, 338] width 79 height 24
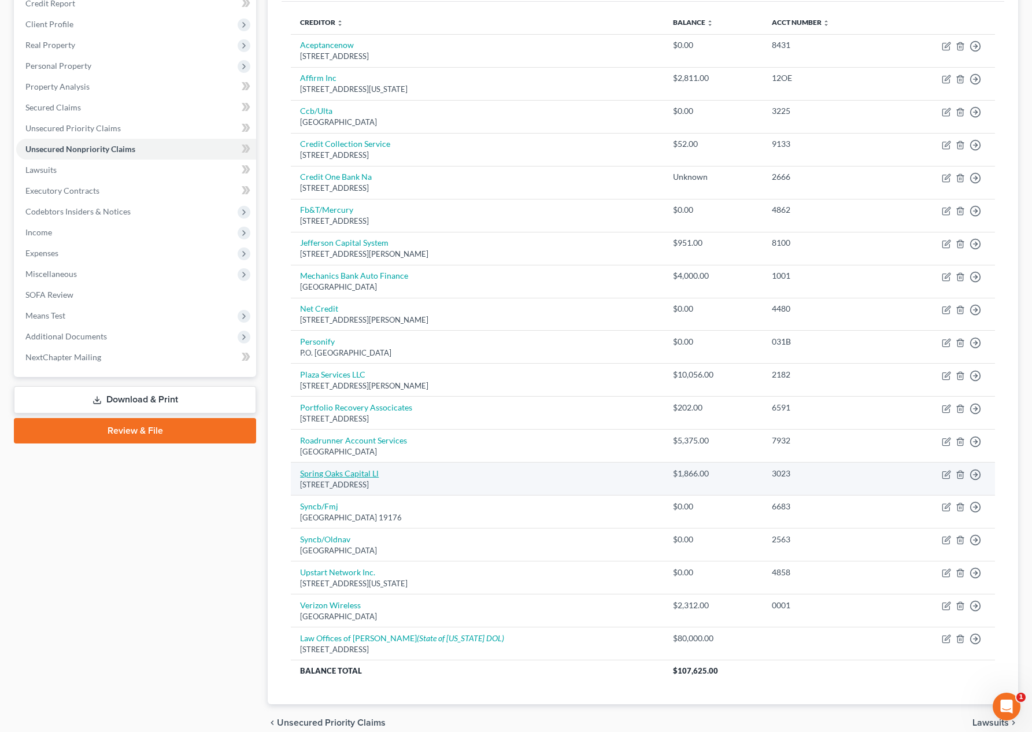
click at [357, 476] on link "Spring Oaks Capital Ll" at bounding box center [339, 473] width 79 height 10
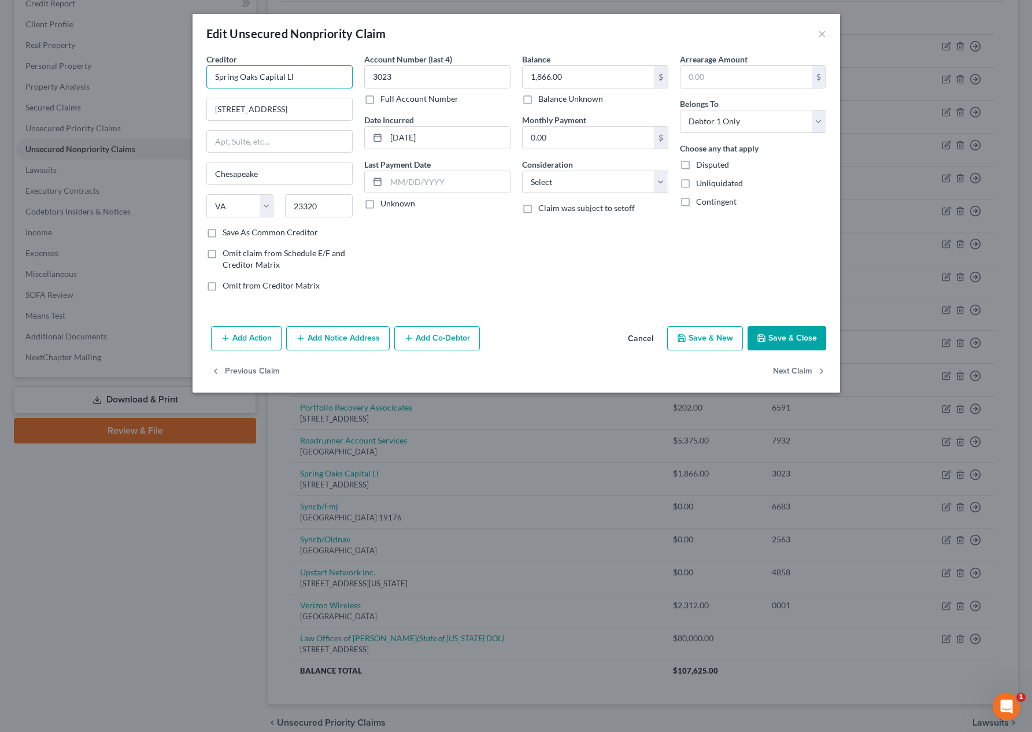
click at [314, 79] on input "Spring Oaks Capital Ll" at bounding box center [279, 76] width 146 height 23
click at [787, 340] on button "Save & Close" at bounding box center [786, 338] width 79 height 24
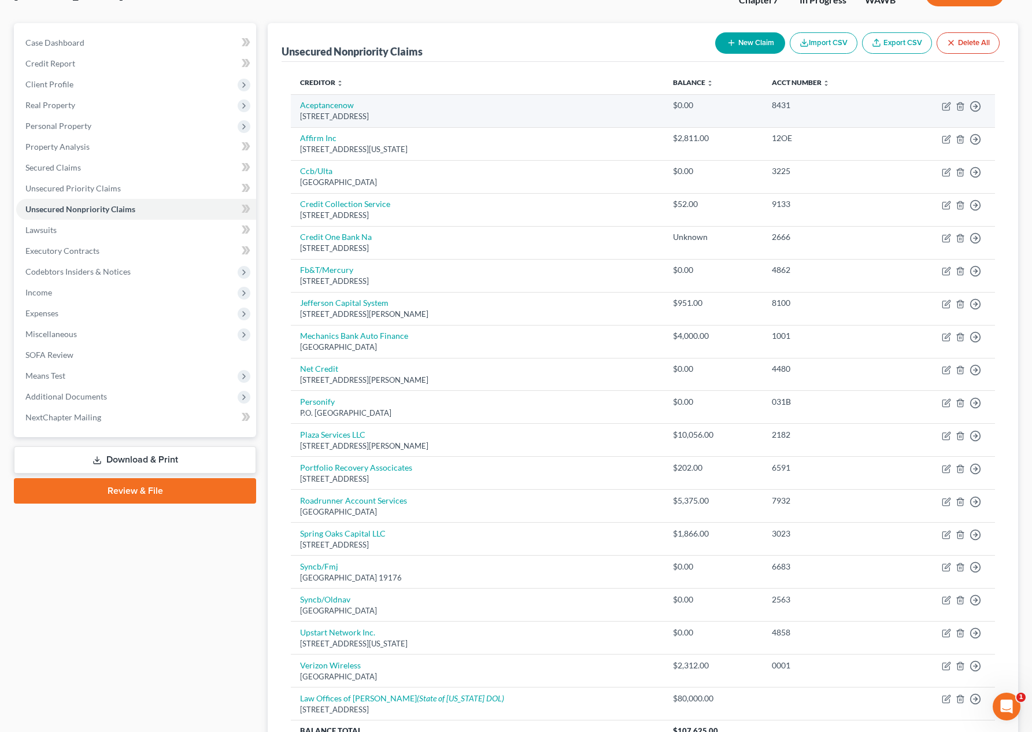
scroll to position [84, 0]
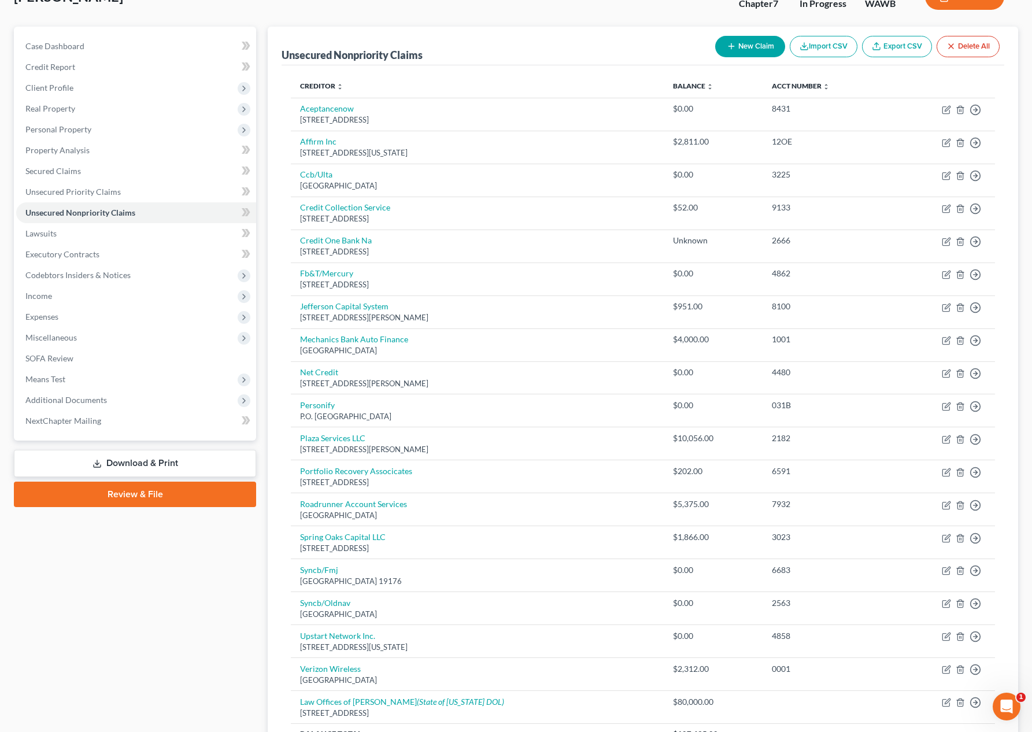
click at [742, 49] on button "New Claim" at bounding box center [750, 46] width 70 height 21
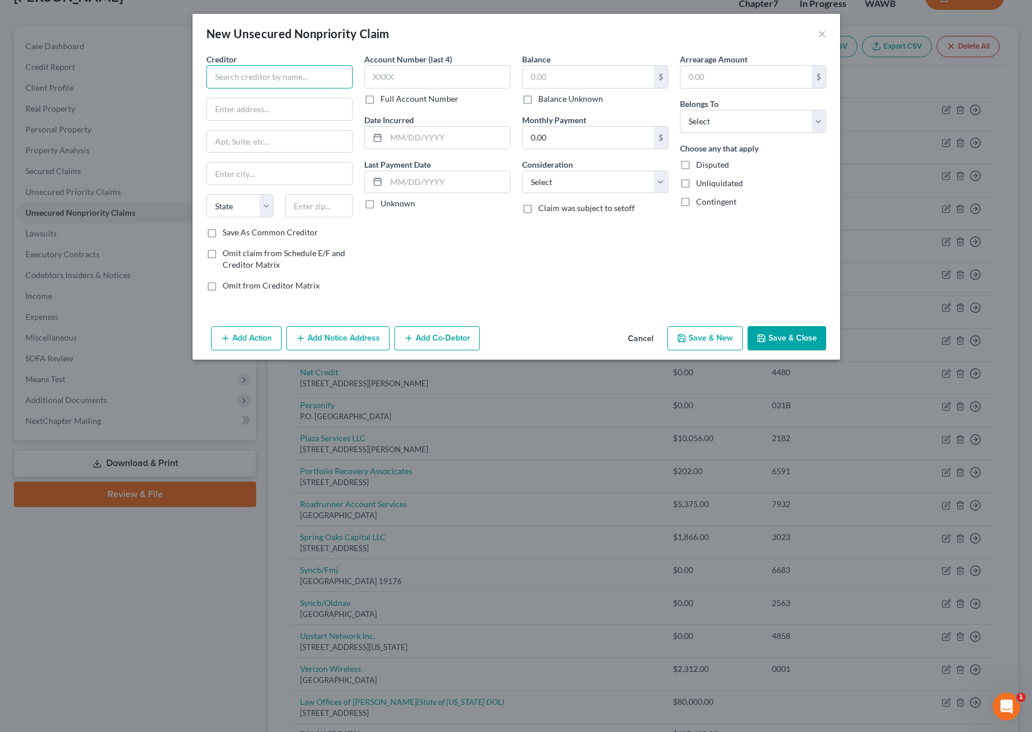
click at [246, 84] on input "text" at bounding box center [279, 76] width 146 height 23
click at [559, 78] on input "text" at bounding box center [588, 77] width 131 height 22
click at [709, 127] on select "Select Debtor 1 Only Debtor 2 Only Debtor 1 And Debtor 2 Only At Least One Of T…" at bounding box center [753, 121] width 146 height 23
click at [680, 110] on select "Select Debtor 1 Only Debtor 2 Only Debtor 1 And Debtor 2 Only At Least One Of T…" at bounding box center [753, 121] width 146 height 23
click at [780, 335] on button "Save & Close" at bounding box center [786, 338] width 79 height 24
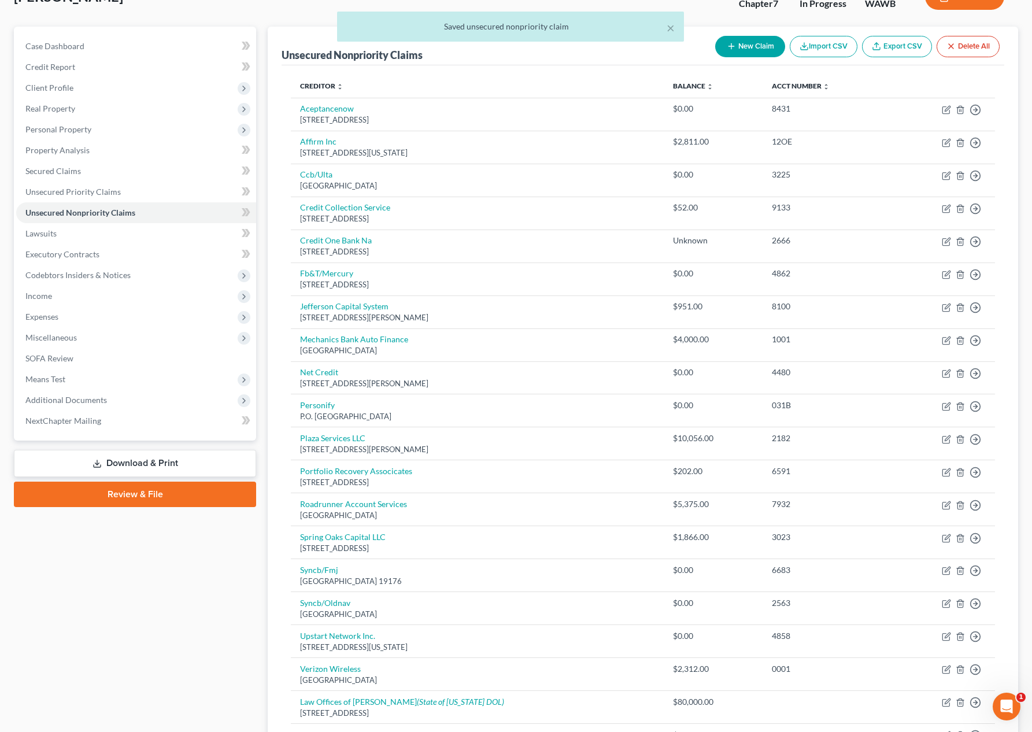
click at [749, 46] on div "× Saved unsecured nonpriority claim" at bounding box center [510, 30] width 1032 height 36
click at [740, 46] on div "× Saved unsecured nonpriority claim" at bounding box center [510, 30] width 1032 height 36
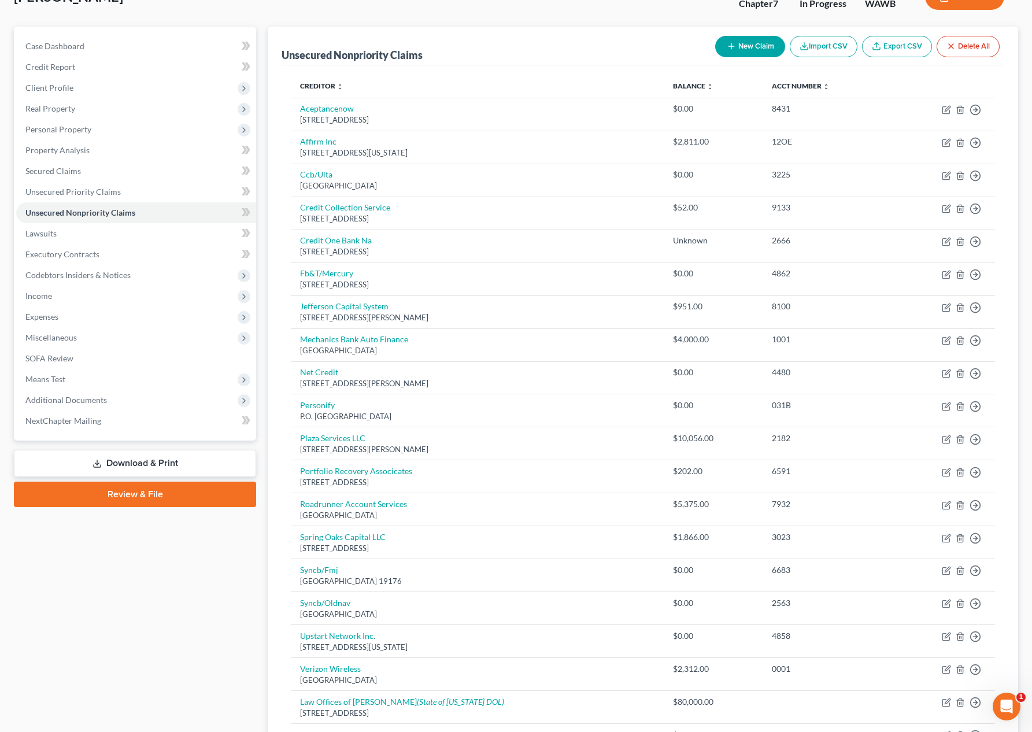
click at [744, 50] on button "New Claim" at bounding box center [750, 46] width 70 height 21
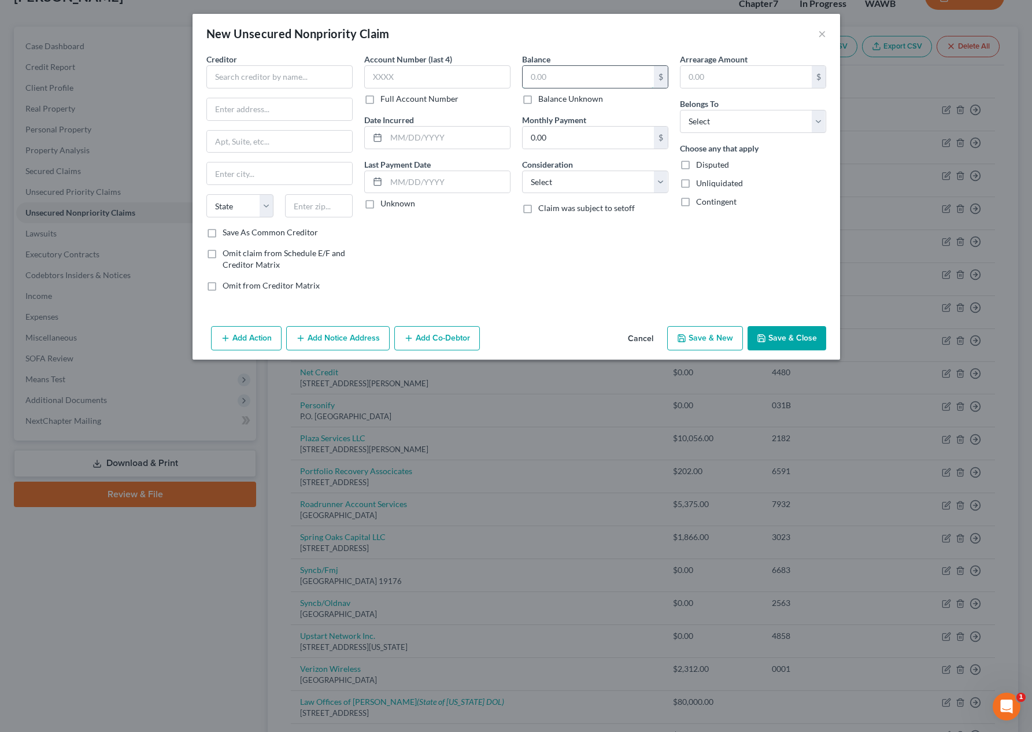
click at [570, 83] on input "text" at bounding box center [588, 77] width 131 height 22
click at [307, 79] on input "text" at bounding box center [279, 76] width 146 height 23
click at [698, 119] on select "Select Debtor 1 Only Debtor 2 Only Debtor 1 And Debtor 2 Only At Least One Of T…" at bounding box center [753, 121] width 146 height 23
click at [680, 110] on select "Select Debtor 1 Only Debtor 2 Only Debtor 1 And Debtor 2 Only At Least One Of T…" at bounding box center [753, 121] width 146 height 23
click at [701, 121] on select "Select Debtor 1 Only Debtor 2 Only Debtor 1 And Debtor 2 Only At Least One Of T…" at bounding box center [753, 121] width 146 height 23
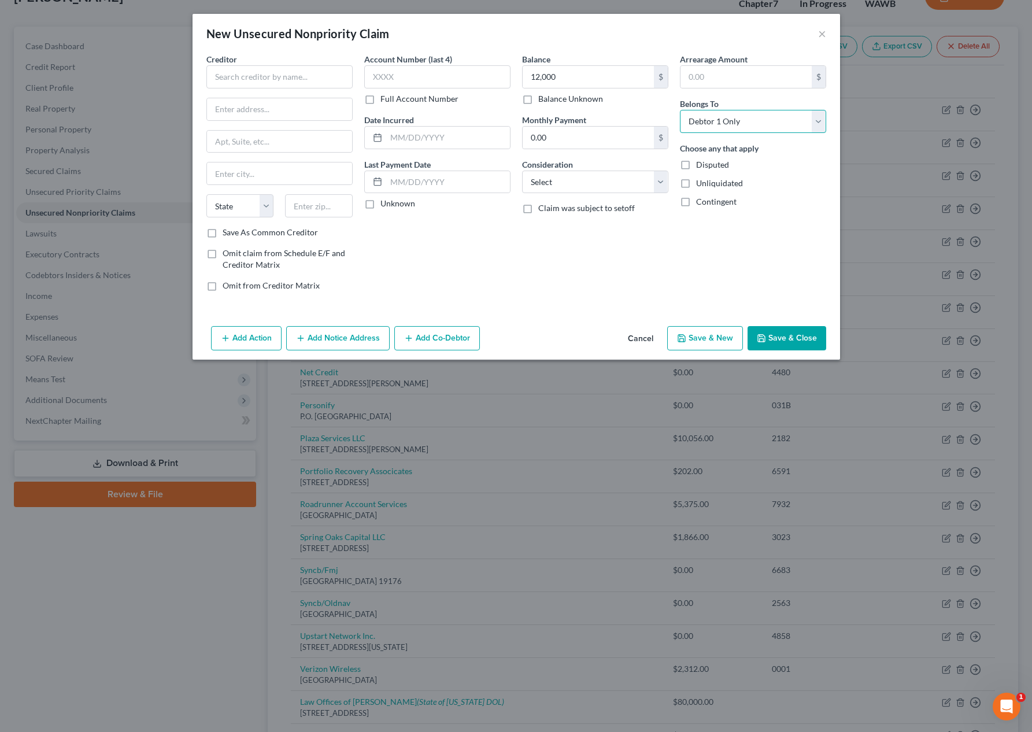
click at [680, 110] on select "Select Debtor 1 Only Debtor 2 Only Debtor 1 And Debtor 2 Only At Least One Of T…" at bounding box center [753, 121] width 146 height 23
click at [272, 76] on input "text" at bounding box center [279, 76] width 146 height 23
click at [294, 76] on input "text" at bounding box center [279, 76] width 146 height 23
drag, startPoint x: 324, startPoint y: 76, endPoint x: 155, endPoint y: 52, distance: 169.9
click at [91, 56] on div "New Unsecured Nonpriority Claim × Creditor * Phase 4 Apartments State AL AK AR …" at bounding box center [516, 366] width 1032 height 732
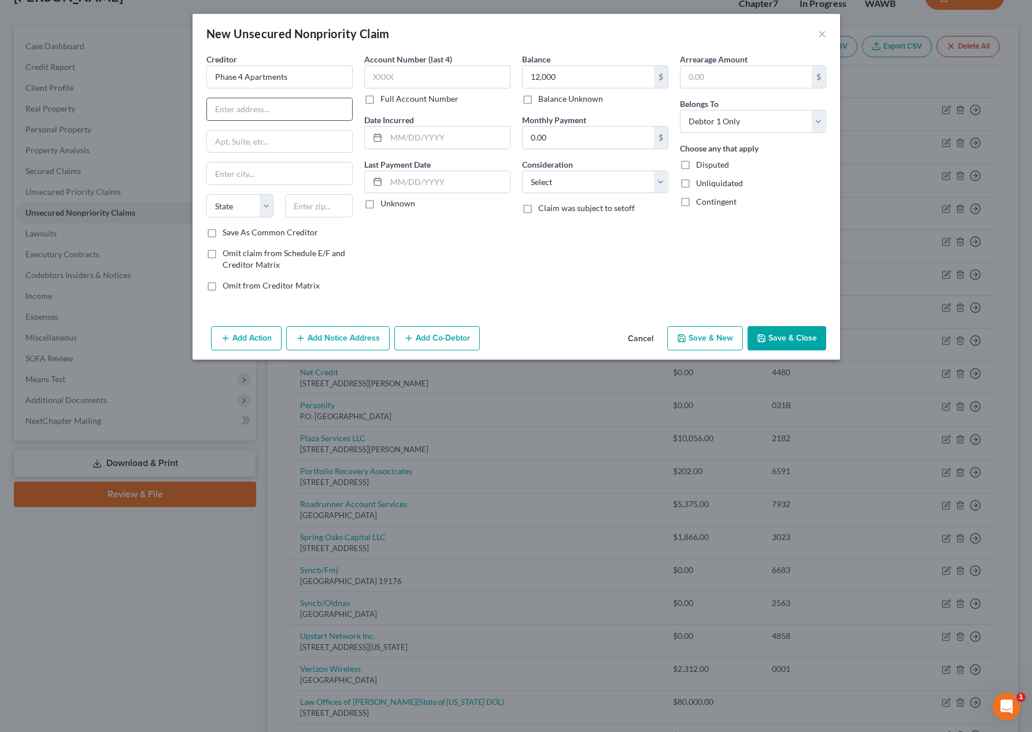
click at [270, 113] on input "text" at bounding box center [279, 109] width 145 height 22
click at [771, 336] on button "Save & Close" at bounding box center [786, 338] width 79 height 24
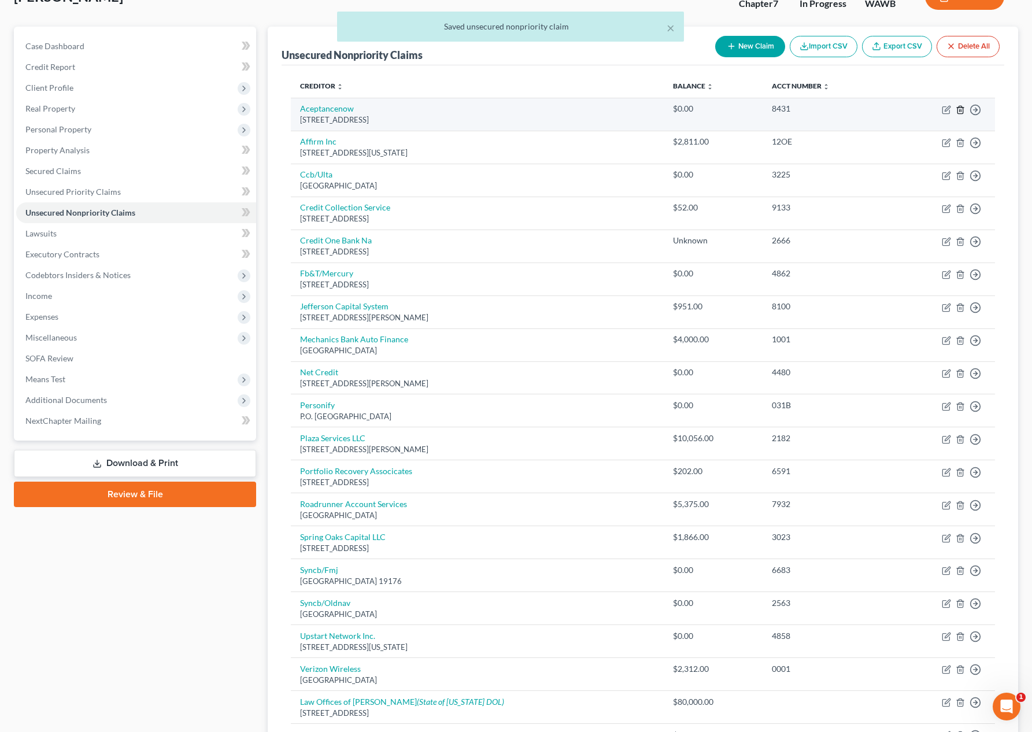
click at [960, 110] on line "button" at bounding box center [960, 110] width 0 height 2
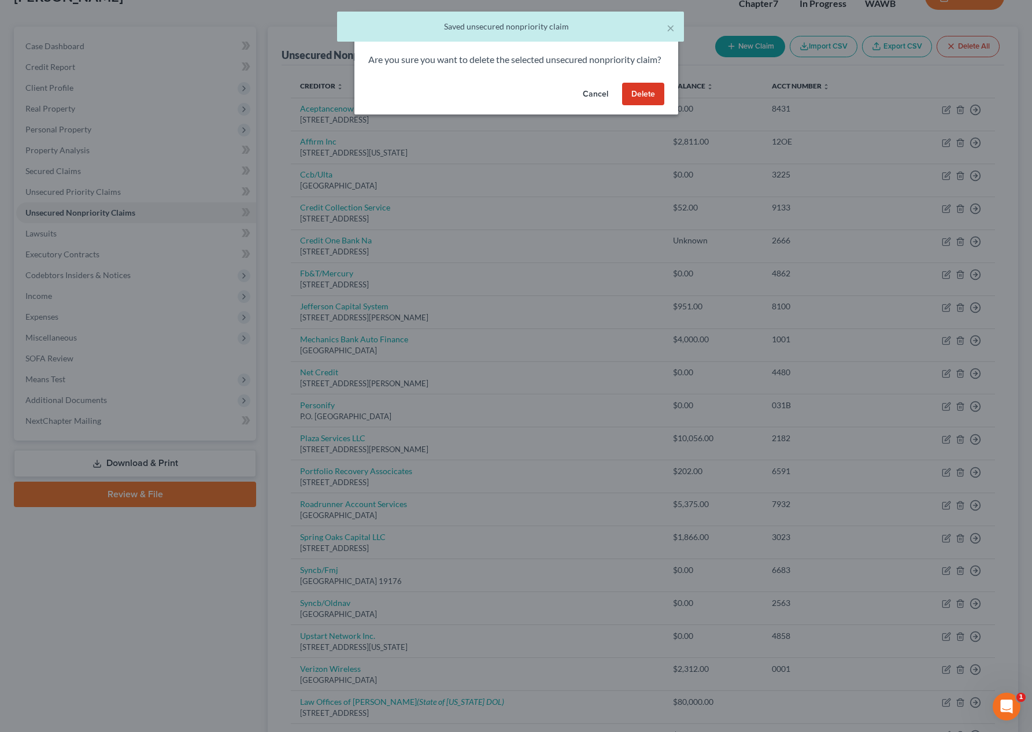
click at [640, 106] on button "Delete" at bounding box center [643, 94] width 42 height 23
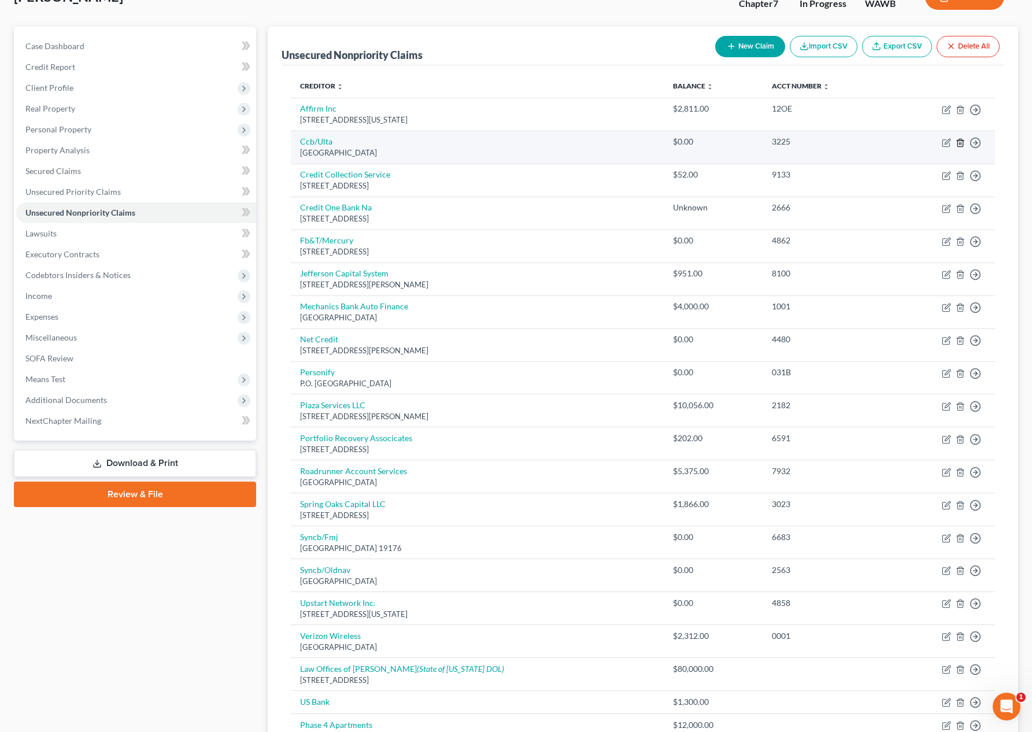
click at [960, 144] on icon "button" at bounding box center [959, 142] width 9 height 9
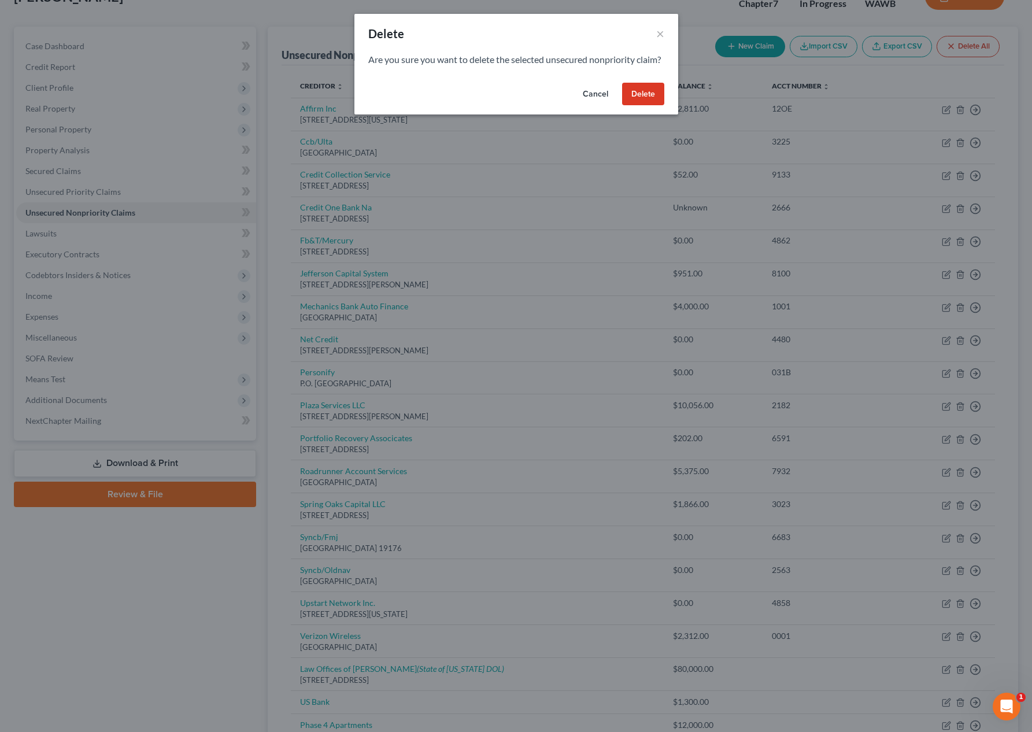
click at [646, 106] on button "Delete" at bounding box center [643, 94] width 42 height 23
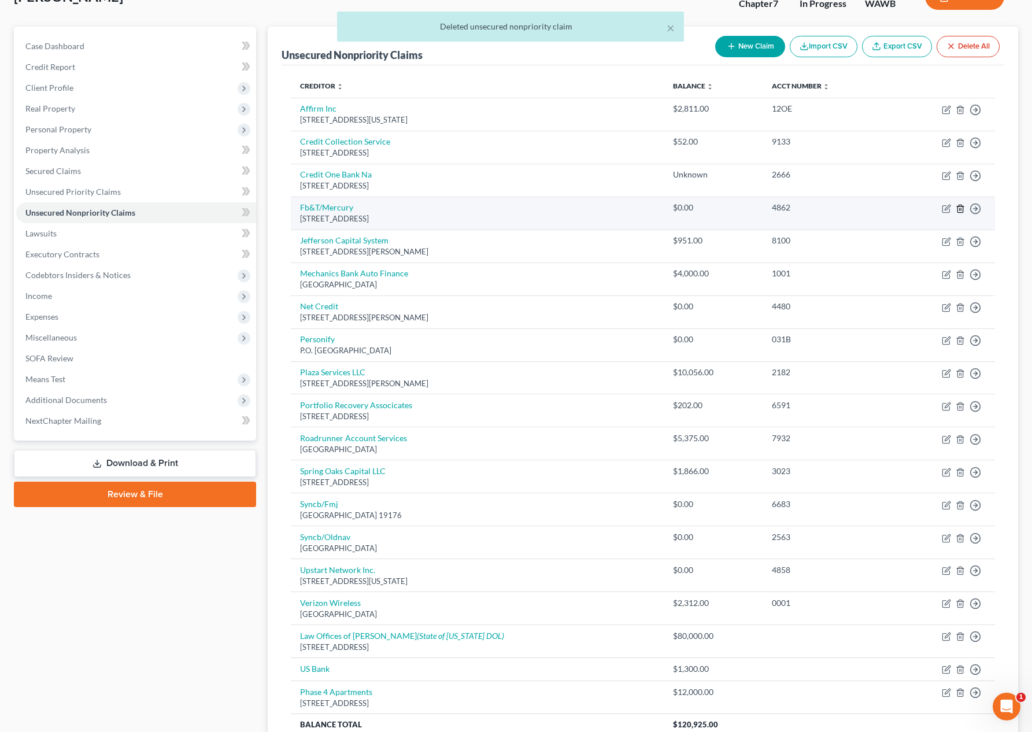
click at [962, 209] on icon "button" at bounding box center [959, 208] width 9 height 9
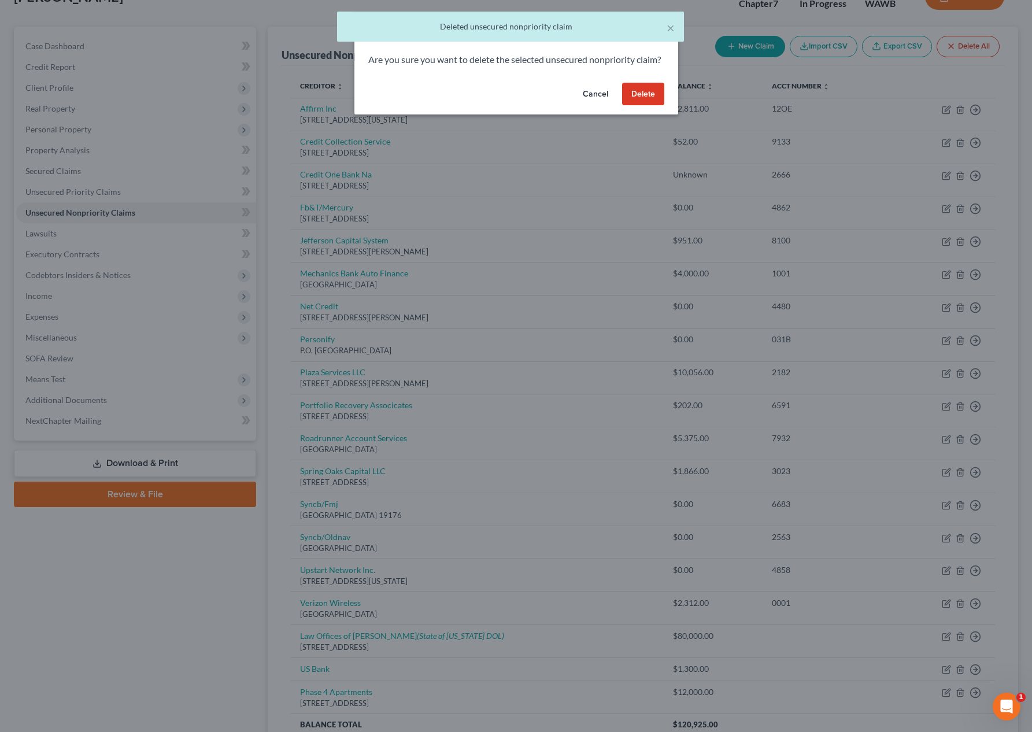
click at [645, 106] on button "Delete" at bounding box center [643, 94] width 42 height 23
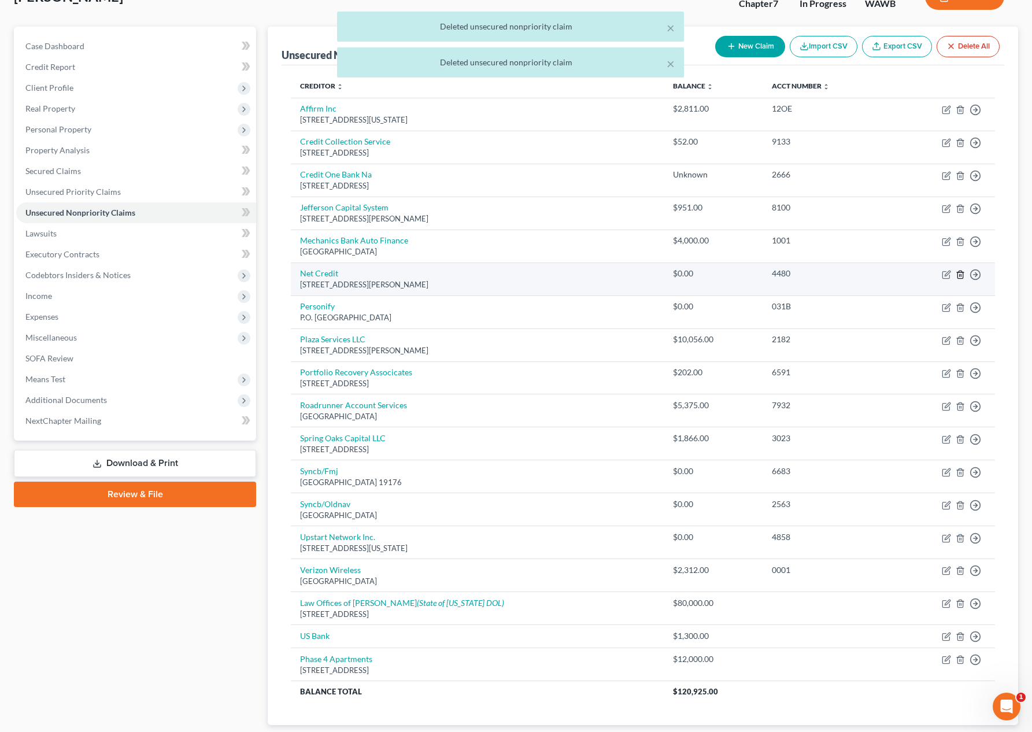
click at [961, 273] on icon "button" at bounding box center [959, 274] width 9 height 9
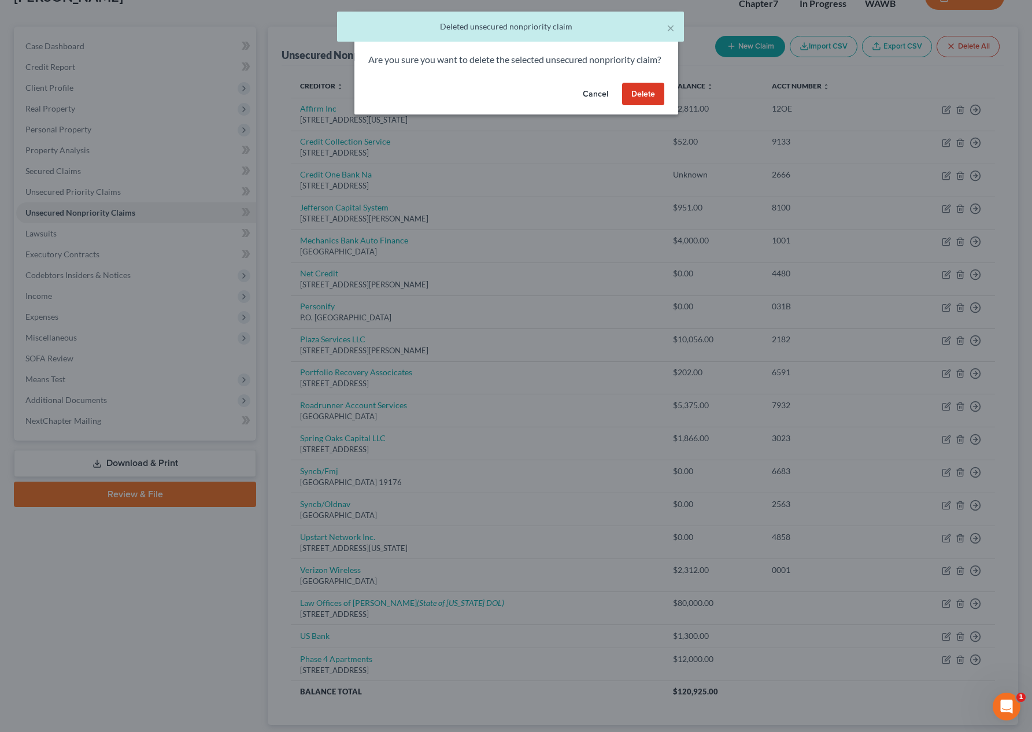
click at [648, 106] on button "Delete" at bounding box center [643, 94] width 42 height 23
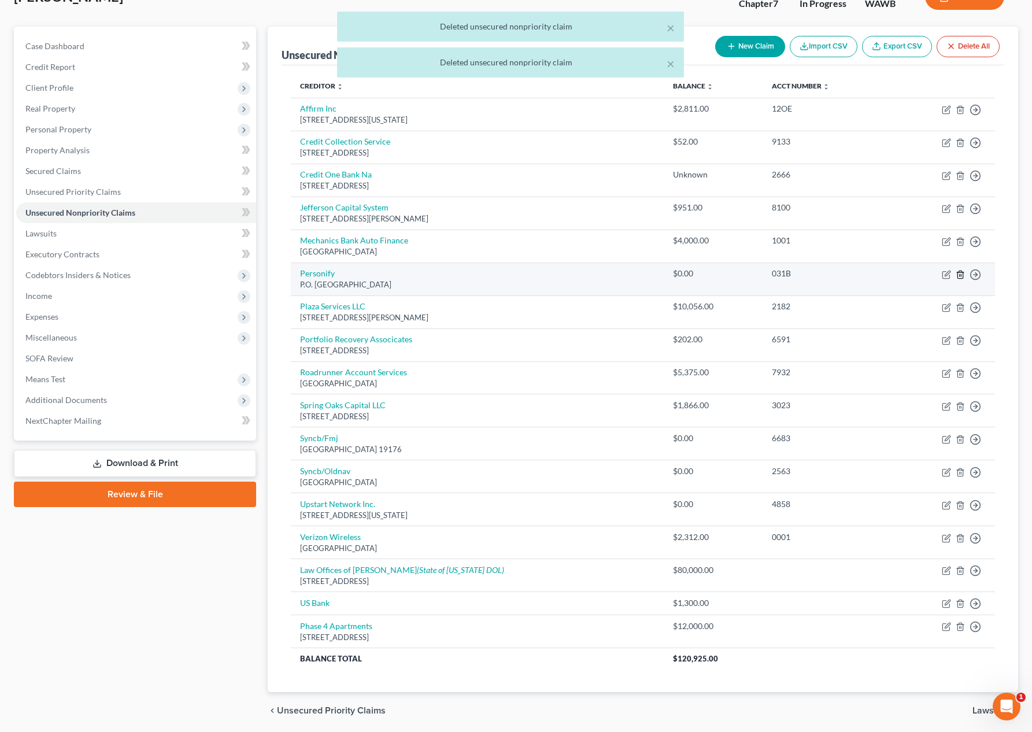
click at [962, 273] on icon "button" at bounding box center [959, 274] width 9 height 9
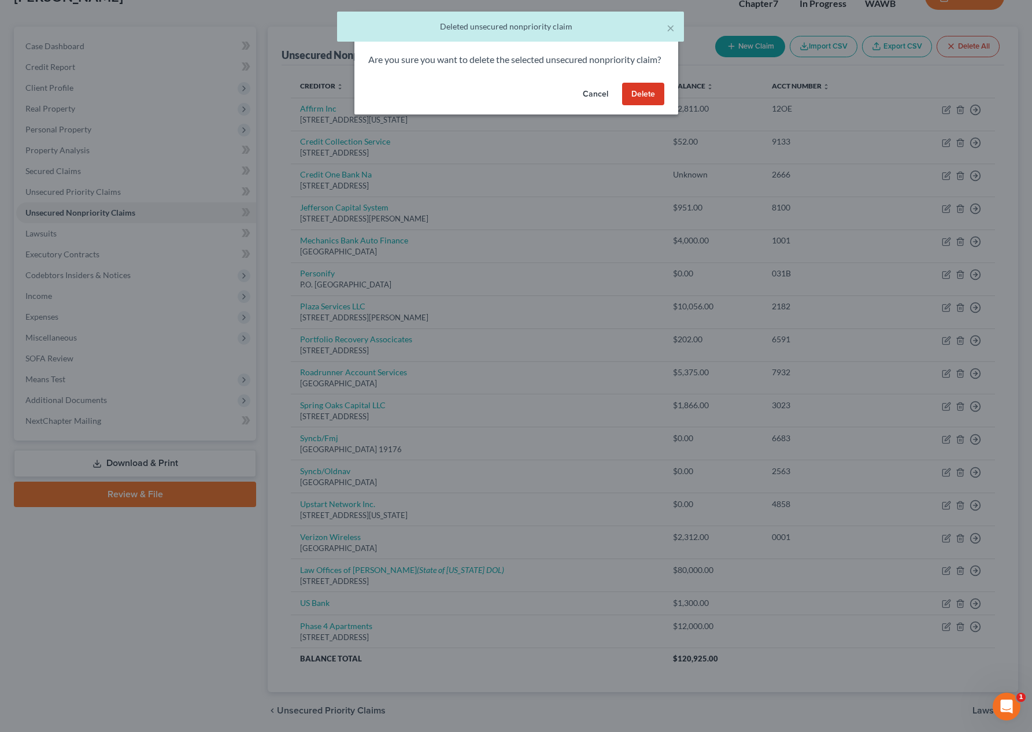
click at [647, 106] on button "Delete" at bounding box center [643, 94] width 42 height 23
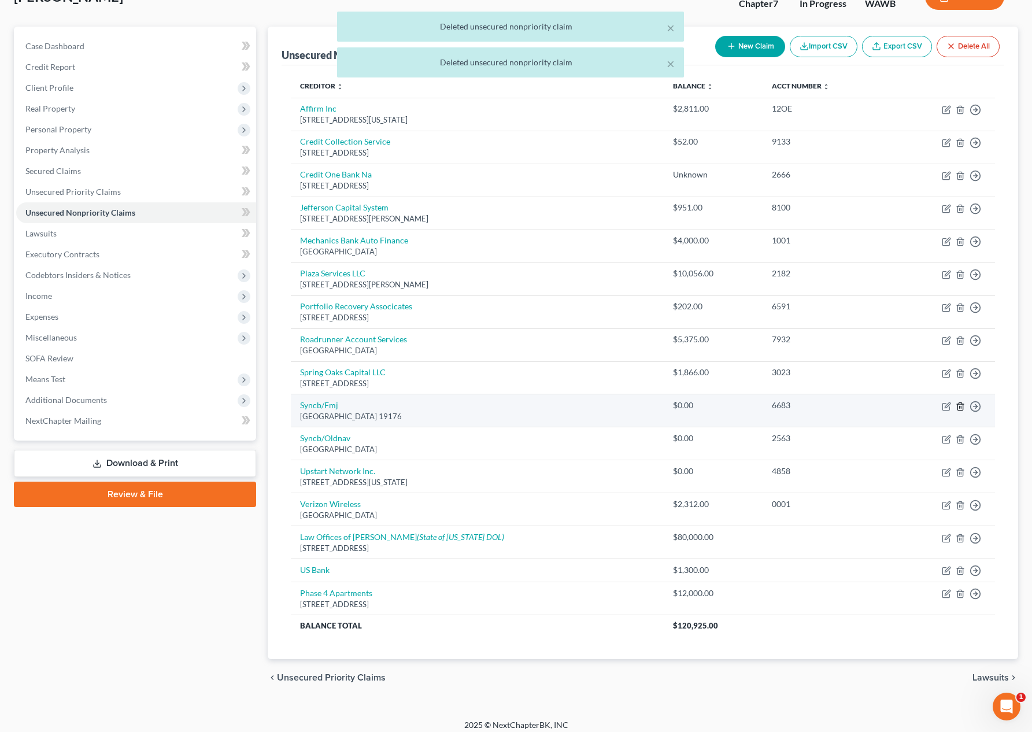
click at [961, 407] on line "button" at bounding box center [961, 407] width 0 height 2
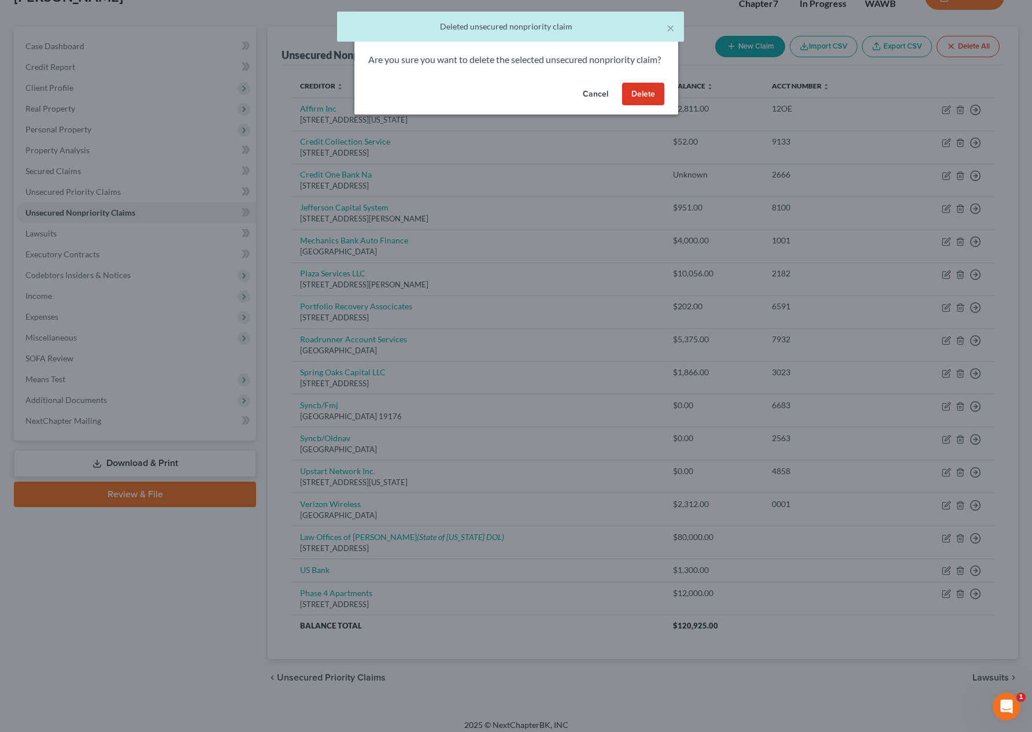
click at [635, 105] on button "Delete" at bounding box center [643, 94] width 42 height 23
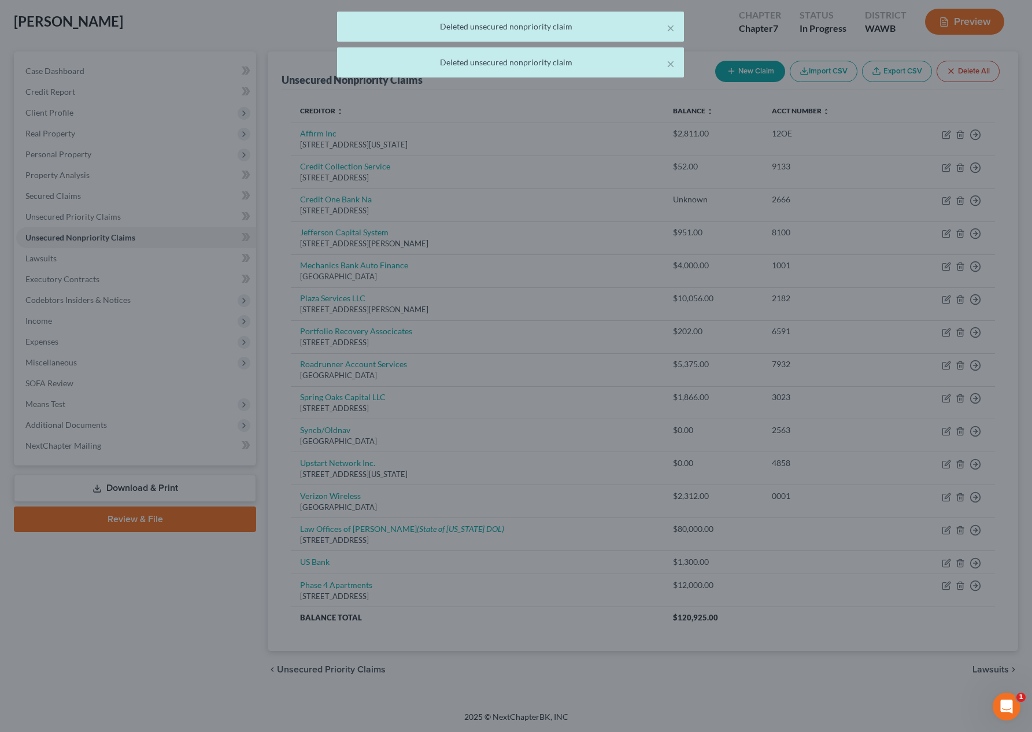
scroll to position [60, 0]
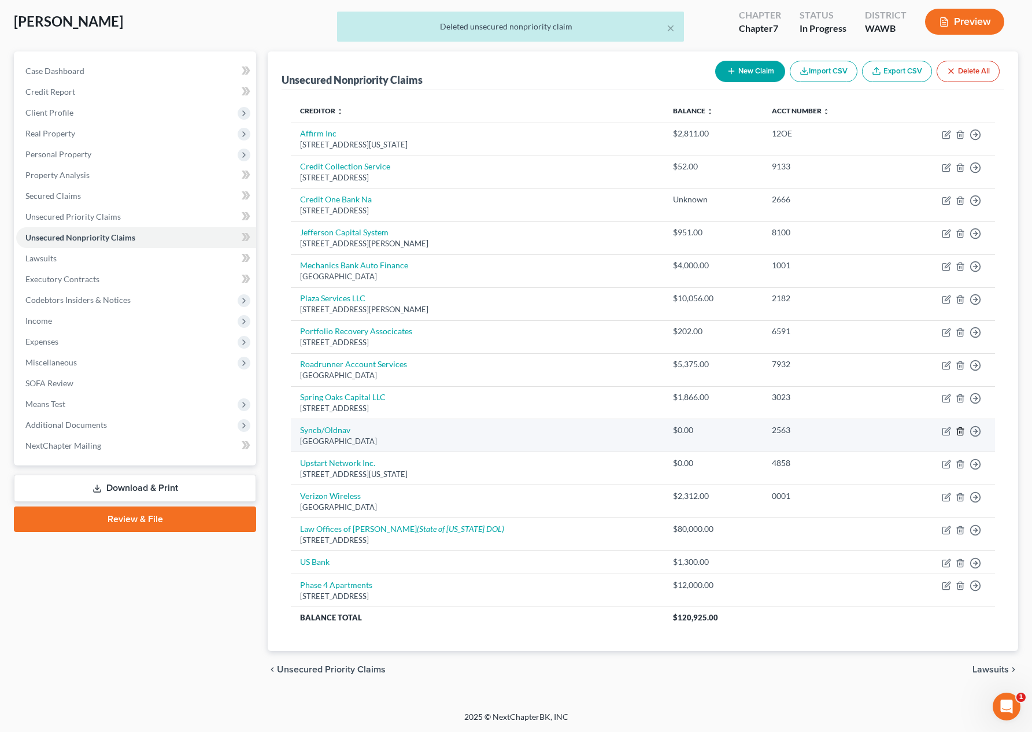
click at [964, 430] on icon "button" at bounding box center [959, 431] width 9 height 9
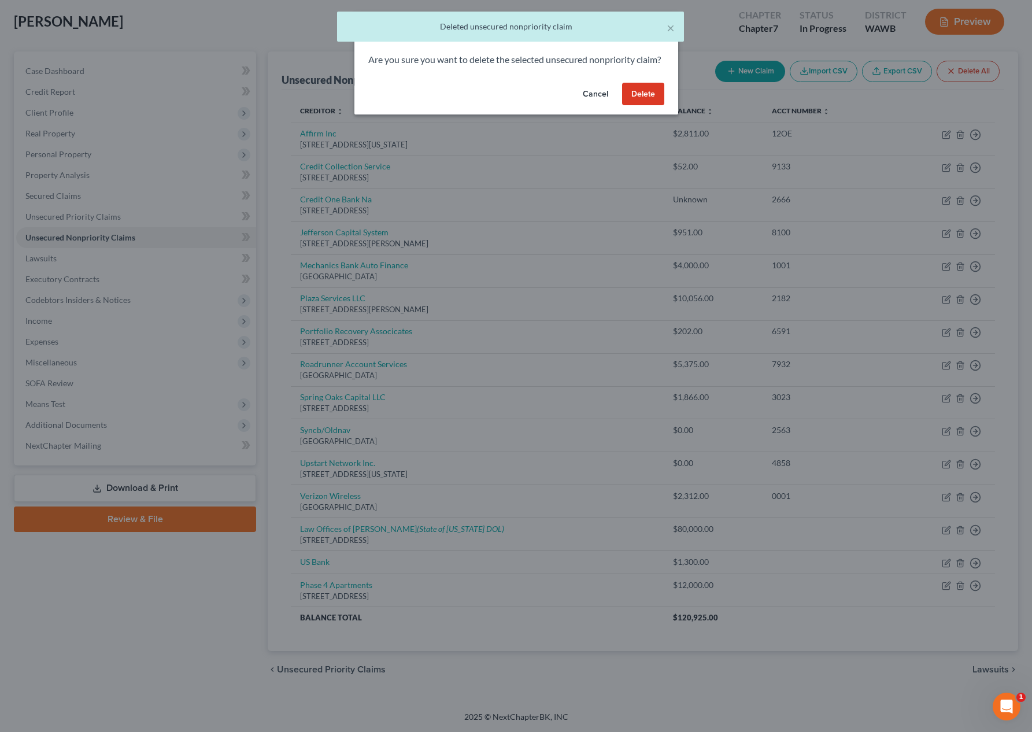
click at [635, 106] on button "Delete" at bounding box center [643, 94] width 42 height 23
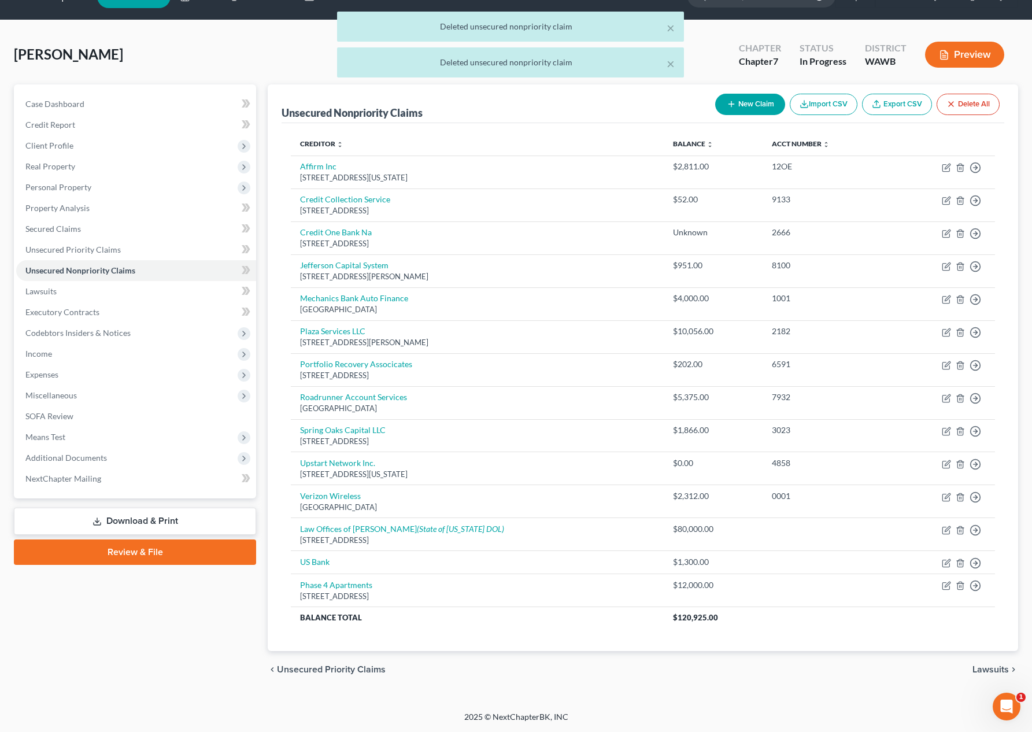
scroll to position [27, 0]
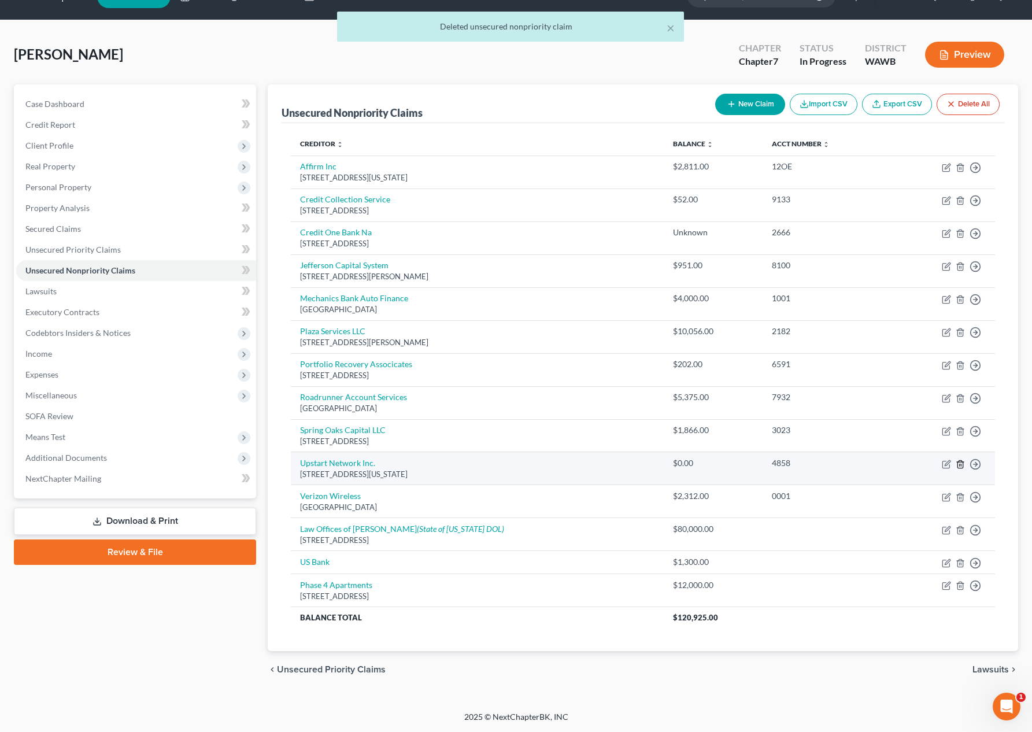
click at [958, 465] on icon "button" at bounding box center [959, 464] width 9 height 9
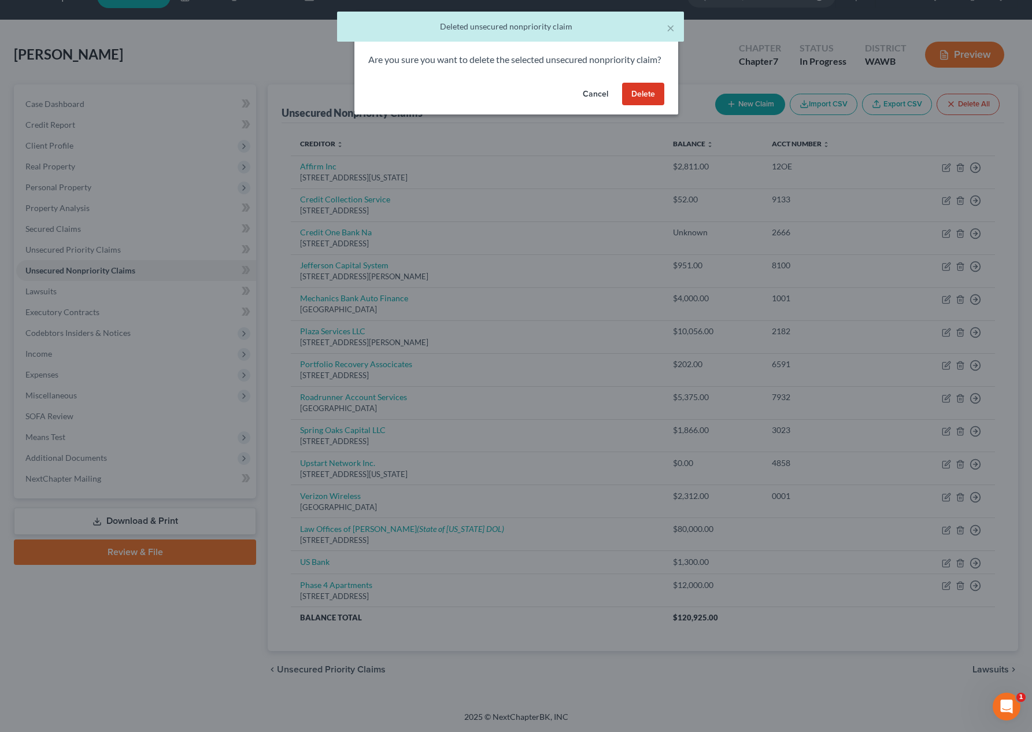
click at [640, 106] on button "Delete" at bounding box center [643, 94] width 42 height 23
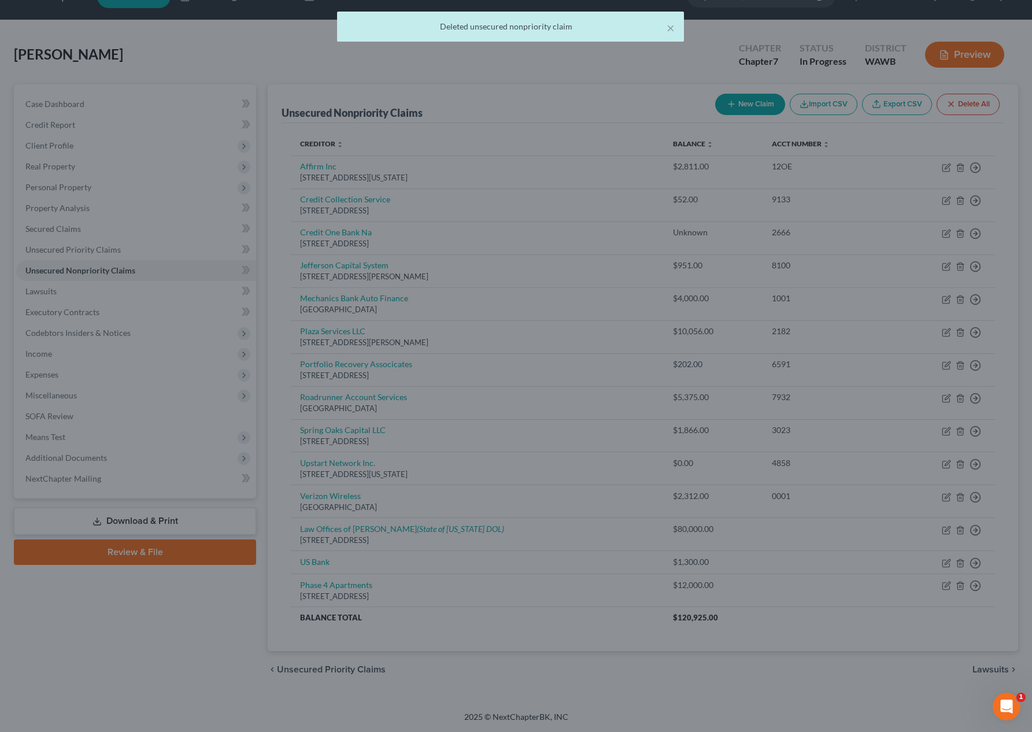
scroll to position [0, 0]
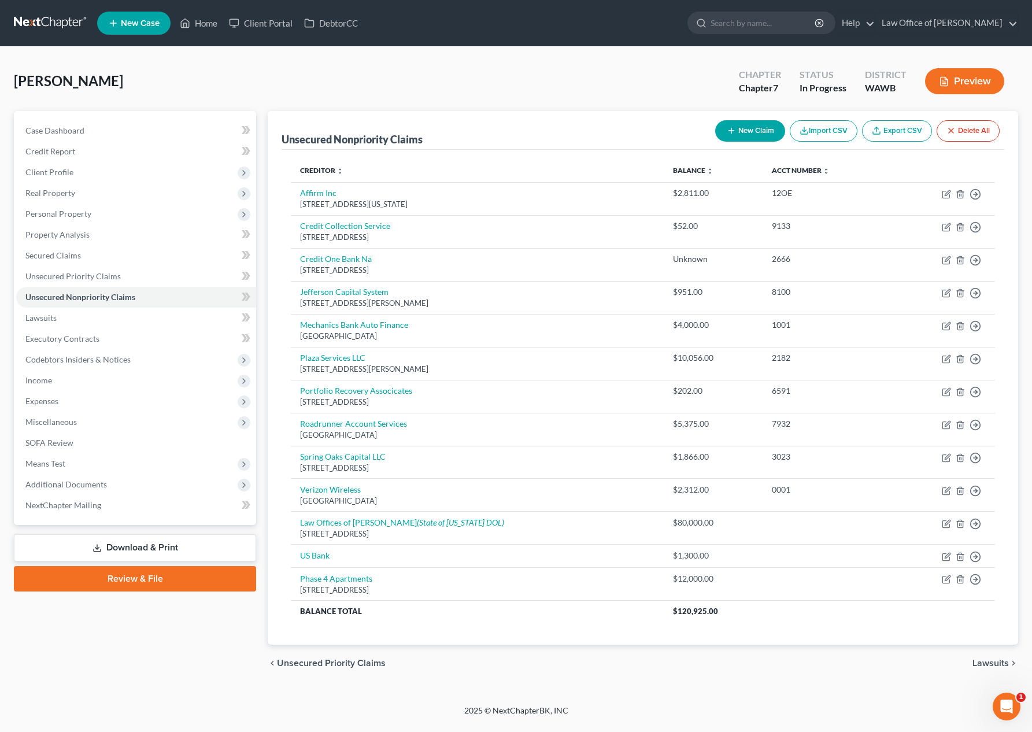
click at [750, 129] on button "New Claim" at bounding box center [750, 130] width 70 height 21
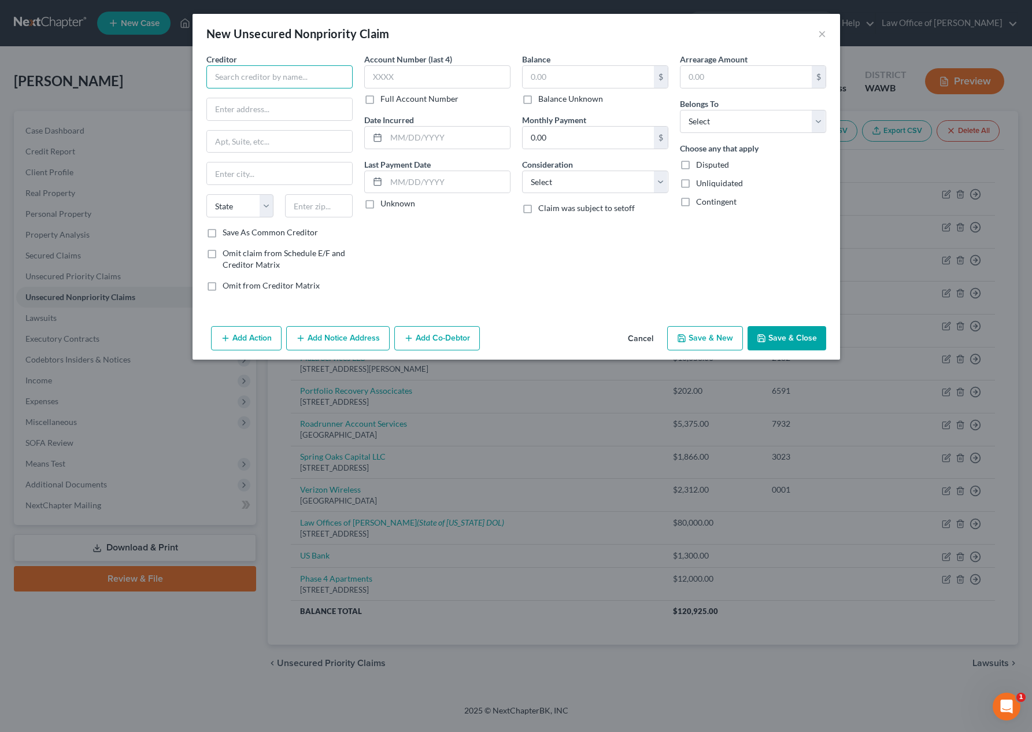
click at [255, 84] on input "text" at bounding box center [279, 76] width 146 height 23
click at [571, 74] on input "text" at bounding box center [588, 77] width 131 height 22
click at [571, 75] on input "text" at bounding box center [588, 77] width 131 height 22
click at [782, 340] on button "Save & Close" at bounding box center [786, 338] width 79 height 24
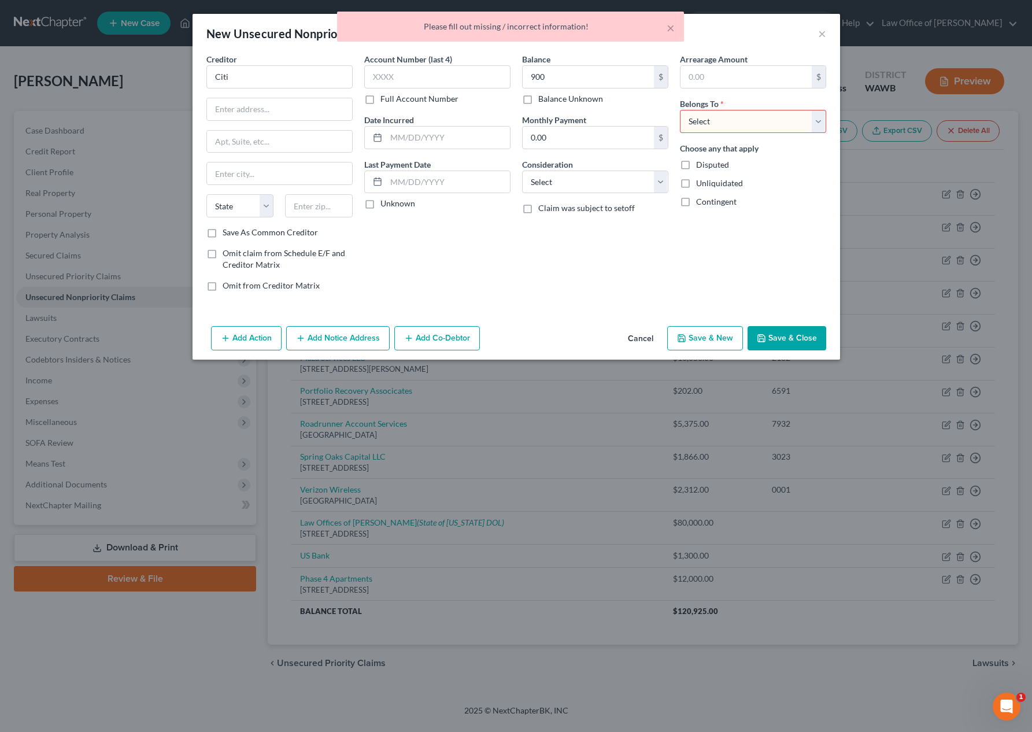
click at [730, 120] on select "Select Debtor 1 Only Debtor 2 Only Debtor 1 And Debtor 2 Only At Least One Of T…" at bounding box center [753, 121] width 146 height 23
click at [680, 110] on select "Select Debtor 1 Only Debtor 2 Only Debtor 1 And Debtor 2 Only At Least One Of T…" at bounding box center [753, 121] width 146 height 23
click at [706, 335] on button "Save & New" at bounding box center [705, 338] width 76 height 24
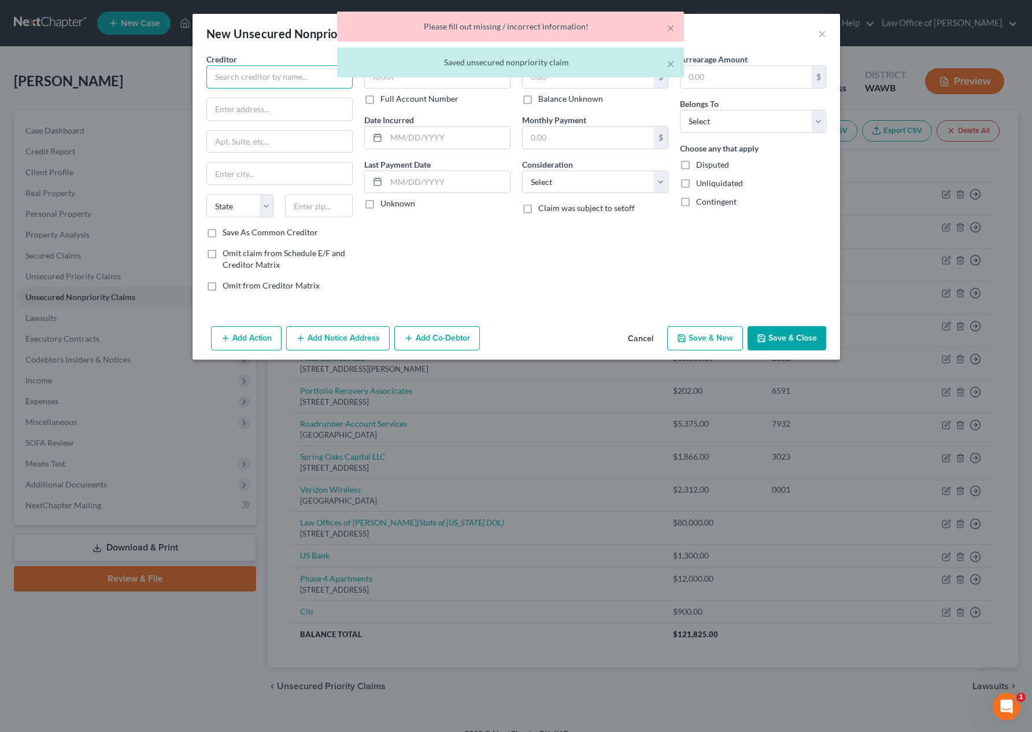
click at [261, 85] on input "text" at bounding box center [279, 76] width 146 height 23
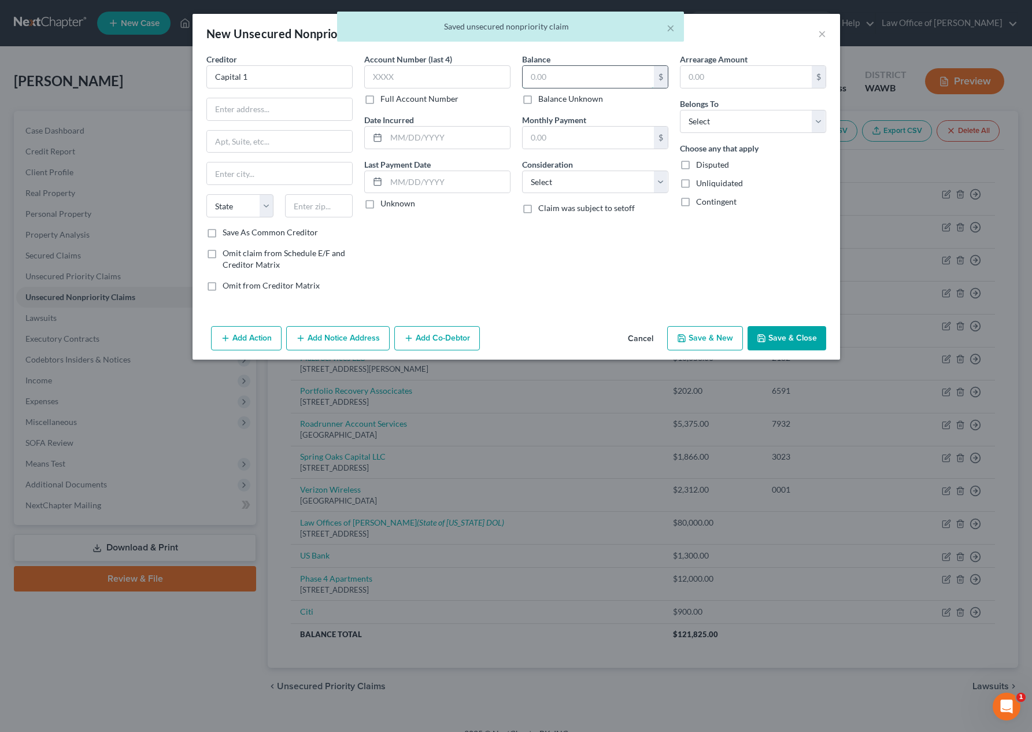
click at [561, 82] on input "text" at bounding box center [588, 77] width 131 height 22
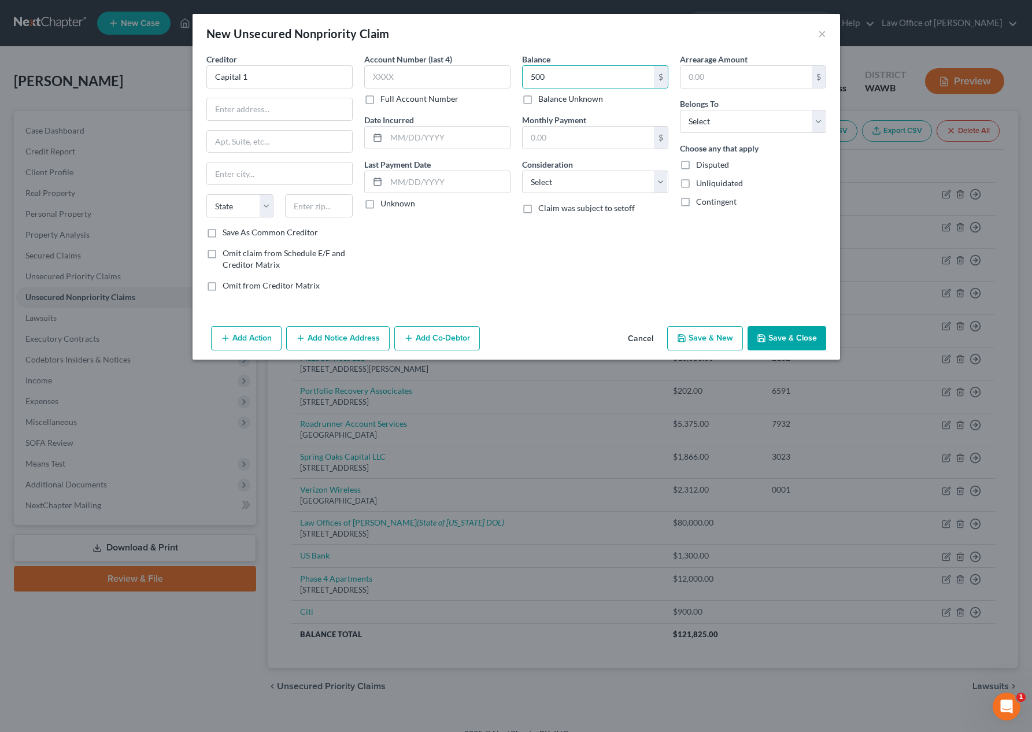
click at [703, 331] on button "Save & New" at bounding box center [705, 338] width 76 height 24
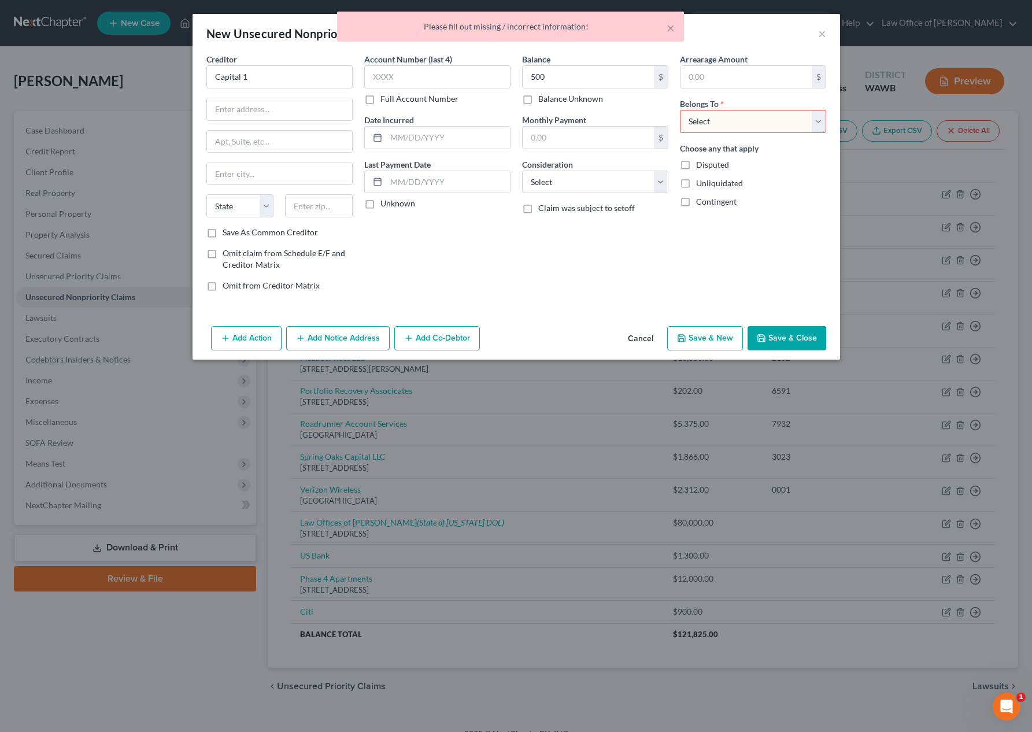
click at [722, 113] on select "Select Debtor 1 Only Debtor 2 Only Debtor 1 And Debtor 2 Only At Least One Of T…" at bounding box center [753, 121] width 146 height 23
click at [680, 110] on select "Select Debtor 1 Only Debtor 2 Only Debtor 1 And Debtor 2 Only At Least One Of T…" at bounding box center [753, 121] width 146 height 23
click at [712, 339] on button "Save & New" at bounding box center [705, 338] width 76 height 24
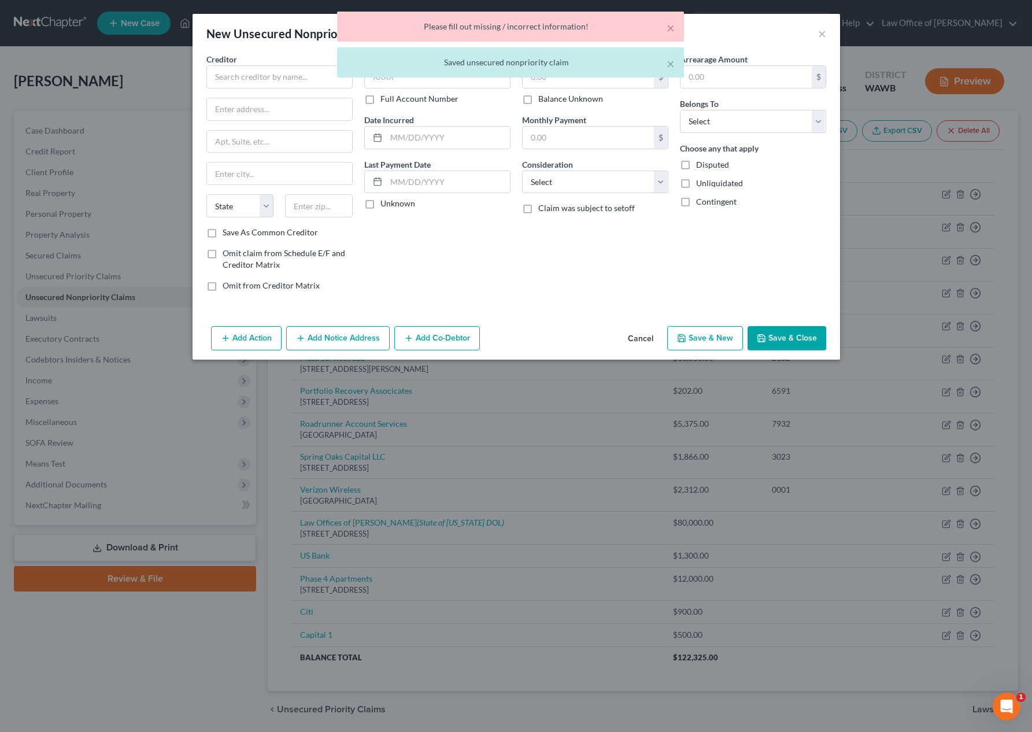
click at [251, 78] on div "× Please fill out missing / incorrect information! × Saved unsecured nonpriorit…" at bounding box center [510, 48] width 1032 height 72
click at [251, 77] on div "× Please fill out missing / incorrect information! × Saved unsecured nonpriorit…" at bounding box center [510, 48] width 1032 height 72
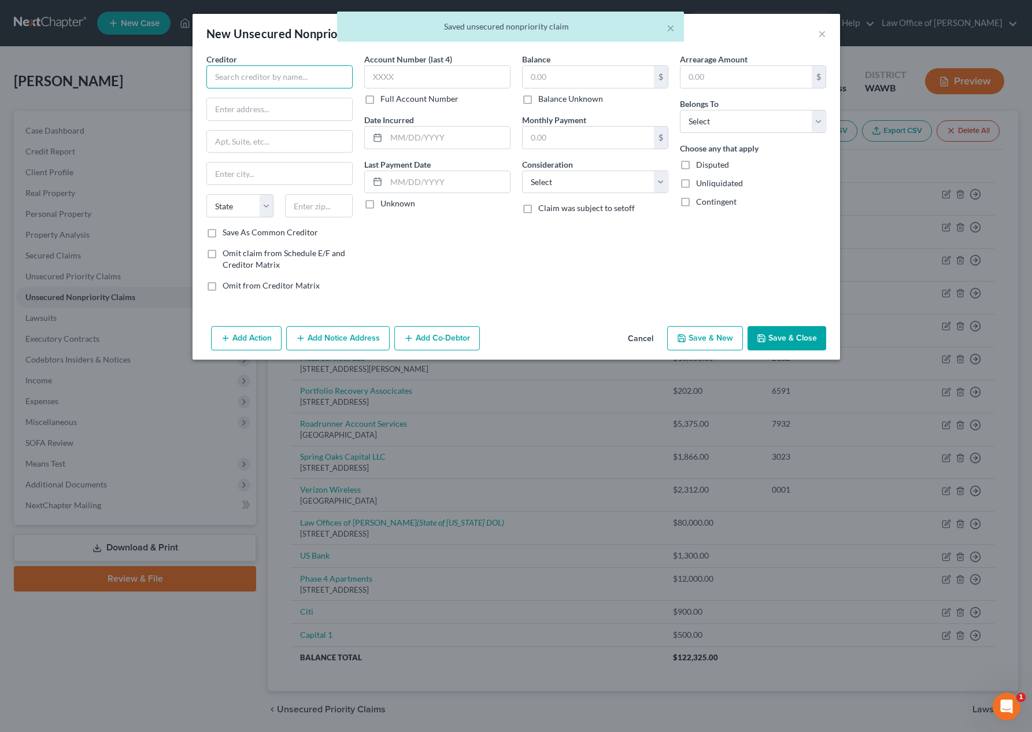
click at [252, 72] on input "text" at bounding box center [279, 76] width 146 height 23
click at [578, 76] on input "text" at bounding box center [588, 77] width 131 height 22
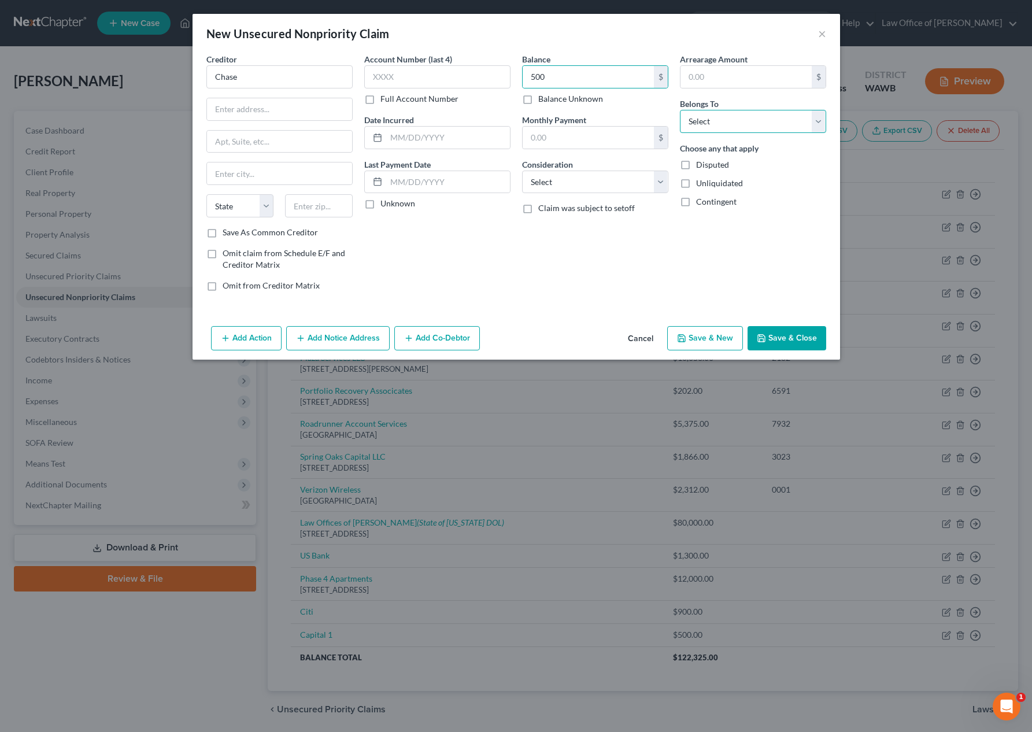
click at [731, 132] on select "Select Debtor 1 Only Debtor 2 Only Debtor 1 And Debtor 2 Only At Least One Of T…" at bounding box center [753, 121] width 146 height 23
click at [680, 110] on select "Select Debtor 1 Only Debtor 2 Only Debtor 1 And Debtor 2 Only At Least One Of T…" at bounding box center [753, 121] width 146 height 23
click at [730, 123] on select "Select Debtor 1 Only Debtor 2 Only Debtor 1 And Debtor 2 Only At Least One Of T…" at bounding box center [753, 121] width 146 height 23
click at [680, 110] on select "Select Debtor 1 Only Debtor 2 Only Debtor 1 And Debtor 2 Only At Least One Of T…" at bounding box center [753, 121] width 146 height 23
click at [786, 332] on button "Save & Close" at bounding box center [786, 338] width 79 height 24
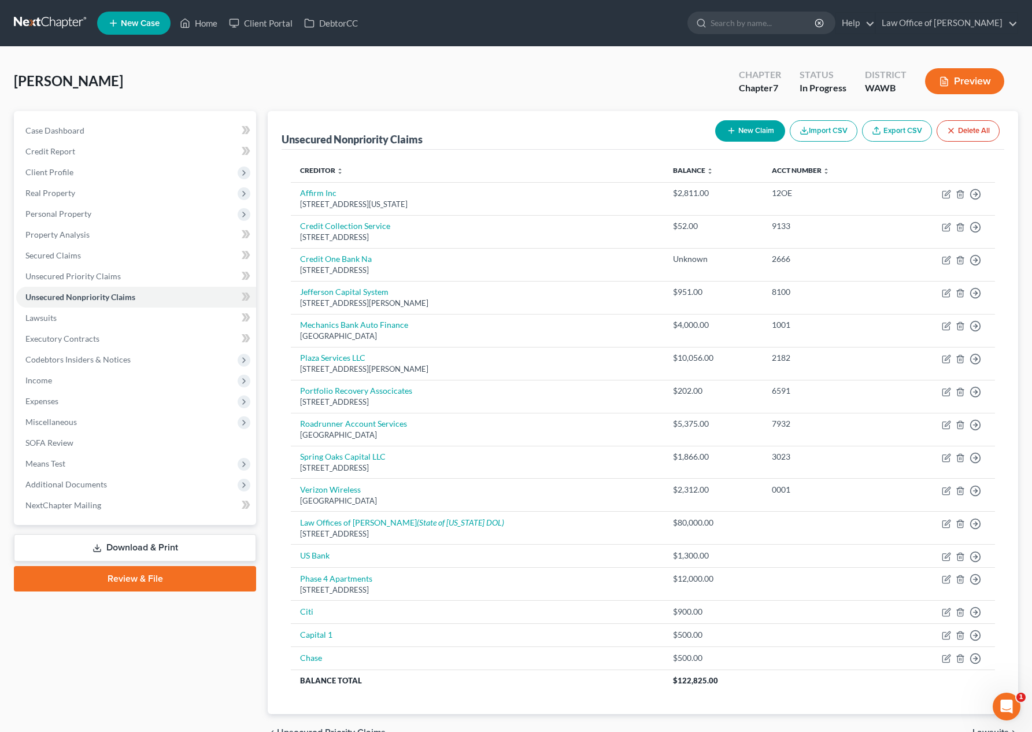
click at [739, 130] on button "New Claim" at bounding box center [750, 130] width 70 height 21
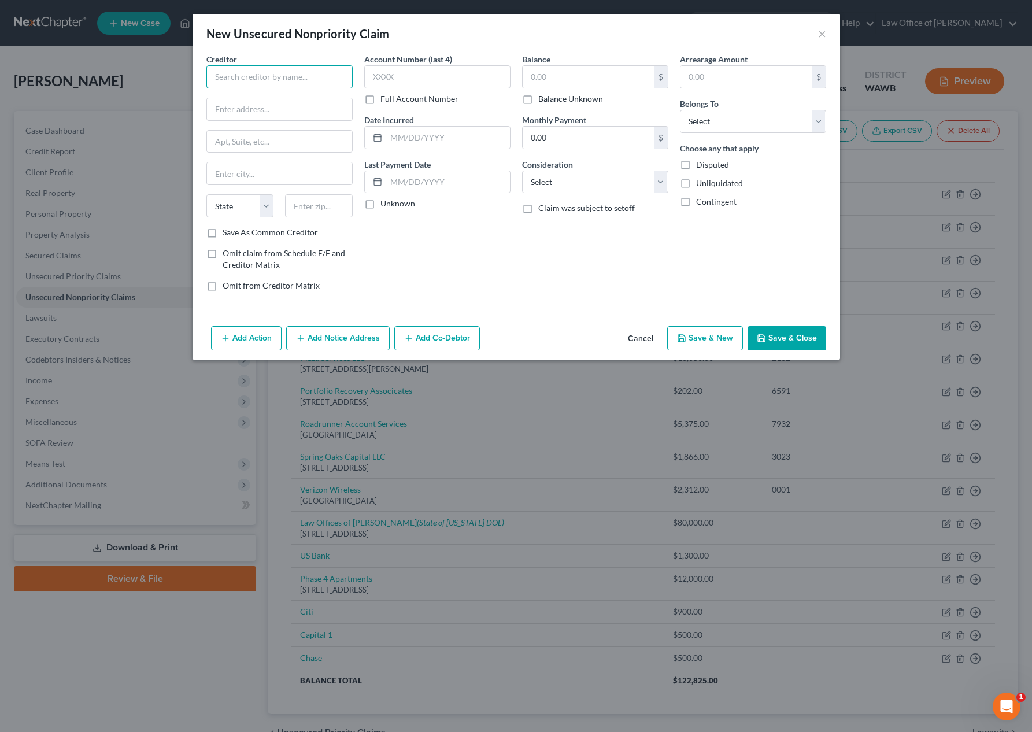
click at [314, 71] on input "text" at bounding box center [279, 76] width 146 height 23
click at [579, 74] on input "text" at bounding box center [588, 77] width 131 height 22
click at [707, 125] on select "Select Debtor 1 Only Debtor 2 Only Debtor 1 And Debtor 2 Only At Least One Of T…" at bounding box center [753, 121] width 146 height 23
click at [680, 110] on select "Select Debtor 1 Only Debtor 2 Only Debtor 1 And Debtor 2 Only At Least One Of T…" at bounding box center [753, 121] width 146 height 23
click at [766, 335] on icon "button" at bounding box center [761, 338] width 9 height 9
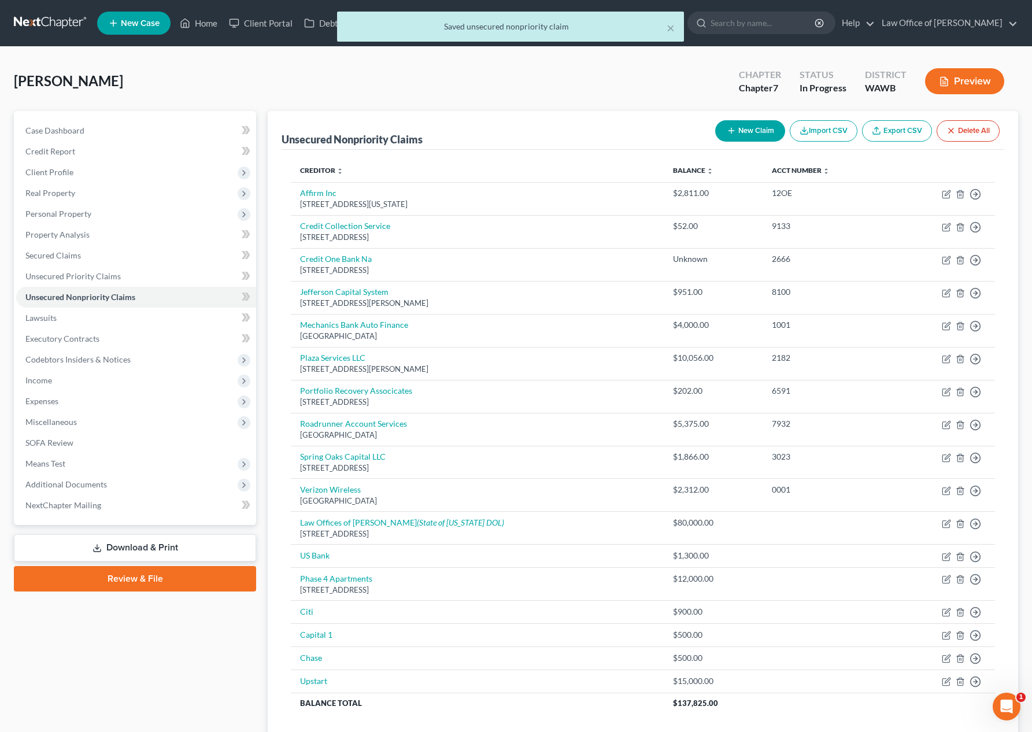
click at [739, 134] on button "New Claim" at bounding box center [750, 130] width 70 height 21
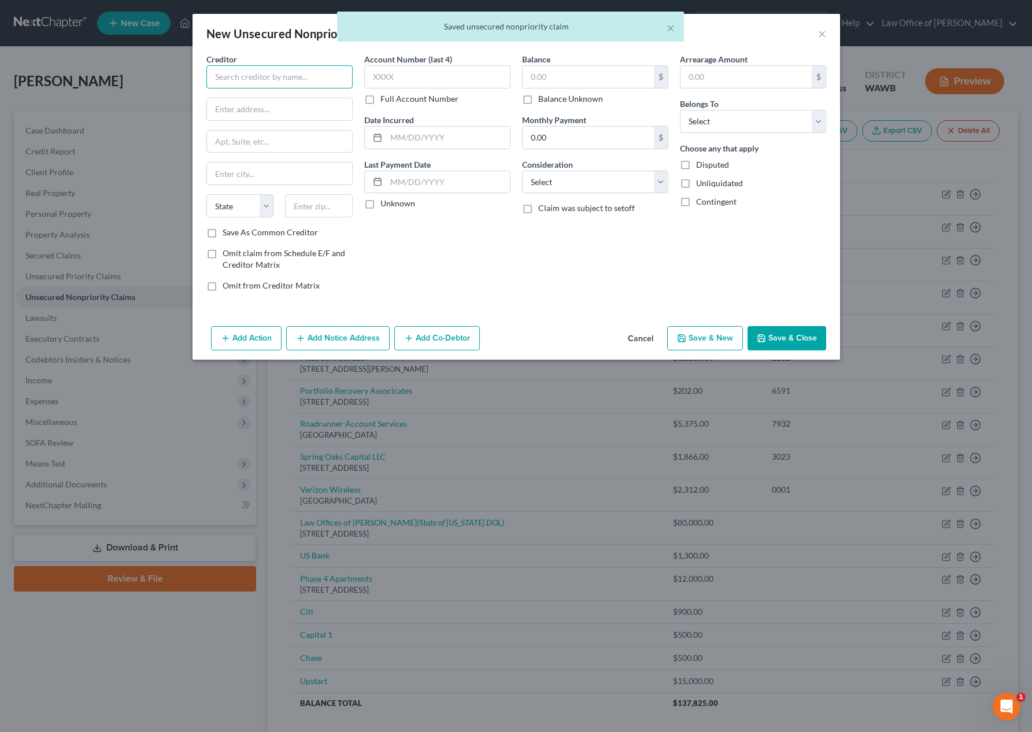
click at [230, 86] on input "text" at bounding box center [279, 76] width 146 height 23
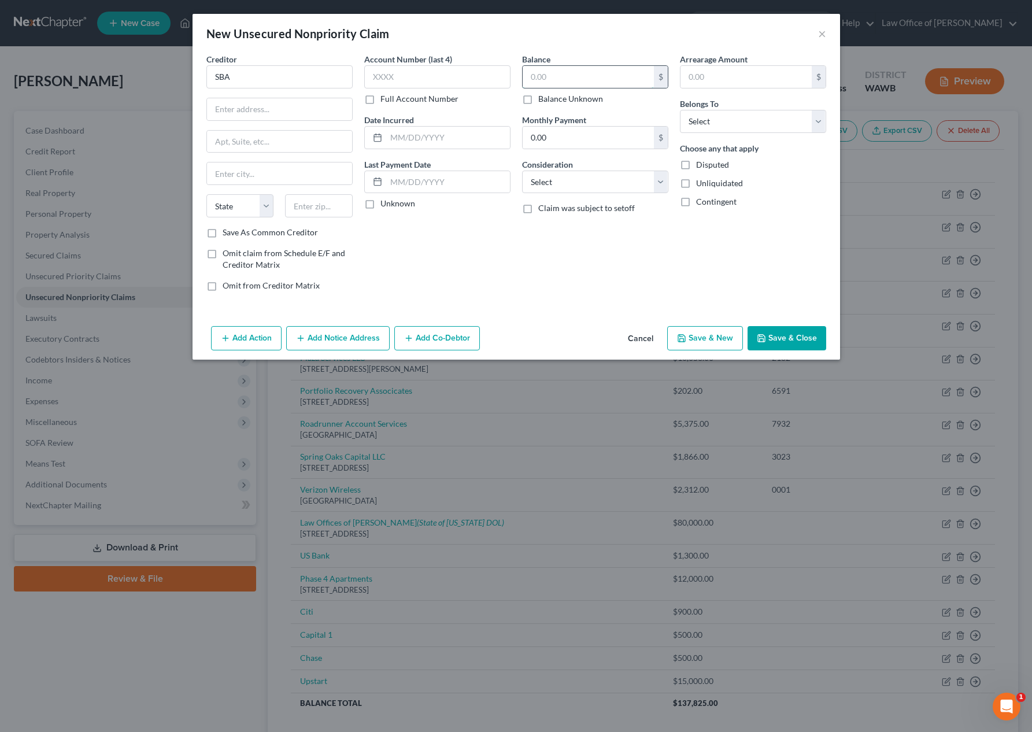
click at [601, 69] on input "text" at bounding box center [588, 77] width 131 height 22
click at [714, 122] on select "Select Debtor 1 Only Debtor 2 Only Debtor 1 And Debtor 2 Only At Least One Of T…" at bounding box center [753, 121] width 146 height 23
click at [680, 110] on select "Select Debtor 1 Only Debtor 2 Only Debtor 1 And Debtor 2 Only At Least One Of T…" at bounding box center [753, 121] width 146 height 23
click at [775, 350] on button "Save & Close" at bounding box center [786, 338] width 79 height 24
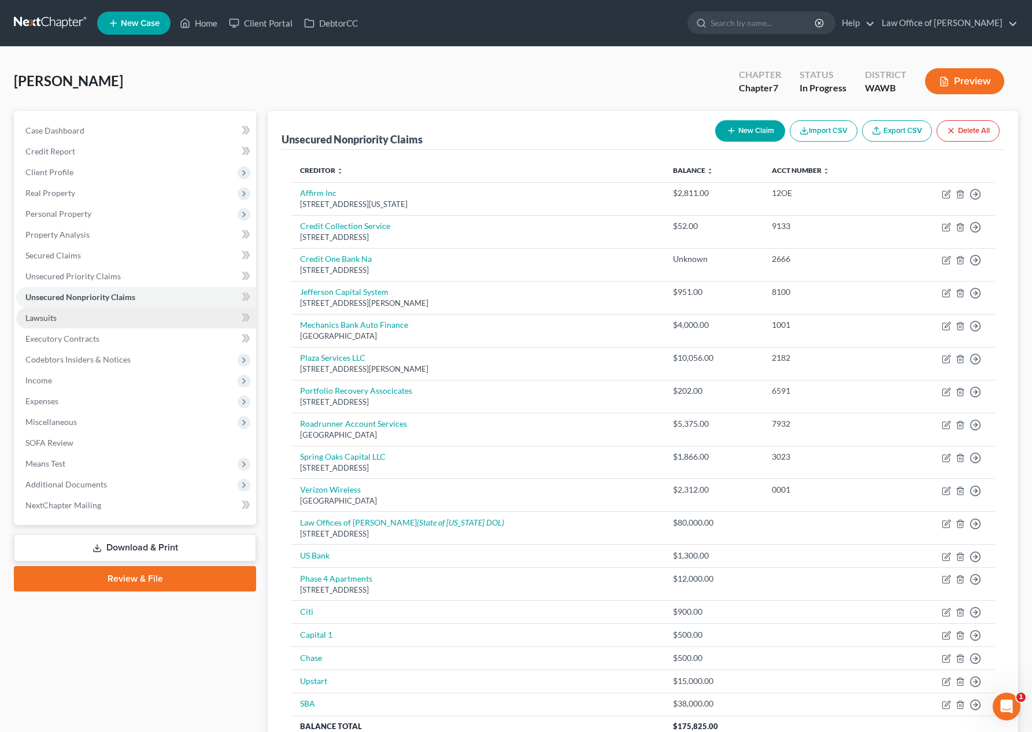
click at [180, 318] on link "Lawsuits" at bounding box center [136, 318] width 240 height 21
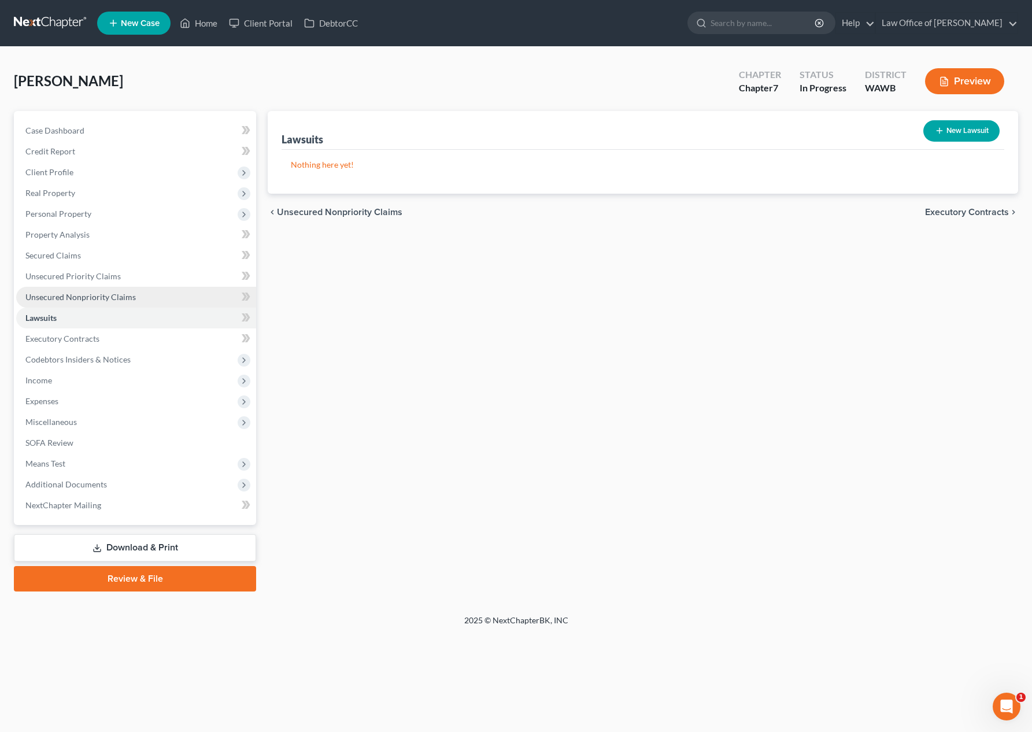
click at [157, 299] on link "Unsecured Nonpriority Claims" at bounding box center [136, 297] width 240 height 21
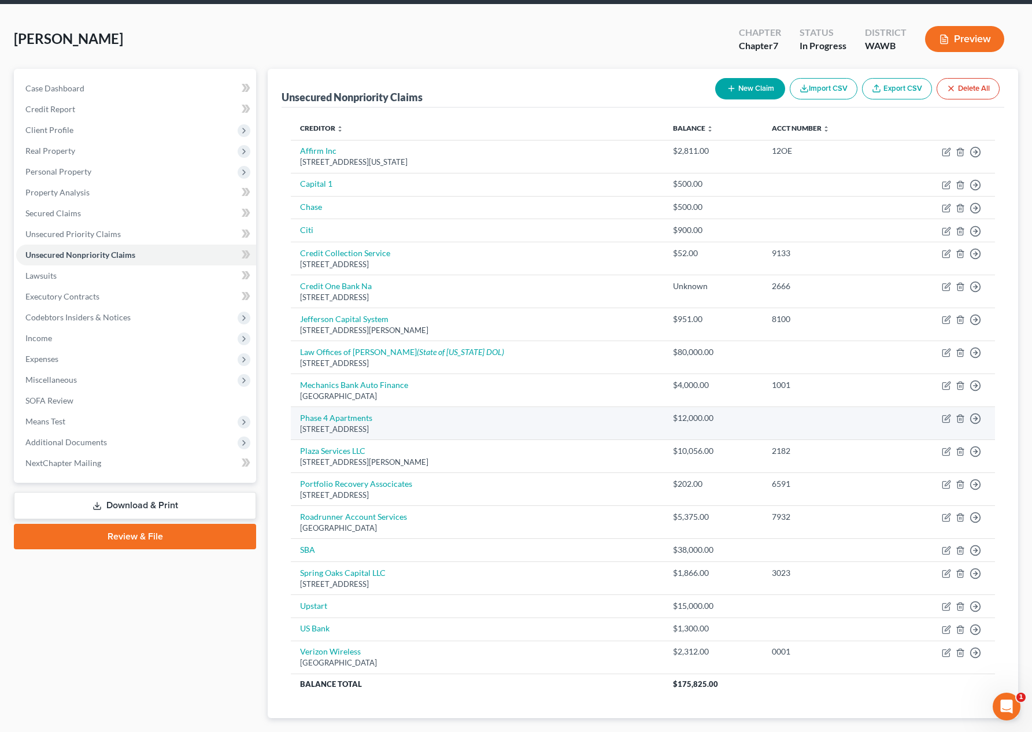
scroll to position [43, 0]
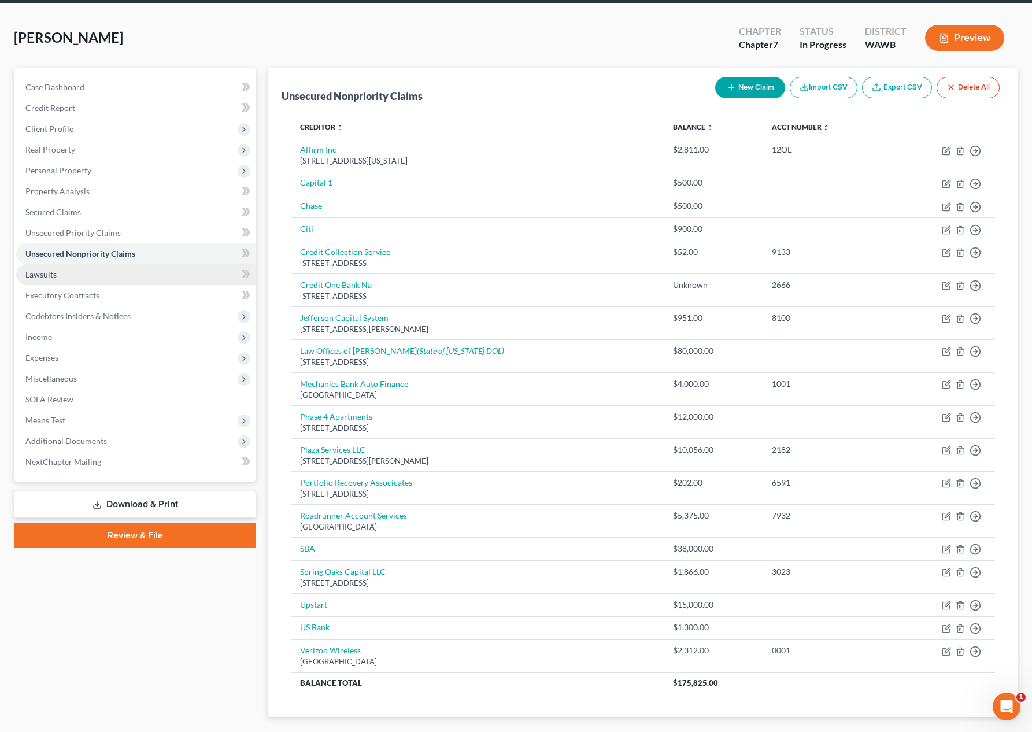
click at [130, 272] on link "Lawsuits" at bounding box center [136, 274] width 240 height 21
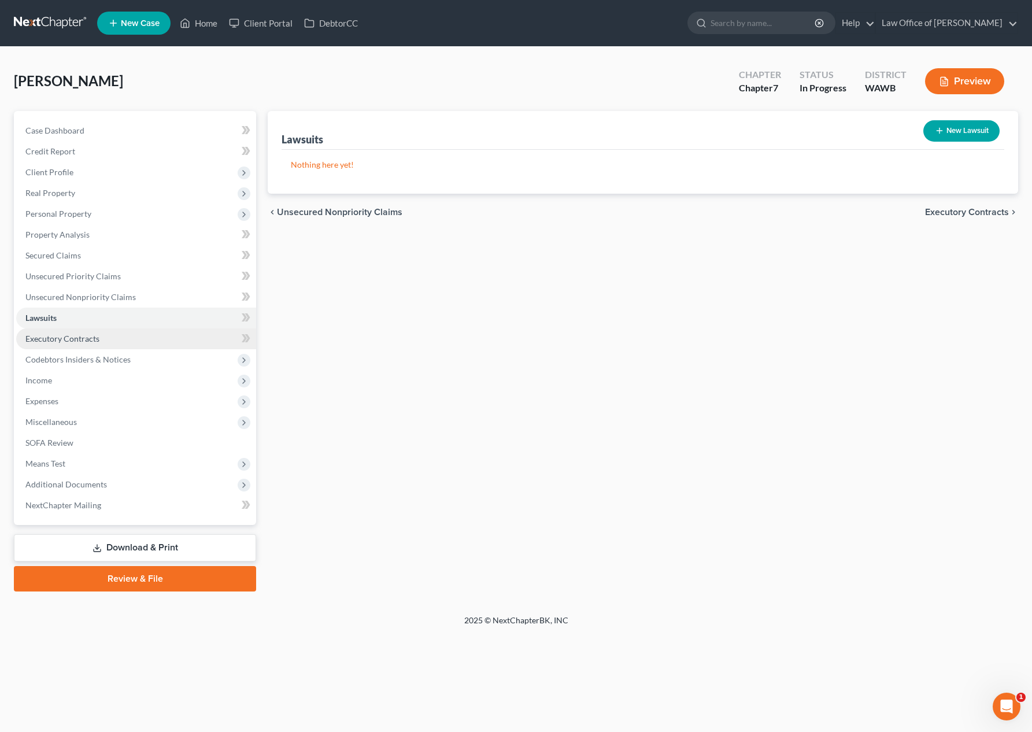
click at [117, 335] on link "Executory Contracts" at bounding box center [136, 338] width 240 height 21
click at [119, 314] on link "Lawsuits" at bounding box center [136, 318] width 240 height 21
click at [112, 331] on link "Executory Contracts" at bounding box center [136, 338] width 240 height 21
click at [112, 355] on span "Codebtors Insiders & Notices" at bounding box center [77, 359] width 105 height 10
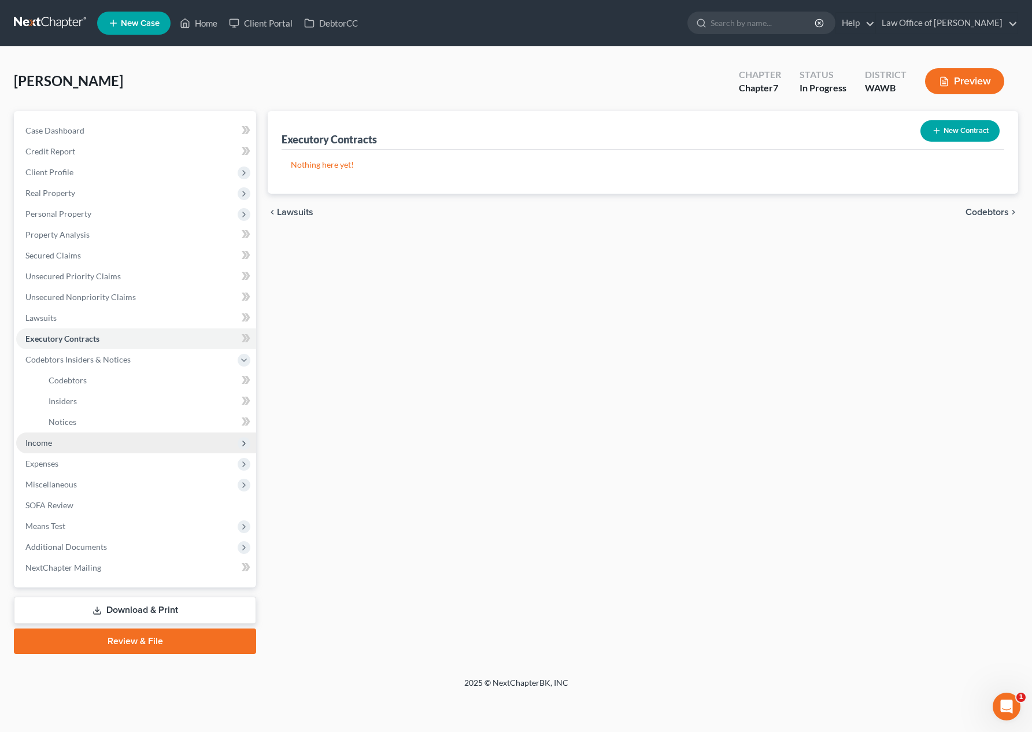
click at [65, 445] on span "Income" at bounding box center [136, 442] width 240 height 21
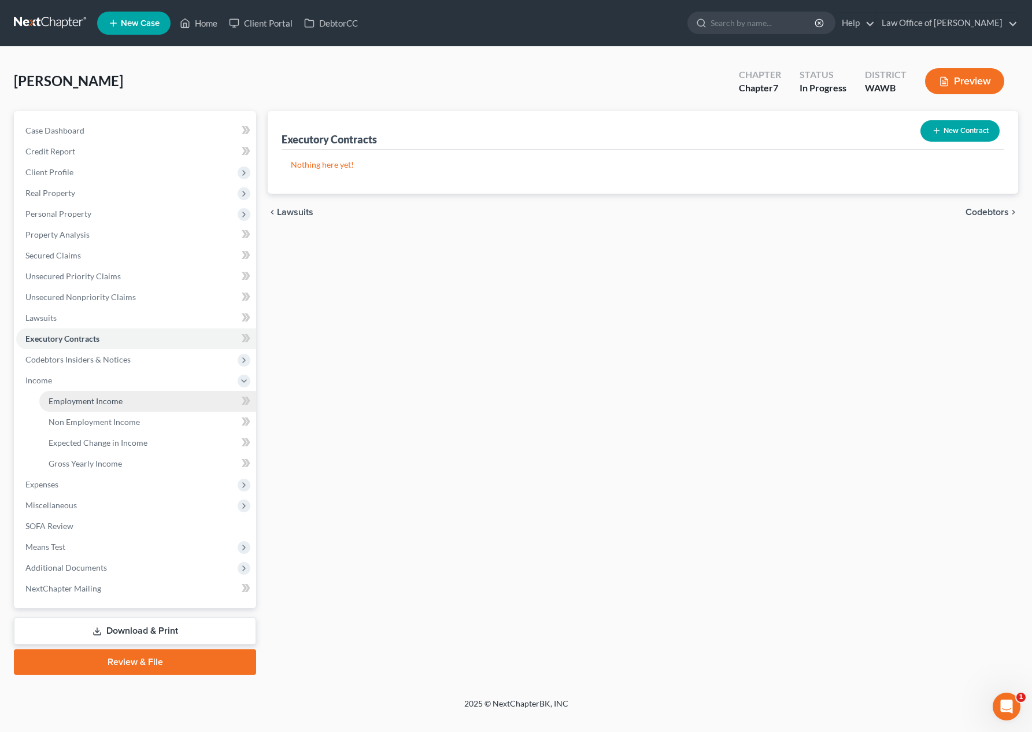
click at [77, 400] on span "Employment Income" at bounding box center [86, 401] width 74 height 10
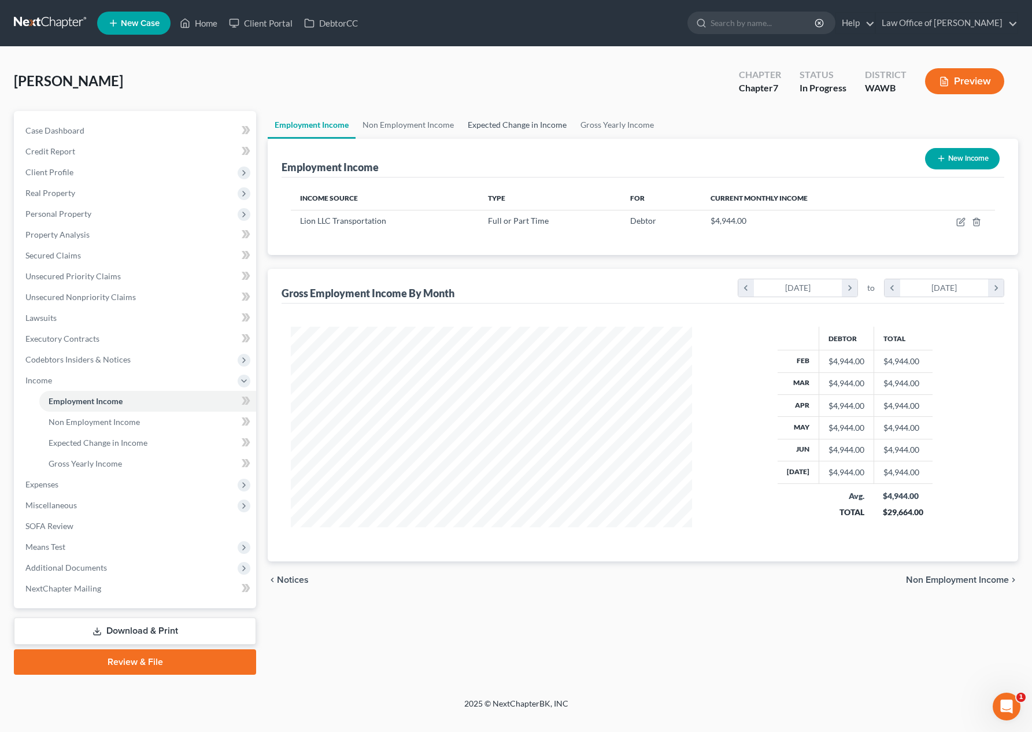
scroll to position [208, 424]
click at [960, 220] on icon "button" at bounding box center [960, 221] width 9 height 9
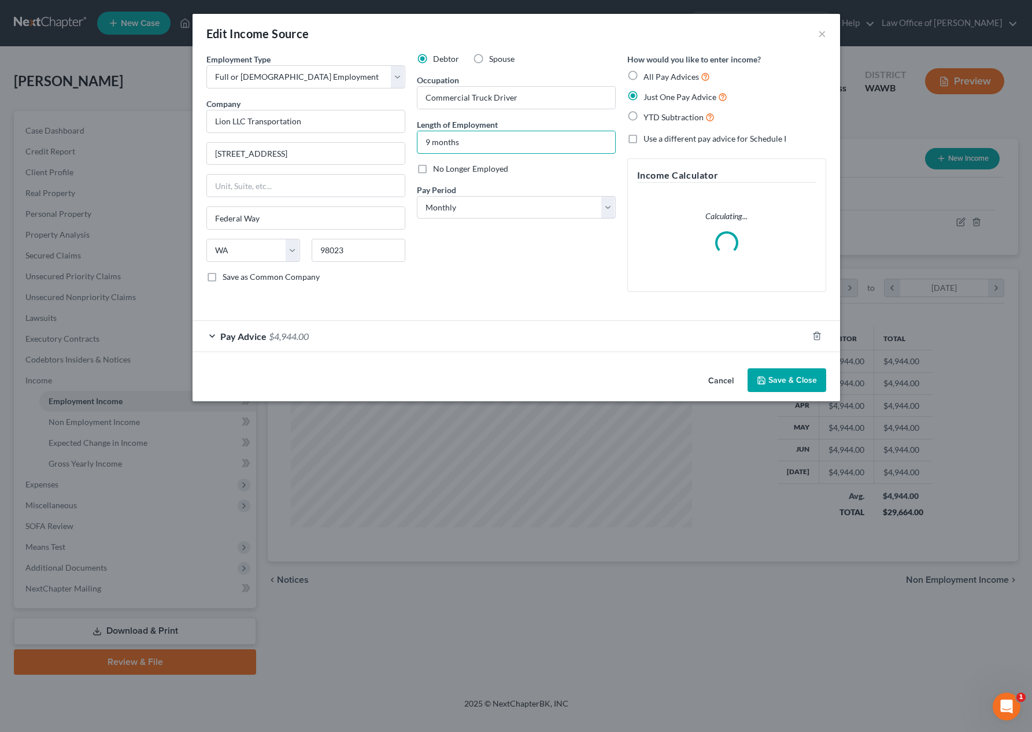
drag, startPoint x: 430, startPoint y: 143, endPoint x: 375, endPoint y: 139, distance: 55.0
click at [375, 139] on div "Employment Type * Select Full or Part Time Employment Self Employment Company *…" at bounding box center [516, 182] width 631 height 258
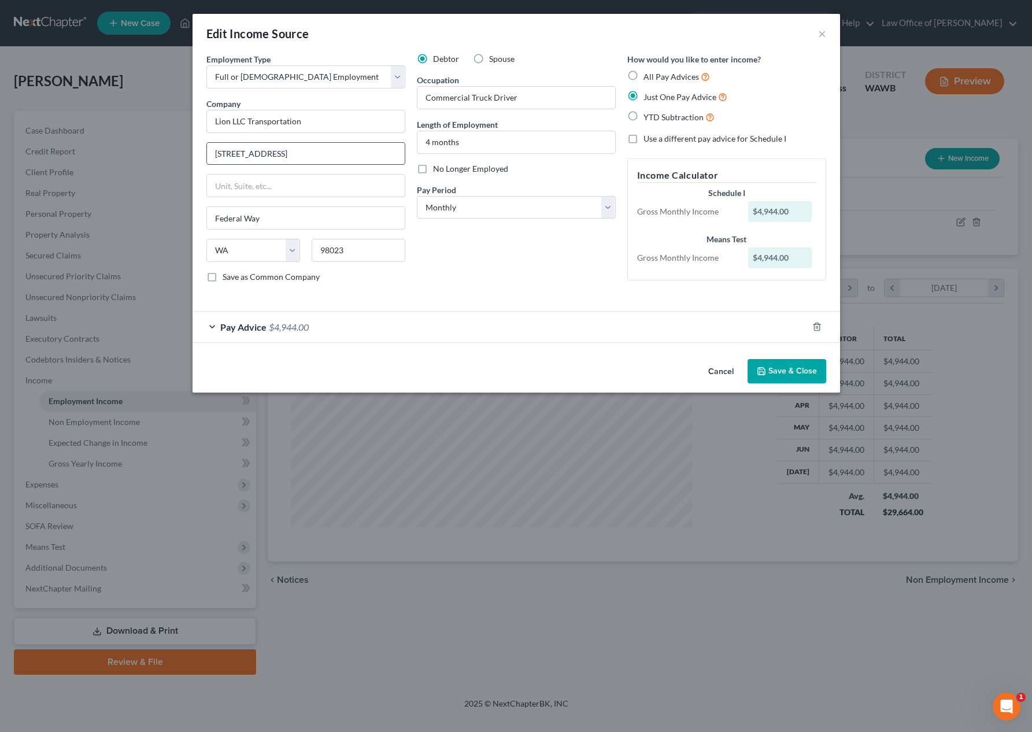
click at [318, 154] on input "1920 SW 342nd Place" at bounding box center [306, 154] width 198 height 22
drag, startPoint x: 322, startPoint y: 158, endPoint x: 92, endPoint y: 157, distance: 230.1
click at [92, 157] on div "Edit Income Source × Employment Type * Select Full or Part Time Employment Self…" at bounding box center [516, 366] width 1032 height 732
click at [786, 371] on button "Save & Close" at bounding box center [786, 371] width 79 height 24
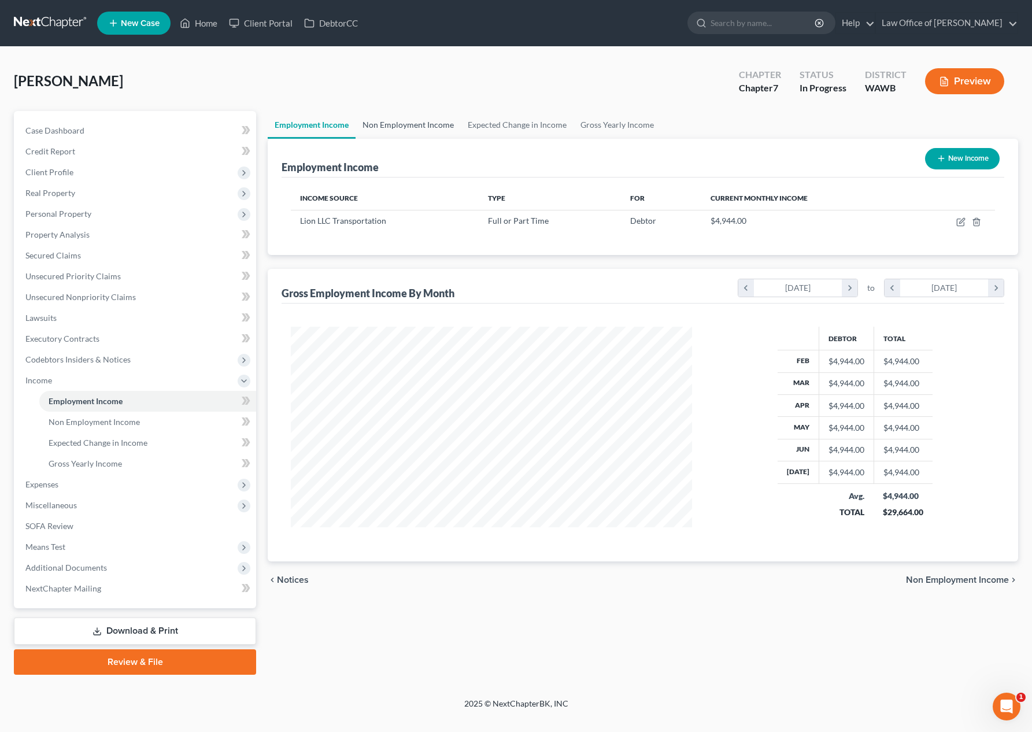
click at [392, 126] on link "Non Employment Income" at bounding box center [407, 125] width 105 height 28
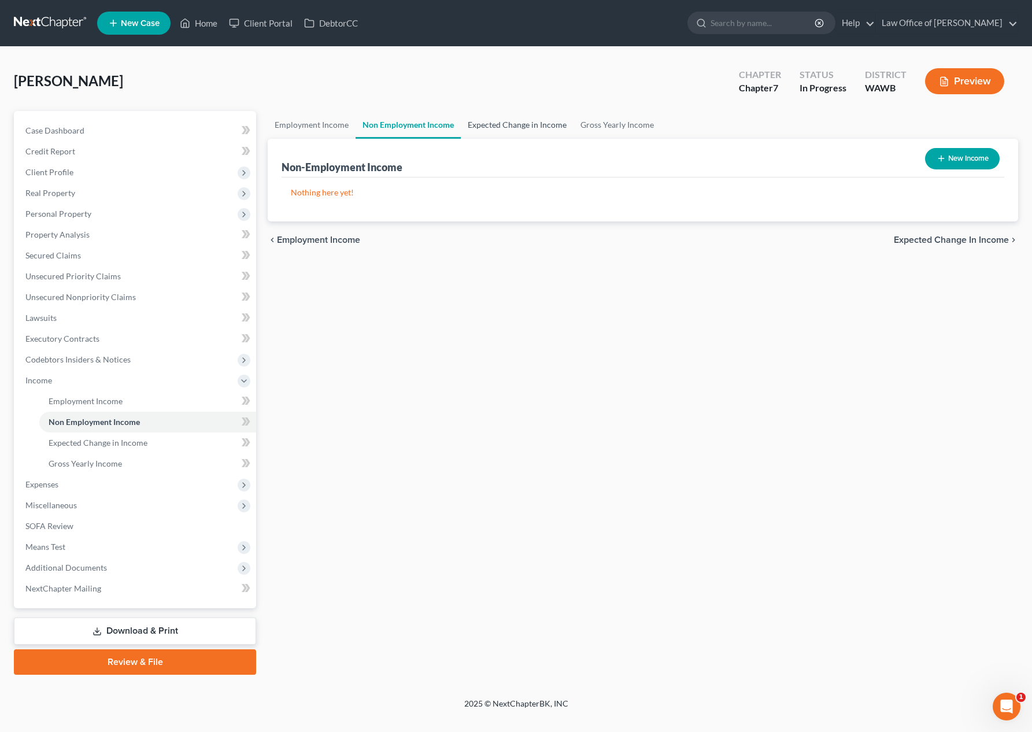
click at [530, 127] on link "Expected Change in Income" at bounding box center [517, 125] width 113 height 28
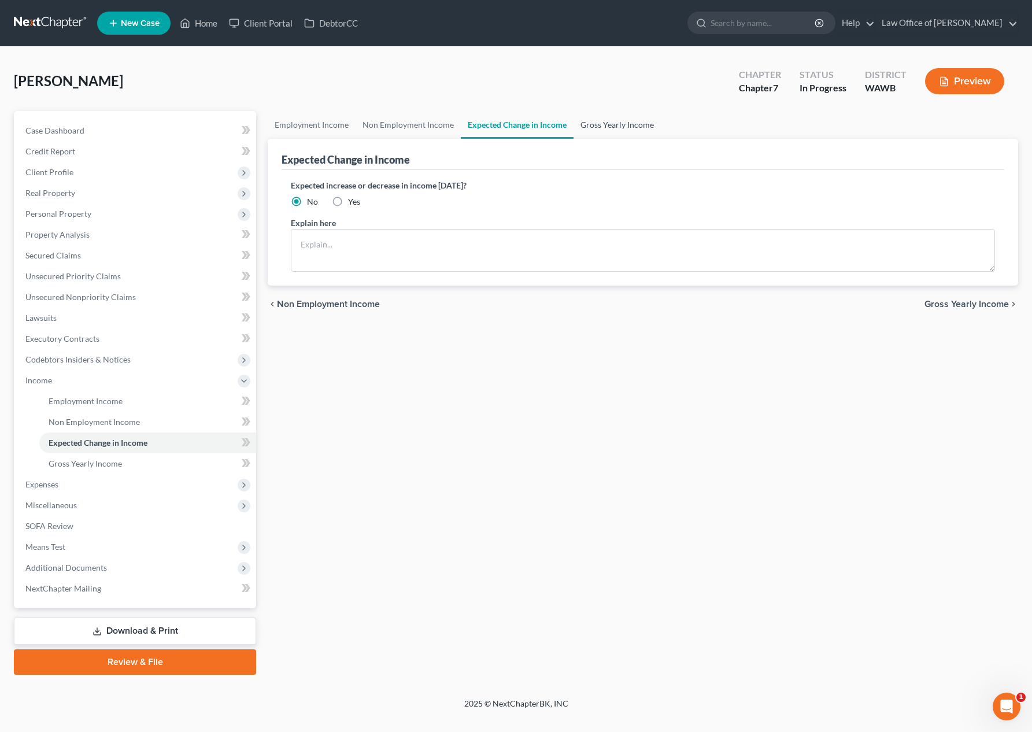
click at [603, 128] on link "Gross Yearly Income" at bounding box center [616, 125] width 87 height 28
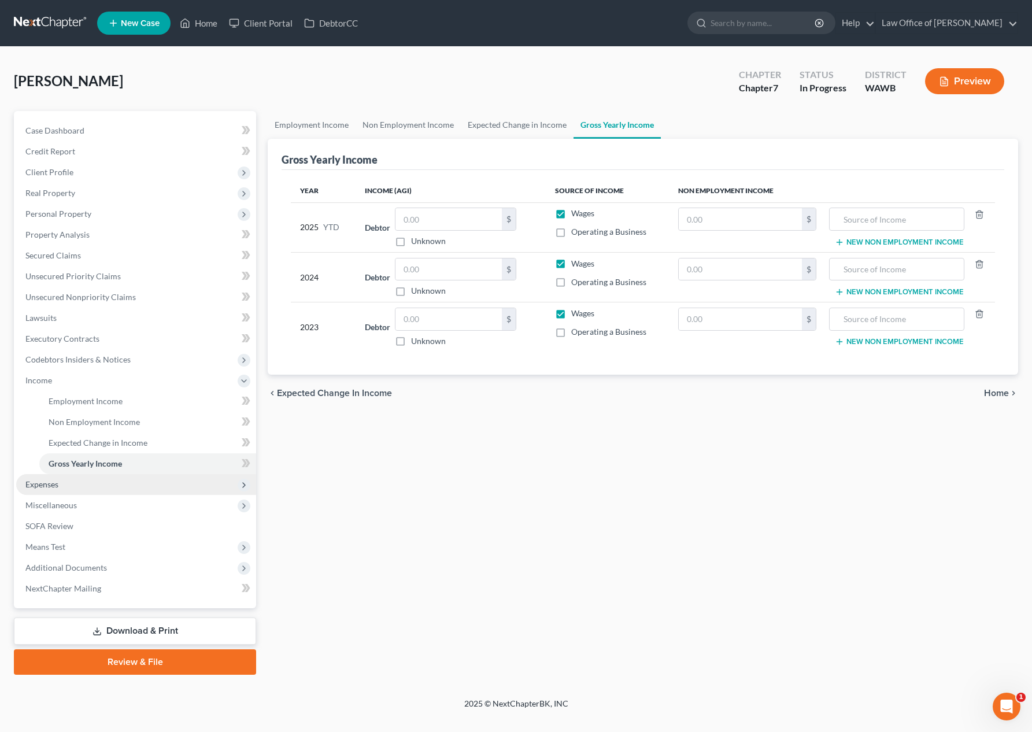
click at [49, 483] on span "Expenses" at bounding box center [41, 484] width 33 height 10
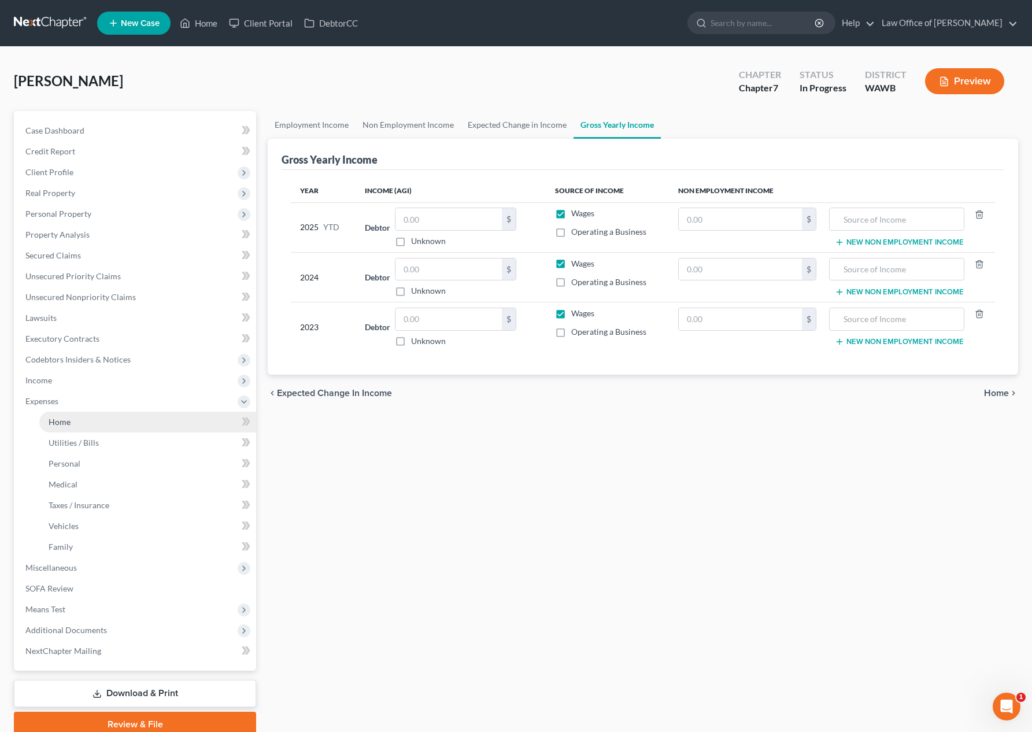
click at [73, 417] on link "Home" at bounding box center [147, 422] width 217 height 21
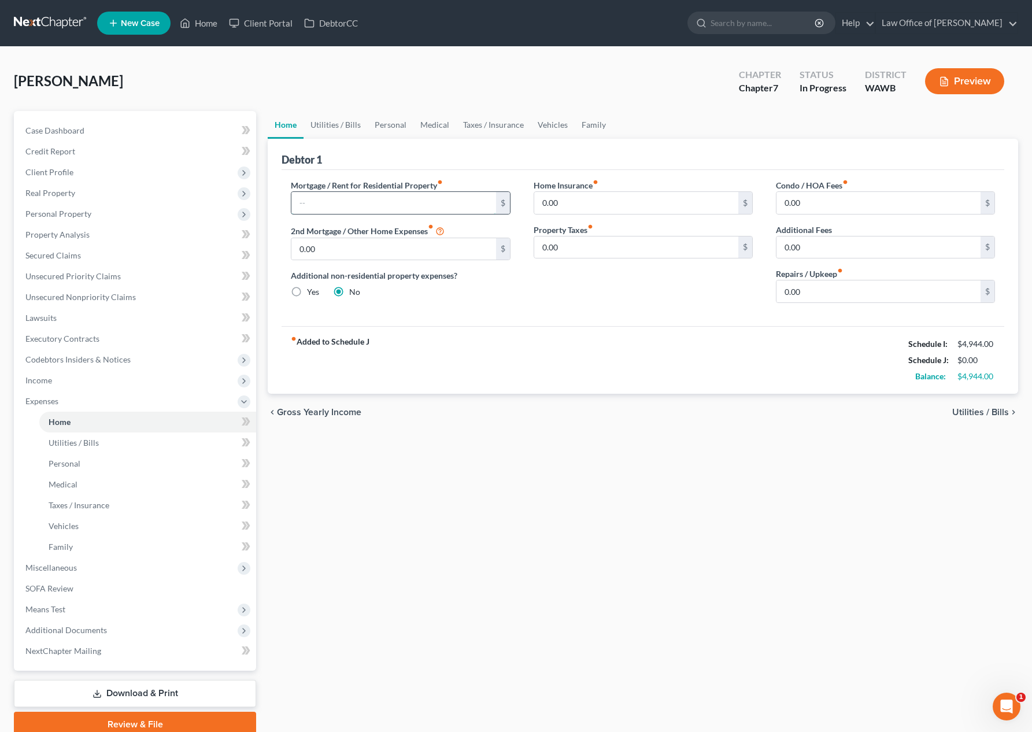
click at [362, 202] on input "text" at bounding box center [393, 203] width 204 height 22
click at [346, 132] on link "Utilities / Bills" at bounding box center [335, 125] width 64 height 28
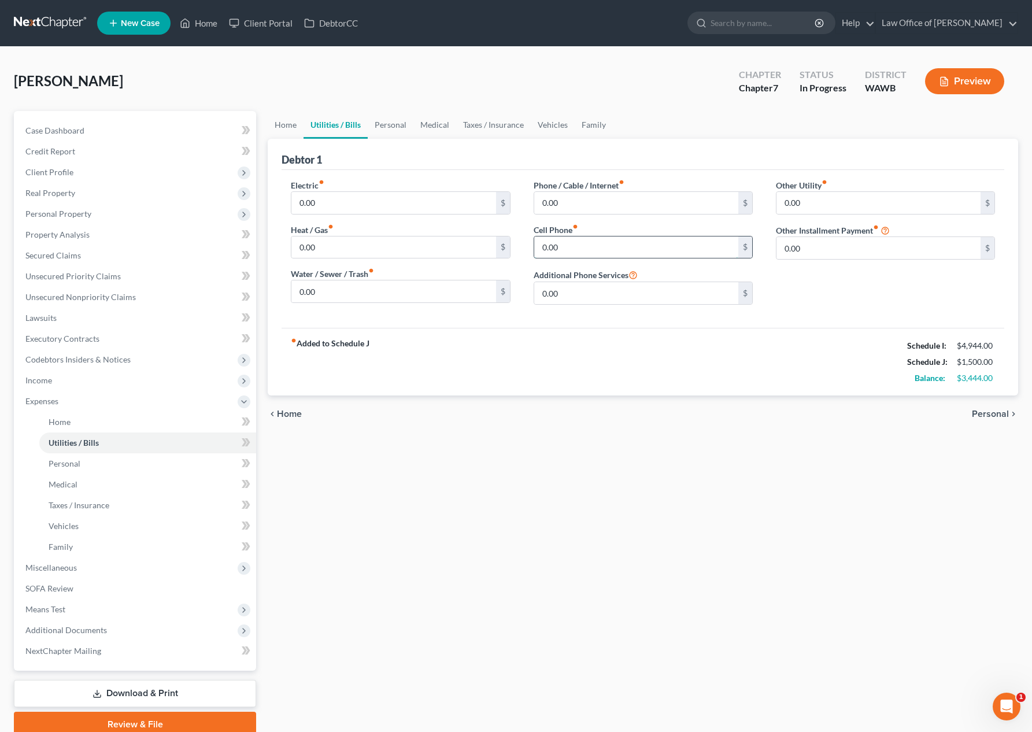
click at [564, 251] on input "0.00" at bounding box center [636, 247] width 204 height 22
click at [394, 131] on link "Personal" at bounding box center [391, 125] width 46 height 28
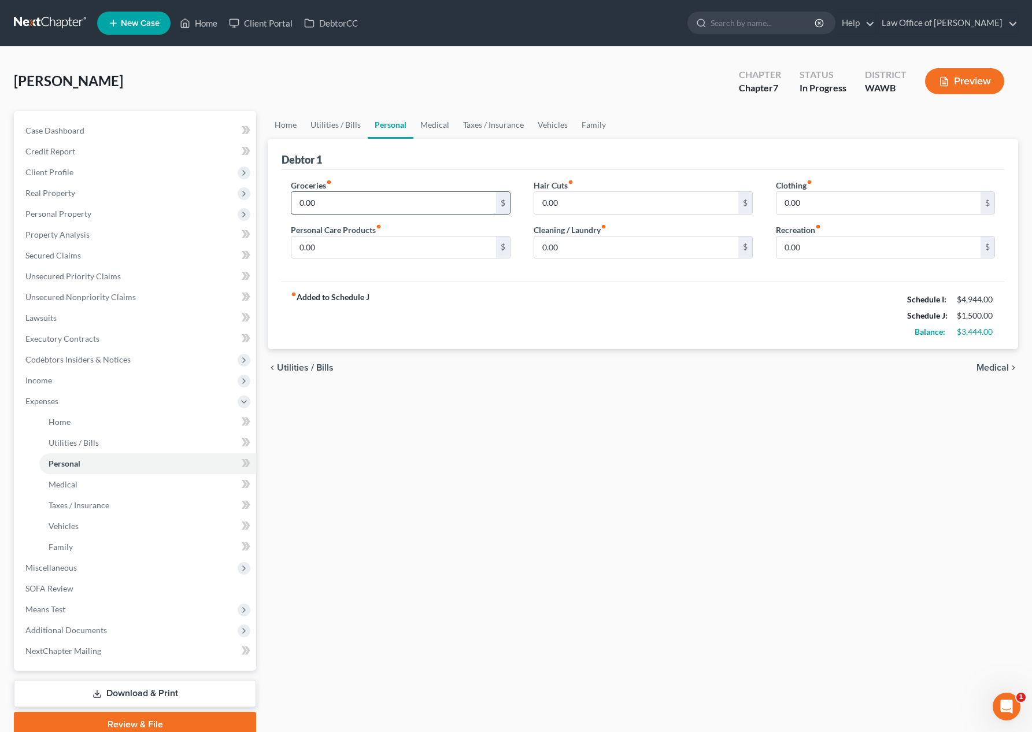
click at [360, 209] on input "0.00" at bounding box center [393, 203] width 204 height 22
click at [445, 124] on link "Medical" at bounding box center [434, 125] width 43 height 28
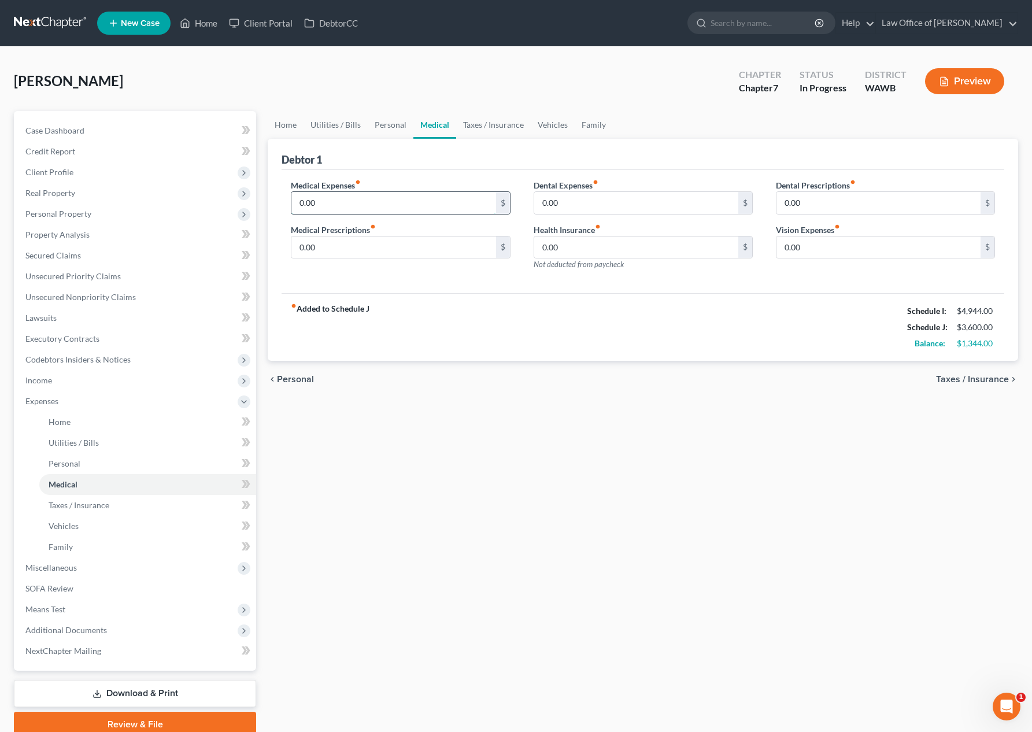
click at [334, 201] on input "0.00" at bounding box center [393, 203] width 204 height 22
click at [481, 128] on link "Taxes / Insurance" at bounding box center [493, 125] width 75 height 28
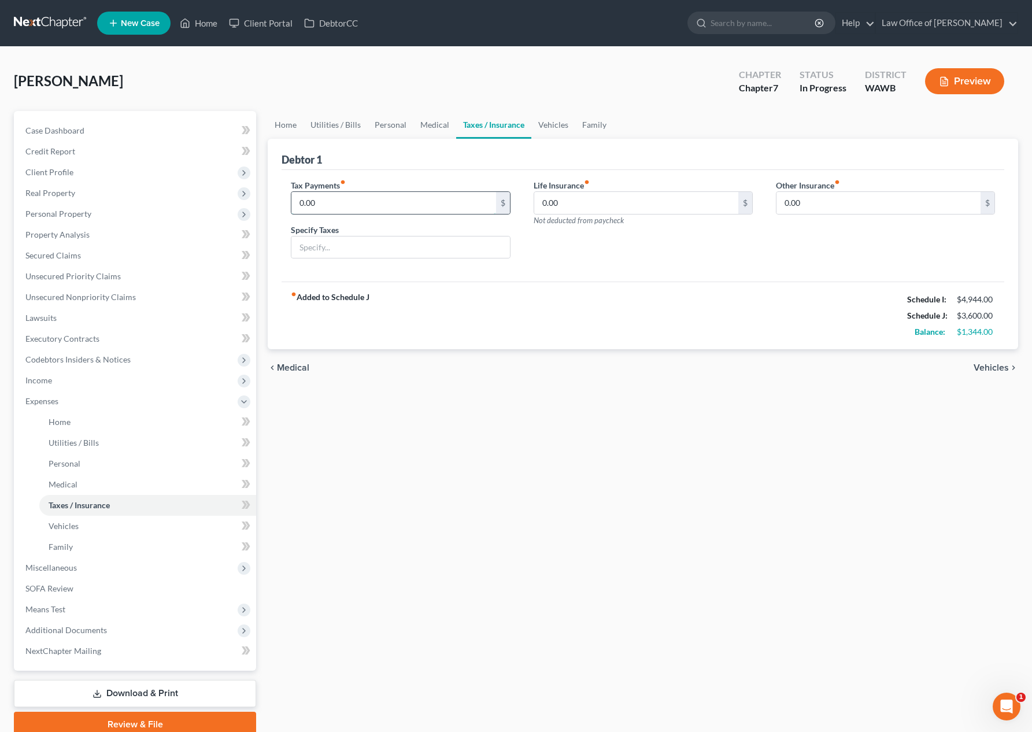
click at [365, 206] on input "0.00" at bounding box center [393, 203] width 204 height 22
click at [446, 124] on link "Medical" at bounding box center [434, 125] width 43 height 28
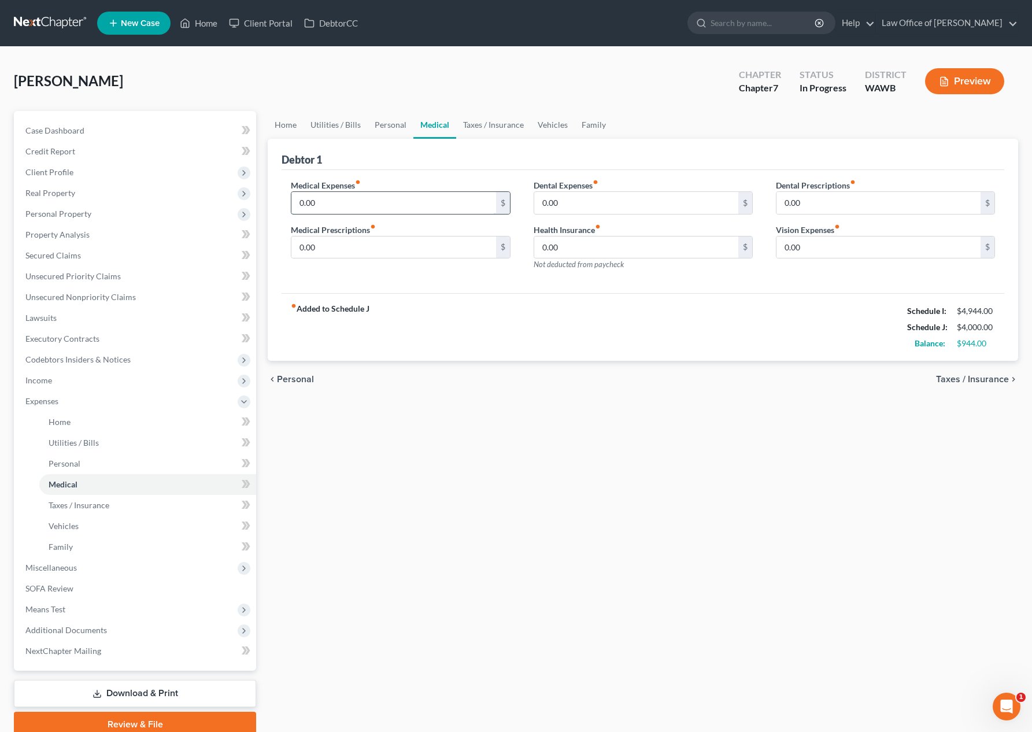
click at [354, 206] on input "0.00" at bounding box center [393, 203] width 204 height 22
click at [500, 131] on link "Taxes / Insurance" at bounding box center [493, 125] width 75 height 28
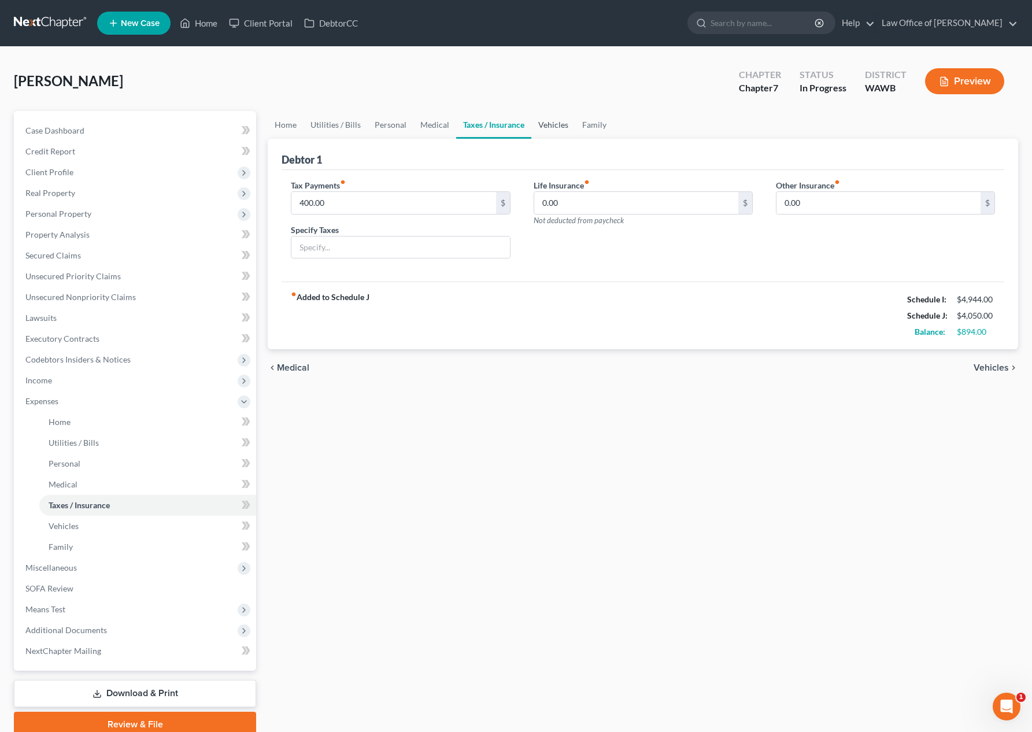
click at [539, 122] on link "Vehicles" at bounding box center [553, 125] width 44 height 28
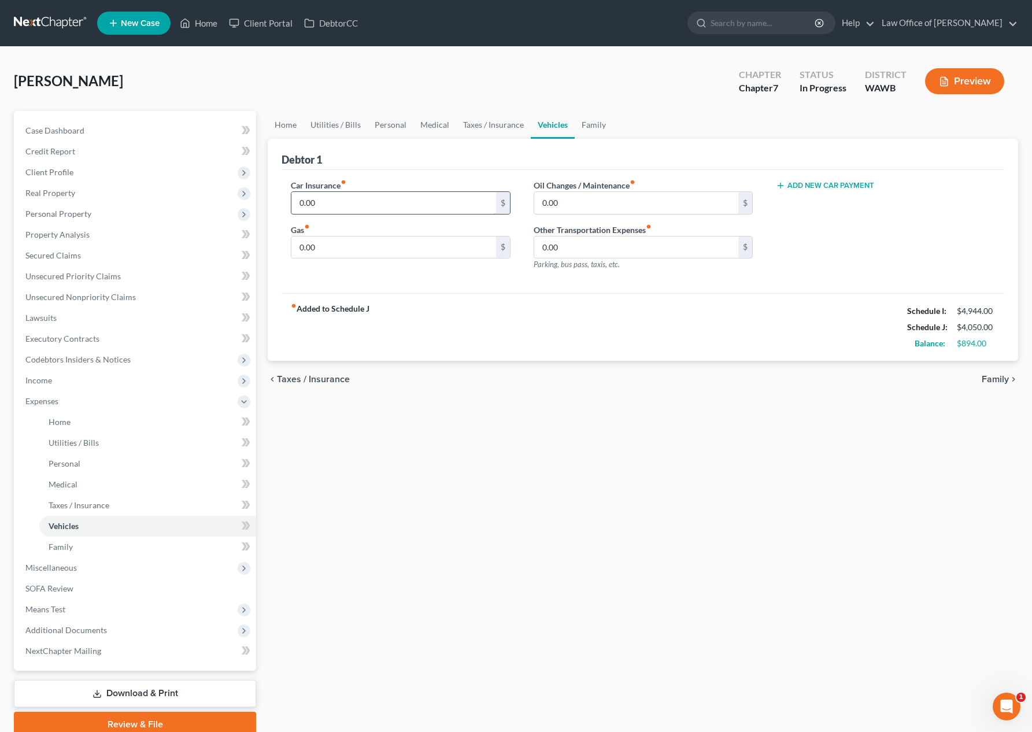
click at [360, 203] on input "0.00" at bounding box center [393, 203] width 204 height 22
click at [369, 260] on div "Car Insurance fiber_manual_record 385.00 $ Gas fiber_manual_record 0.00 $" at bounding box center [400, 229] width 242 height 101
click at [370, 249] on input "0.00" at bounding box center [393, 247] width 204 height 22
click at [586, 127] on link "Family" at bounding box center [594, 125] width 38 height 28
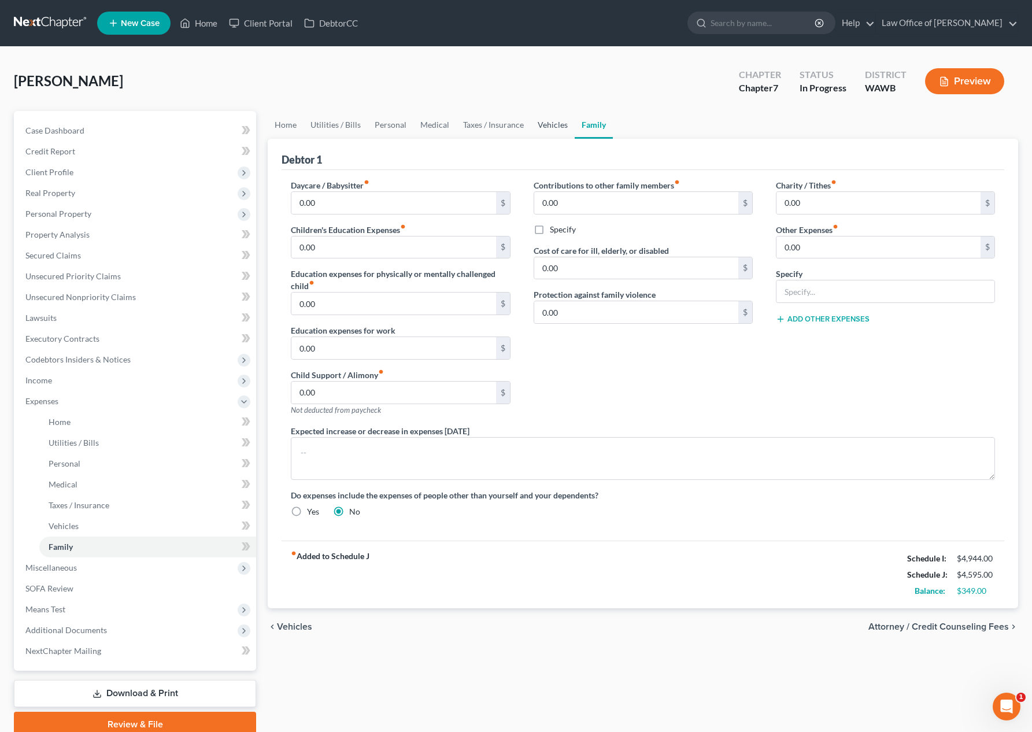
click at [536, 129] on link "Vehicles" at bounding box center [553, 125] width 44 height 28
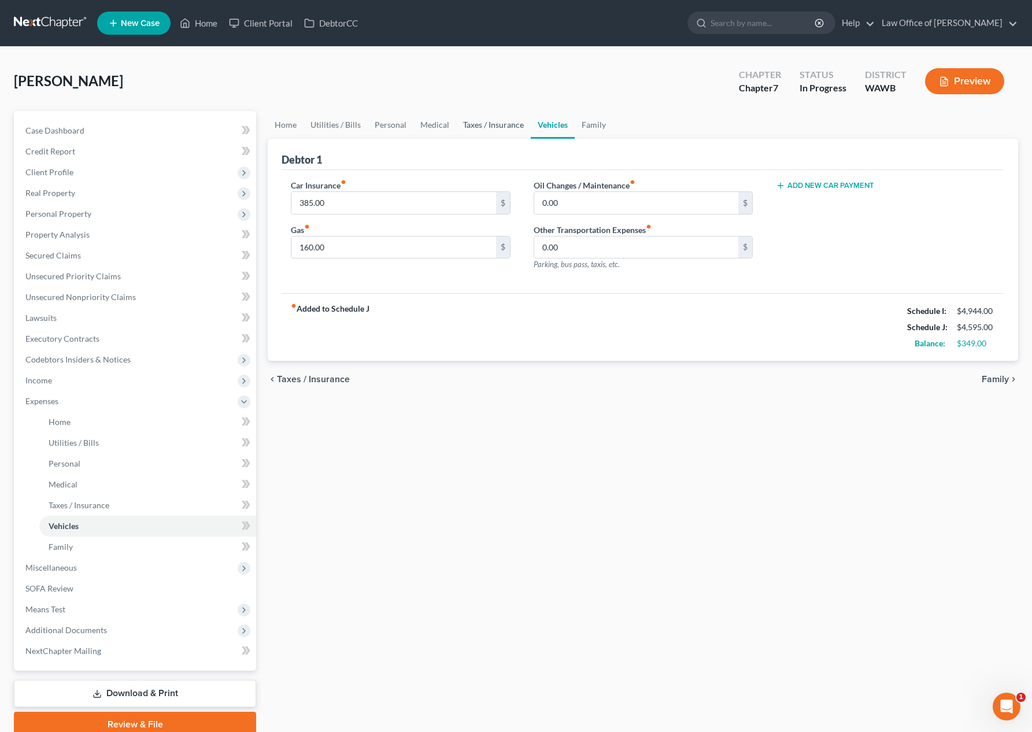
click at [487, 121] on link "Taxes / Insurance" at bounding box center [493, 125] width 75 height 28
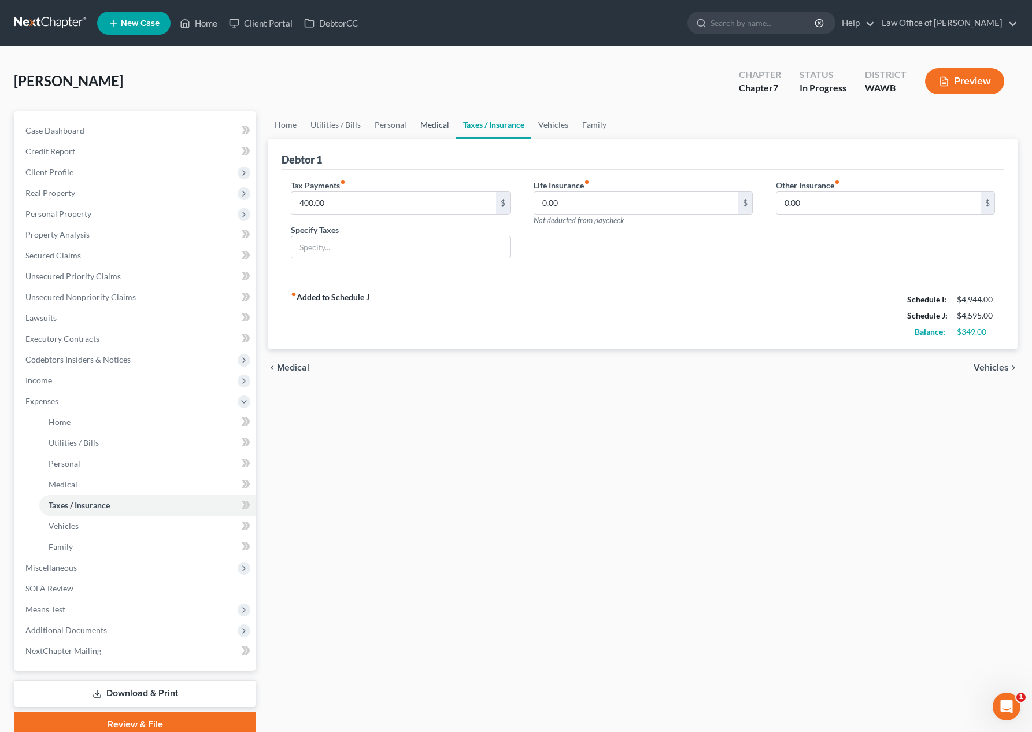
click at [434, 121] on link "Medical" at bounding box center [434, 125] width 43 height 28
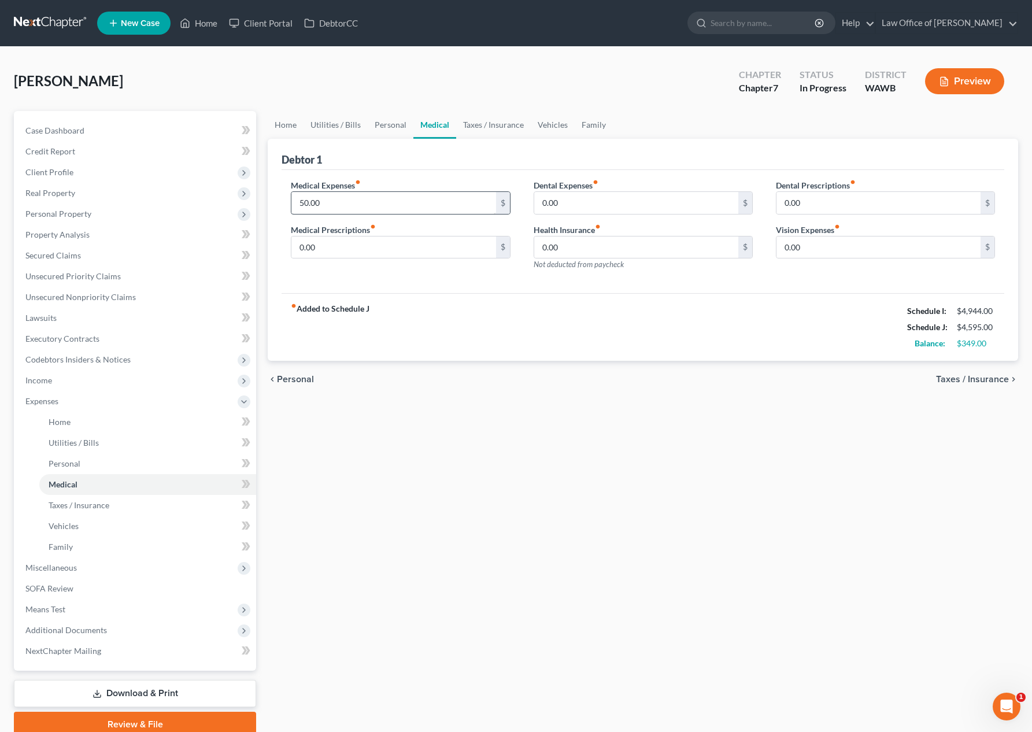
click at [330, 213] on div "50.00 $" at bounding box center [400, 202] width 219 height 23
click at [330, 210] on input "50.00" at bounding box center [393, 203] width 204 height 22
click at [385, 123] on link "Personal" at bounding box center [391, 125] width 46 height 28
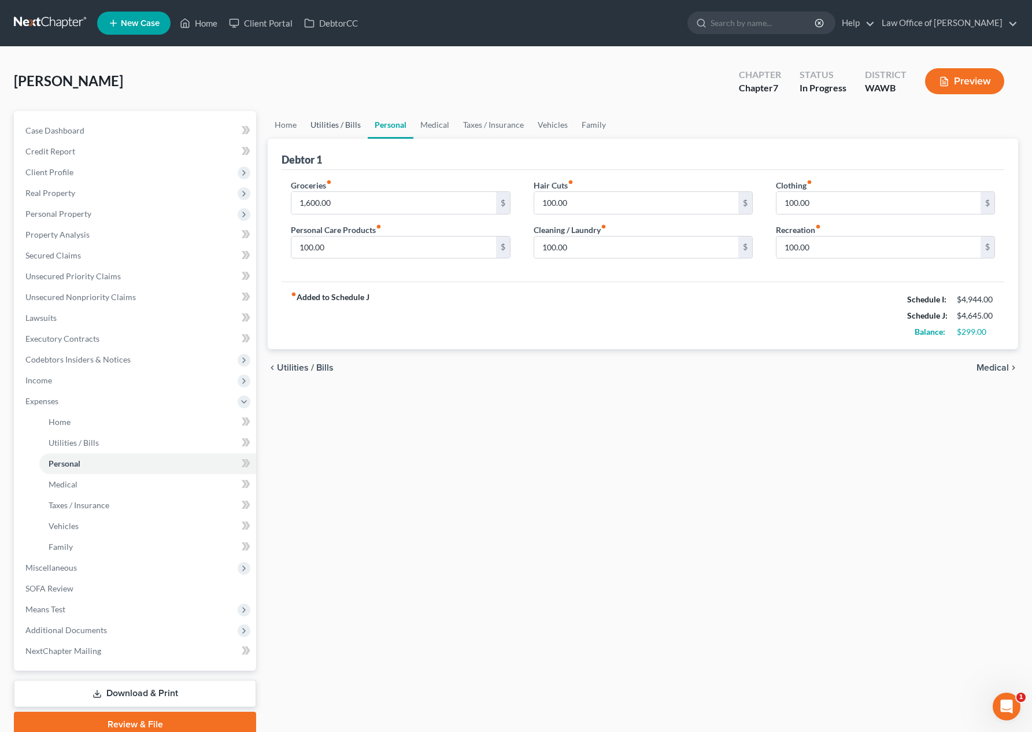
click at [340, 128] on link "Utilities / Bills" at bounding box center [335, 125] width 64 height 28
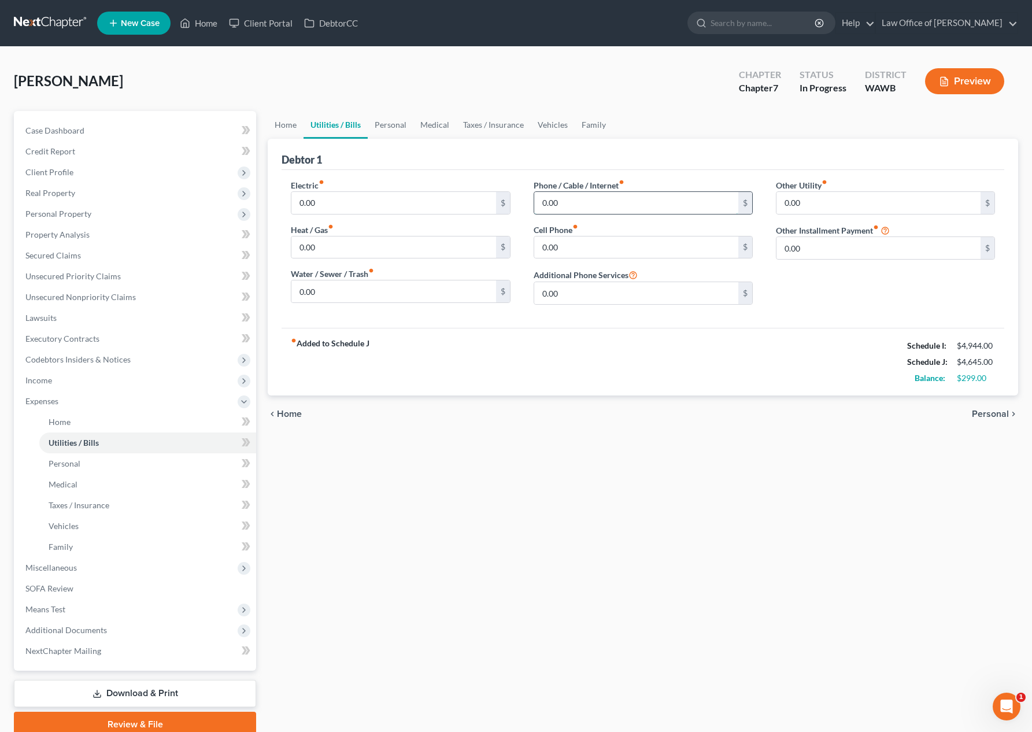
click at [602, 201] on input "0.00" at bounding box center [636, 203] width 204 height 22
click at [391, 120] on link "Personal" at bounding box center [391, 125] width 46 height 28
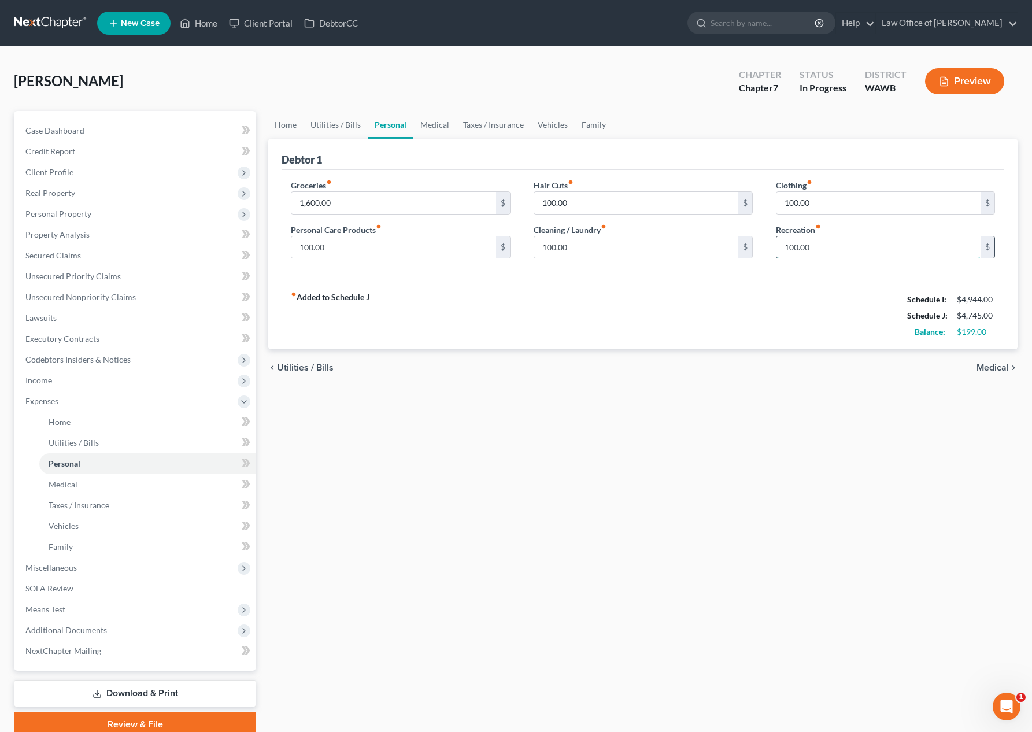
click at [814, 247] on input "100.00" at bounding box center [878, 247] width 204 height 22
click at [432, 202] on input "1,600.00" at bounding box center [393, 203] width 204 height 22
click at [835, 205] on input "100.00" at bounding box center [878, 203] width 204 height 22
click at [128, 569] on span "Miscellaneous" at bounding box center [136, 567] width 240 height 21
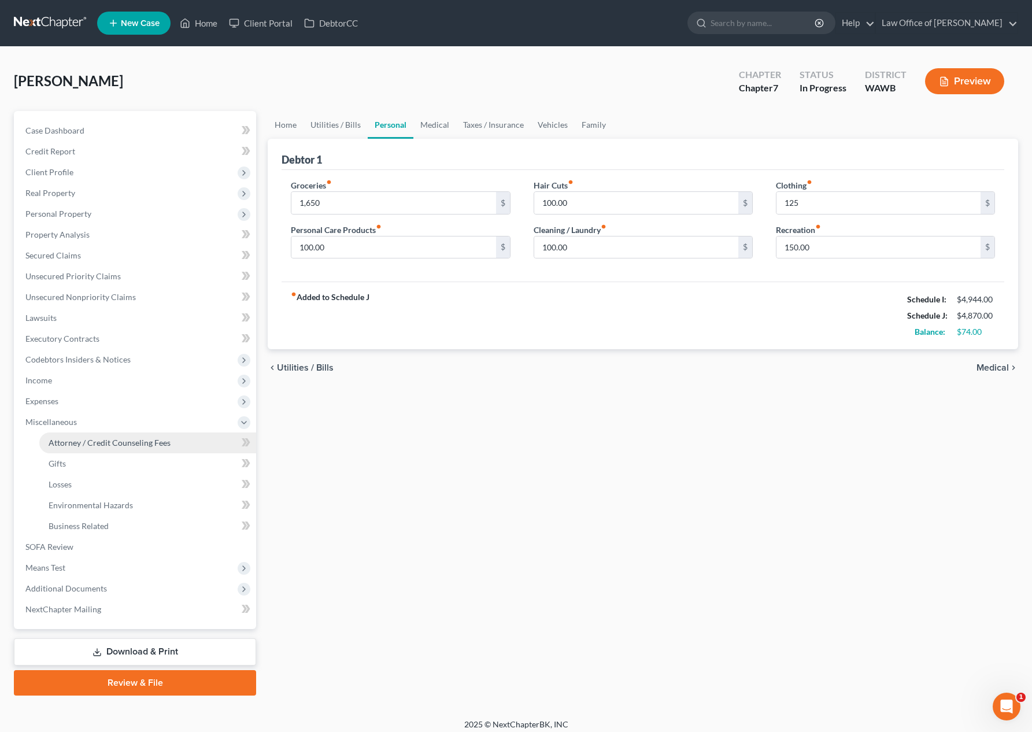
click at [113, 442] on span "Attorney / Credit Counseling Fees" at bounding box center [110, 443] width 122 height 10
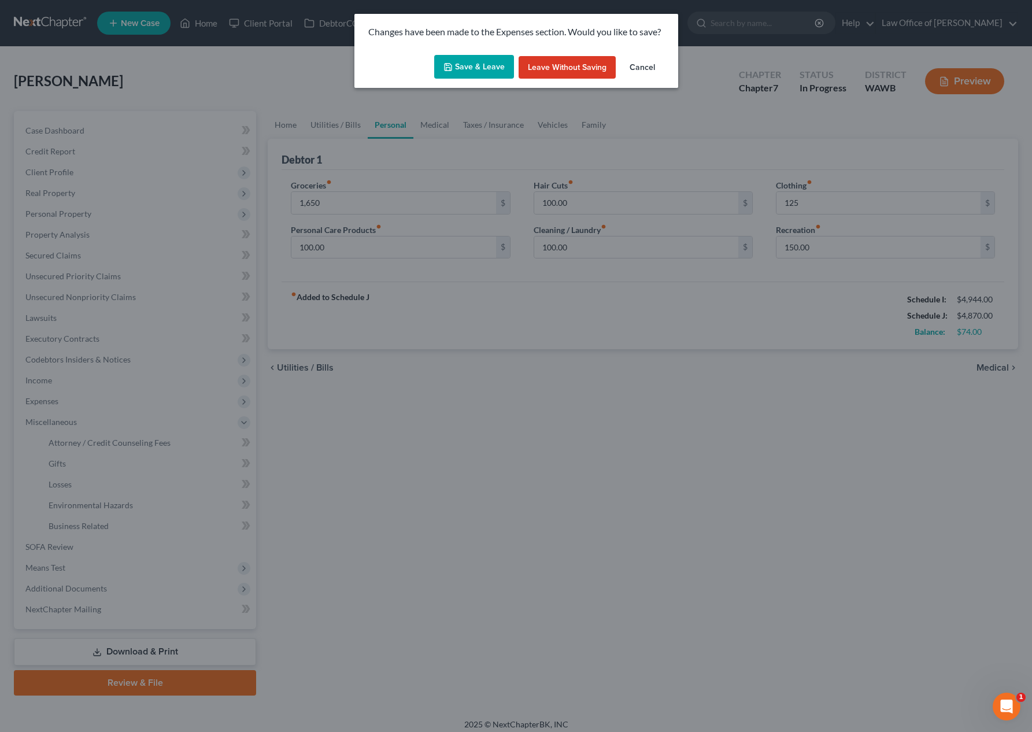
click at [462, 69] on button "Save & Leave" at bounding box center [474, 67] width 80 height 24
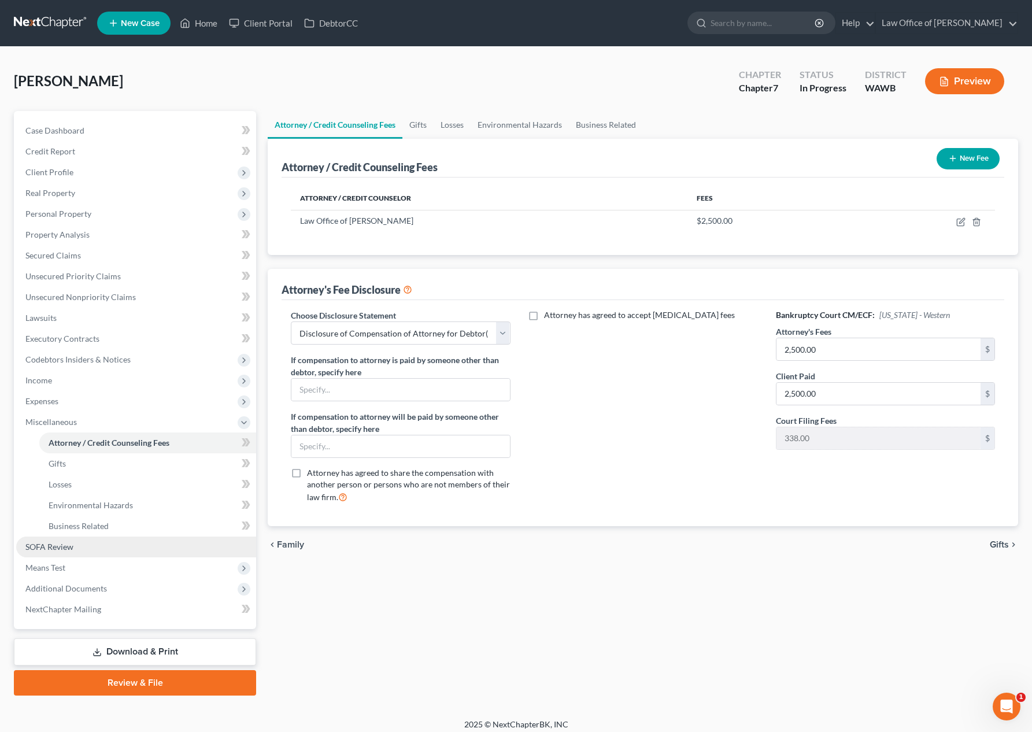
click at [51, 543] on span "SOFA Review" at bounding box center [49, 547] width 48 height 10
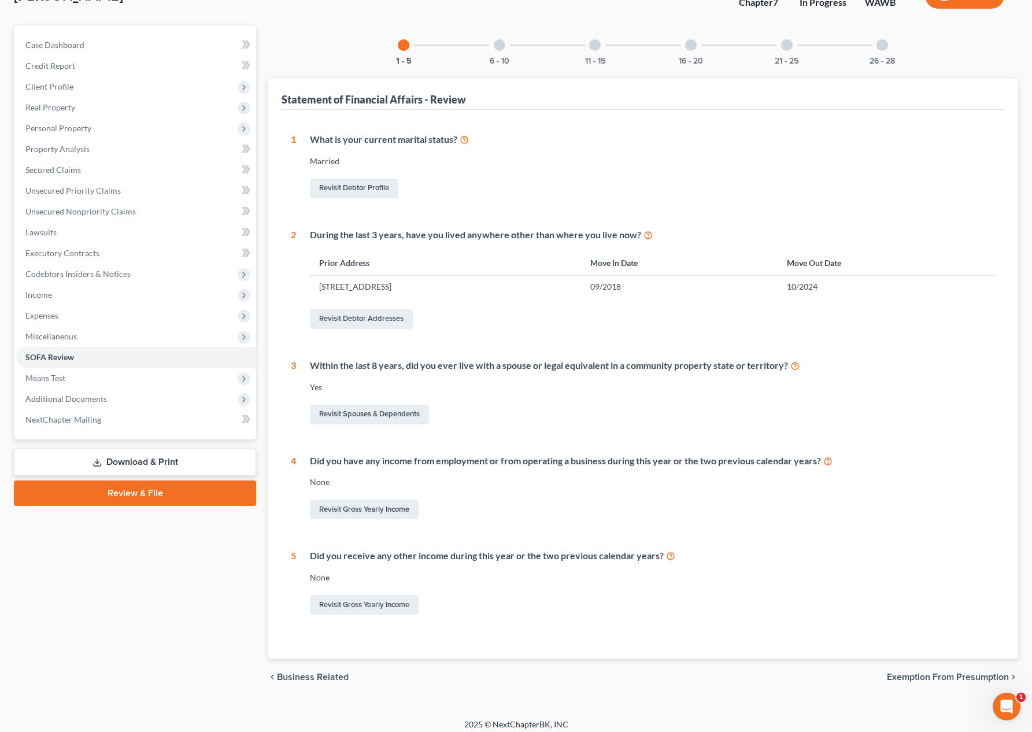
scroll to position [93, 0]
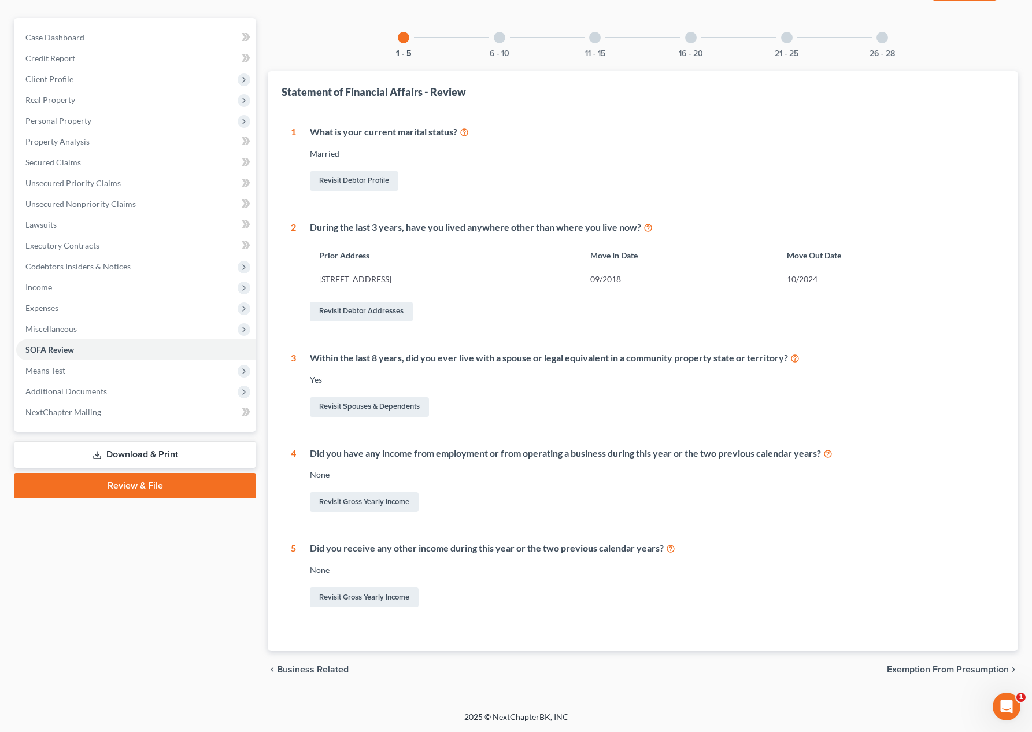
click at [498, 41] on div at bounding box center [500, 38] width 12 height 12
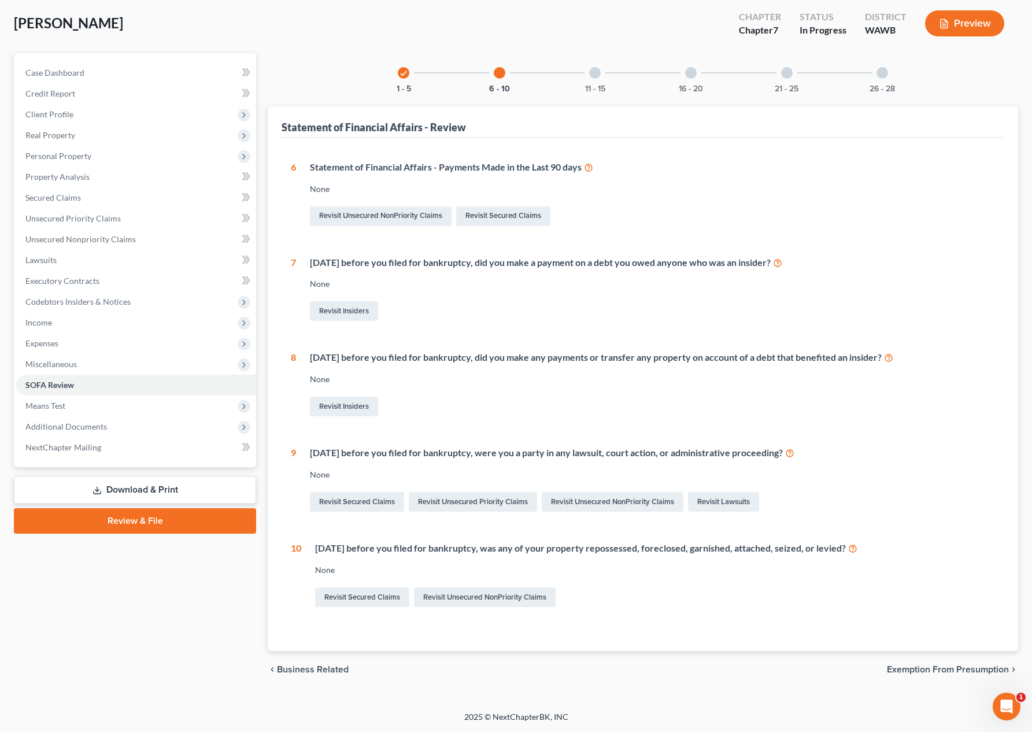
scroll to position [58, 0]
click at [597, 73] on div at bounding box center [595, 73] width 12 height 12
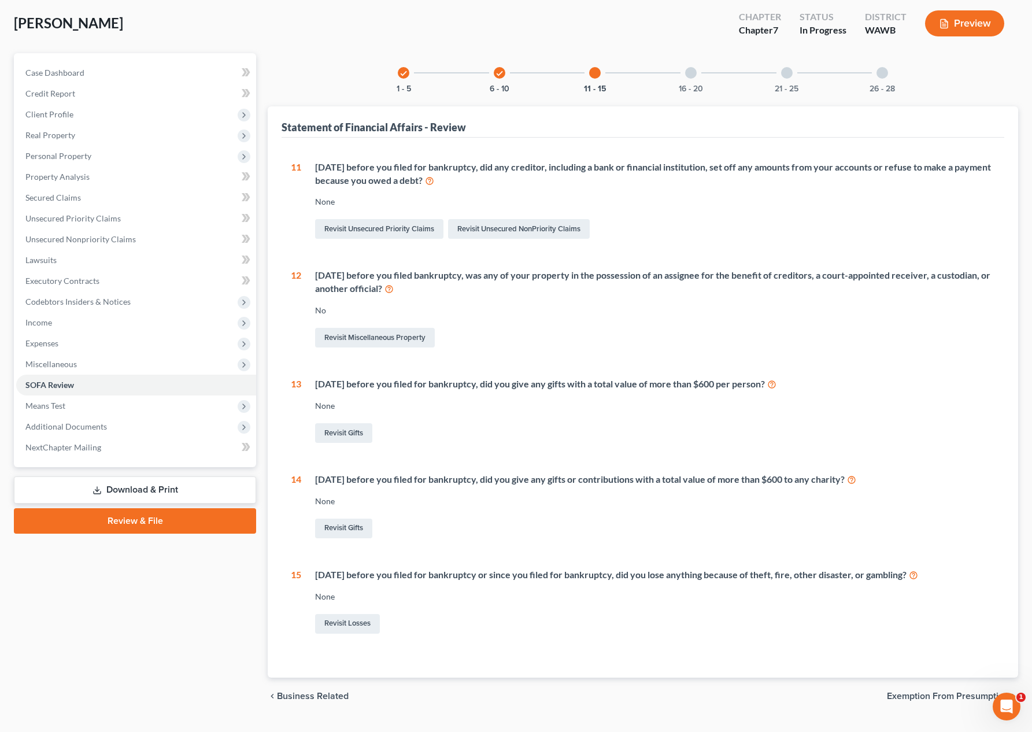
scroll to position [84, 0]
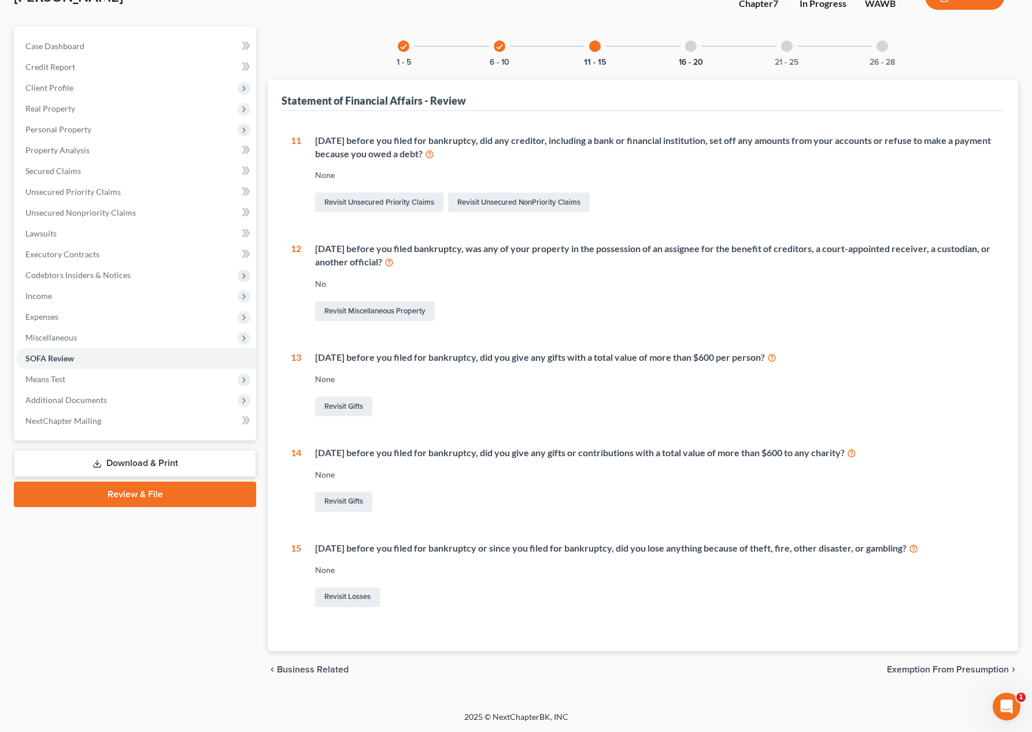
click at [688, 58] on button "16 - 20" at bounding box center [691, 62] width 24 height 8
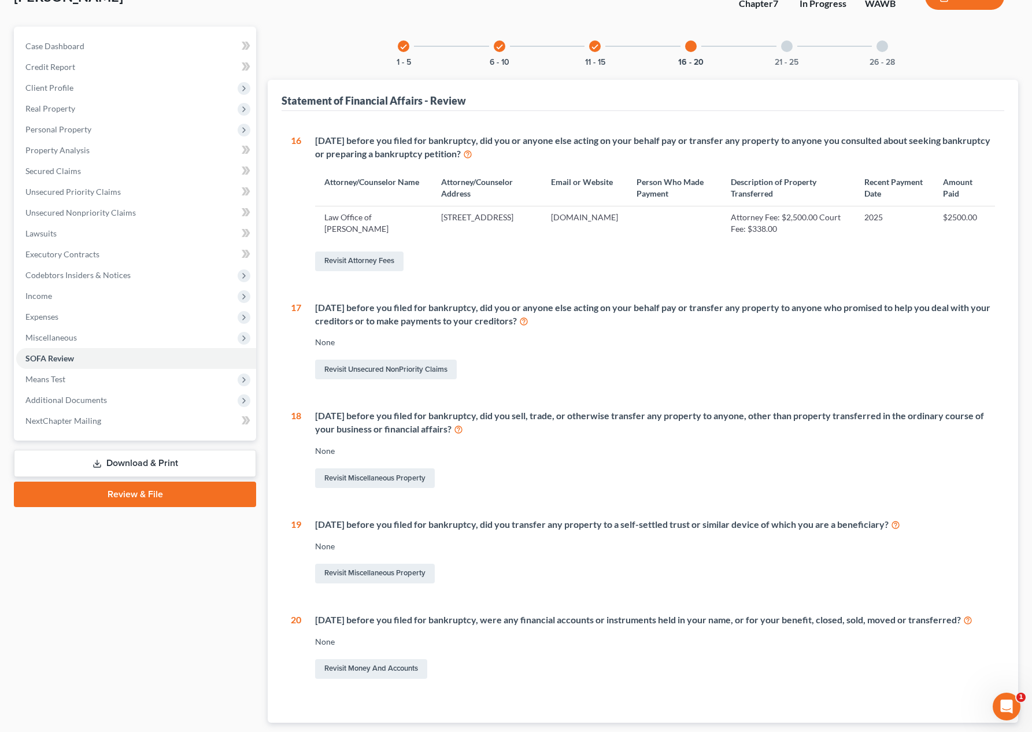
click at [592, 43] on icon "check" at bounding box center [595, 47] width 8 height 8
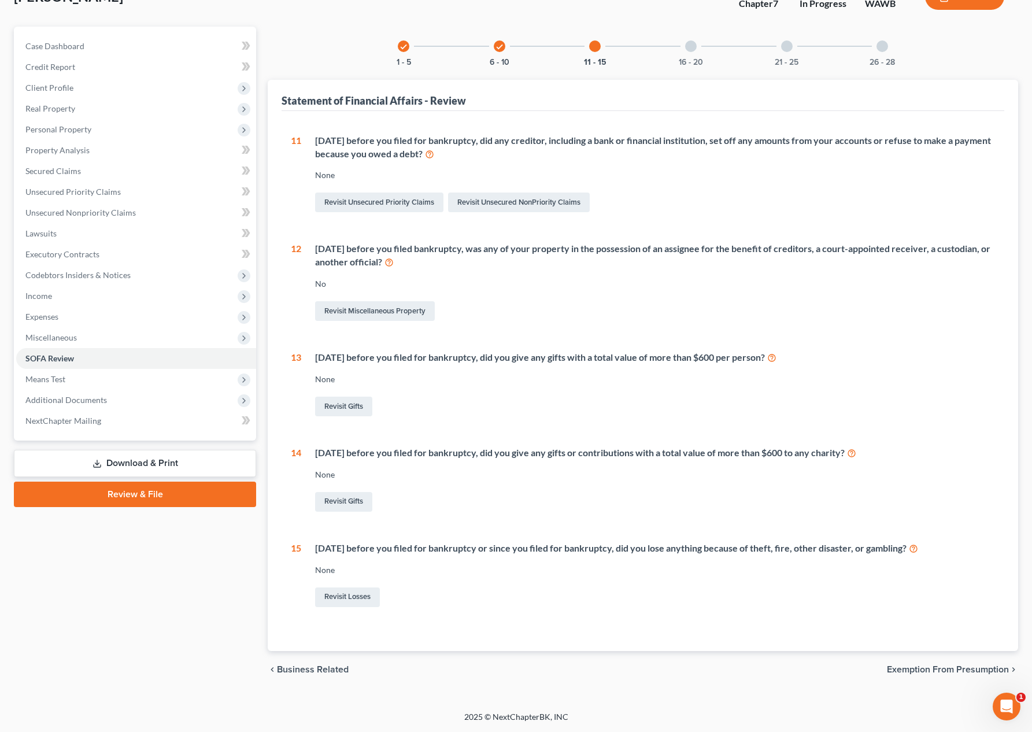
click at [694, 43] on div at bounding box center [691, 46] width 12 height 12
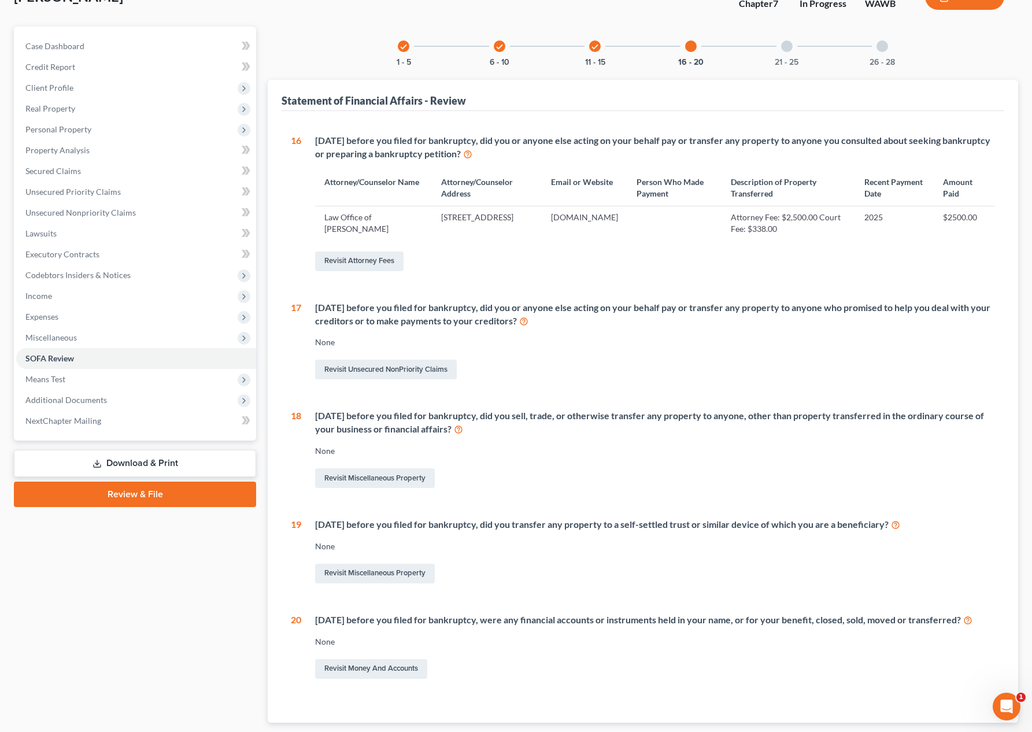
click at [787, 47] on div at bounding box center [787, 46] width 12 height 12
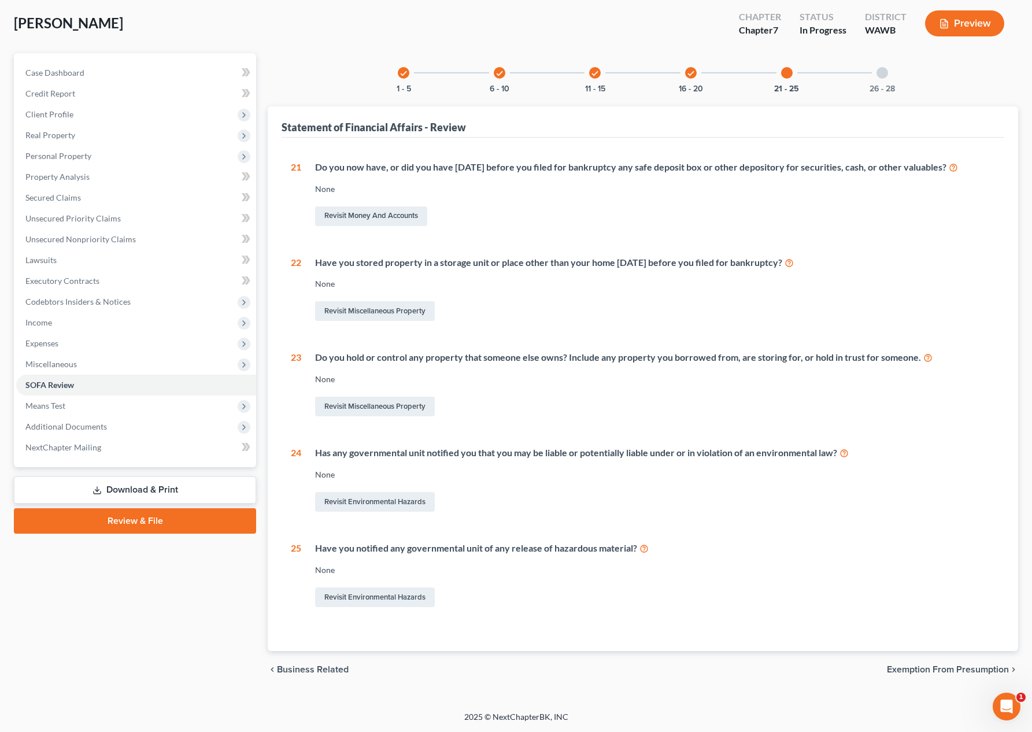
scroll to position [58, 0]
click at [882, 77] on div at bounding box center [882, 73] width 12 height 12
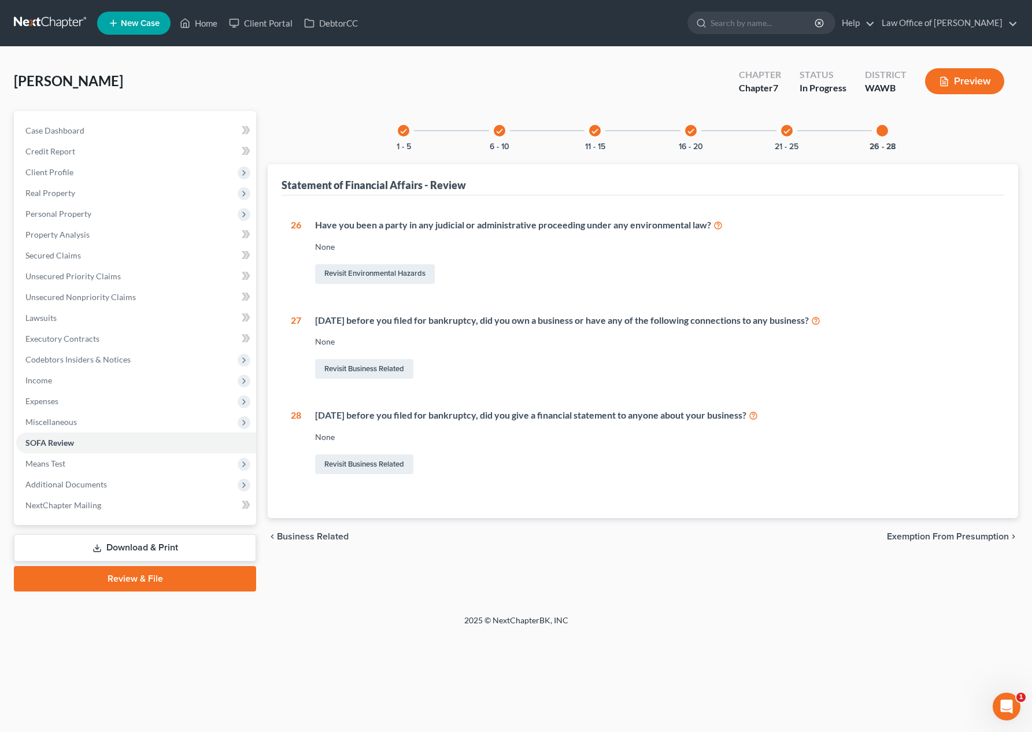
scroll to position [0, 0]
click at [104, 464] on span "Means Test" at bounding box center [136, 463] width 240 height 21
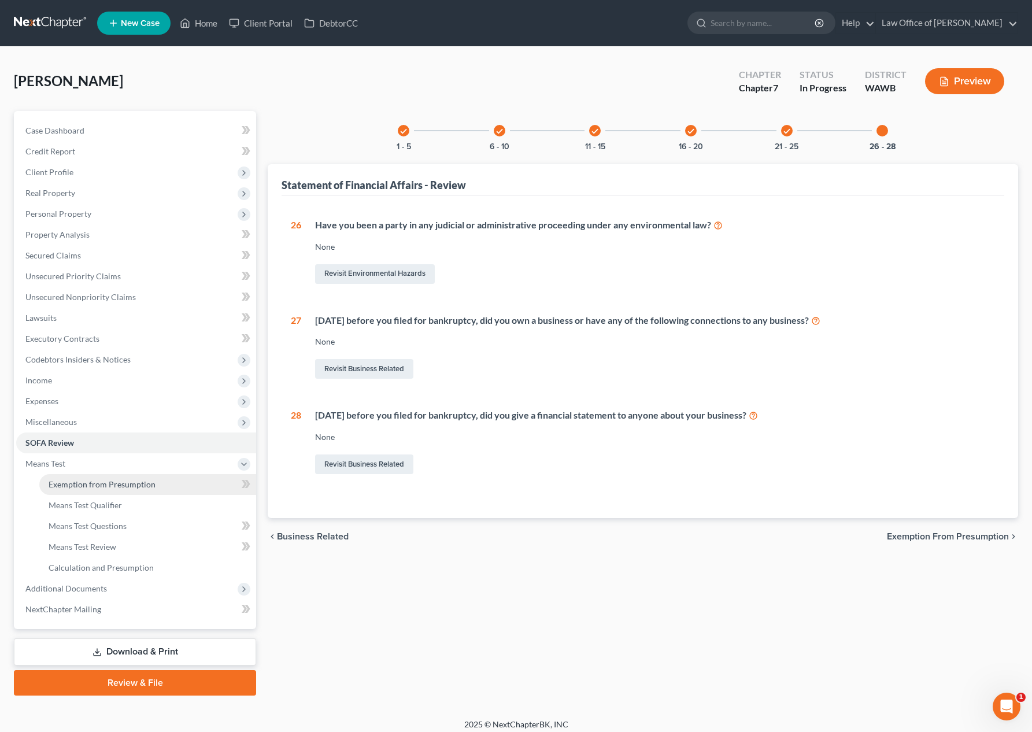
click at [99, 482] on span "Exemption from Presumption" at bounding box center [102, 484] width 107 height 10
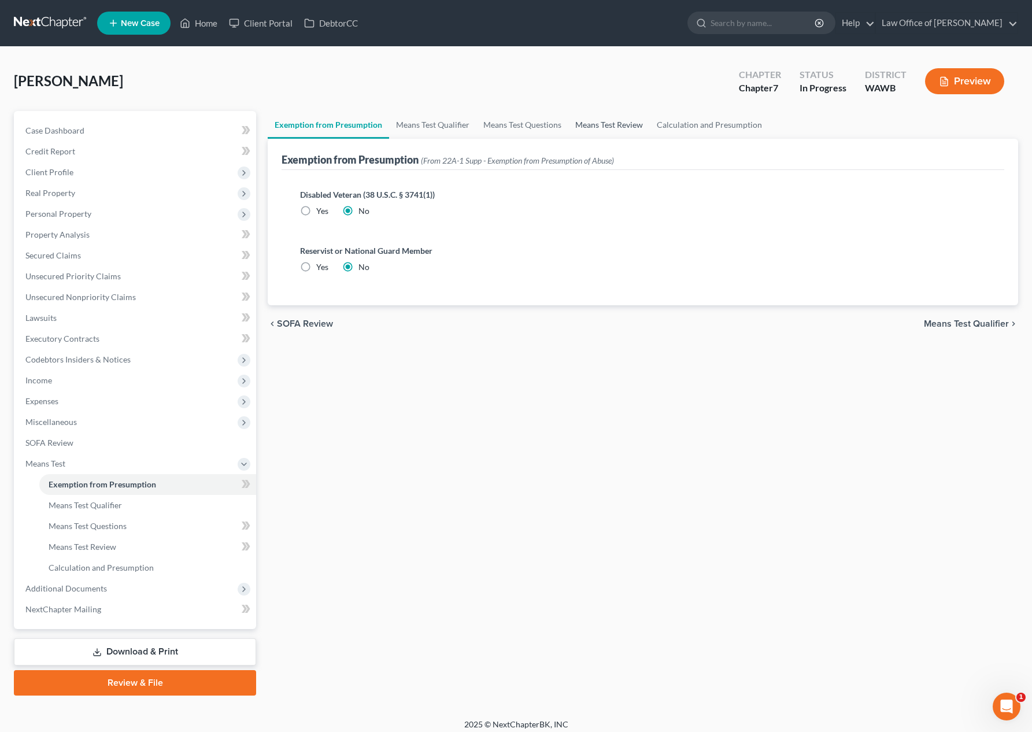
click at [597, 120] on link "Means Test Review" at bounding box center [609, 125] width 82 height 28
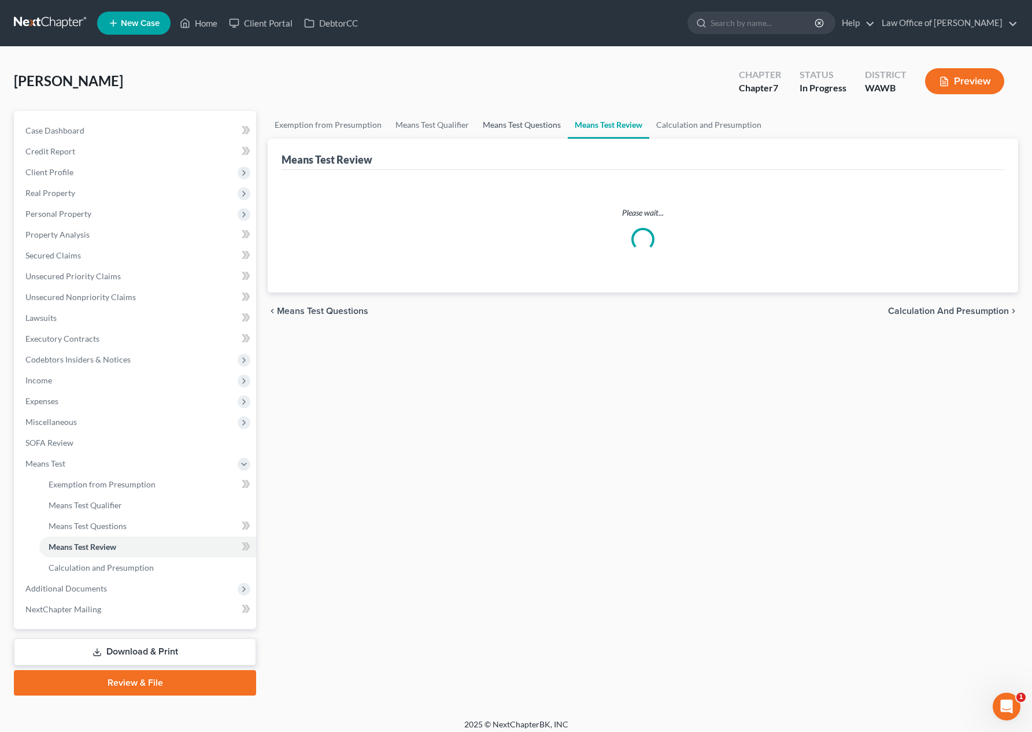
click at [518, 120] on link "Means Test Questions" at bounding box center [522, 125] width 92 height 28
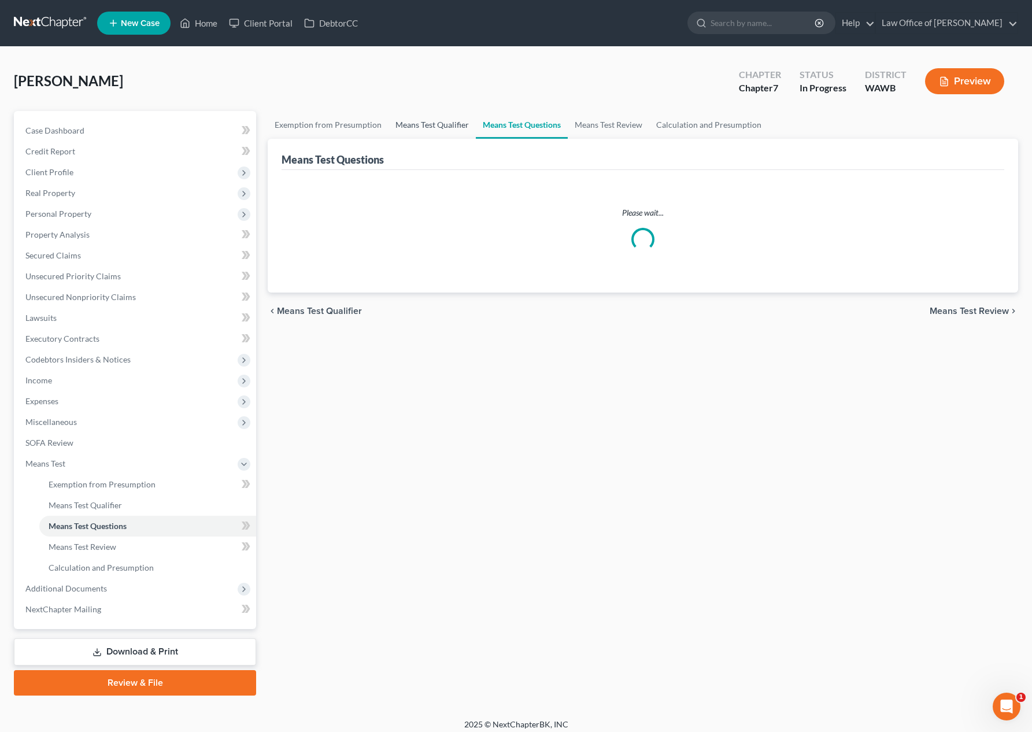
click at [418, 123] on link "Means Test Qualifier" at bounding box center [431, 125] width 87 height 28
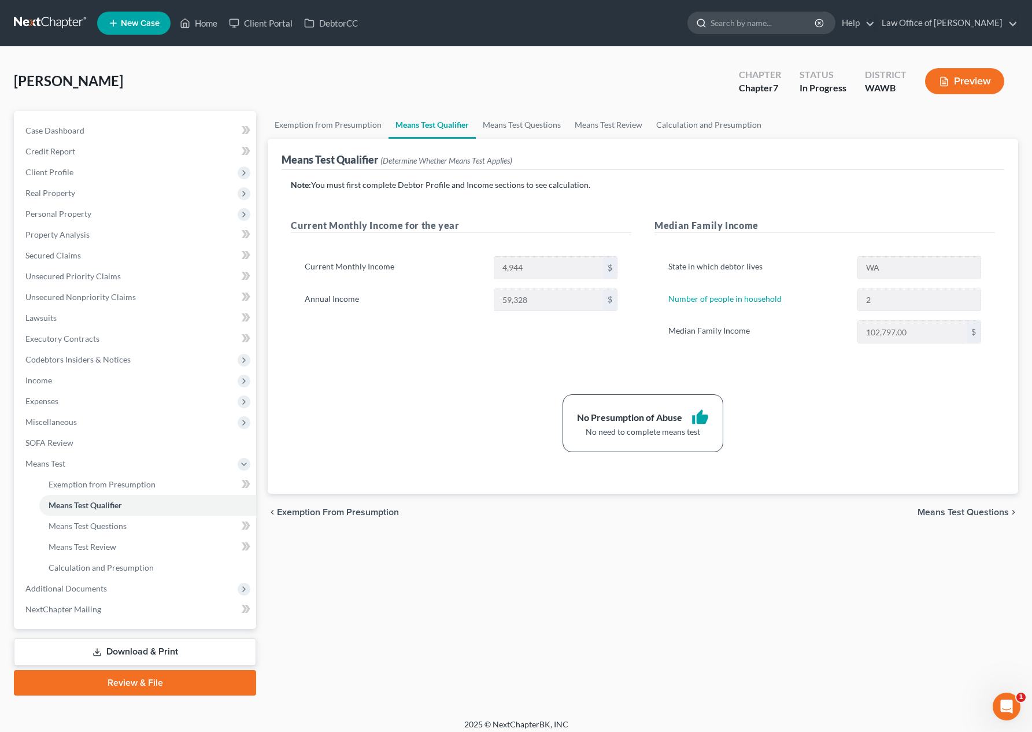
click at [779, 22] on input "search" at bounding box center [763, 22] width 106 height 21
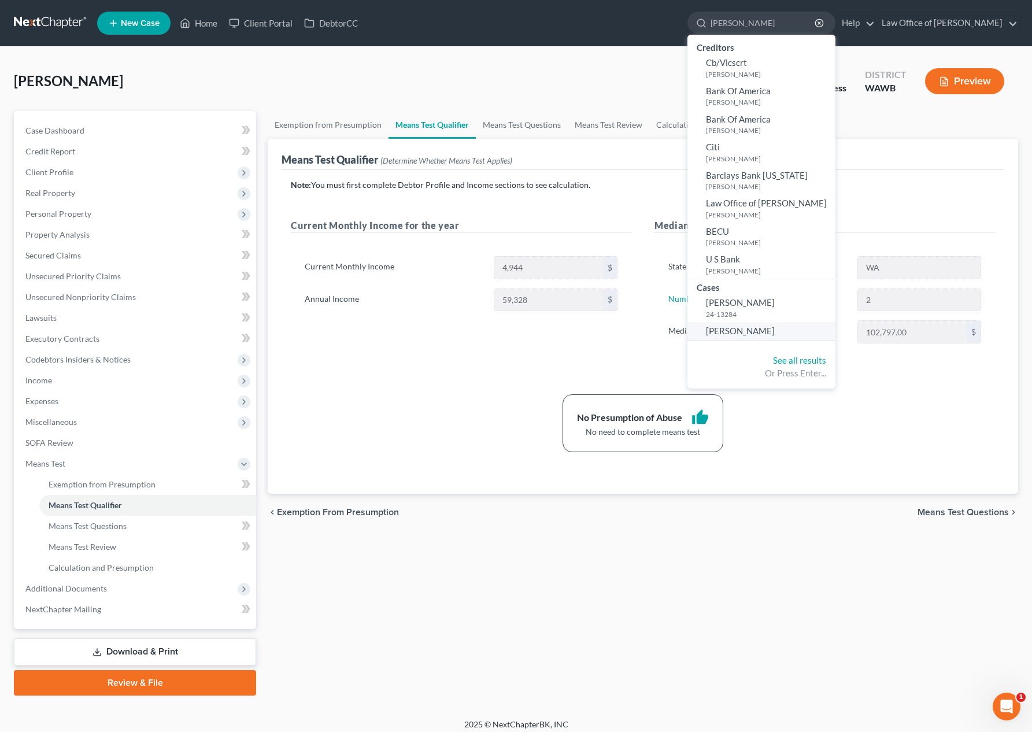
click at [775, 330] on span "Nahay, Vickie" at bounding box center [740, 330] width 69 height 10
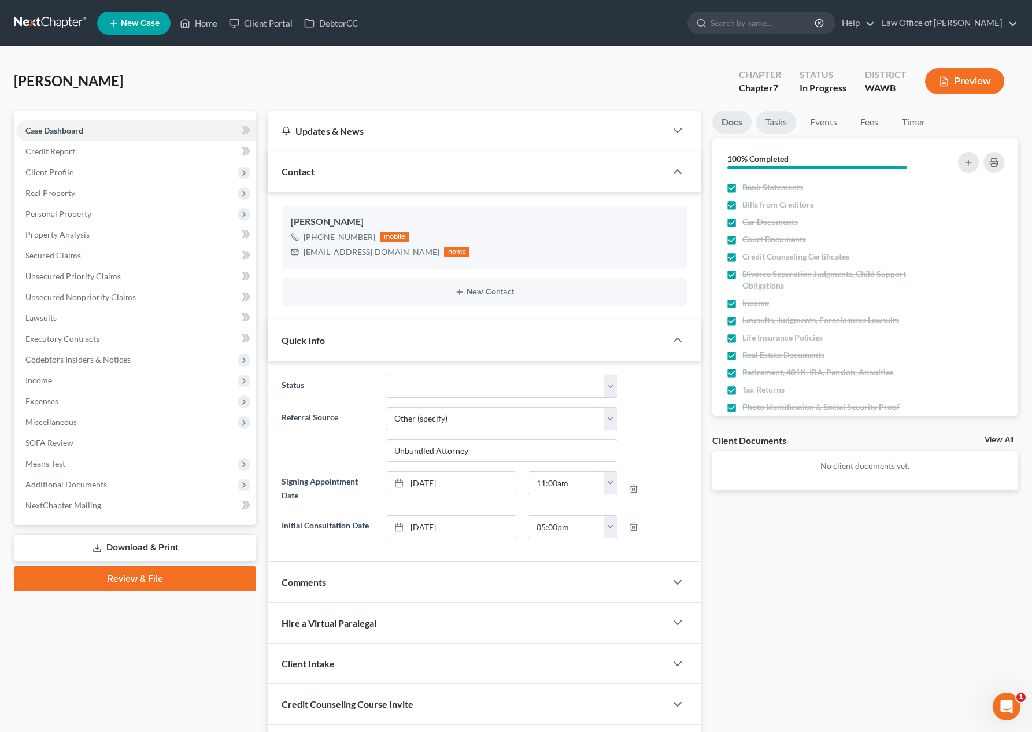
click at [781, 124] on link "Tasks" at bounding box center [776, 122] width 40 height 23
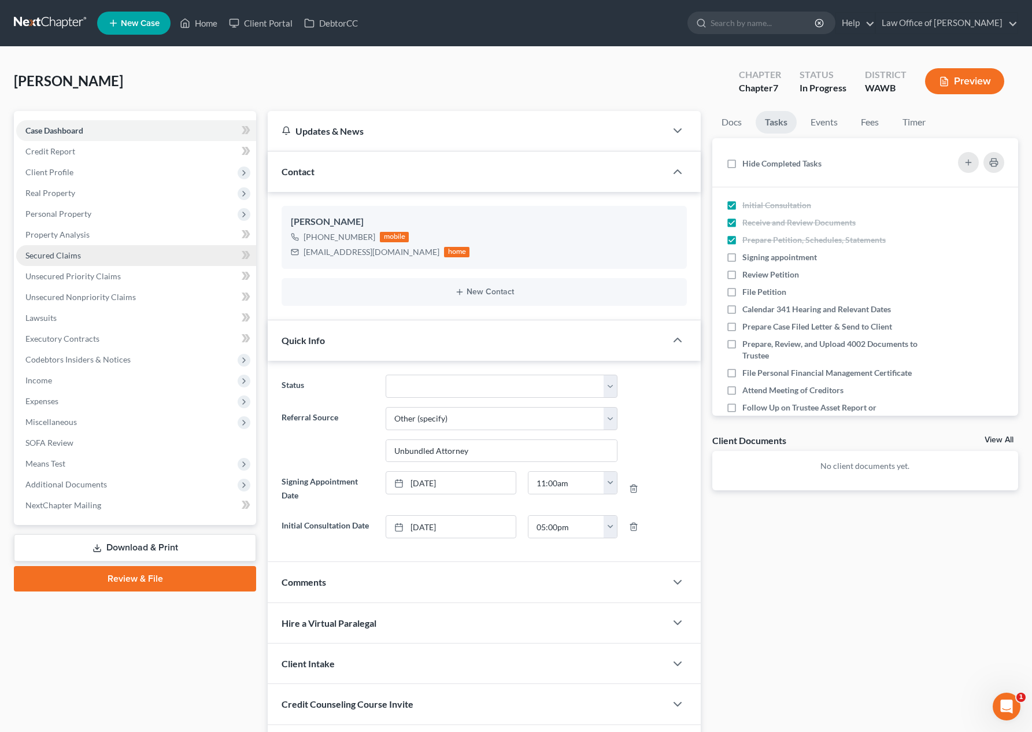
click at [184, 257] on link "Secured Claims" at bounding box center [136, 255] width 240 height 21
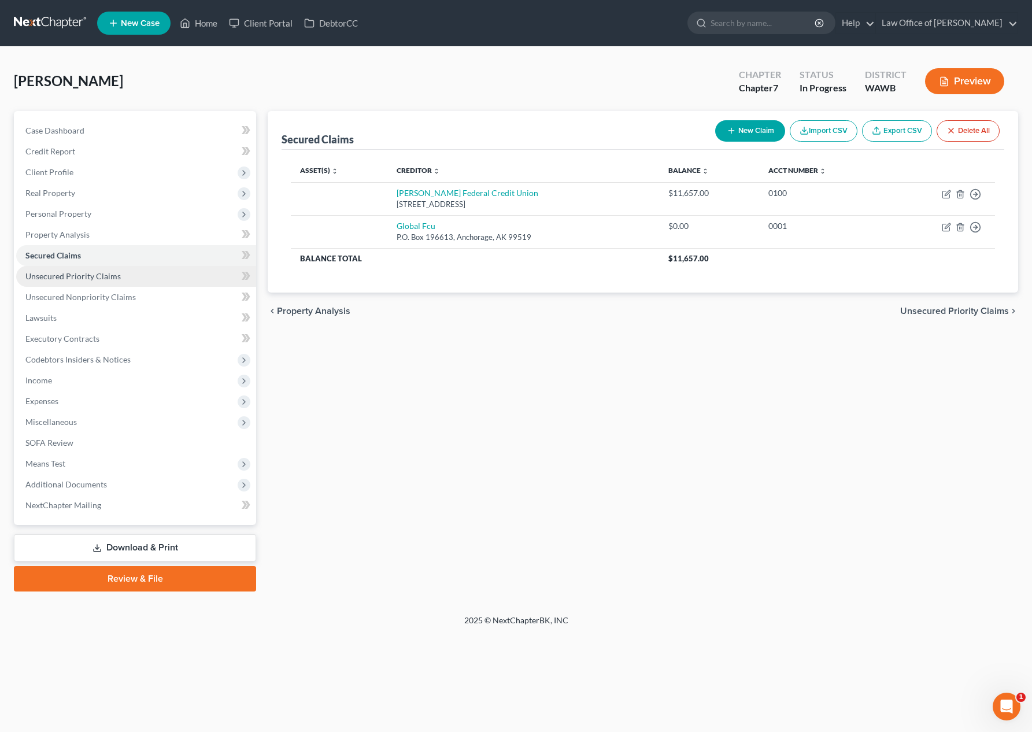
click at [171, 276] on link "Unsecured Priority Claims" at bounding box center [136, 276] width 240 height 21
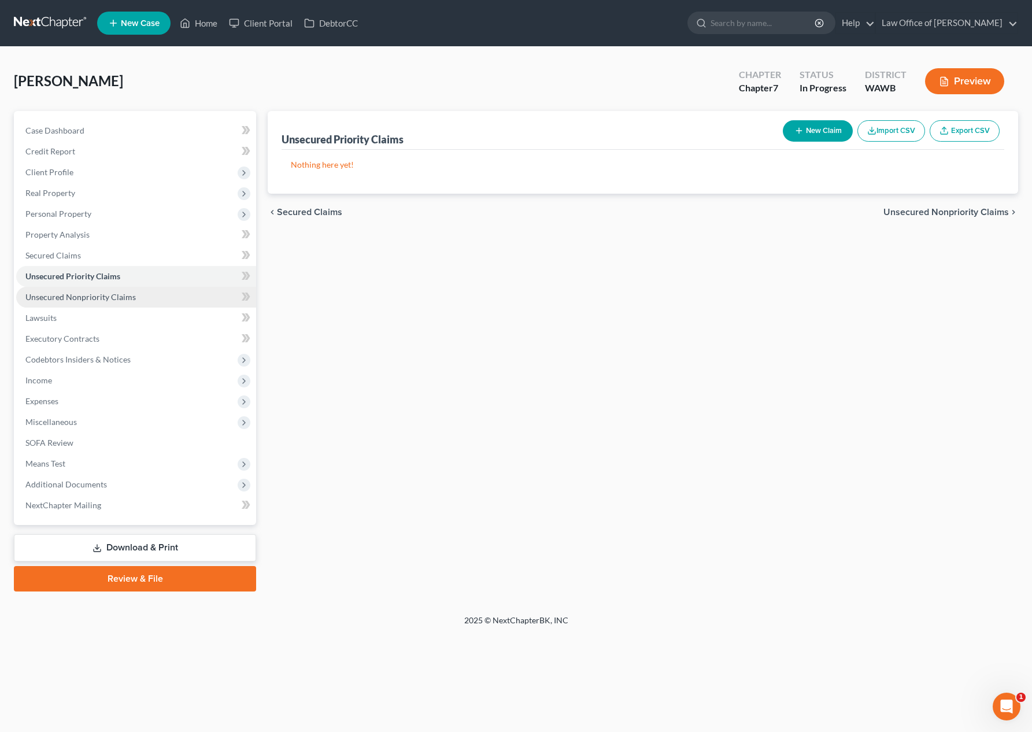
click at [162, 292] on link "Unsecured Nonpriority Claims" at bounding box center [136, 297] width 240 height 21
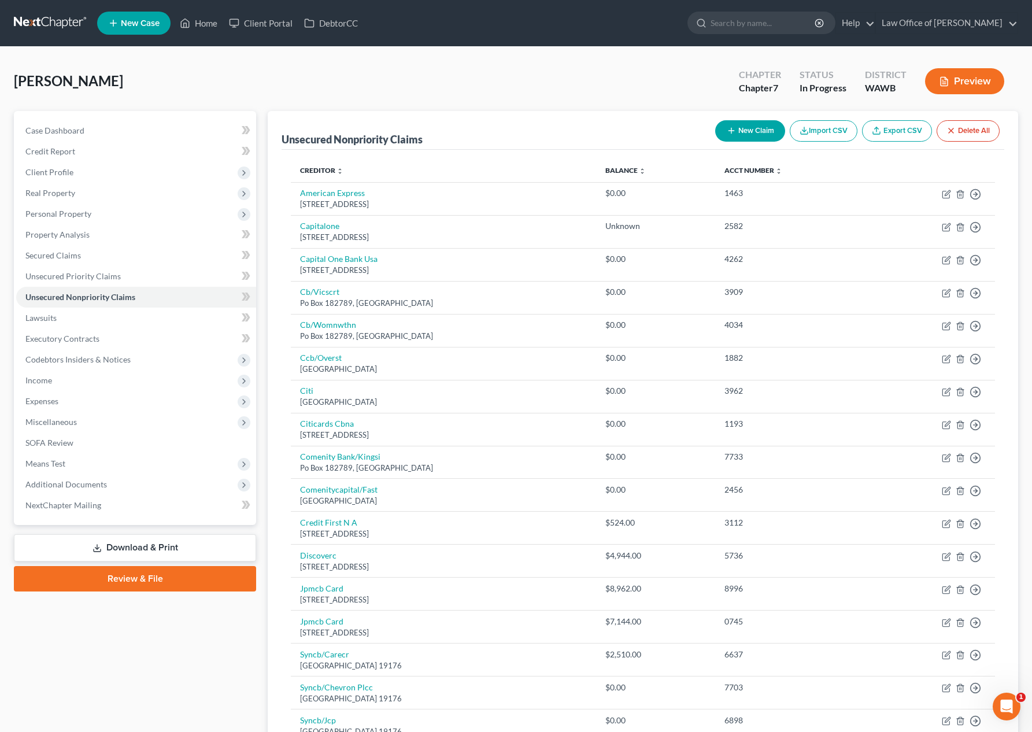
click at [505, 103] on div "Nahay, Vickie Upgraded Chapter Chapter 7 Status In Progress District WAWB Previ…" at bounding box center [516, 86] width 1004 height 50
click at [157, 168] on span "Client Profile" at bounding box center [136, 172] width 240 height 21
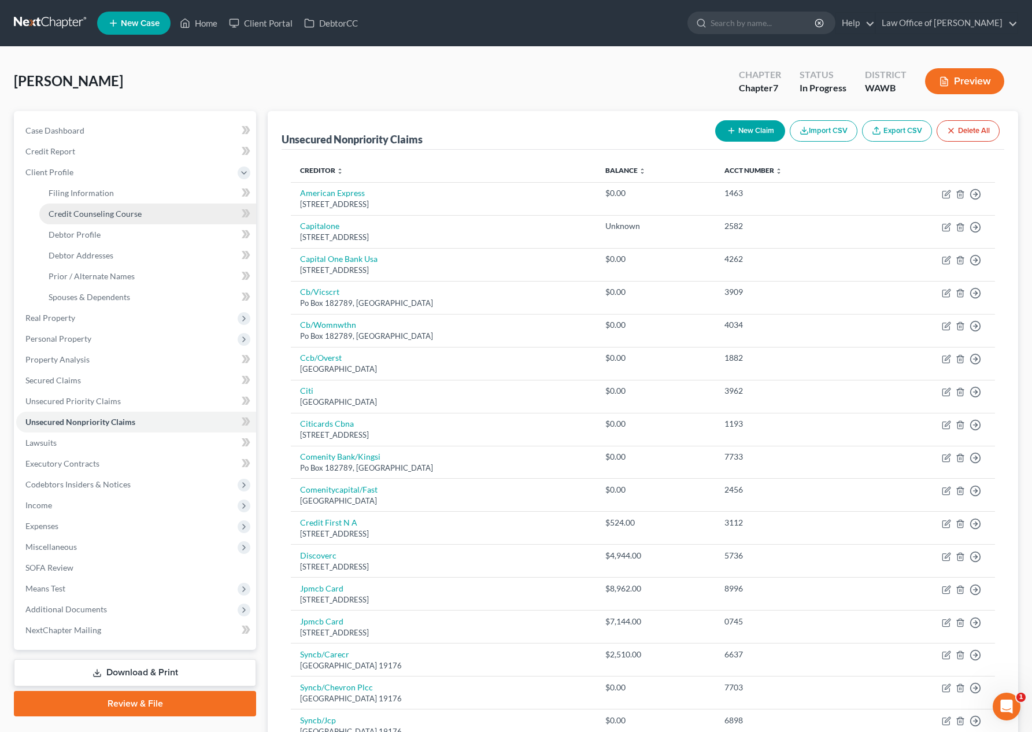
click at [149, 205] on link "Credit Counseling Course" at bounding box center [147, 213] width 217 height 21
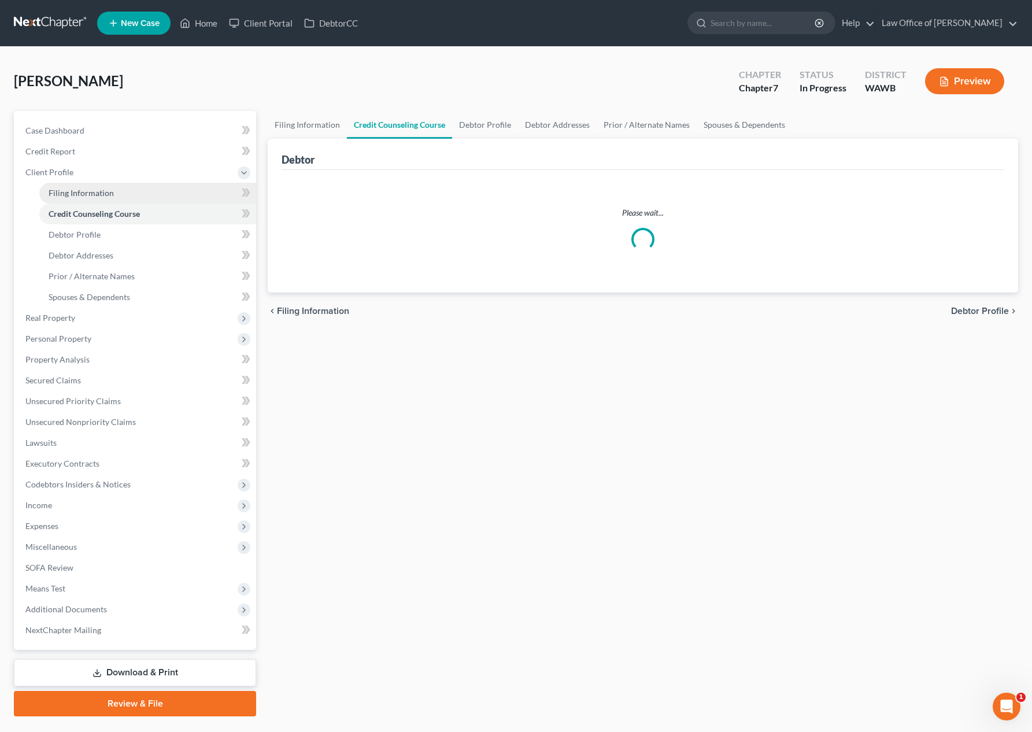
click at [142, 195] on link "Filing Information" at bounding box center [147, 193] width 217 height 21
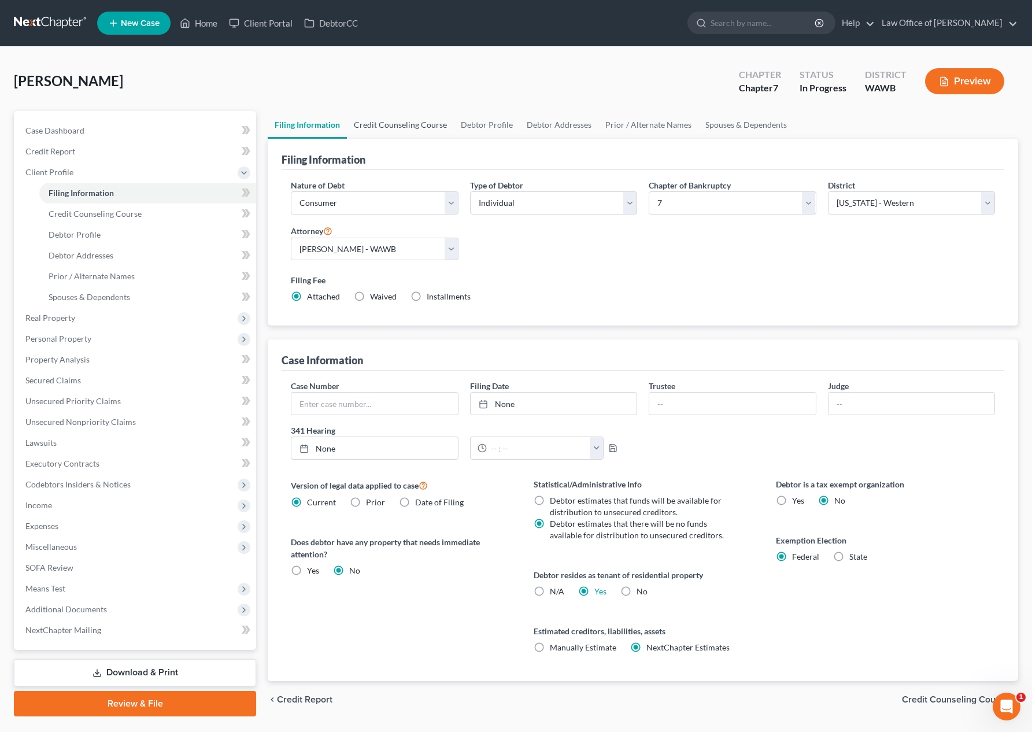
click at [406, 129] on link "Credit Counseling Course" at bounding box center [400, 125] width 107 height 28
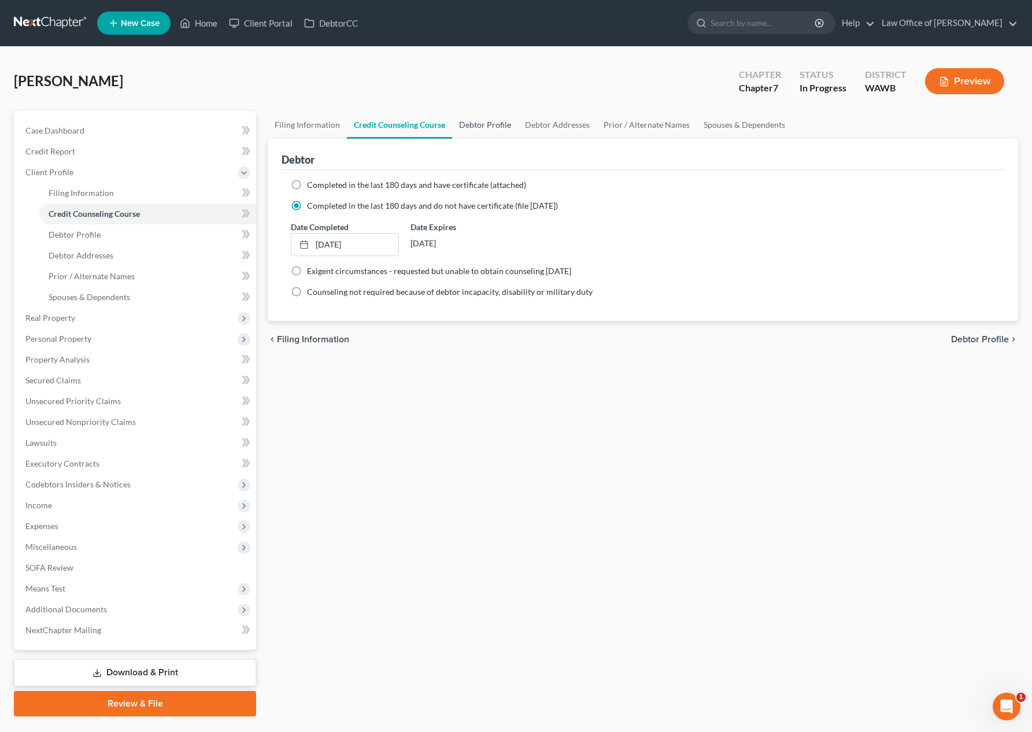
click at [485, 124] on link "Debtor Profile" at bounding box center [485, 125] width 66 height 28
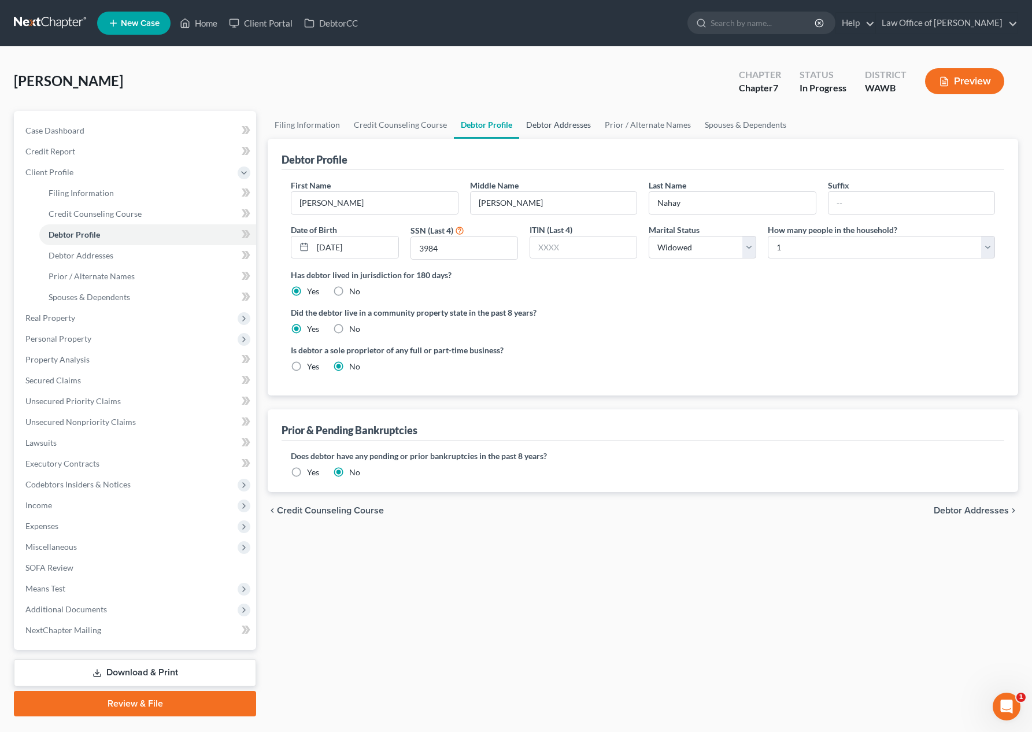
click at [577, 122] on link "Debtor Addresses" at bounding box center [558, 125] width 79 height 28
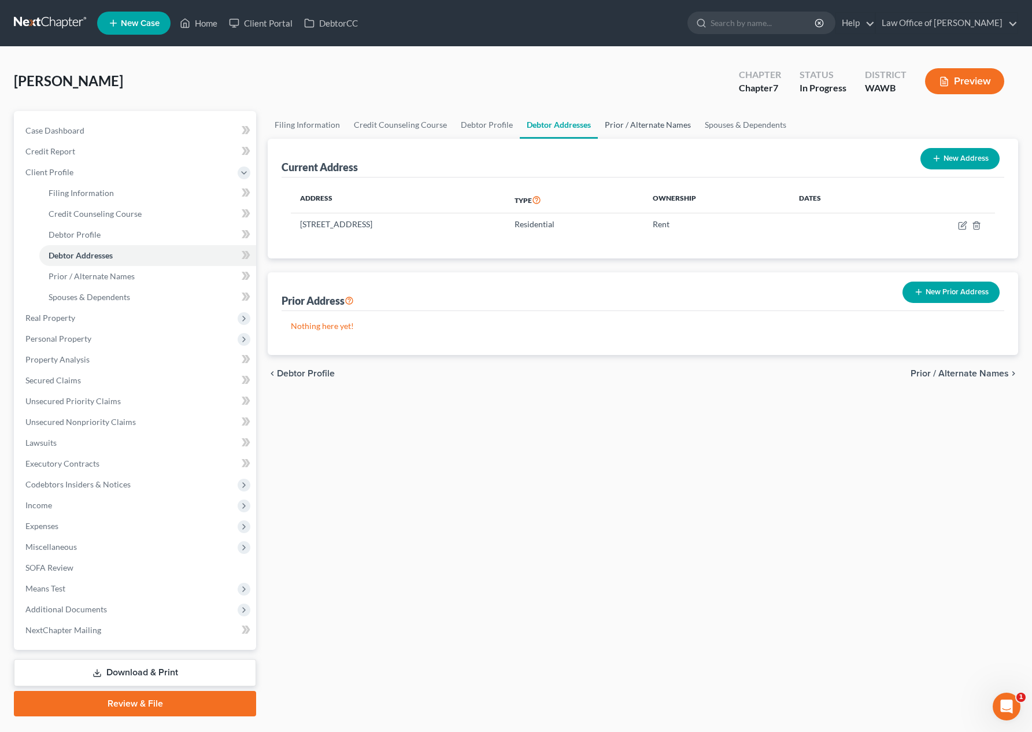
click at [642, 132] on link "Prior / Alternate Names" at bounding box center [648, 125] width 100 height 28
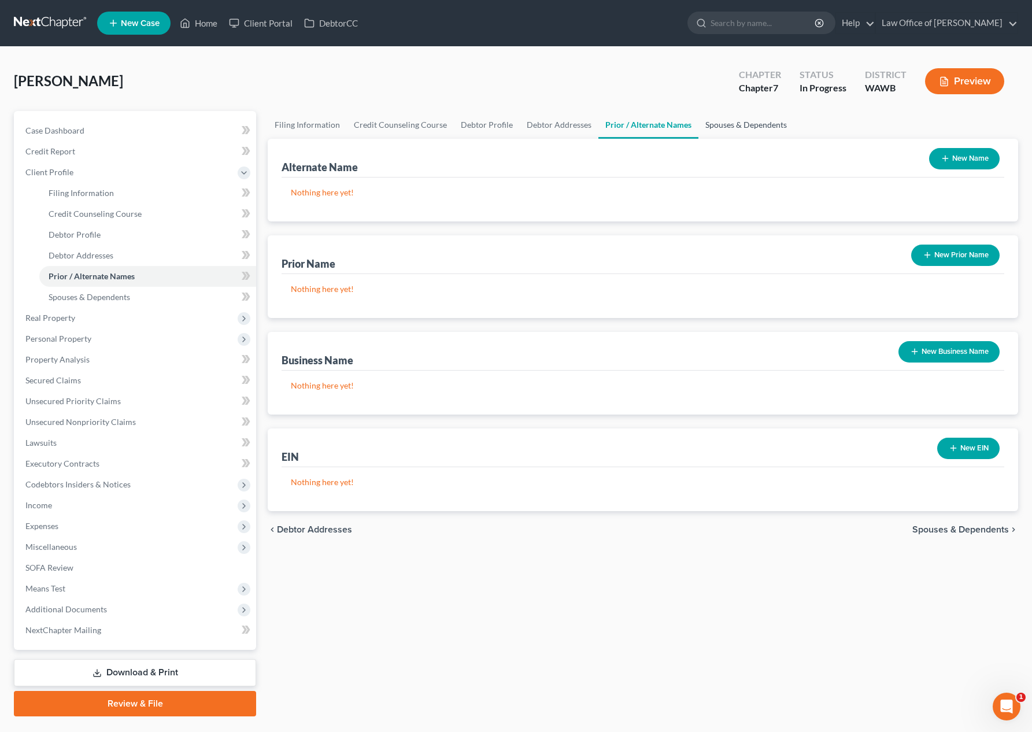
click at [721, 131] on link "Spouses & Dependents" at bounding box center [745, 125] width 95 height 28
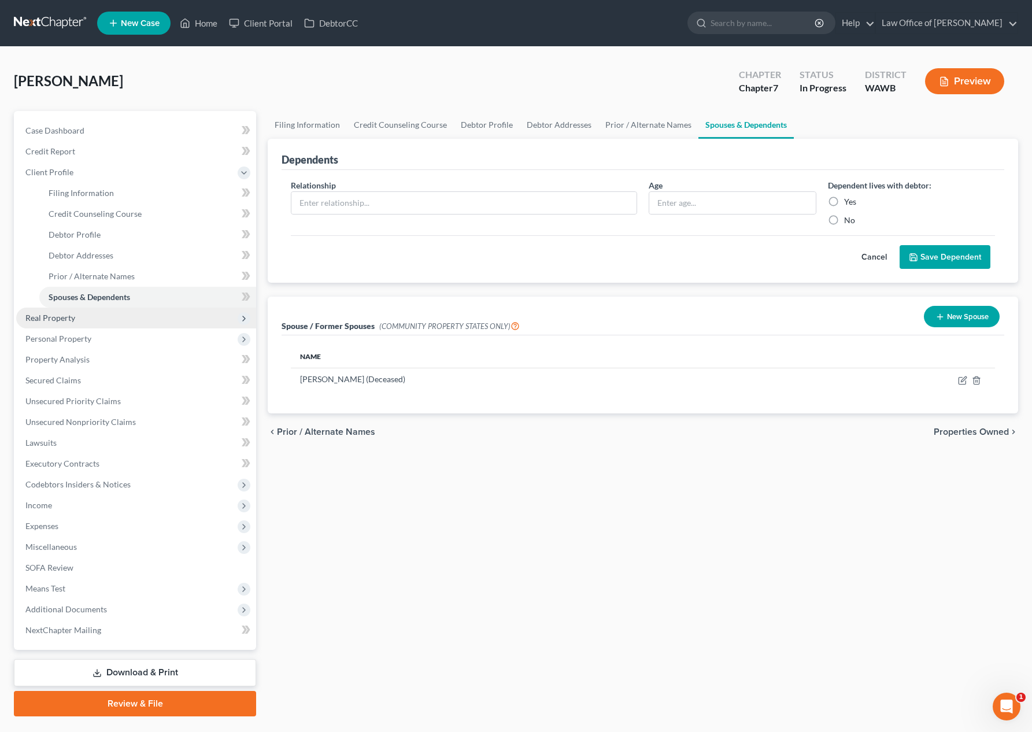
click at [120, 314] on span "Real Property" at bounding box center [136, 318] width 240 height 21
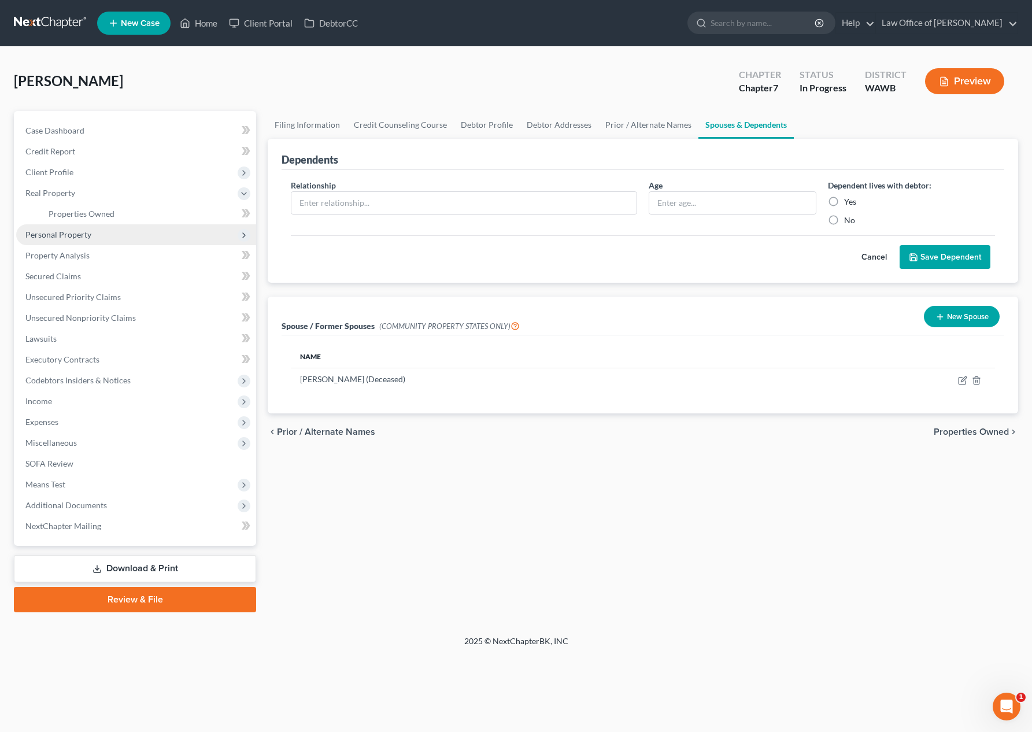
click at [77, 239] on span "Personal Property" at bounding box center [136, 234] width 240 height 21
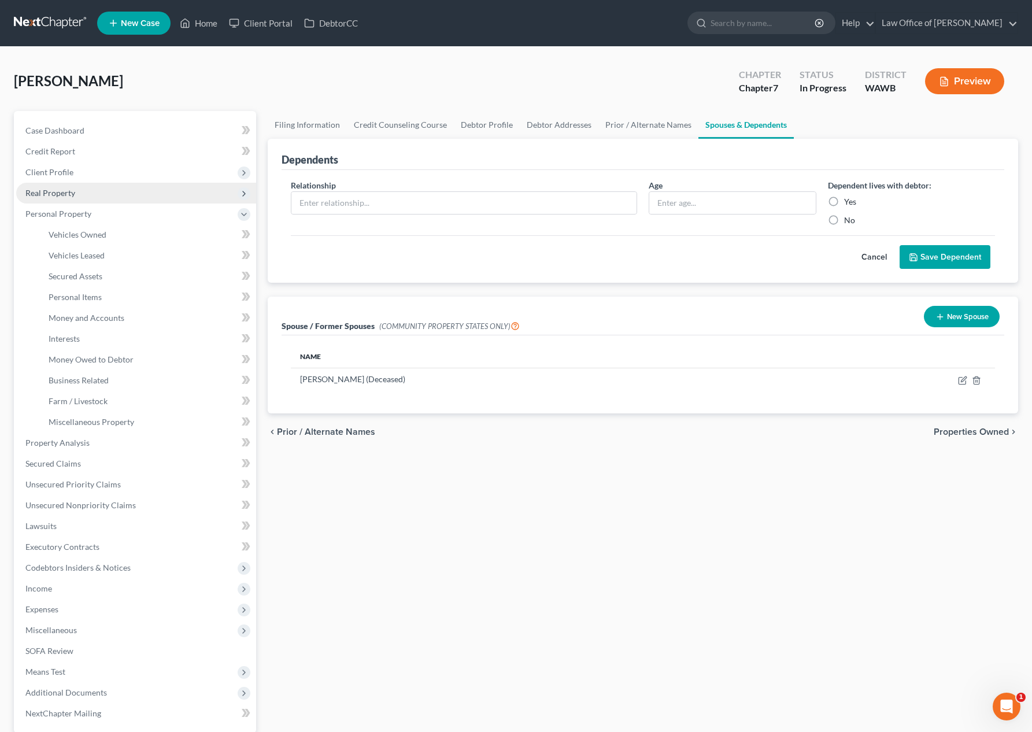
click at [79, 195] on span "Real Property" at bounding box center [136, 193] width 240 height 21
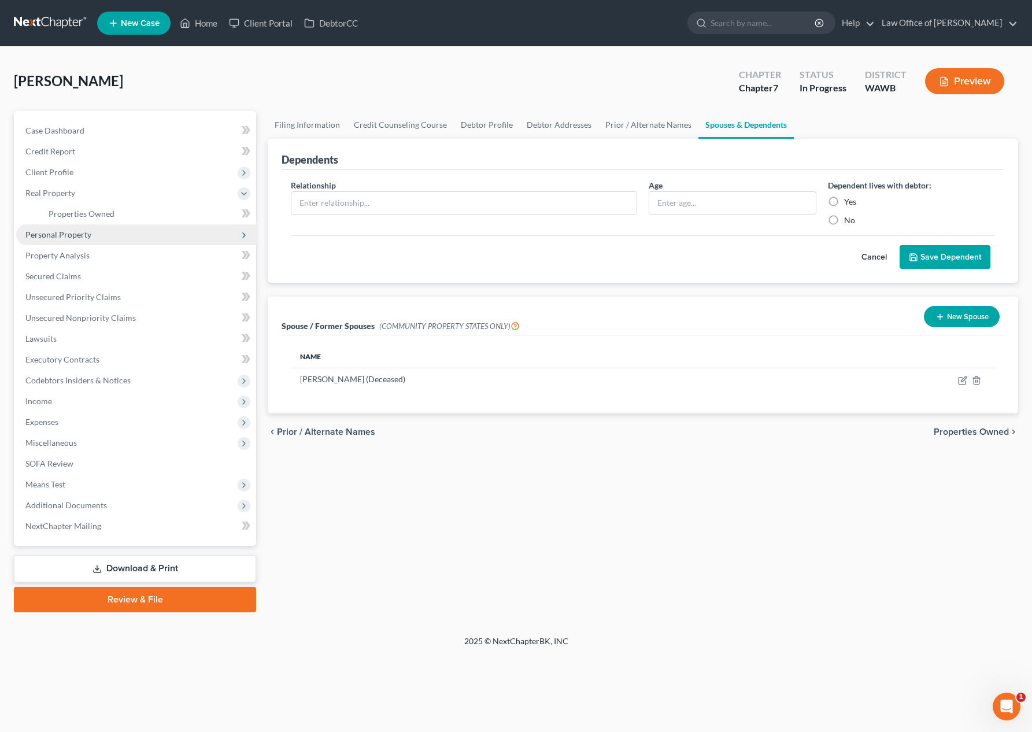
click at [134, 237] on span "Personal Property" at bounding box center [136, 234] width 240 height 21
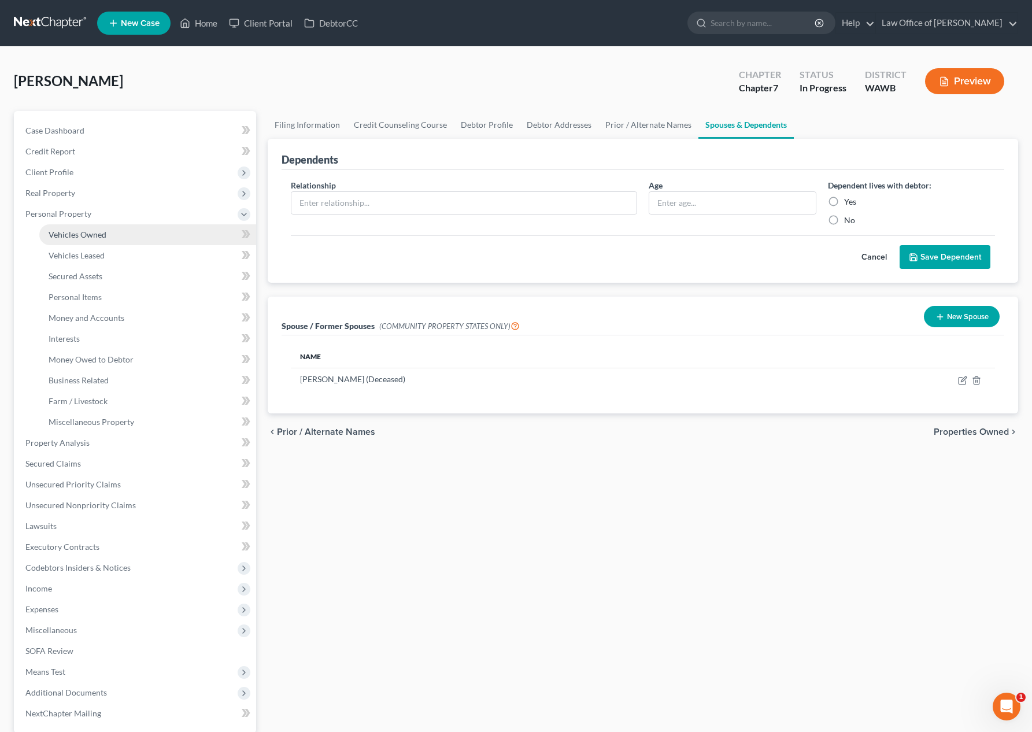
click at [134, 234] on link "Vehicles Owned" at bounding box center [147, 234] width 217 height 21
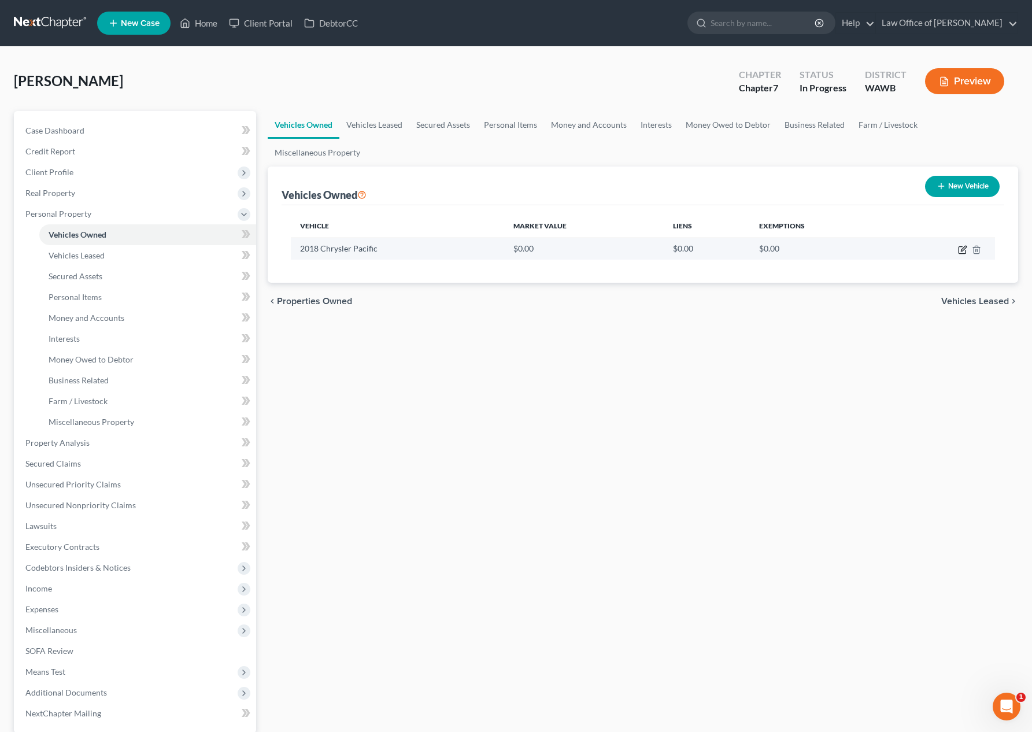
click at [964, 250] on icon "button" at bounding box center [962, 249] width 9 height 9
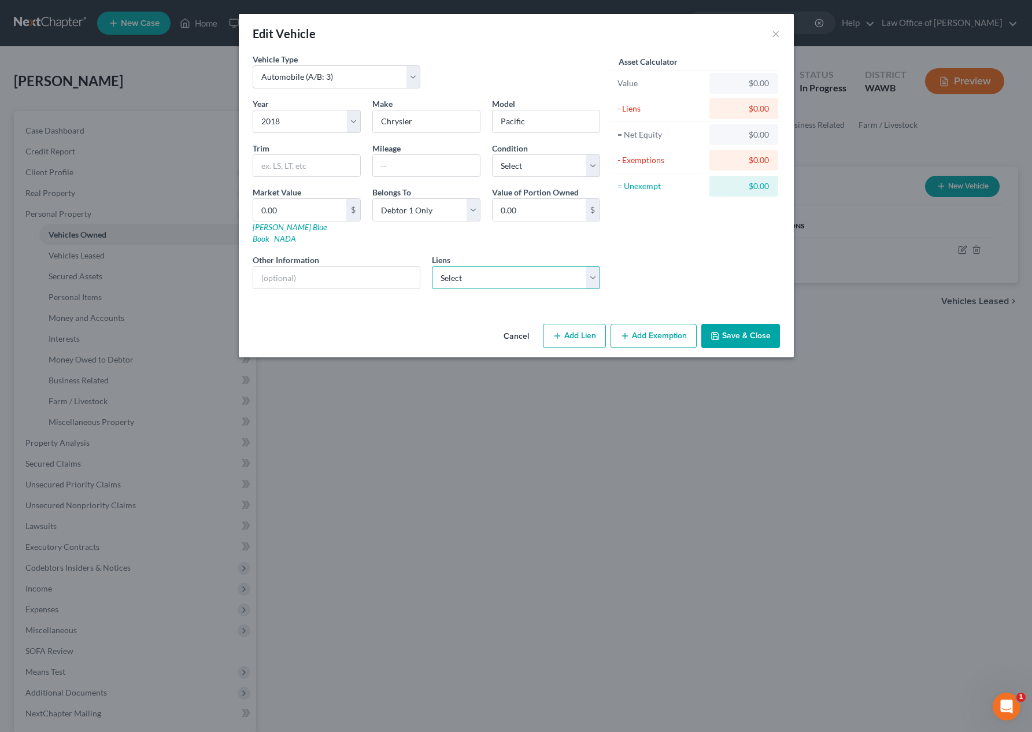
click at [498, 266] on select "Select Andrews Federal Credit Union - $11,657.00 Global Fcu - $0.00" at bounding box center [516, 277] width 168 height 23
click at [432, 266] on select "Select Andrews Federal Credit Union - $11,657.00 Global Fcu - $0.00" at bounding box center [516, 277] width 168 height 23
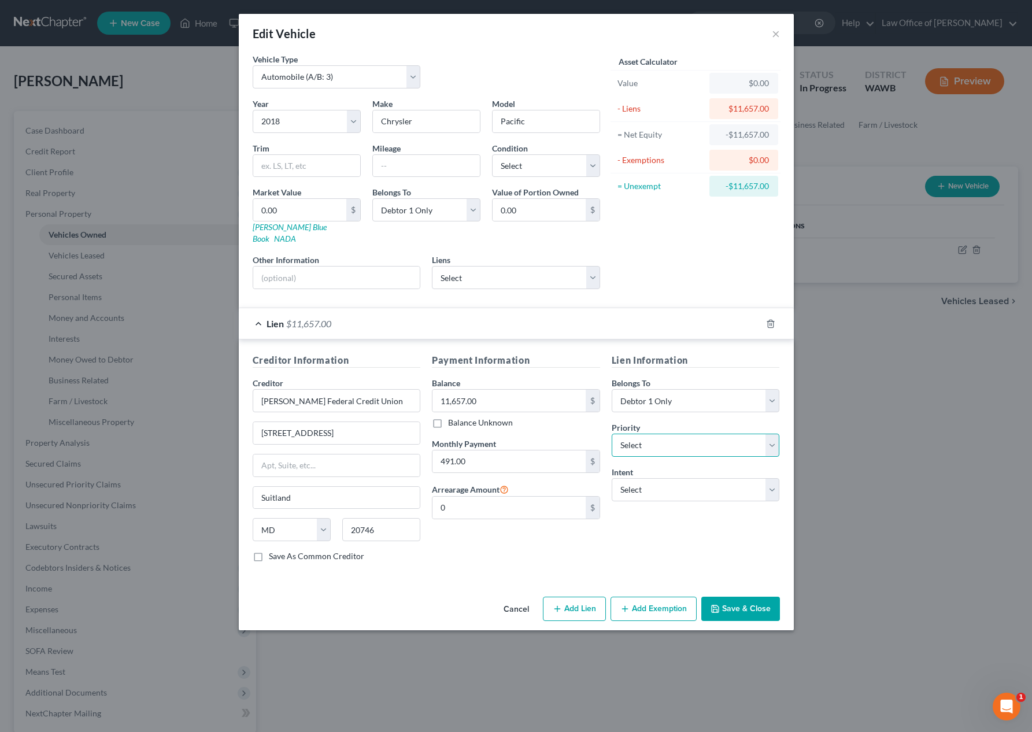
click at [661, 434] on select "Select 1st 2nd 3rd 4th 5th 6th 7th 8th 9th 10th 11th 12th 13th 14th 15th 16th 1…" at bounding box center [696, 445] width 168 height 23
click at [612, 434] on select "Select 1st 2nd 3rd 4th 5th 6th 7th 8th 9th 10th 11th 12th 13th 14th 15th 16th 1…" at bounding box center [696, 445] width 168 height 23
click at [660, 478] on select "Select Surrender Redeem Reaffirm Avoid Other" at bounding box center [696, 489] width 168 height 23
click at [612, 478] on select "Select Surrender Redeem Reaffirm Avoid Other" at bounding box center [696, 489] width 168 height 23
click at [442, 167] on input "text" at bounding box center [426, 166] width 107 height 22
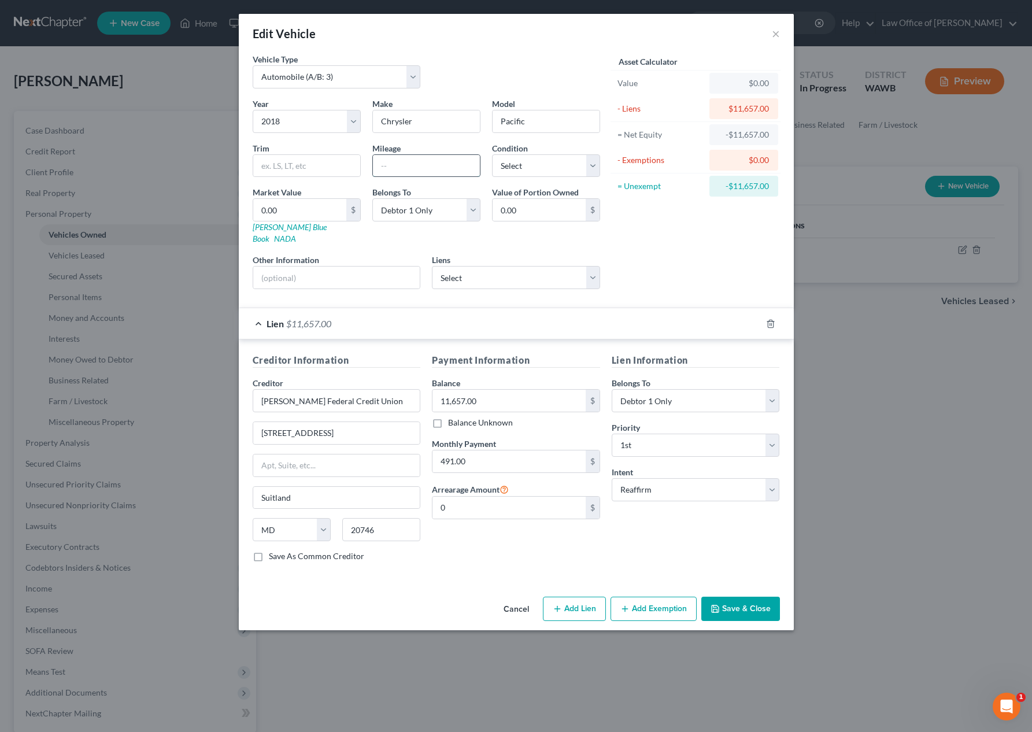
click at [441, 167] on input "text" at bounding box center [426, 166] width 107 height 22
click at [556, 181] on div "Year Select 2026 2025 2024 2023 2022 2021 2020 2019 2018 2017 2016 2015 2014 20…" at bounding box center [426, 198] width 359 height 201
click at [558, 157] on select "Select Excellent Very Good Good Fair Poor" at bounding box center [546, 165] width 108 height 23
click at [492, 154] on select "Select Excellent Very Good Good Fair Poor" at bounding box center [546, 165] width 108 height 23
click at [735, 597] on button "Save & Close" at bounding box center [740, 609] width 79 height 24
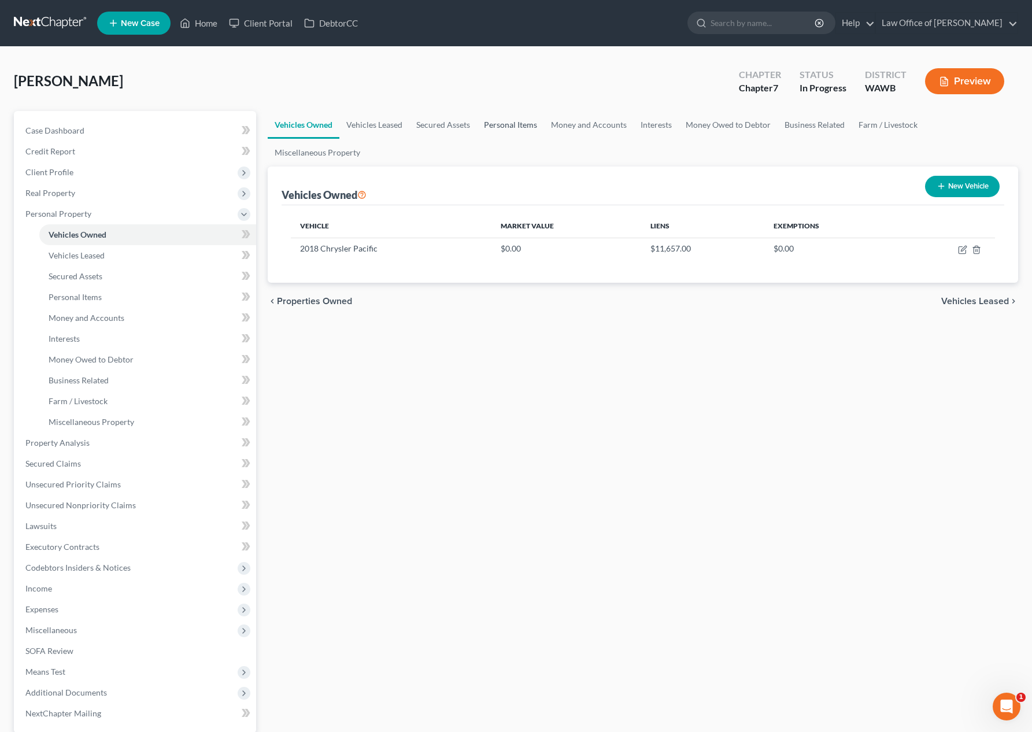
click at [512, 125] on link "Personal Items" at bounding box center [510, 125] width 67 height 28
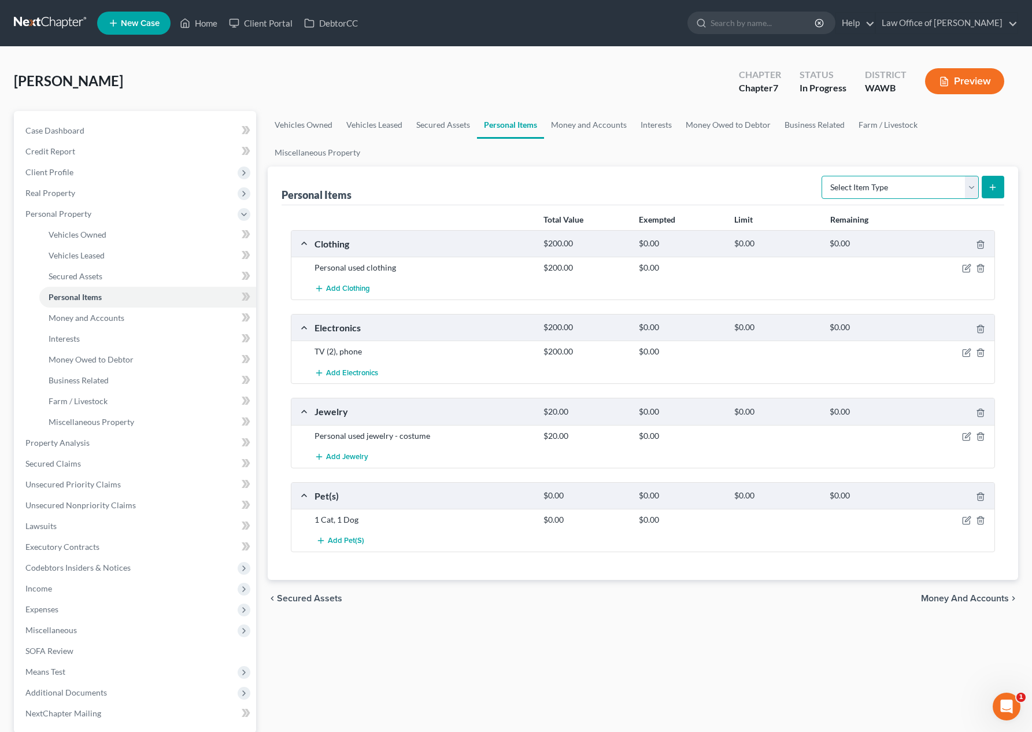
click at [906, 185] on select "Select Item Type Clothing (A/B: 11) Collectibles Of Value (A/B: 8) Electronics …" at bounding box center [899, 187] width 157 height 23
click at [823, 176] on select "Select Item Type Clothing (A/B: 11) Collectibles Of Value (A/B: 8) Electronics …" at bounding box center [899, 187] width 157 height 23
click at [990, 186] on icon "submit" at bounding box center [992, 187] width 9 height 9
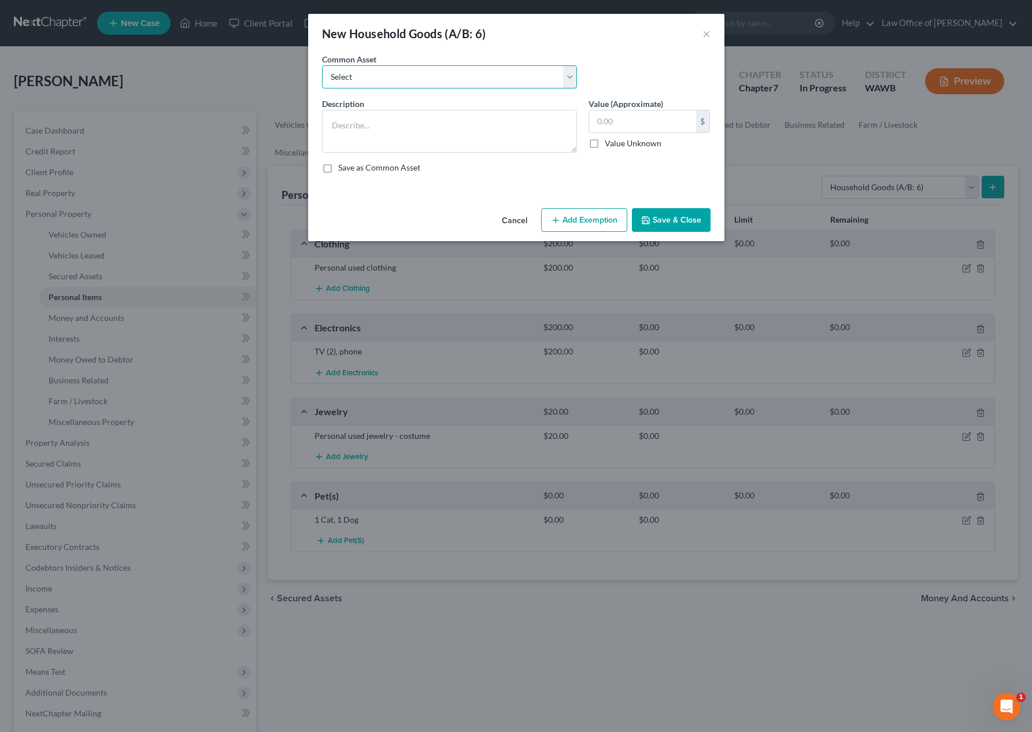
click at [403, 73] on select "Select Household goods and furnishings" at bounding box center [449, 76] width 255 height 23
click at [322, 65] on select "Select Household goods and furnishings" at bounding box center [449, 76] width 255 height 23
drag, startPoint x: 675, startPoint y: 117, endPoint x: 587, endPoint y: 114, distance: 87.9
click at [587, 114] on div "Value (Approximate) 10,000.00 $ Value Unknown Balance Undetermined 10,000.00 $ …" at bounding box center [650, 125] width 134 height 55
click at [606, 221] on button "Add Exemption" at bounding box center [584, 220] width 86 height 24
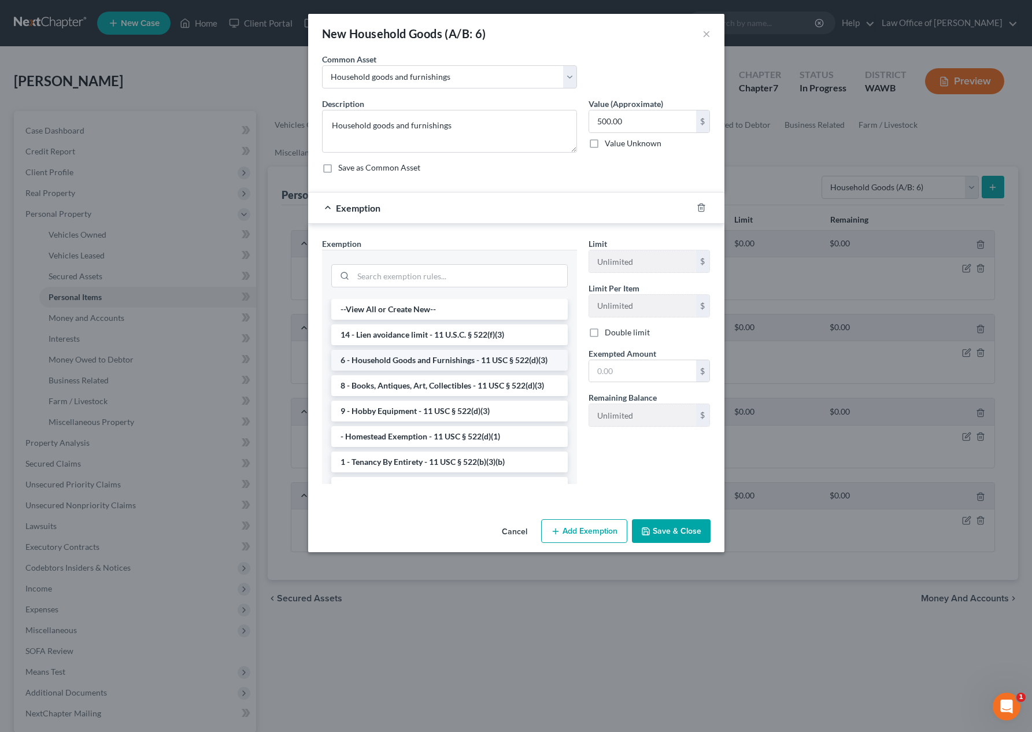
click at [520, 359] on li "6 - Household Goods and Furnishings - 11 USC § 522(d)(3)" at bounding box center [449, 360] width 236 height 21
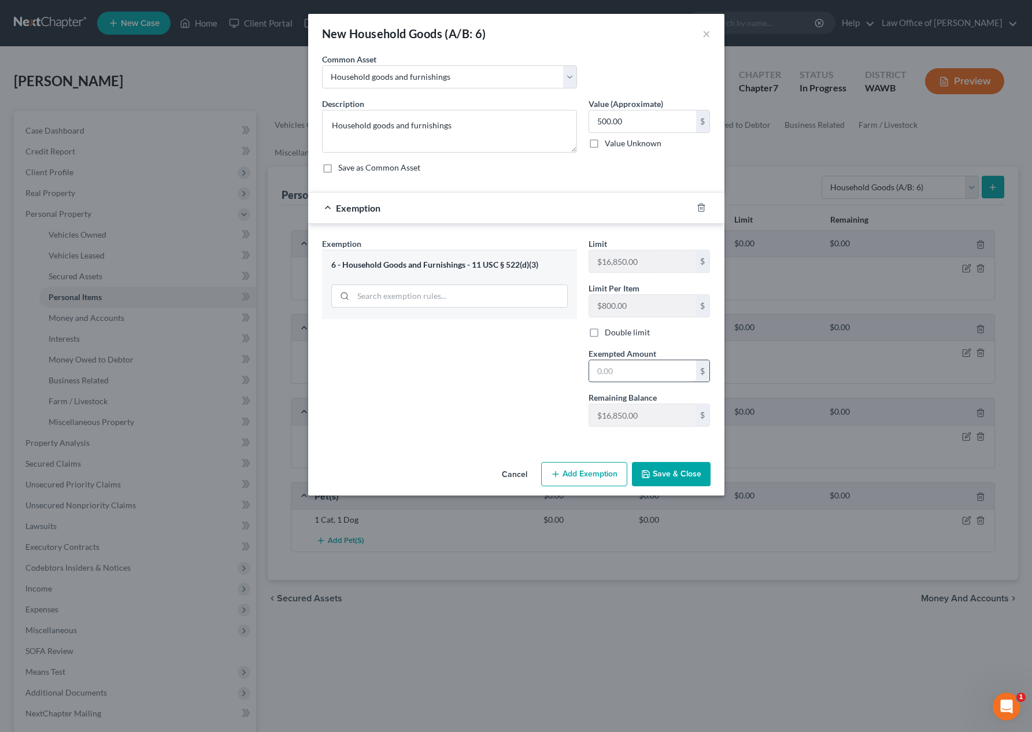
click at [649, 377] on input "text" at bounding box center [642, 371] width 107 height 22
click at [683, 479] on button "Save & Close" at bounding box center [671, 474] width 79 height 24
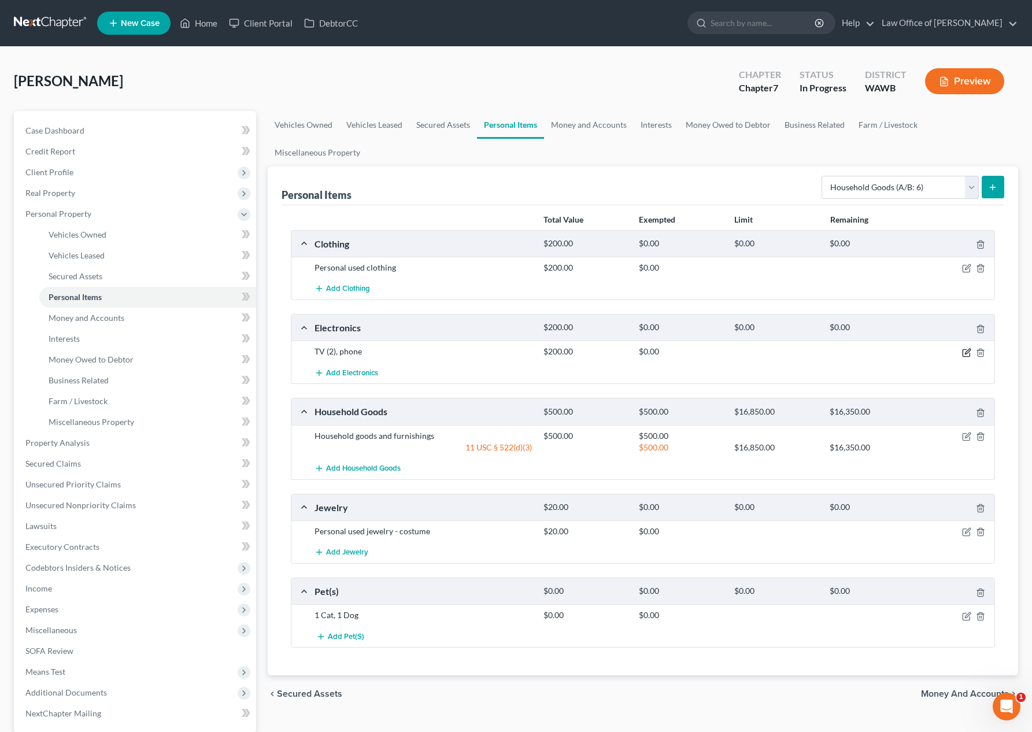
click at [965, 352] on icon "button" at bounding box center [967, 351] width 5 height 5
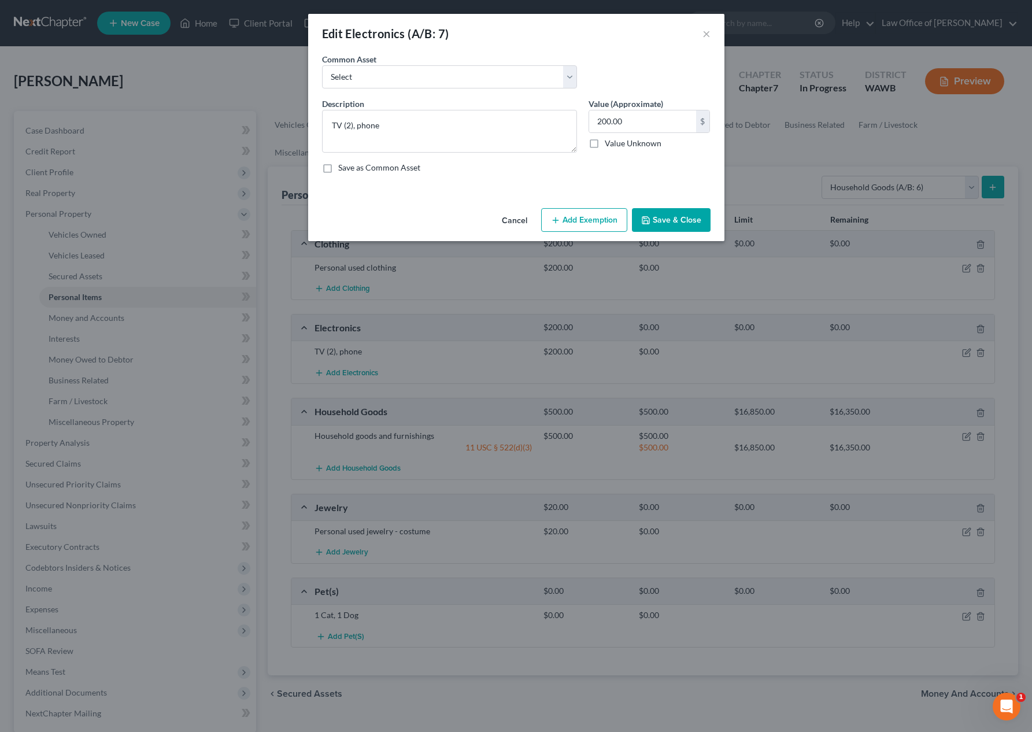
click at [592, 217] on button "Add Exemption" at bounding box center [584, 220] width 86 height 24
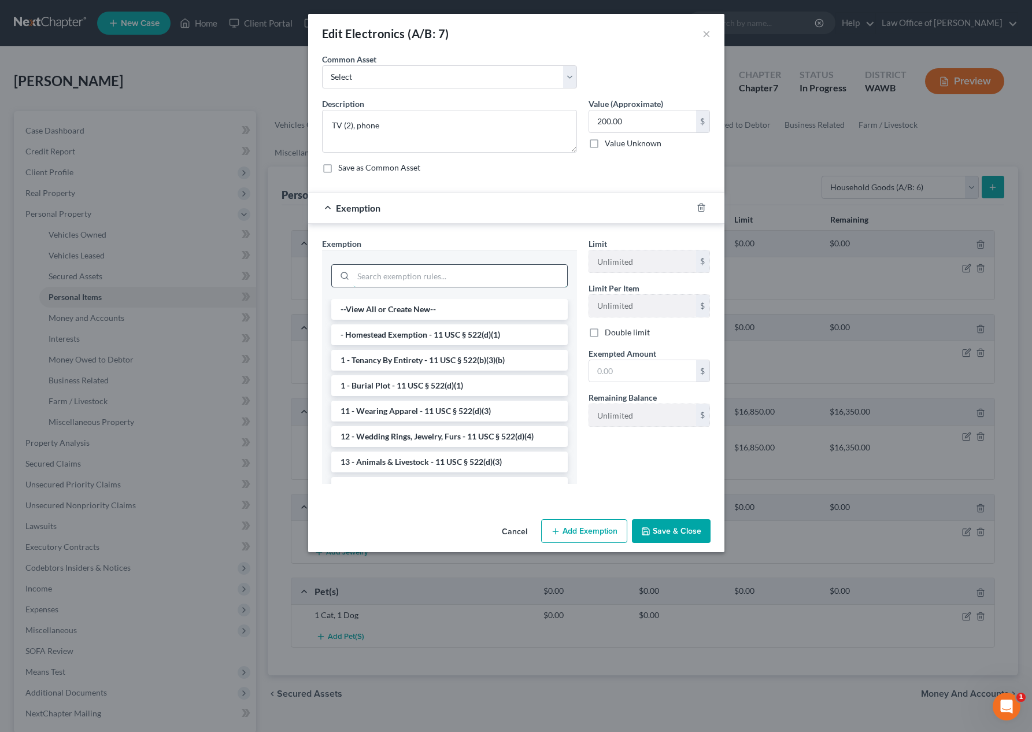
click at [490, 272] on input "search" at bounding box center [460, 276] width 214 height 22
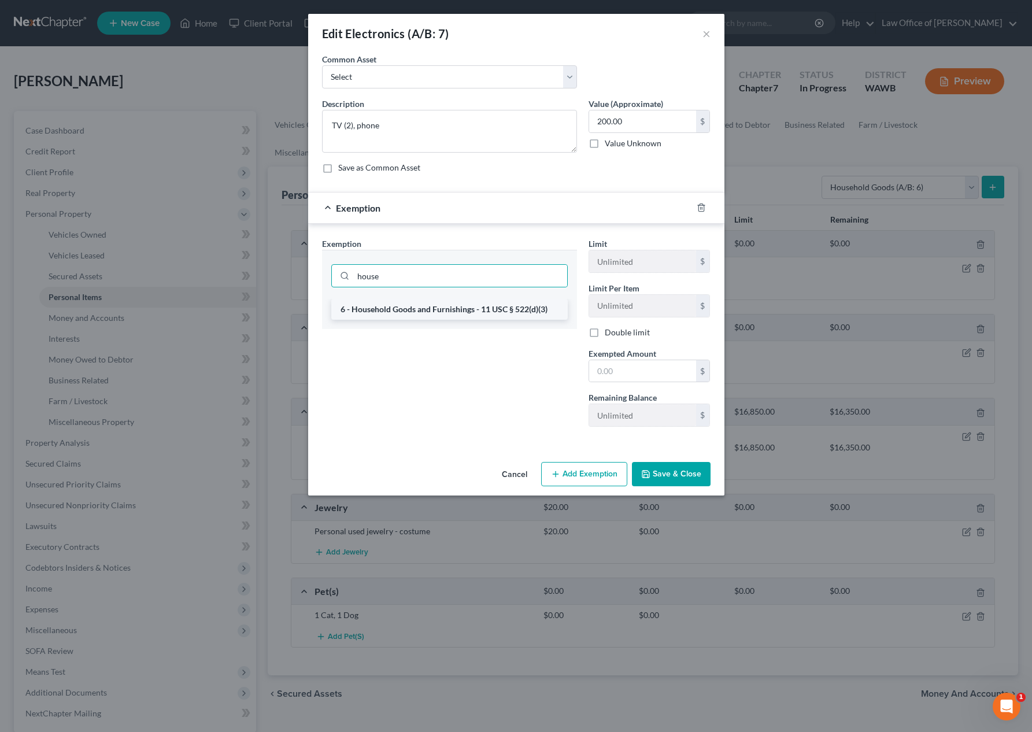
click at [489, 301] on li "6 - Household Goods and Furnishings - 11 USC § 522(d)(3)" at bounding box center [449, 309] width 236 height 21
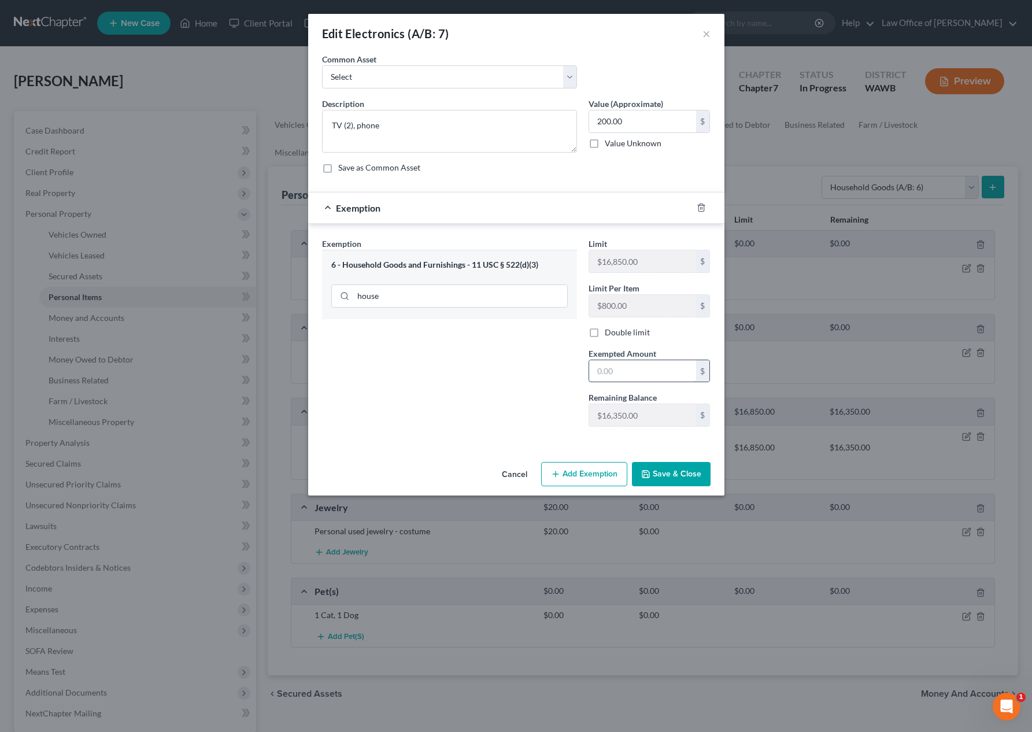
click at [629, 379] on input "text" at bounding box center [642, 371] width 107 height 22
click at [527, 427] on div "Exemption Set must be selected for CA. Exemption * 6 - Household Goods and Furn…" at bounding box center [449, 337] width 266 height 198
click at [699, 482] on button "Save & Close" at bounding box center [671, 474] width 79 height 24
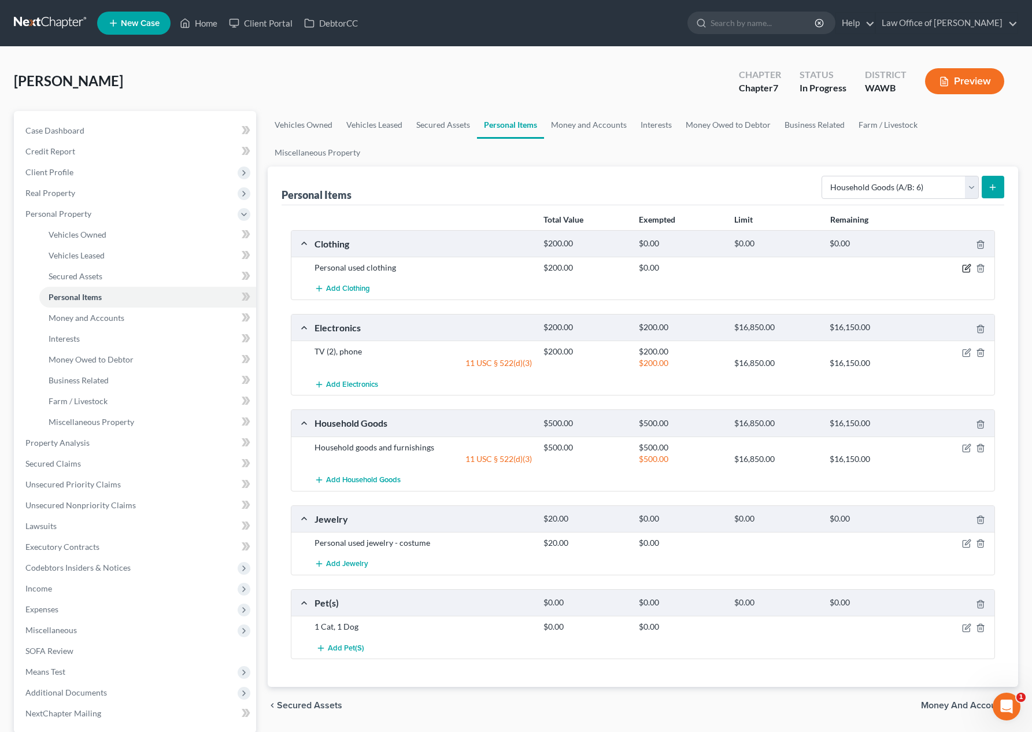
click at [968, 265] on icon "button" at bounding box center [967, 267] width 5 height 5
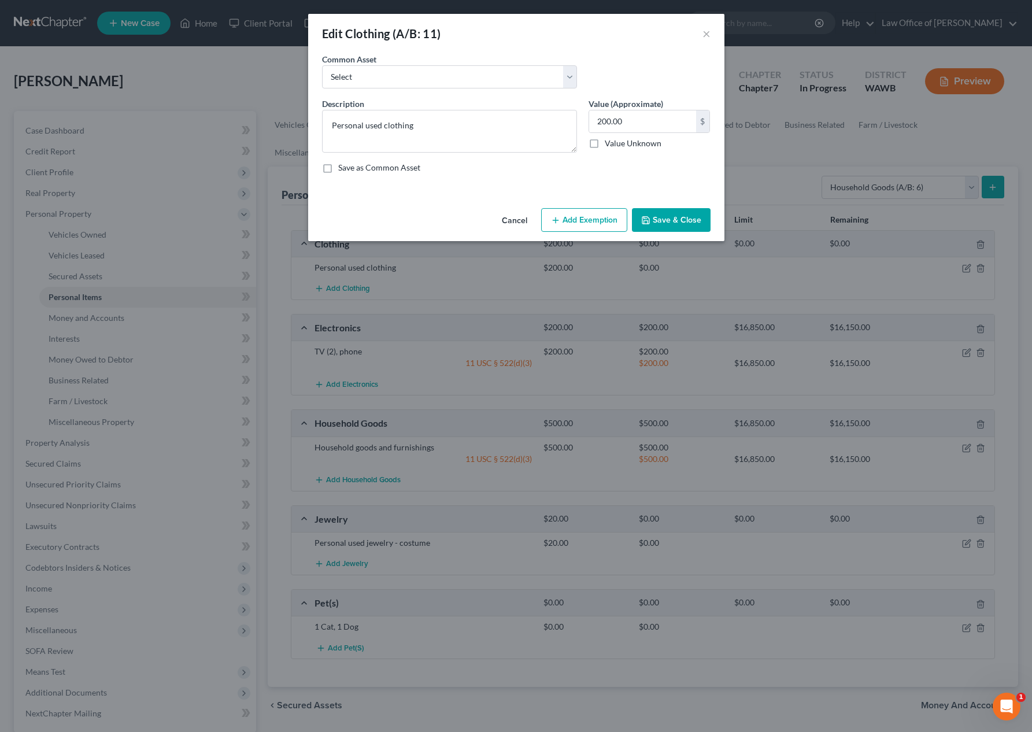
click at [576, 223] on button "Add Exemption" at bounding box center [584, 220] width 86 height 24
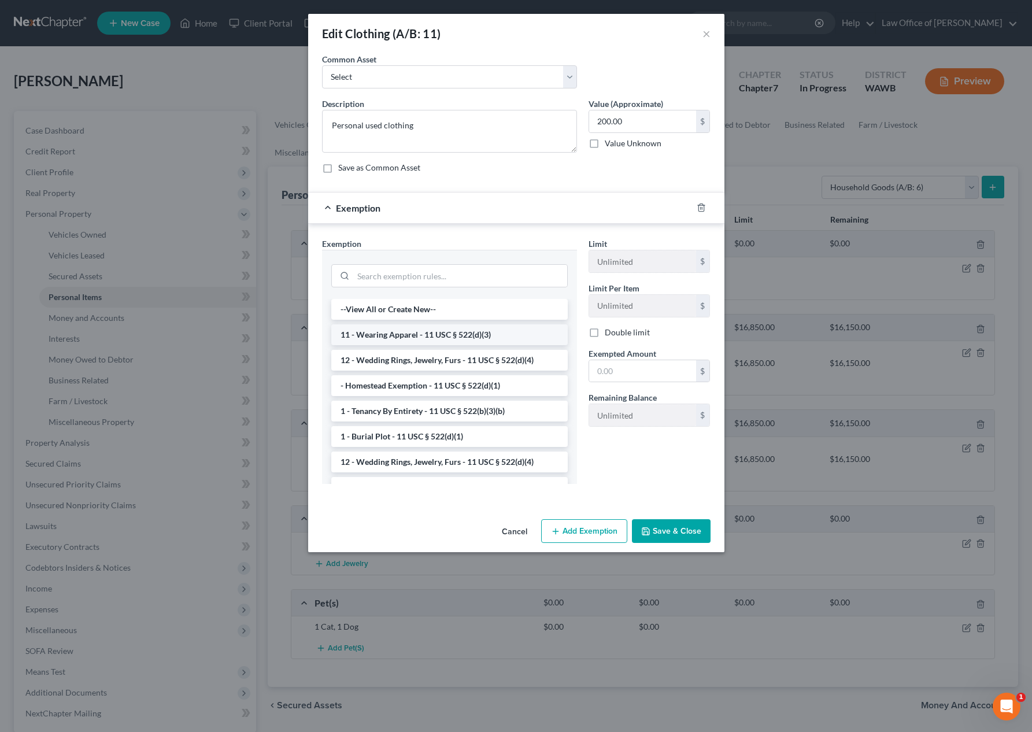
click at [449, 329] on li "11 - Wearing Apparel - 11 USC § 522(d)(3)" at bounding box center [449, 334] width 236 height 21
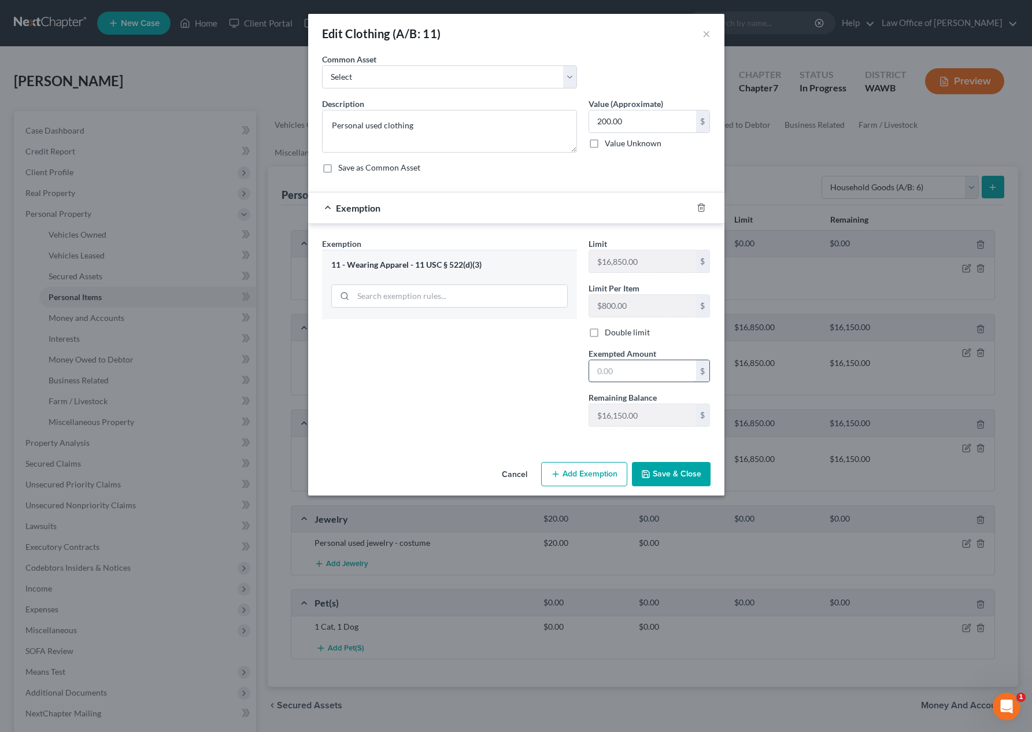
click at [627, 362] on input "text" at bounding box center [642, 371] width 107 height 22
click at [529, 421] on div "Exemption Set must be selected for CA. Exemption * 11 - Wearing Apparel - 11 US…" at bounding box center [449, 337] width 266 height 198
click at [667, 477] on button "Save & Close" at bounding box center [671, 474] width 79 height 24
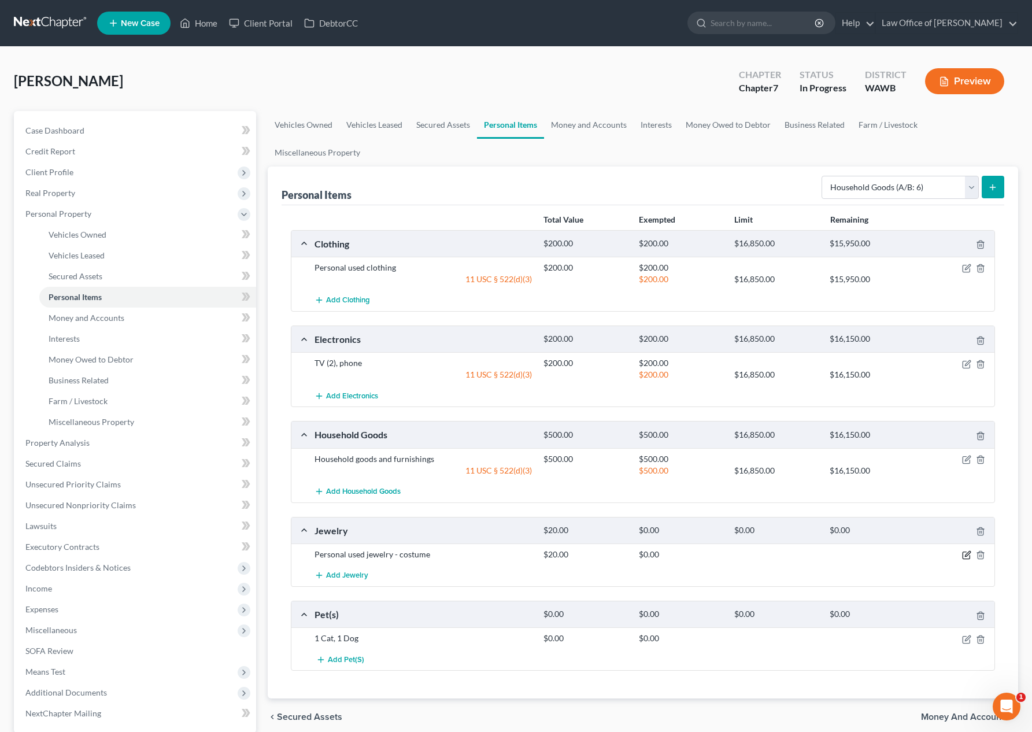
click at [968, 555] on icon "button" at bounding box center [966, 554] width 9 height 9
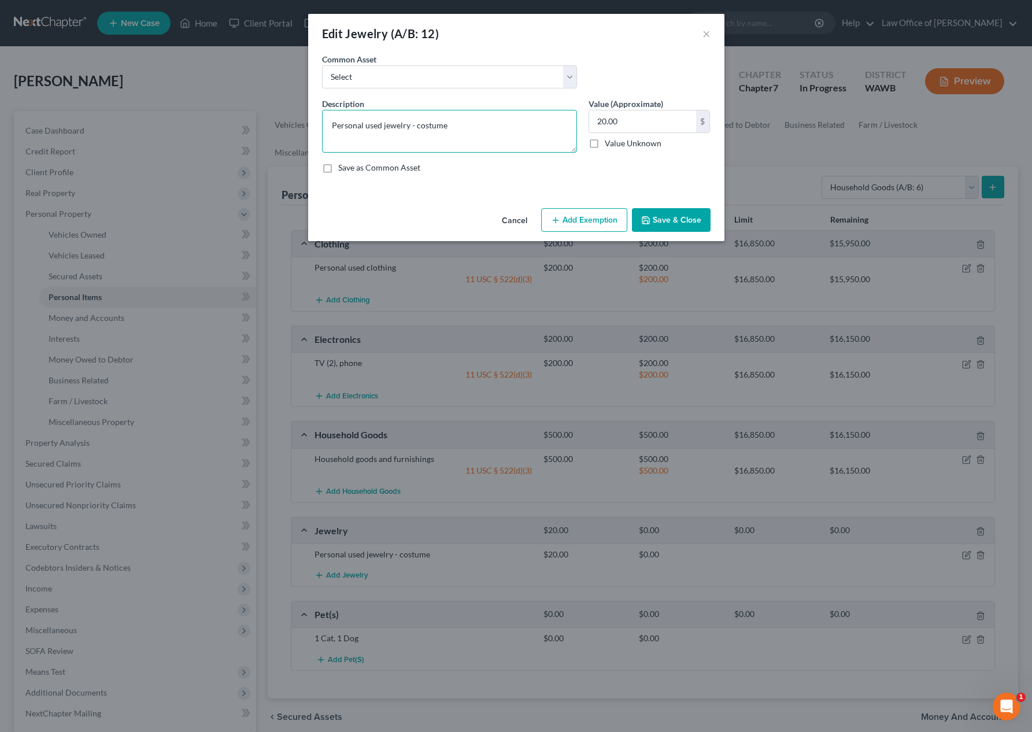
click at [518, 124] on textarea "Personal used jewelry - costume" at bounding box center [449, 131] width 255 height 43
click at [658, 221] on button "Save & Close" at bounding box center [671, 220] width 79 height 24
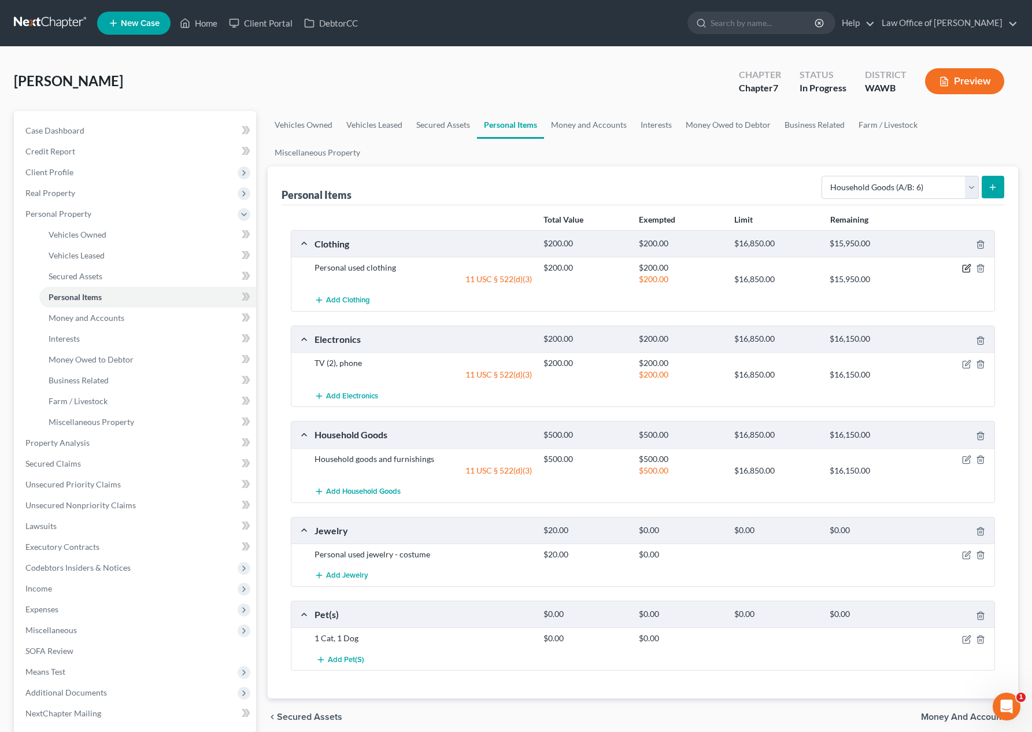
click at [968, 265] on icon "button" at bounding box center [967, 267] width 5 height 5
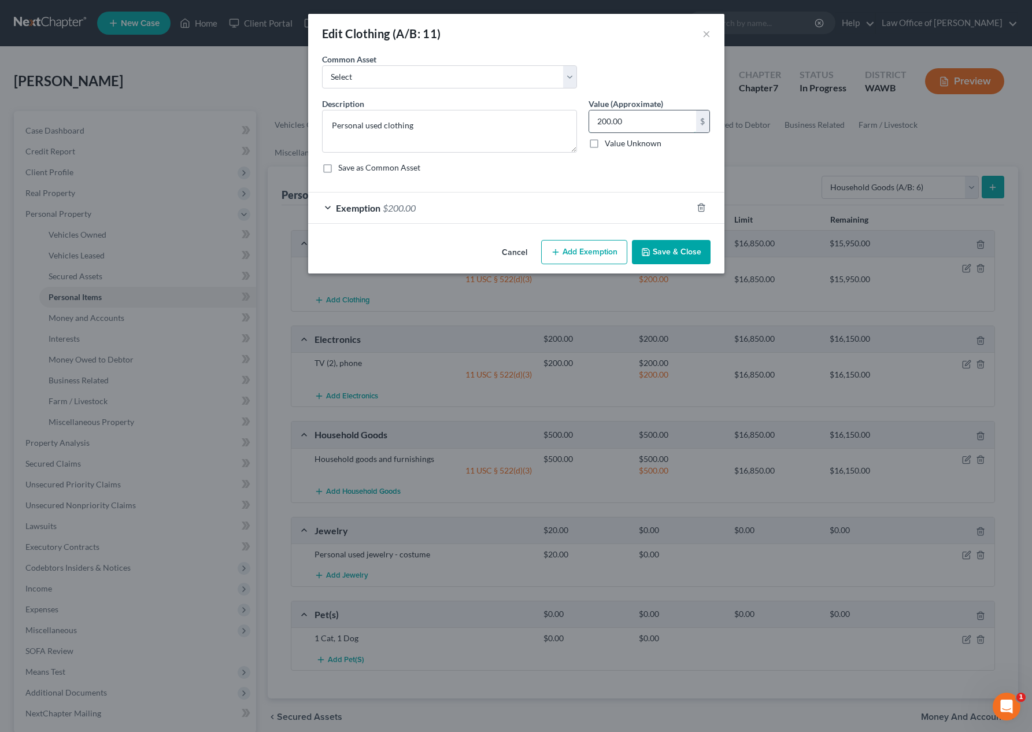
click at [659, 127] on input "200.00" at bounding box center [642, 121] width 107 height 22
click at [544, 204] on div "Exemption $200.00" at bounding box center [500, 207] width 384 height 31
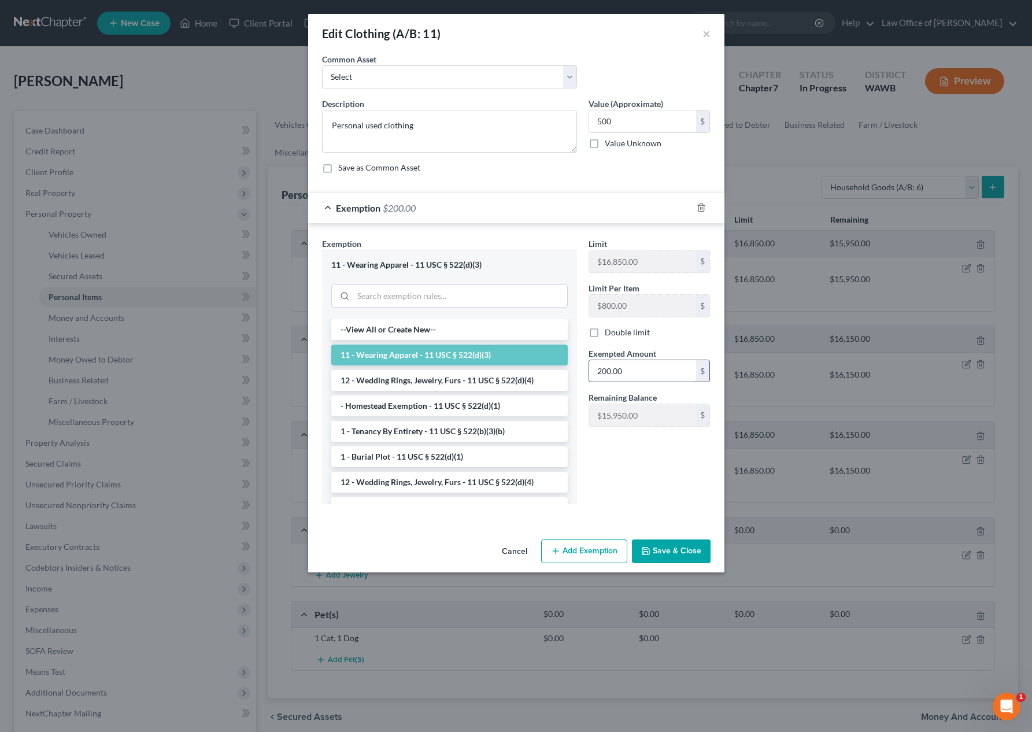
click at [627, 371] on input "200.00" at bounding box center [642, 371] width 107 height 22
click at [668, 546] on button "Save & Close" at bounding box center [671, 551] width 79 height 24
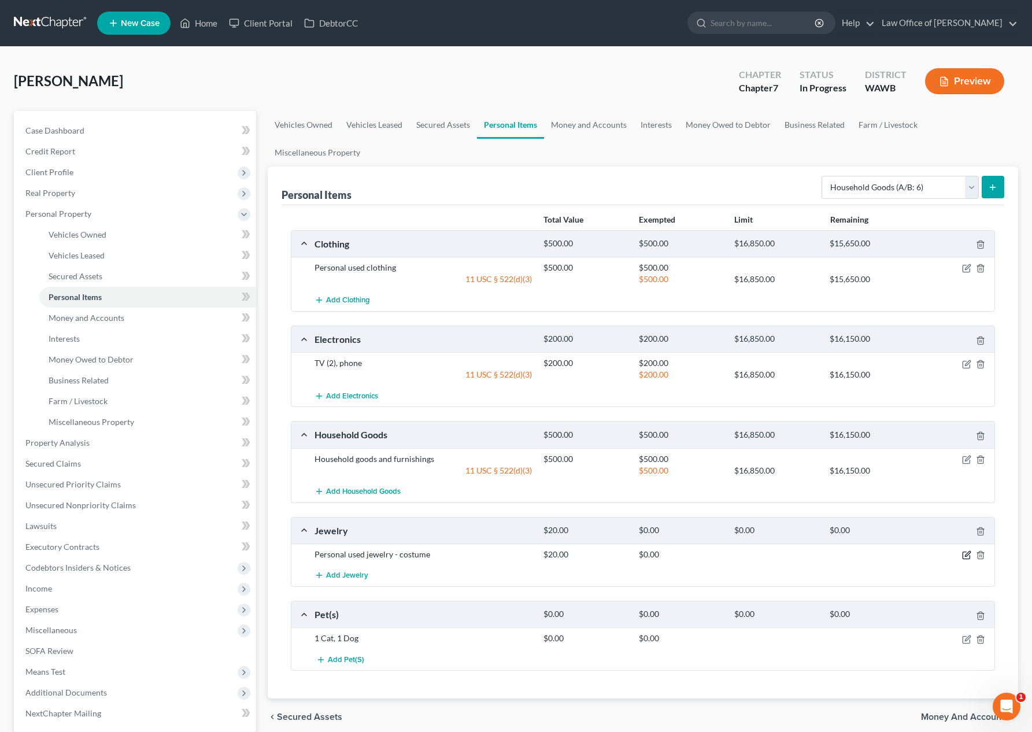
click at [963, 555] on icon "button" at bounding box center [966, 554] width 9 height 9
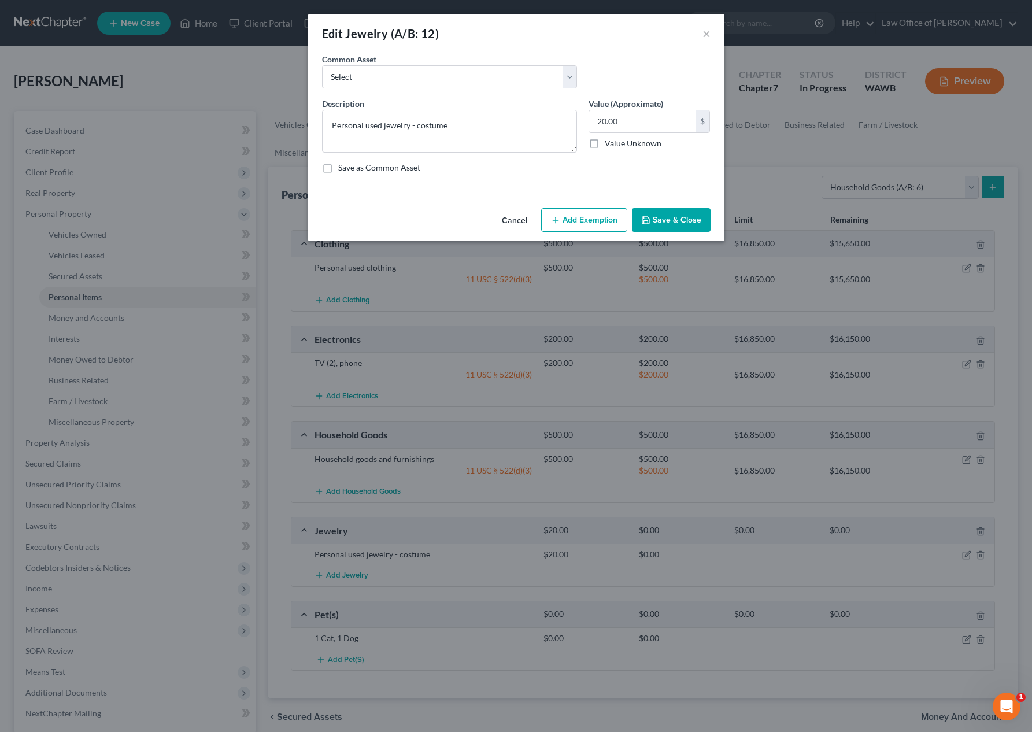
click at [584, 234] on div "Cancel Add Exemption Save & Close" at bounding box center [516, 222] width 416 height 38
click at [587, 223] on button "Add Exemption" at bounding box center [584, 220] width 86 height 24
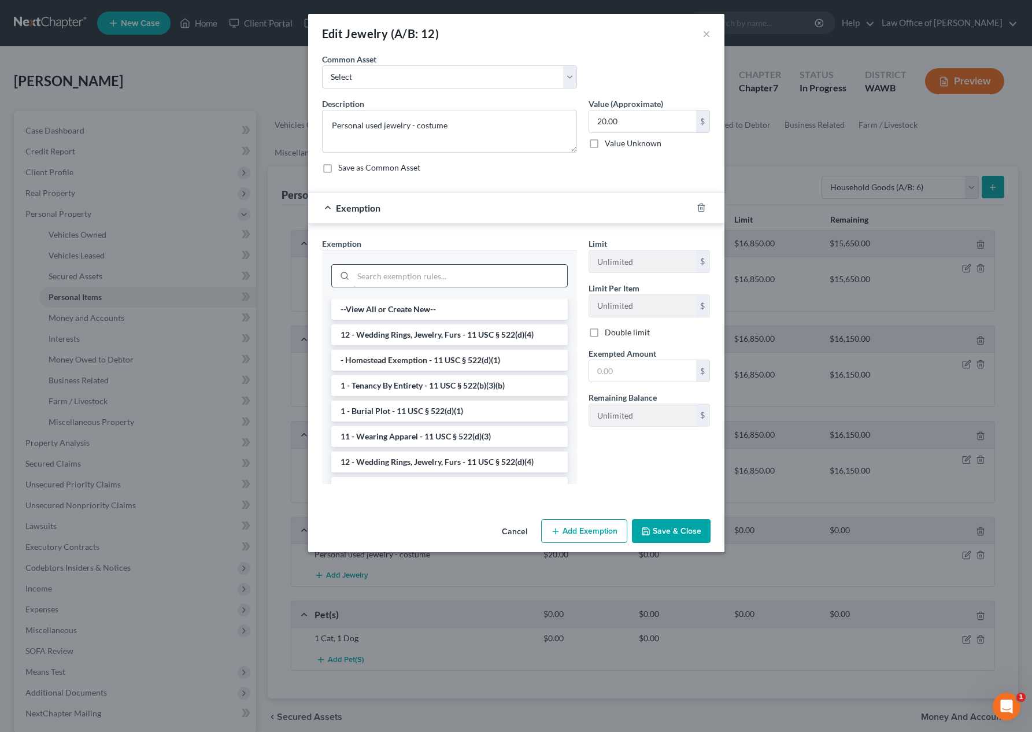
click at [476, 269] on input "search" at bounding box center [460, 276] width 214 height 22
click at [492, 326] on li "12 - Wedding Rings, Jewelry, Furs - 11 USC § 522(d)(4)" at bounding box center [449, 334] width 236 height 21
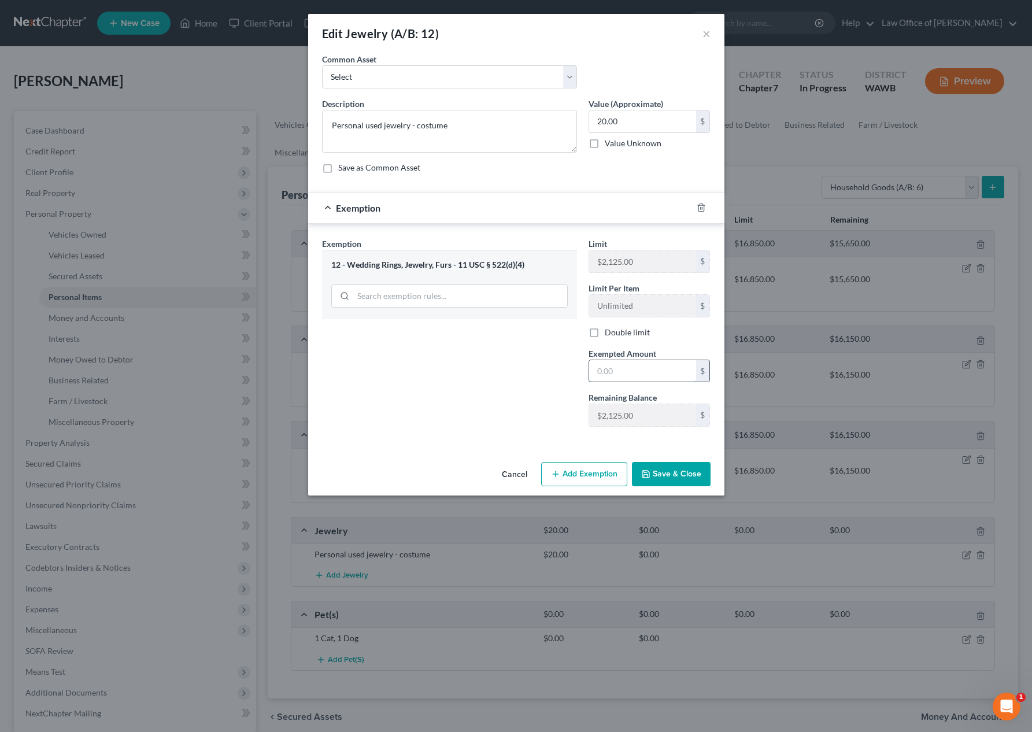
click at [628, 364] on input "text" at bounding box center [642, 371] width 107 height 22
click at [531, 416] on div "Exemption Set must be selected for CA. Exemption * 12 - Wedding Rings, Jewelry,…" at bounding box center [449, 337] width 266 height 198
click at [666, 473] on button "Save & Close" at bounding box center [671, 474] width 79 height 24
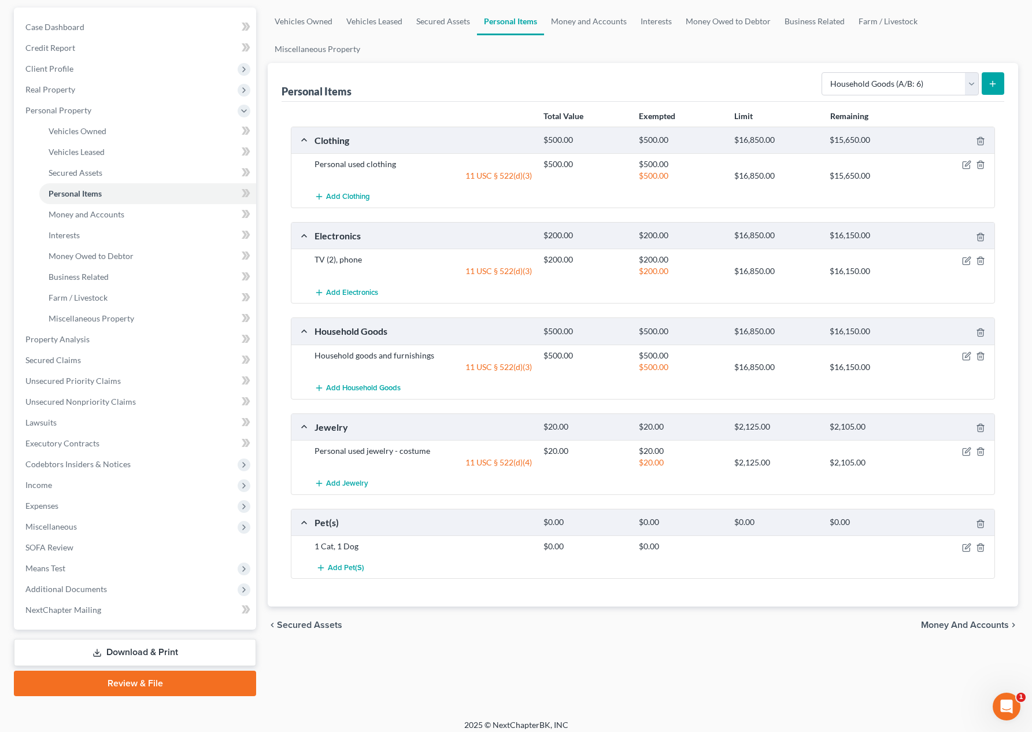
scroll to position [112, 0]
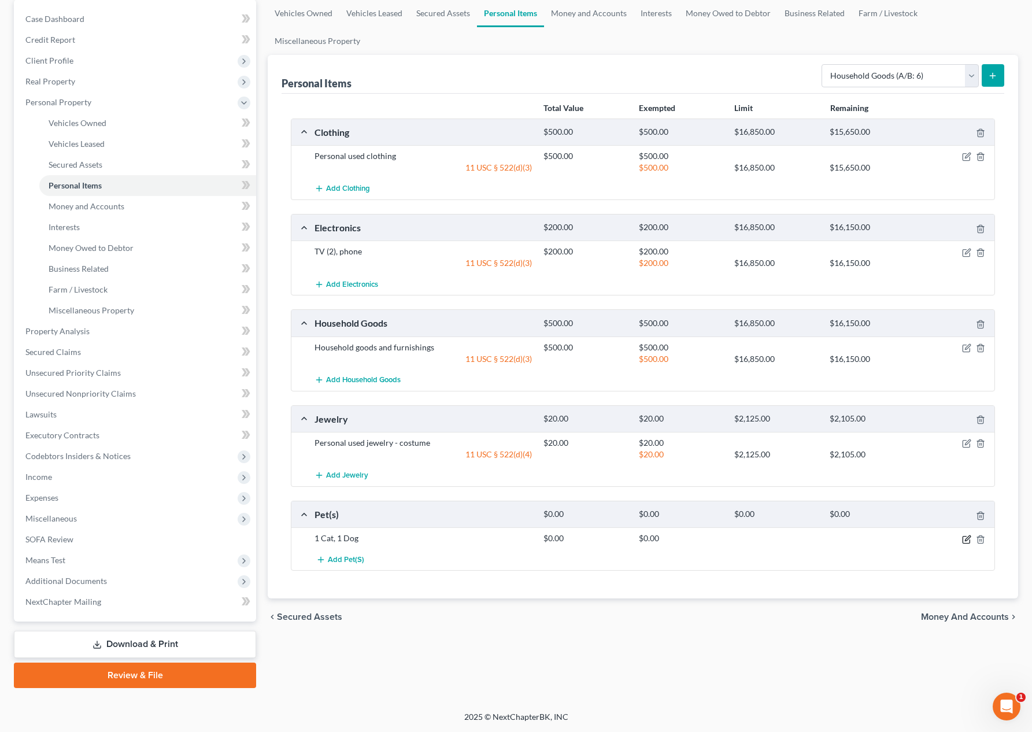
click at [967, 542] on icon "button" at bounding box center [965, 539] width 7 height 7
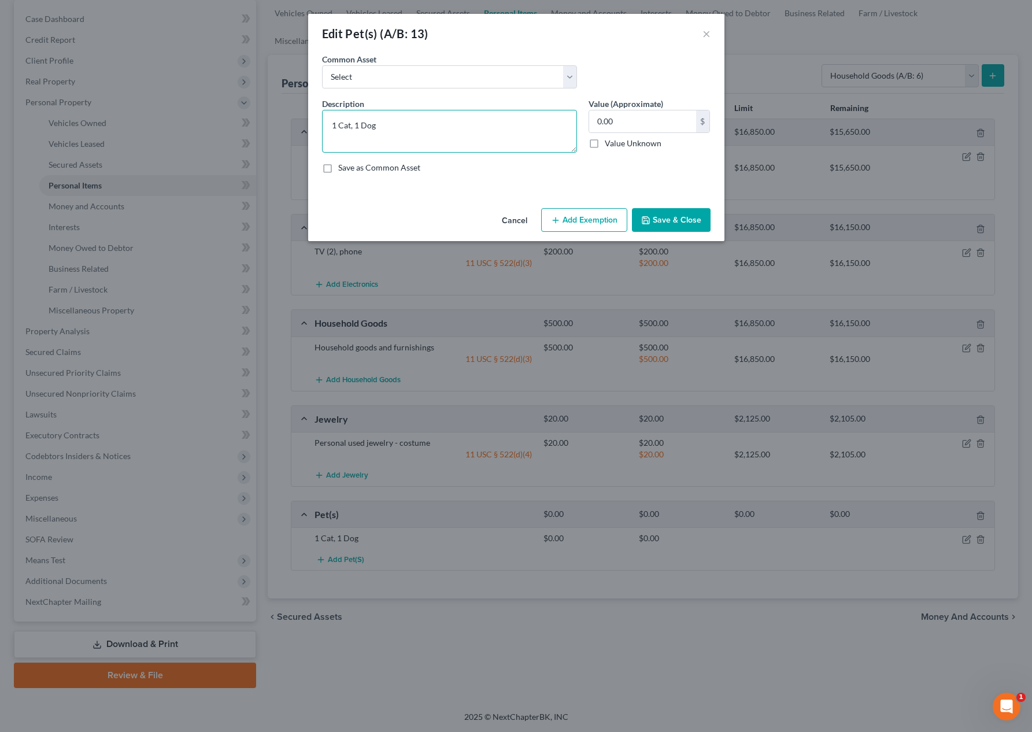
click at [517, 134] on textarea "1 Cat, 1 Dog" at bounding box center [449, 131] width 255 height 43
click at [587, 219] on button "Add Exemption" at bounding box center [584, 220] width 86 height 24
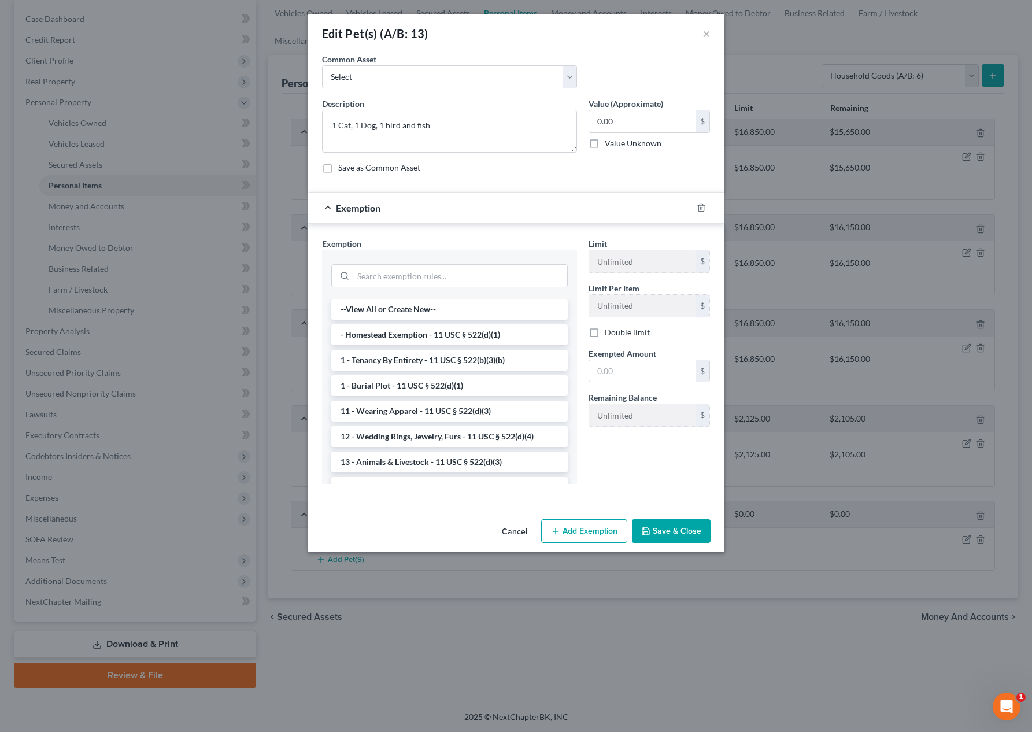
click at [483, 288] on div at bounding box center [449, 275] width 236 height 30
click at [480, 286] on div at bounding box center [449, 275] width 236 height 30
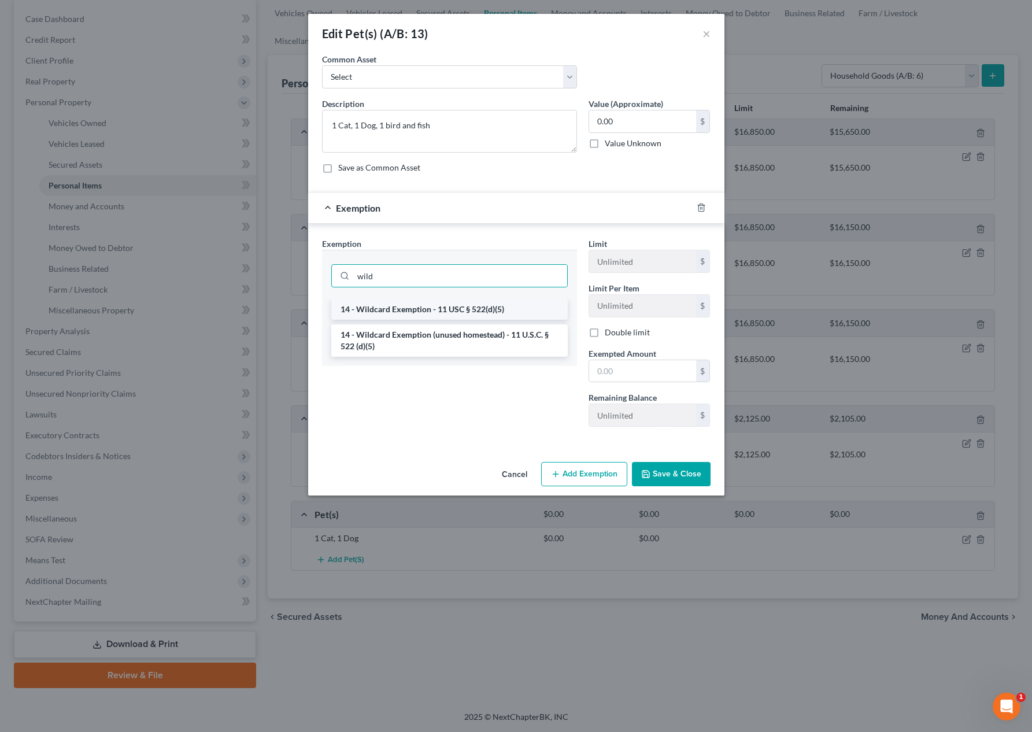
click at [504, 308] on li "14 - Wildcard Exemption - 11 USC § 522(d)(5)" at bounding box center [449, 309] width 236 height 21
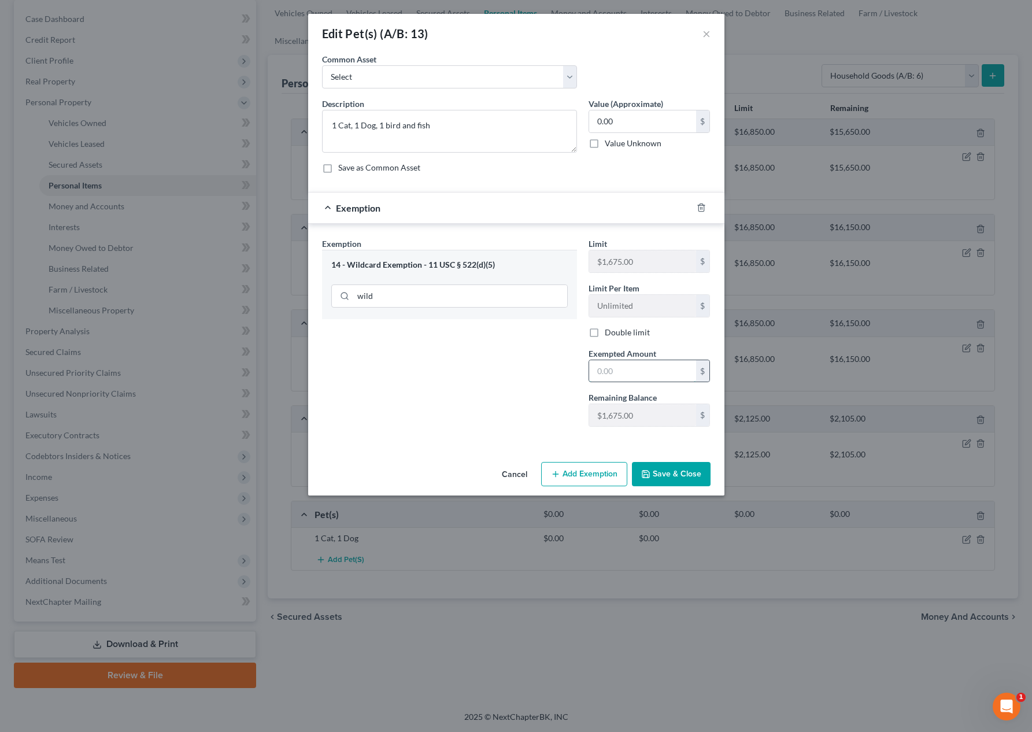
click at [654, 368] on input "text" at bounding box center [642, 371] width 107 height 22
click at [690, 483] on button "Save & Close" at bounding box center [671, 474] width 79 height 24
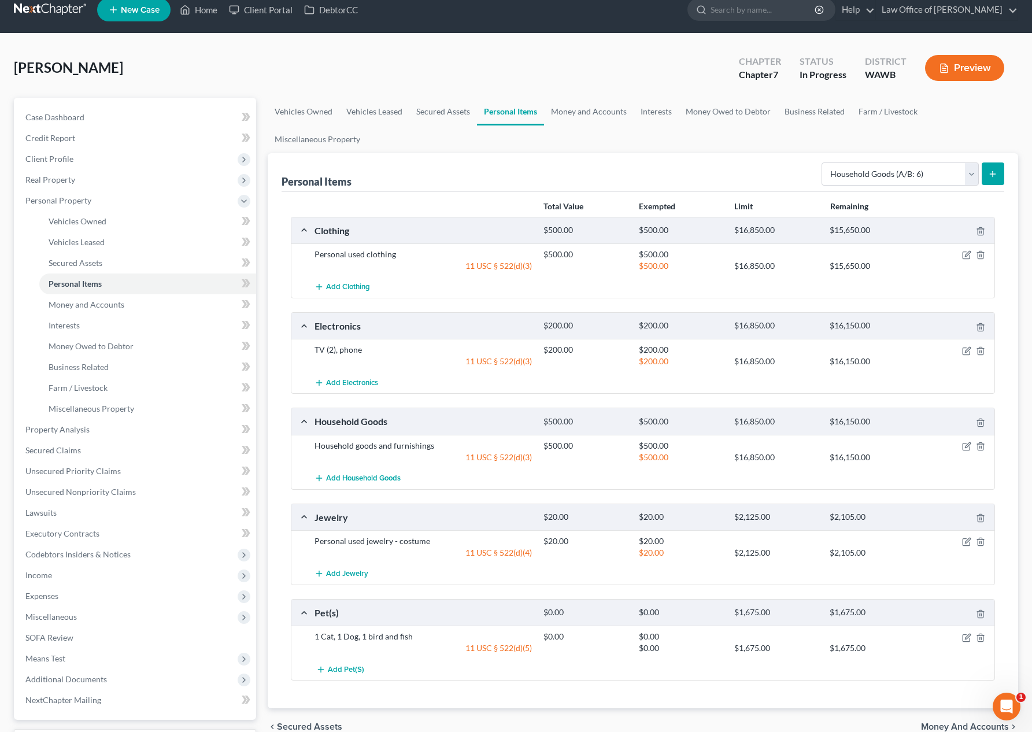
scroll to position [0, 0]
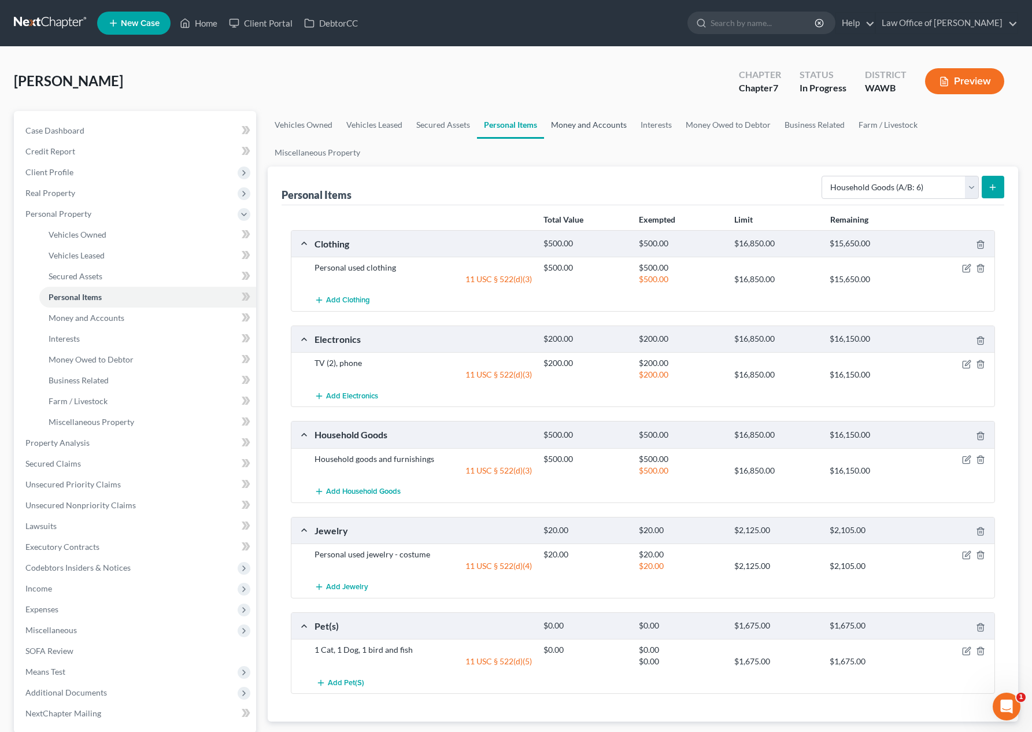
click at [594, 123] on link "Money and Accounts" at bounding box center [589, 125] width 90 height 28
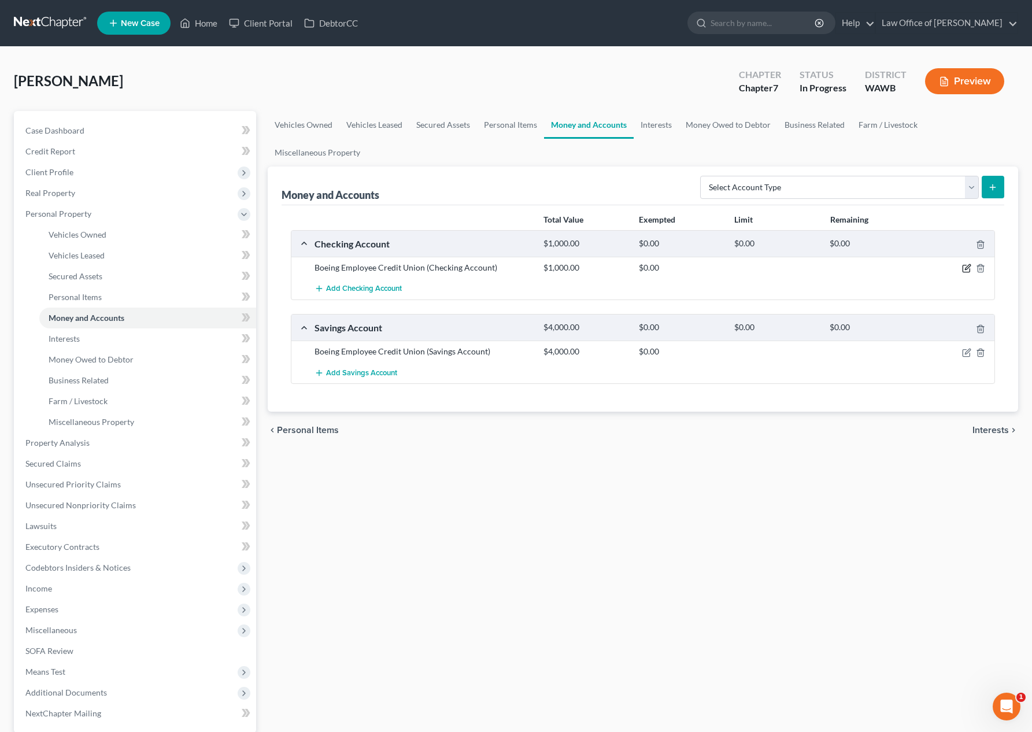
click at [965, 268] on icon "button" at bounding box center [966, 268] width 9 height 9
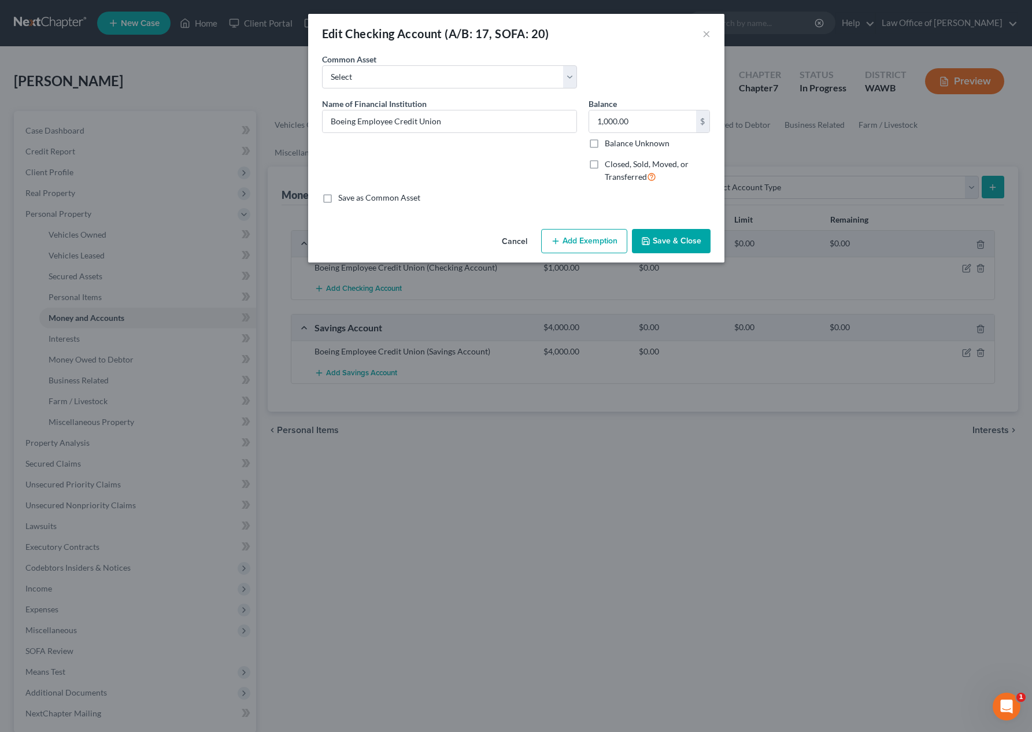
click at [594, 241] on button "Add Exemption" at bounding box center [584, 241] width 86 height 24
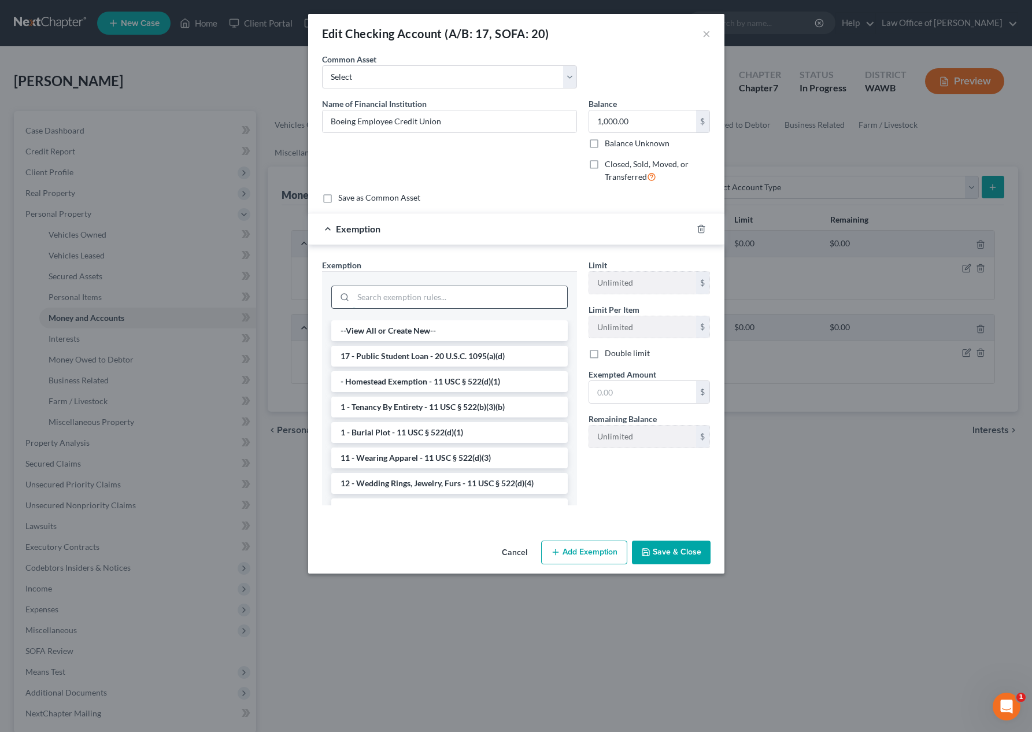
click at [496, 299] on input "search" at bounding box center [460, 297] width 214 height 22
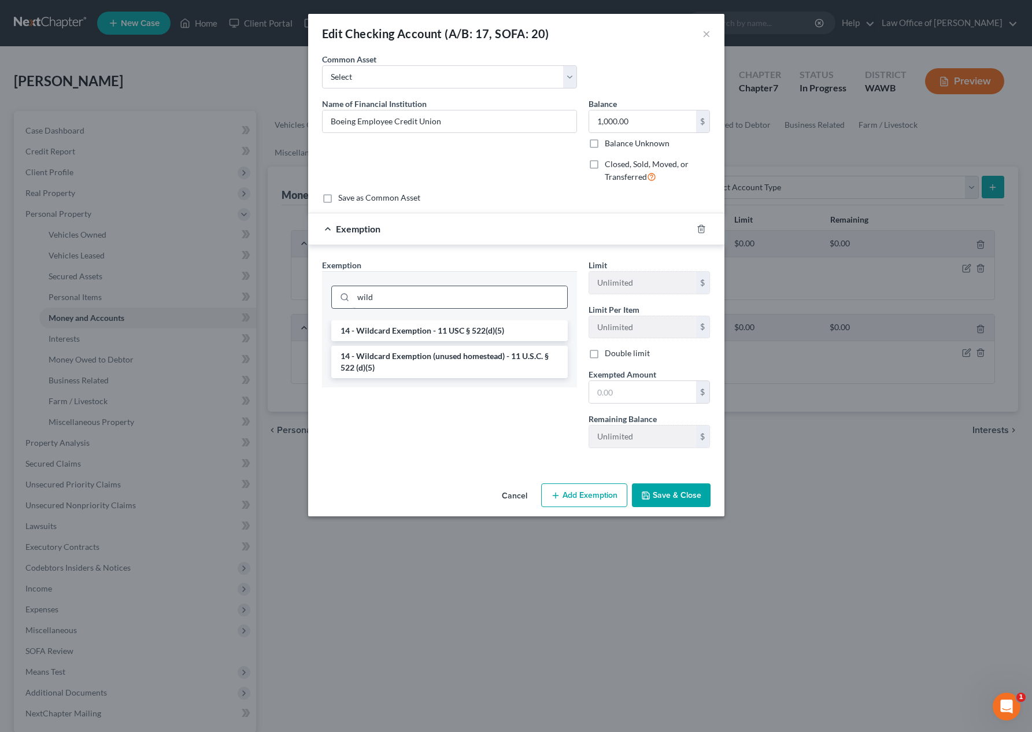
click at [490, 324] on li "14 - Wildcard Exemption - 11 USC § 522(d)(5)" at bounding box center [449, 330] width 236 height 21
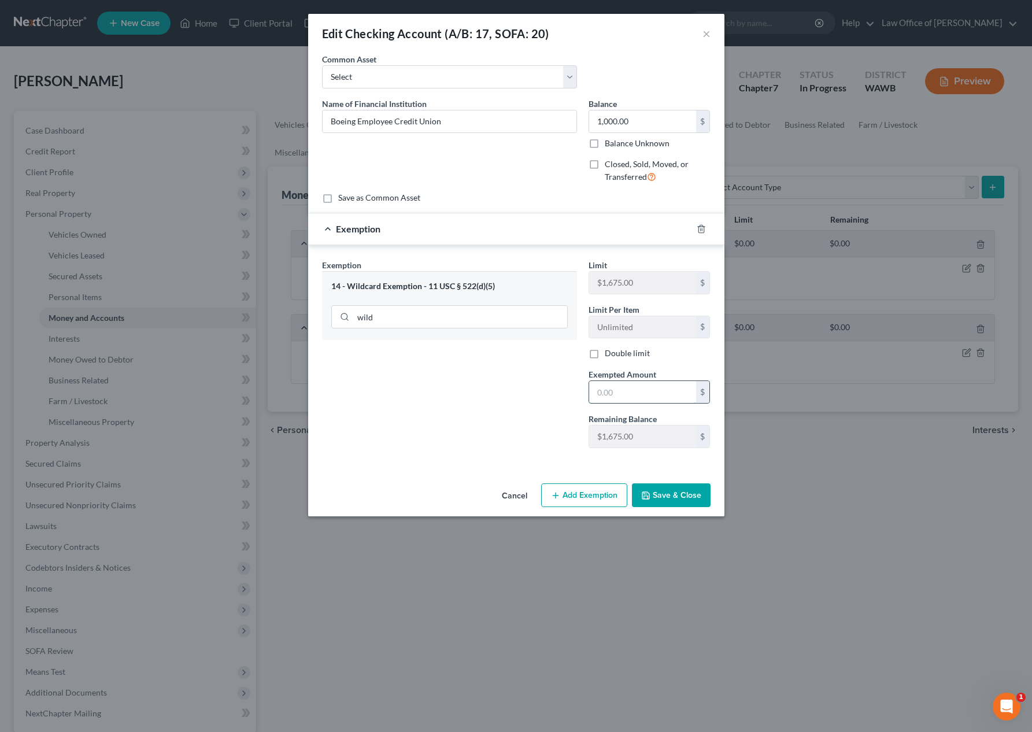
click at [668, 402] on input "text" at bounding box center [642, 392] width 107 height 22
click at [691, 495] on button "Save & Close" at bounding box center [671, 495] width 79 height 24
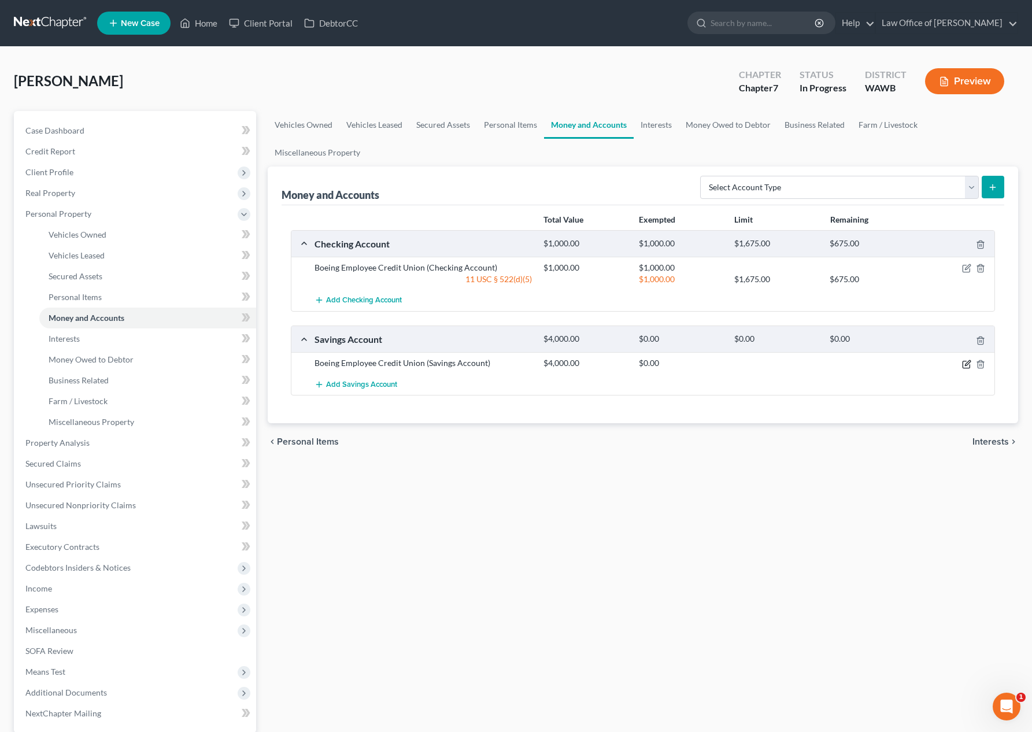
click at [963, 362] on icon "button" at bounding box center [966, 364] width 9 height 9
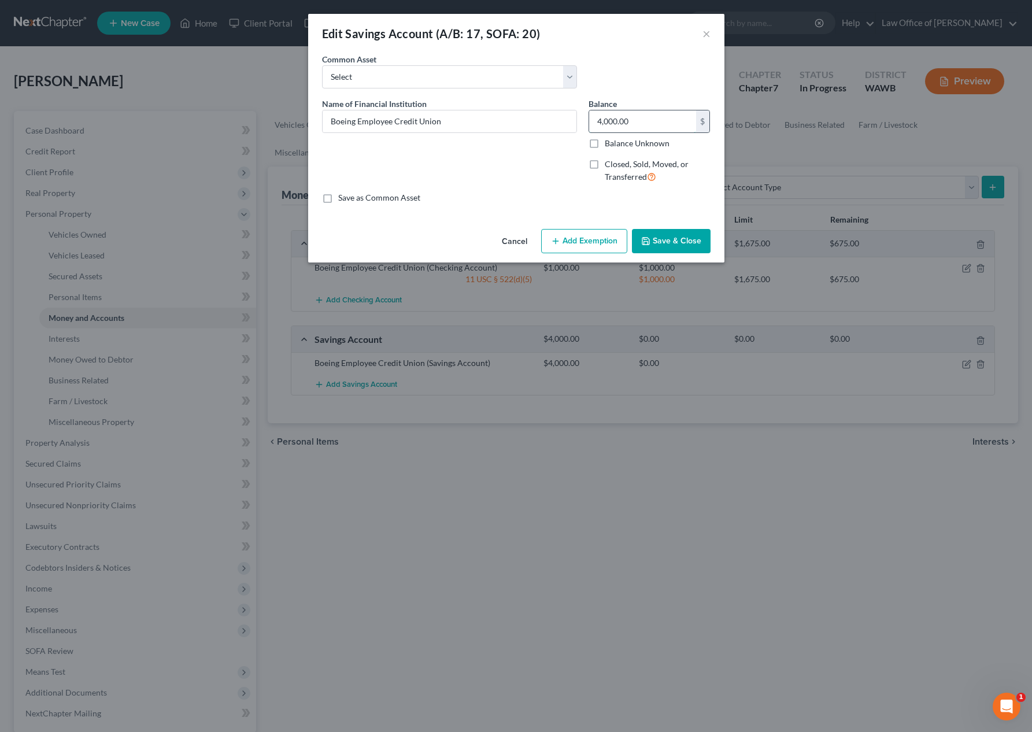
click at [640, 128] on input "4,000.00" at bounding box center [642, 121] width 107 height 22
click at [579, 257] on div "Cancel Add Exemption Save & Close" at bounding box center [516, 243] width 416 height 38
click at [581, 246] on button "Add Exemption" at bounding box center [584, 241] width 86 height 24
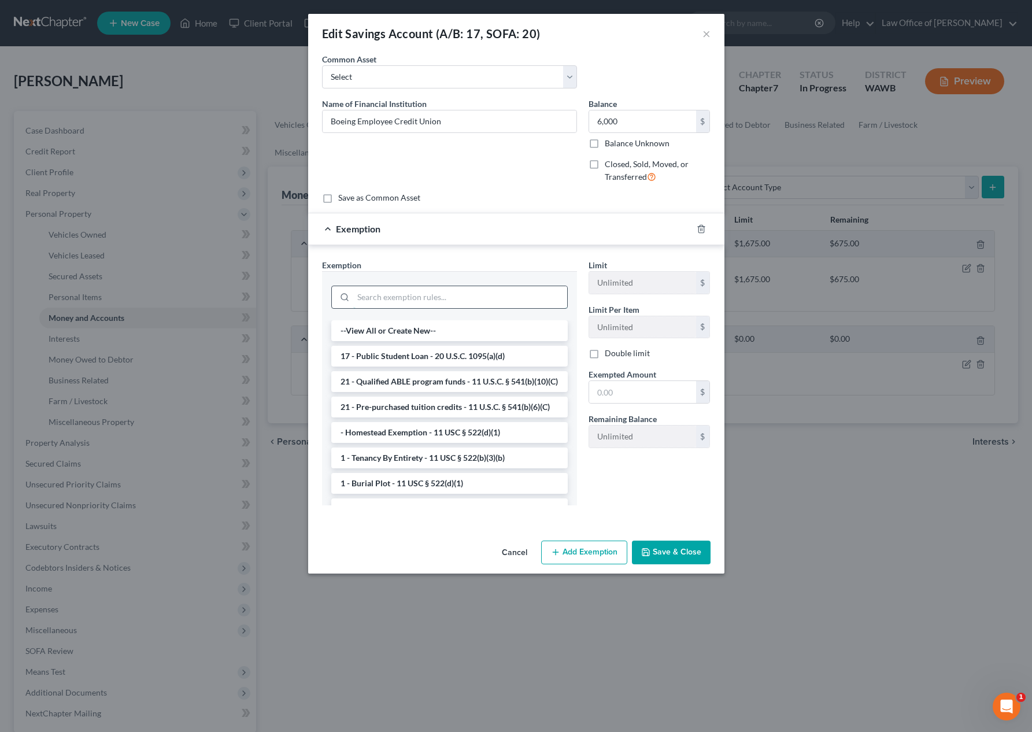
click at [477, 295] on input "search" at bounding box center [460, 297] width 214 height 22
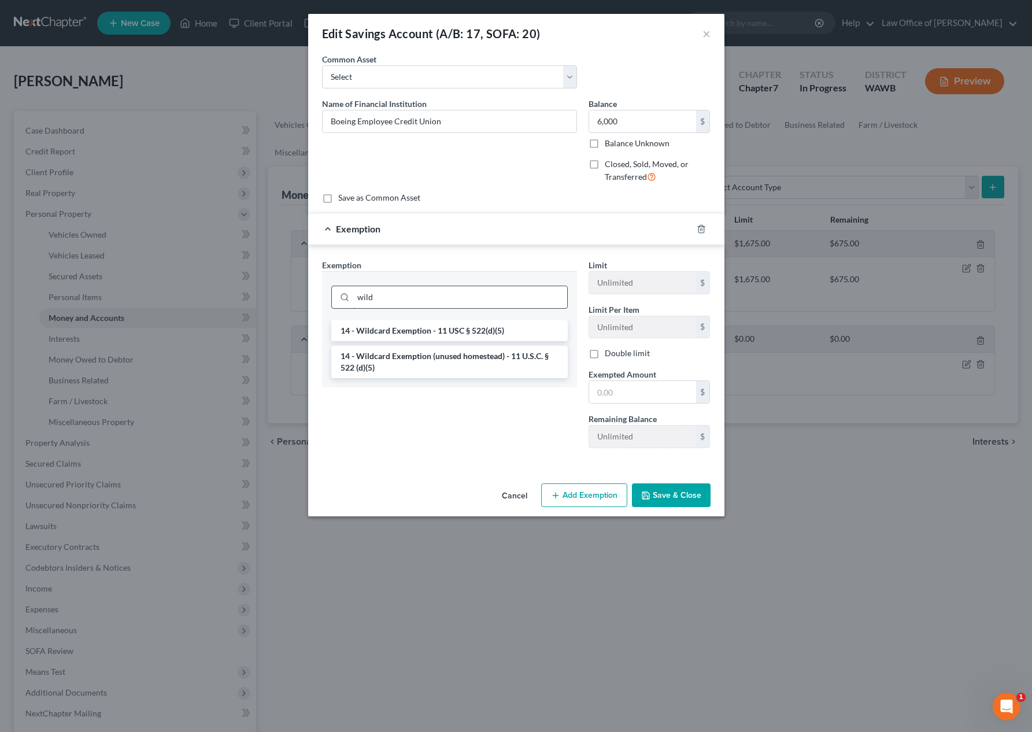
click at [505, 320] on li "14 - Wildcard Exemption - 11 USC § 522(d)(5)" at bounding box center [449, 330] width 236 height 21
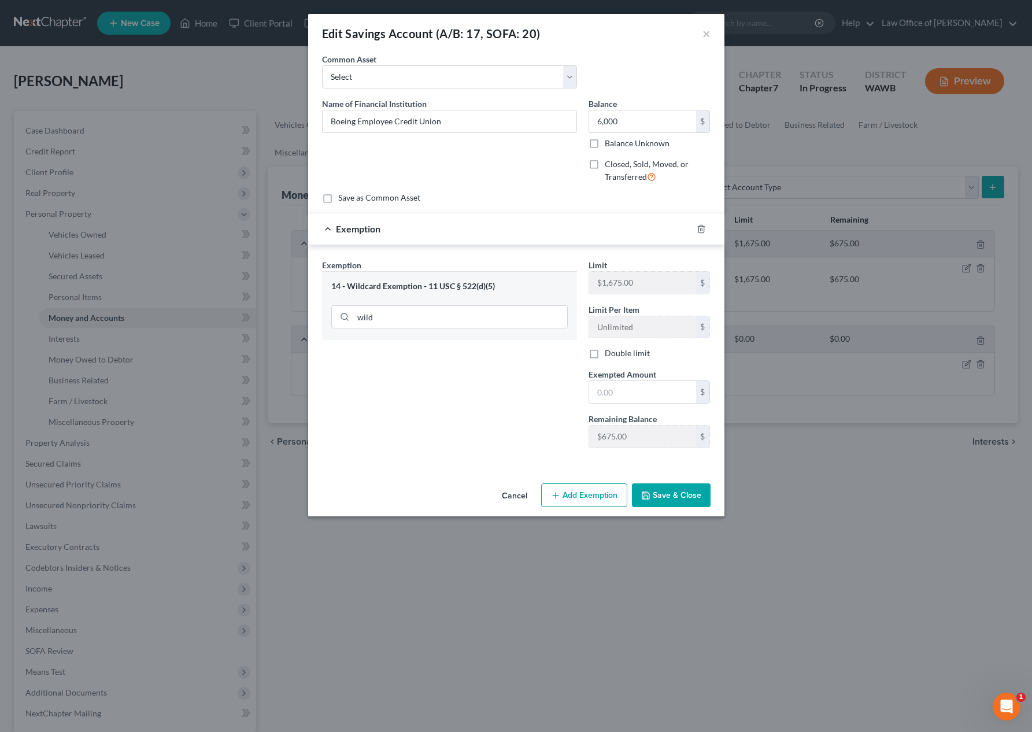
click at [503, 333] on div "14 - Wildcard Exemption - 11 USC § 522(d)(5) wild" at bounding box center [449, 305] width 255 height 69
click at [612, 388] on input "text" at bounding box center [642, 392] width 107 height 22
click at [667, 492] on button "Save & Close" at bounding box center [671, 495] width 79 height 24
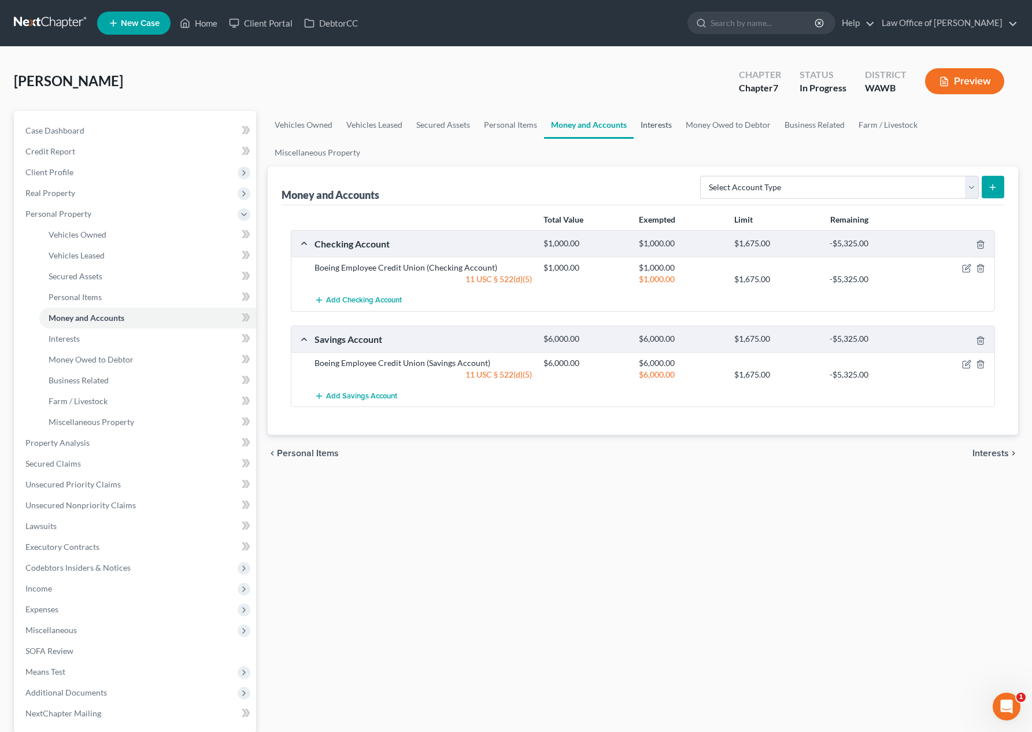
click at [653, 127] on link "Interests" at bounding box center [656, 125] width 45 height 28
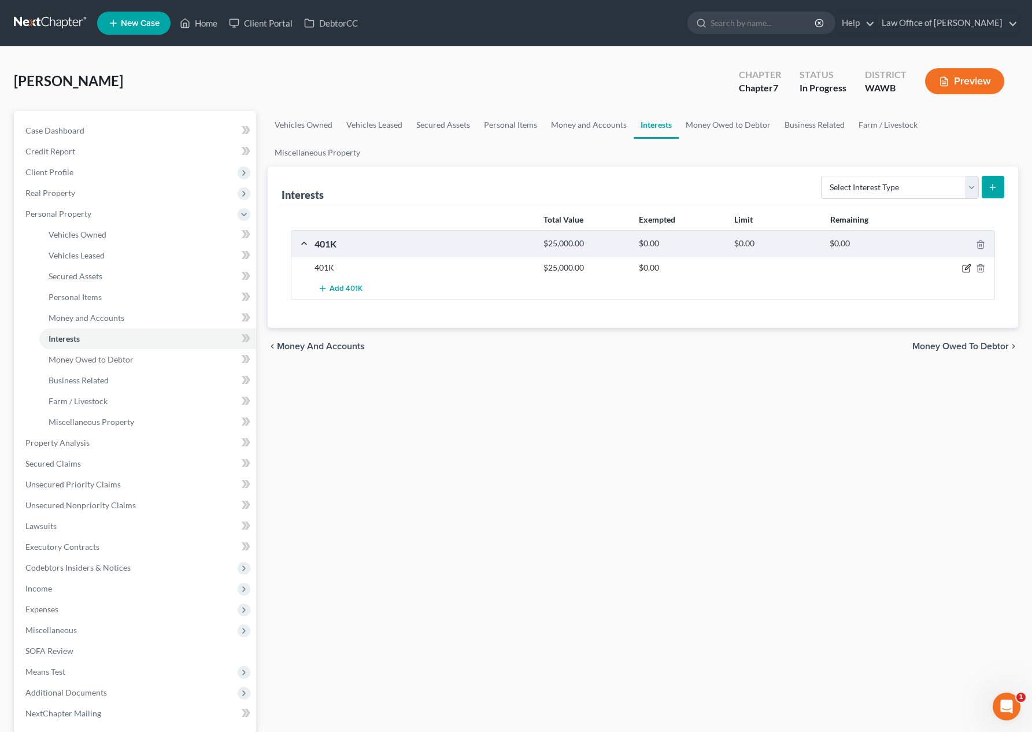
click at [964, 269] on icon "button" at bounding box center [966, 268] width 9 height 9
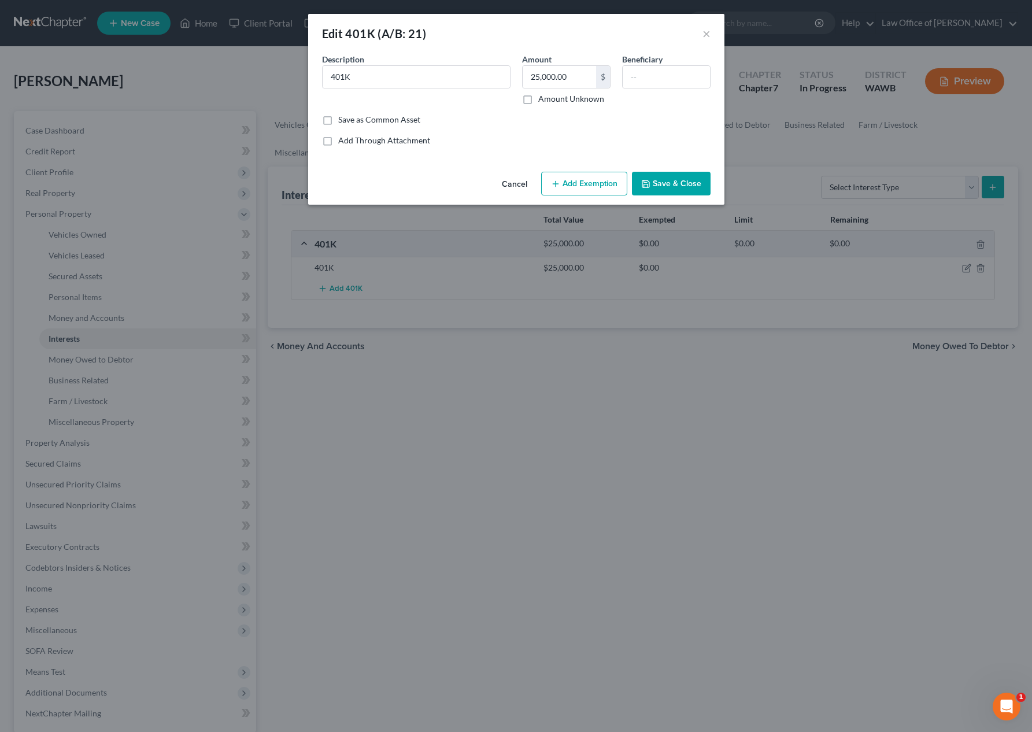
click at [569, 178] on button "Add Exemption" at bounding box center [584, 184] width 86 height 24
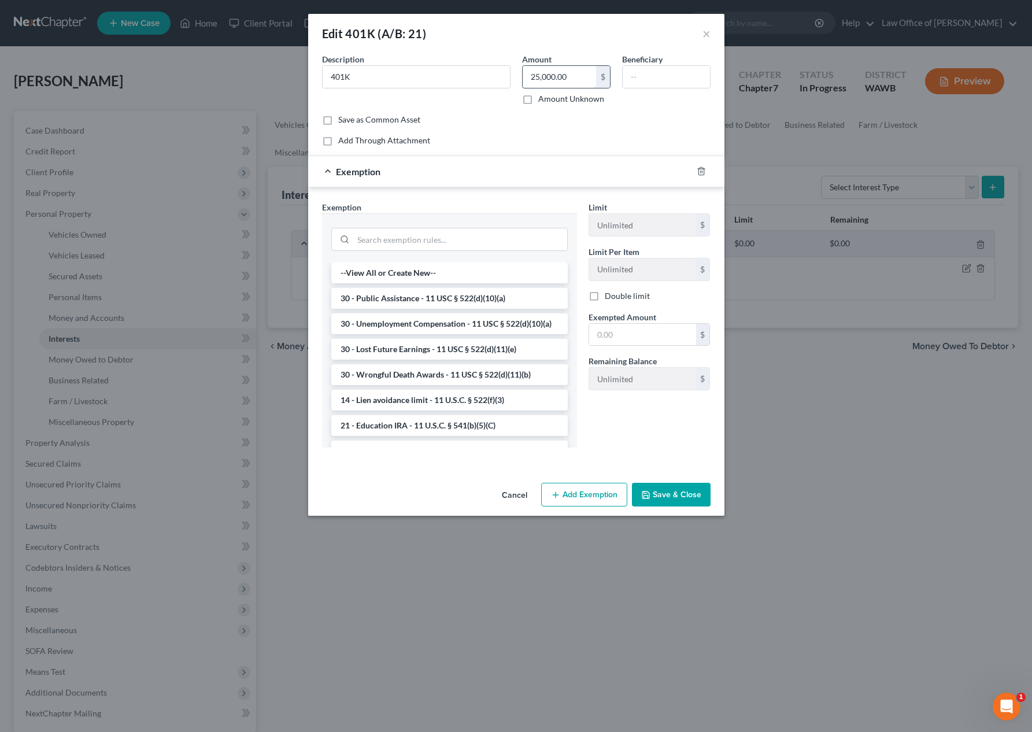
click at [570, 76] on input "25,000.00" at bounding box center [559, 77] width 73 height 22
click at [475, 243] on input "search" at bounding box center [460, 239] width 214 height 22
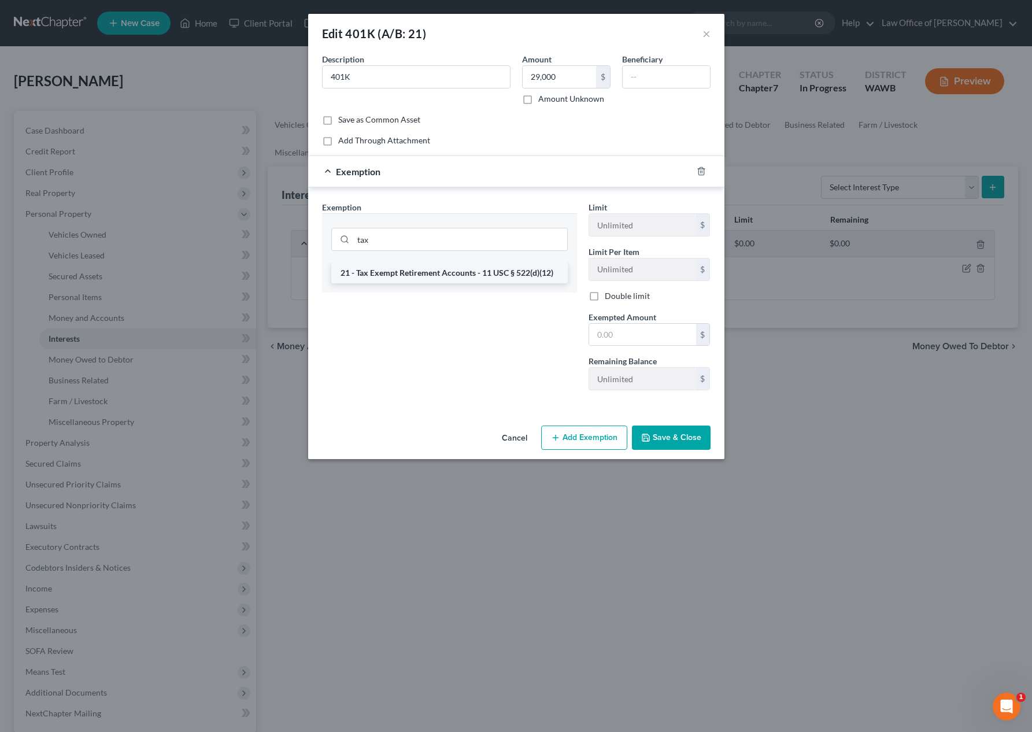
click at [475, 277] on li "21 - Tax Exempt Retirement Accounts - 11 USC § 522(d)(12)" at bounding box center [449, 272] width 236 height 21
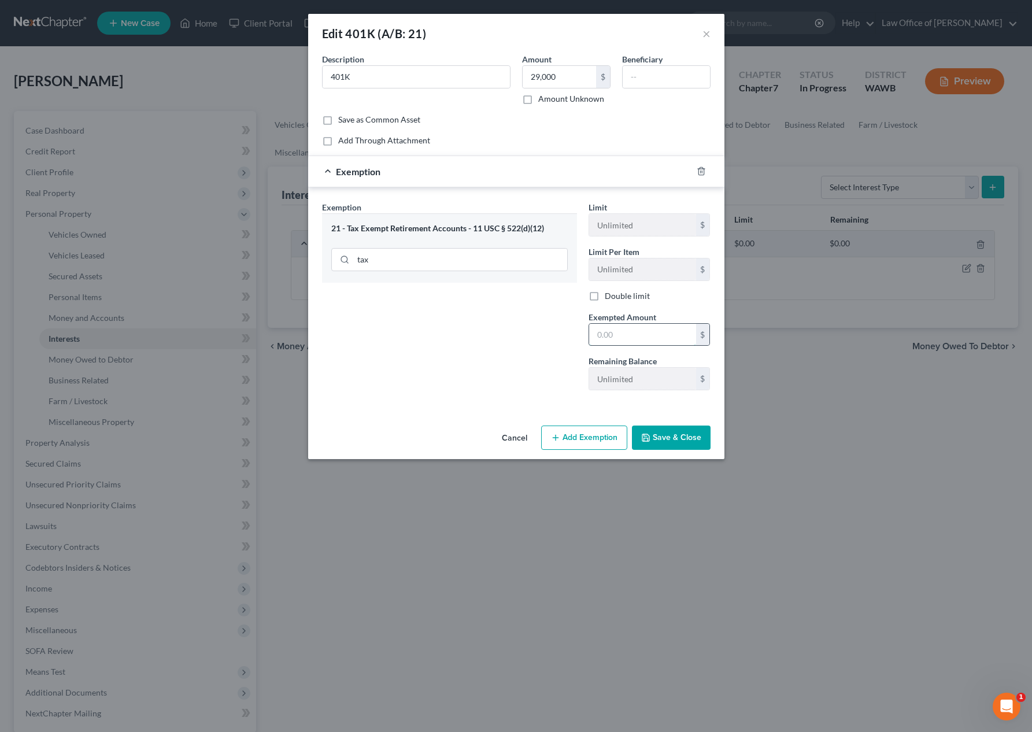
click at [619, 342] on input "text" at bounding box center [642, 335] width 107 height 22
click at [682, 439] on button "Save & Close" at bounding box center [671, 437] width 79 height 24
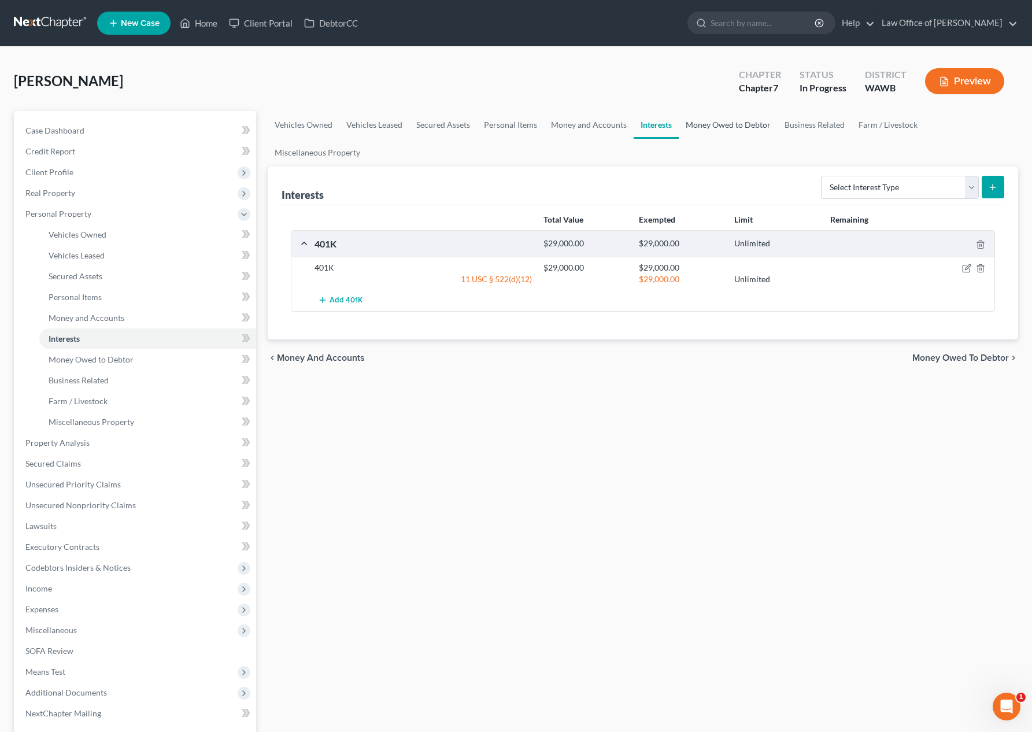
click at [744, 128] on link "Money Owed to Debtor" at bounding box center [728, 125] width 99 height 28
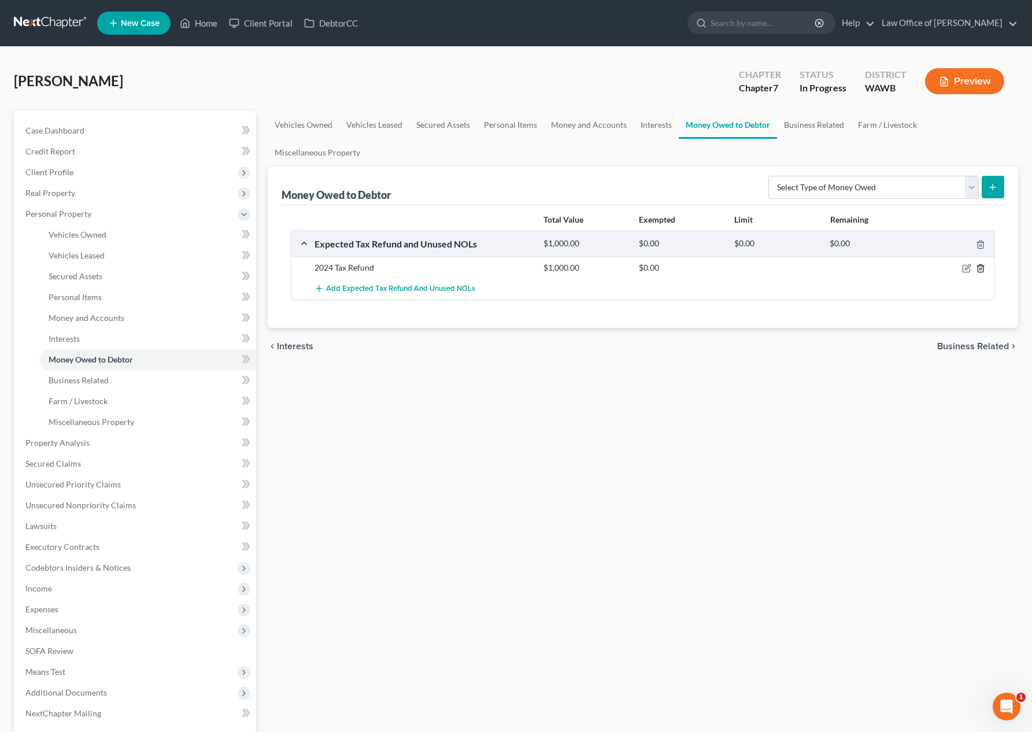
click at [982, 269] on icon "button" at bounding box center [980, 268] width 9 height 9
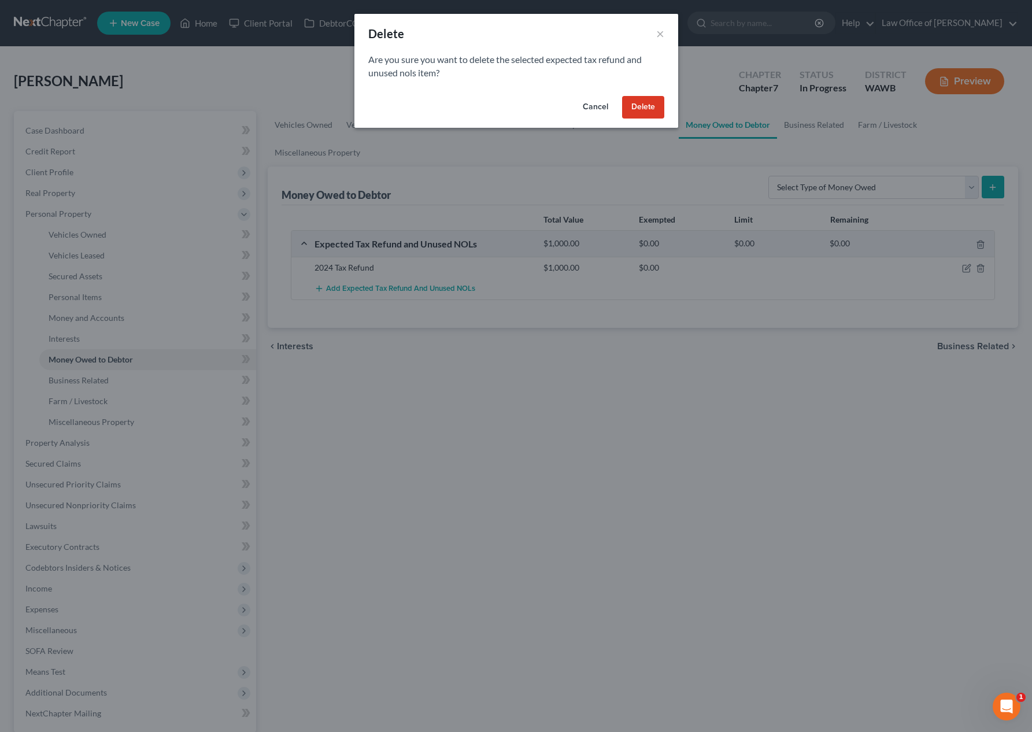
click at [644, 110] on button "Delete" at bounding box center [643, 107] width 42 height 23
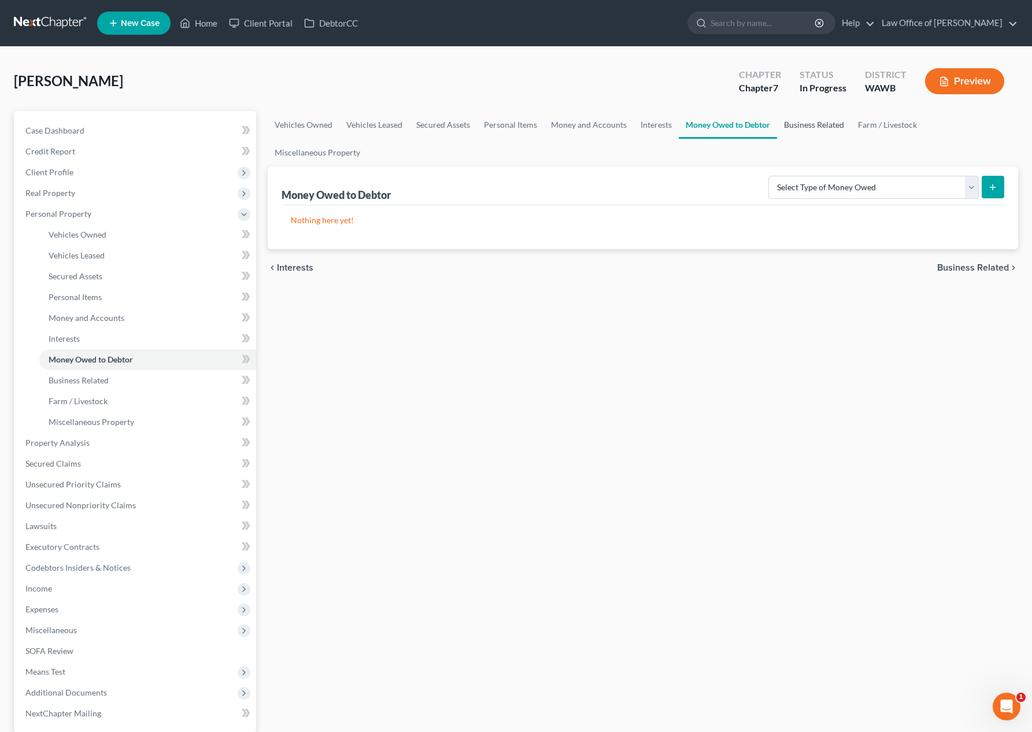
click at [833, 130] on link "Business Related" at bounding box center [814, 125] width 74 height 28
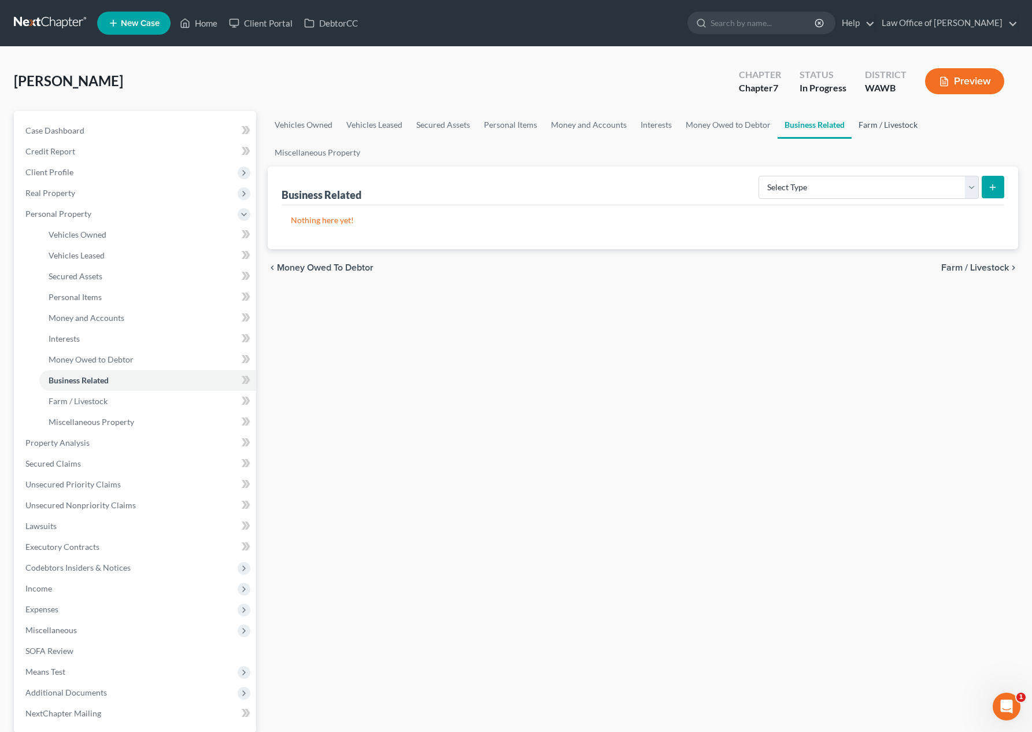
click at [887, 129] on link "Farm / Livestock" at bounding box center [887, 125] width 73 height 28
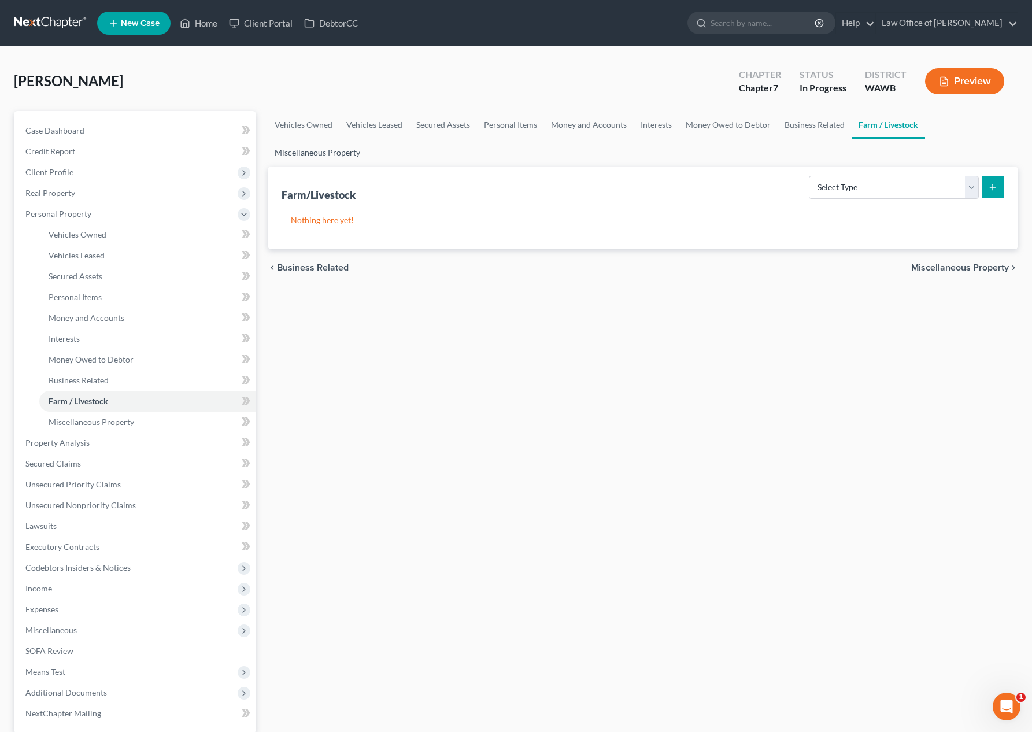
click at [324, 142] on link "Miscellaneous Property" at bounding box center [317, 153] width 99 height 28
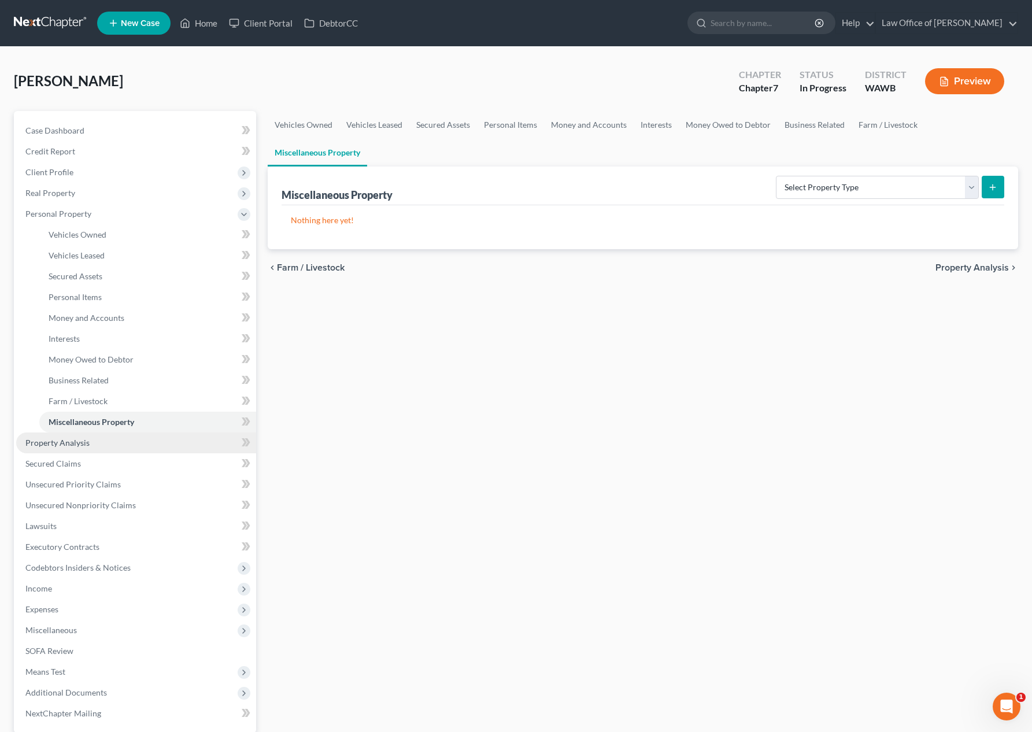
click at [116, 434] on link "Property Analysis" at bounding box center [136, 442] width 240 height 21
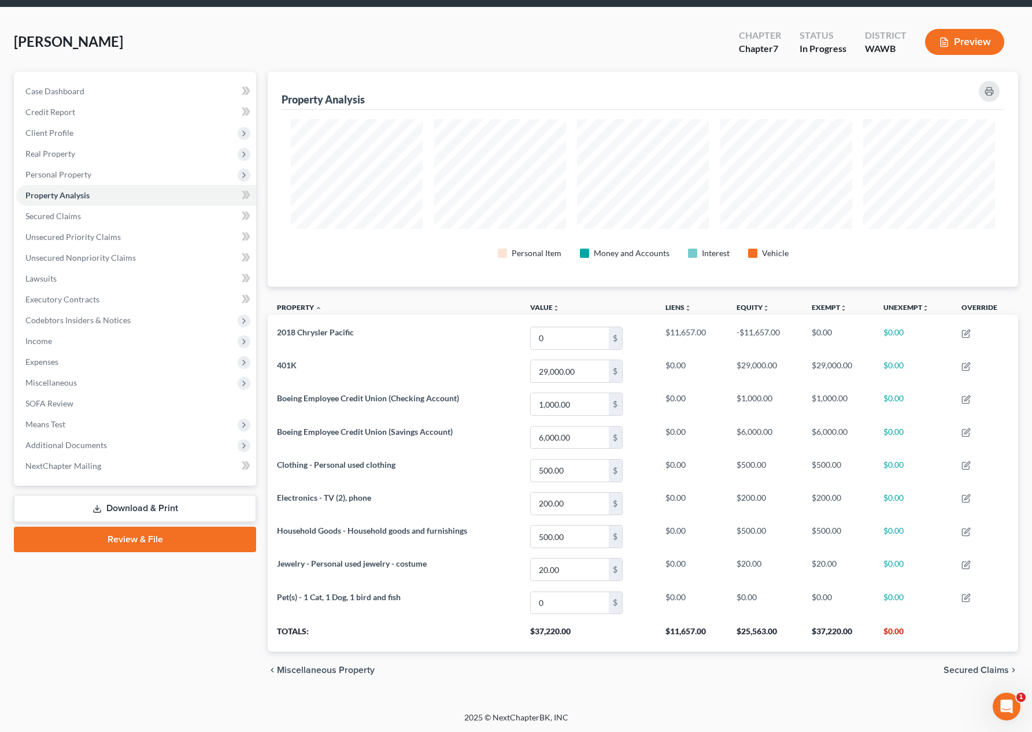
scroll to position [577820, 577285]
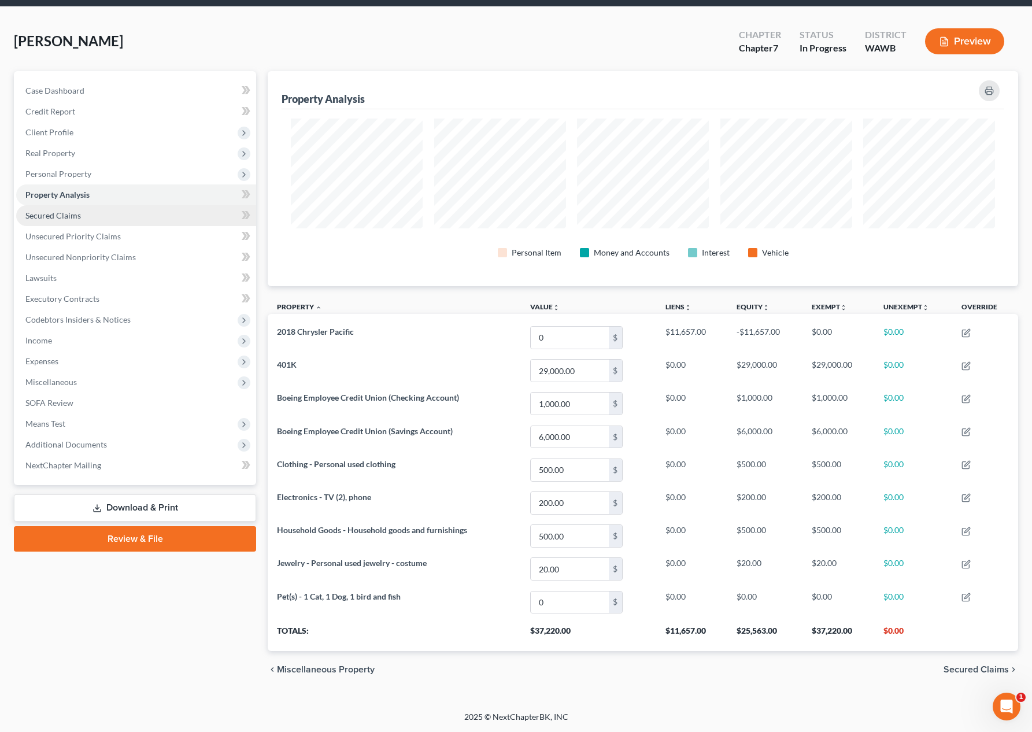
click at [83, 216] on link "Secured Claims" at bounding box center [136, 215] width 240 height 21
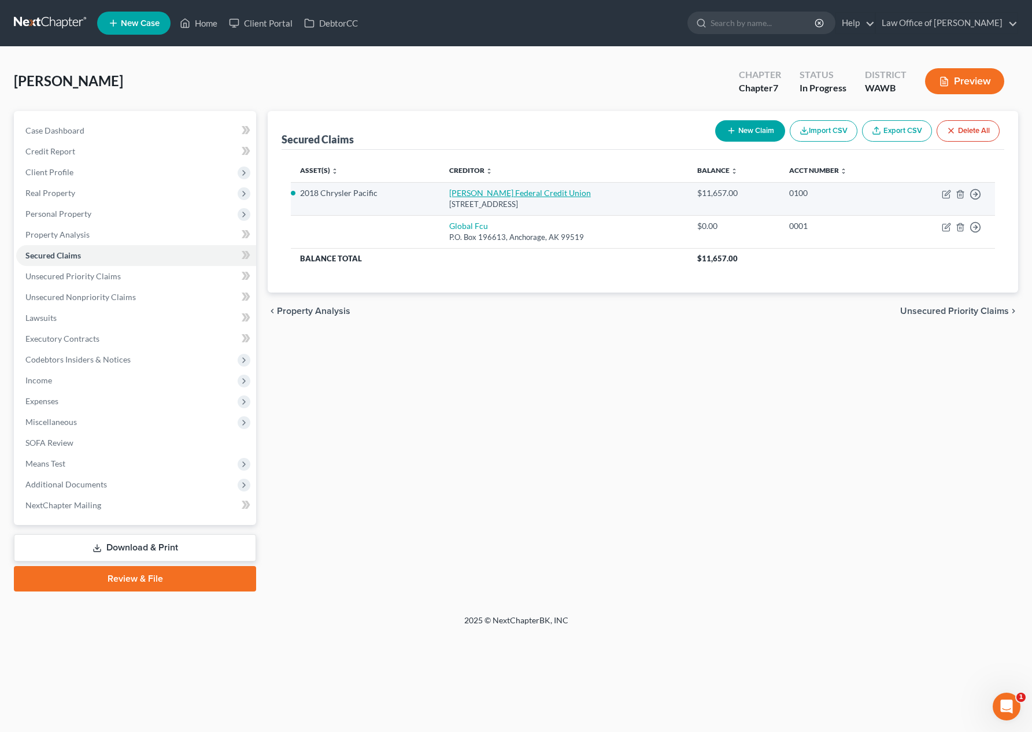
click at [491, 191] on link "Andrews Federal Credit Union" at bounding box center [520, 193] width 142 height 10
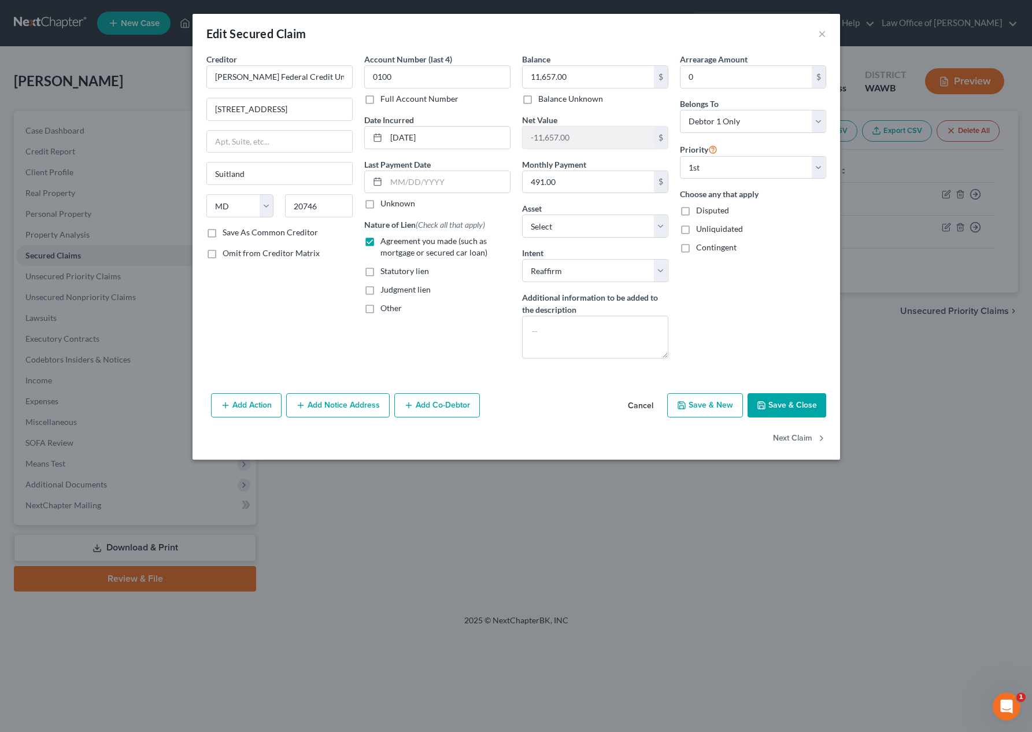
click at [782, 406] on button "Save & Close" at bounding box center [786, 405] width 79 height 24
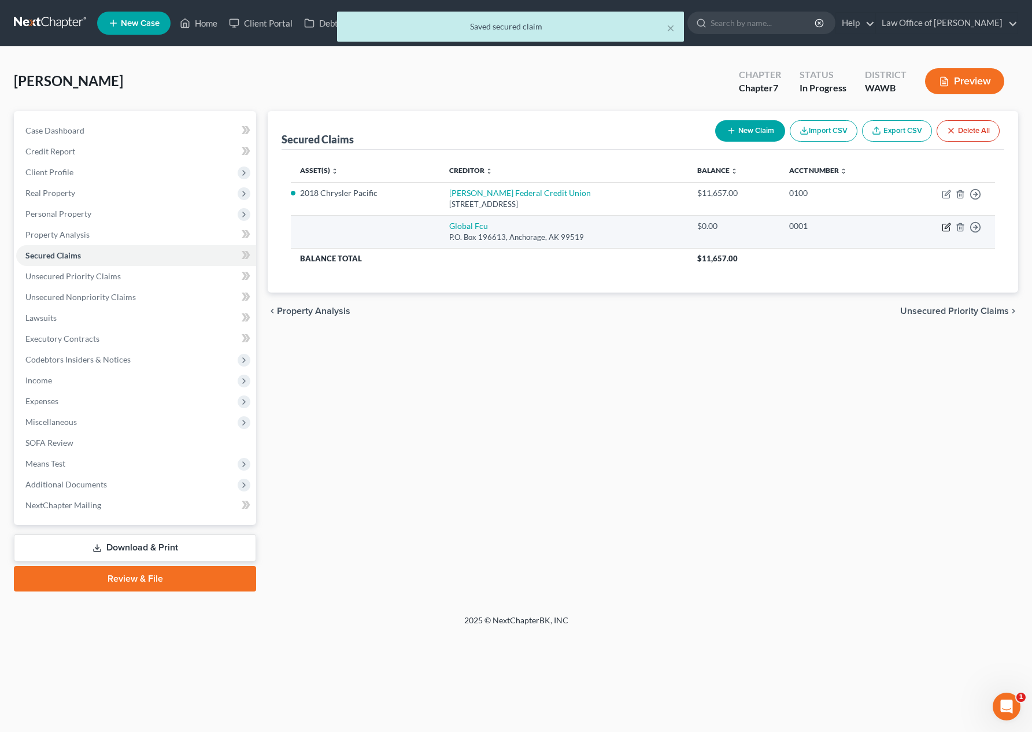
click at [947, 227] on icon "button" at bounding box center [947, 225] width 5 height 5
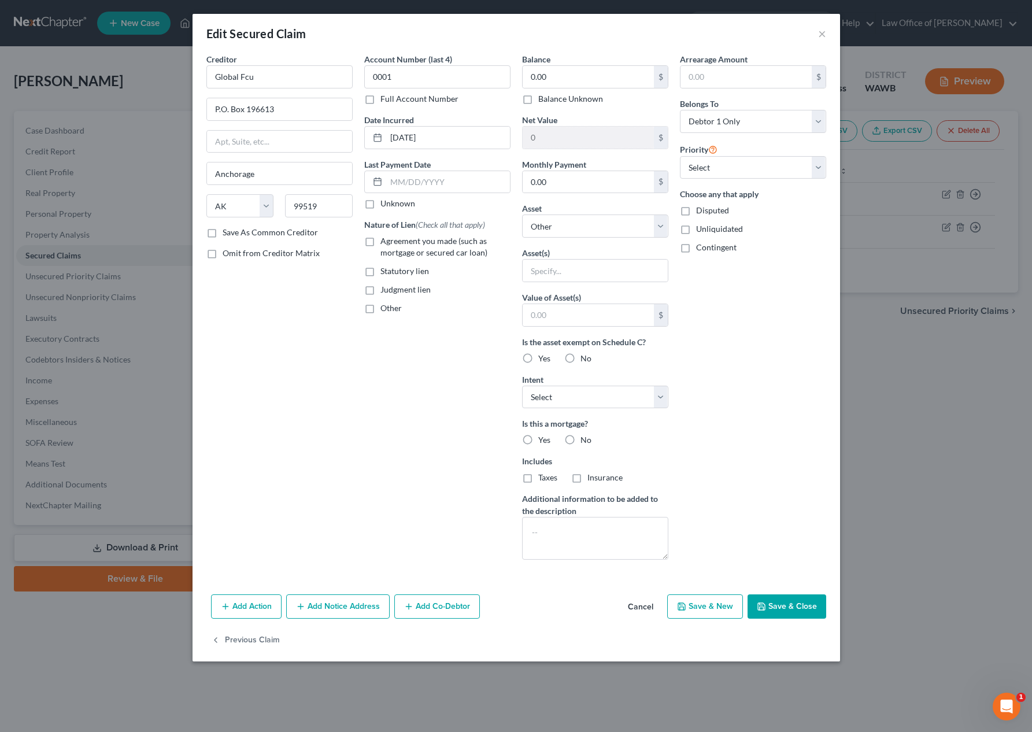
click at [638, 608] on button "Cancel" at bounding box center [640, 606] width 44 height 23
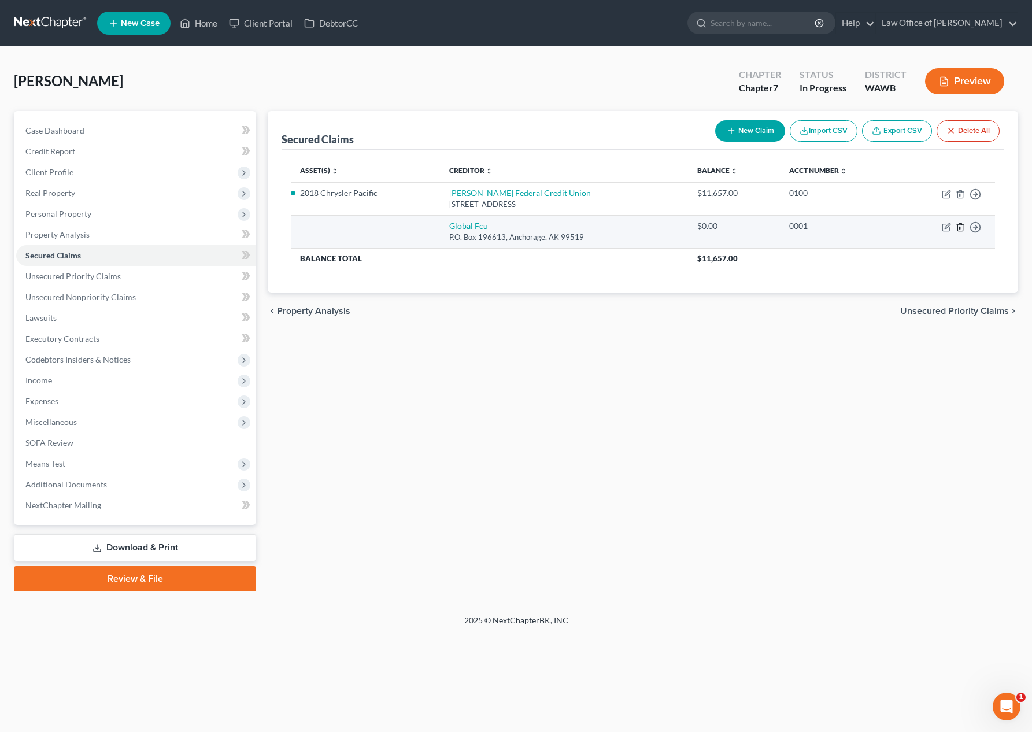
click at [960, 229] on icon "button" at bounding box center [959, 227] width 9 height 9
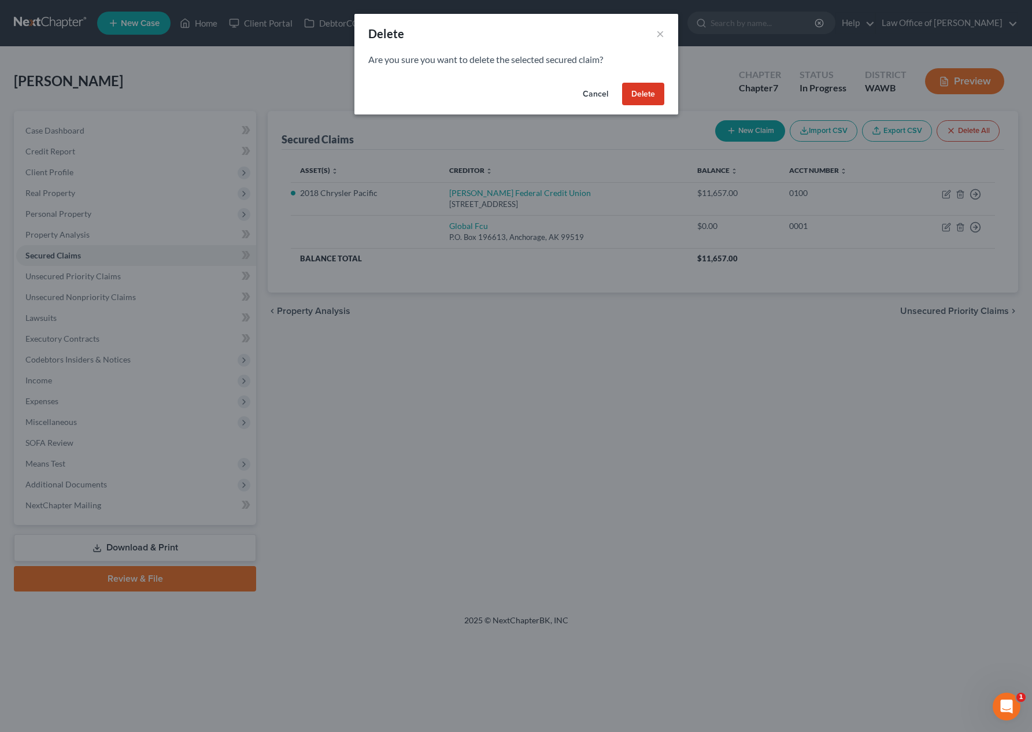
click at [651, 92] on button "Delete" at bounding box center [643, 94] width 42 height 23
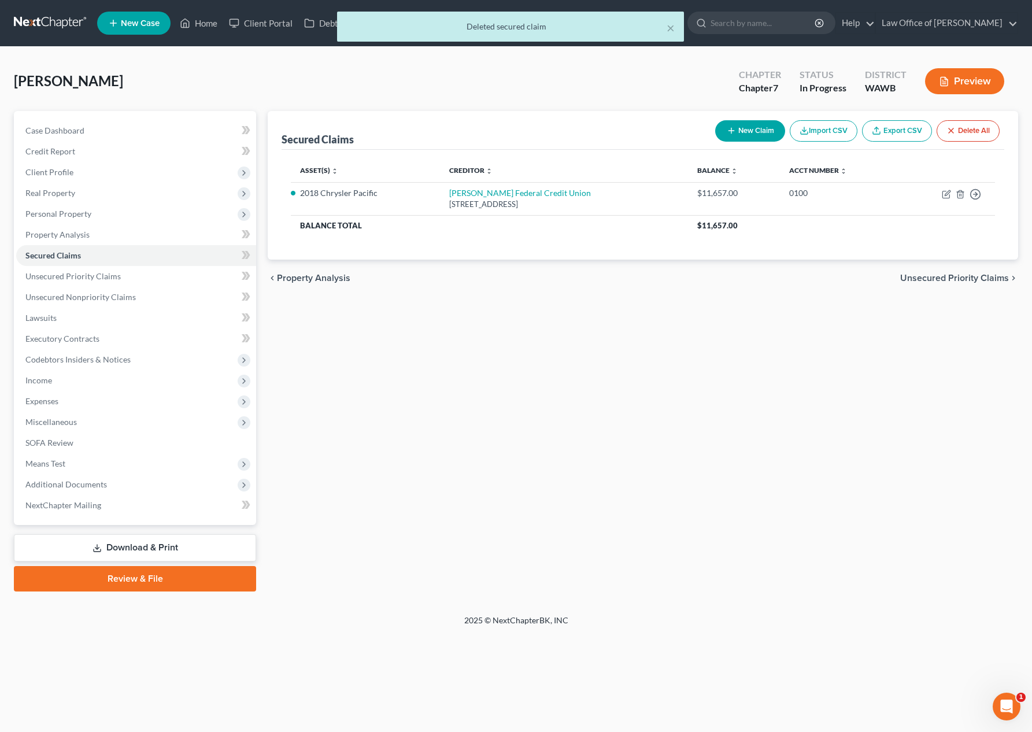
click at [950, 279] on span "Unsecured Priority Claims" at bounding box center [954, 277] width 109 height 9
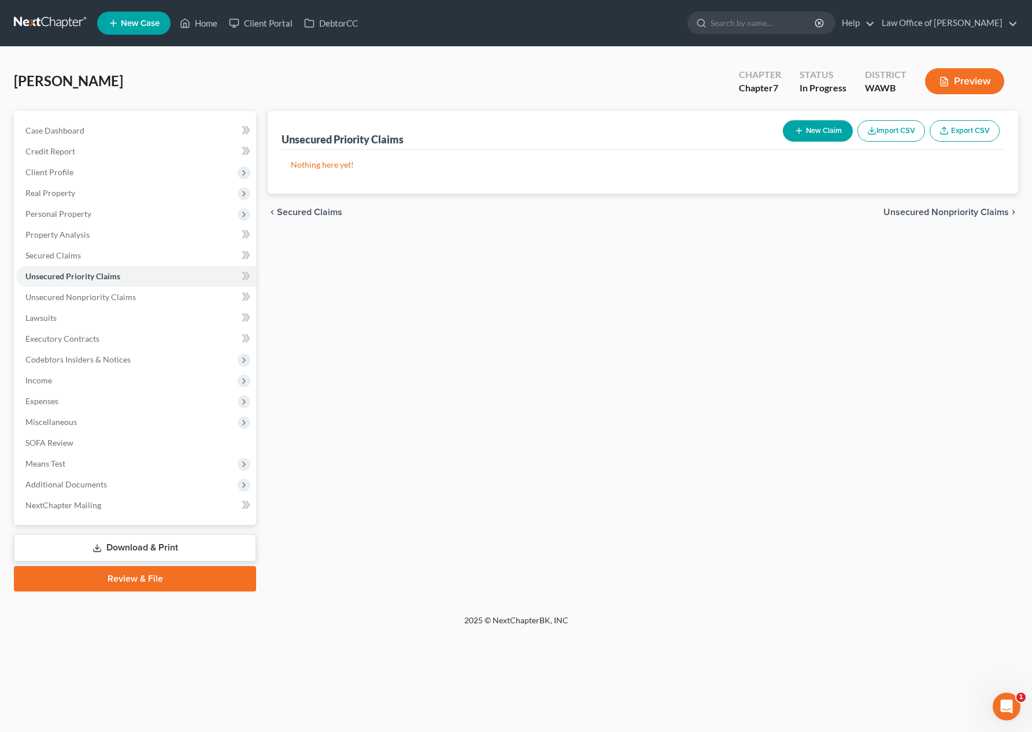
click at [928, 213] on span "Unsecured Nonpriority Claims" at bounding box center [945, 212] width 125 height 9
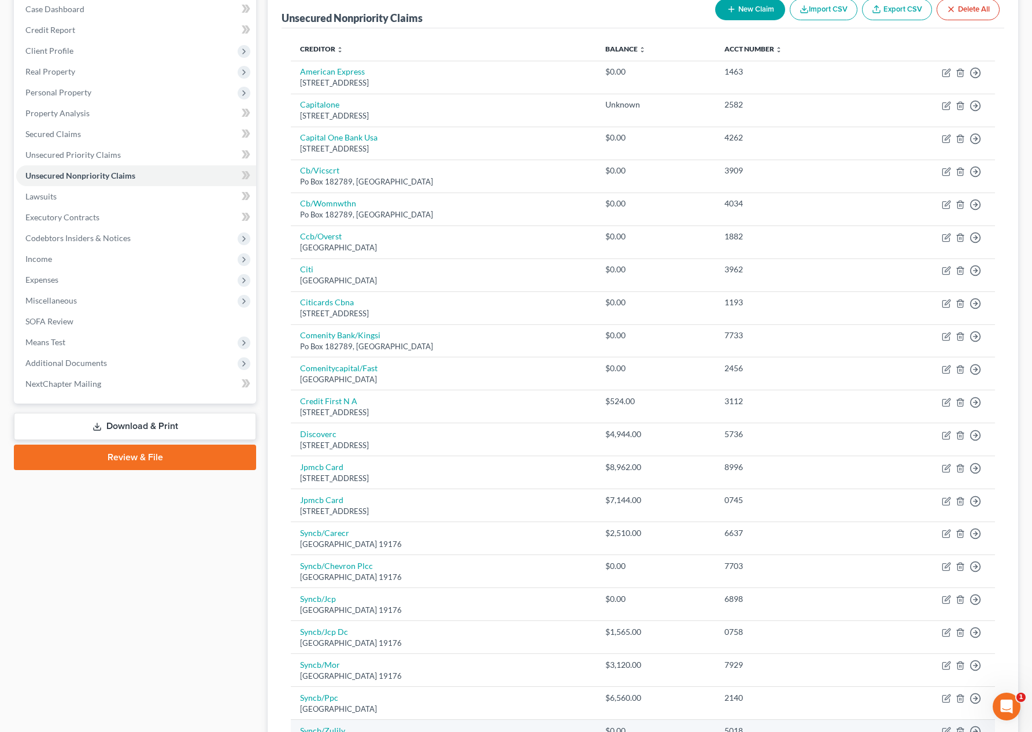
scroll to position [121, 0]
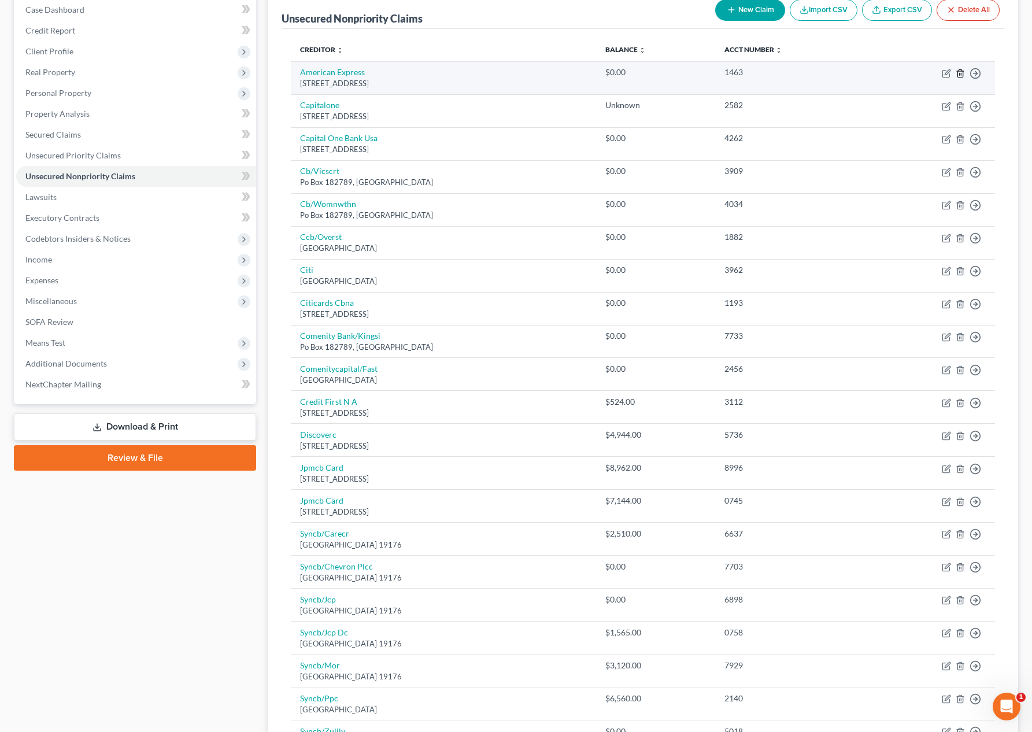
click at [961, 73] on line "button" at bounding box center [961, 74] width 0 height 2
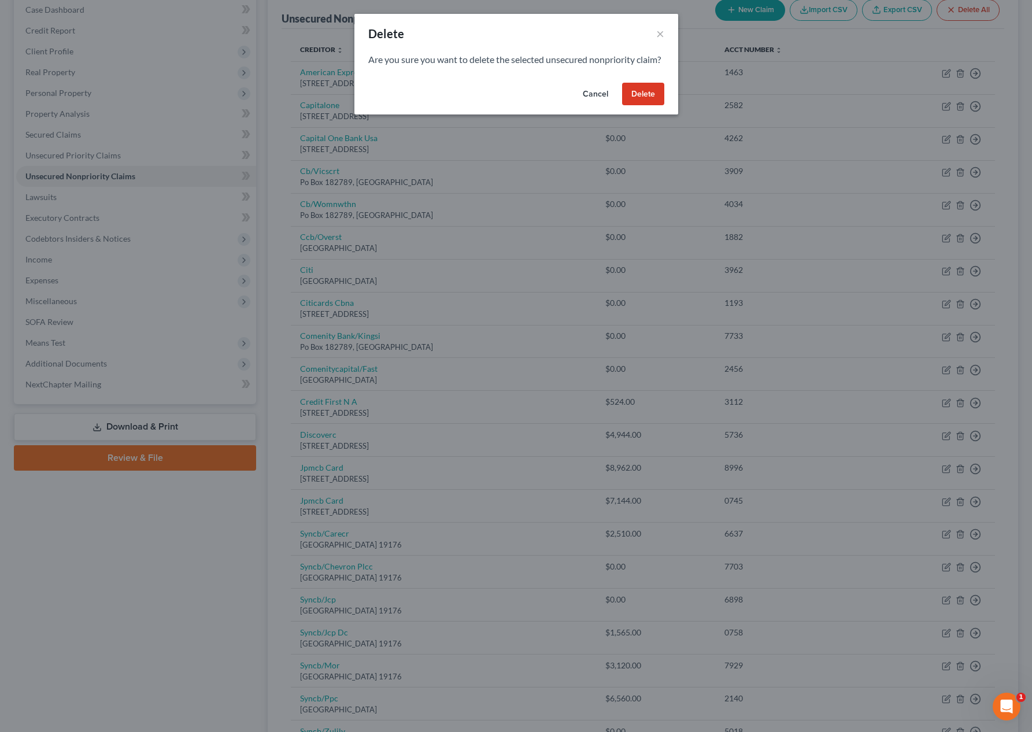
click at [647, 106] on button "Delete" at bounding box center [643, 94] width 42 height 23
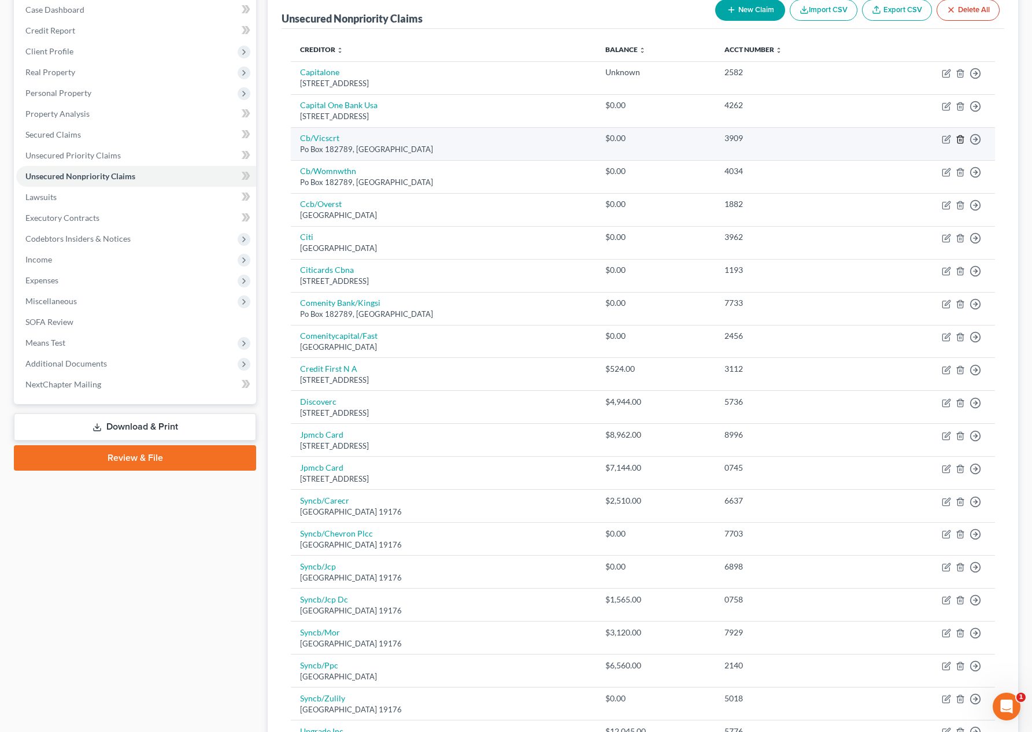
click at [960, 139] on icon "button" at bounding box center [959, 139] width 9 height 9
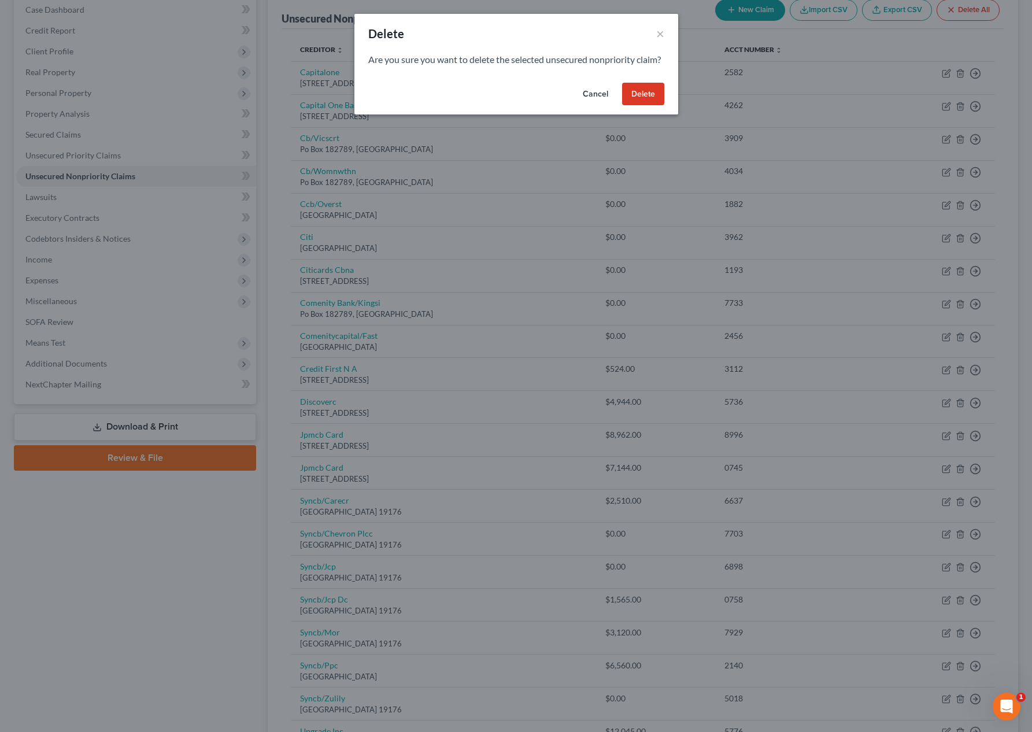
click at [659, 106] on button "Delete" at bounding box center [643, 94] width 42 height 23
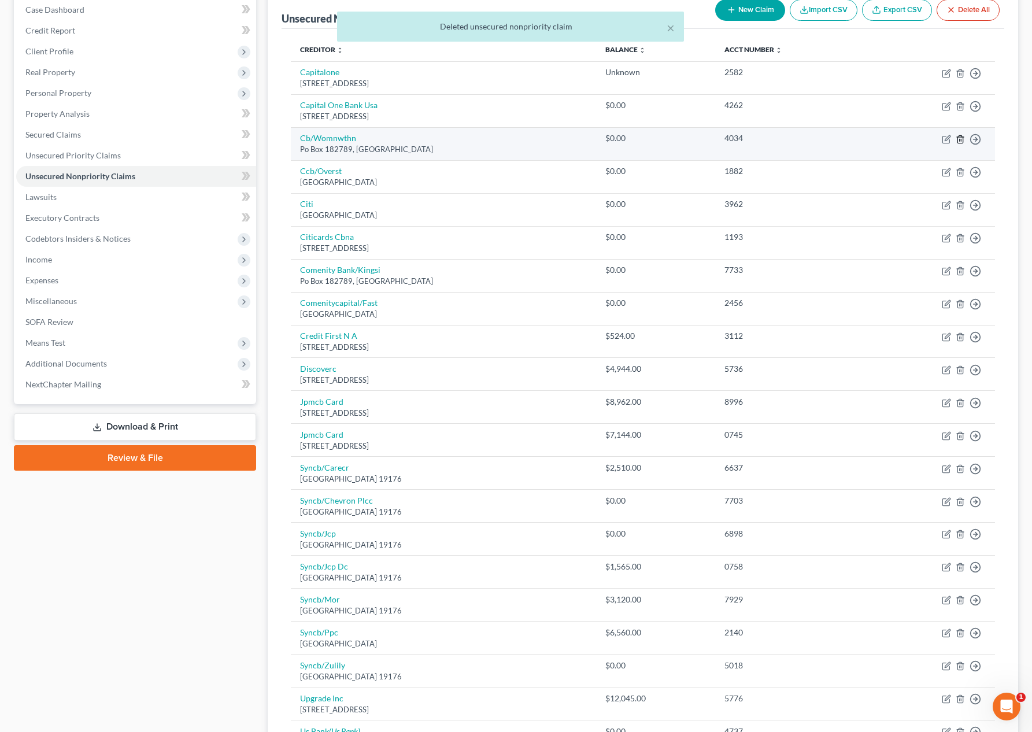
click at [957, 139] on icon "button" at bounding box center [959, 139] width 5 height 8
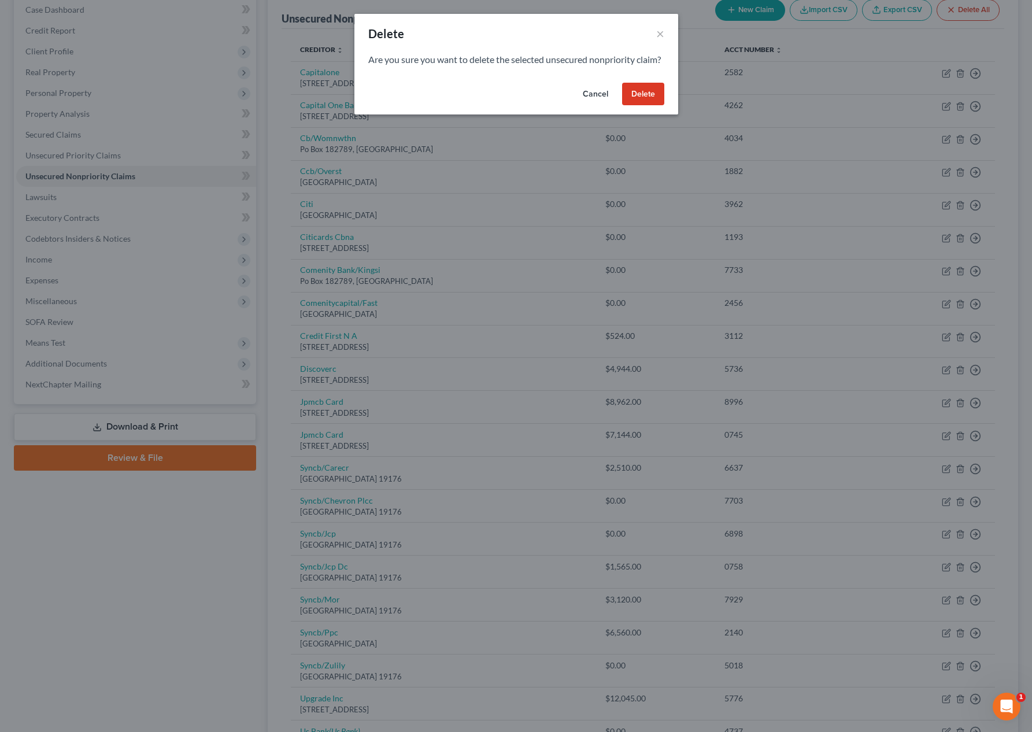
click at [618, 107] on div "Cancel Delete" at bounding box center [516, 96] width 324 height 37
click at [628, 105] on button "Delete" at bounding box center [643, 94] width 42 height 23
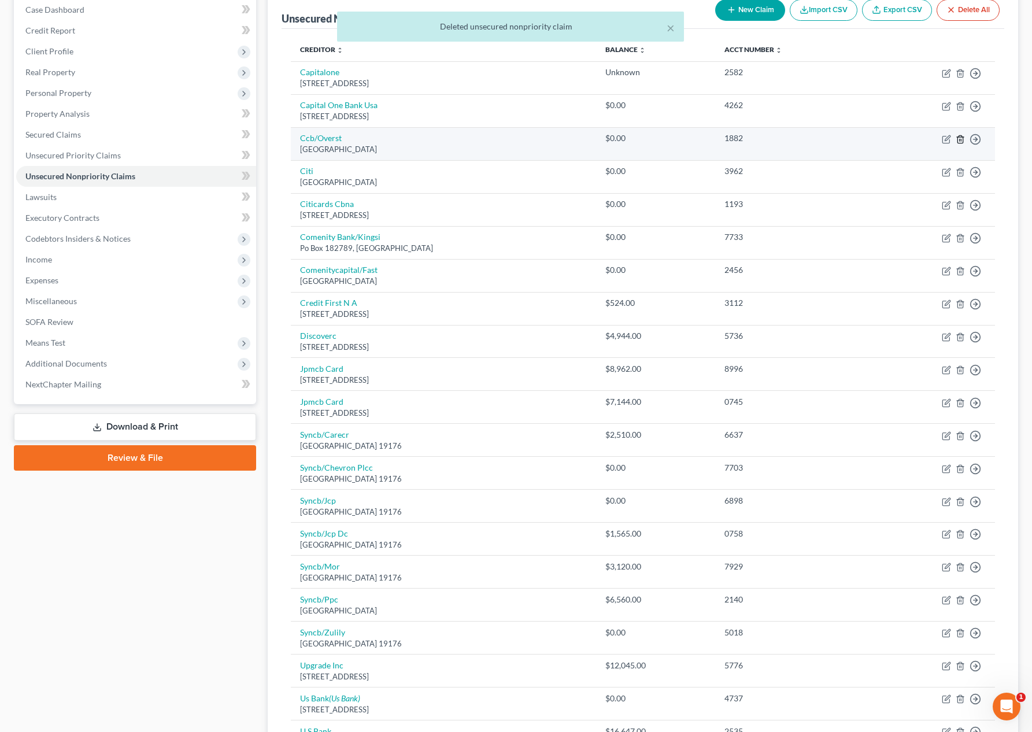
click at [958, 142] on icon "button" at bounding box center [959, 139] width 9 height 9
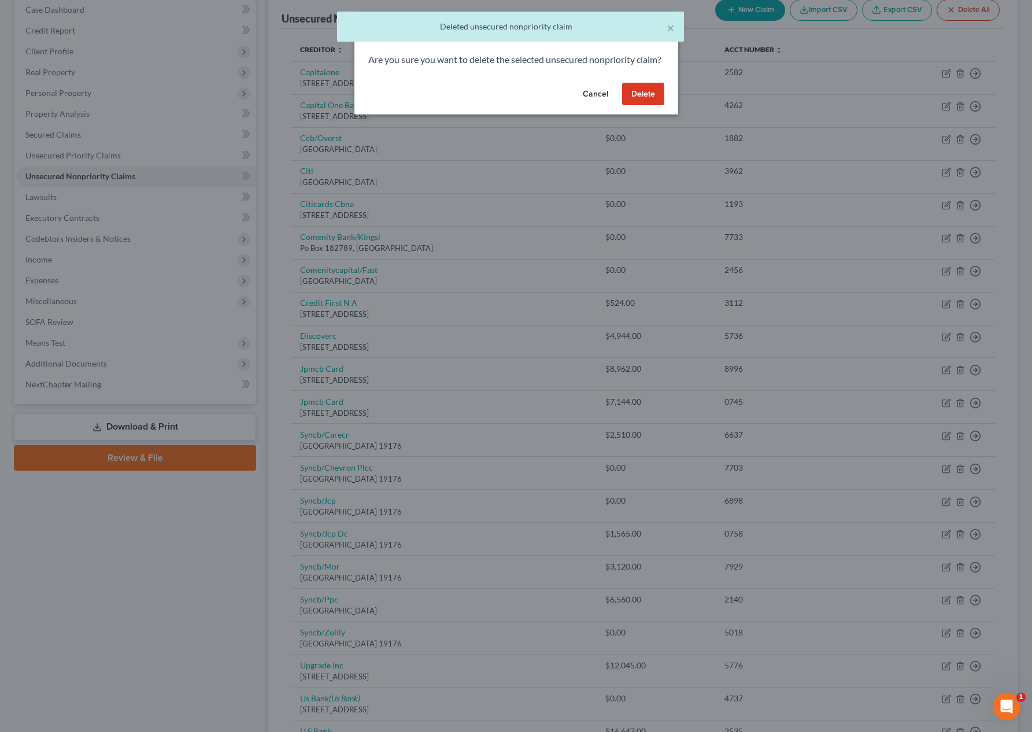
click at [636, 104] on button "Delete" at bounding box center [643, 94] width 42 height 23
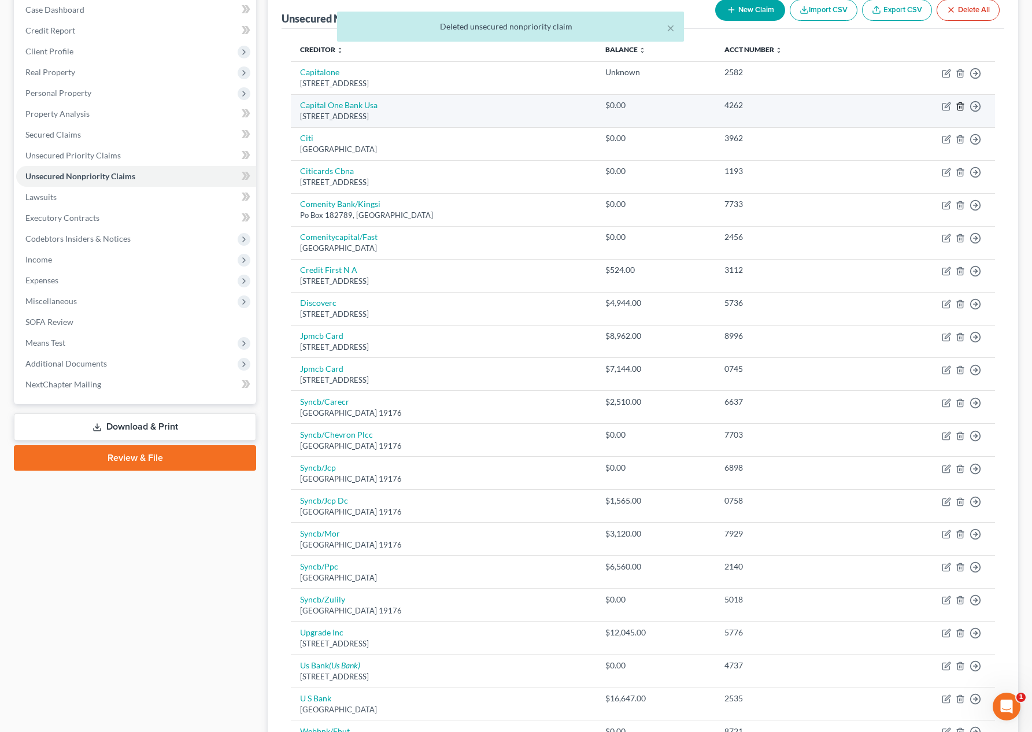
click at [961, 106] on icon "button" at bounding box center [959, 106] width 9 height 9
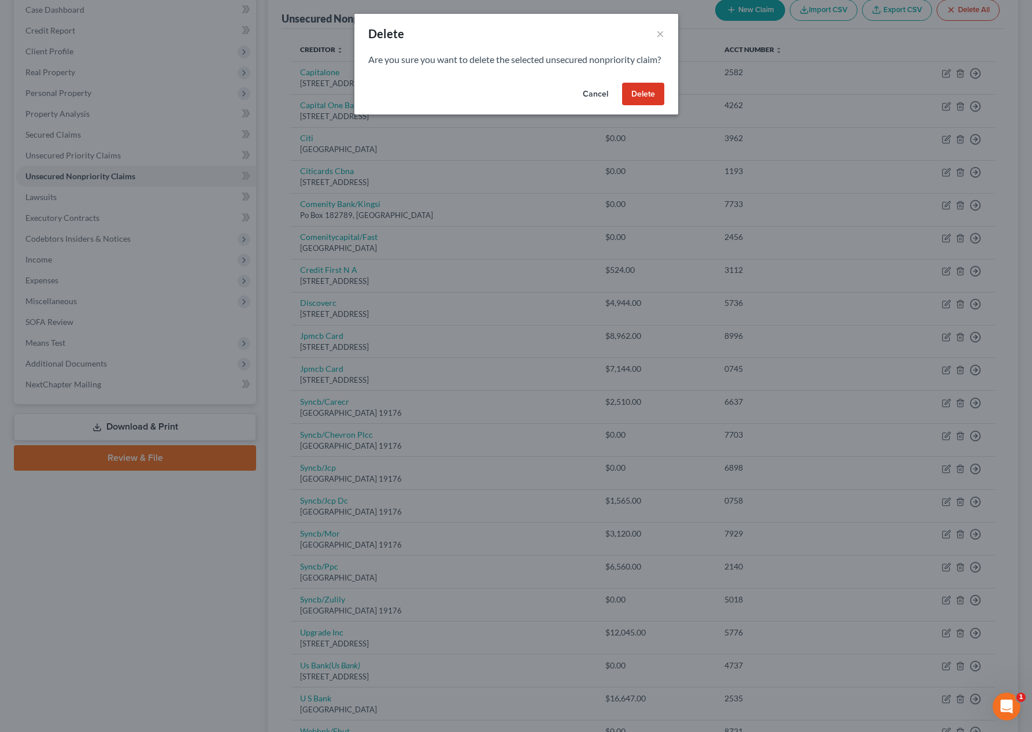
click at [650, 106] on button "Delete" at bounding box center [643, 94] width 42 height 23
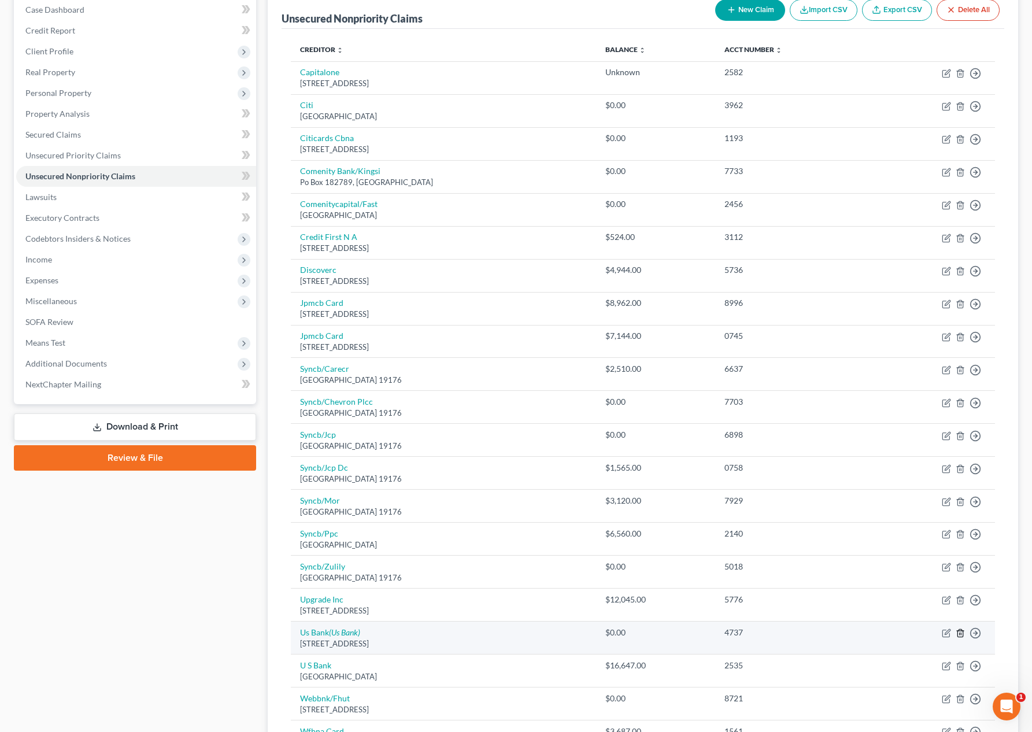
click at [962, 634] on icon "button" at bounding box center [959, 632] width 9 height 9
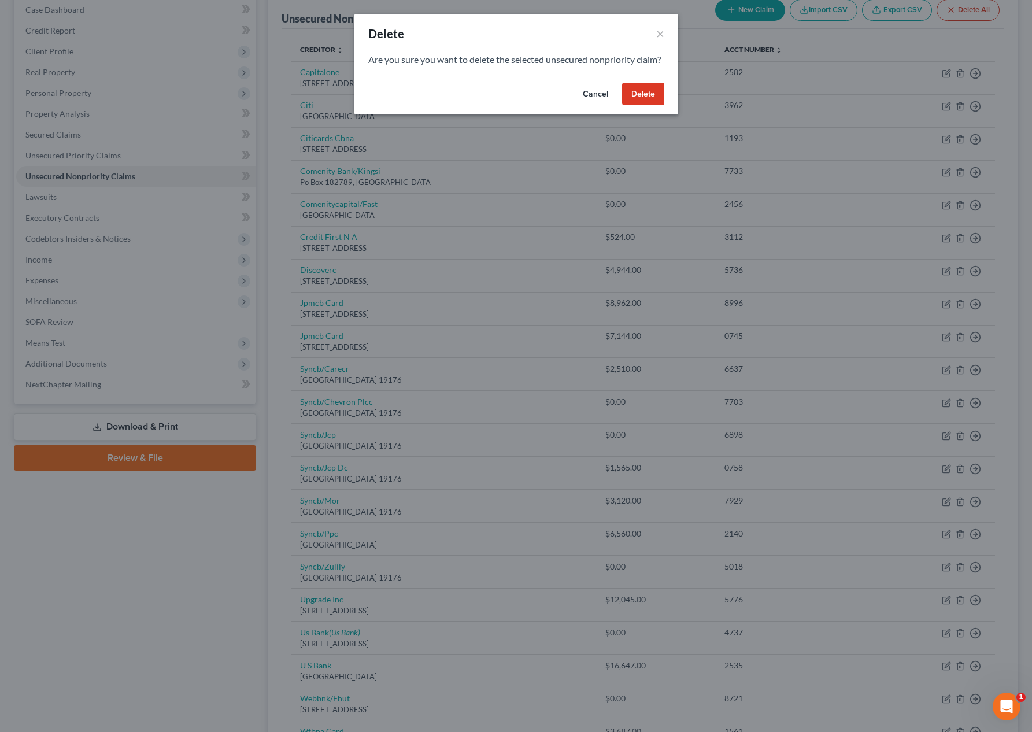
click at [647, 106] on button "Delete" at bounding box center [643, 94] width 42 height 23
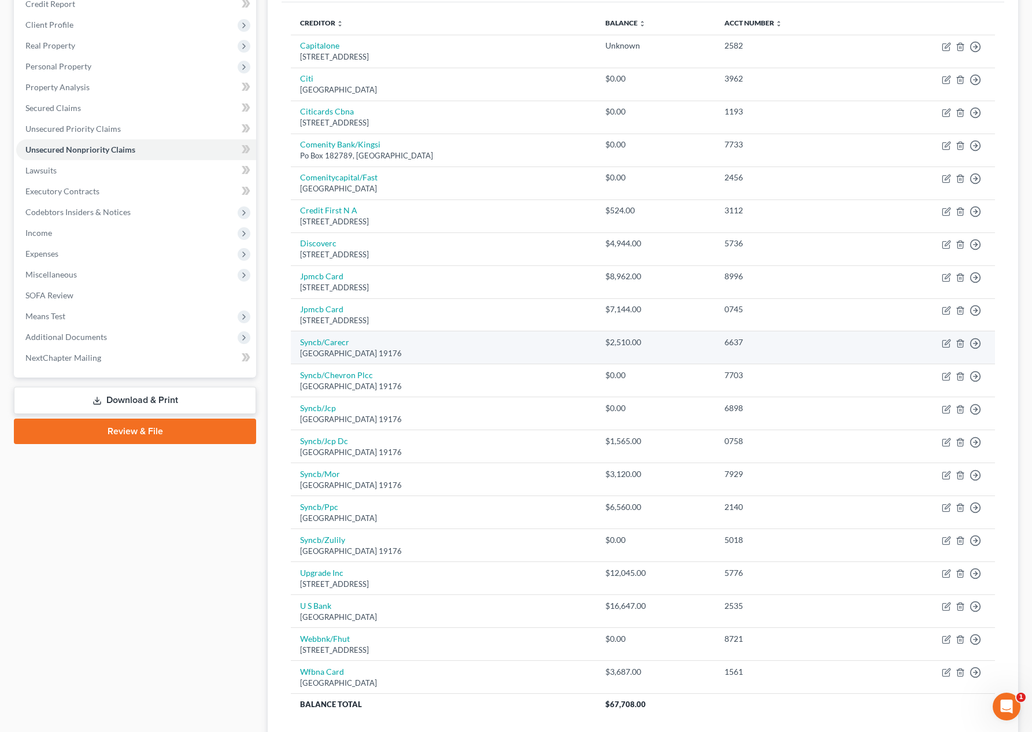
scroll to position [144, 0]
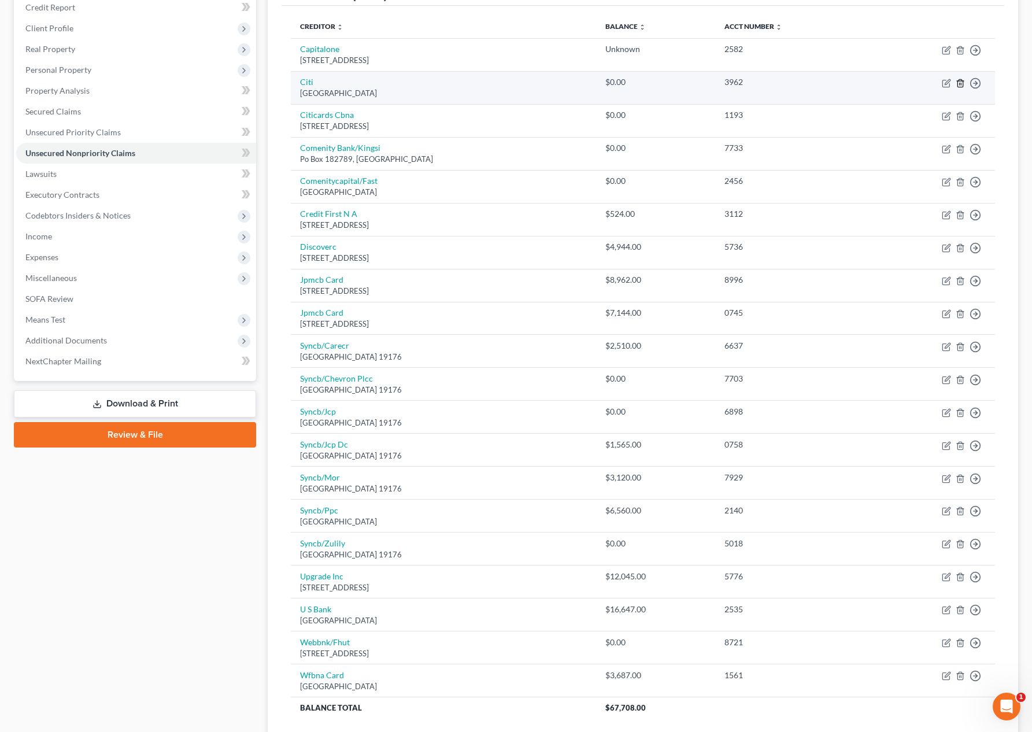
click at [961, 84] on line "button" at bounding box center [961, 84] width 0 height 2
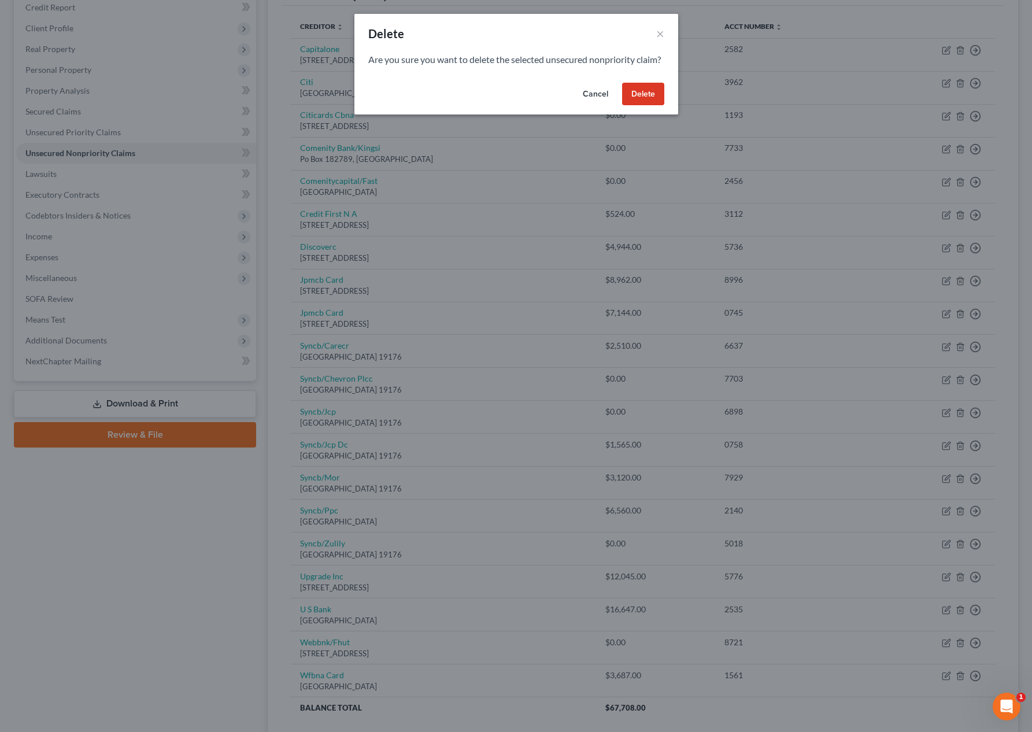
click at [656, 95] on button "Delete" at bounding box center [643, 94] width 42 height 23
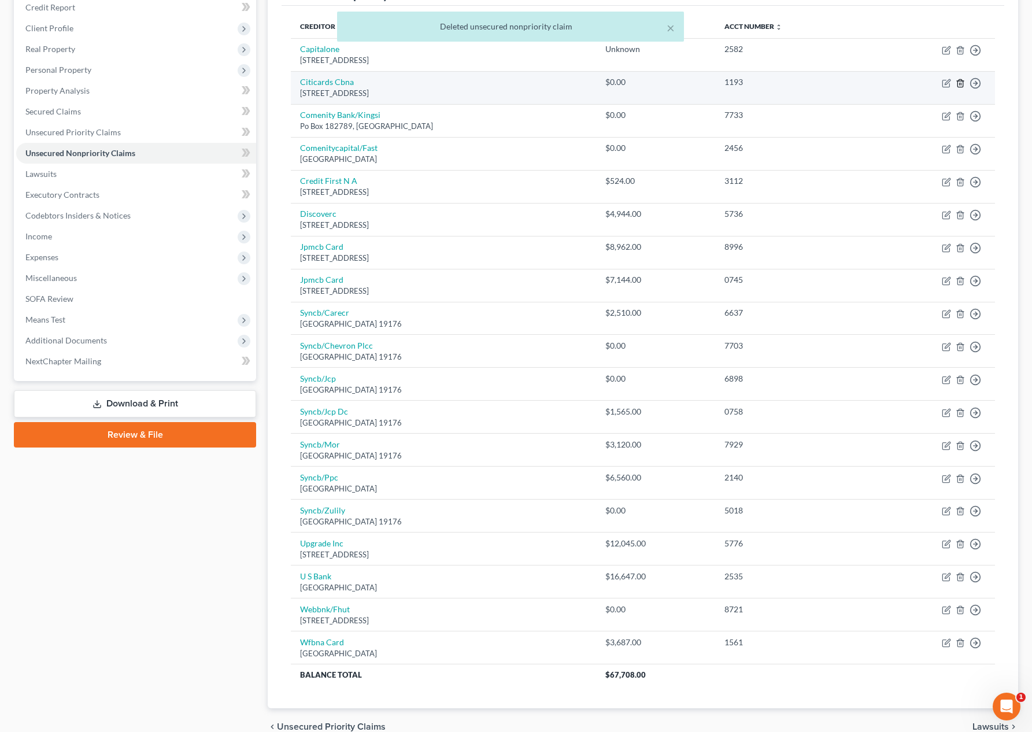
click at [961, 81] on icon "button" at bounding box center [959, 83] width 9 height 9
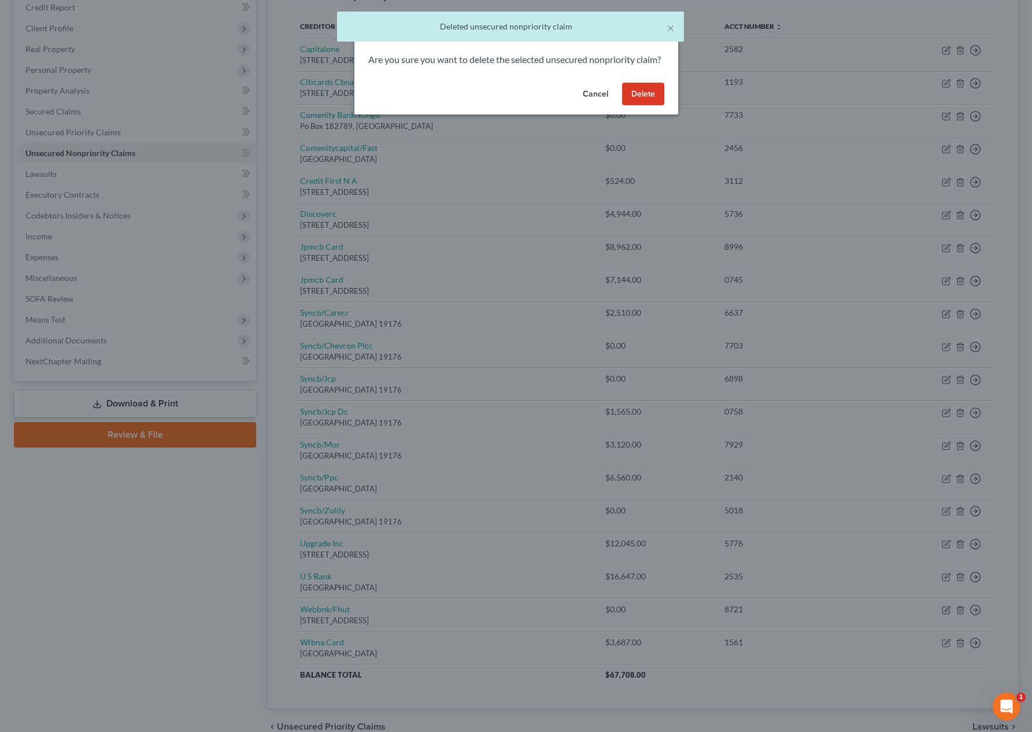
click at [646, 105] on button "Delete" at bounding box center [643, 94] width 42 height 23
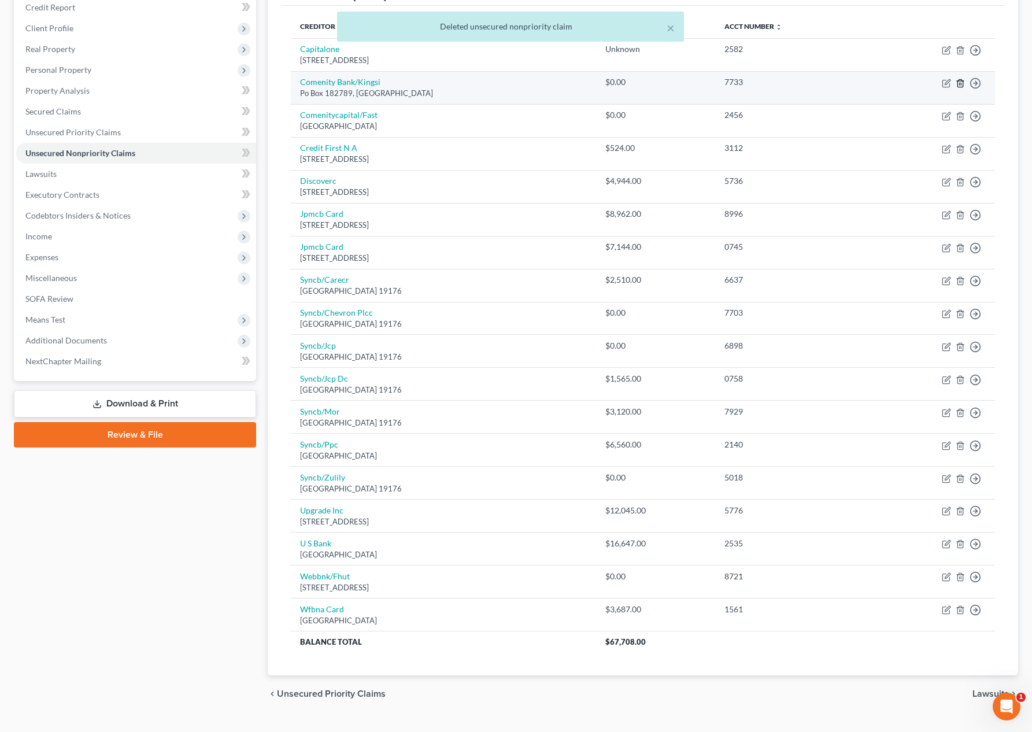
click at [961, 81] on polyline "button" at bounding box center [960, 81] width 7 height 0
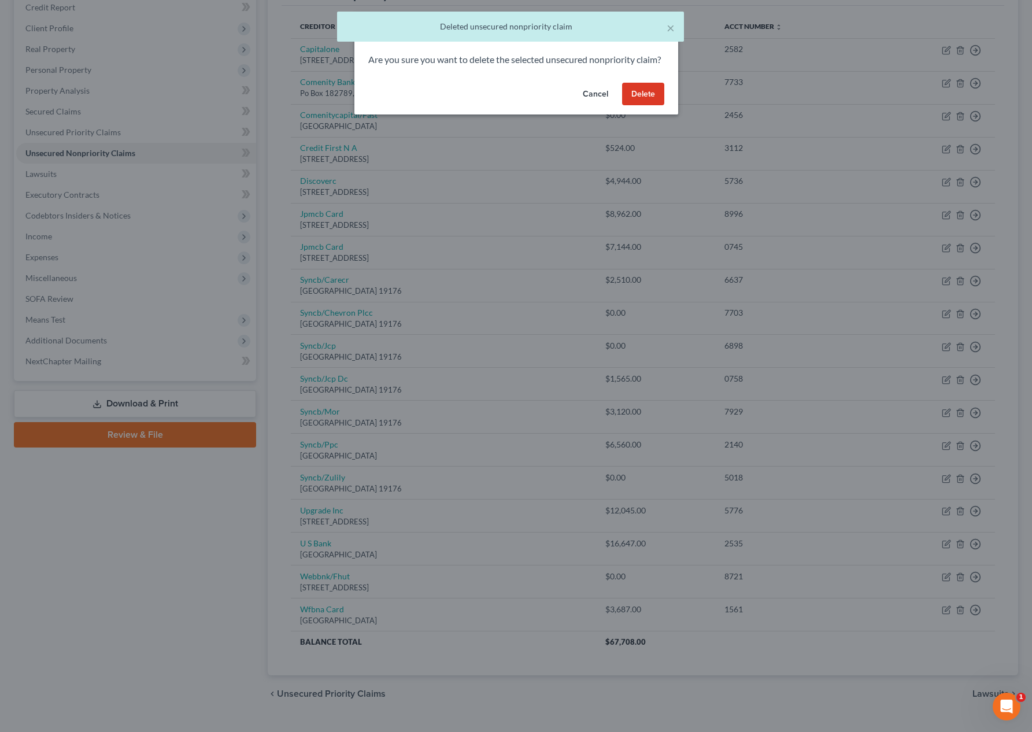
click at [646, 102] on button "Delete" at bounding box center [643, 94] width 42 height 23
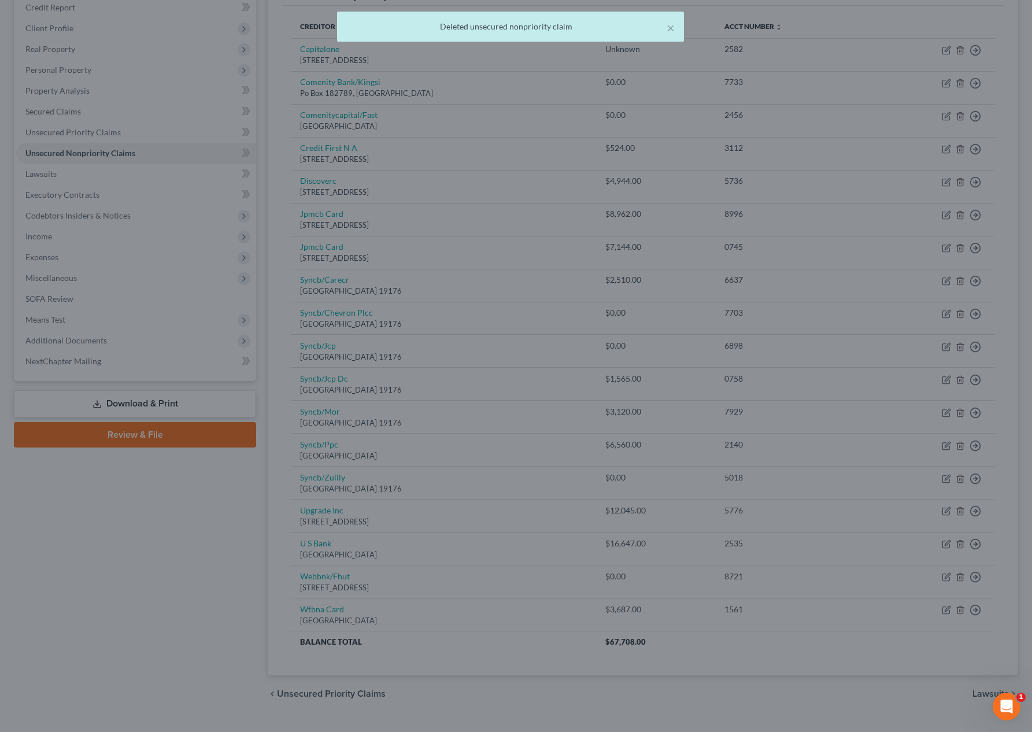
scroll to position [135, 0]
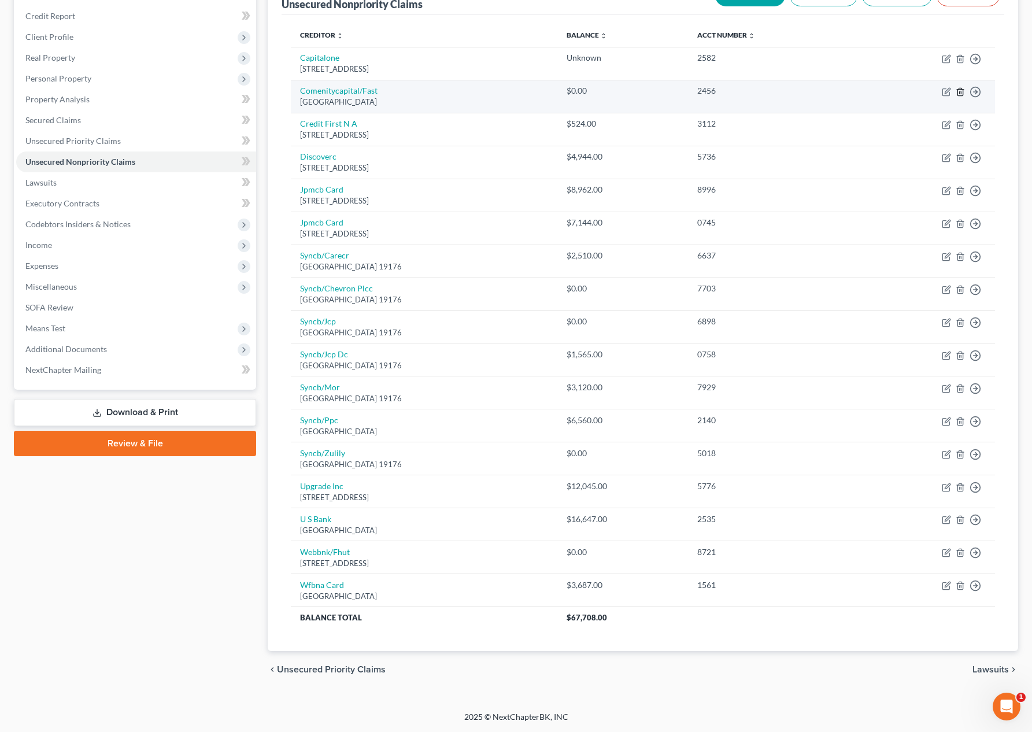
click at [960, 90] on icon "button" at bounding box center [959, 91] width 9 height 9
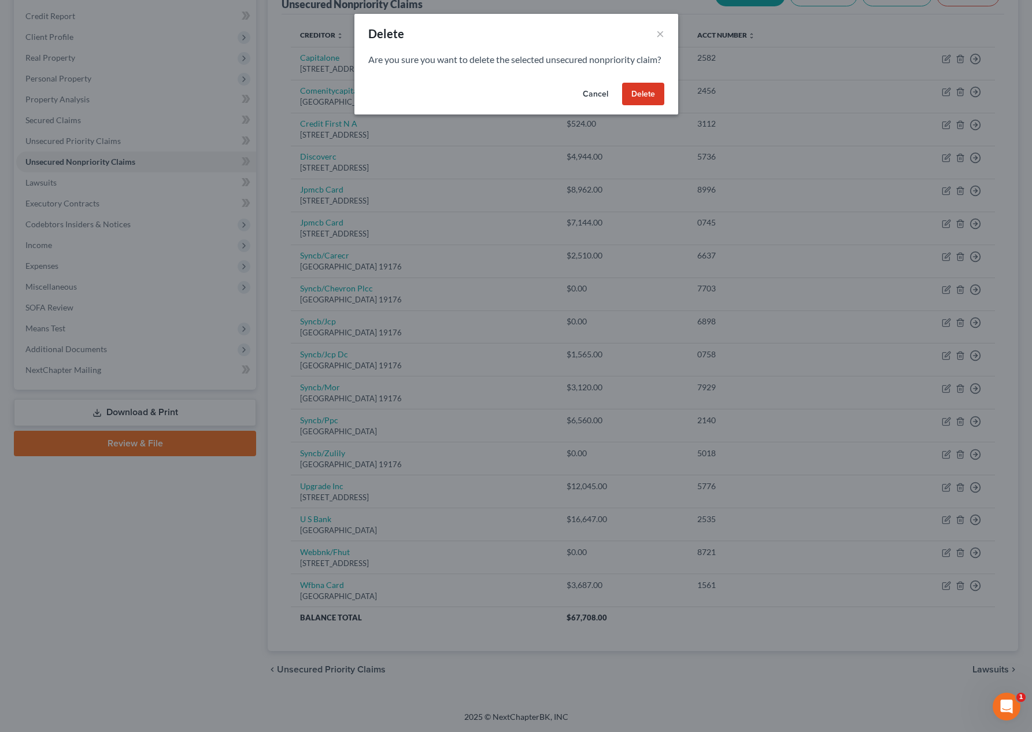
click at [640, 106] on button "Delete" at bounding box center [643, 94] width 42 height 23
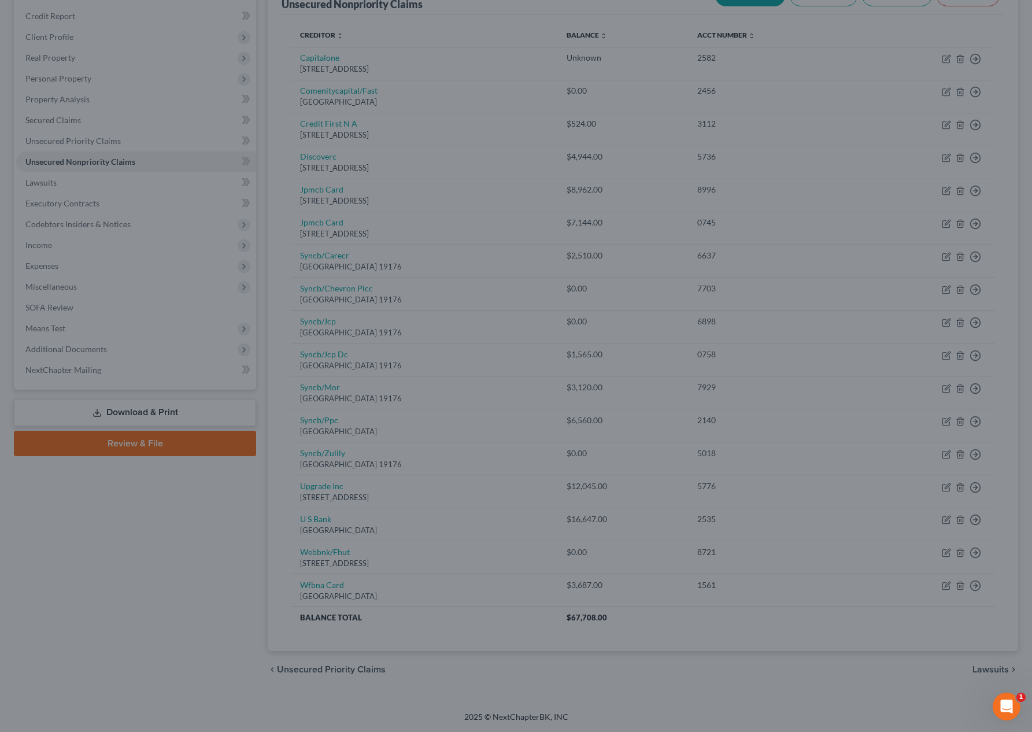
scroll to position [102, 0]
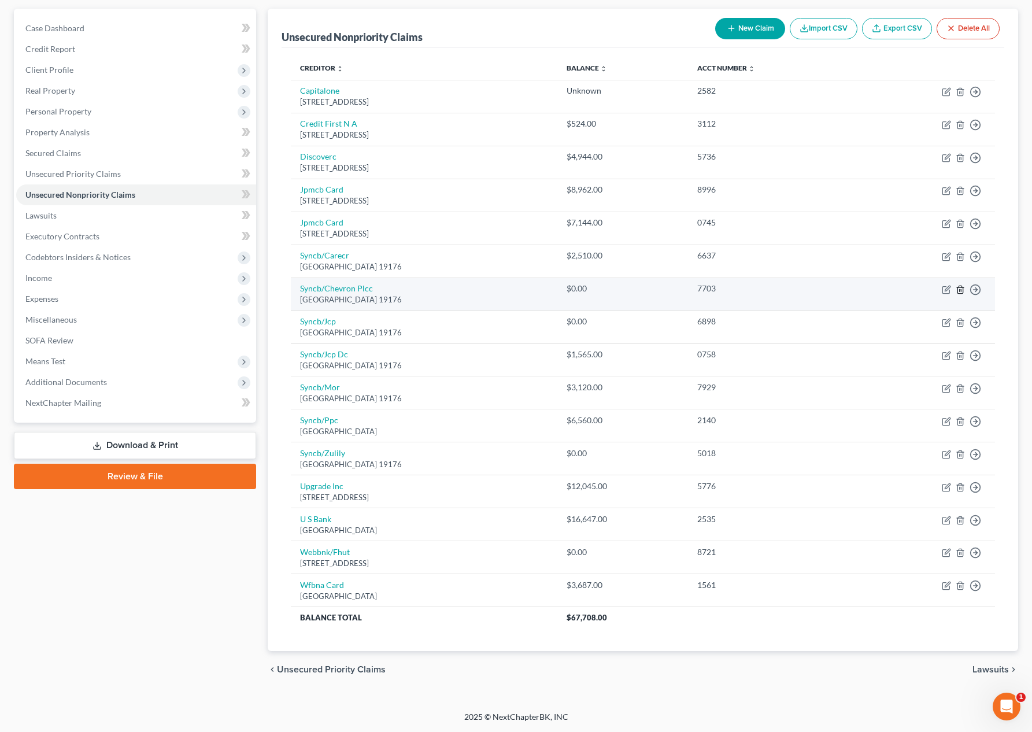
click at [960, 290] on icon "button" at bounding box center [959, 289] width 9 height 9
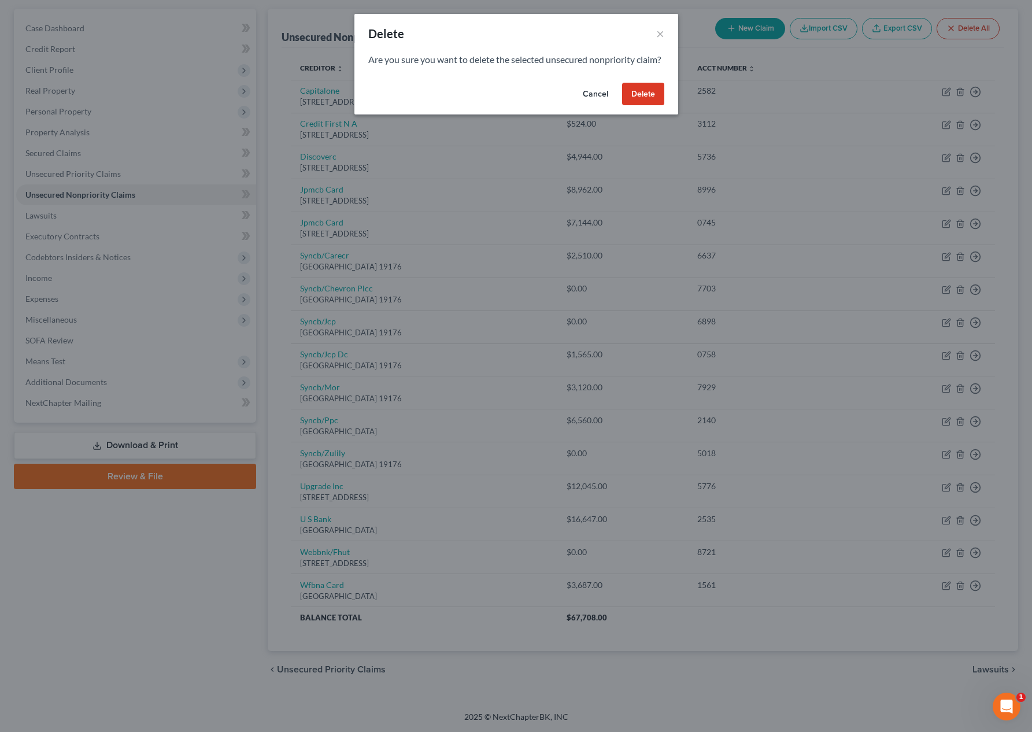
click at [643, 105] on button "Delete" at bounding box center [643, 94] width 42 height 23
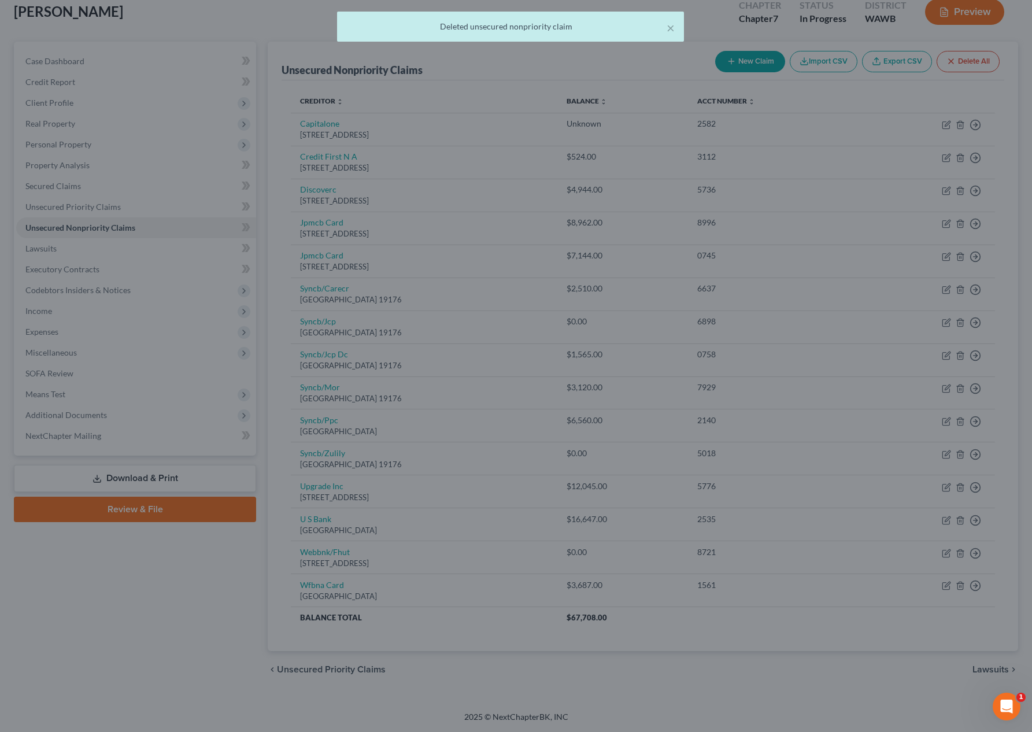
scroll to position [69, 0]
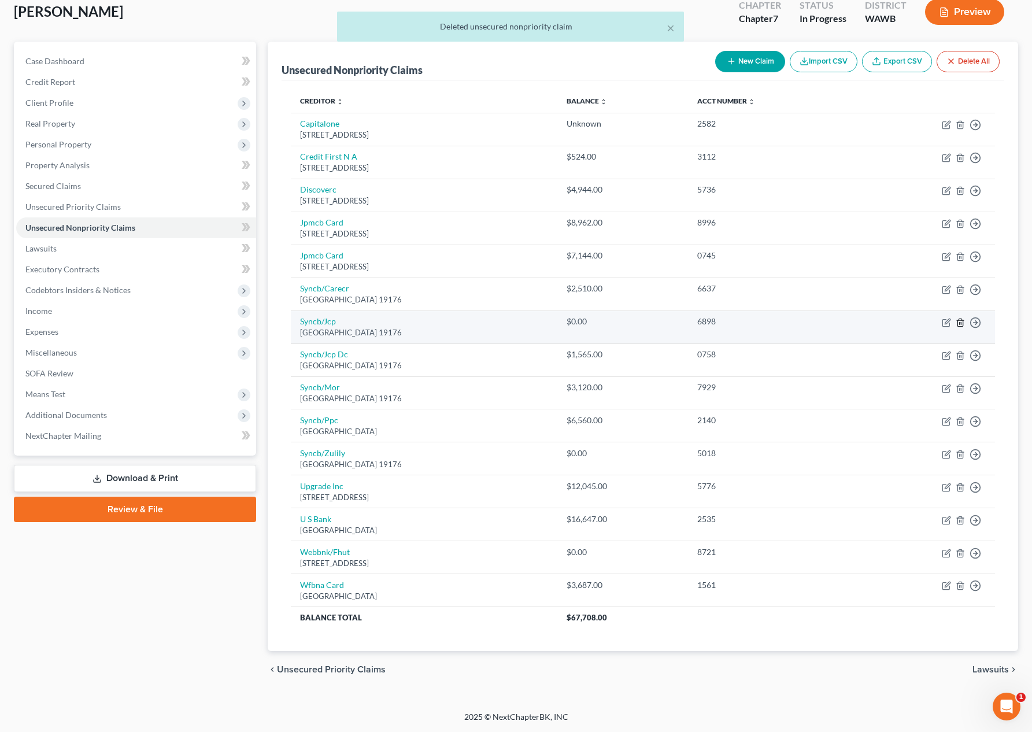
click at [961, 322] on line "button" at bounding box center [961, 323] width 0 height 2
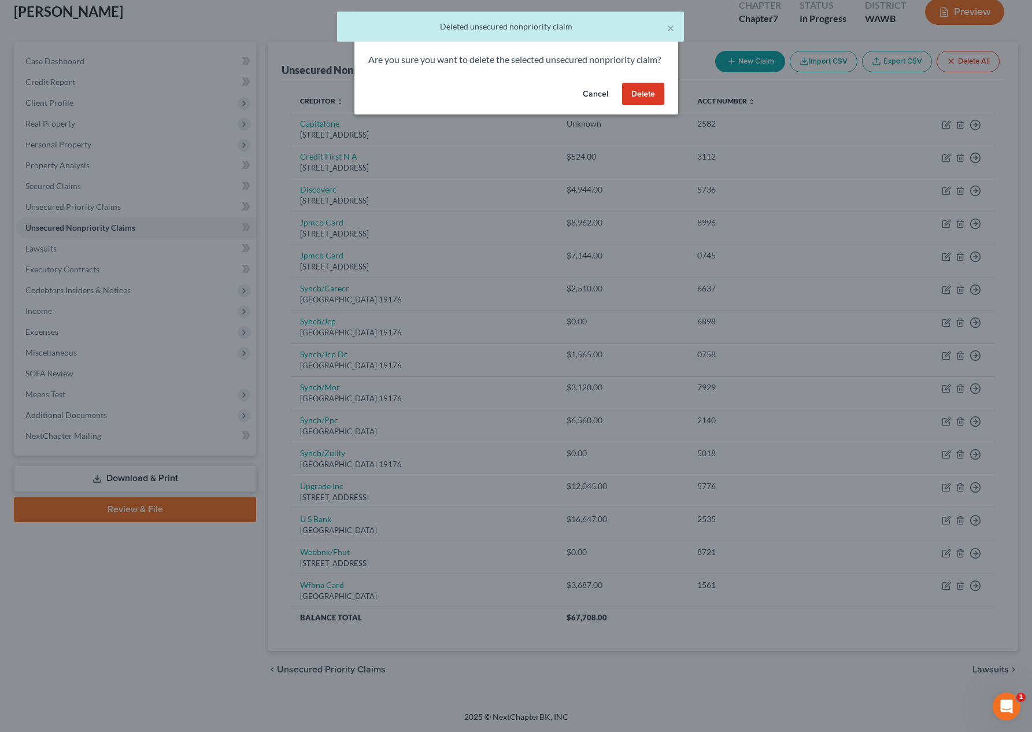
click at [638, 106] on button "Delete" at bounding box center [643, 94] width 42 height 23
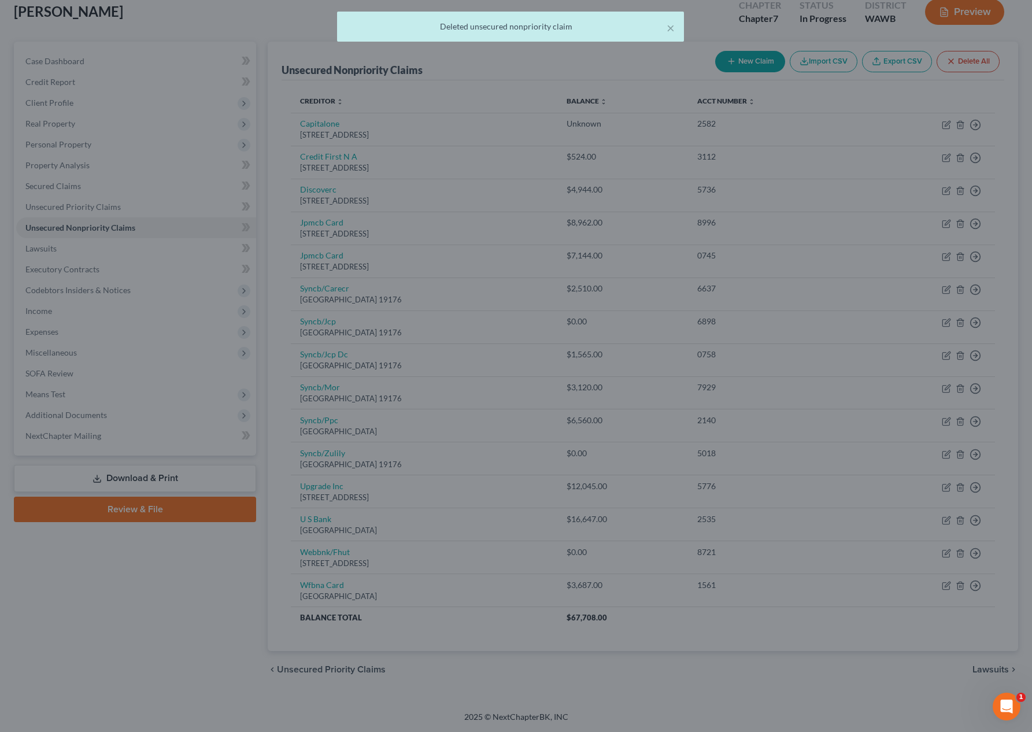
scroll to position [36, 0]
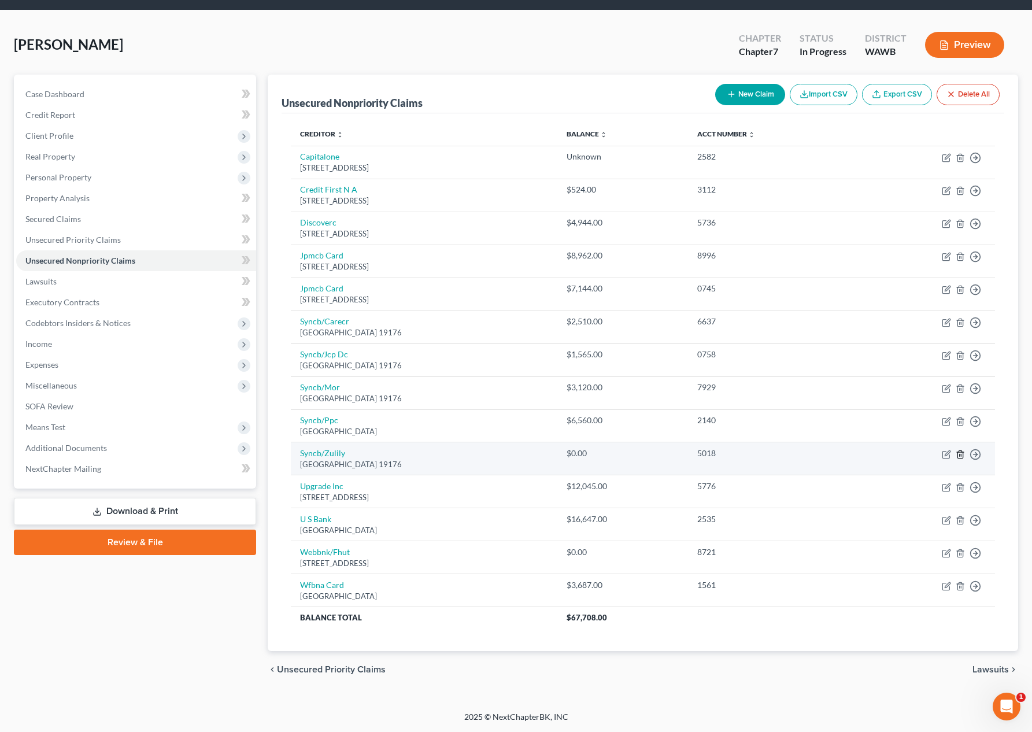
click at [961, 455] on line "button" at bounding box center [961, 455] width 0 height 2
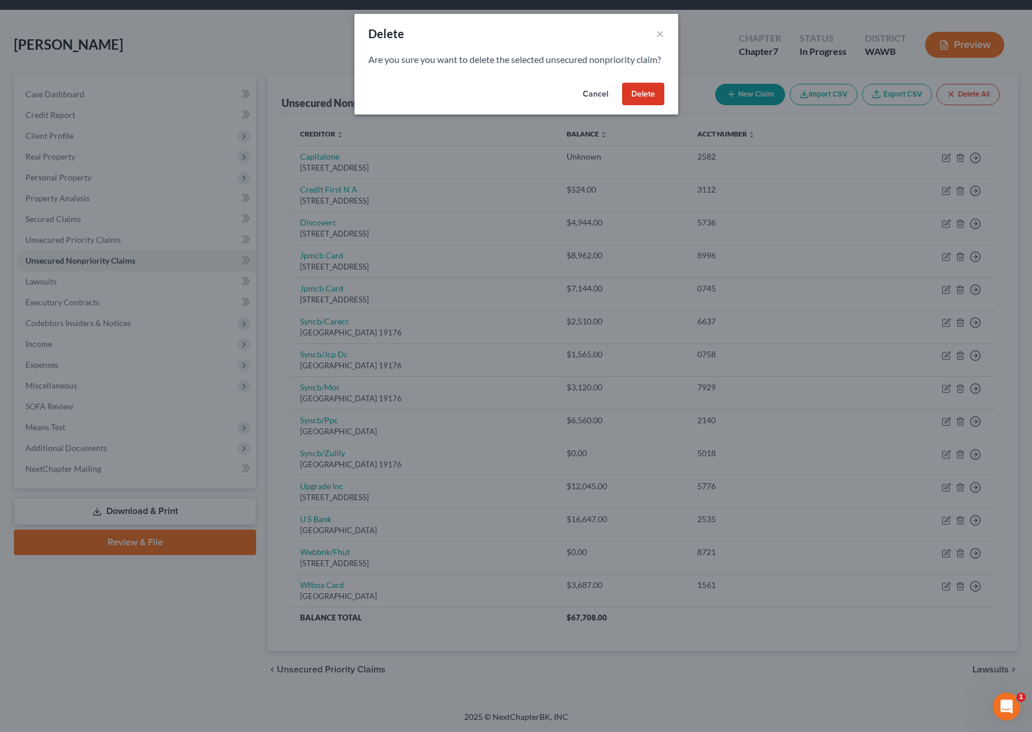
click at [639, 106] on button "Delete" at bounding box center [643, 94] width 42 height 23
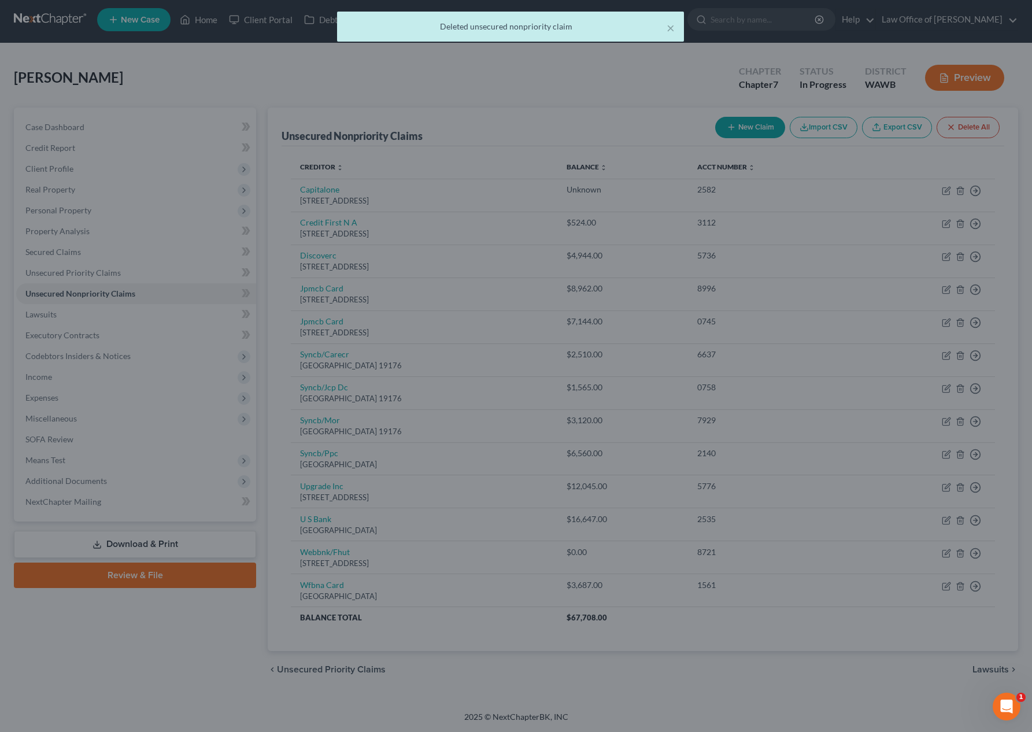
scroll to position [3, 0]
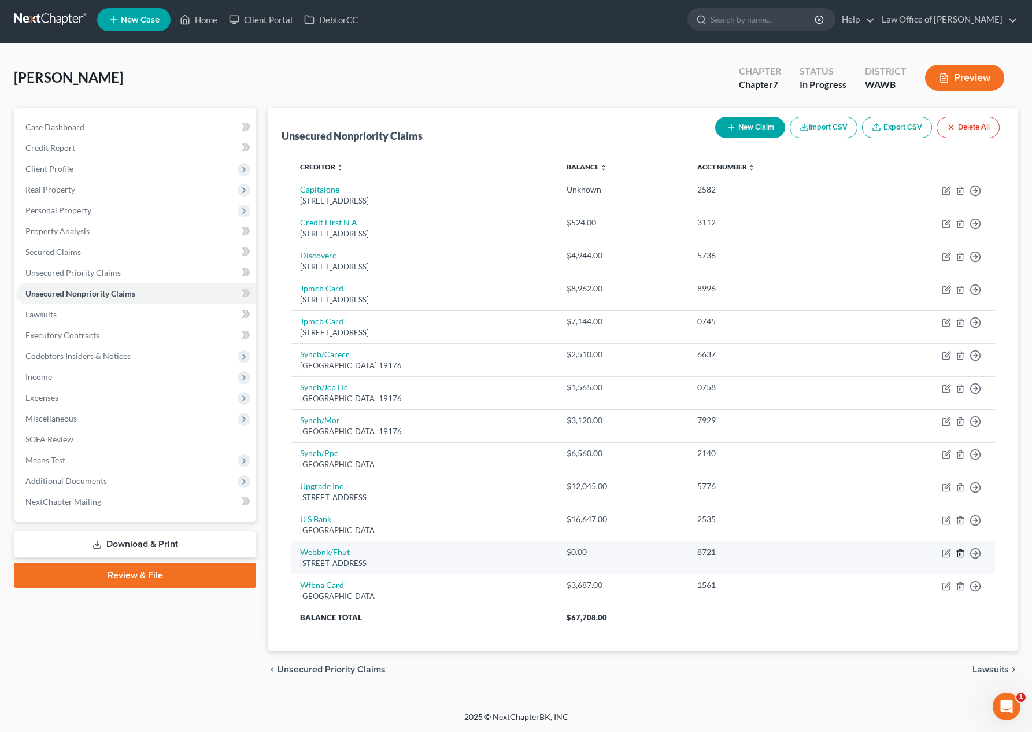
click at [960, 553] on icon "button" at bounding box center [959, 553] width 9 height 9
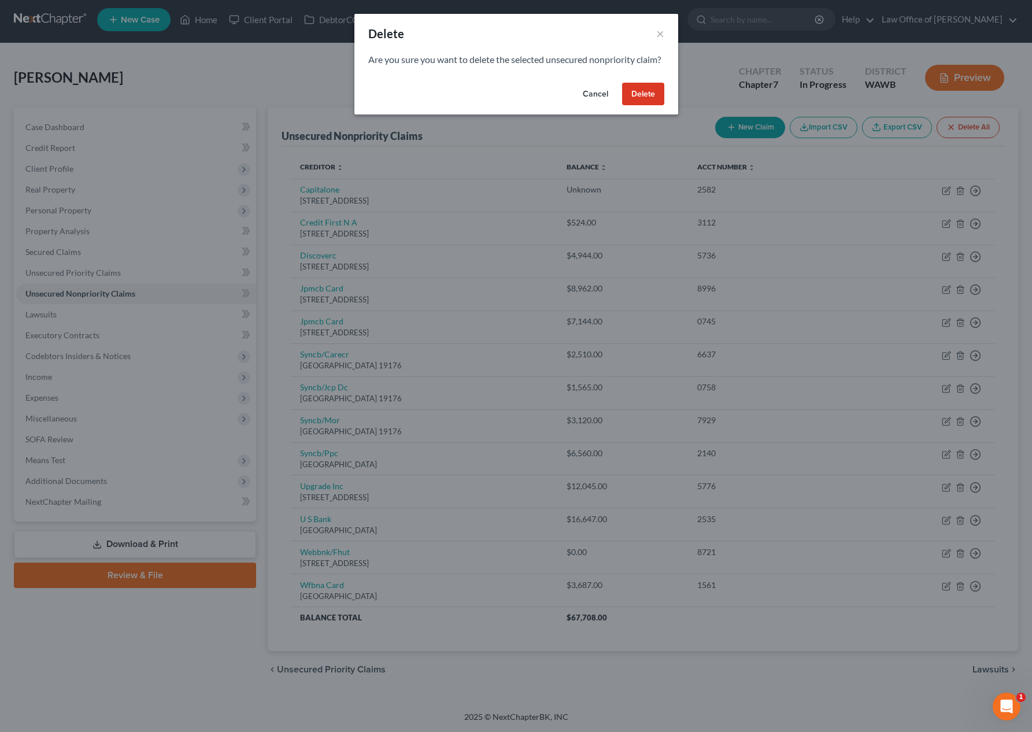
click at [643, 106] on button "Delete" at bounding box center [643, 94] width 42 height 23
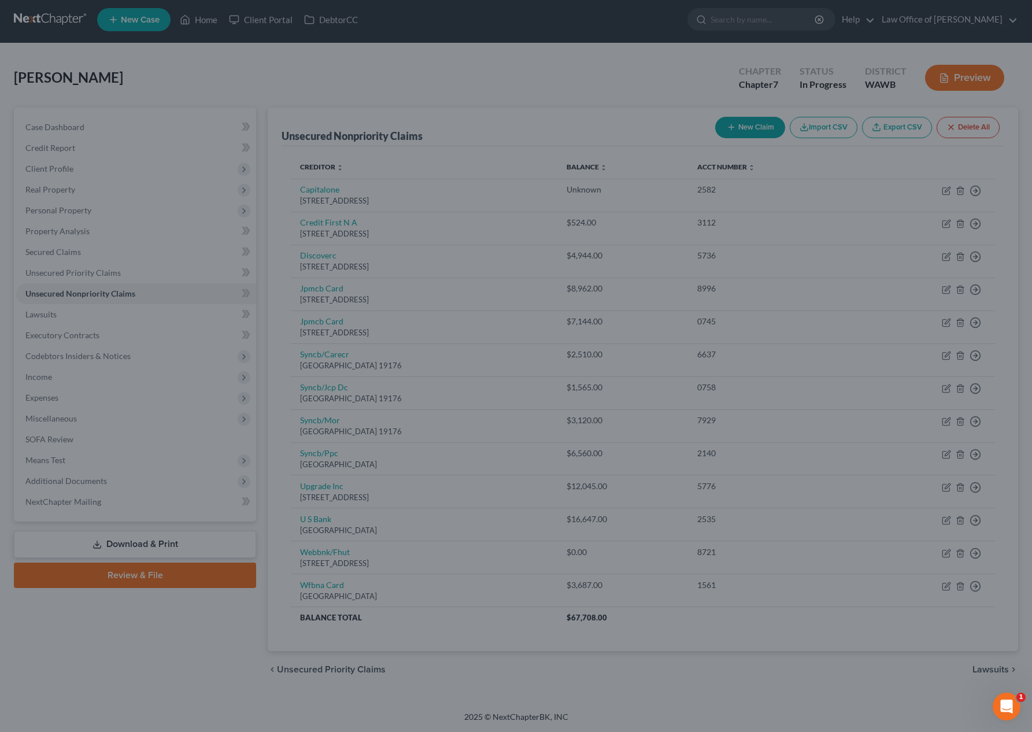
scroll to position [0, 0]
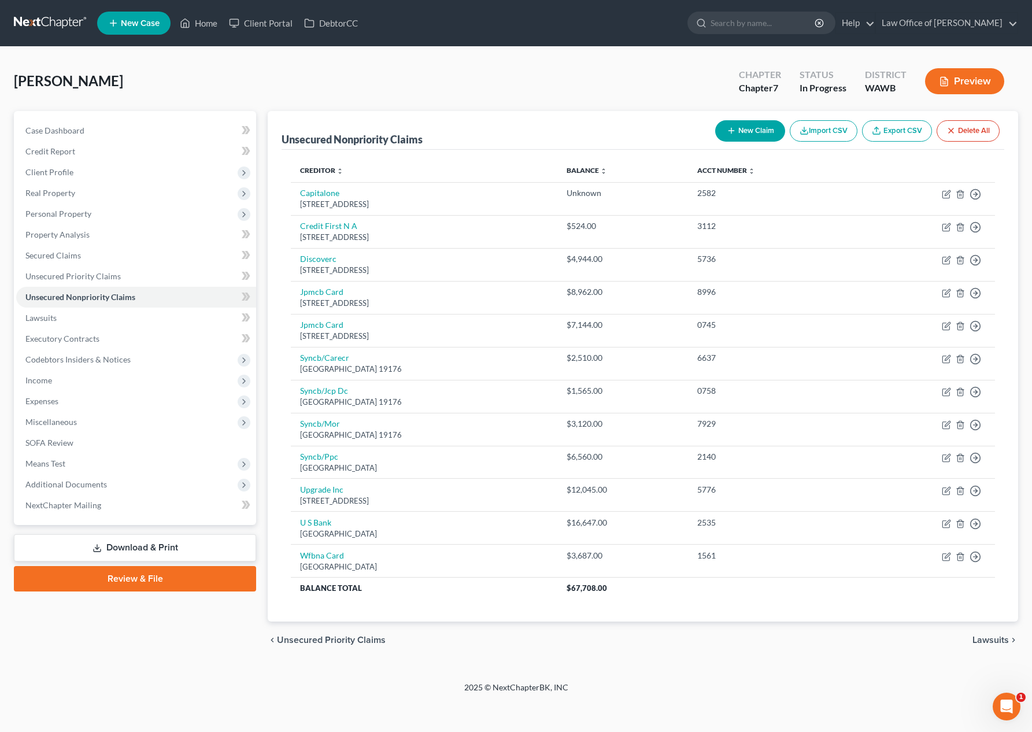
click at [736, 130] on button "New Claim" at bounding box center [750, 130] width 70 height 21
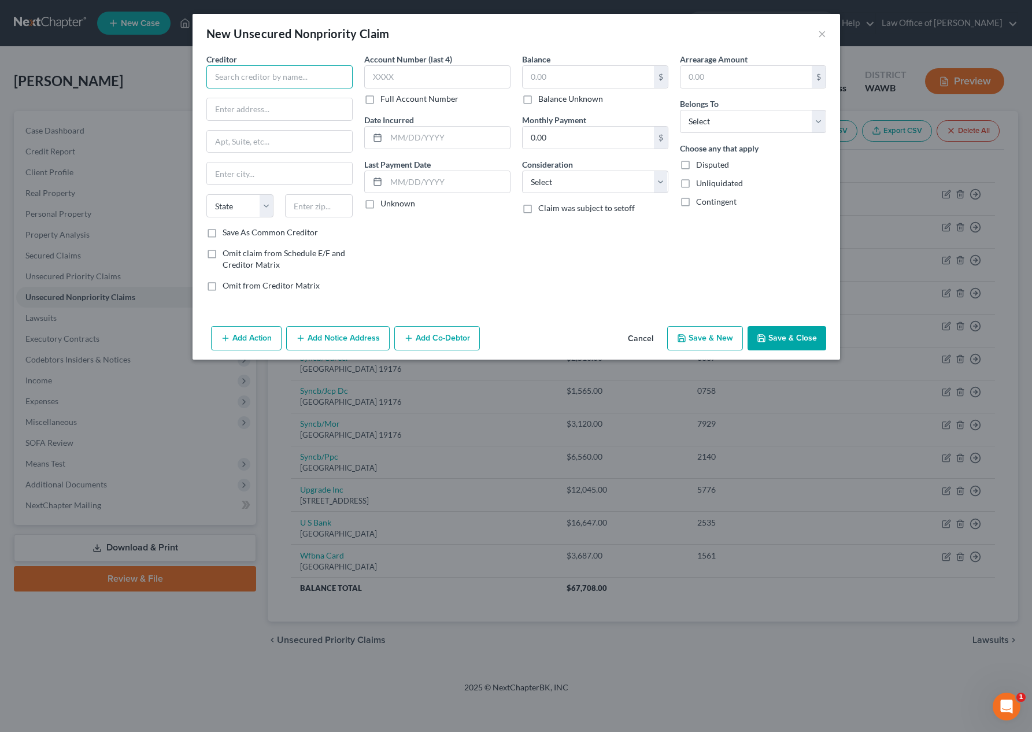
click at [266, 77] on input "text" at bounding box center [279, 76] width 146 height 23
click at [714, 335] on button "Save & New" at bounding box center [705, 338] width 76 height 24
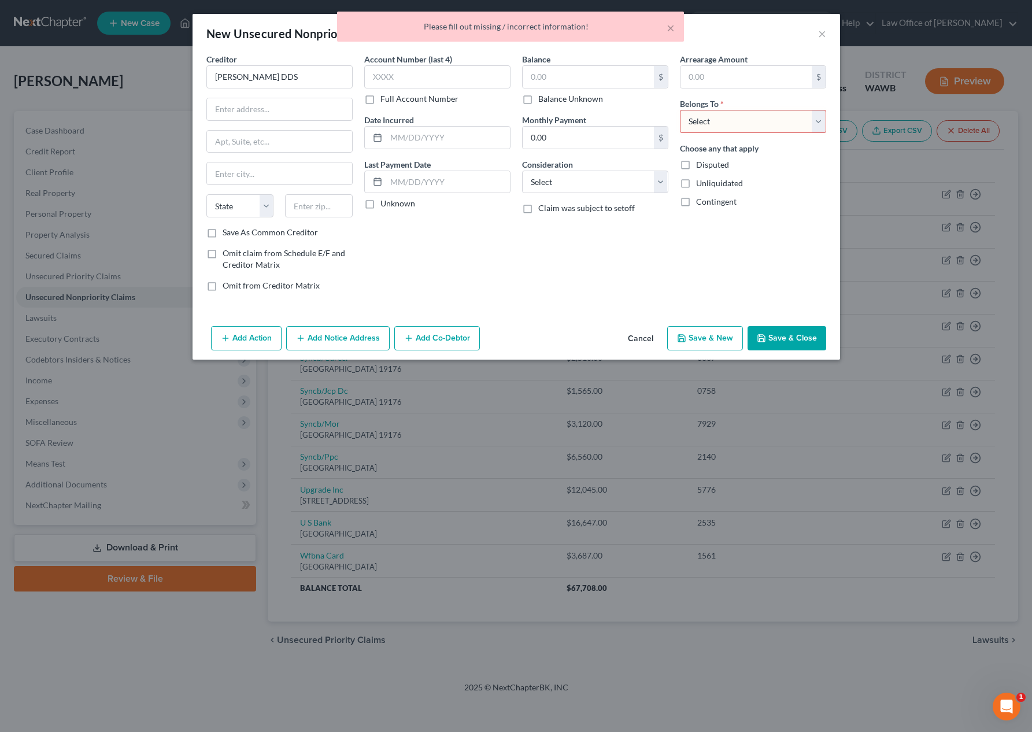
click at [747, 122] on select "Select Debtor 1 Only Debtor 2 Only Debtor 1 And Debtor 2 Only At Least One Of T…" at bounding box center [753, 121] width 146 height 23
click at [680, 110] on select "Select Debtor 1 Only Debtor 2 Only Debtor 1 And Debtor 2 Only At Least One Of T…" at bounding box center [753, 121] width 146 height 23
click at [704, 326] on button "Save & New" at bounding box center [705, 338] width 76 height 24
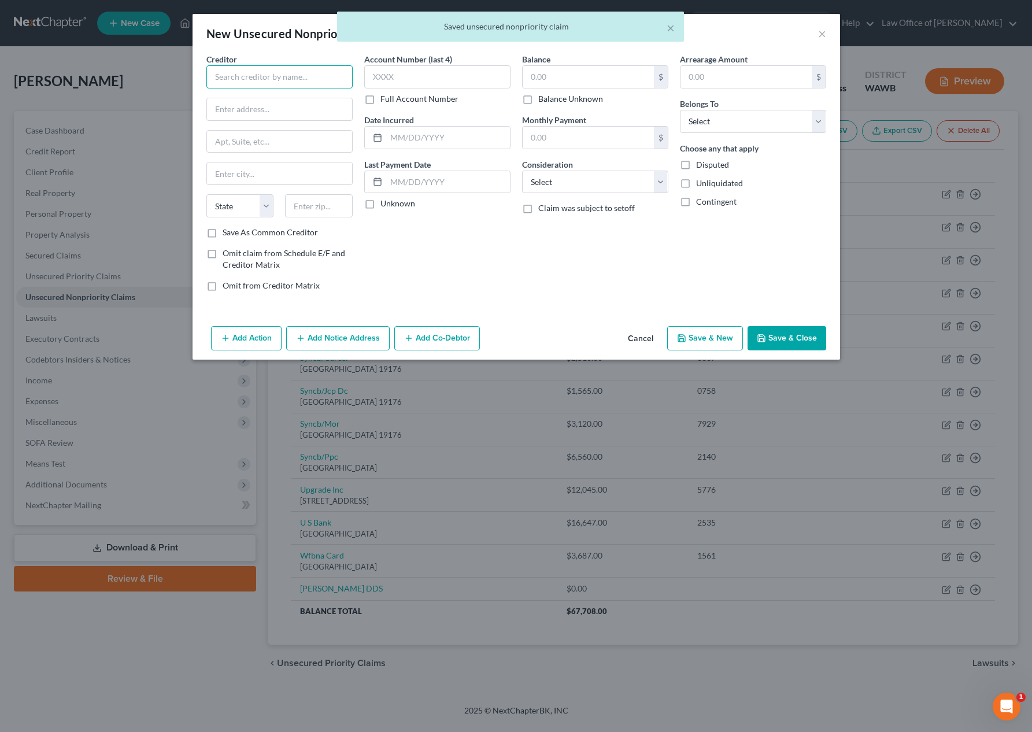
click at [288, 71] on input "text" at bounding box center [279, 76] width 146 height 23
click at [793, 124] on select "Select Debtor 1 Only Debtor 2 Only Debtor 1 And Debtor 2 Only At Least One Of T…" at bounding box center [753, 121] width 146 height 23
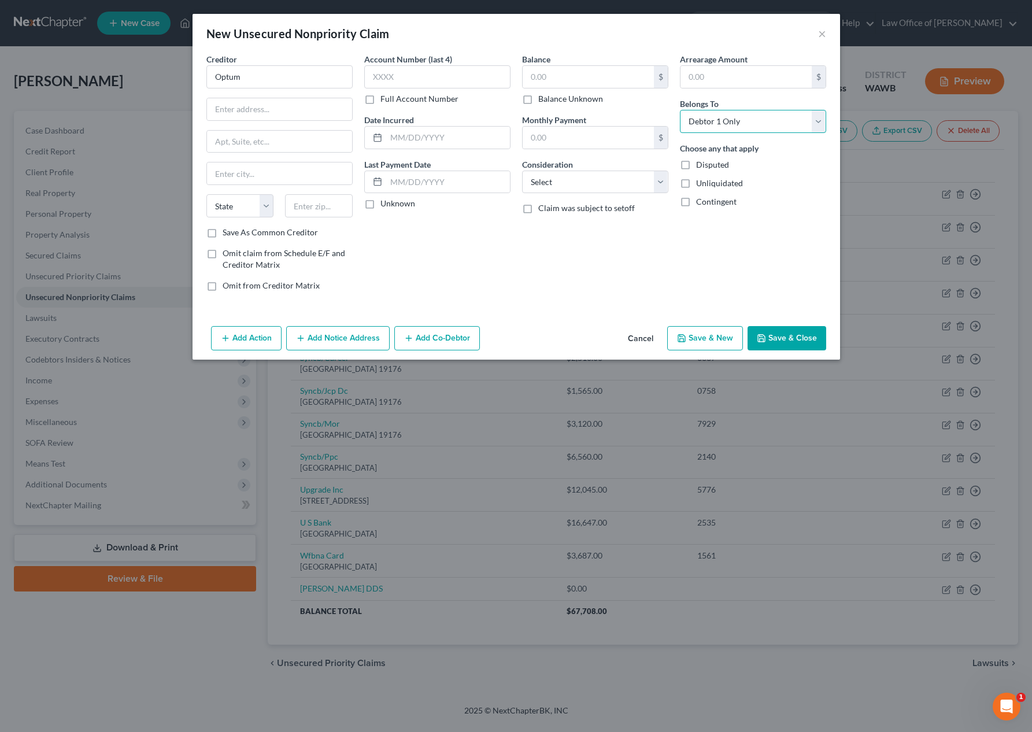
click at [680, 110] on select "Select Debtor 1 Only Debtor 2 Only Debtor 1 And Debtor 2 Only At Least One Of T…" at bounding box center [753, 121] width 146 height 23
click at [788, 345] on button "Save & Close" at bounding box center [786, 338] width 79 height 24
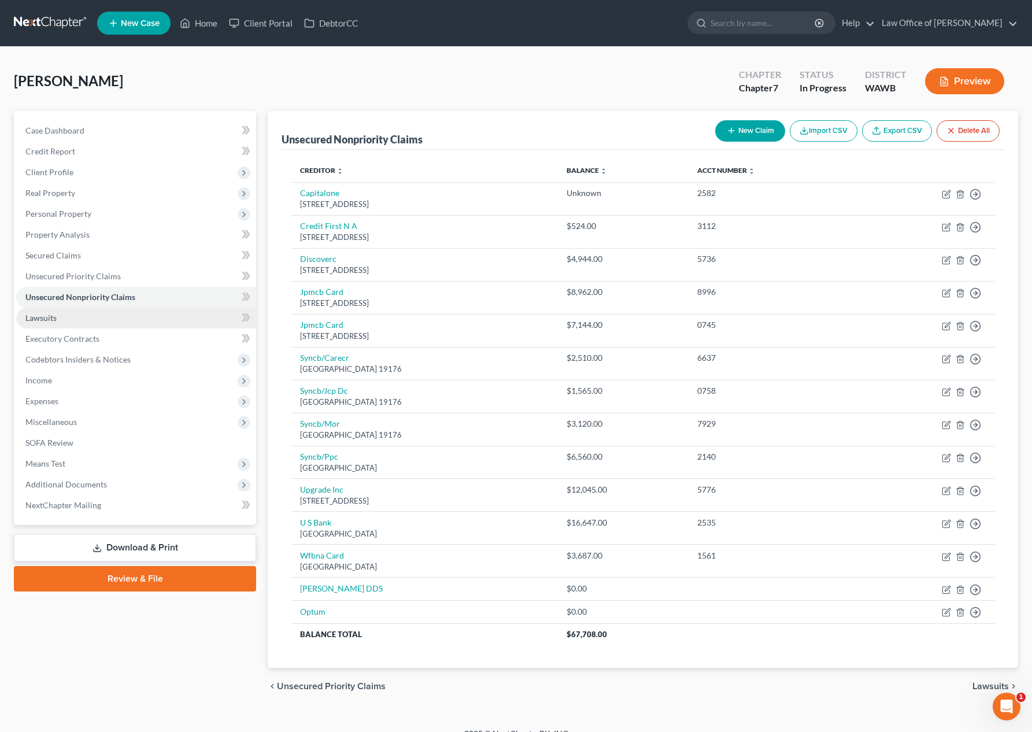
click at [71, 317] on link "Lawsuits" at bounding box center [136, 318] width 240 height 21
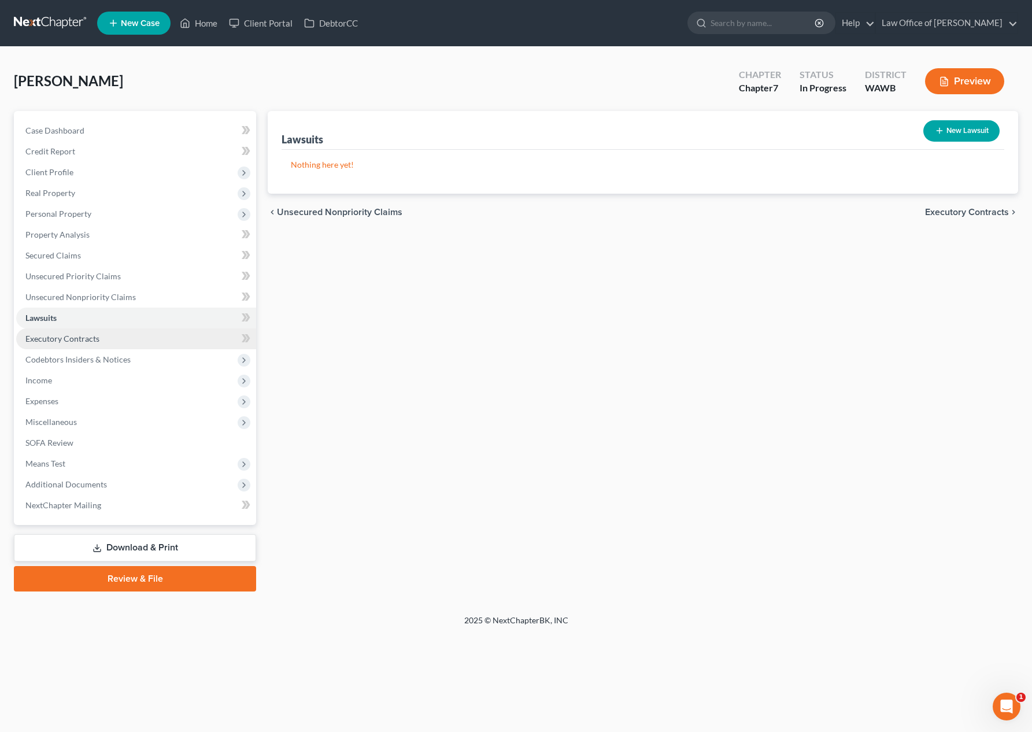
click at [145, 337] on link "Executory Contracts" at bounding box center [136, 338] width 240 height 21
click at [142, 299] on link "Unsecured Nonpriority Claims" at bounding box center [136, 297] width 240 height 21
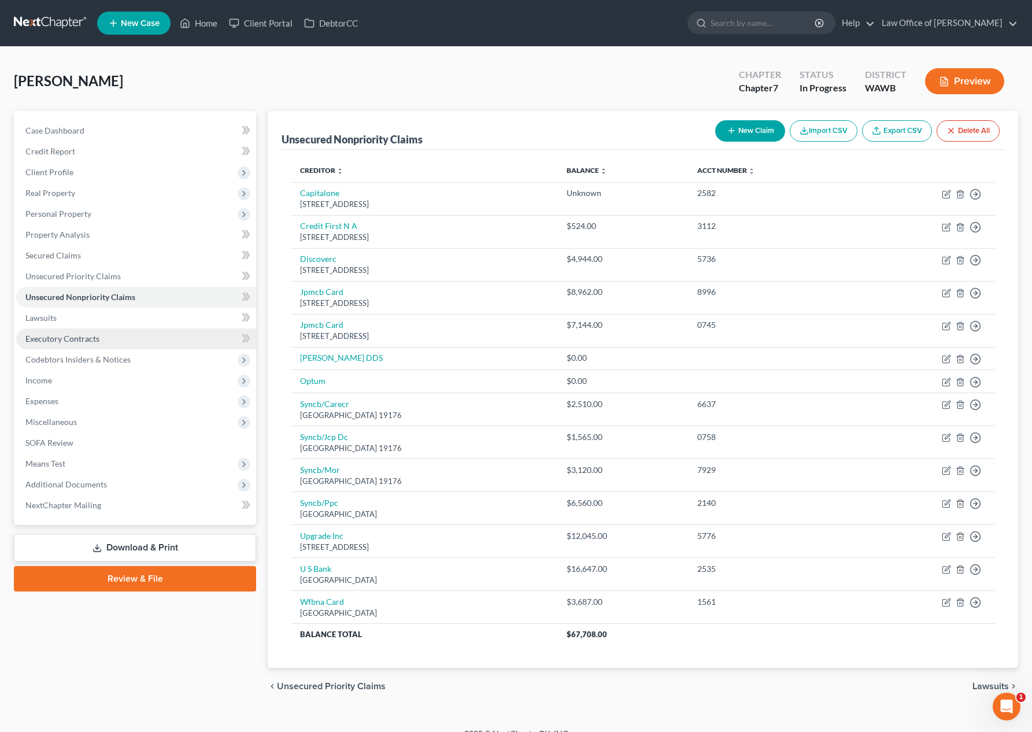
click at [122, 341] on link "Executory Contracts" at bounding box center [136, 338] width 240 height 21
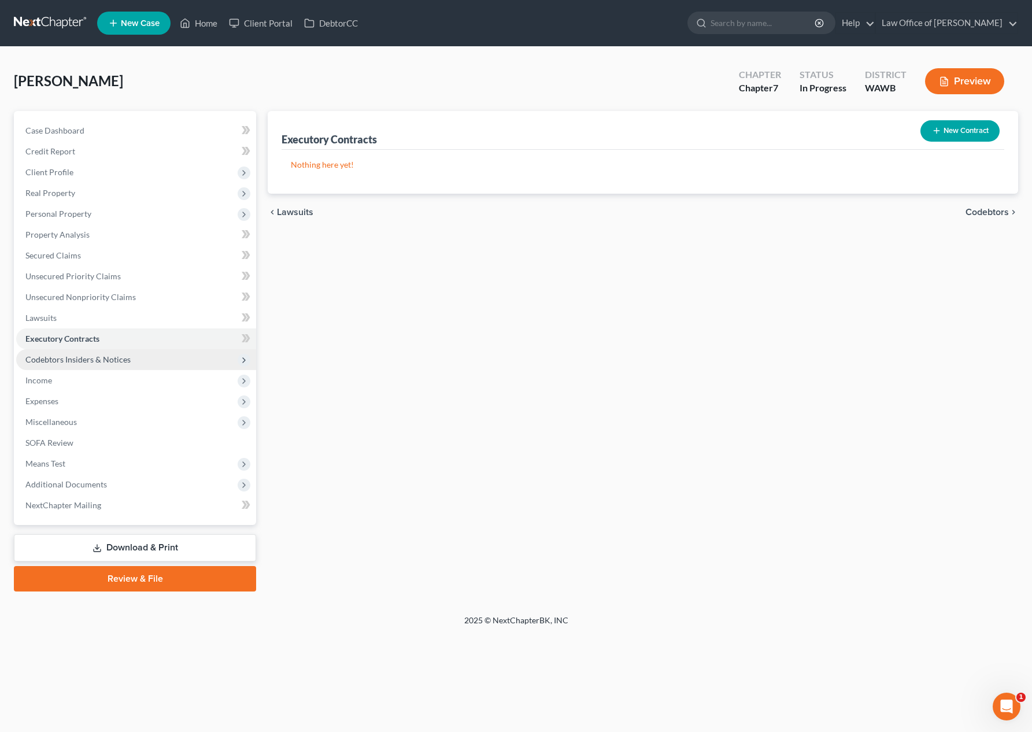
click at [201, 362] on span "Codebtors Insiders & Notices" at bounding box center [136, 359] width 240 height 21
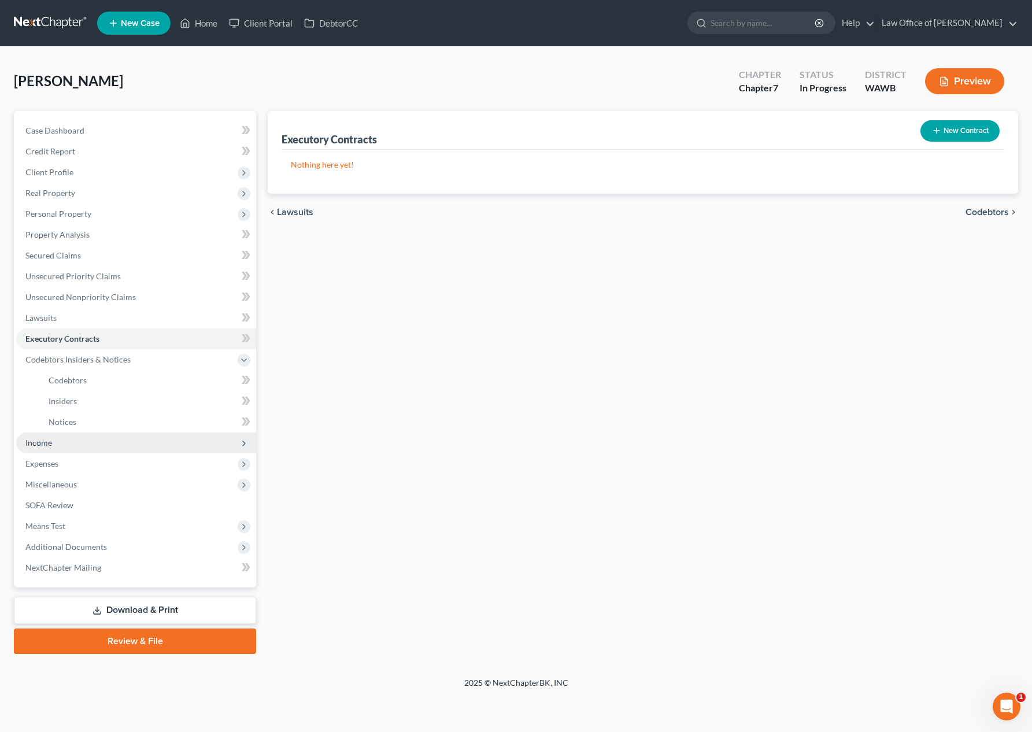
click at [136, 445] on span "Income" at bounding box center [136, 442] width 240 height 21
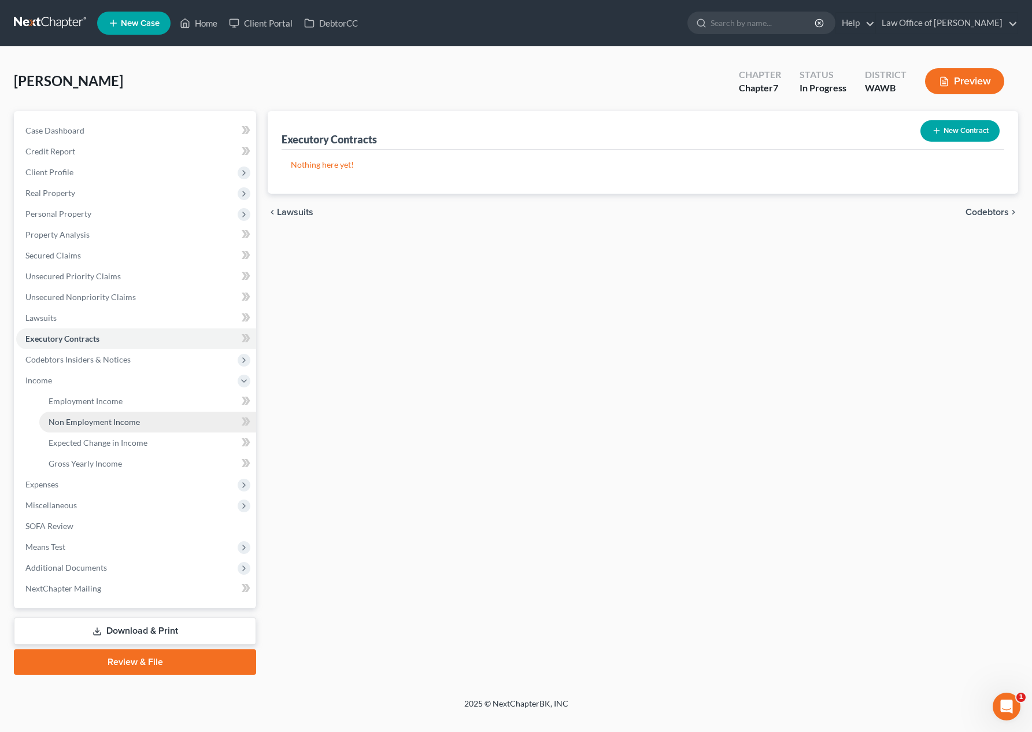
click at [111, 417] on span "Non Employment Income" at bounding box center [94, 422] width 91 height 10
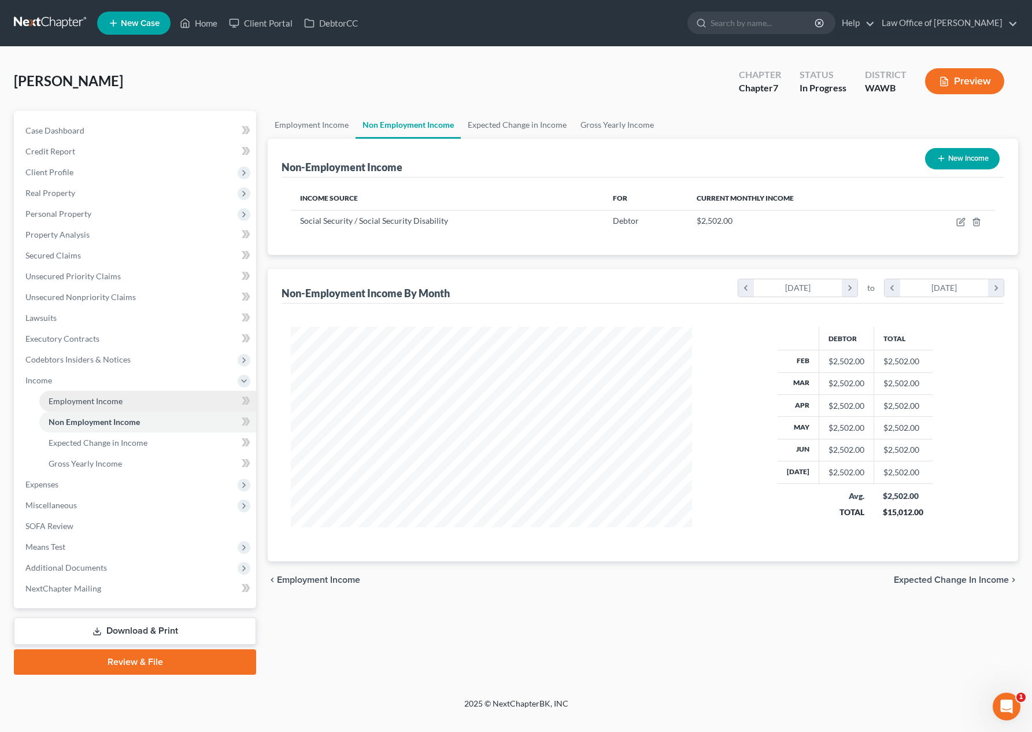
scroll to position [208, 424]
click at [111, 399] on span "Employment Income" at bounding box center [86, 401] width 74 height 10
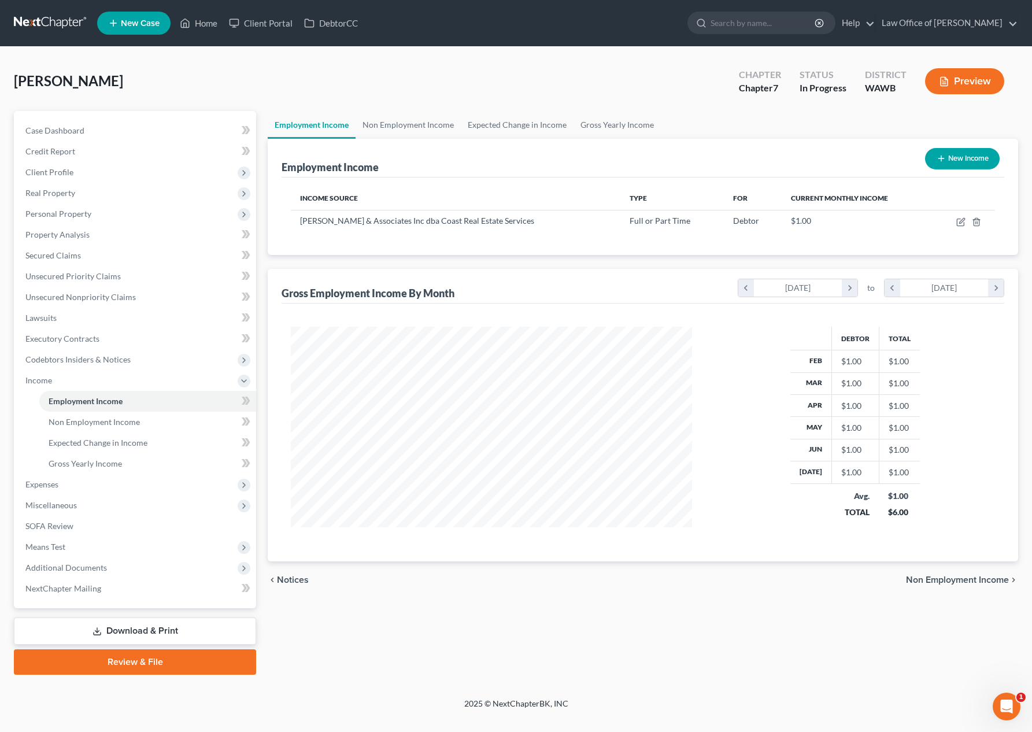
scroll to position [208, 424]
click at [419, 131] on link "Non Employment Income" at bounding box center [407, 125] width 105 height 28
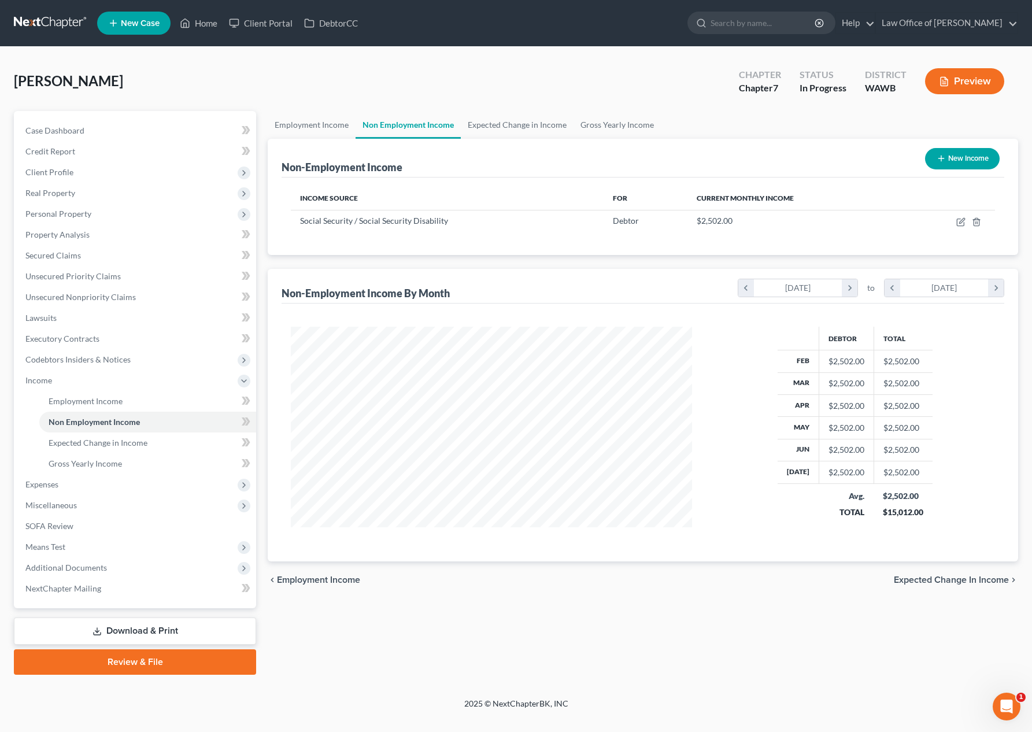
scroll to position [208, 424]
click at [317, 127] on link "Employment Income" at bounding box center [312, 125] width 88 height 28
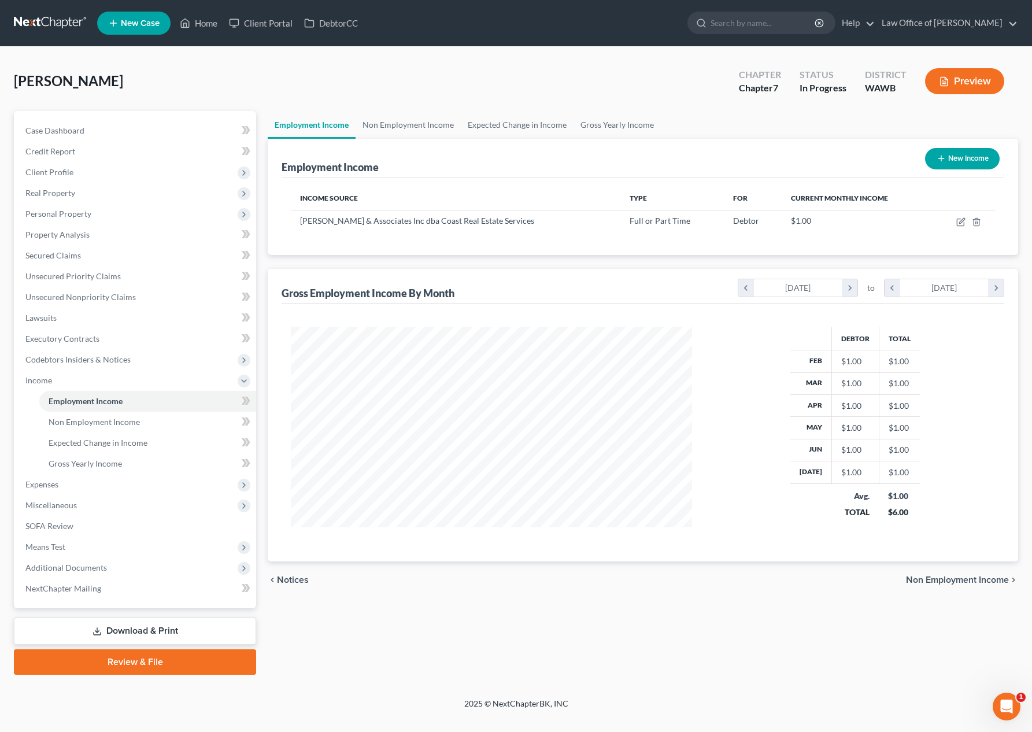
scroll to position [208, 424]
click at [961, 224] on icon "button" at bounding box center [960, 221] width 9 height 9
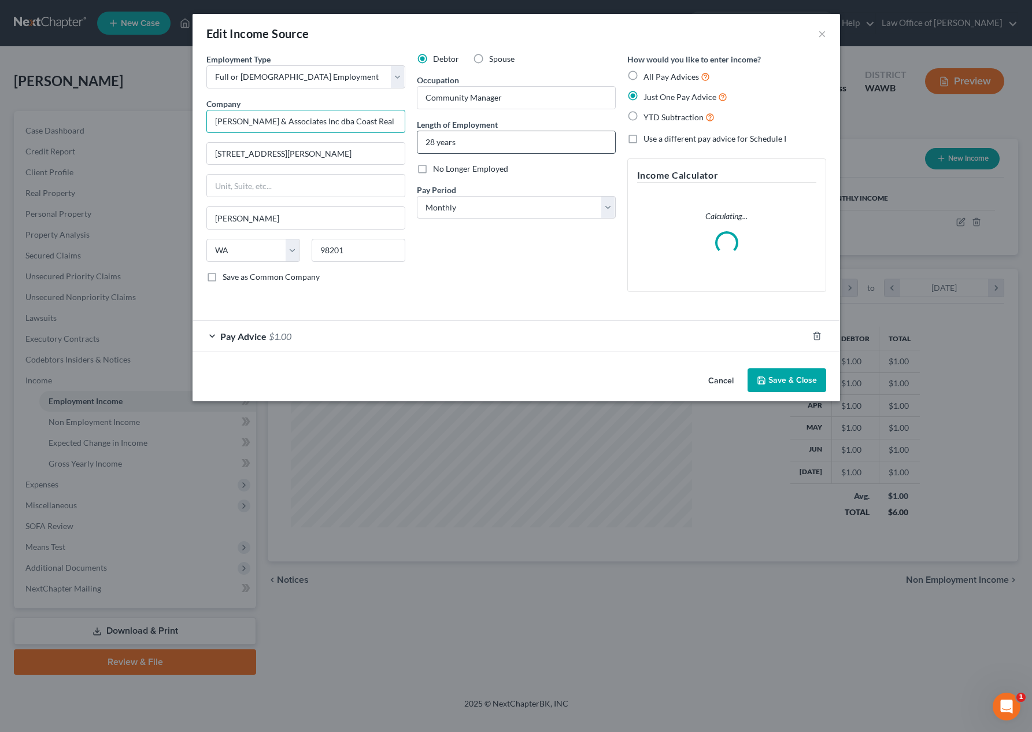
scroll to position [0, 10]
drag, startPoint x: 381, startPoint y: 118, endPoint x: 488, endPoint y: 132, distance: 107.8
click at [488, 134] on div "Employment Type * Select Full or Part Time Employment Self Employment Company *…" at bounding box center [516, 182] width 631 height 258
click at [347, 146] on input "2829 Rucker Avenue Suite 100" at bounding box center [306, 154] width 198 height 22
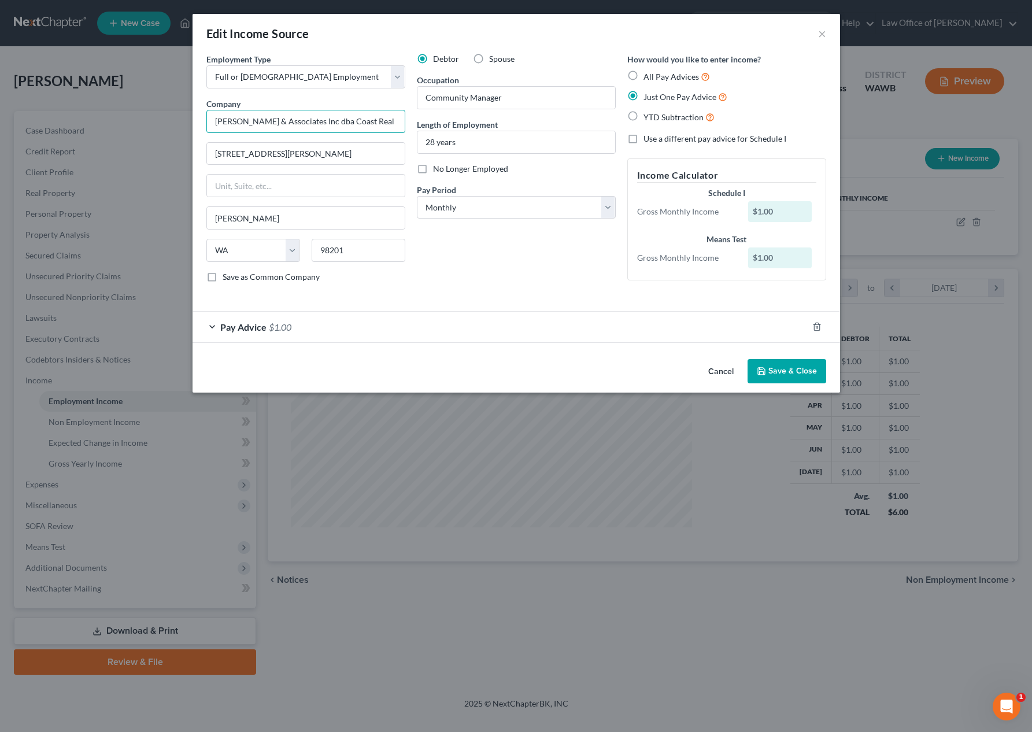
click at [353, 123] on input "Hoban & Associates Inc dba Coast Real Estate Services" at bounding box center [305, 121] width 199 height 23
drag, startPoint x: 394, startPoint y: 125, endPoint x: 493, endPoint y: 146, distance: 101.0
click at [493, 147] on div "Employment Type * Select Full or Part Time Employment Self Employment Company *…" at bounding box center [516, 177] width 631 height 249
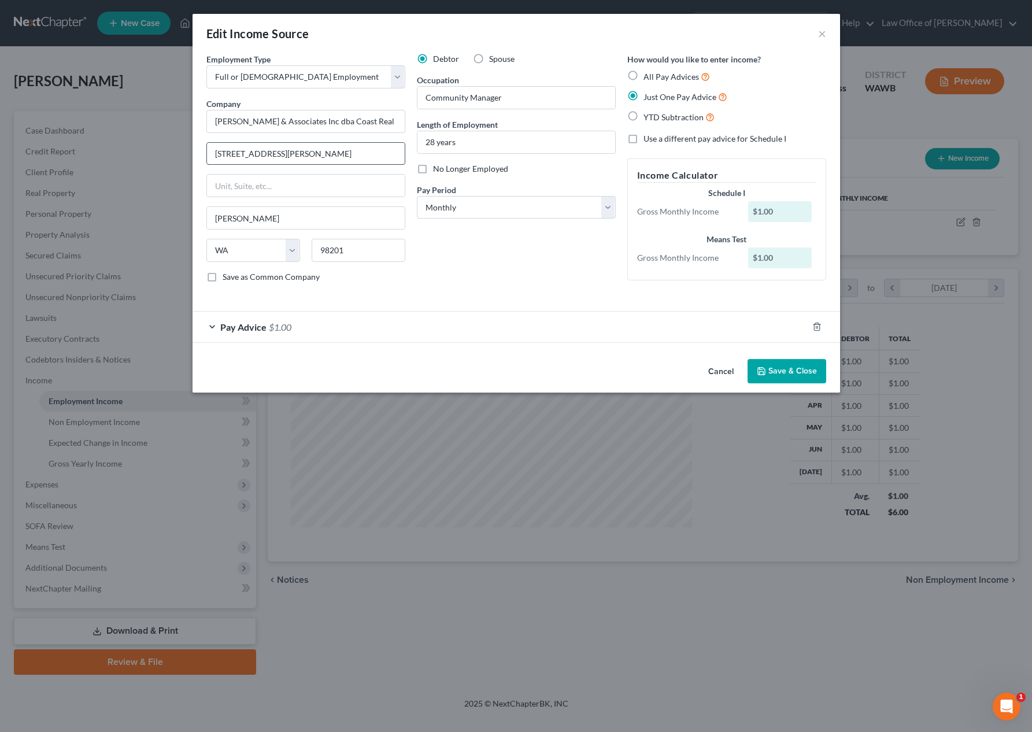
click at [380, 154] on input "2829 Rucker Avenue Suite 100" at bounding box center [306, 154] width 198 height 22
click at [344, 228] on div "Everett" at bounding box center [305, 217] width 199 height 23
click at [405, 326] on div "Pay Advice $1.00" at bounding box center [499, 327] width 615 height 31
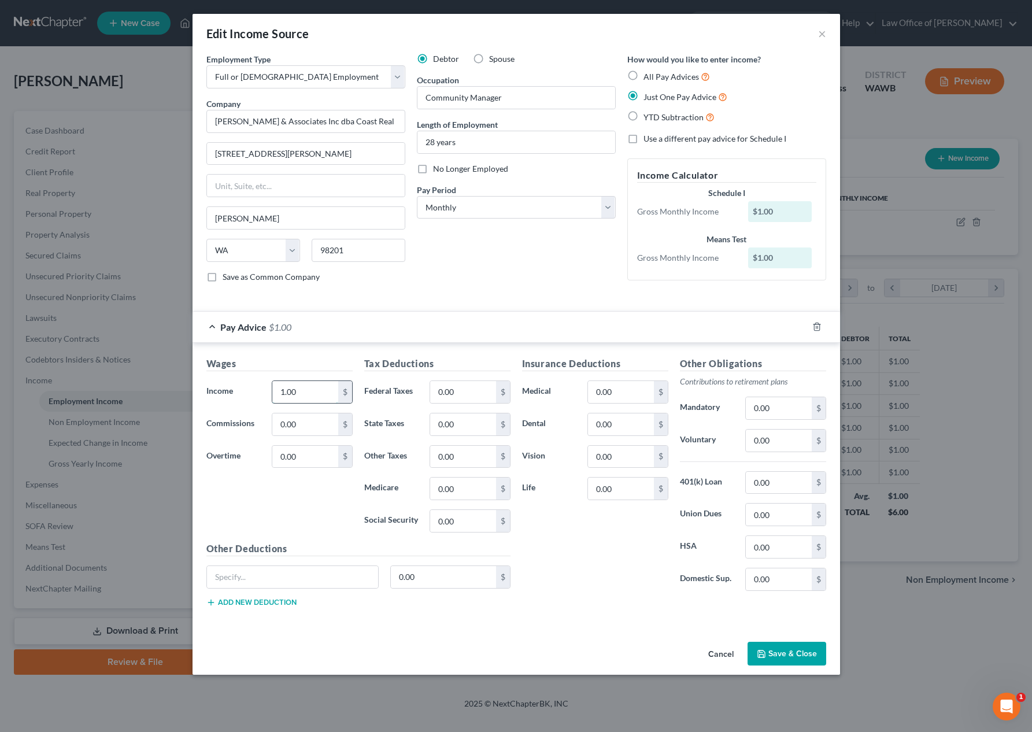
click at [298, 397] on input "1.00" at bounding box center [304, 392] width 65 height 22
click at [469, 393] on input "0.00" at bounding box center [462, 392] width 65 height 22
click at [773, 443] on input "0.00" at bounding box center [778, 440] width 65 height 22
click at [777, 409] on input "0.00" at bounding box center [778, 408] width 65 height 22
click at [806, 654] on button "Save & Close" at bounding box center [786, 654] width 79 height 24
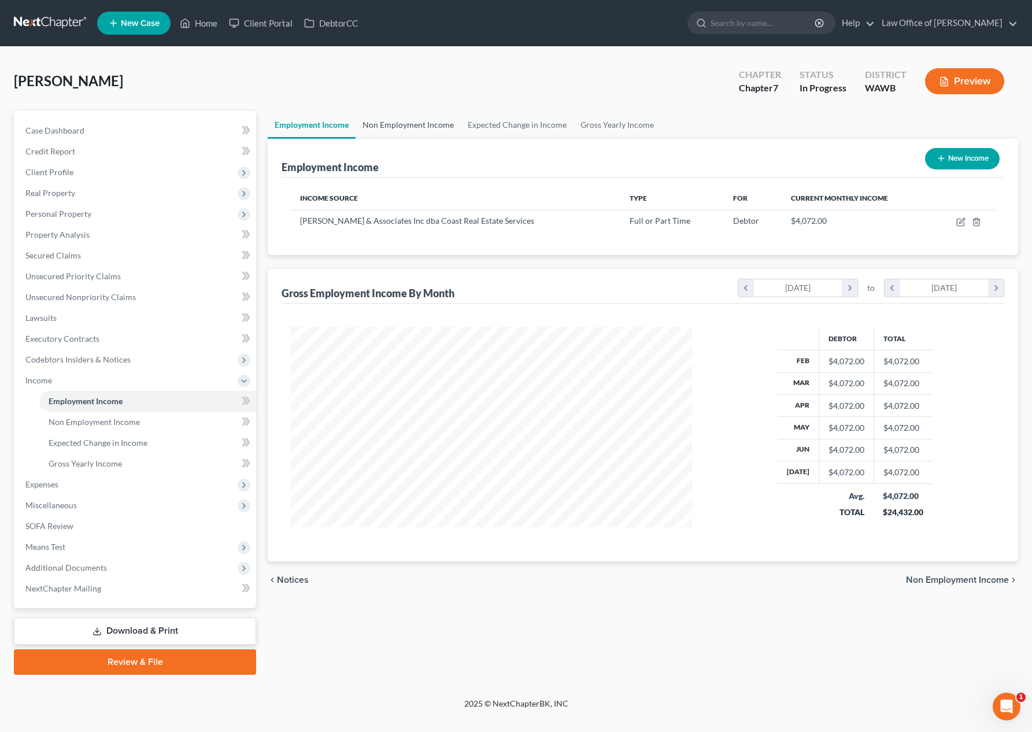
click at [410, 131] on link "Non Employment Income" at bounding box center [407, 125] width 105 height 28
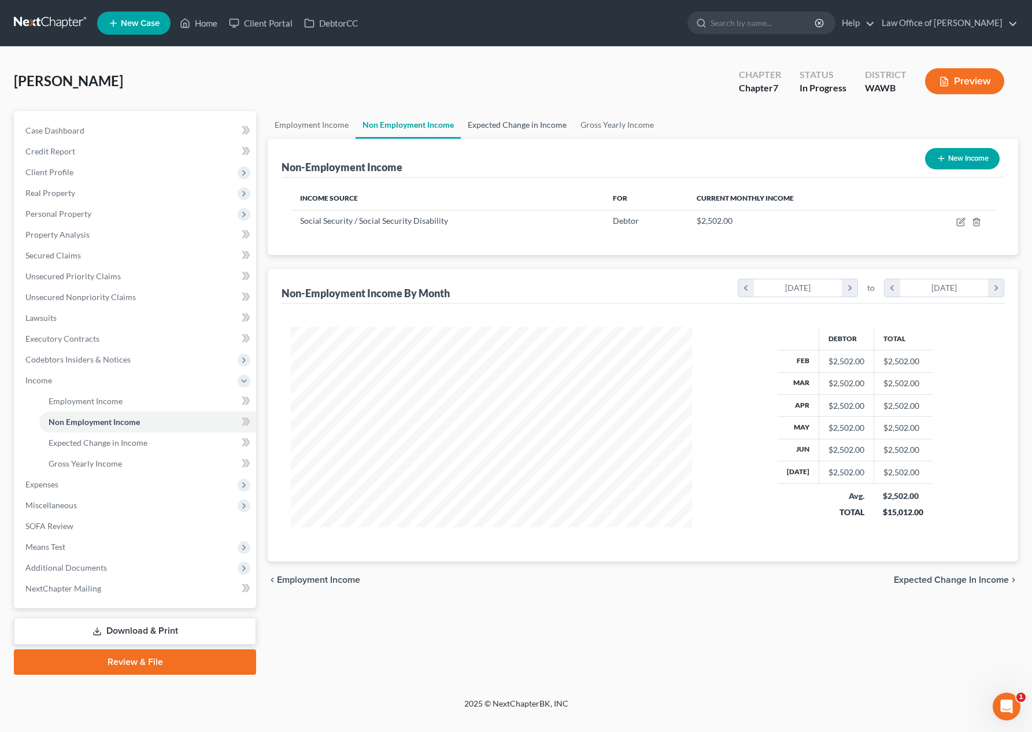
click at [505, 129] on link "Expected Change in Income" at bounding box center [517, 125] width 113 height 28
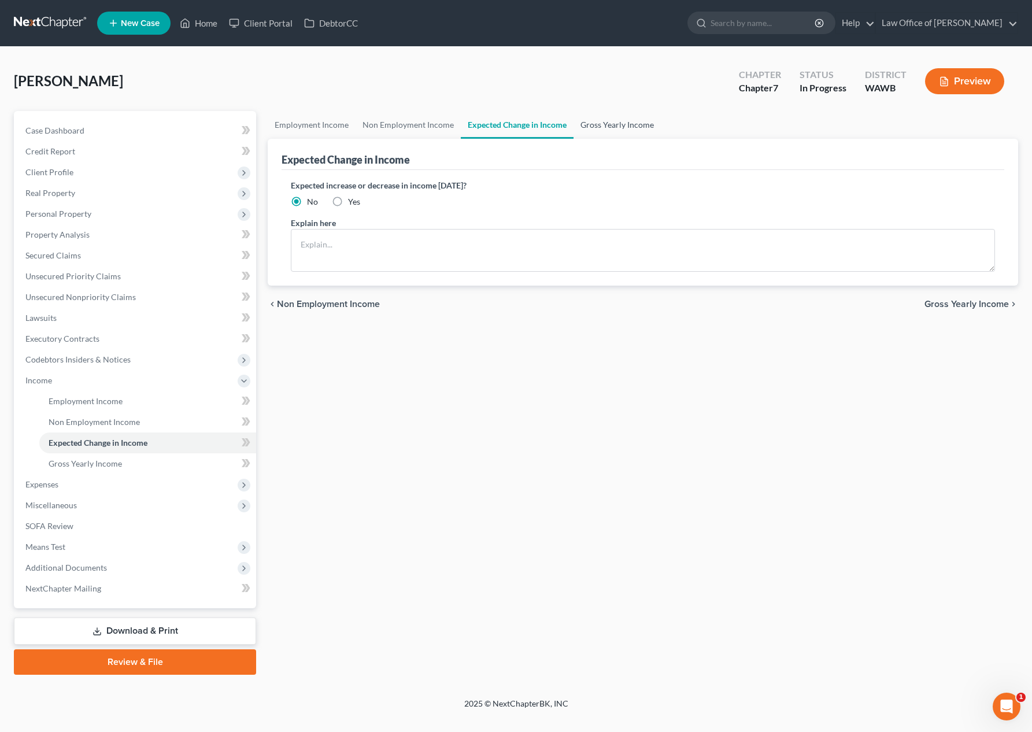
click at [602, 132] on link "Gross Yearly Income" at bounding box center [616, 125] width 87 height 28
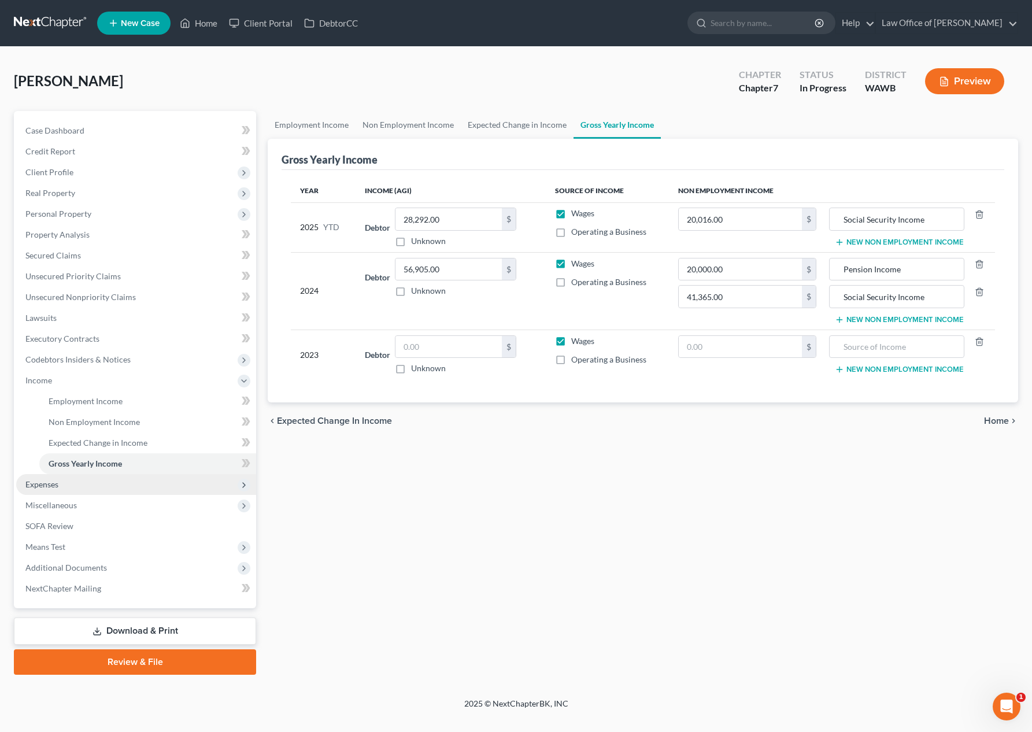
click at [57, 483] on span "Expenses" at bounding box center [41, 484] width 33 height 10
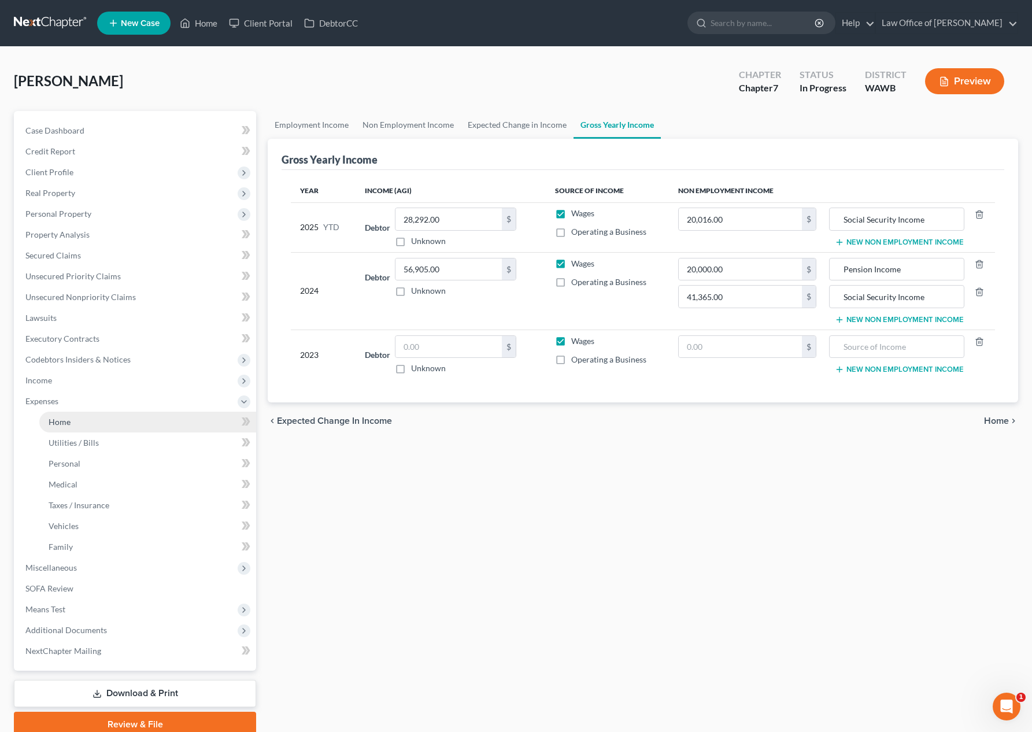
click at [66, 430] on link "Home" at bounding box center [147, 422] width 217 height 21
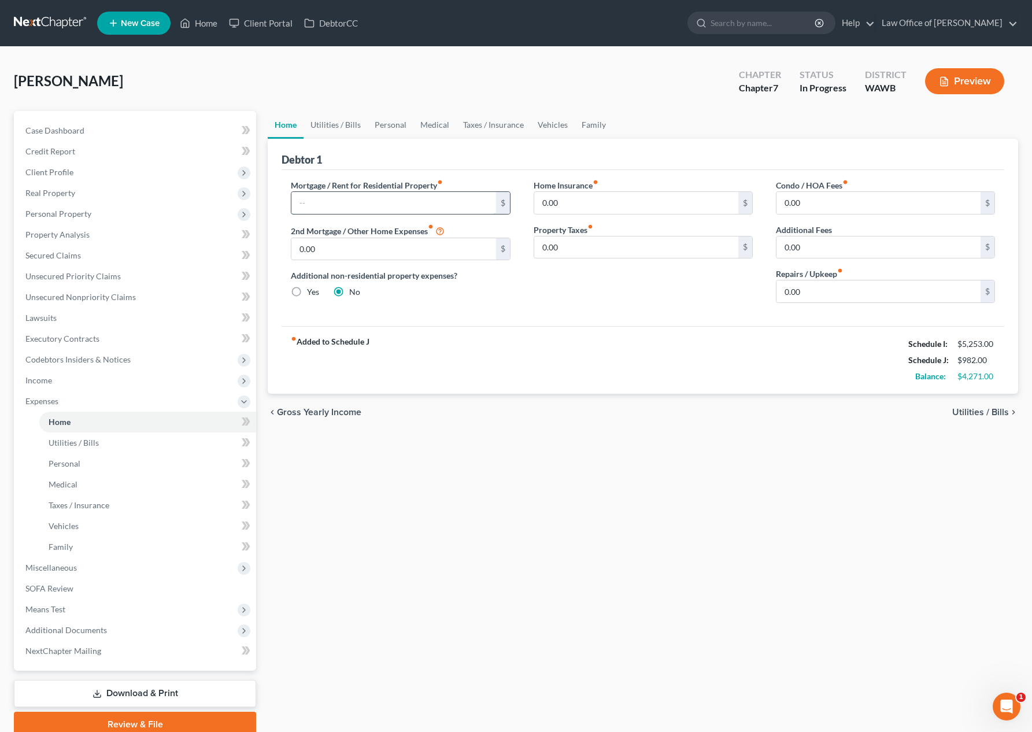
click at [316, 203] on input "text" at bounding box center [393, 203] width 204 height 22
click at [329, 129] on link "Utilities / Bills" at bounding box center [335, 125] width 64 height 28
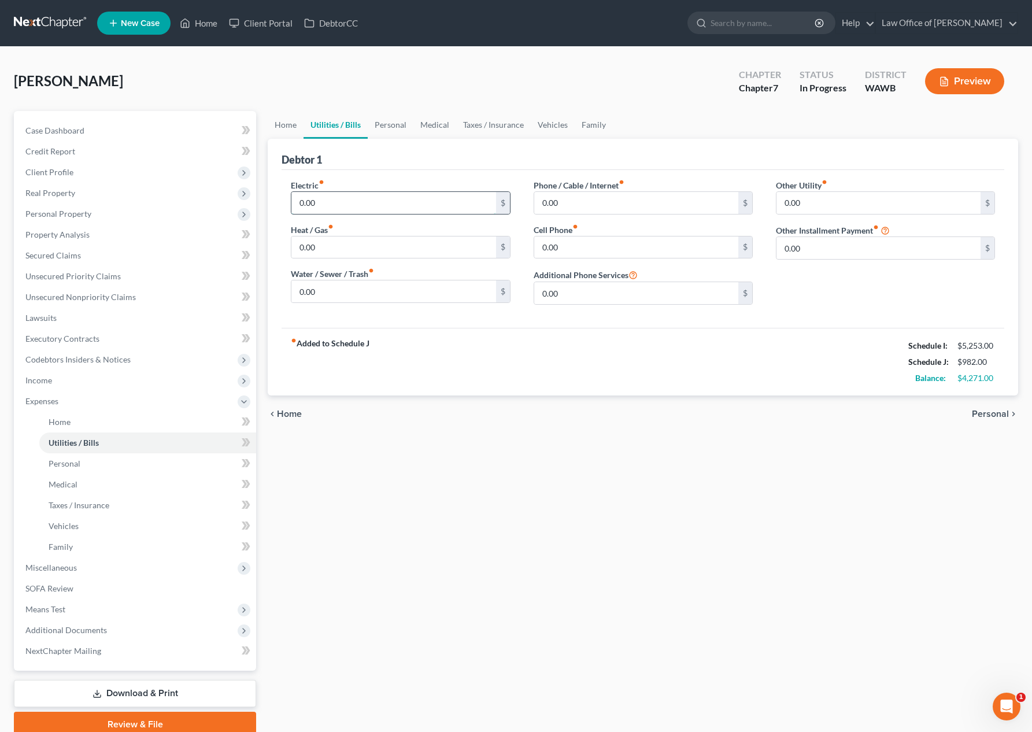
click at [326, 202] on input "0.00" at bounding box center [393, 203] width 204 height 22
click at [325, 295] on input "0.00" at bounding box center [393, 291] width 204 height 22
click at [590, 244] on input "0.00" at bounding box center [636, 247] width 204 height 22
click at [399, 126] on link "Personal" at bounding box center [391, 125] width 46 height 28
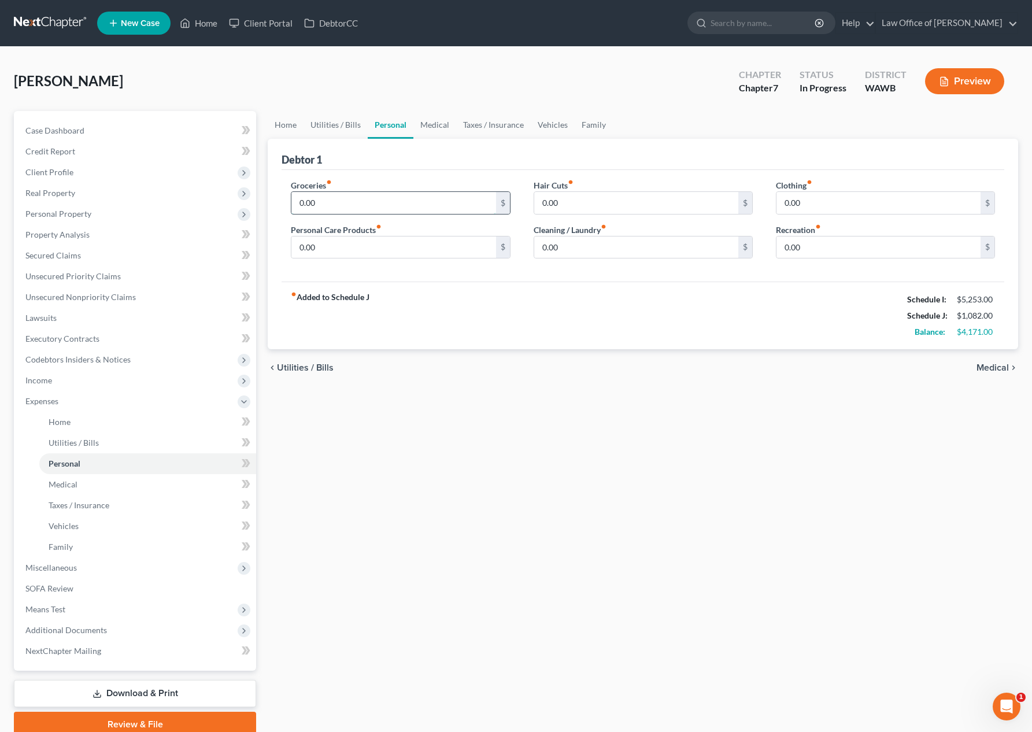
click at [361, 197] on input "0.00" at bounding box center [393, 203] width 204 height 22
click at [431, 123] on link "Medical" at bounding box center [434, 125] width 43 height 28
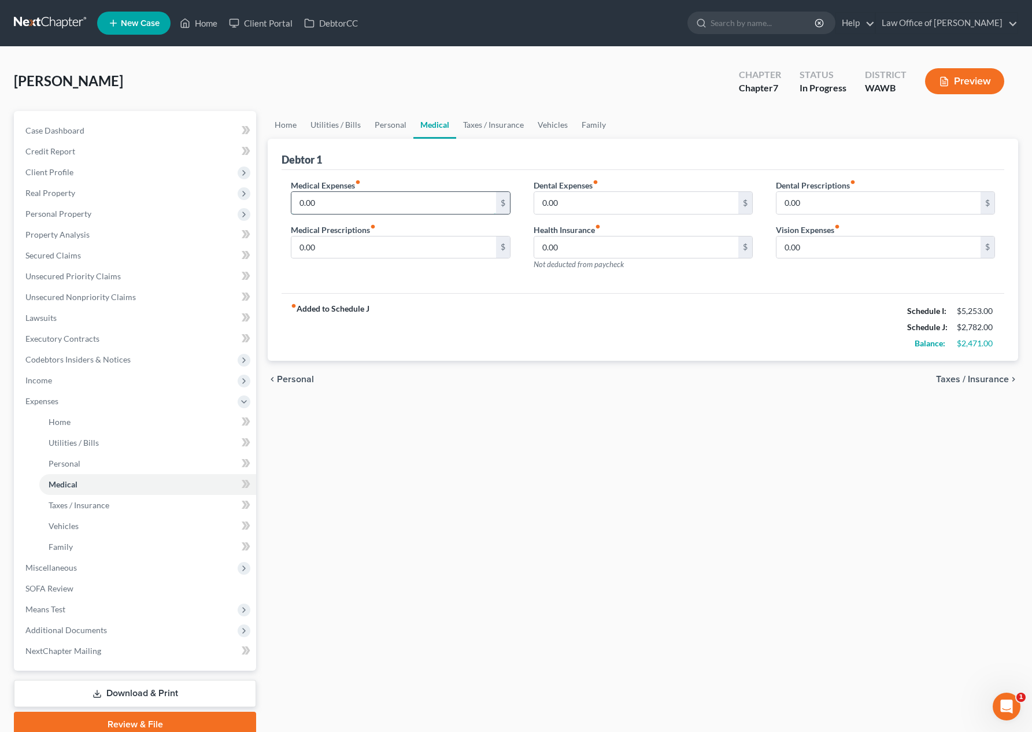
click at [336, 209] on input "0.00" at bounding box center [393, 203] width 204 height 22
click at [484, 131] on link "Taxes / Insurance" at bounding box center [493, 125] width 75 height 28
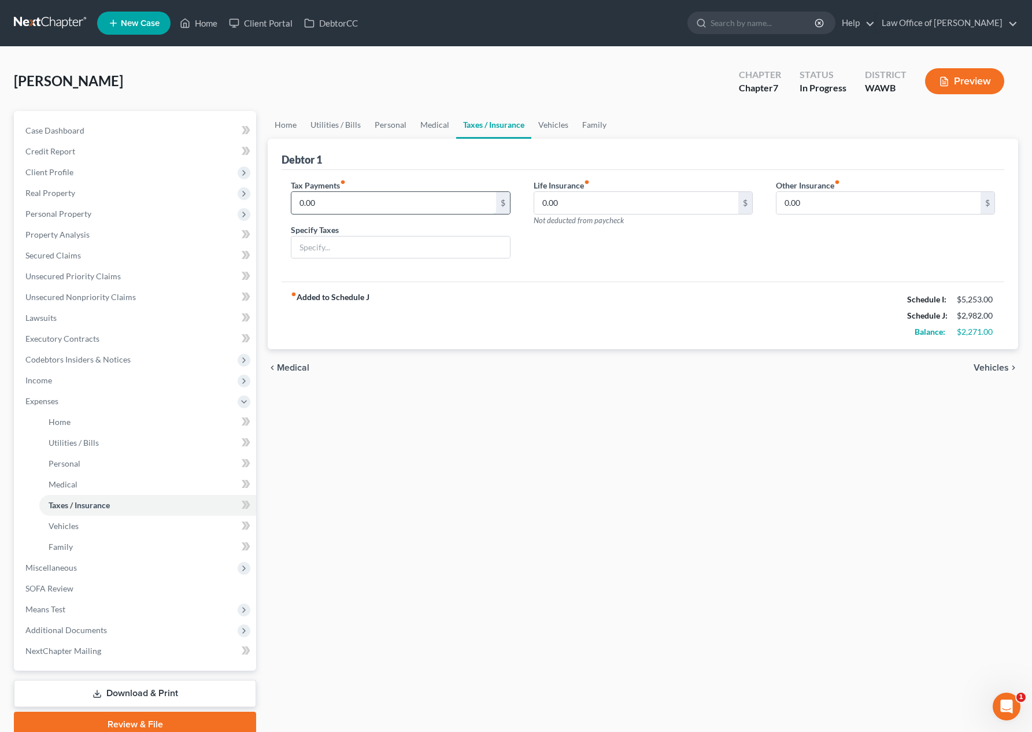
click at [379, 209] on input "0.00" at bounding box center [393, 203] width 204 height 22
click at [431, 129] on link "Medical" at bounding box center [434, 125] width 43 height 28
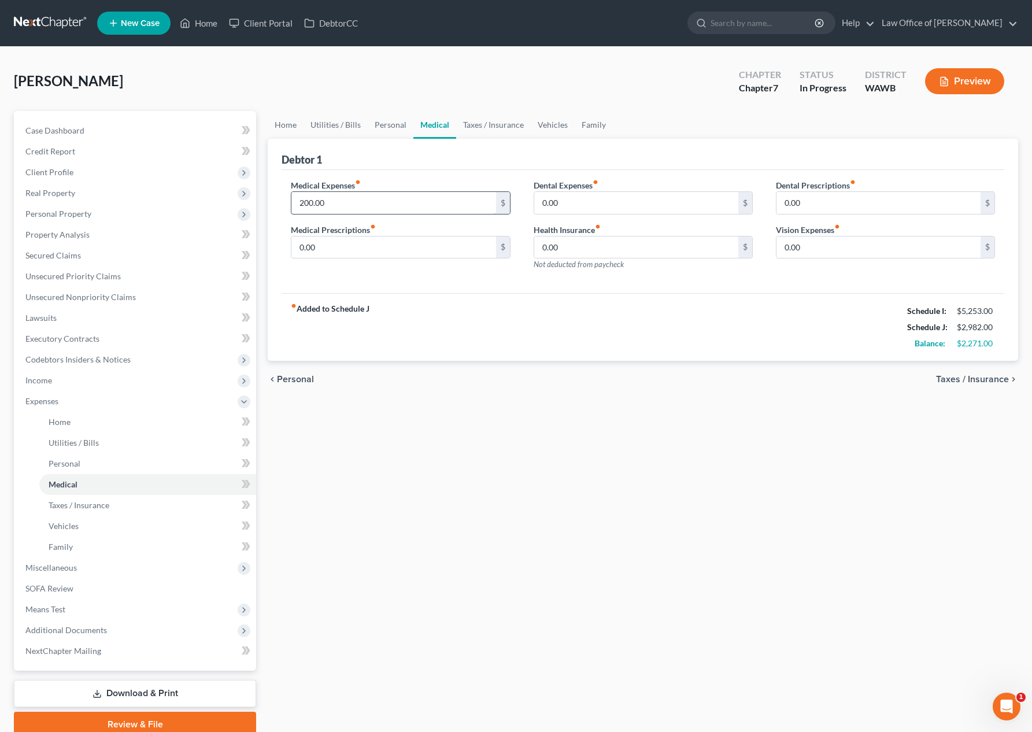
click at [355, 210] on input "200.00" at bounding box center [393, 203] width 204 height 22
click at [504, 120] on link "Taxes / Insurance" at bounding box center [493, 125] width 75 height 28
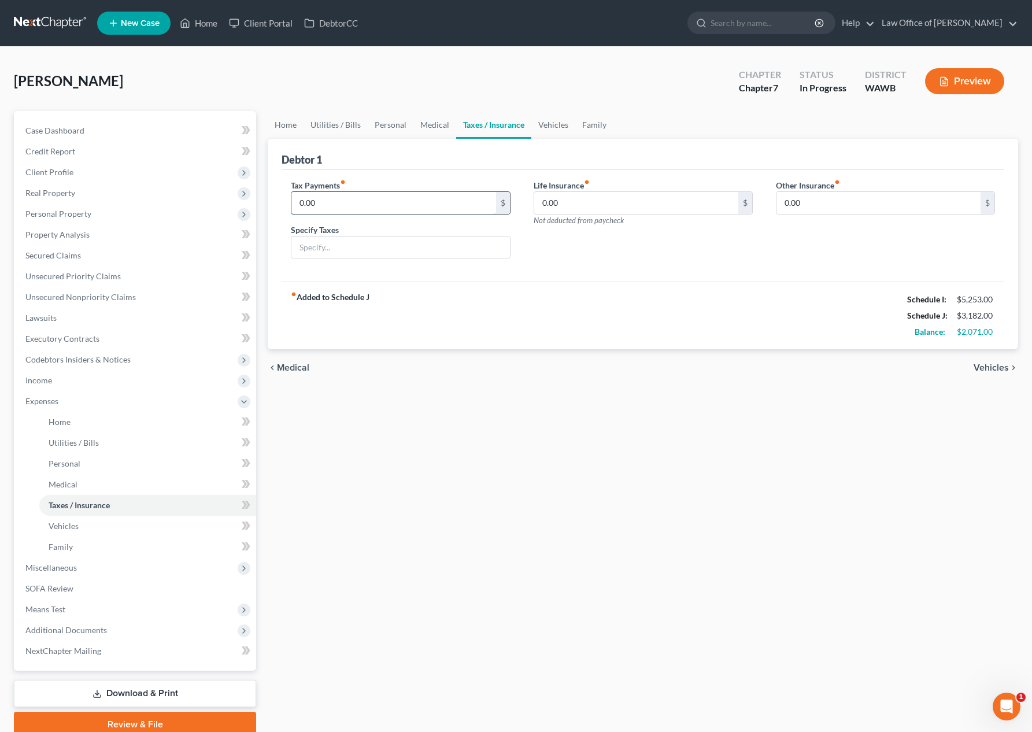
click at [407, 195] on input "0.00" at bounding box center [393, 203] width 204 height 22
click at [555, 135] on link "Vehicles" at bounding box center [553, 125] width 44 height 28
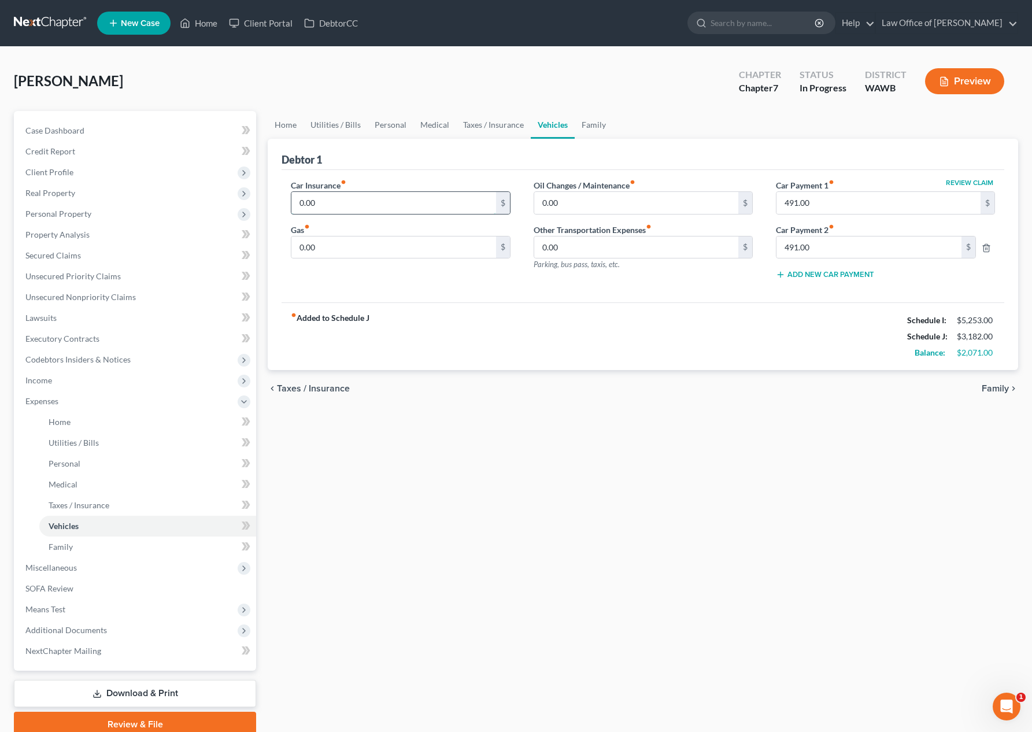
click at [402, 208] on input "0.00" at bounding box center [393, 203] width 204 height 22
click at [396, 251] on input "0.00" at bounding box center [393, 247] width 204 height 22
click at [987, 249] on line "button" at bounding box center [987, 248] width 0 height 2
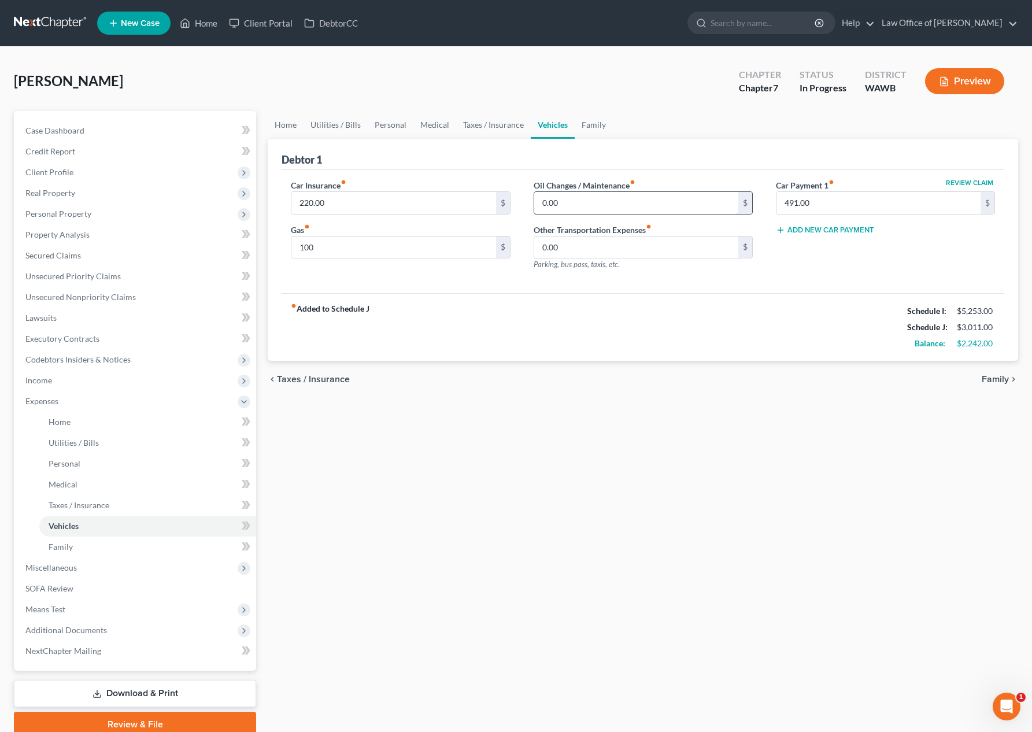
click at [573, 205] on input "0.00" at bounding box center [636, 203] width 204 height 22
click at [593, 123] on link "Family" at bounding box center [594, 125] width 38 height 28
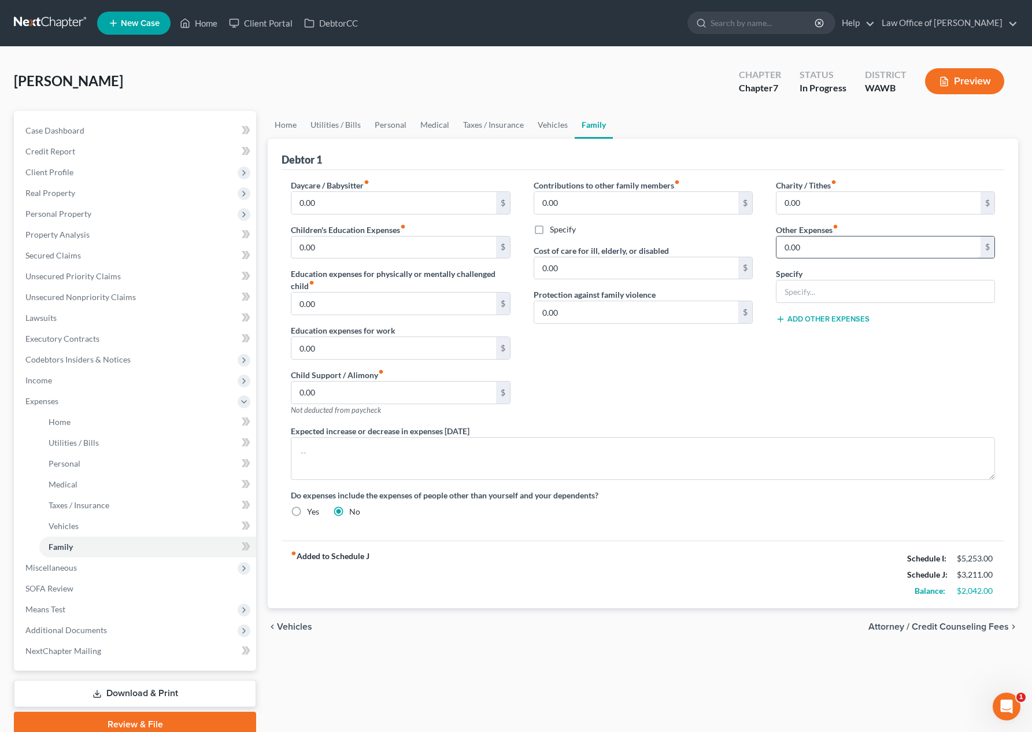
click at [816, 256] on input "0.00" at bounding box center [878, 247] width 204 height 22
click at [552, 126] on link "Vehicles" at bounding box center [553, 125] width 44 height 28
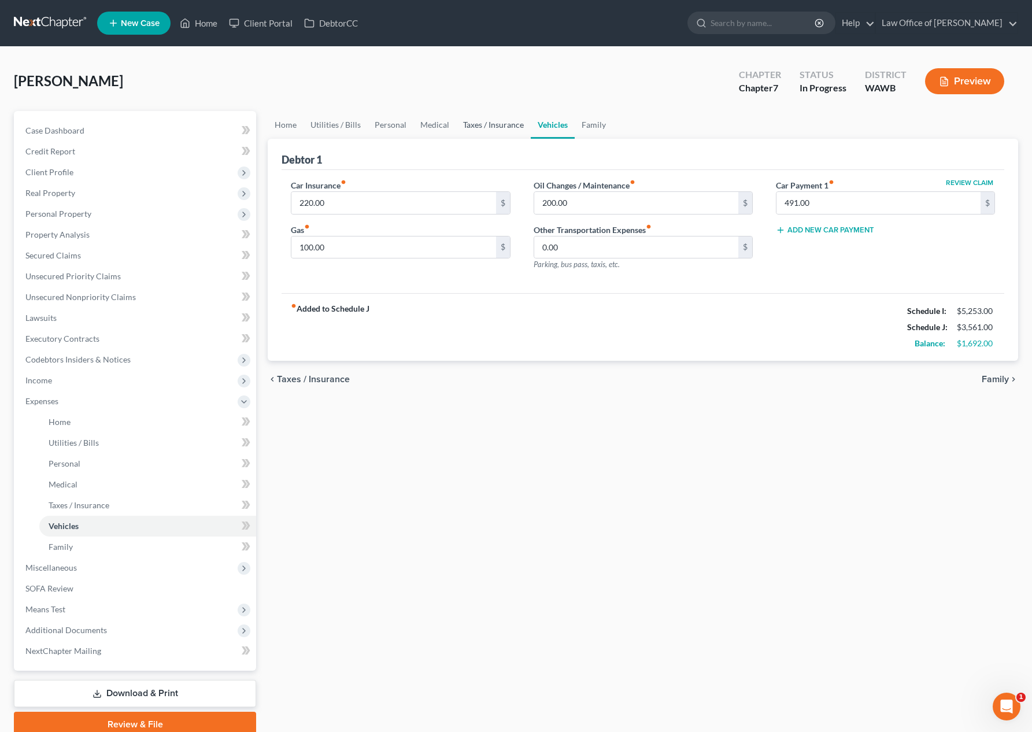
click at [517, 125] on link "Taxes / Insurance" at bounding box center [493, 125] width 75 height 28
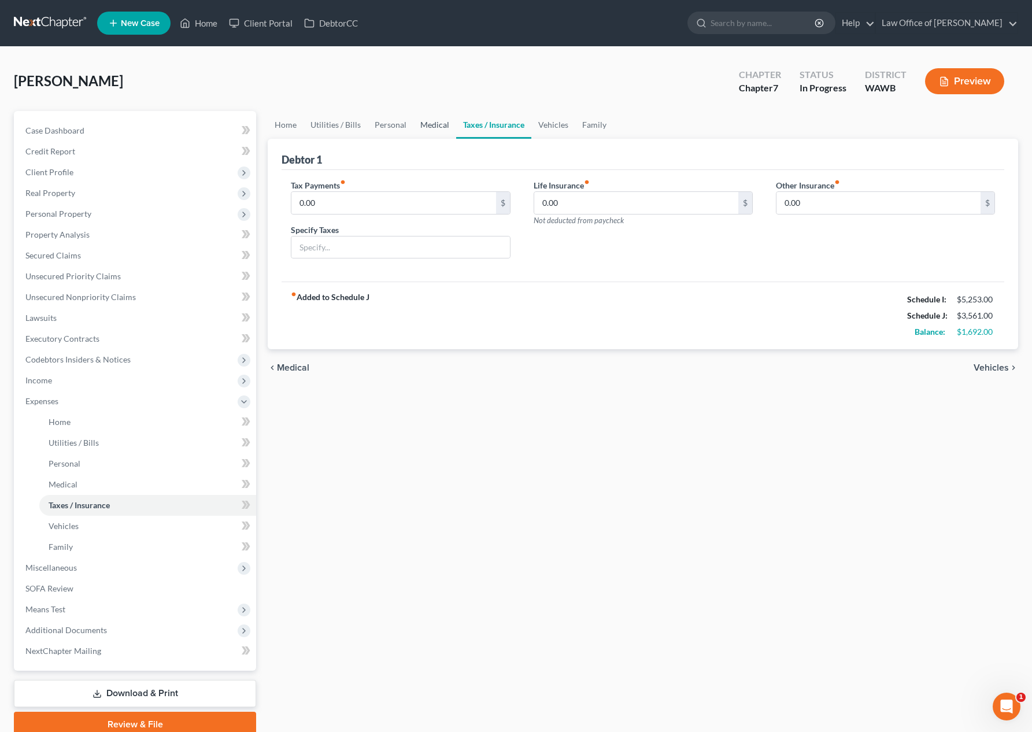
click at [436, 131] on link "Medical" at bounding box center [434, 125] width 43 height 28
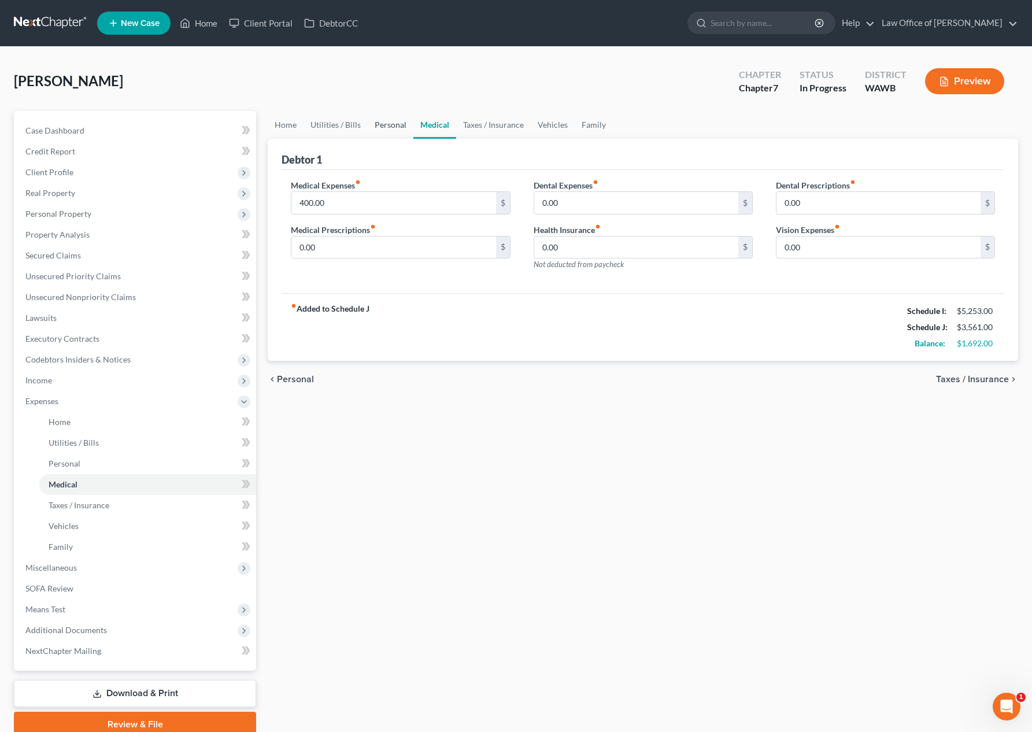
click at [398, 131] on link "Personal" at bounding box center [391, 125] width 46 height 28
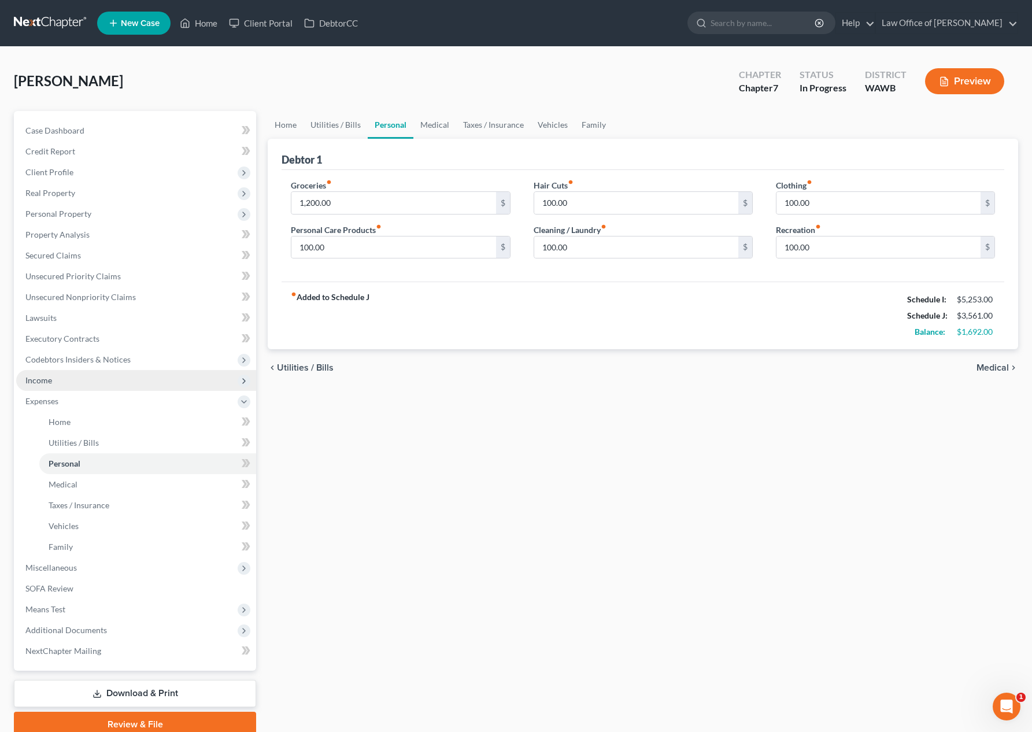
click at [101, 371] on span "Income" at bounding box center [136, 380] width 240 height 21
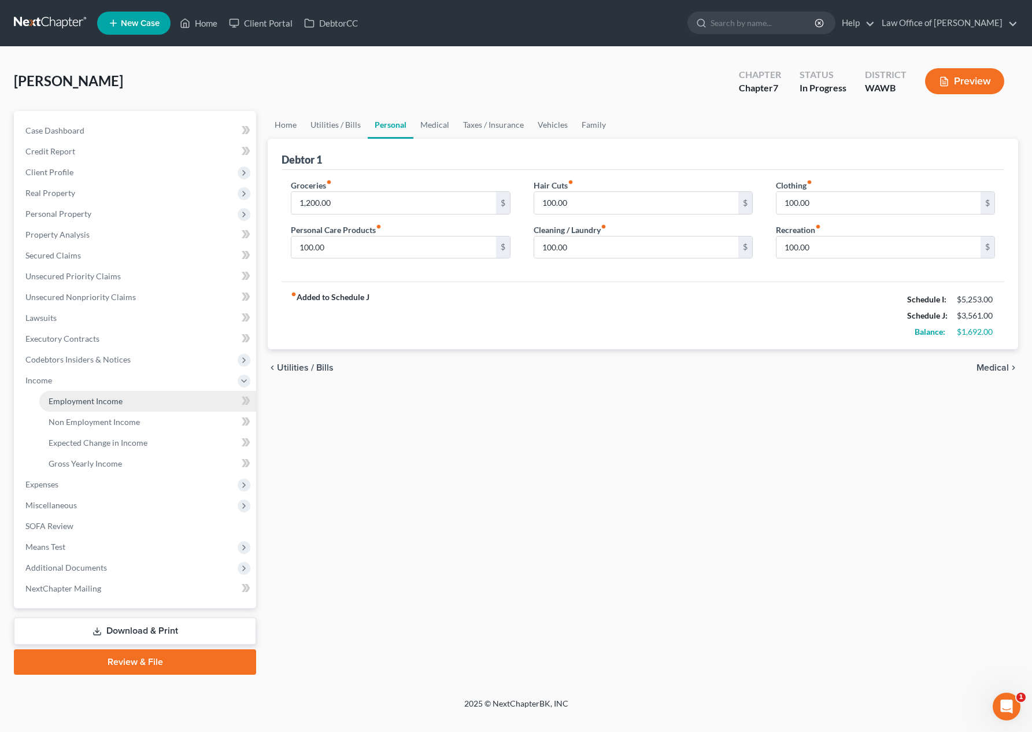
click at [84, 398] on span "Employment Income" at bounding box center [86, 401] width 74 height 10
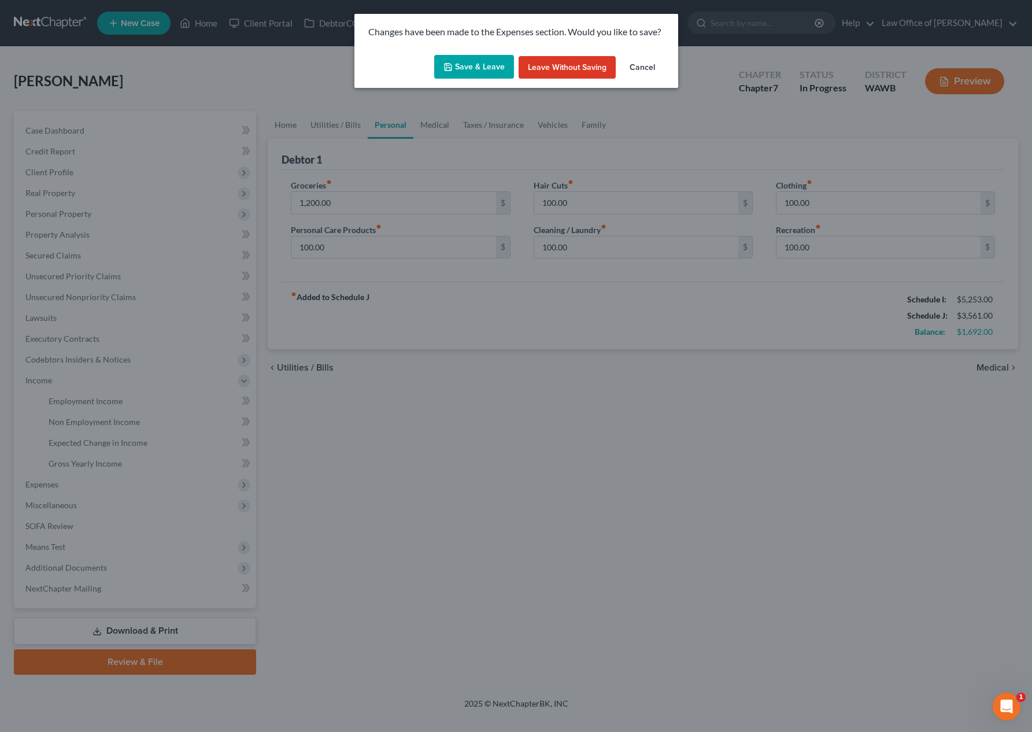
click at [482, 72] on button "Save & Leave" at bounding box center [474, 67] width 80 height 24
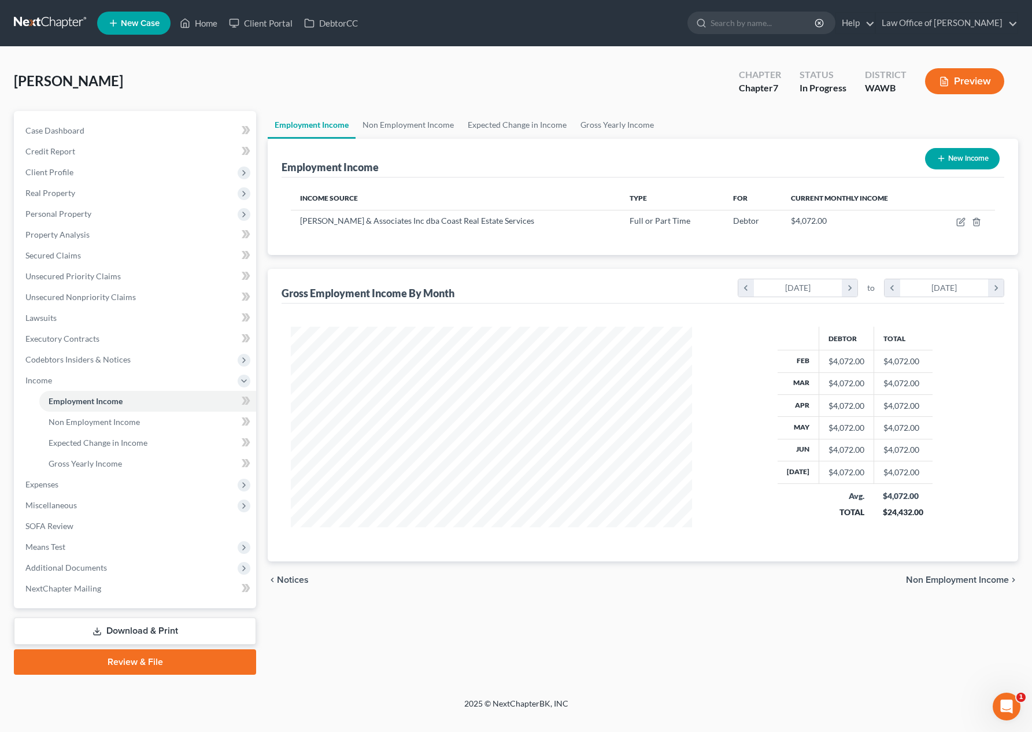
scroll to position [208, 424]
click at [958, 220] on icon "button" at bounding box center [960, 221] width 9 height 9
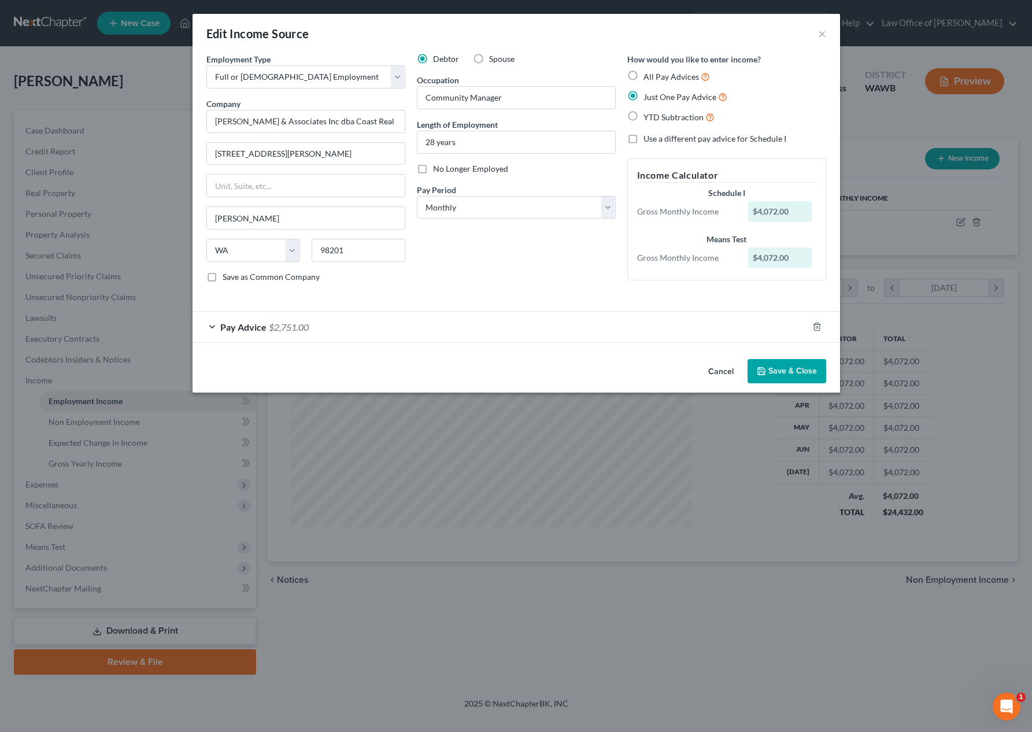
click at [445, 329] on div "Pay Advice $2,751.00" at bounding box center [499, 327] width 615 height 31
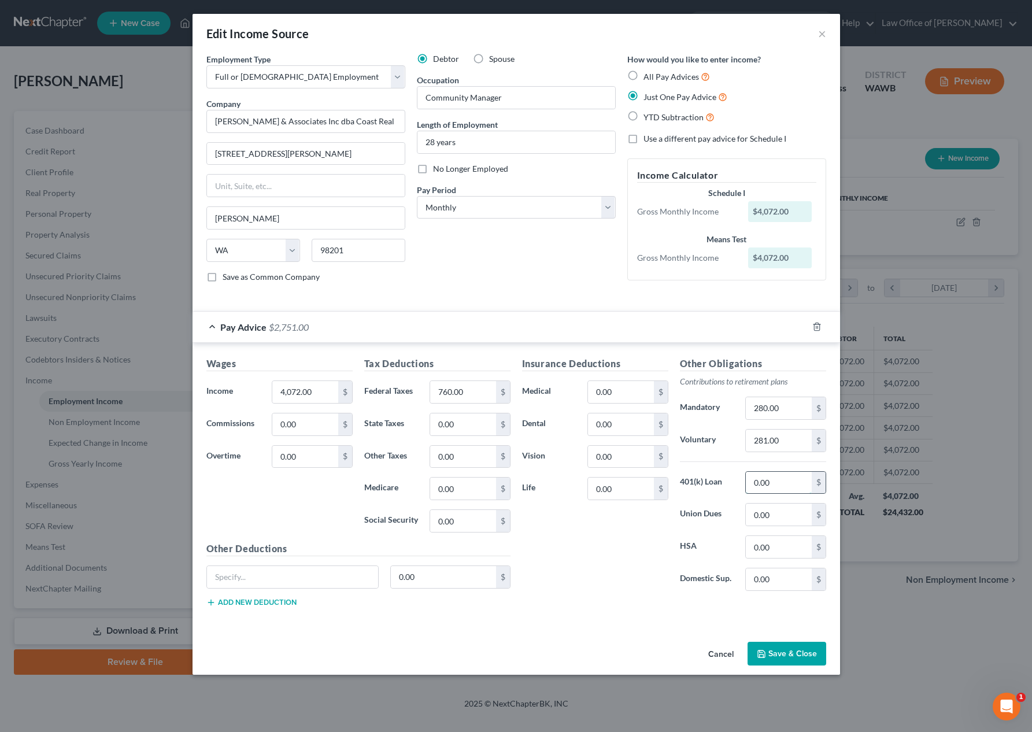
click at [774, 488] on input "0.00" at bounding box center [778, 483] width 65 height 22
click at [780, 412] on input "280.00" at bounding box center [778, 408] width 65 height 22
click at [791, 653] on button "Save & Close" at bounding box center [786, 654] width 79 height 24
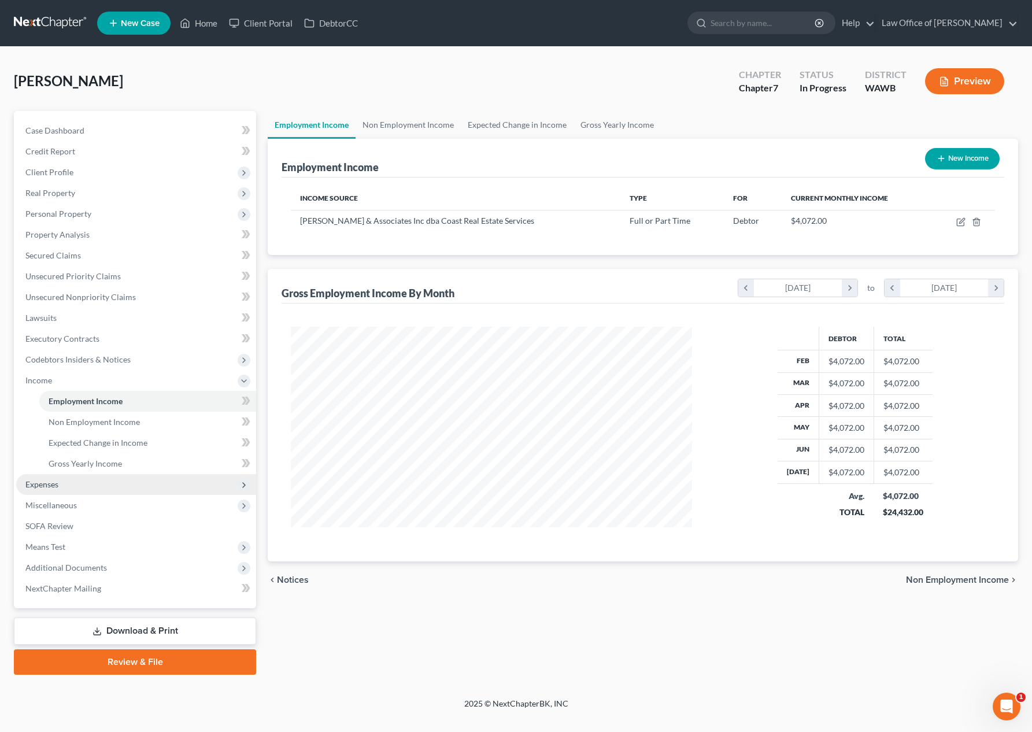
click at [115, 484] on span "Expenses" at bounding box center [136, 484] width 240 height 21
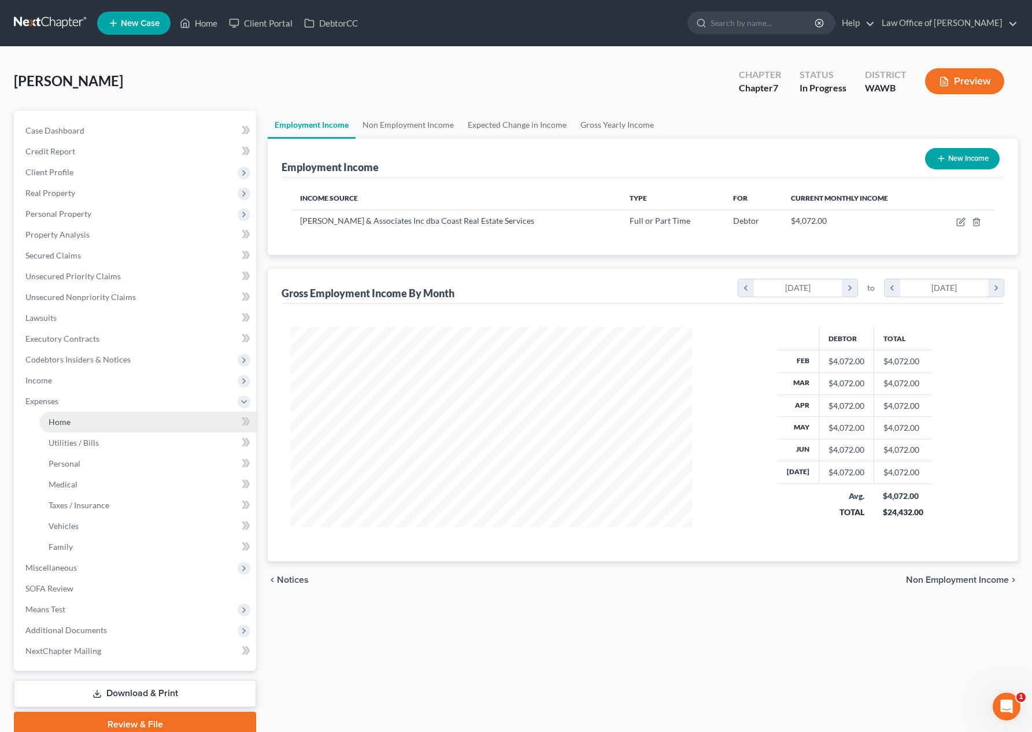
click at [95, 422] on link "Home" at bounding box center [147, 422] width 217 height 21
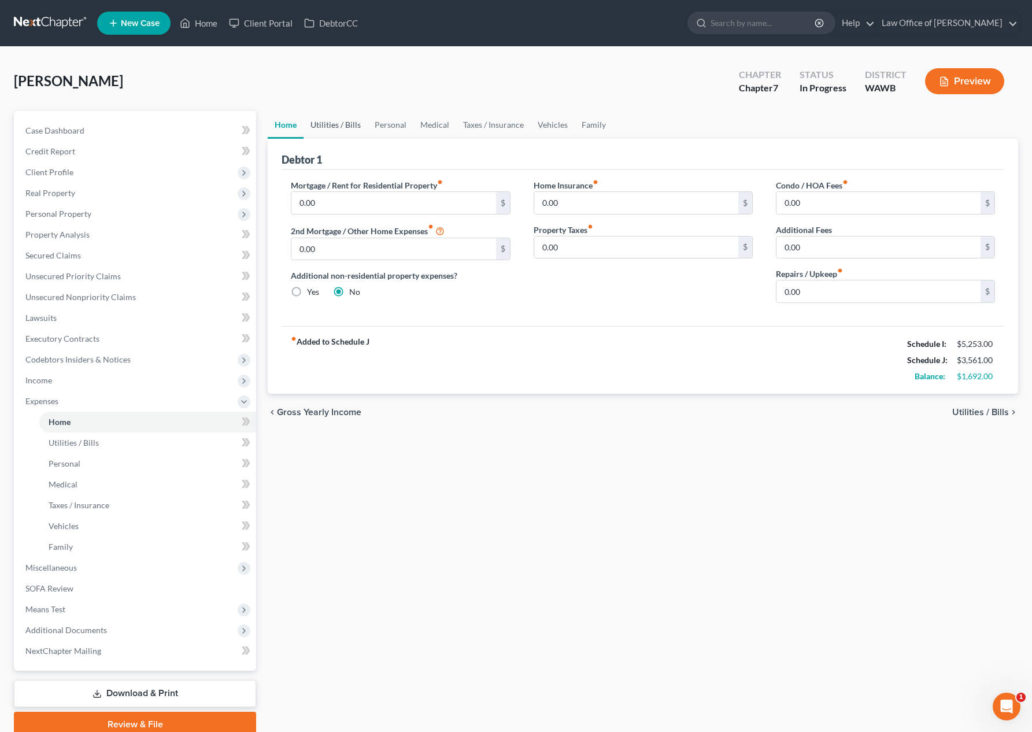
click at [340, 132] on link "Utilities / Bills" at bounding box center [335, 125] width 64 height 28
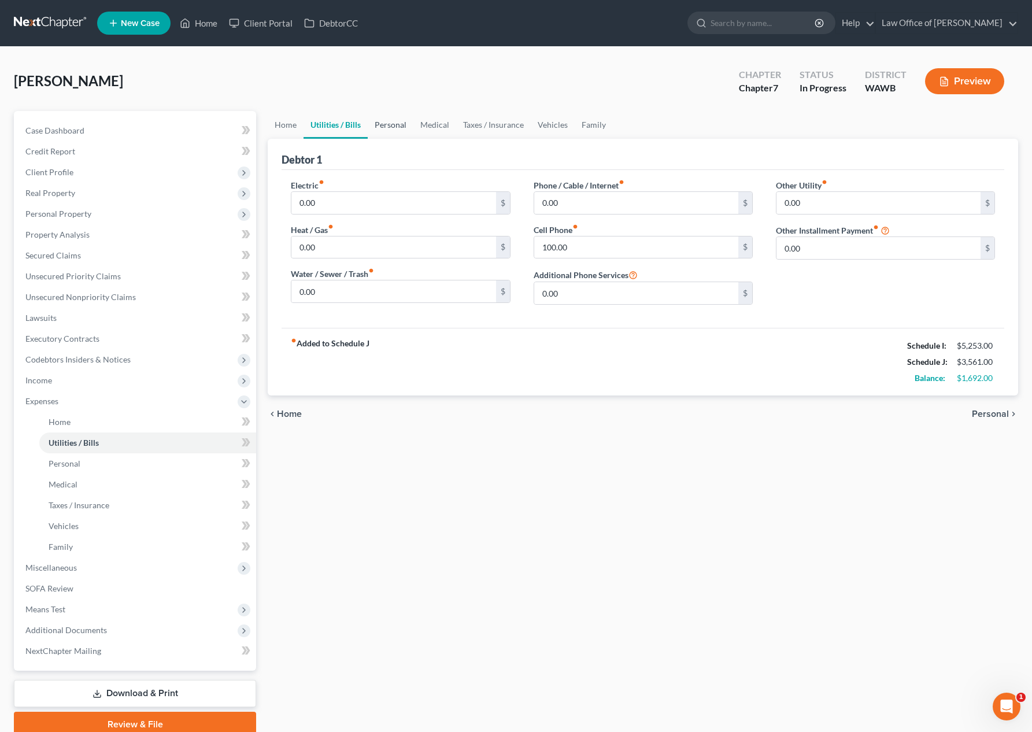
click at [381, 125] on link "Personal" at bounding box center [391, 125] width 46 height 28
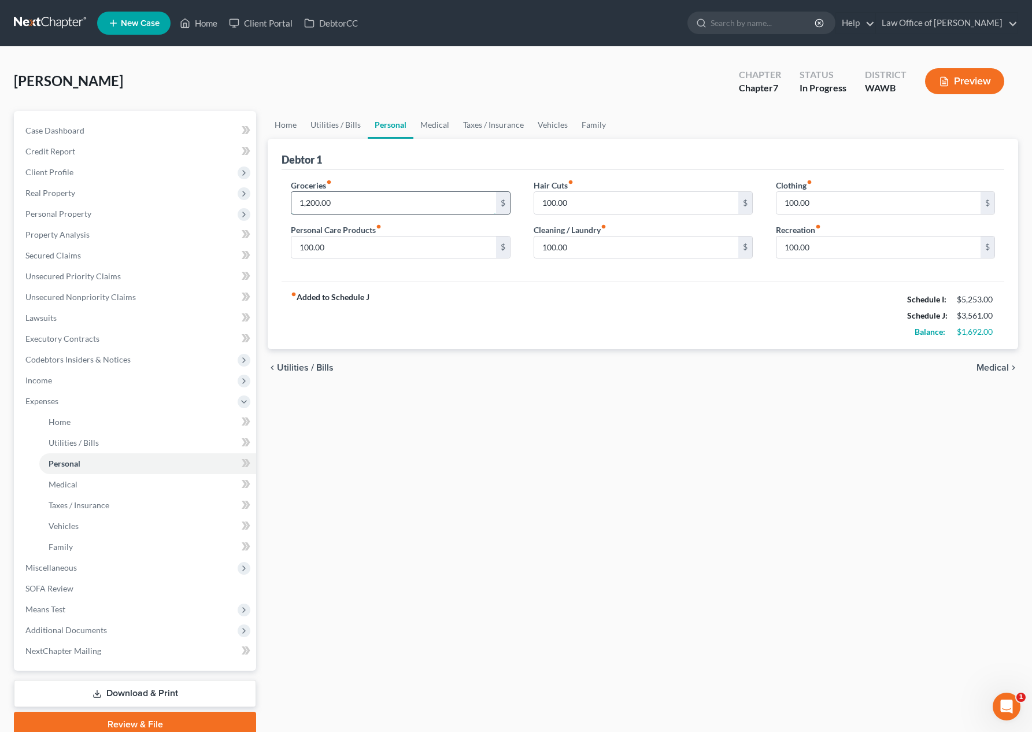
click at [358, 203] on input "1,200.00" at bounding box center [393, 203] width 204 height 22
click at [339, 122] on link "Utilities / Bills" at bounding box center [335, 125] width 64 height 28
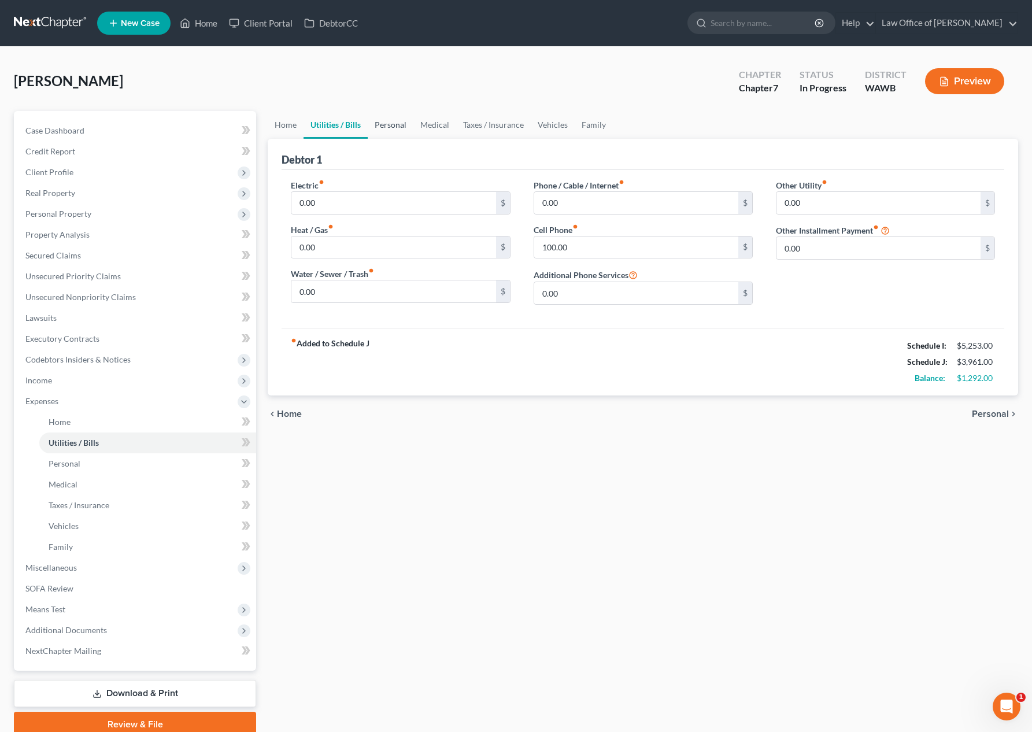
click at [369, 122] on link "Personal" at bounding box center [391, 125] width 46 height 28
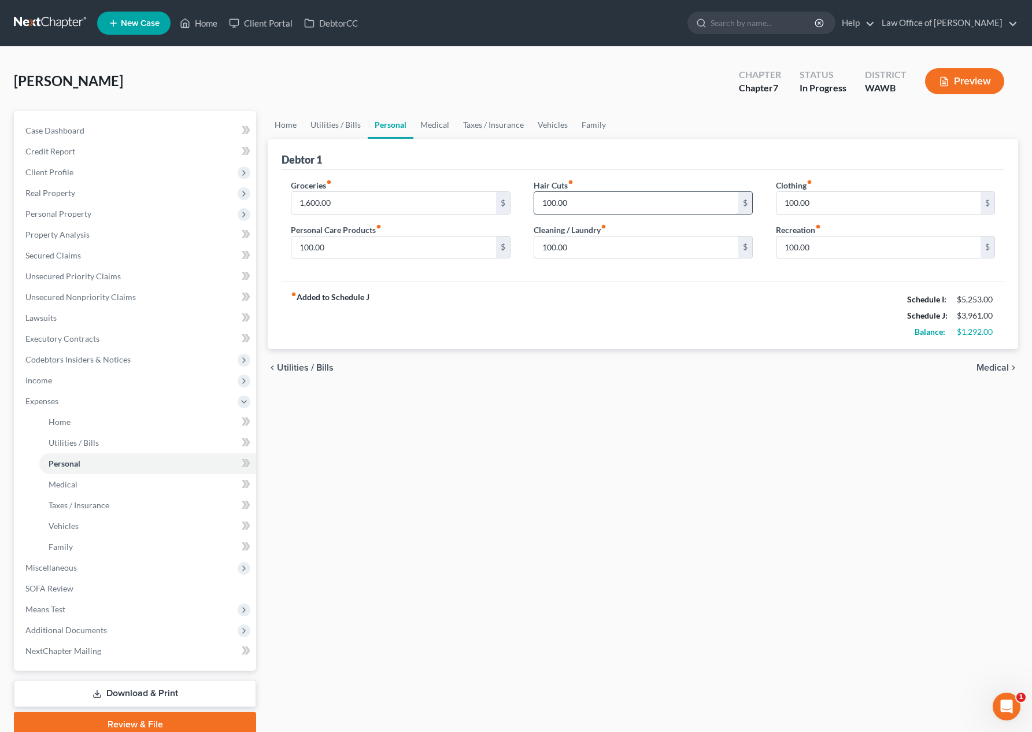
click at [582, 207] on input "100.00" at bounding box center [636, 203] width 204 height 22
click at [823, 203] on input "100.00" at bounding box center [878, 203] width 204 height 22
click at [368, 238] on input "100.00" at bounding box center [393, 247] width 204 height 22
click at [437, 127] on link "Medical" at bounding box center [434, 125] width 43 height 28
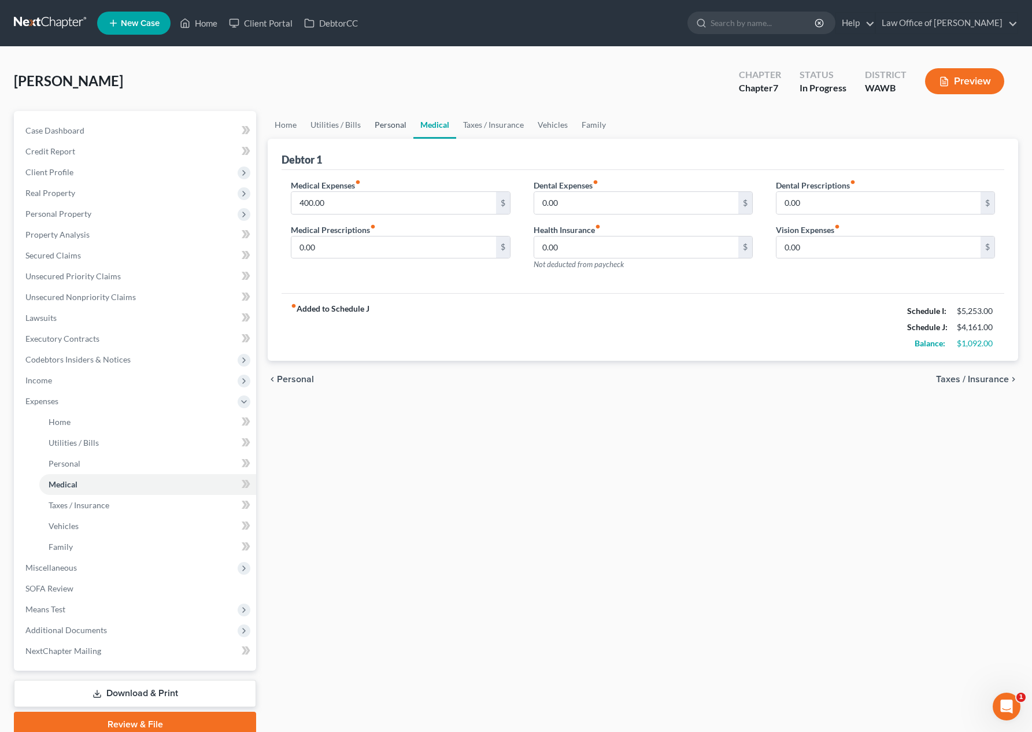
click at [401, 129] on link "Personal" at bounding box center [391, 125] width 46 height 28
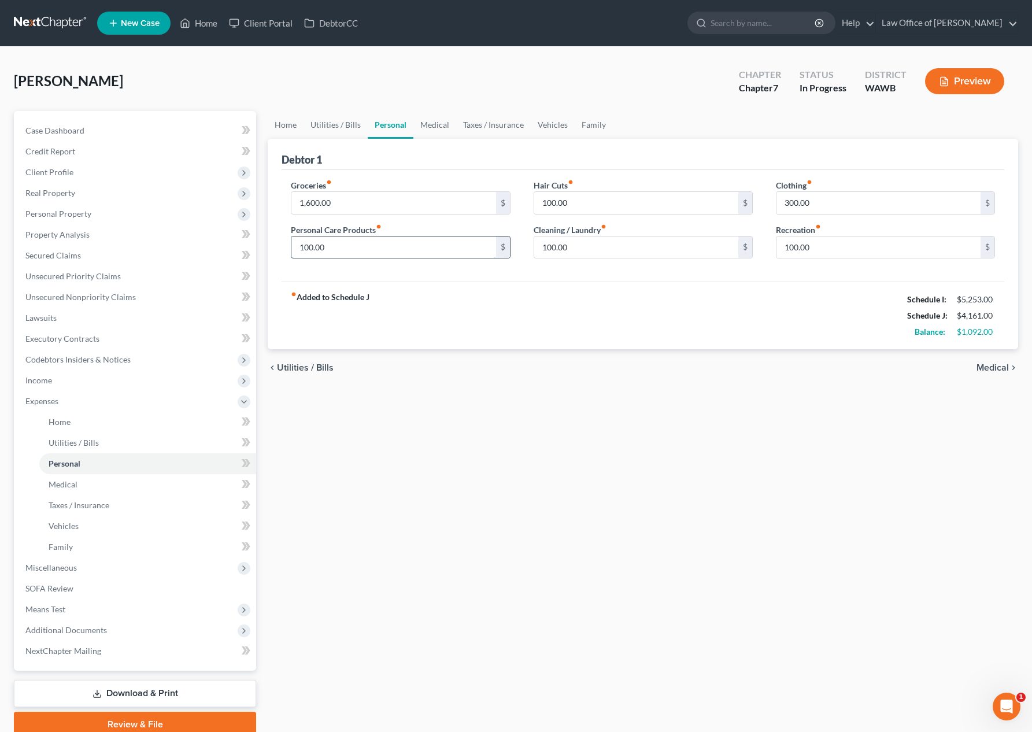
click at [342, 248] on input "100.00" at bounding box center [393, 247] width 204 height 22
click at [432, 123] on link "Medical" at bounding box center [434, 125] width 43 height 28
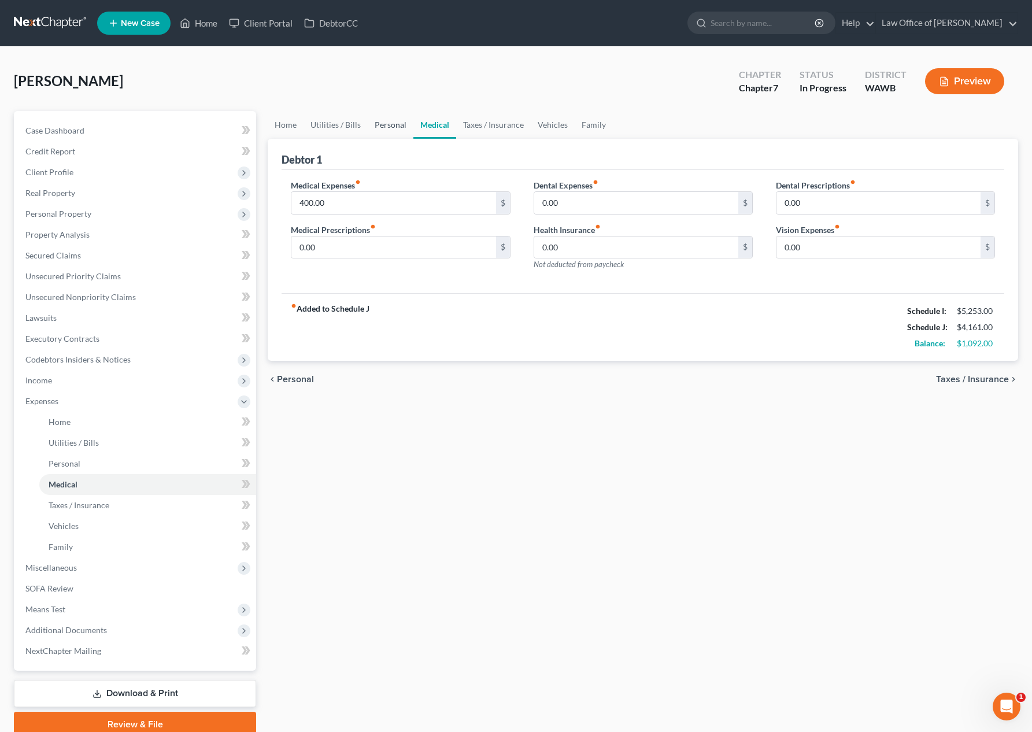
click at [379, 114] on link "Personal" at bounding box center [391, 125] width 46 height 28
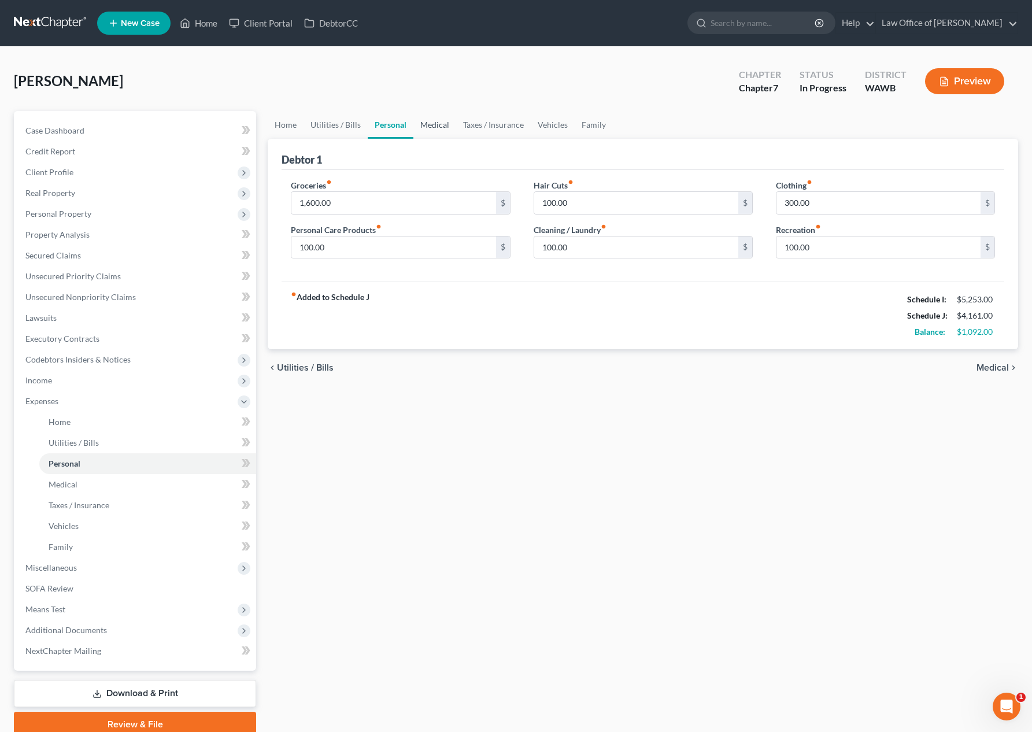
click at [429, 129] on link "Medical" at bounding box center [434, 125] width 43 height 28
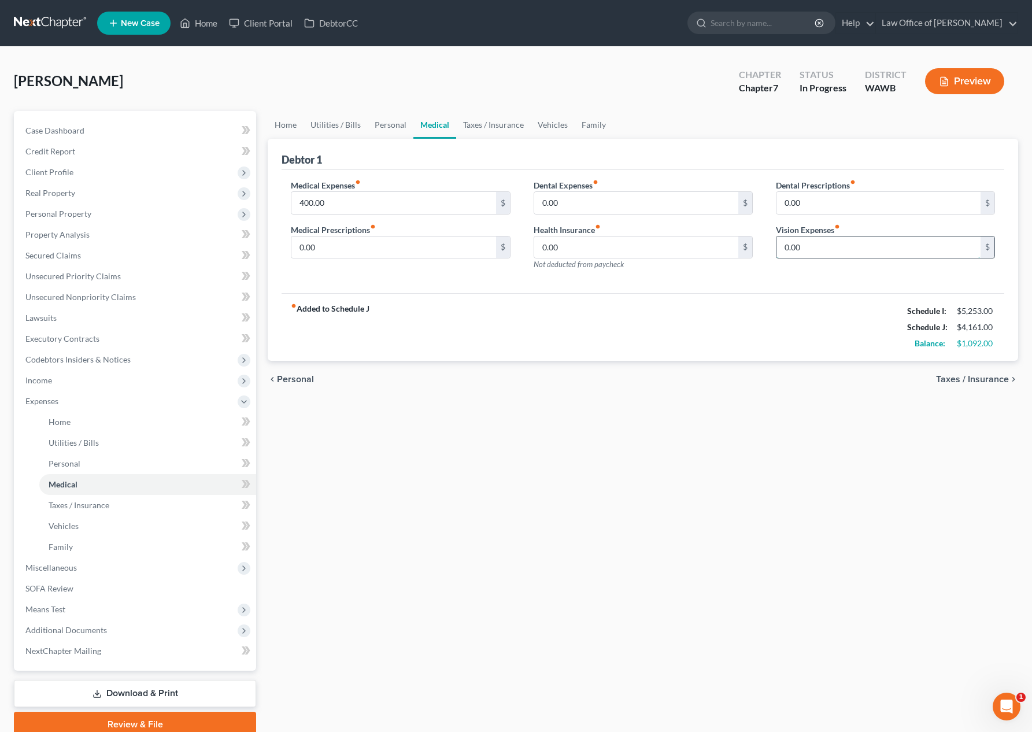
click at [808, 247] on input "0.00" at bounding box center [878, 247] width 204 height 22
click at [566, 202] on input "0.00" at bounding box center [636, 203] width 204 height 22
click at [586, 241] on input "0.00" at bounding box center [636, 247] width 204 height 22
click at [502, 127] on link "Taxes / Insurance" at bounding box center [493, 125] width 75 height 28
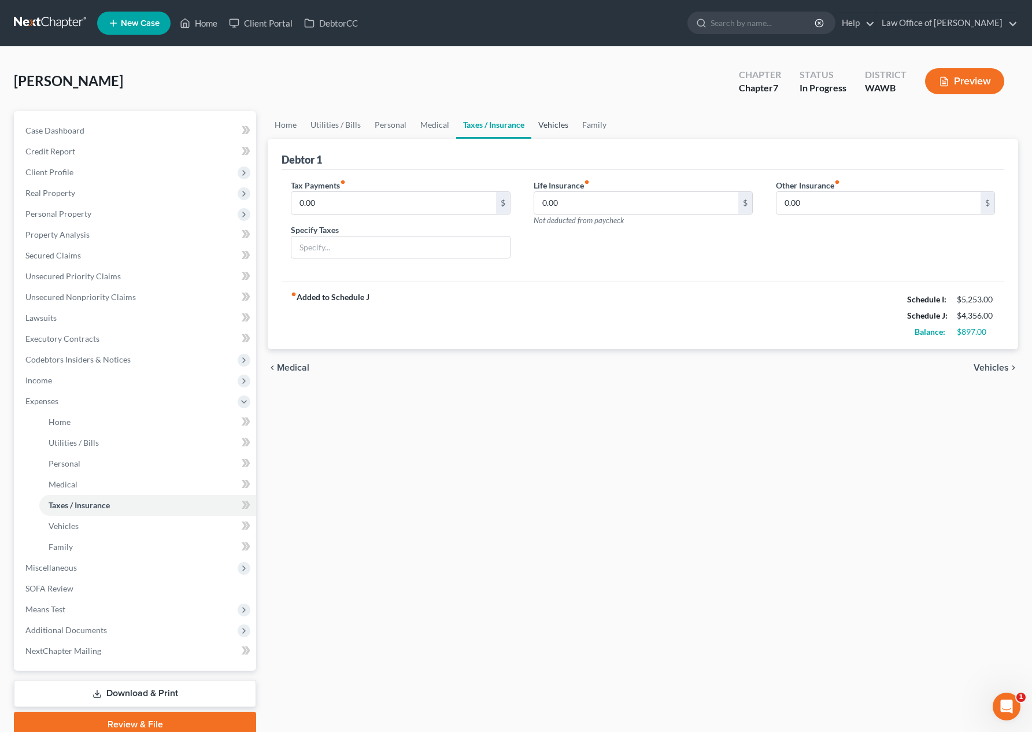
click at [542, 125] on link "Vehicles" at bounding box center [553, 125] width 44 height 28
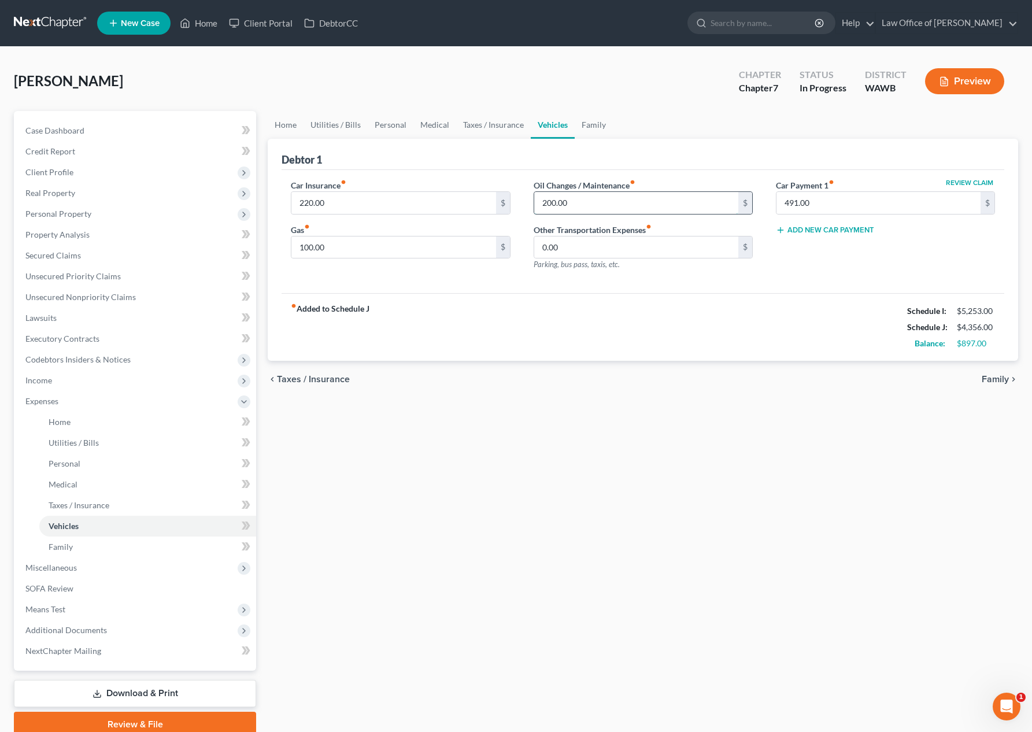
click at [597, 198] on input "200.00" at bounding box center [636, 203] width 204 height 22
click at [594, 127] on link "Family" at bounding box center [594, 125] width 38 height 28
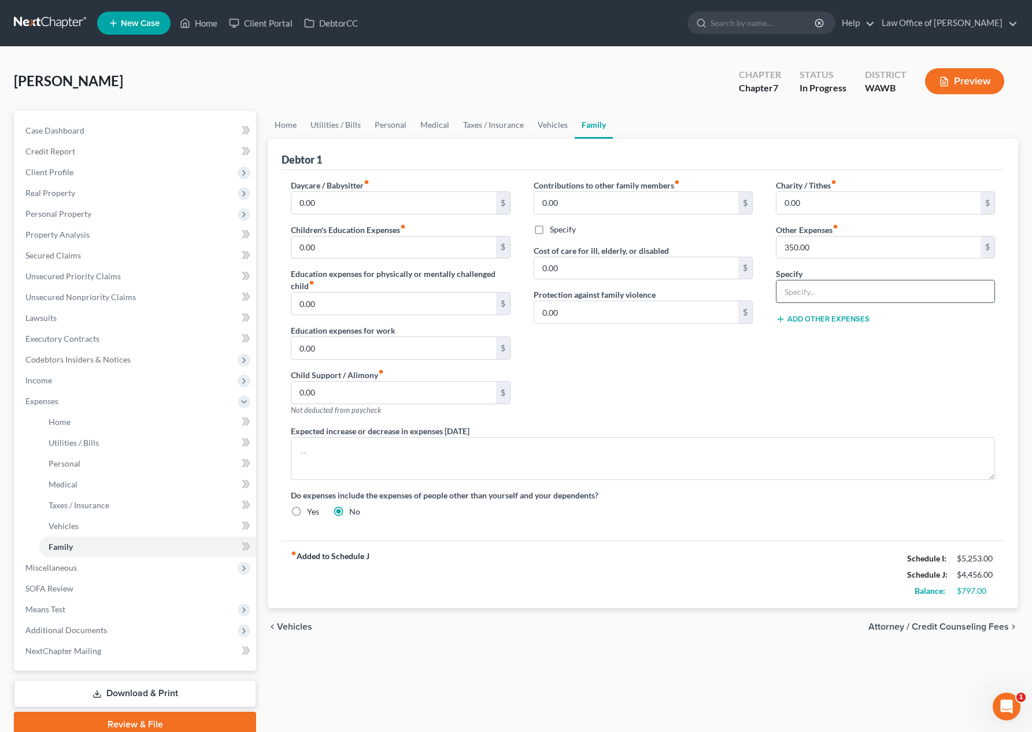
click at [818, 291] on input "text" at bounding box center [885, 291] width 218 height 22
click at [347, 122] on link "Utilities / Bills" at bounding box center [335, 125] width 64 height 28
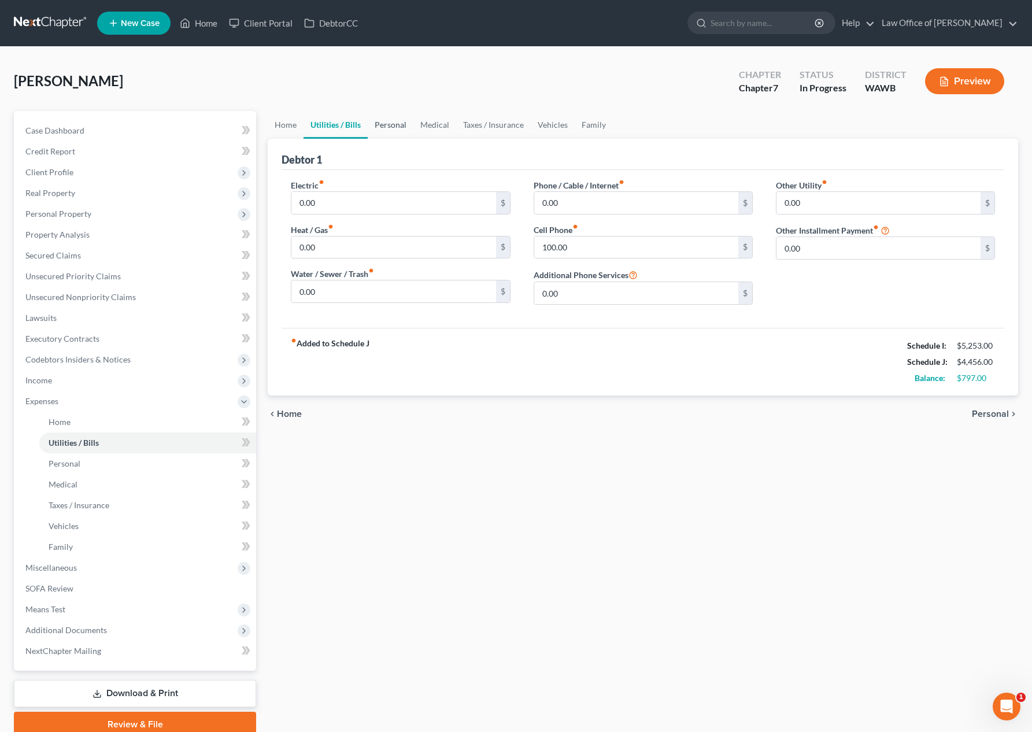
click at [375, 129] on link "Personal" at bounding box center [391, 125] width 46 height 28
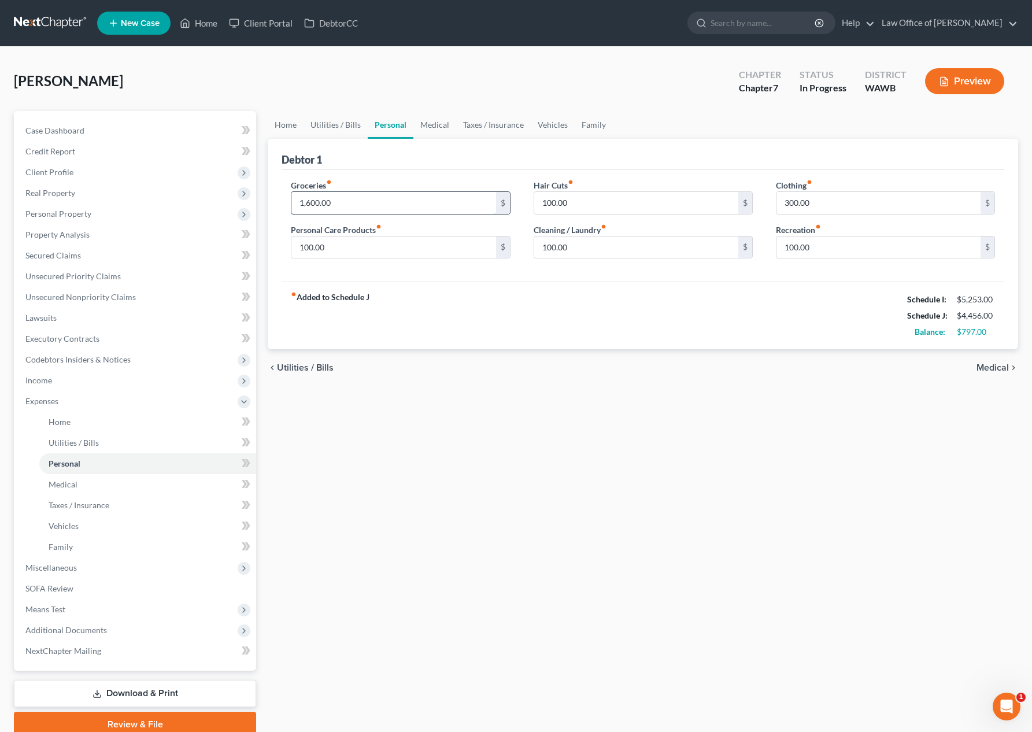
click at [357, 197] on input "1,600.00" at bounding box center [393, 203] width 204 height 22
click at [340, 118] on link "Utilities / Bills" at bounding box center [335, 125] width 64 height 28
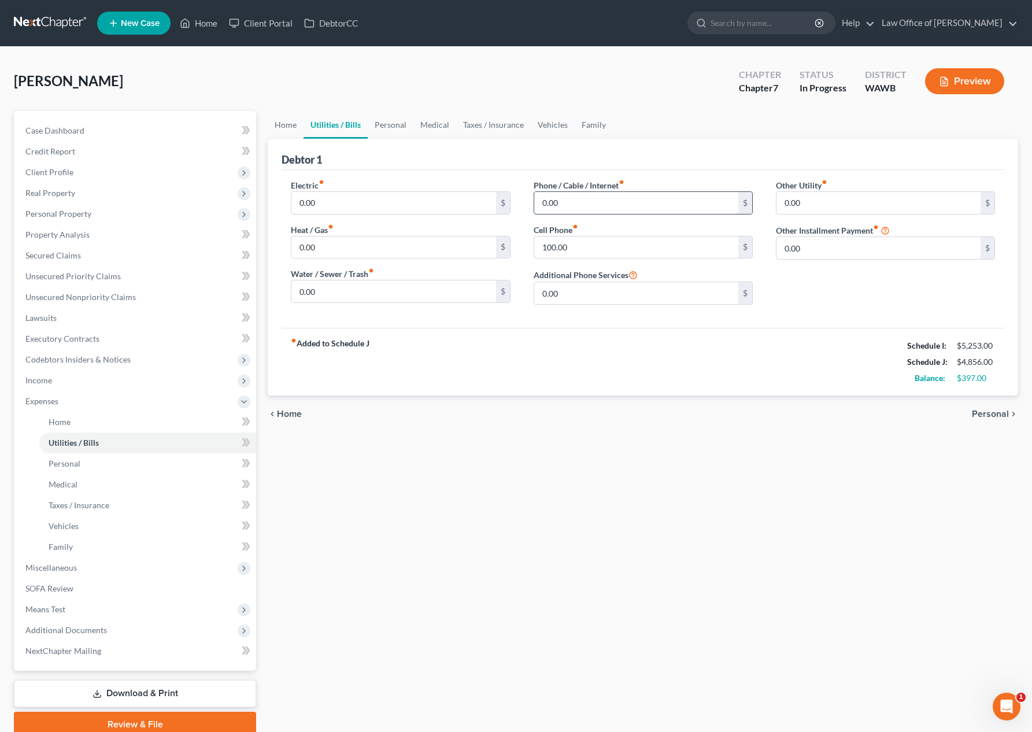
click at [582, 205] on input "0.00" at bounding box center [636, 203] width 204 height 22
click at [378, 129] on link "Personal" at bounding box center [391, 125] width 46 height 28
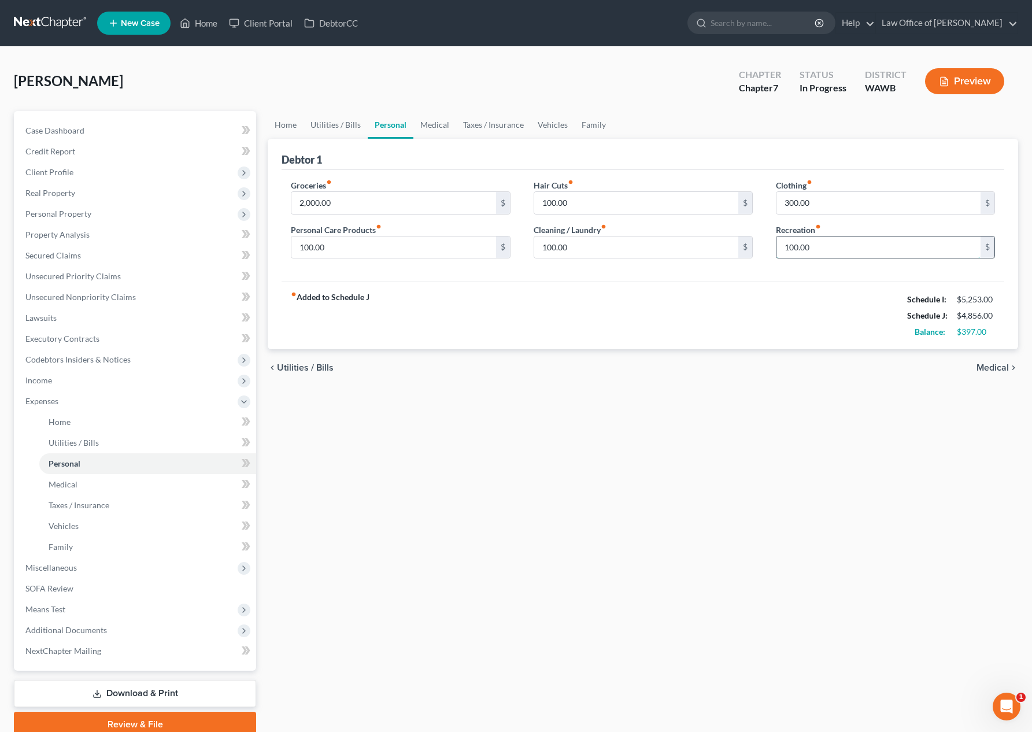
click at [816, 240] on input "100.00" at bounding box center [878, 247] width 204 height 22
drag, startPoint x: 816, startPoint y: 253, endPoint x: 662, endPoint y: 214, distance: 157.9
click at [662, 214] on div "Groceries fiber_manual_record 2,000.00 $ Personal Care Products fiber_manual_re…" at bounding box center [642, 223] width 727 height 89
click at [575, 202] on input "100.00" at bounding box center [636, 203] width 204 height 22
click at [577, 247] on input "100.00" at bounding box center [636, 247] width 204 height 22
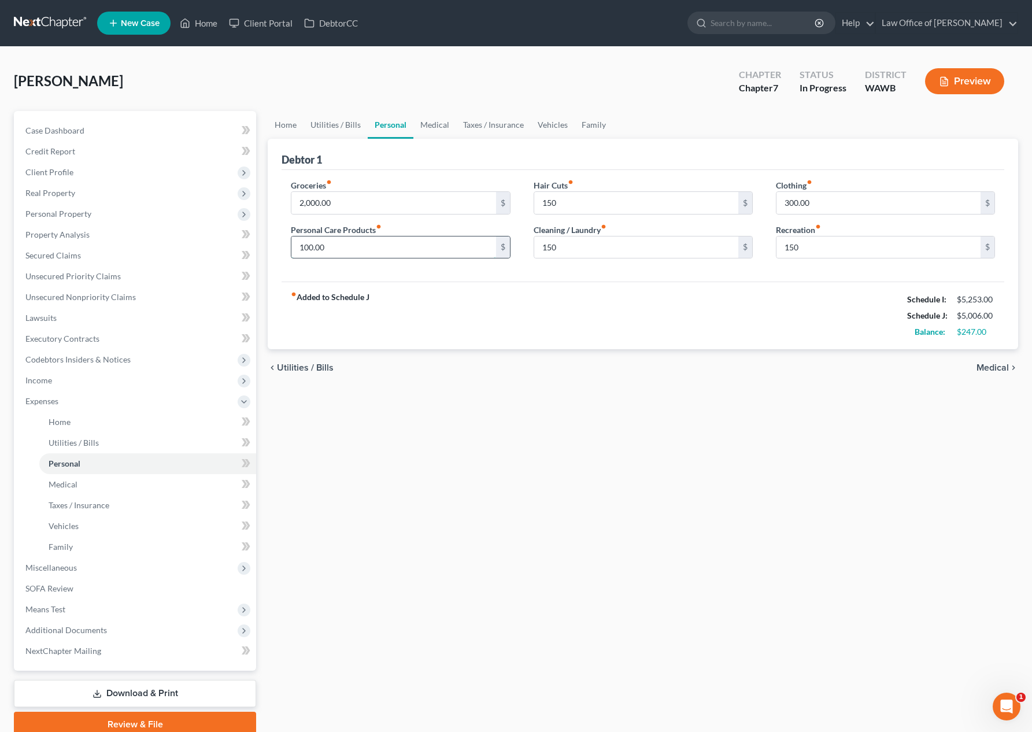
click at [367, 245] on input "100.00" at bounding box center [393, 247] width 204 height 22
click at [329, 127] on link "Utilities / Bills" at bounding box center [335, 125] width 64 height 28
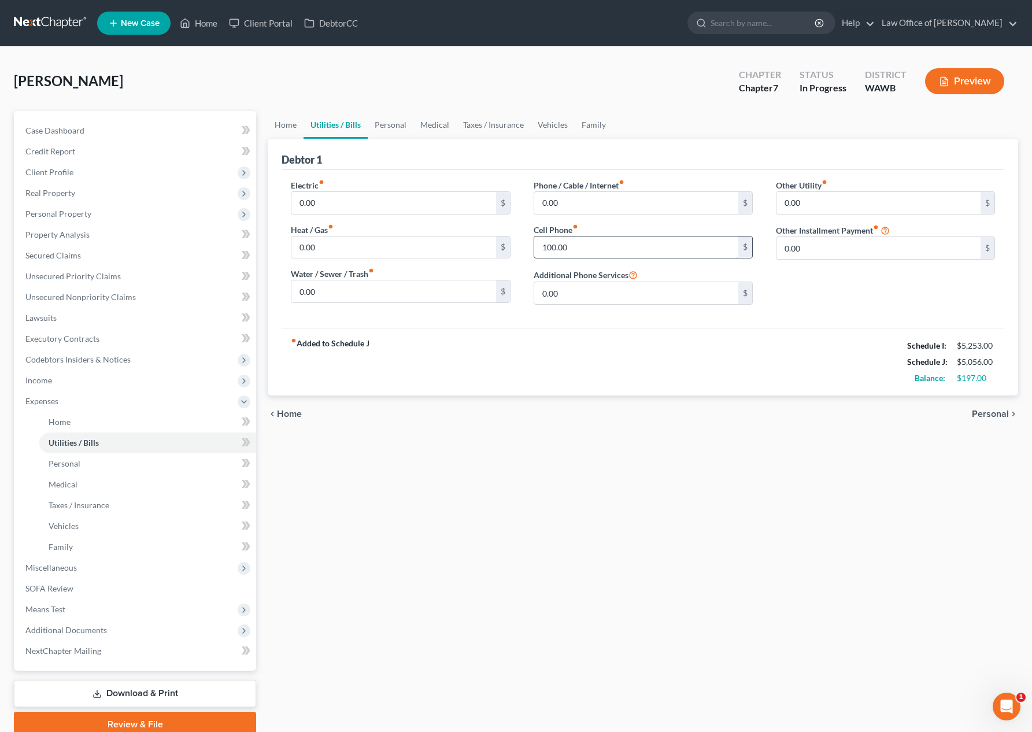
click at [583, 254] on input "100.00" at bounding box center [636, 247] width 204 height 22
click at [581, 206] on input "0.00" at bounding box center [636, 203] width 204 height 22
click at [380, 127] on link "Personal" at bounding box center [391, 125] width 46 height 28
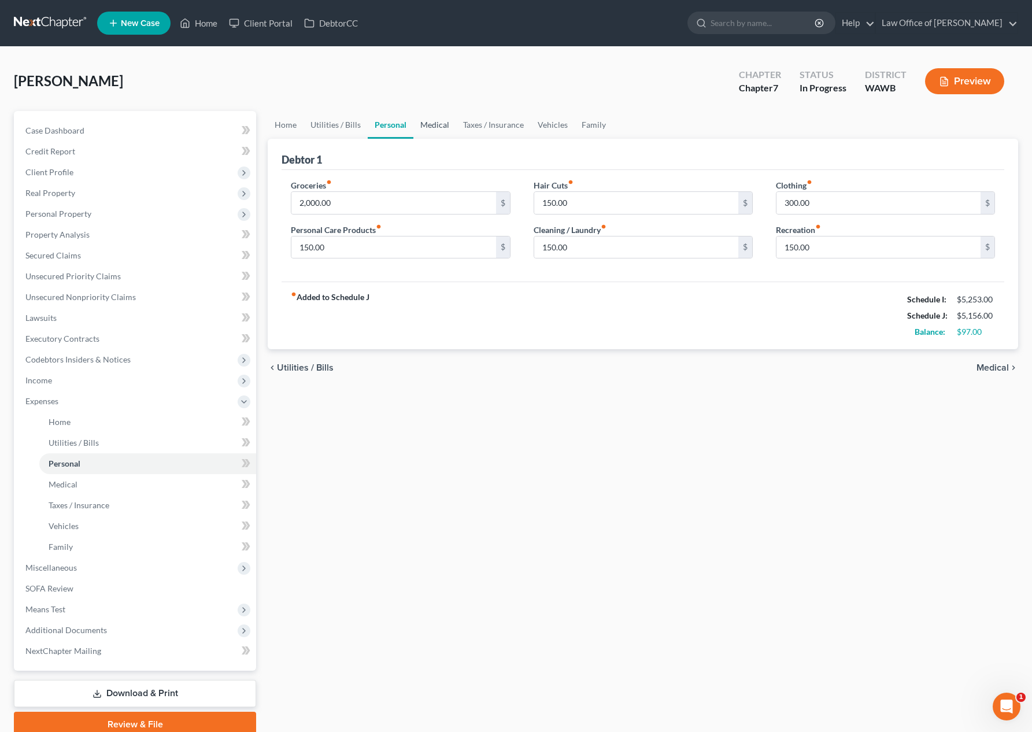
click at [427, 127] on link "Medical" at bounding box center [434, 125] width 43 height 28
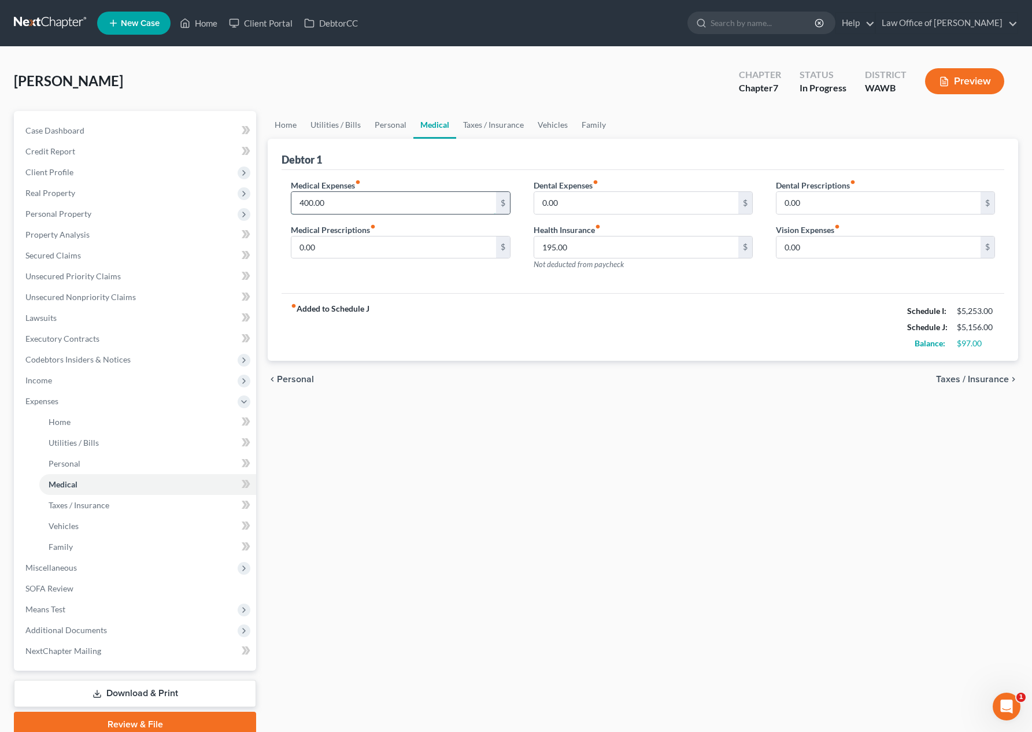
click at [339, 201] on input "400.00" at bounding box center [393, 203] width 204 height 22
click at [95, 566] on span "Miscellaneous" at bounding box center [136, 567] width 240 height 21
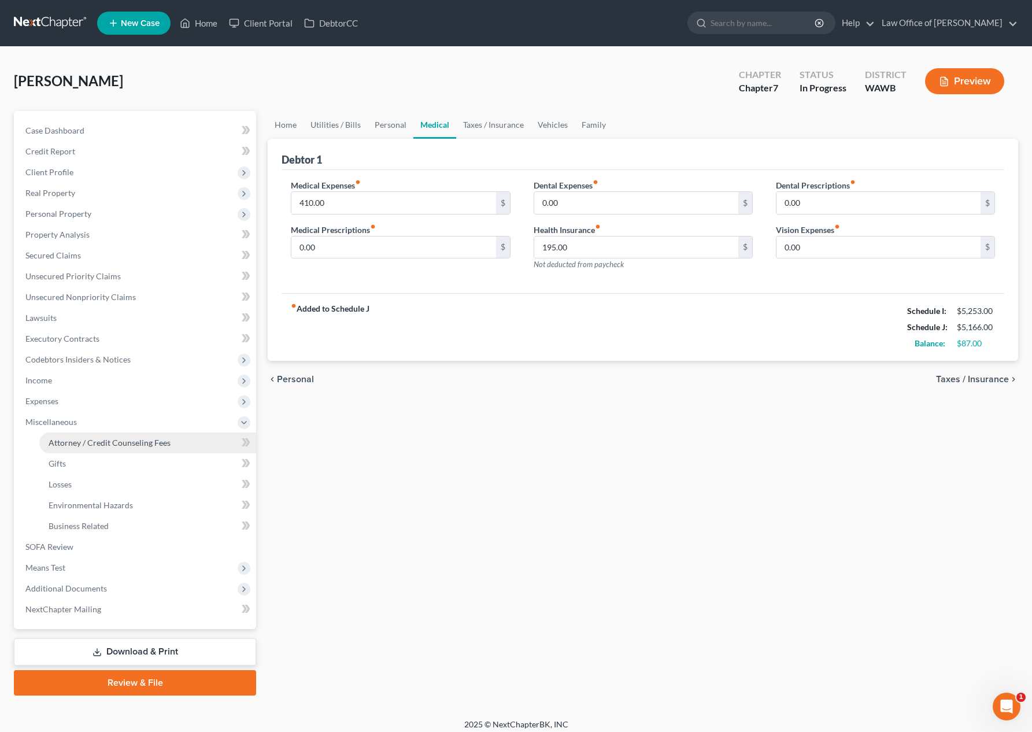
click at [161, 450] on link "Attorney / Credit Counseling Fees" at bounding box center [147, 442] width 217 height 21
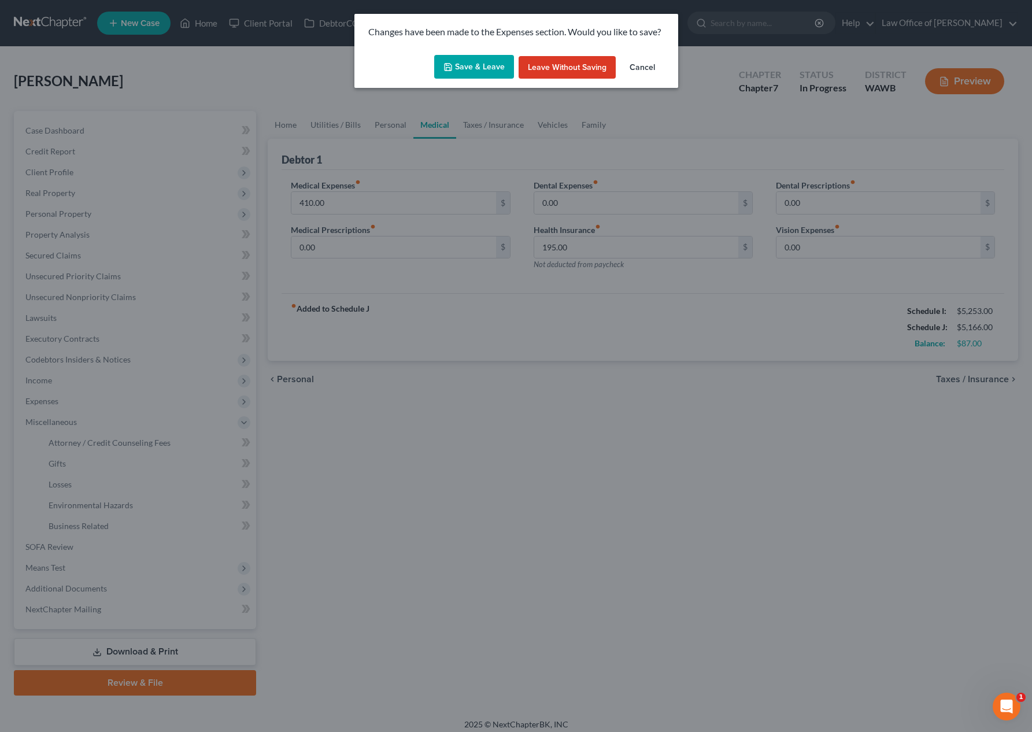
click at [492, 74] on button "Save & Leave" at bounding box center [474, 67] width 80 height 24
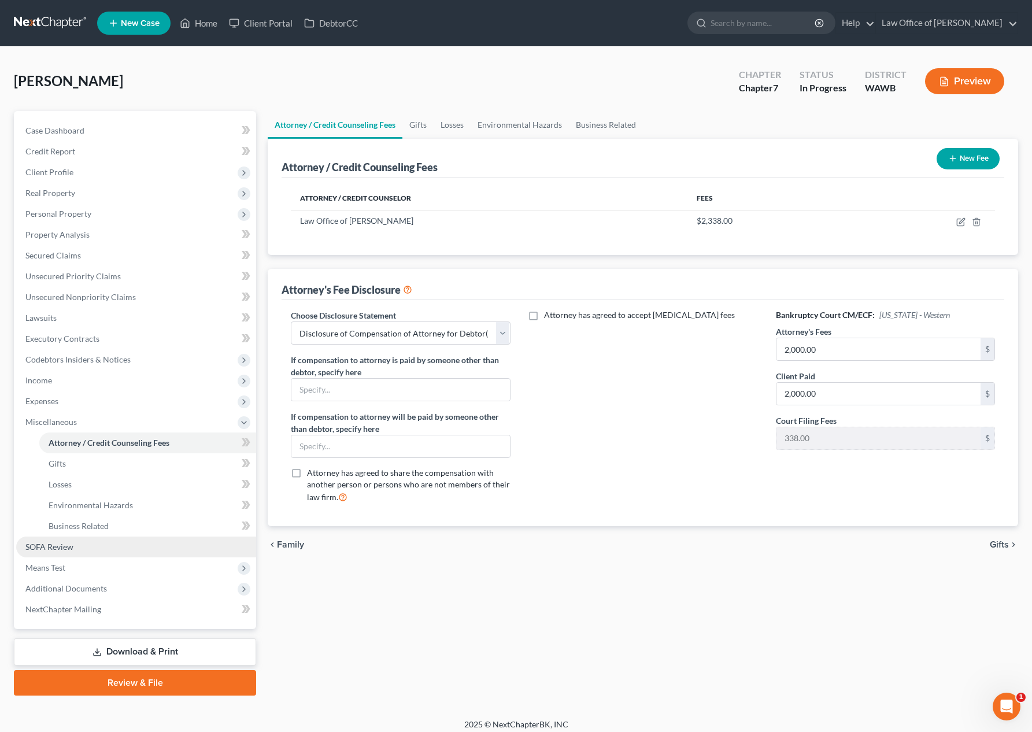
click at [71, 540] on link "SOFA Review" at bounding box center [136, 546] width 240 height 21
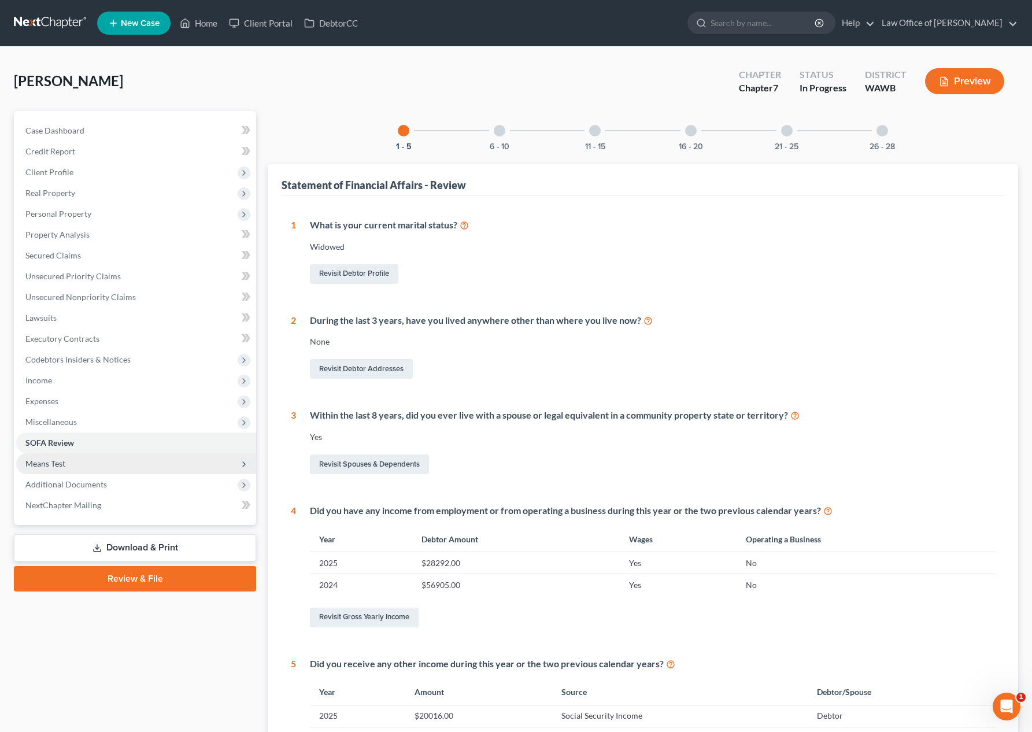
click at [59, 463] on span "Means Test" at bounding box center [45, 463] width 40 height 10
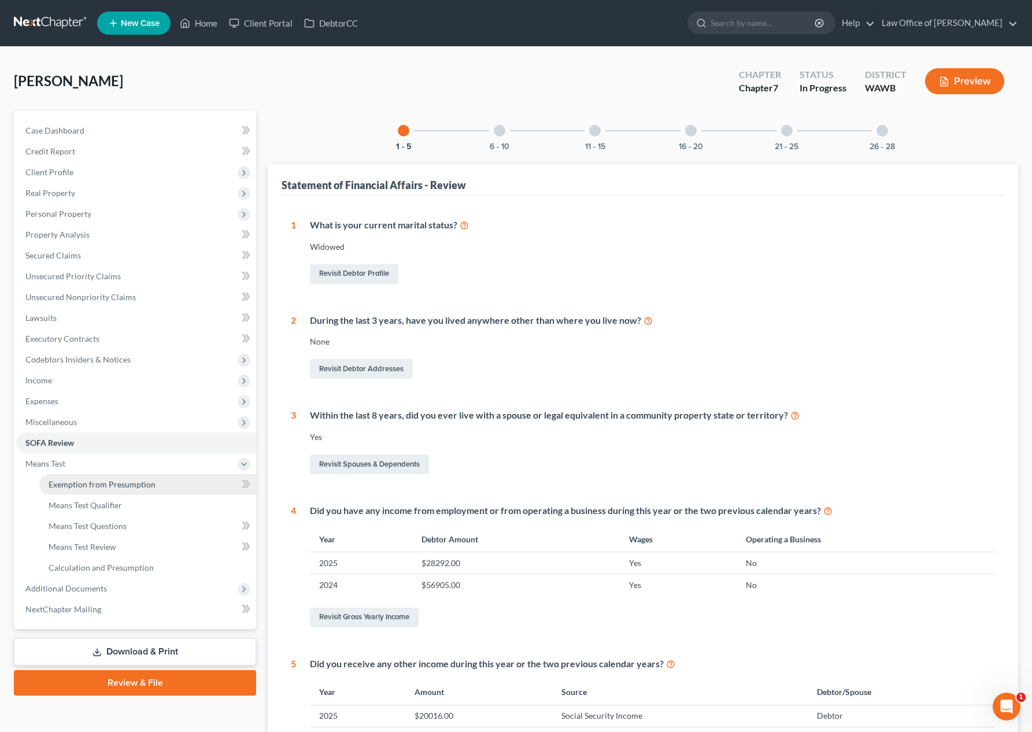
click at [65, 484] on span "Exemption from Presumption" at bounding box center [102, 484] width 107 height 10
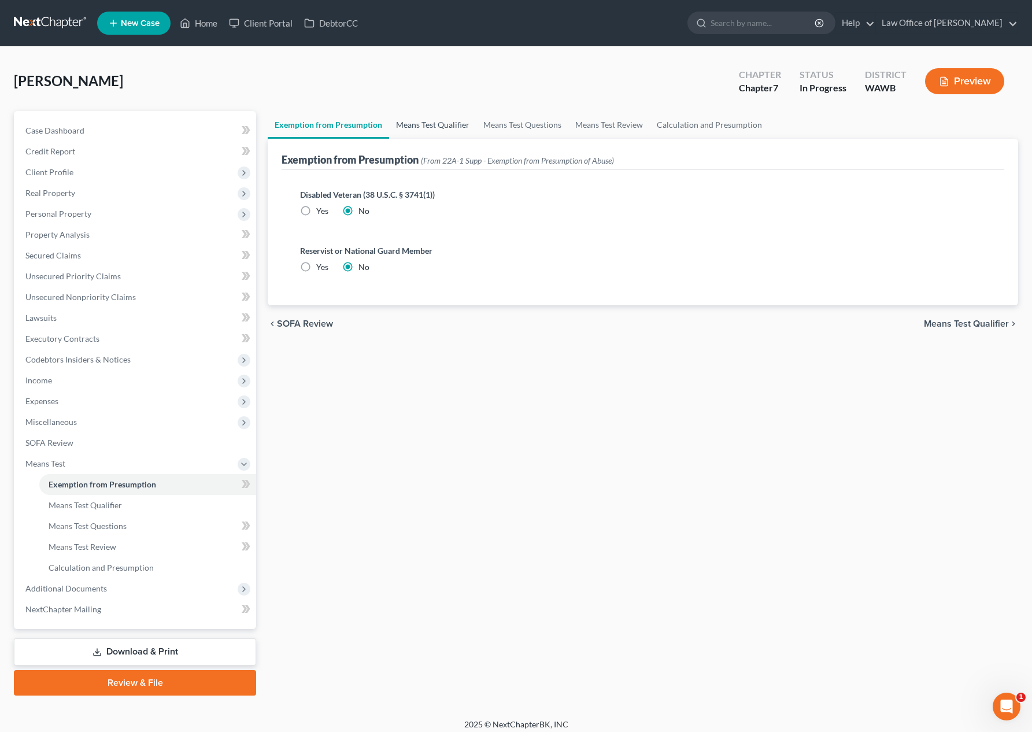
click at [438, 123] on link "Means Test Qualifier" at bounding box center [432, 125] width 87 height 28
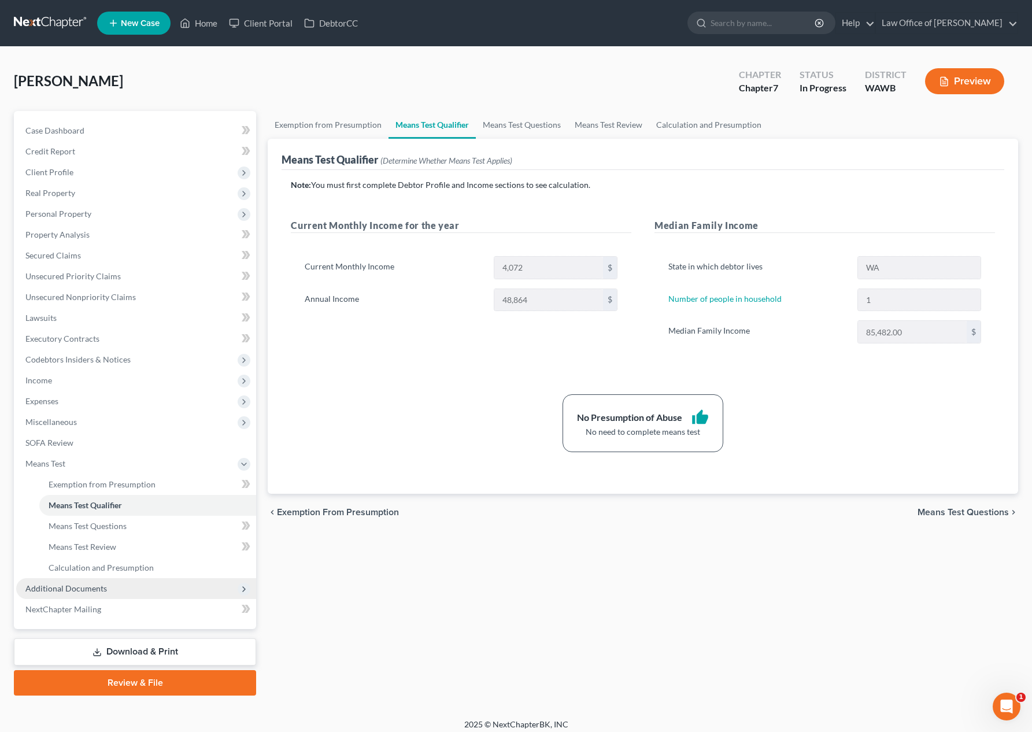
click at [117, 592] on span "Additional Documents" at bounding box center [136, 588] width 240 height 21
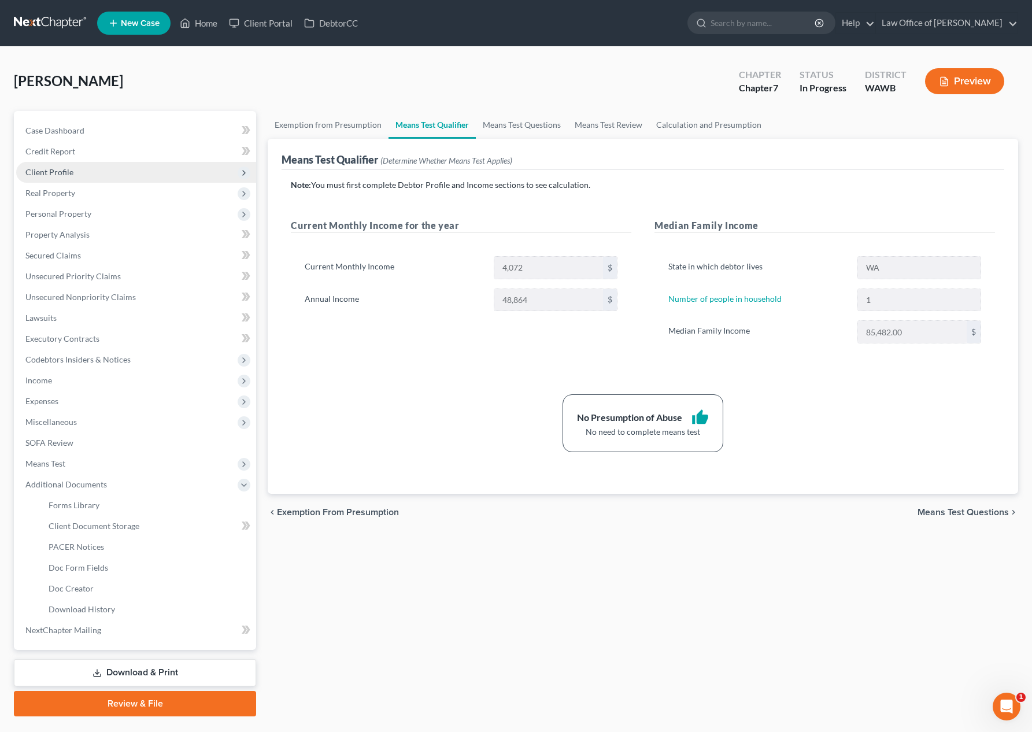
click at [102, 166] on span "Client Profile" at bounding box center [136, 172] width 240 height 21
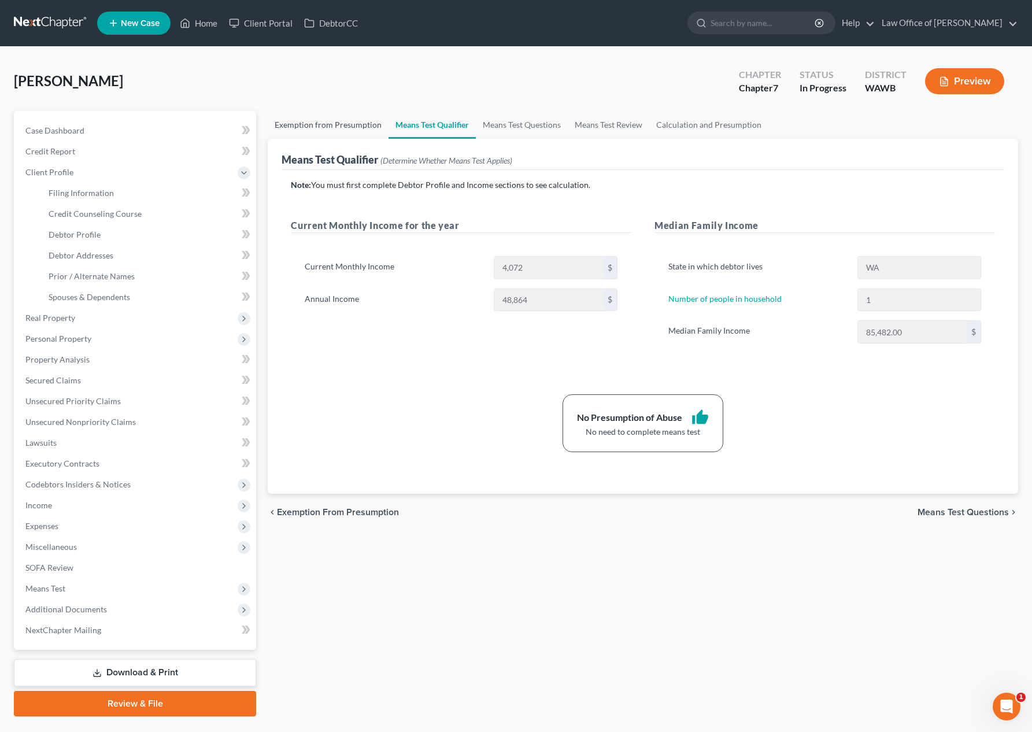
click at [345, 125] on link "Exemption from Presumption" at bounding box center [328, 125] width 121 height 28
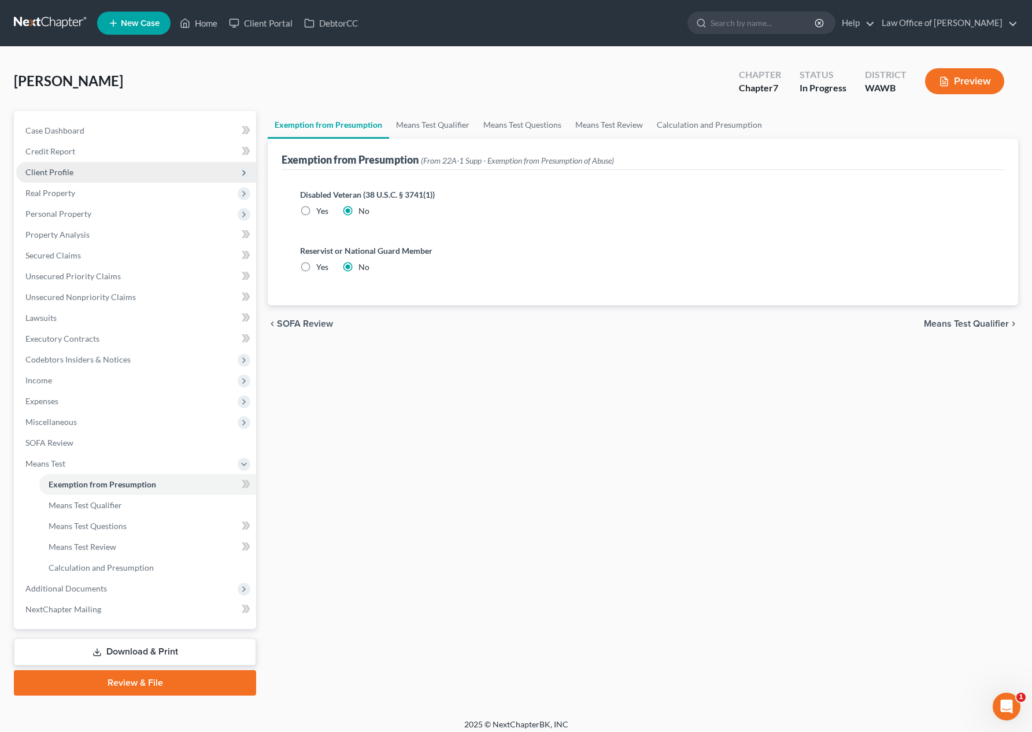
click at [77, 176] on span "Client Profile" at bounding box center [136, 172] width 240 height 21
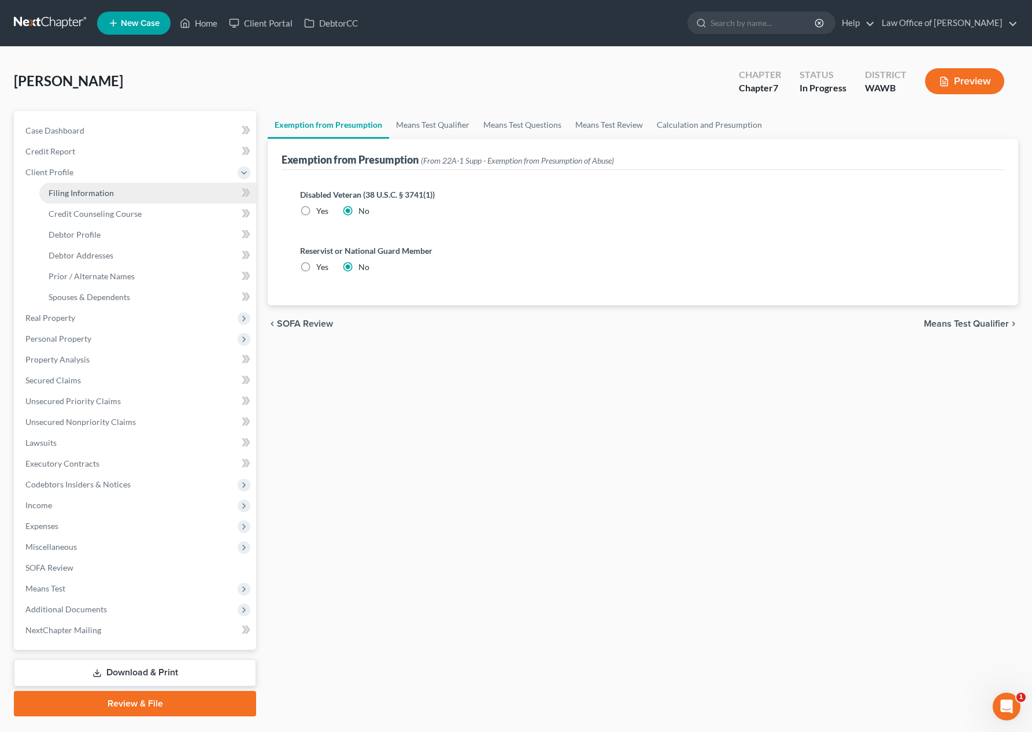
click at [103, 199] on link "Filing Information" at bounding box center [147, 193] width 217 height 21
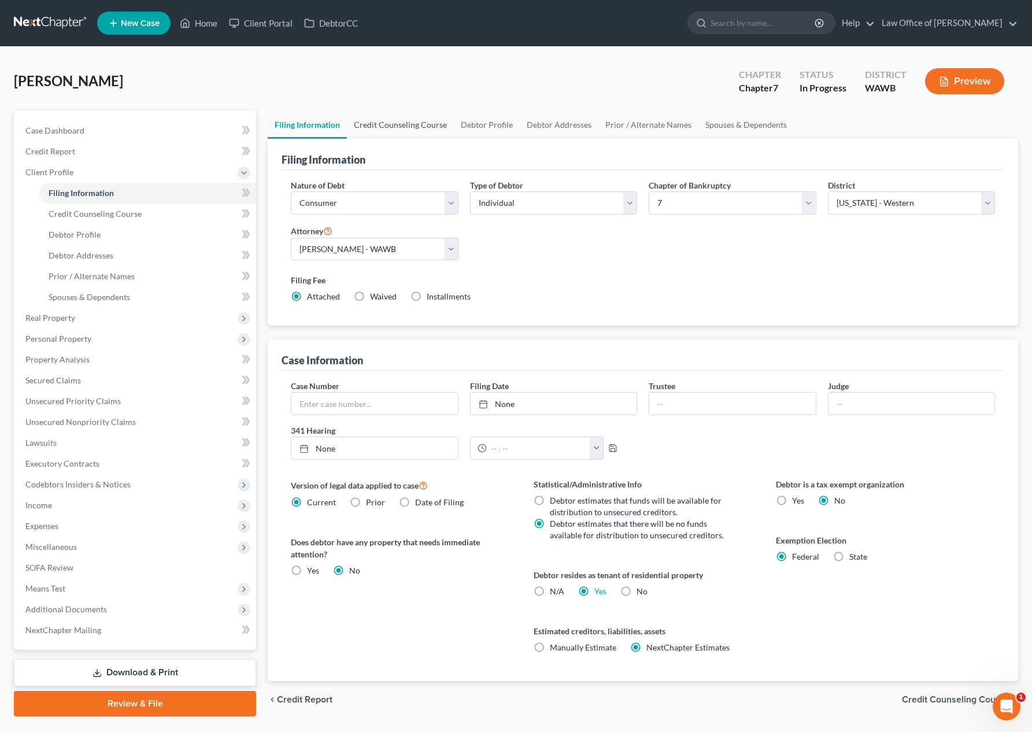
click at [423, 120] on link "Credit Counseling Course" at bounding box center [400, 125] width 107 height 28
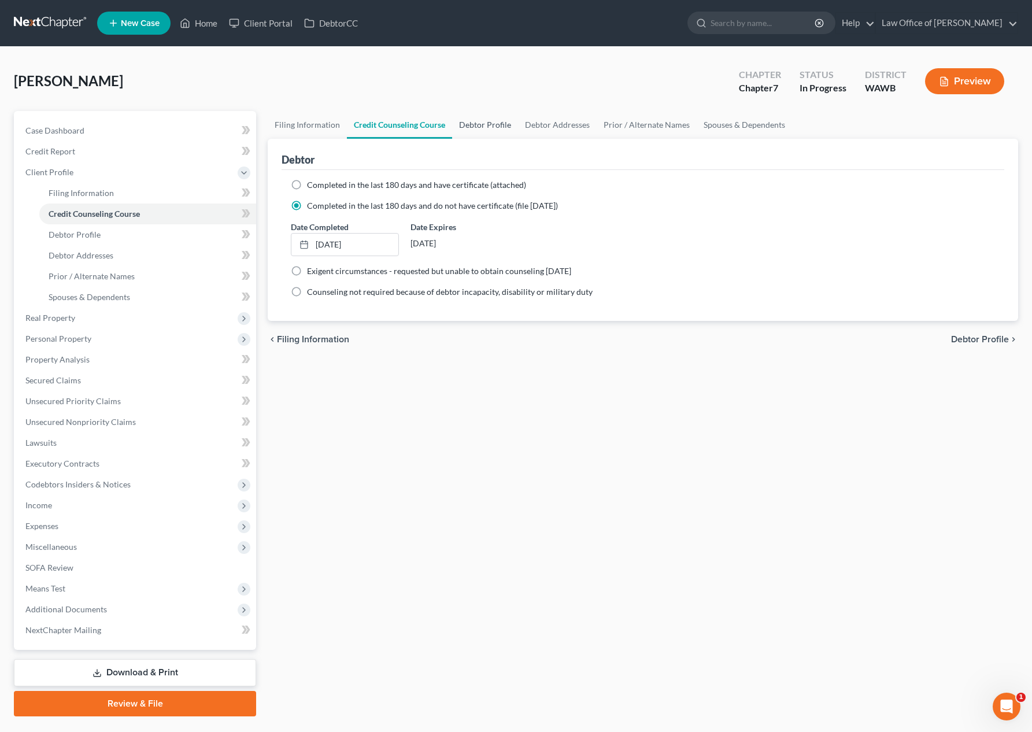
click at [495, 124] on link "Debtor Profile" at bounding box center [485, 125] width 66 height 28
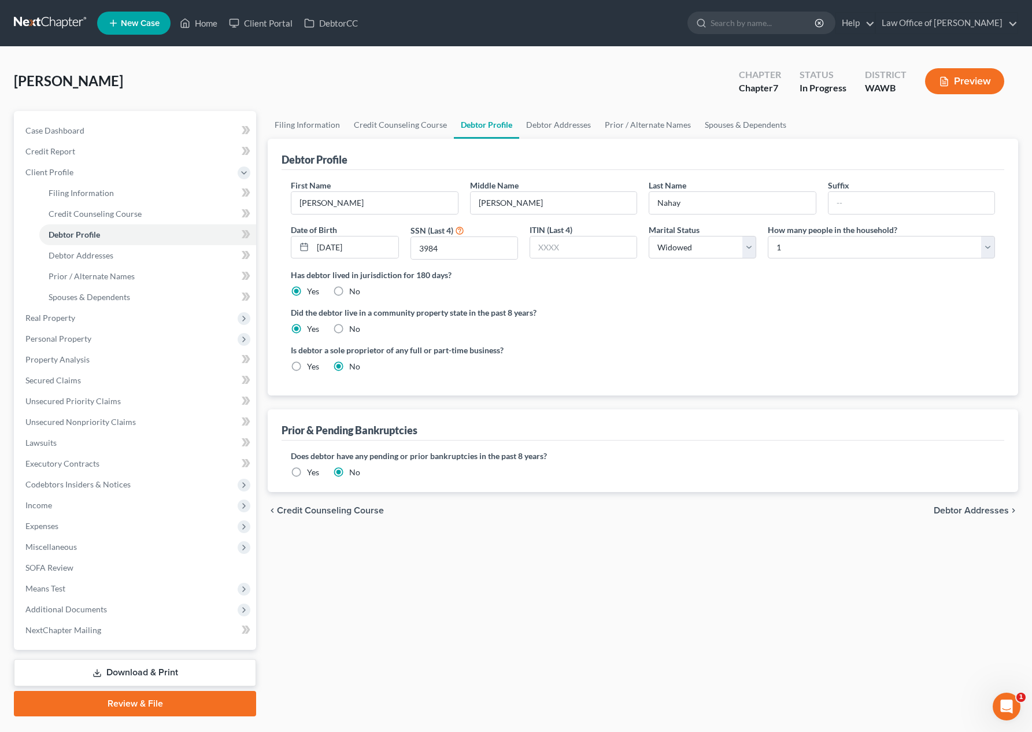
click at [49, 20] on link at bounding box center [51, 23] width 74 height 21
